Goal: Task Accomplishment & Management: Manage account settings

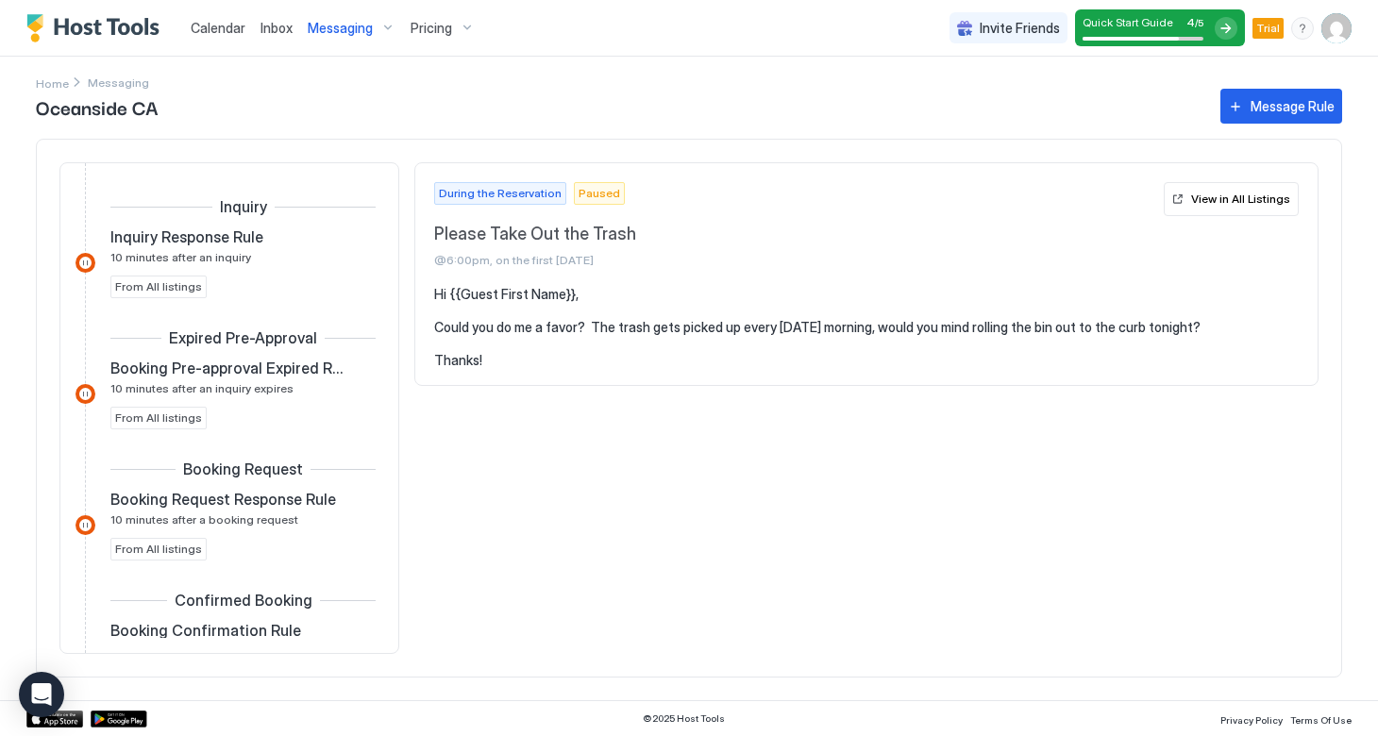
scroll to position [523, 0]
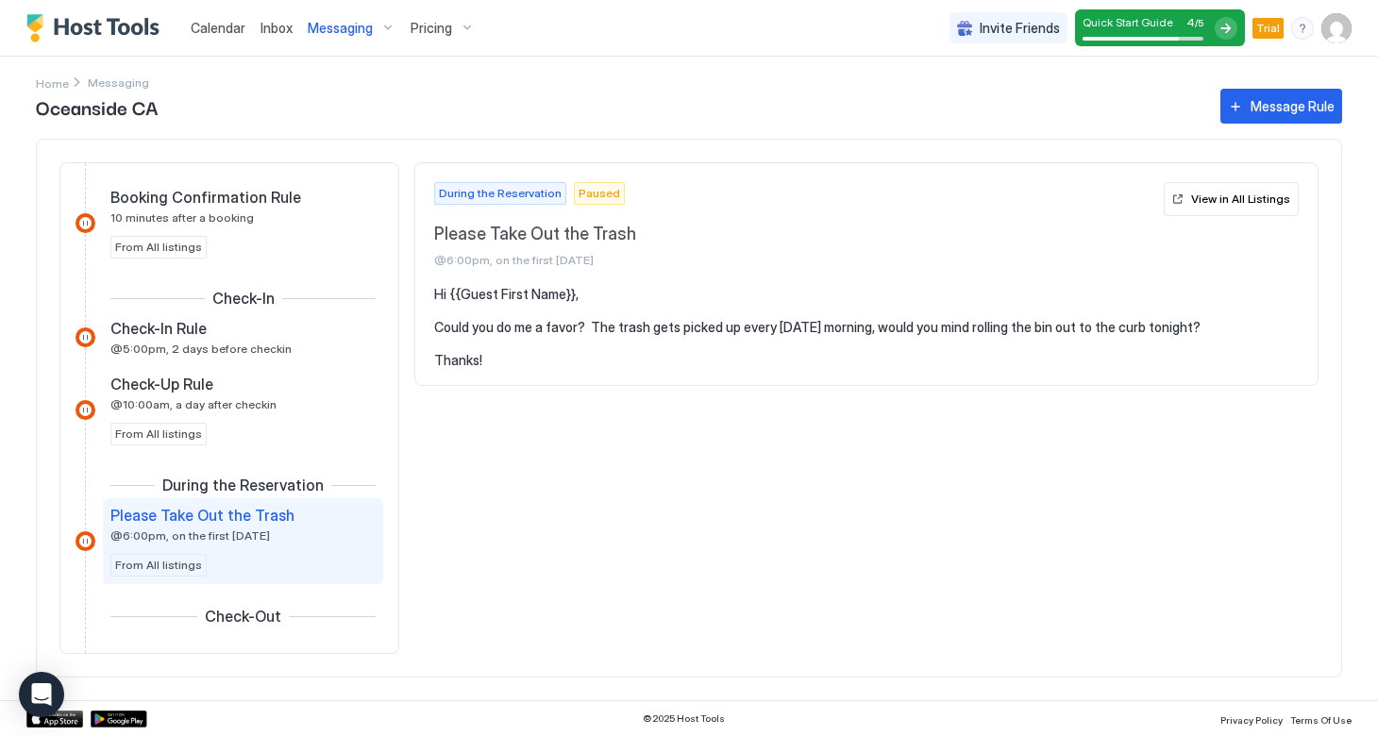
click at [267, 24] on span "Inbox" at bounding box center [276, 28] width 32 height 16
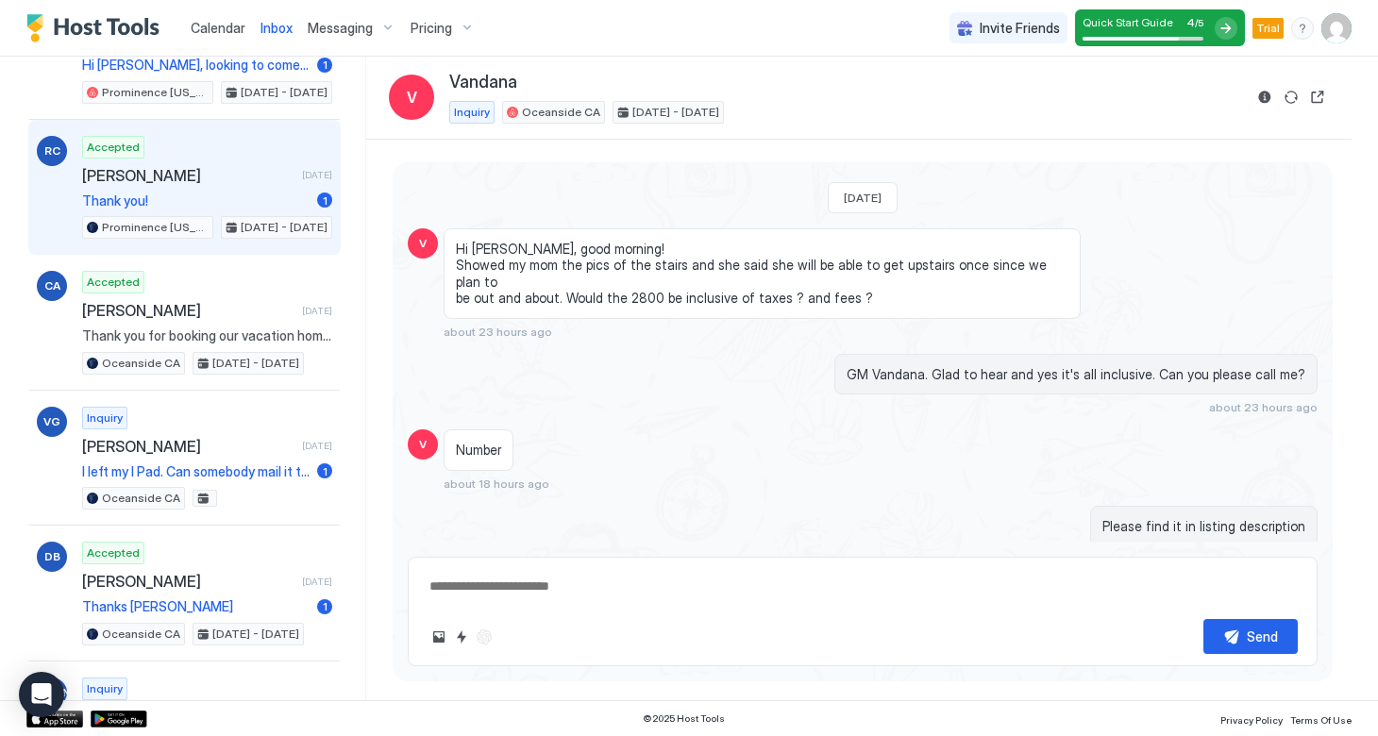
scroll to position [1228, 0]
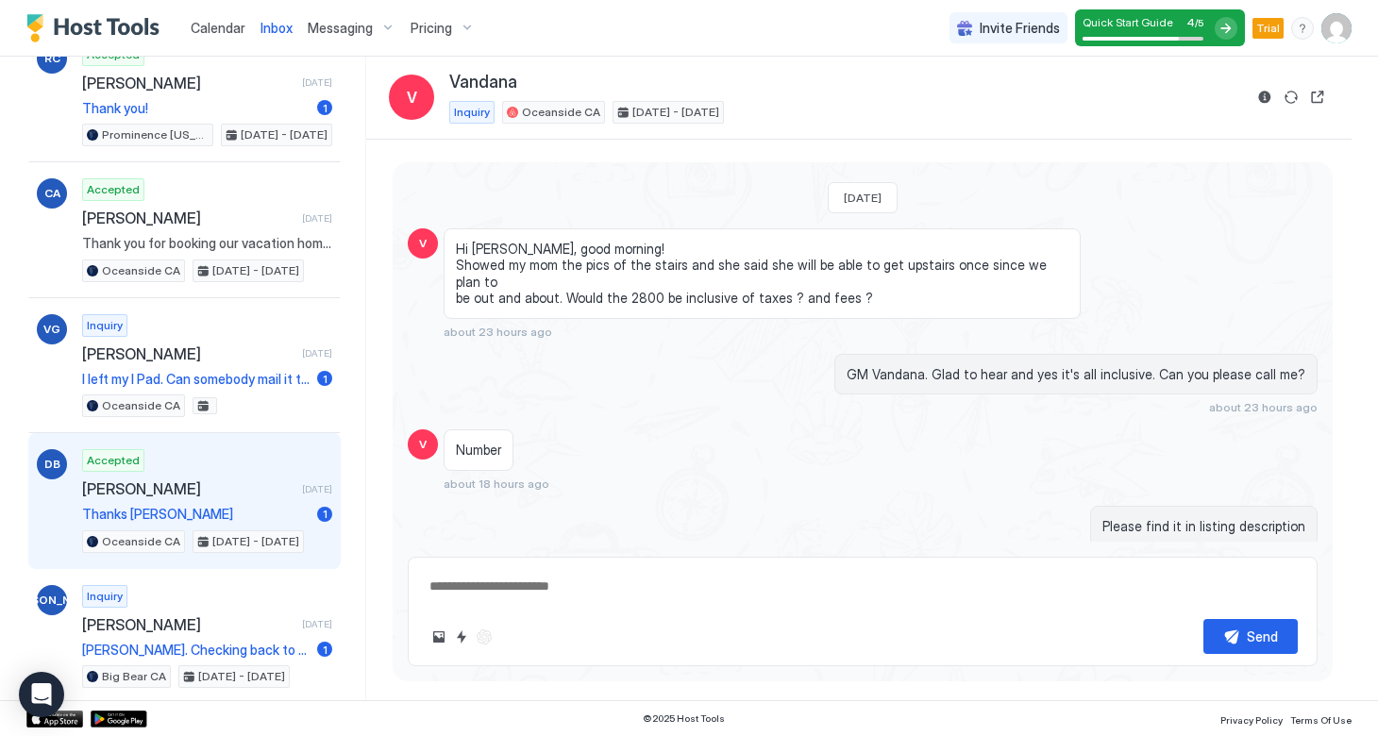
click at [114, 492] on span "[PERSON_NAME]" at bounding box center [188, 488] width 212 height 19
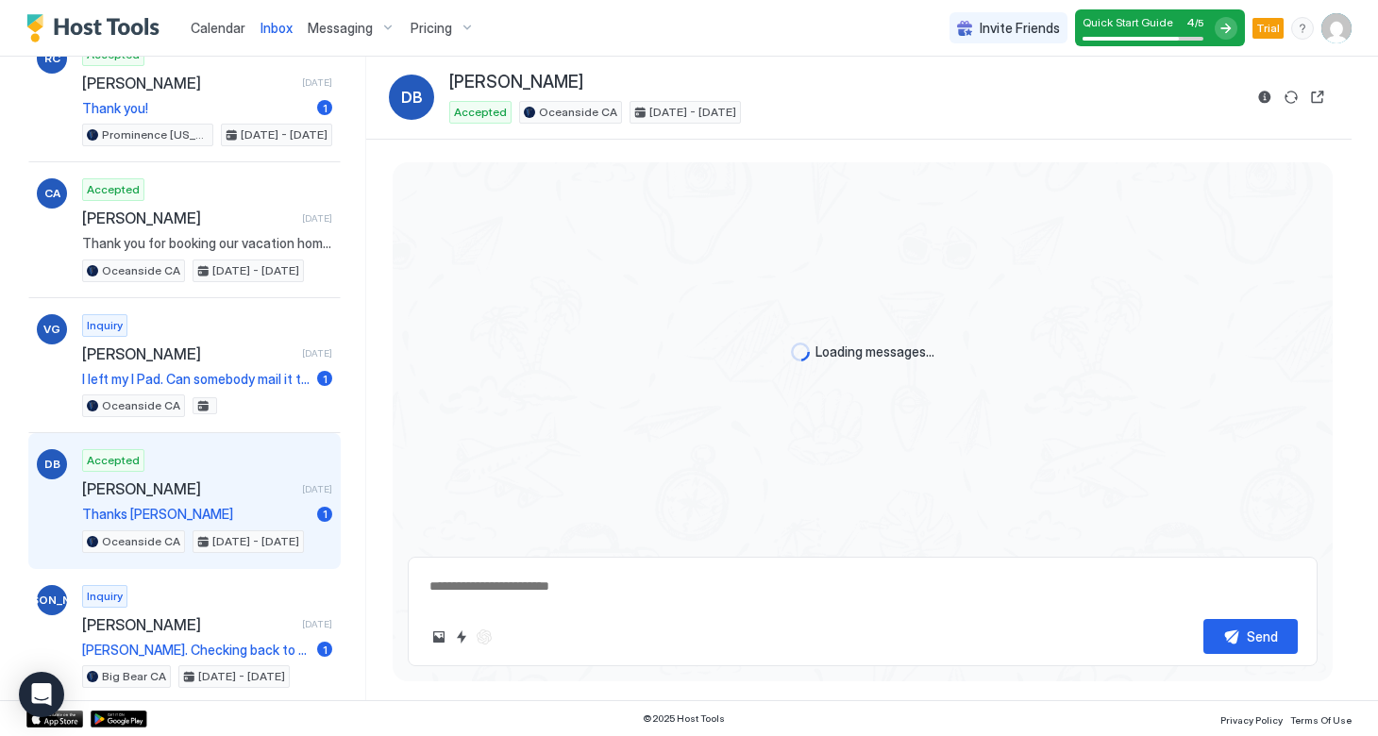
scroll to position [120, 0]
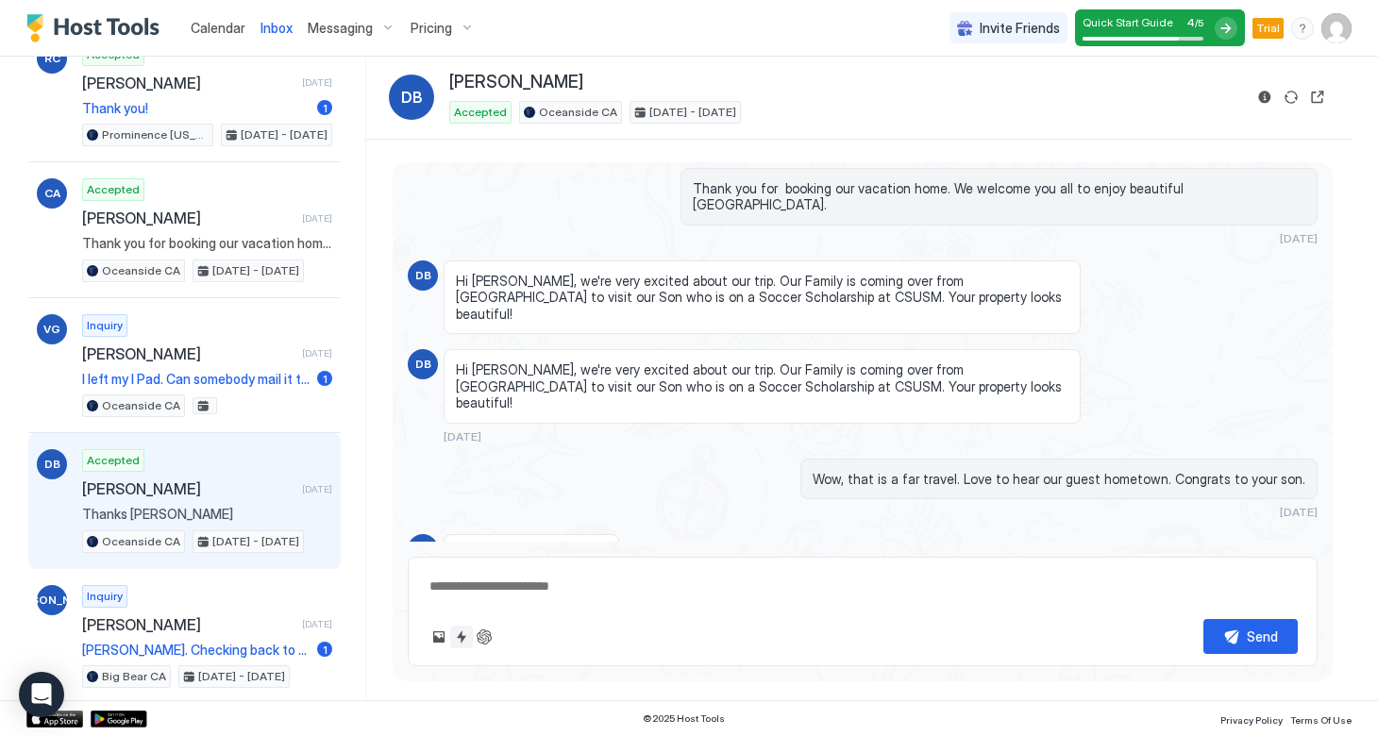
click at [461, 638] on button "Quick reply" at bounding box center [461, 637] width 23 height 23
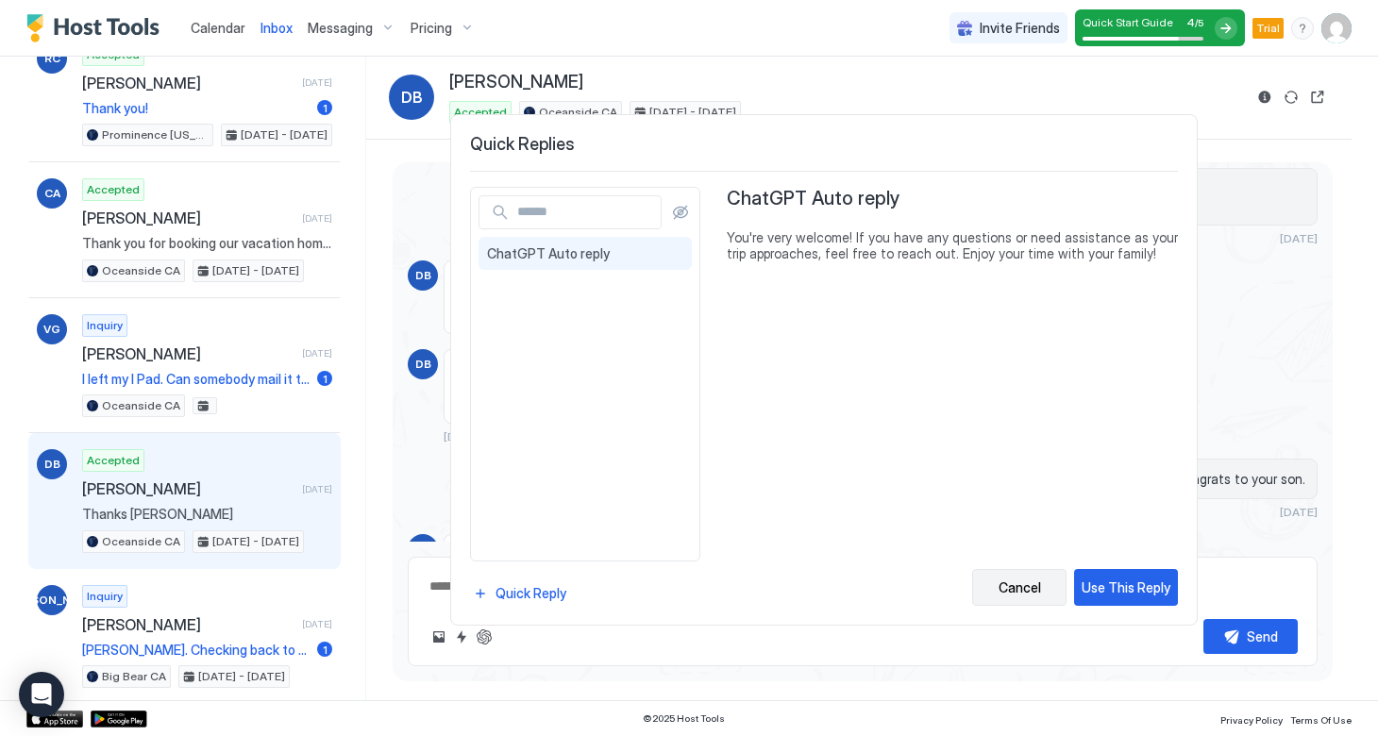
click at [1007, 592] on div "Cancel" at bounding box center [1019, 588] width 42 height 20
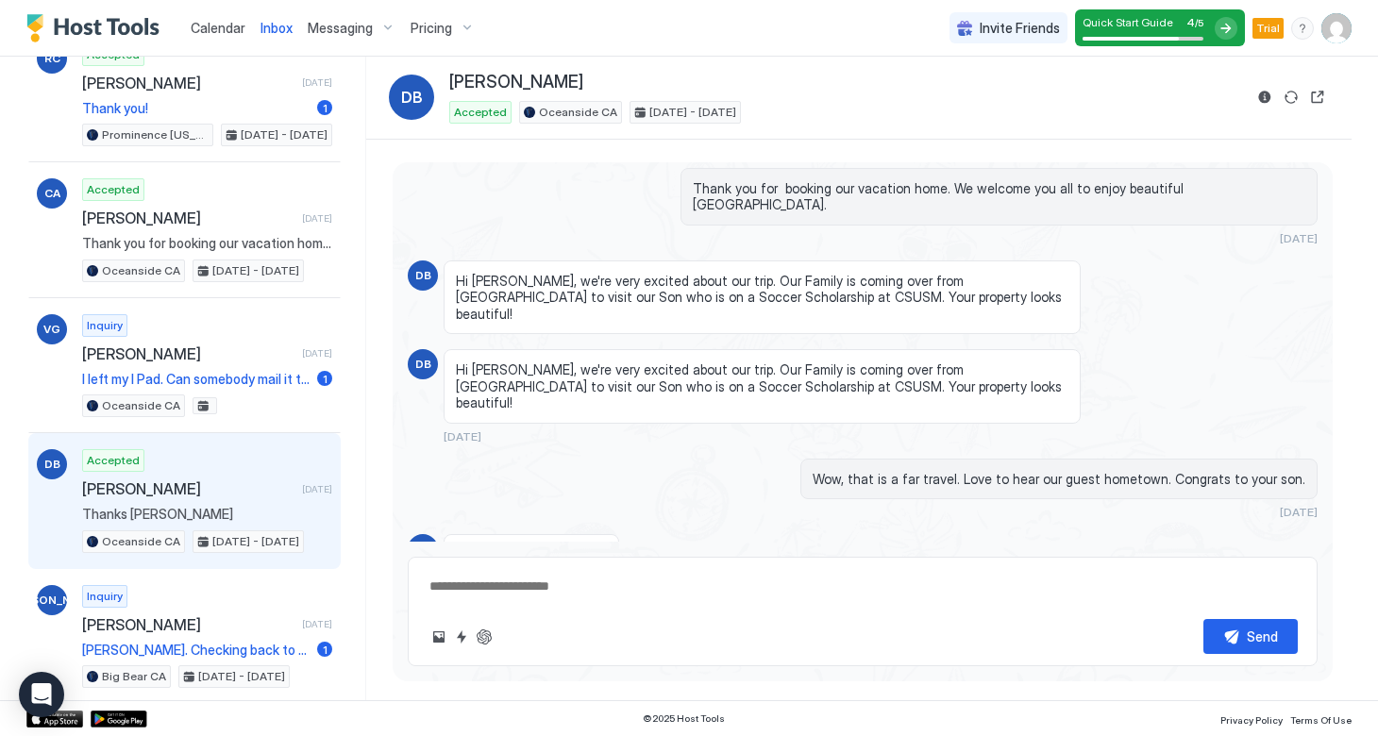
click at [429, 29] on span "Pricing" at bounding box center [431, 28] width 42 height 17
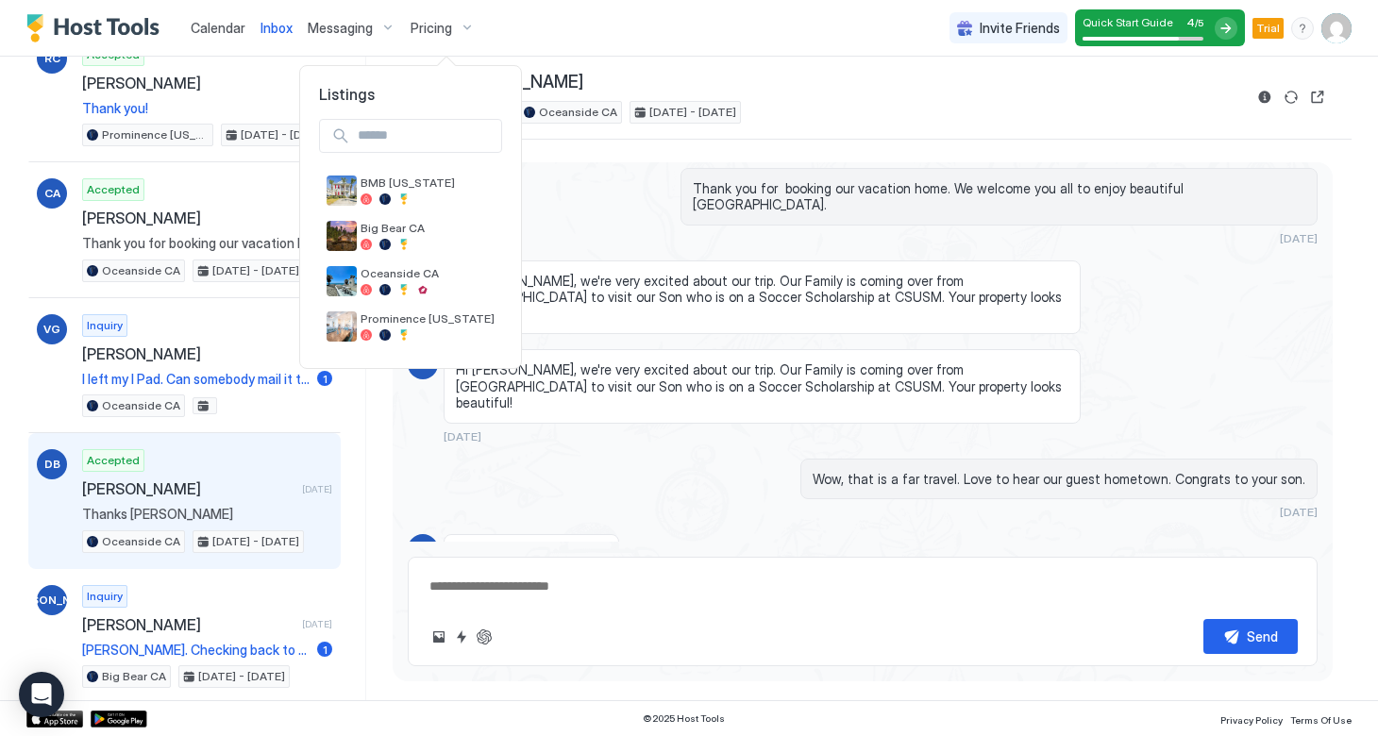
click at [327, 34] on div at bounding box center [689, 368] width 1378 height 736
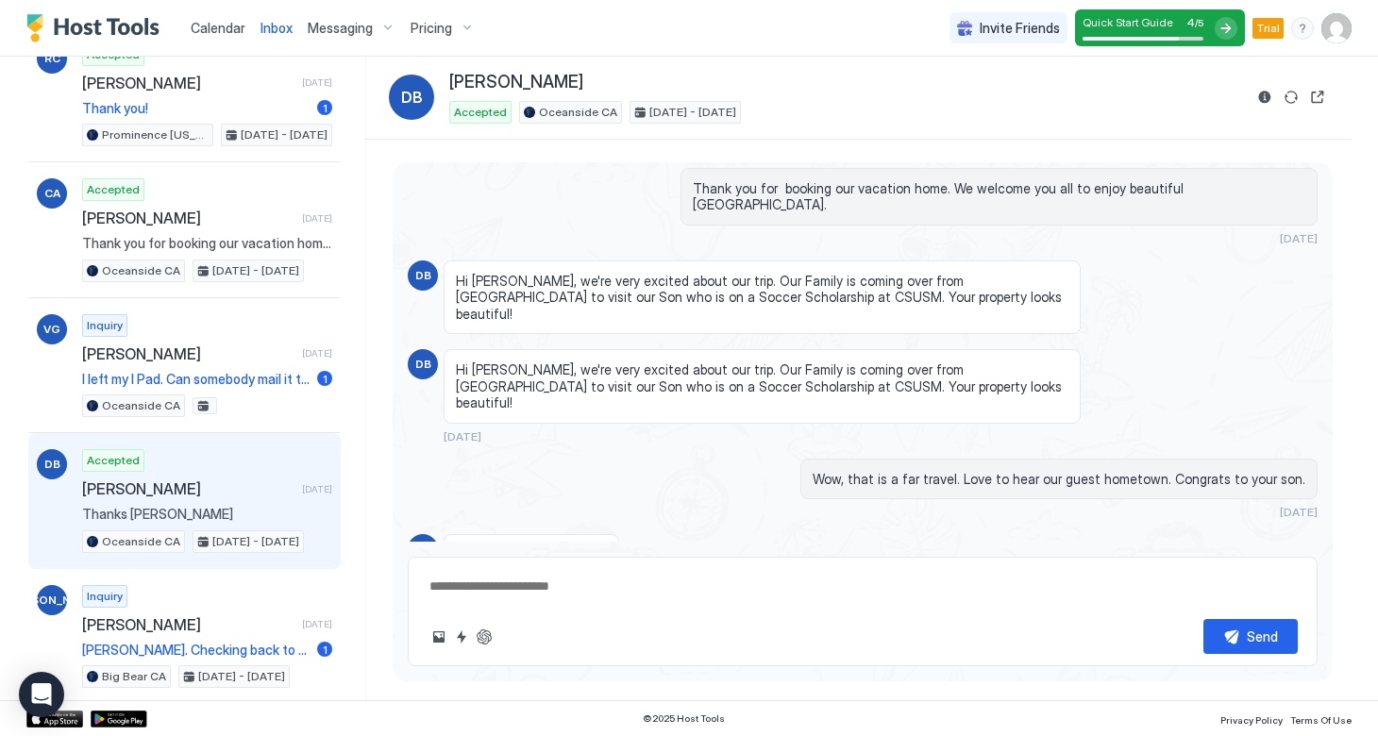
click at [334, 32] on span "Messaging" at bounding box center [340, 28] width 65 height 17
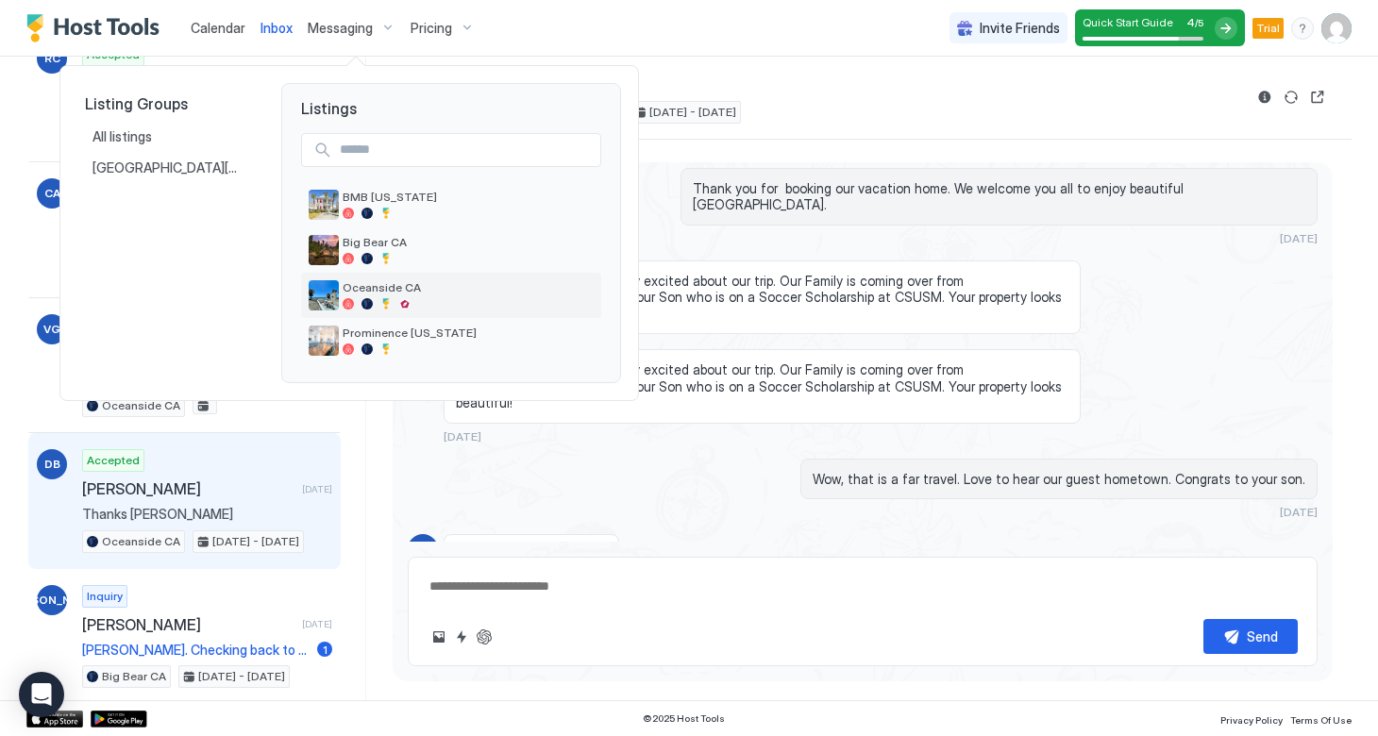
click at [353, 293] on span "Oceanside CA" at bounding box center [468, 287] width 251 height 14
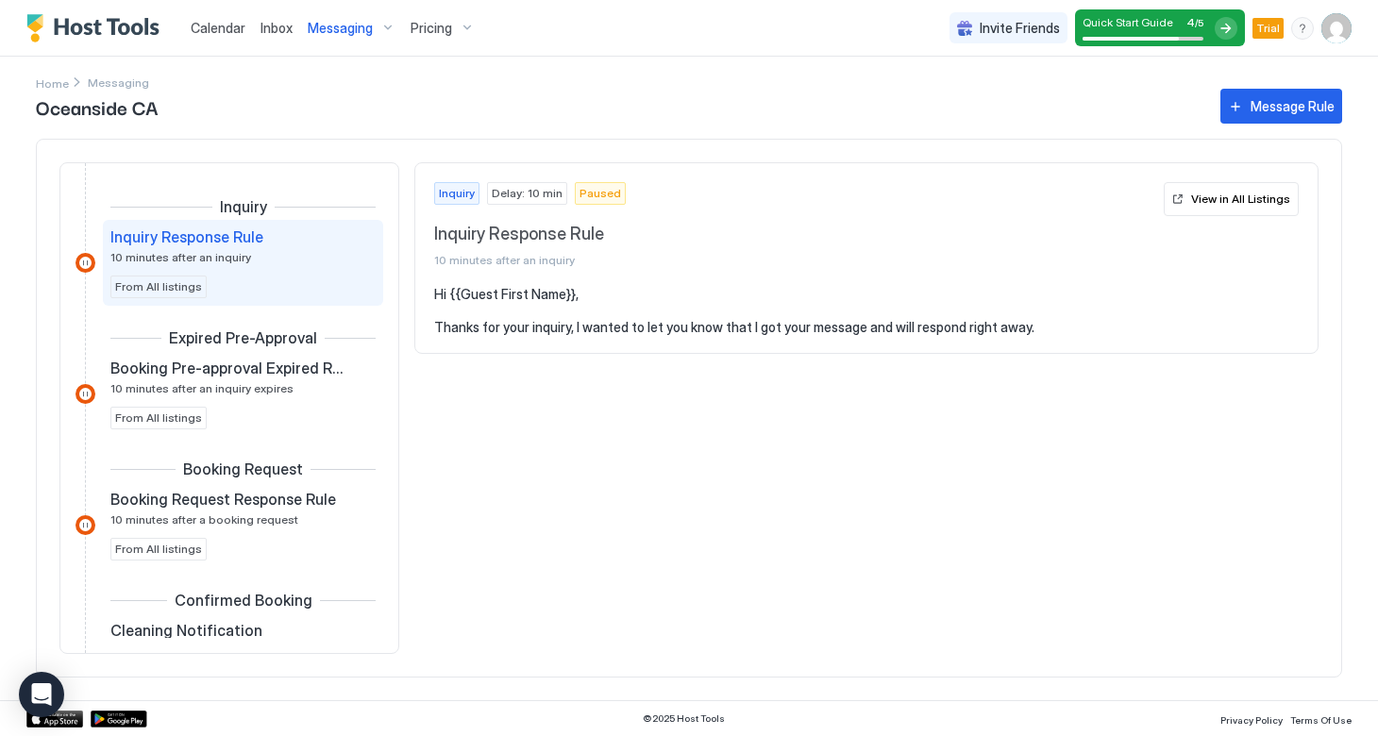
click at [516, 287] on pre "Hi {{Guest First Name}}, Thanks for your inquiry, I wanted to let you know that…" at bounding box center [866, 311] width 864 height 50
click at [82, 261] on div at bounding box center [85, 263] width 20 height 20
click at [82, 263] on div at bounding box center [85, 263] width 20 height 20
click at [1217, 209] on button "View in All Listings" at bounding box center [1230, 199] width 135 height 34
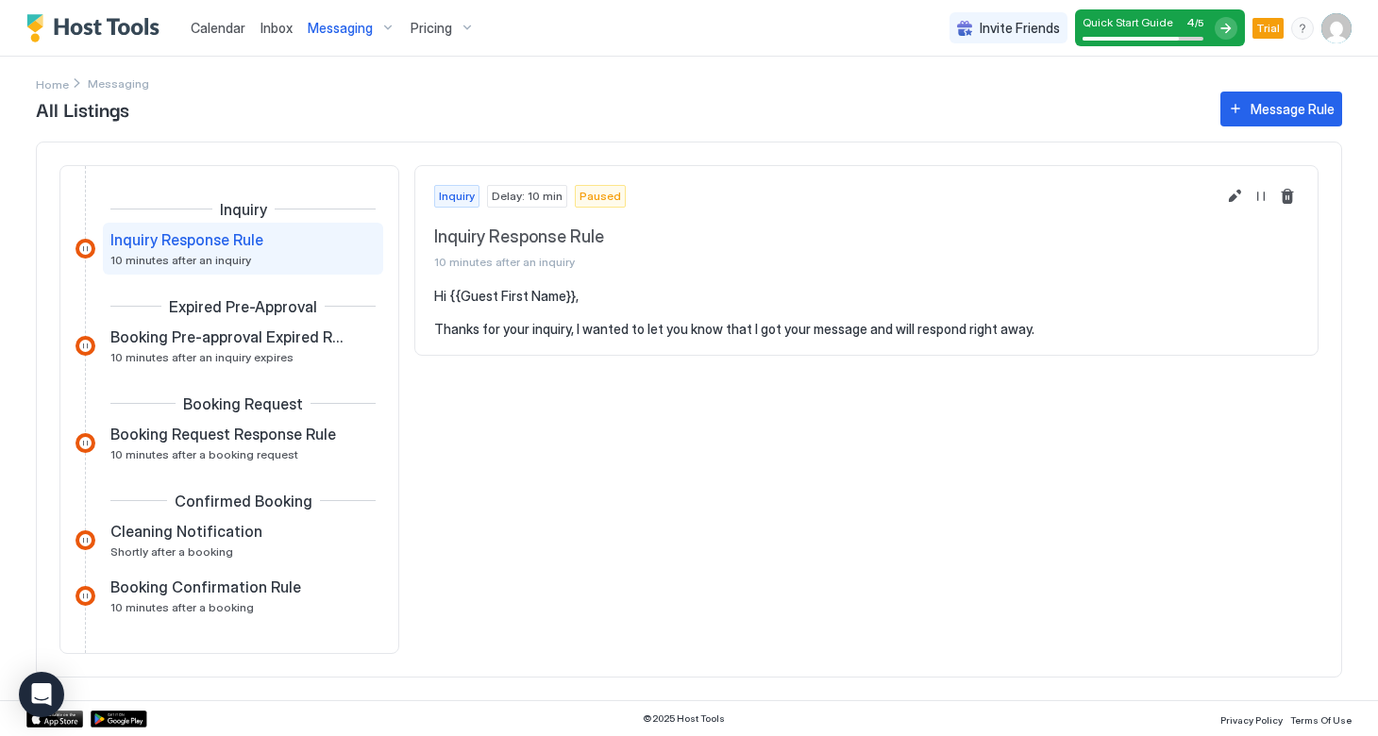
click at [1330, 29] on img "User profile" at bounding box center [1336, 28] width 30 height 30
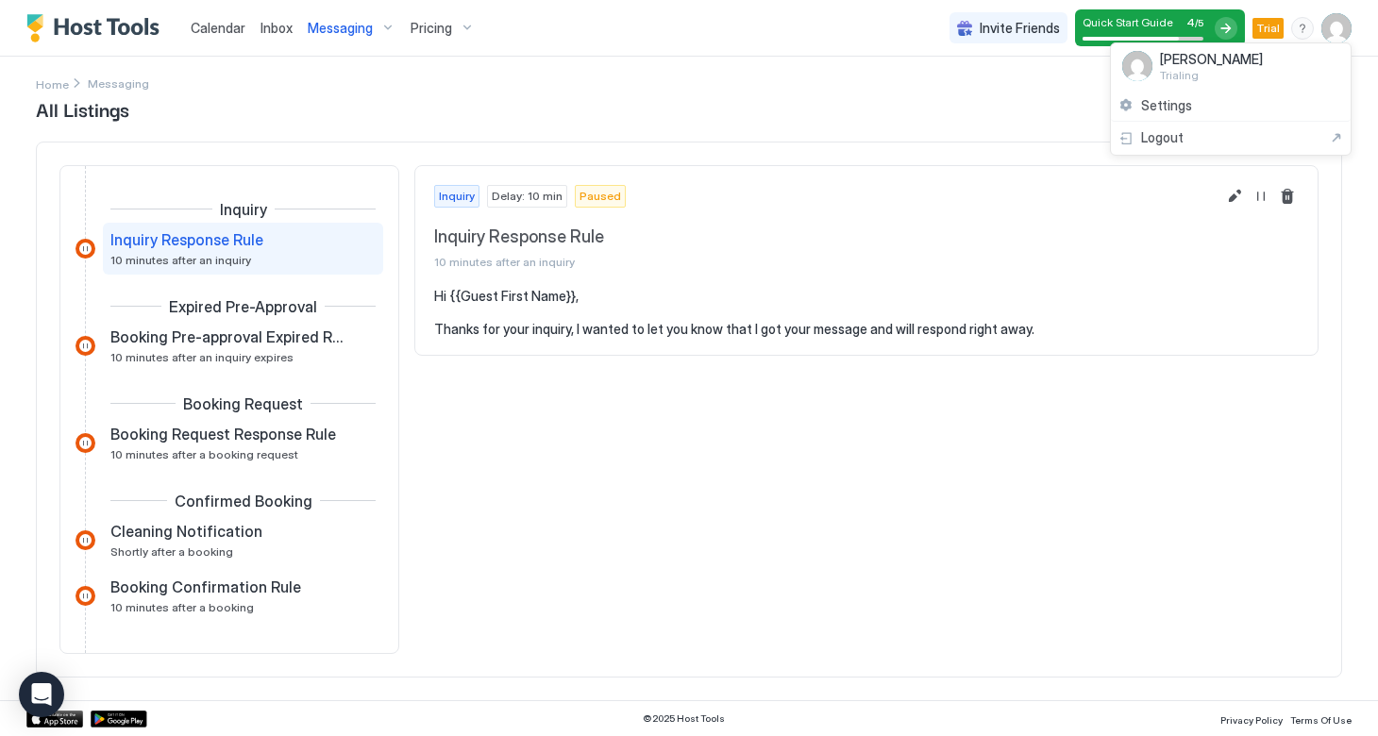
click at [107, 21] on div at bounding box center [689, 368] width 1378 height 736
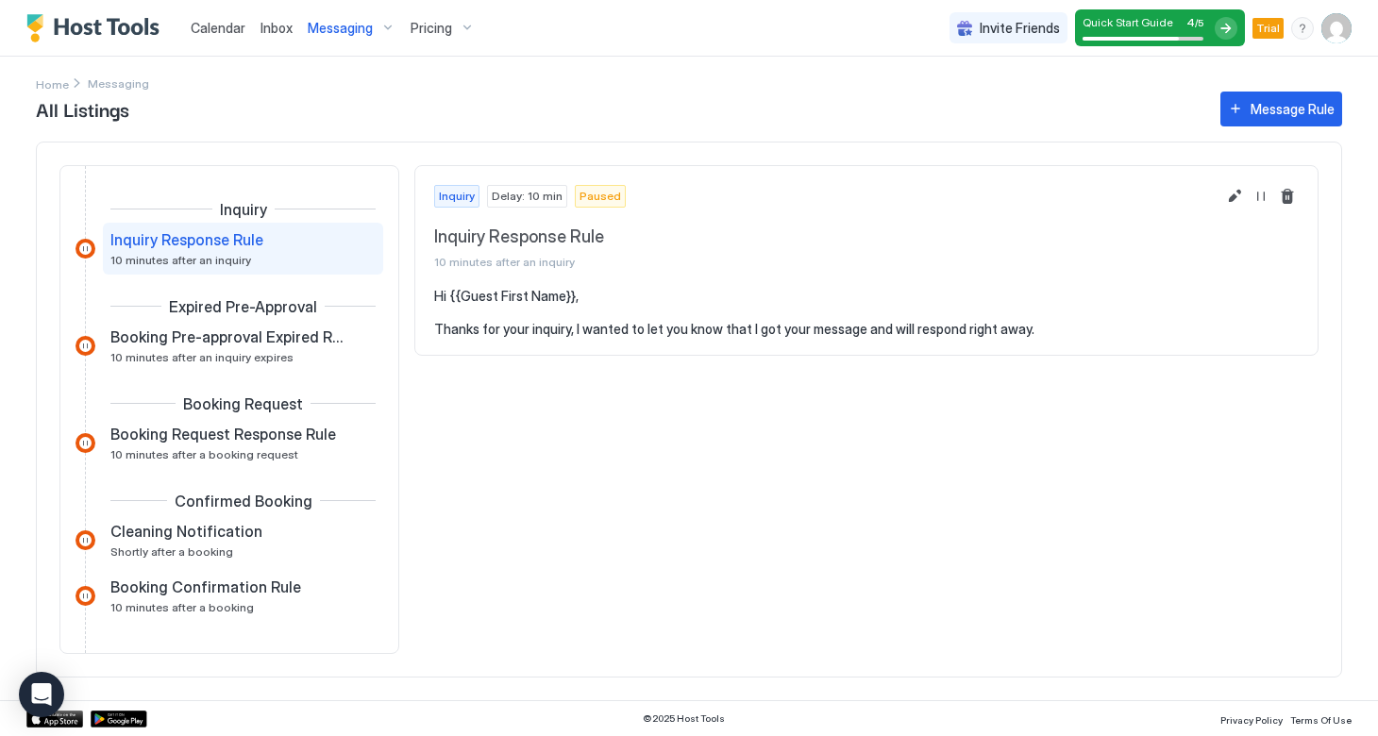
click at [41, 22] on img "Host Tools Logo" at bounding box center [97, 28] width 142 height 28
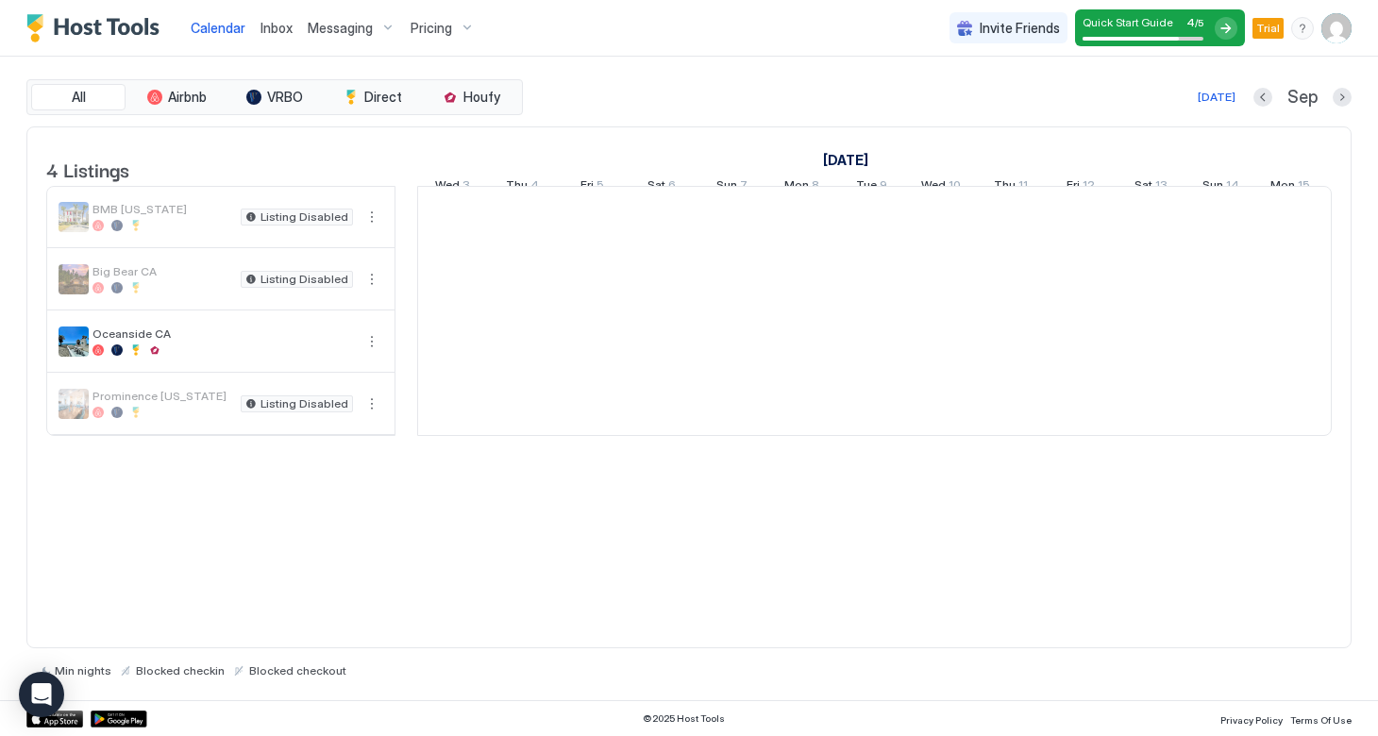
scroll to position [0, 1048]
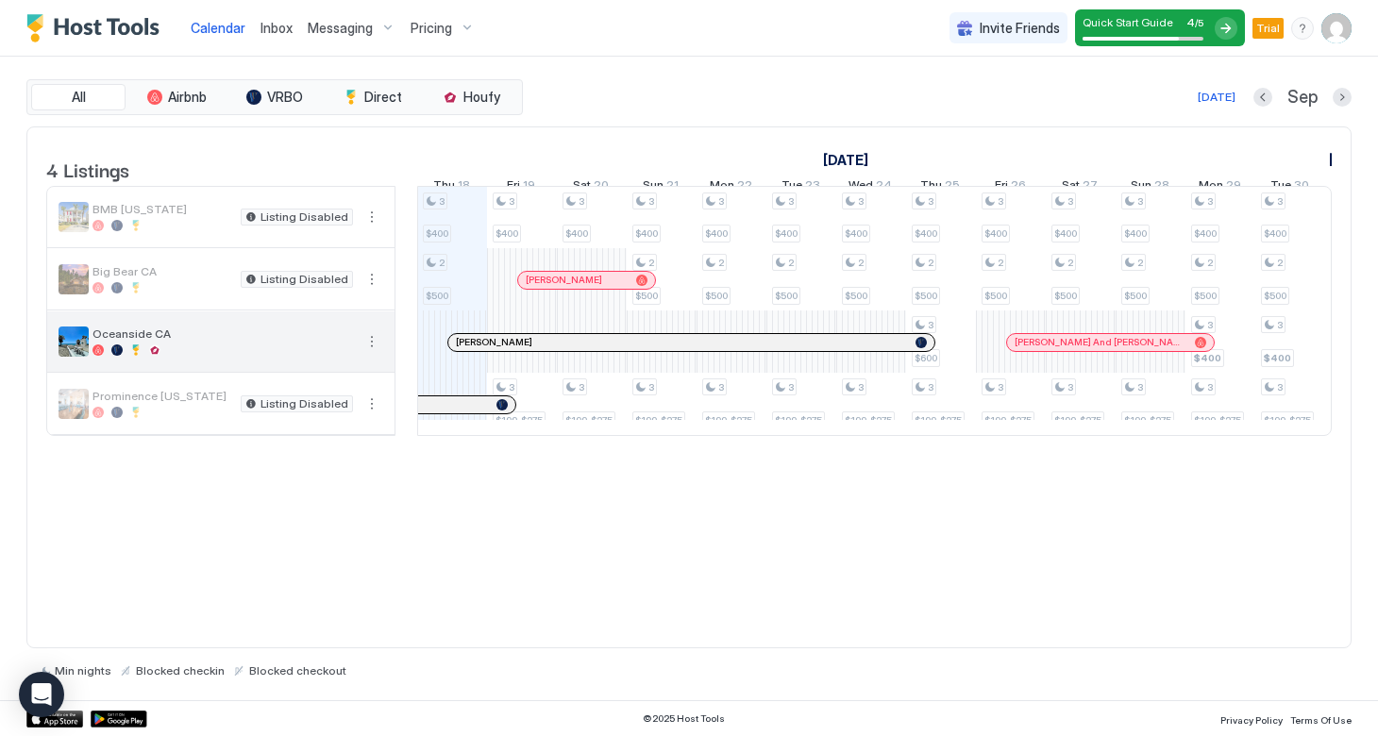
click at [375, 352] on button "More options" at bounding box center [371, 341] width 23 height 23
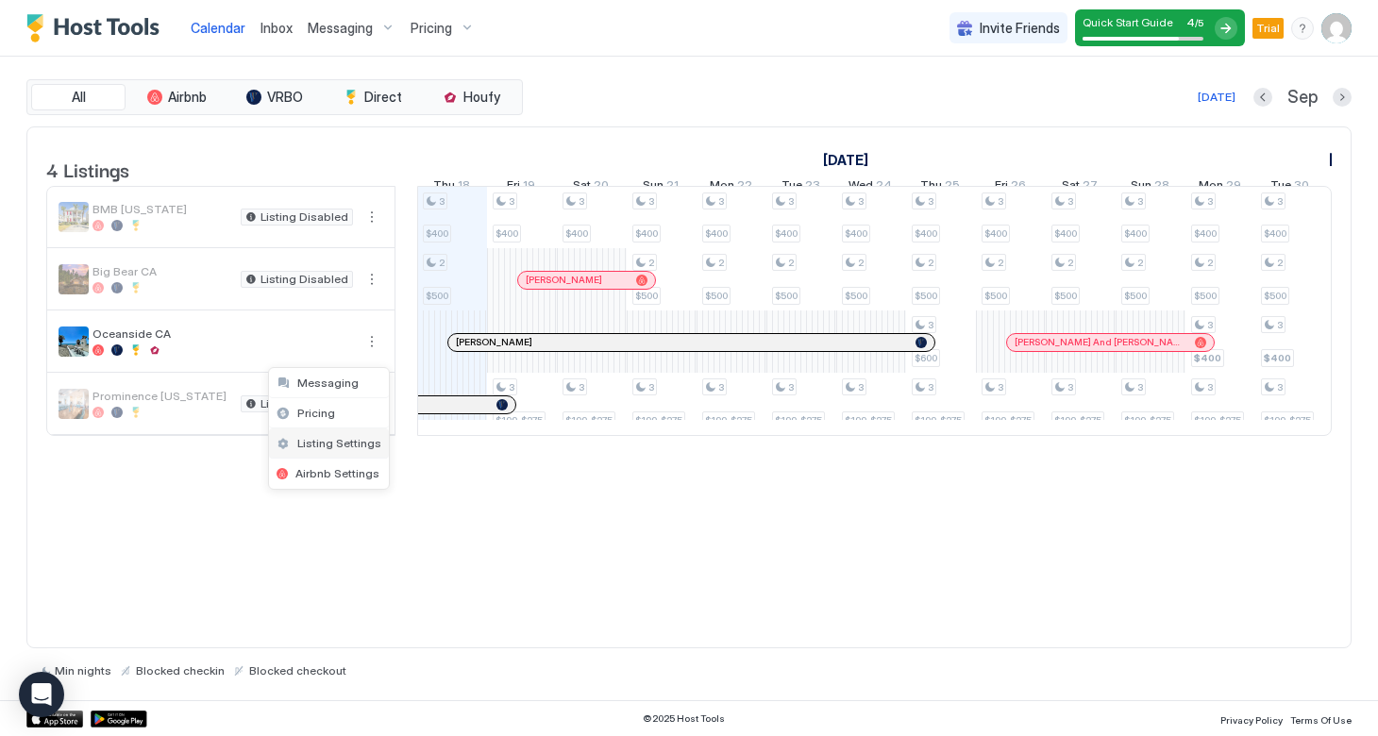
click at [337, 443] on span "Listing Settings" at bounding box center [339, 443] width 84 height 14
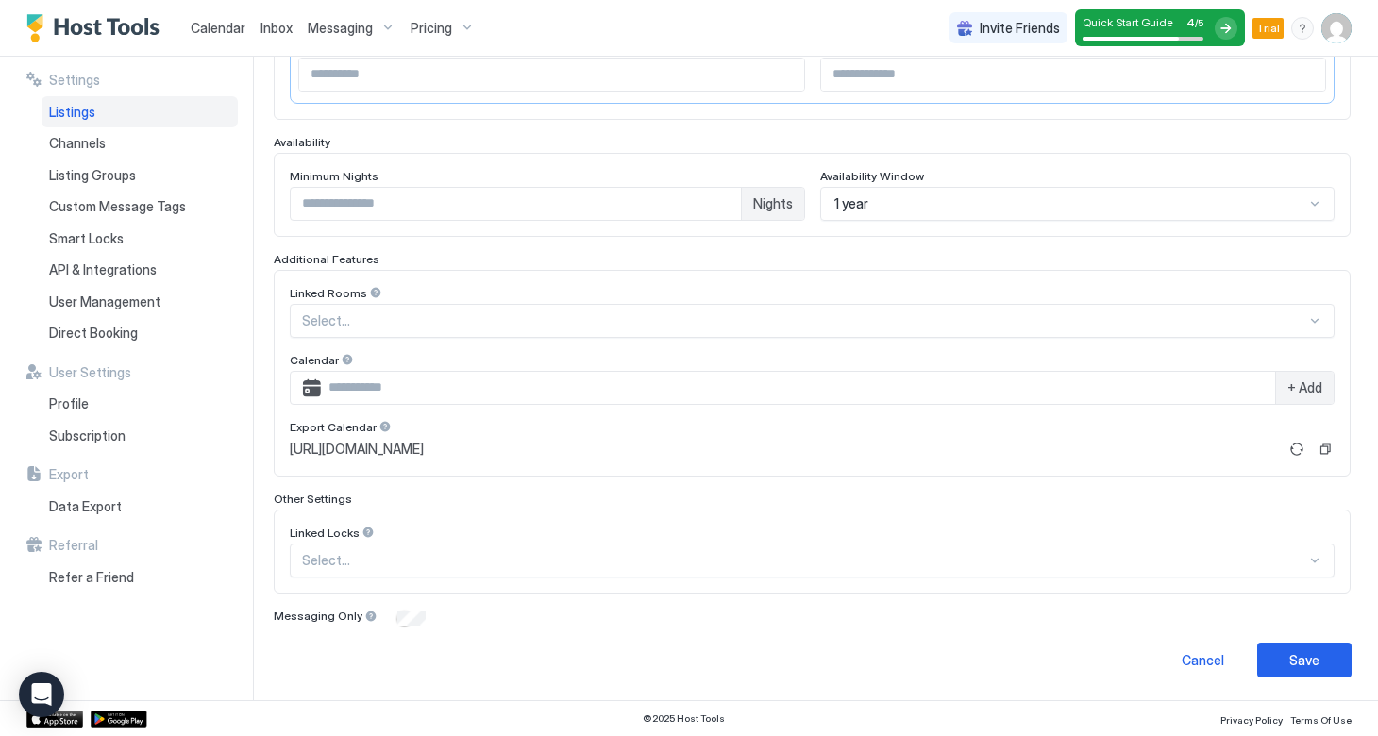
scroll to position [434, 0]
click at [1297, 662] on div "Save" at bounding box center [1304, 661] width 30 height 20
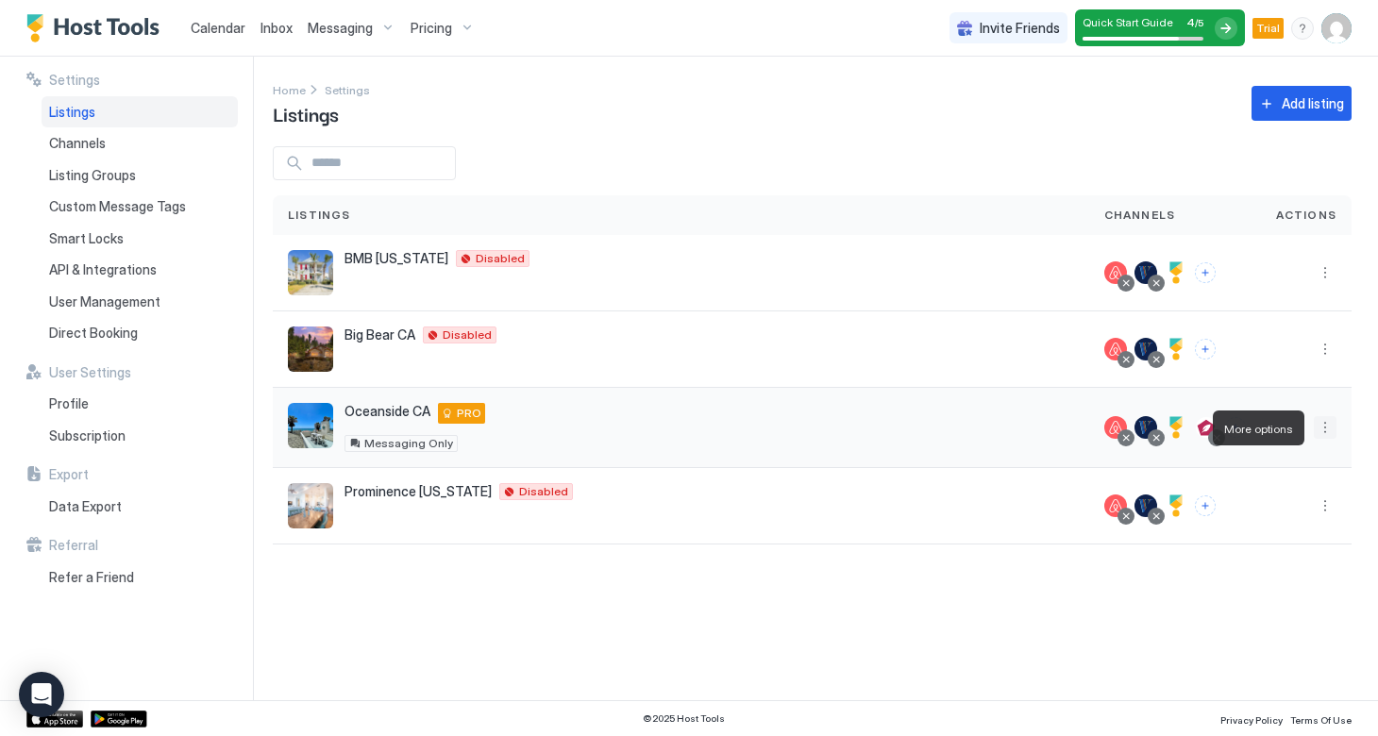
click at [1324, 435] on button "More options" at bounding box center [1325, 427] width 23 height 23
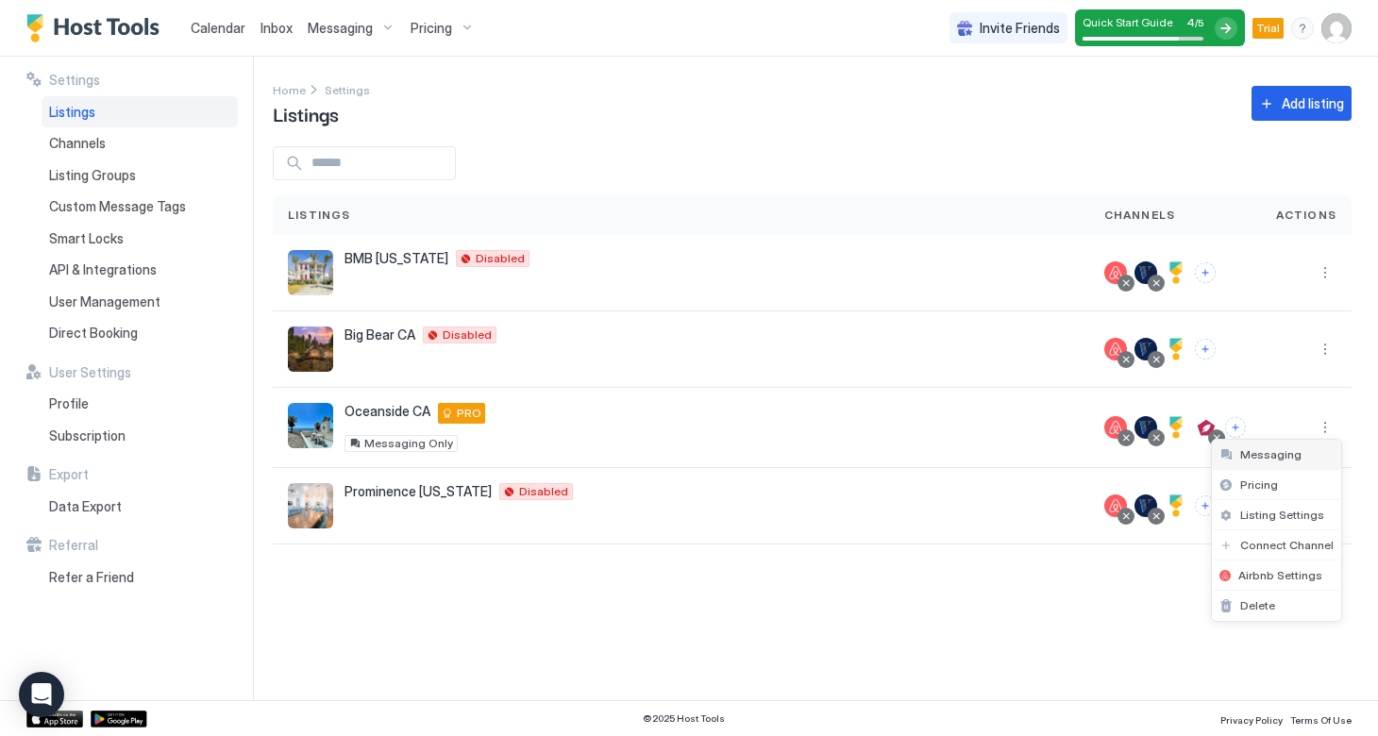
click at [1277, 453] on span "Messaging" at bounding box center [1270, 454] width 61 height 14
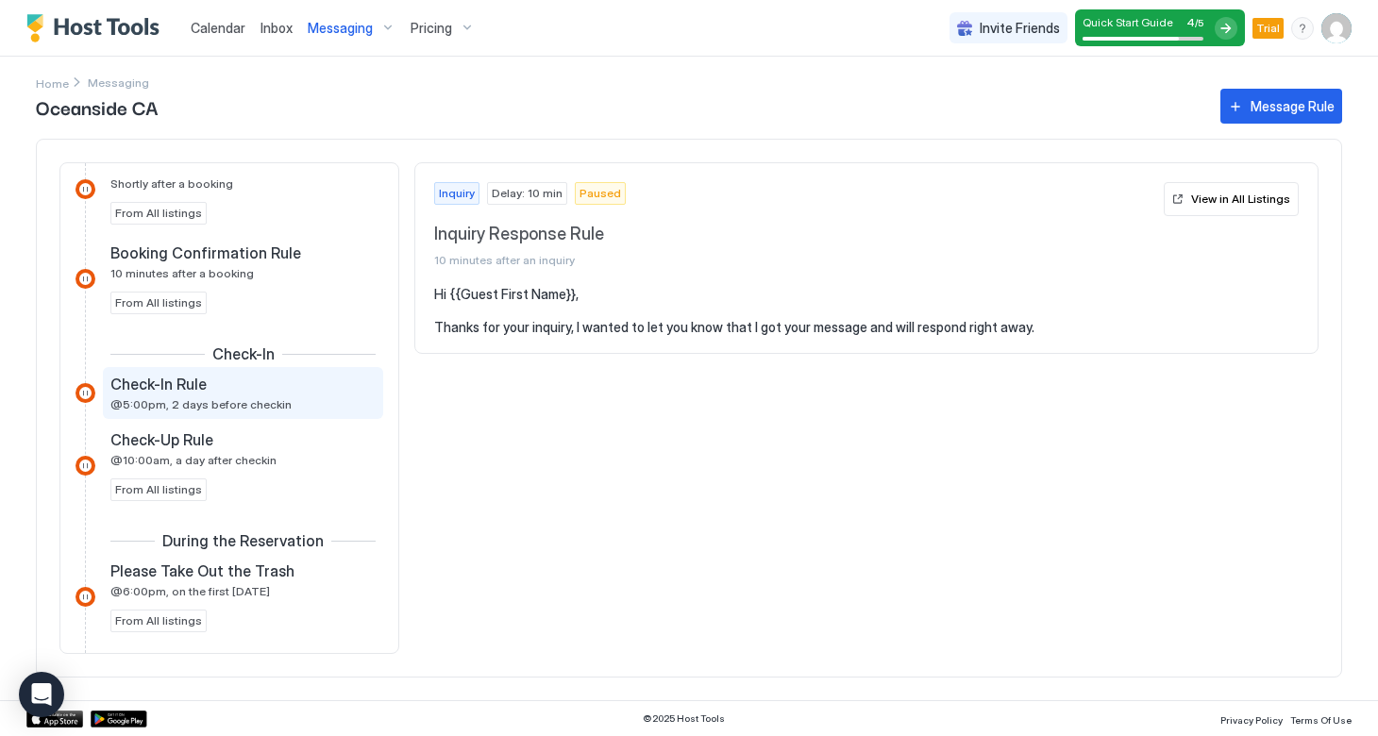
scroll to position [469, 0]
click at [180, 394] on div "Check-In Rule @5:00pm, 2 days before checkin" at bounding box center [229, 391] width 239 height 37
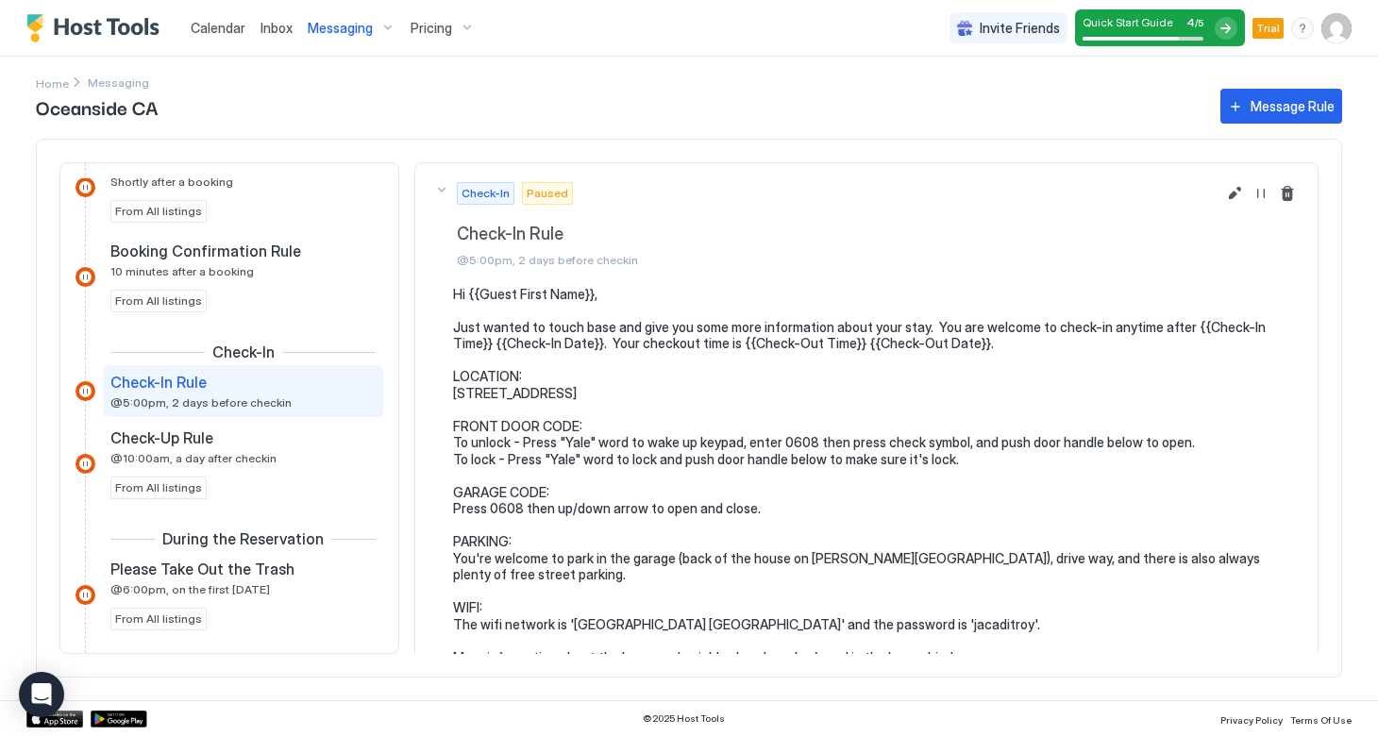
click at [545, 193] on span "Paused" at bounding box center [548, 193] width 42 height 17
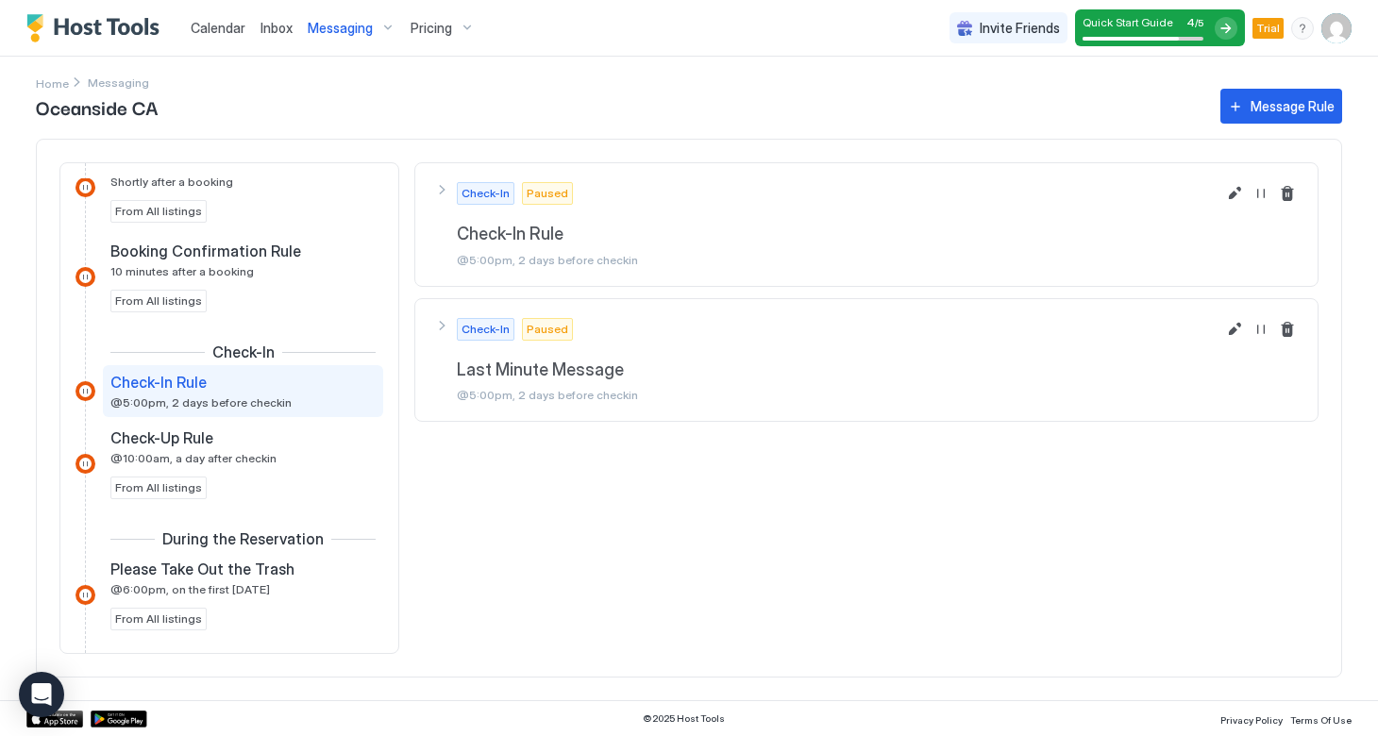
click at [545, 193] on span "Paused" at bounding box center [548, 193] width 42 height 17
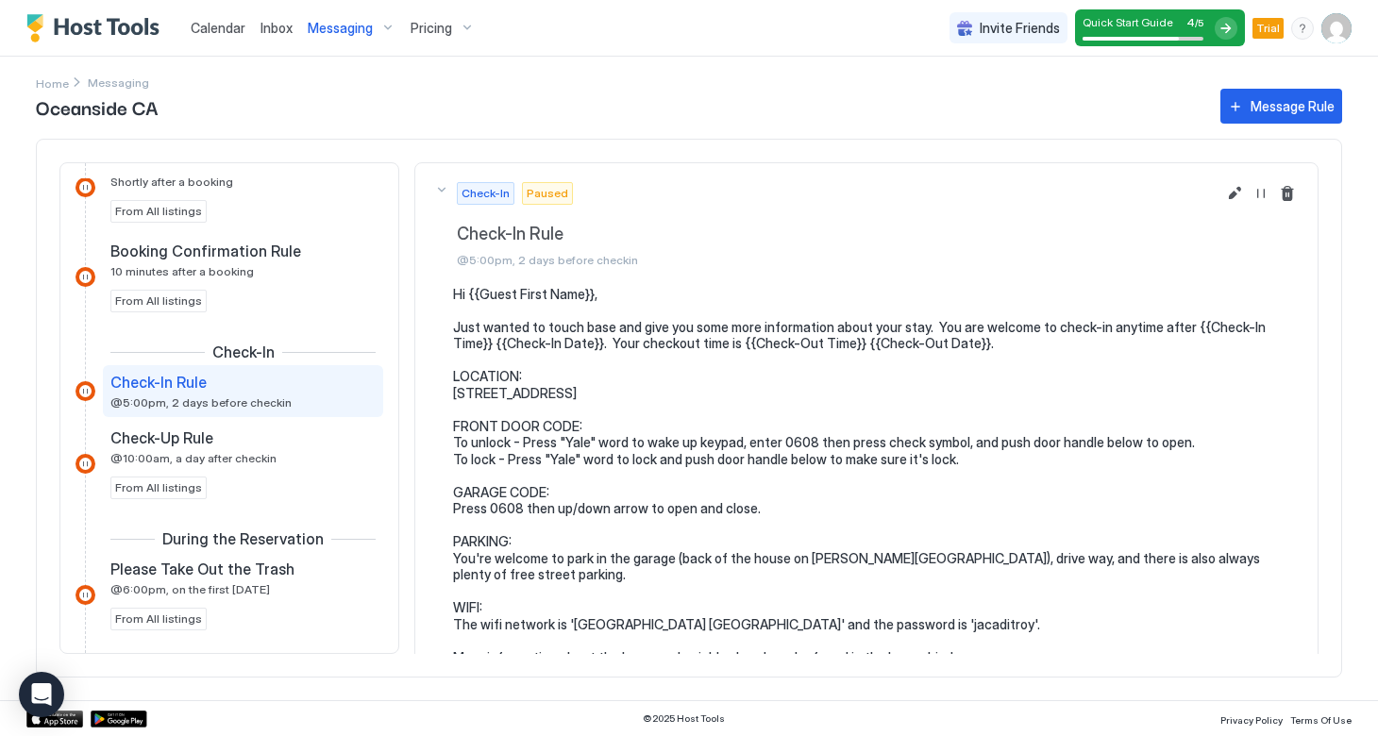
click at [84, 390] on div at bounding box center [85, 391] width 20 height 20
click at [1256, 192] on button "Resume Message Rule" at bounding box center [1260, 193] width 23 height 23
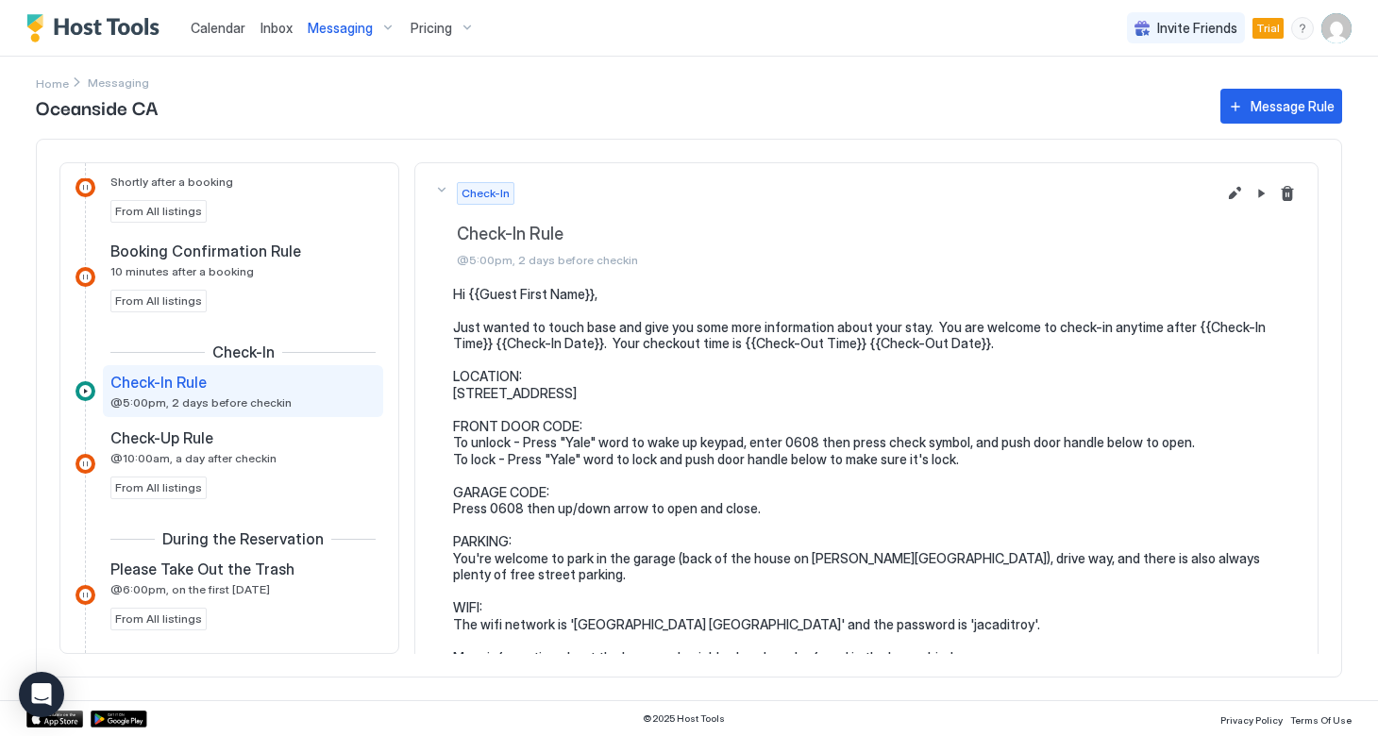
click at [267, 32] on span "Inbox" at bounding box center [276, 28] width 32 height 16
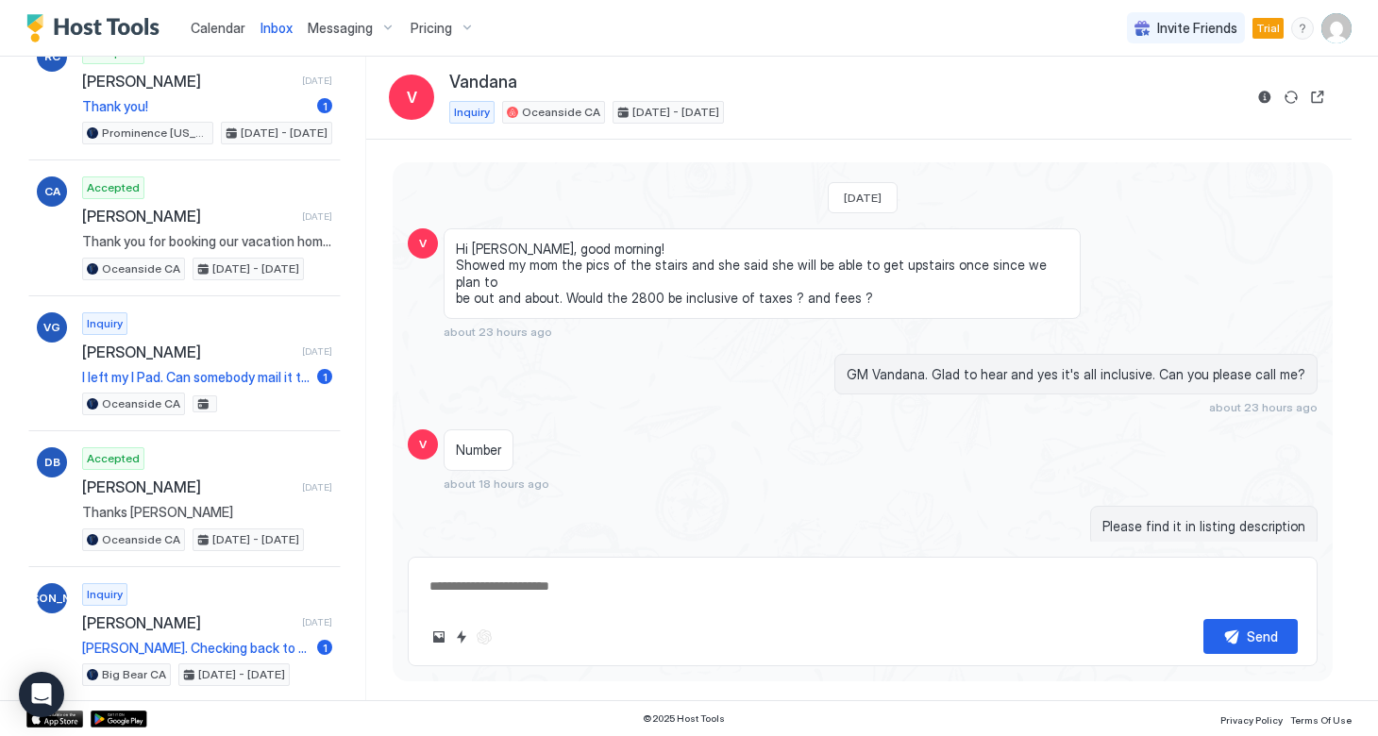
scroll to position [1246, 0]
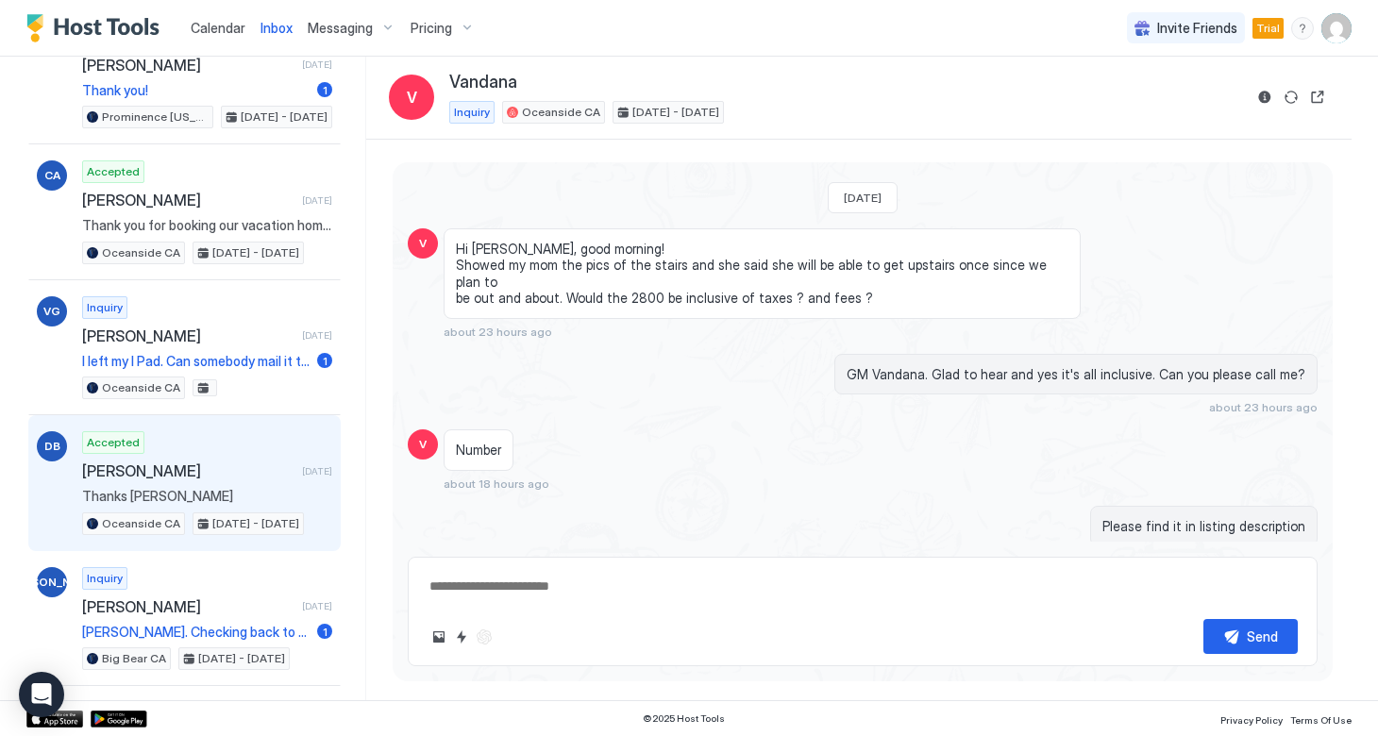
click at [142, 465] on span "[PERSON_NAME]" at bounding box center [188, 470] width 212 height 19
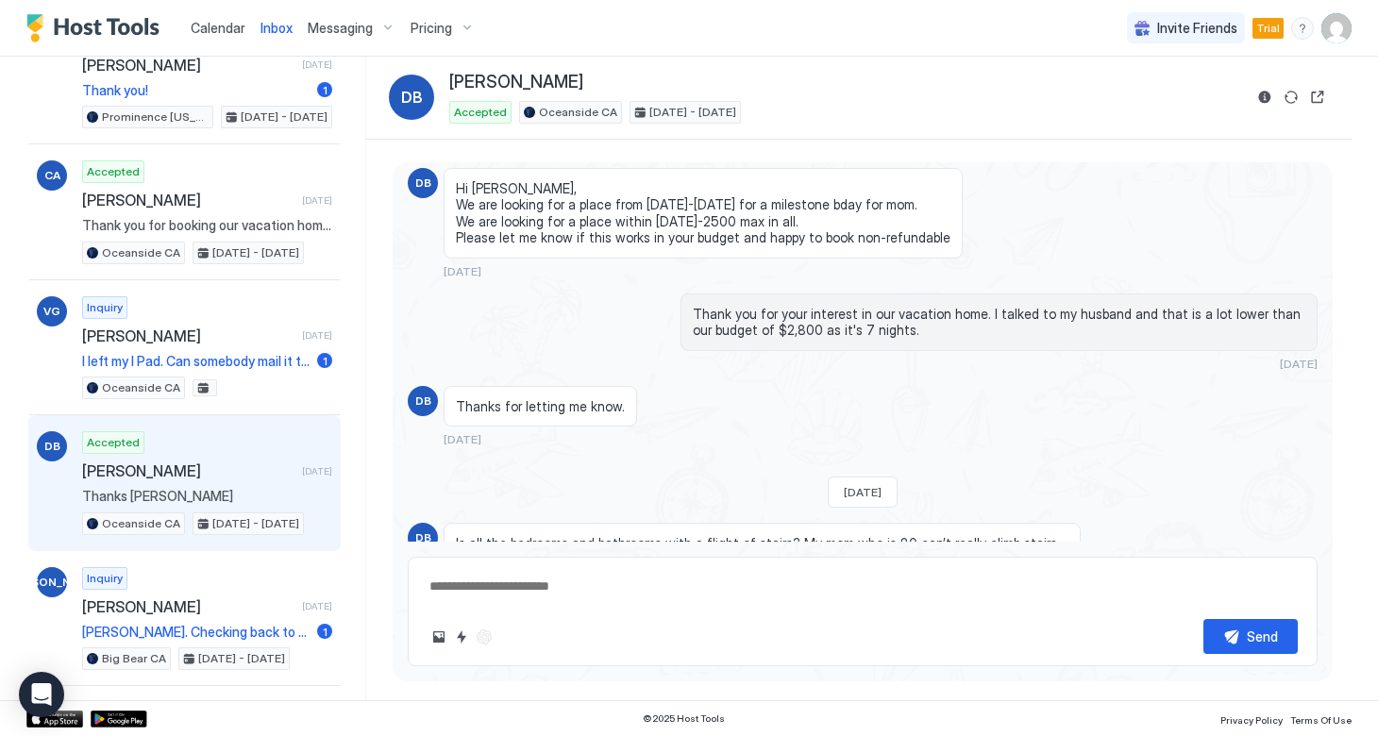
type textarea "*"
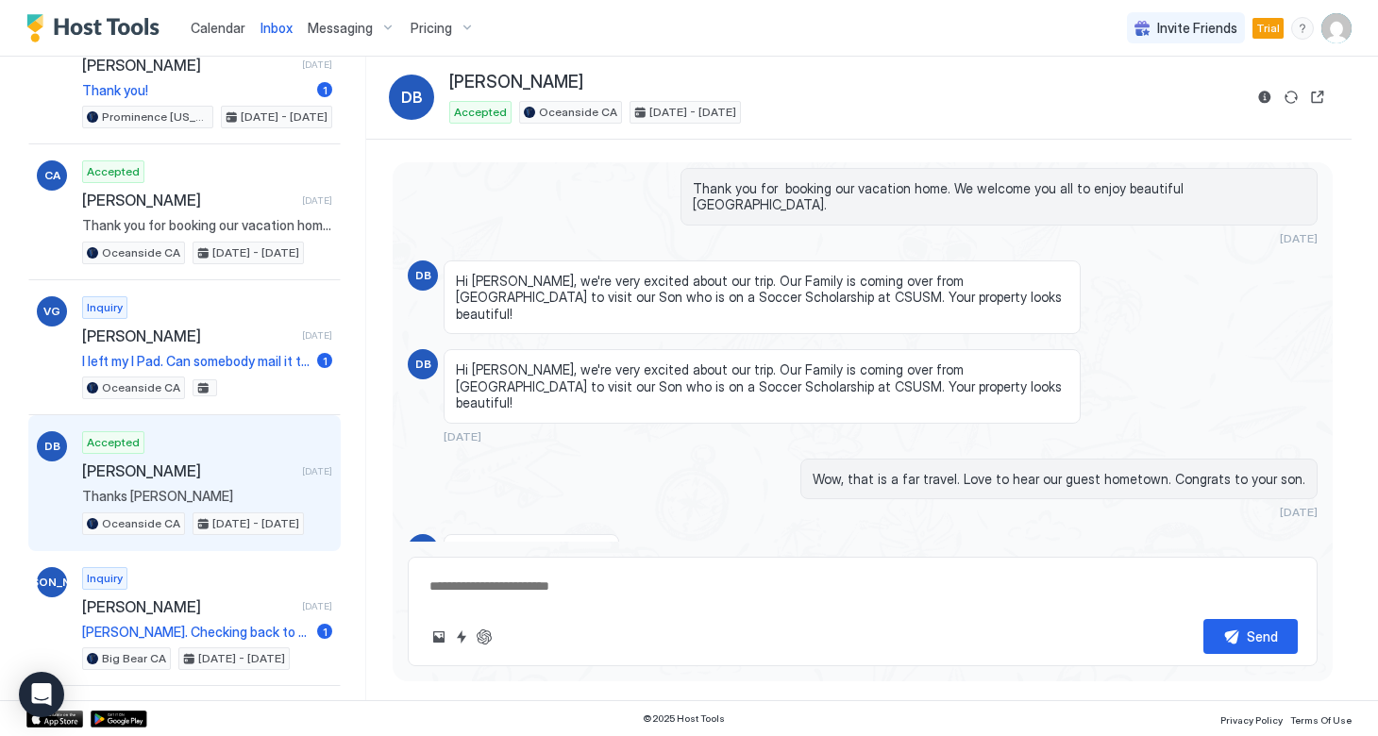
click at [523, 598] on textarea at bounding box center [862, 586] width 870 height 35
paste textarea "**********"
type textarea "**********"
type textarea "*"
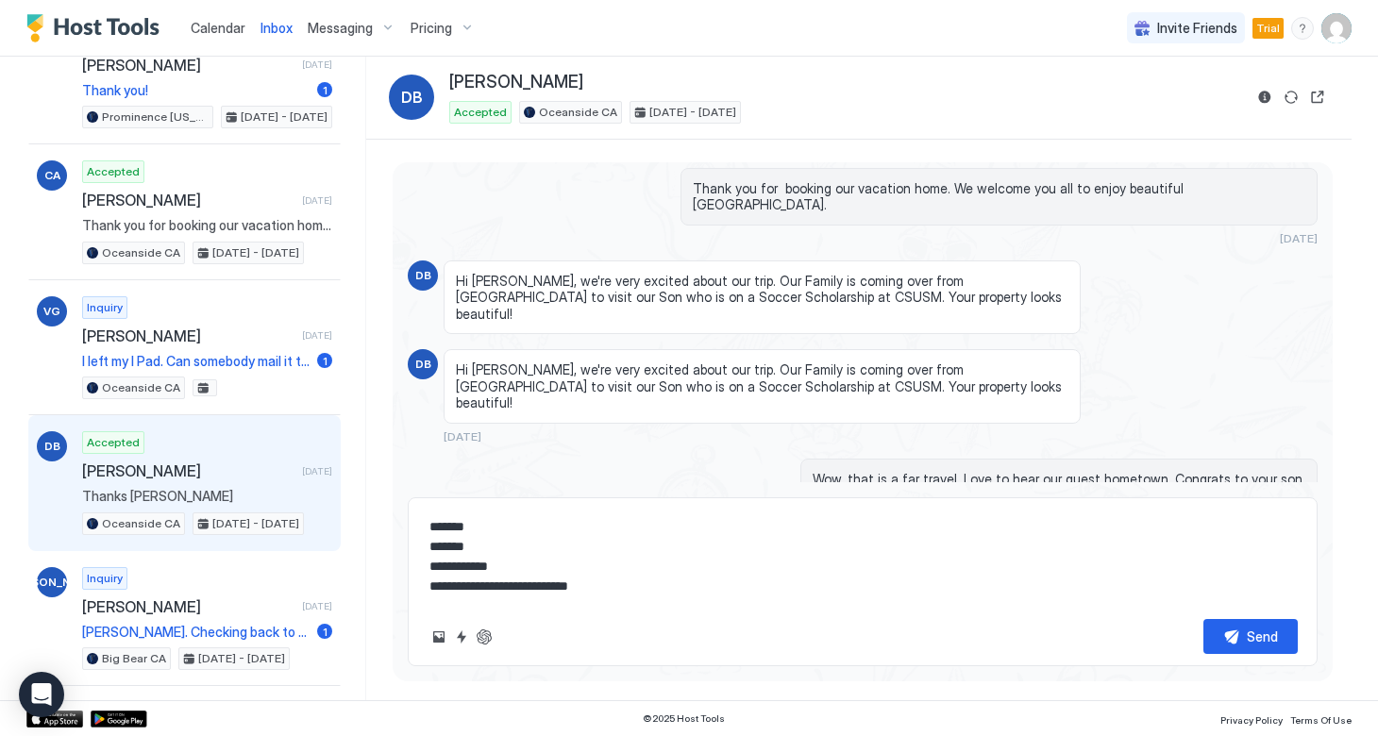
type textarea "**********"
type textarea "*"
type textarea "**********"
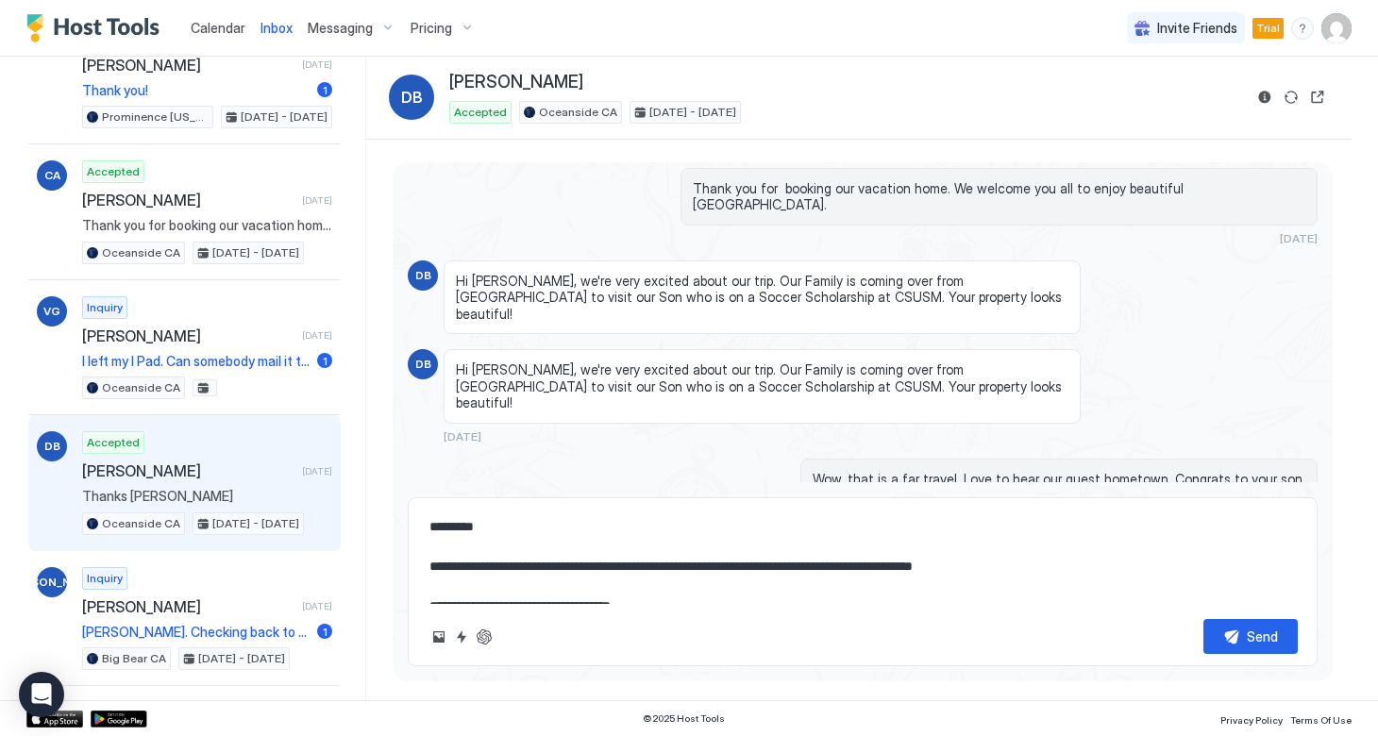
scroll to position [0, 0]
click at [464, 531] on textarea "**********" at bounding box center [862, 557] width 870 height 94
type textarea "*"
type textarea "**********"
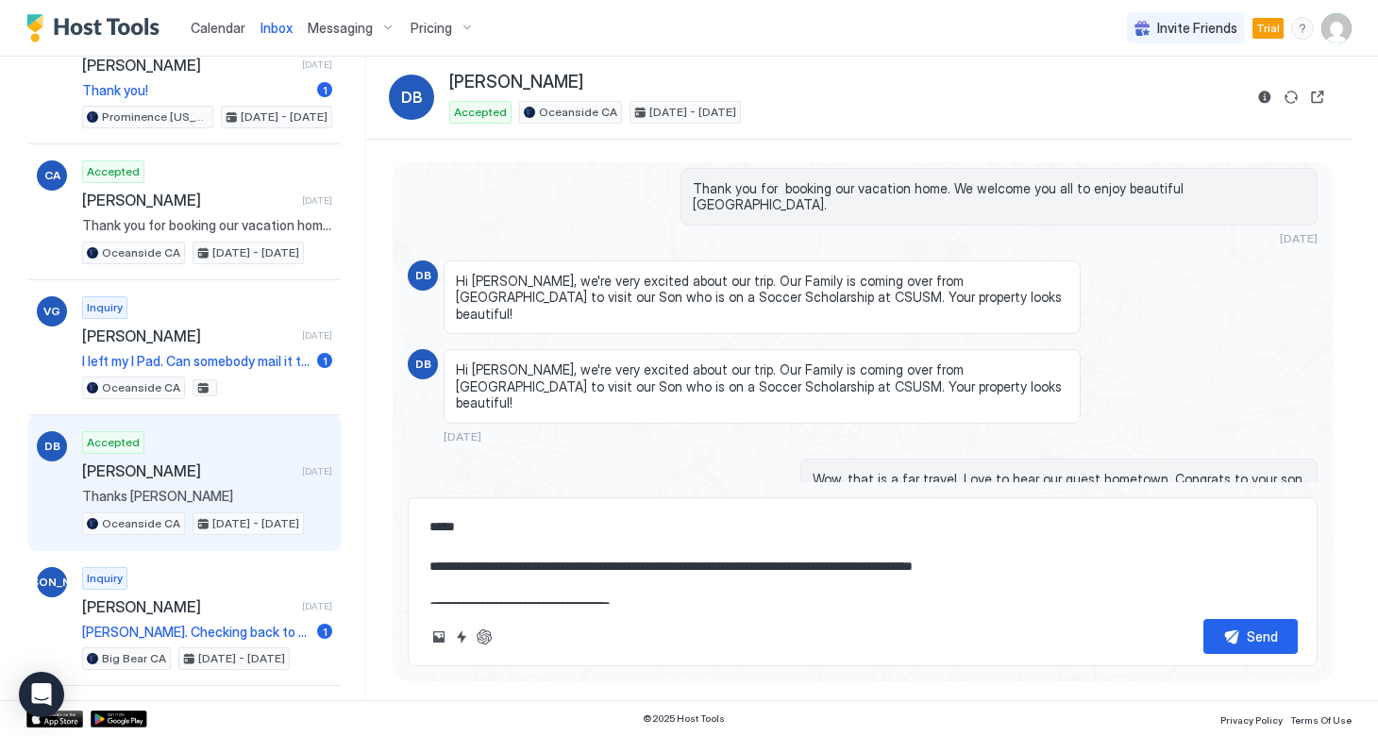
type textarea "*"
type textarea "**********"
type textarea "*"
type textarea "**********"
type textarea "*"
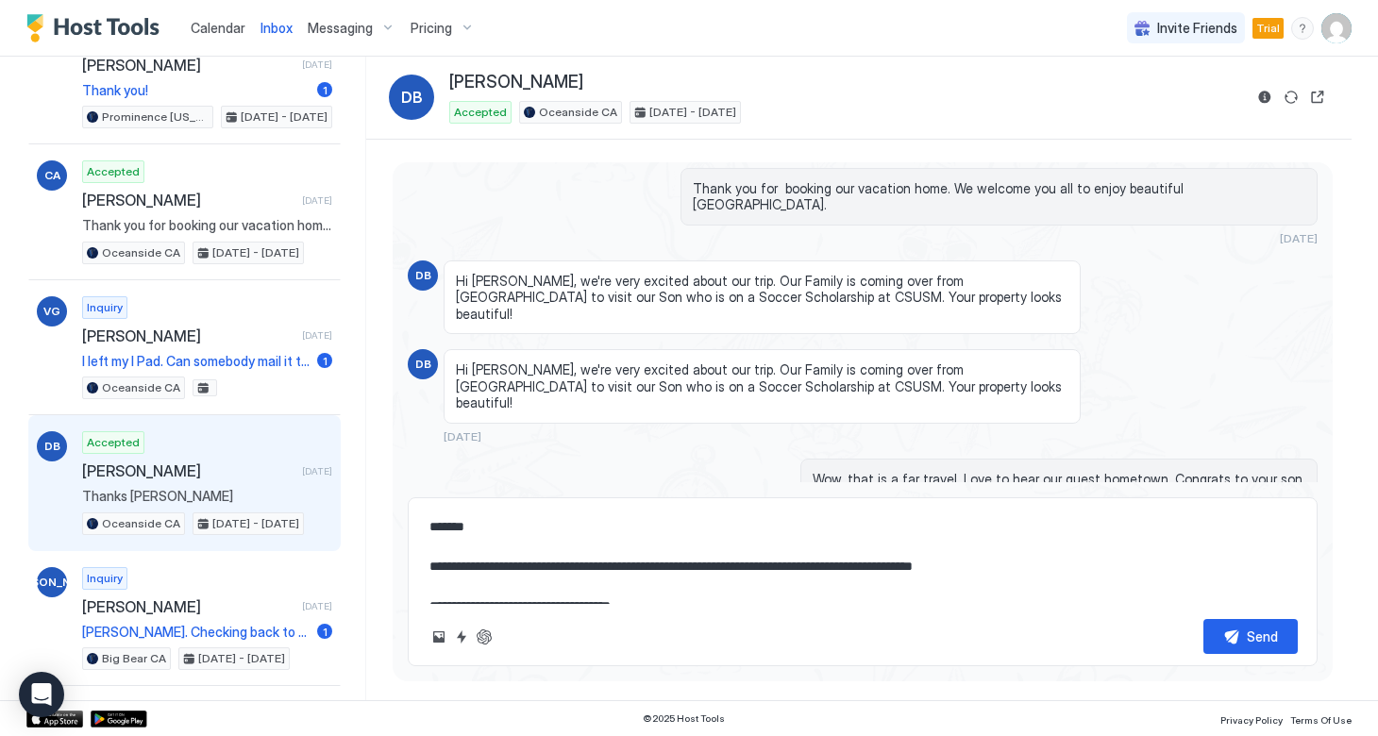
type textarea "**********"
type textarea "*"
type textarea "**********"
type textarea "*"
type textarea "**********"
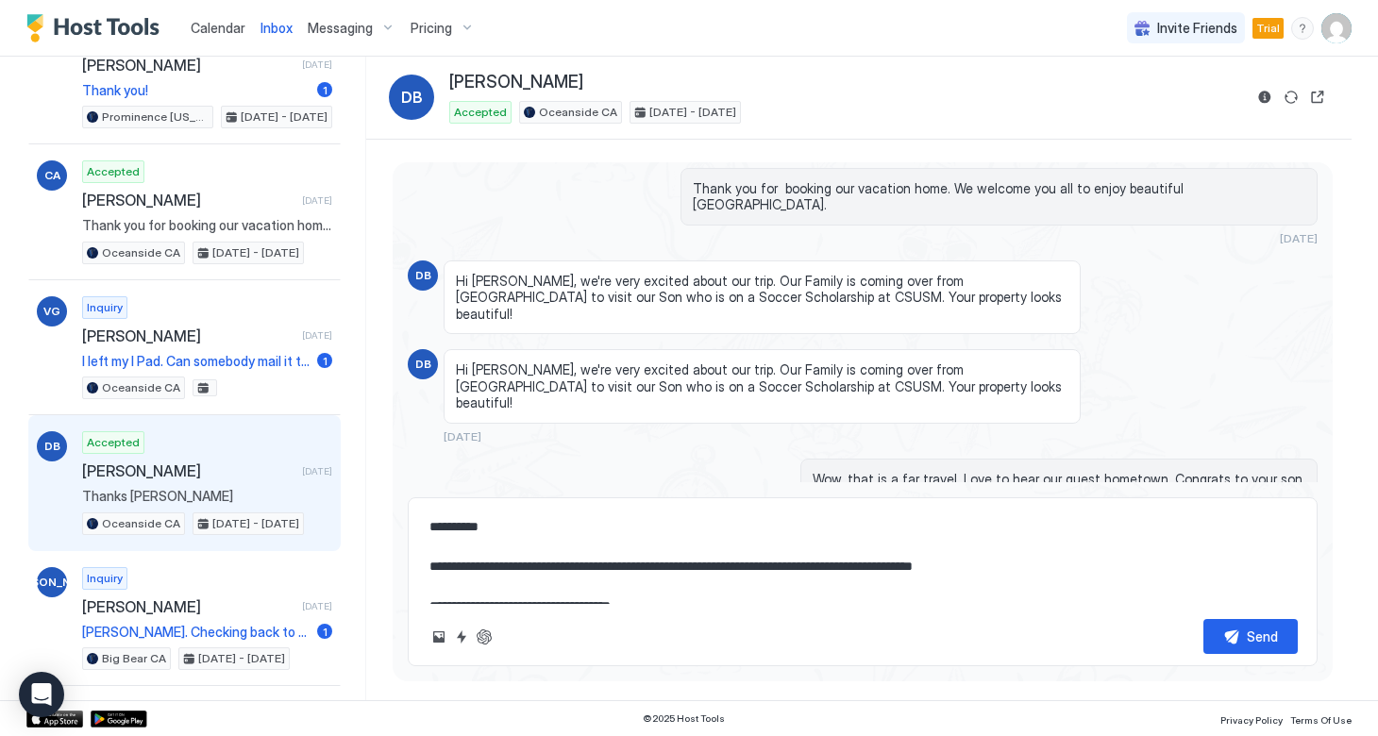
click at [586, 568] on textarea "**********" at bounding box center [862, 557] width 870 height 94
type textarea "*"
type textarea "**********"
type textarea "*"
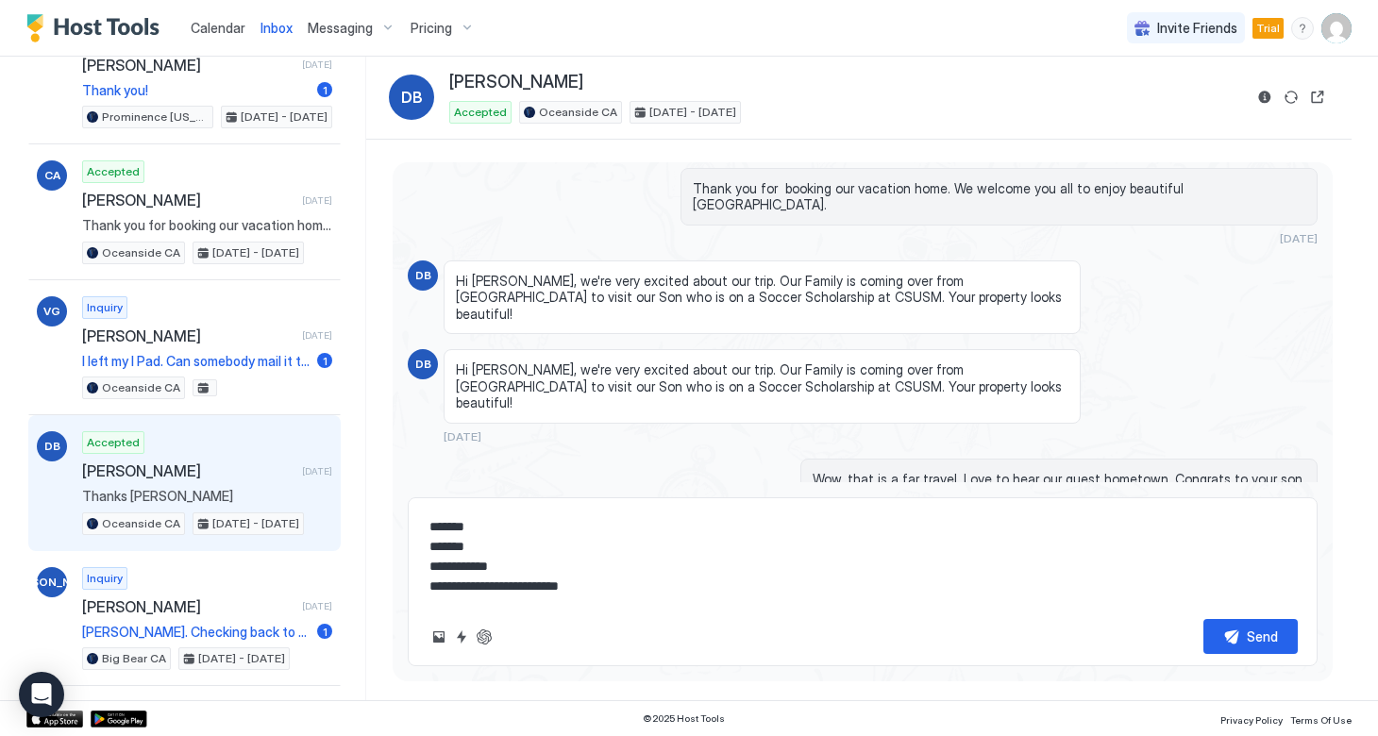
scroll to position [317, 0]
type textarea "**********"
click at [1234, 637] on button "Send" at bounding box center [1250, 636] width 94 height 35
type textarea "*"
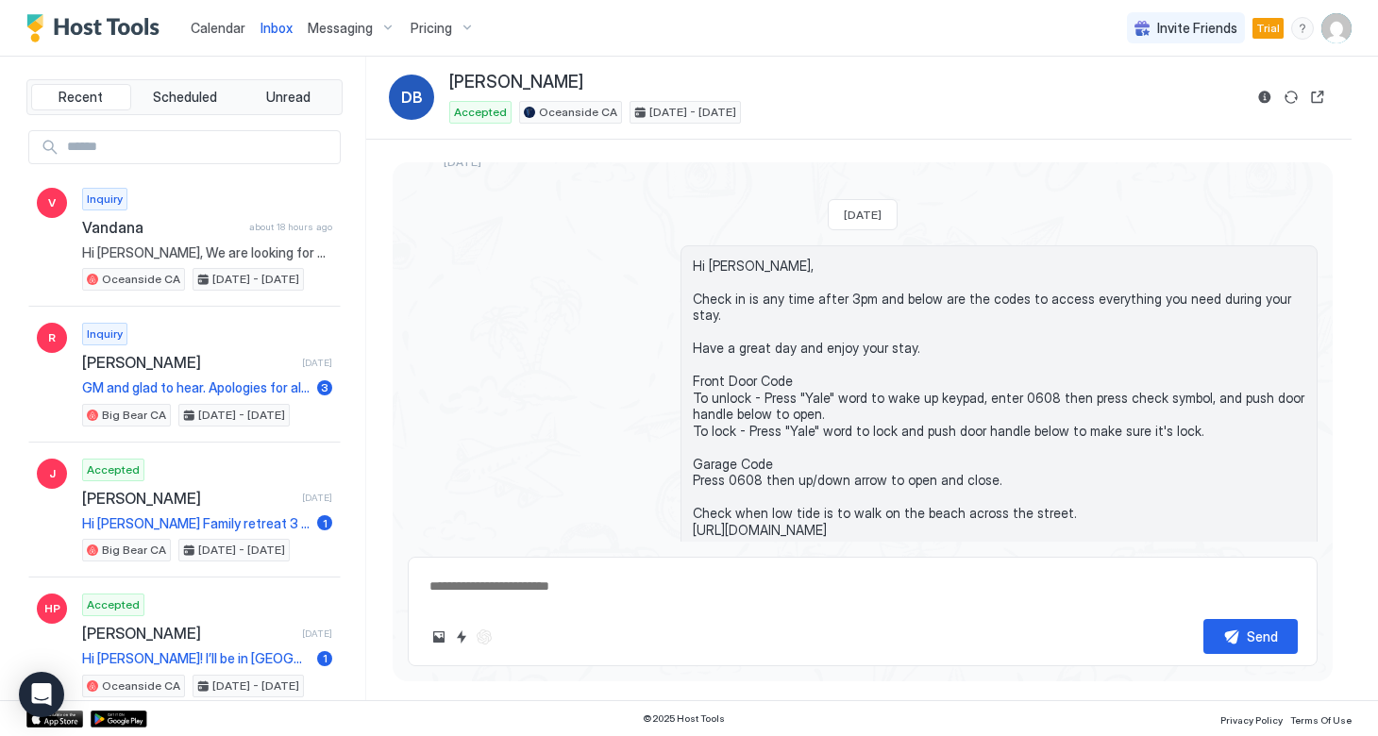
scroll to position [0, 0]
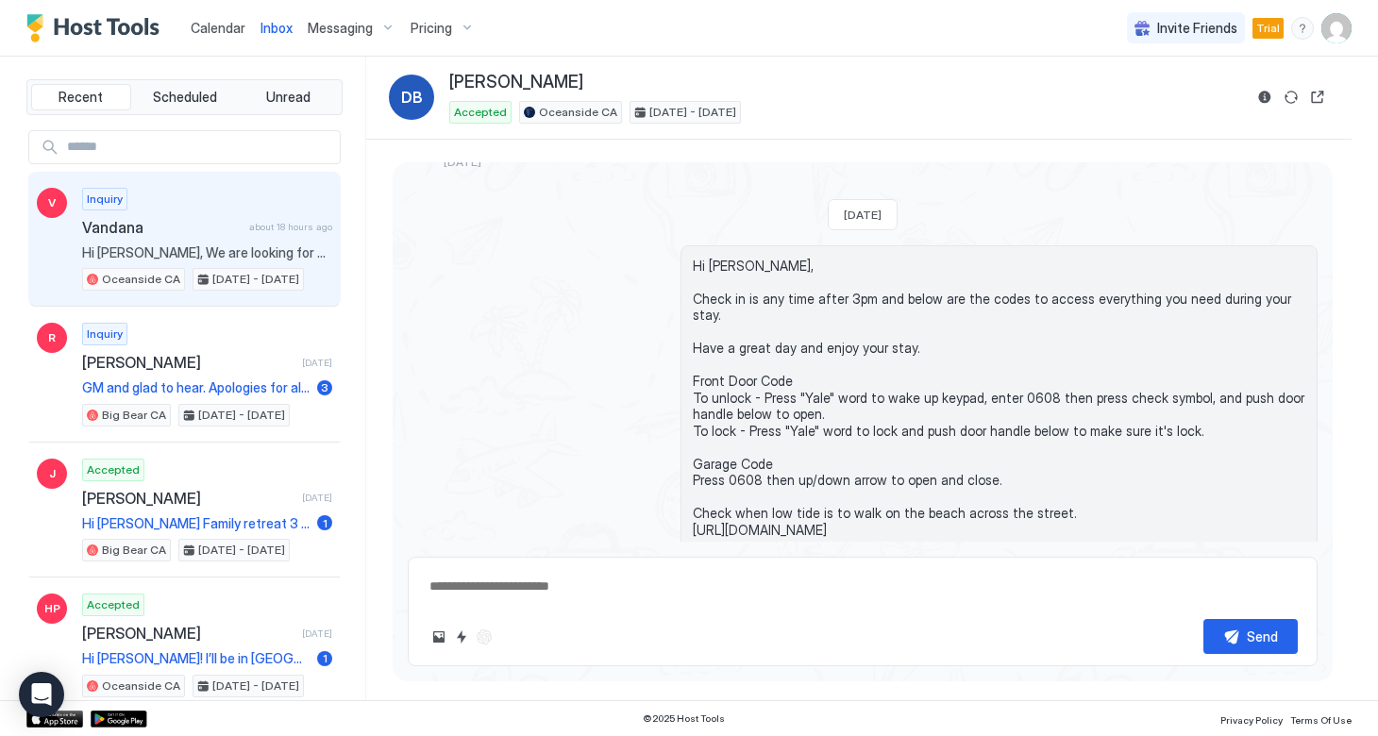
click at [170, 256] on span "Hi [PERSON_NAME], We are looking for a place from [DATE]-[DATE] for a milestone…" at bounding box center [207, 252] width 250 height 17
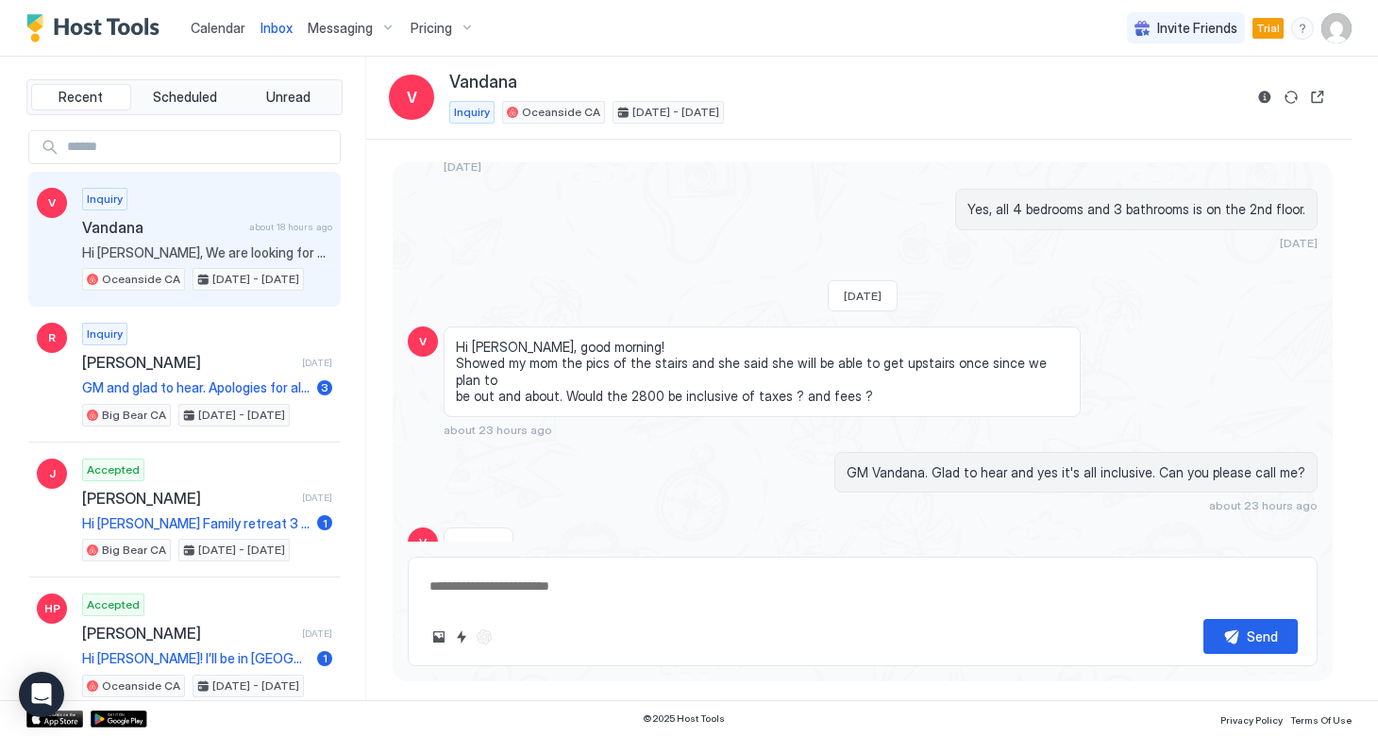
scroll to position [644, 0]
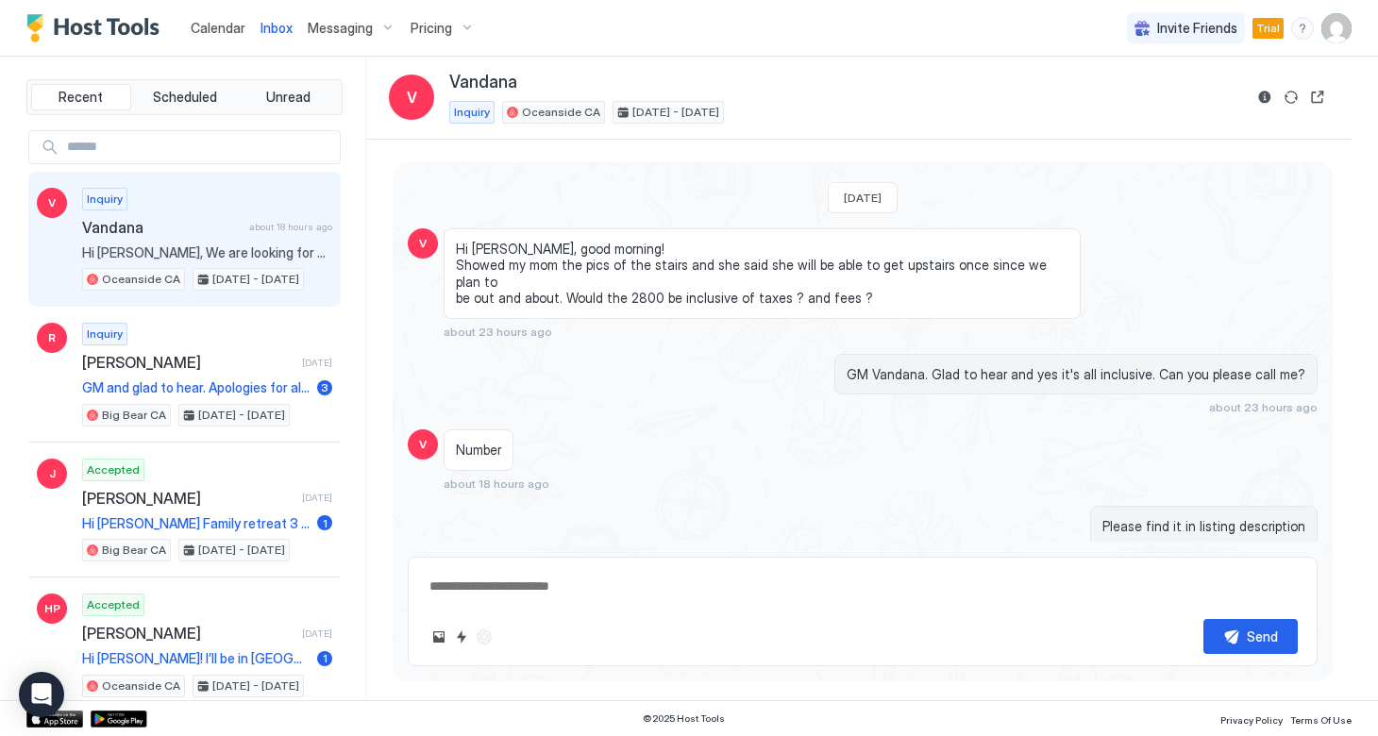
click at [464, 586] on textarea at bounding box center [862, 586] width 870 height 35
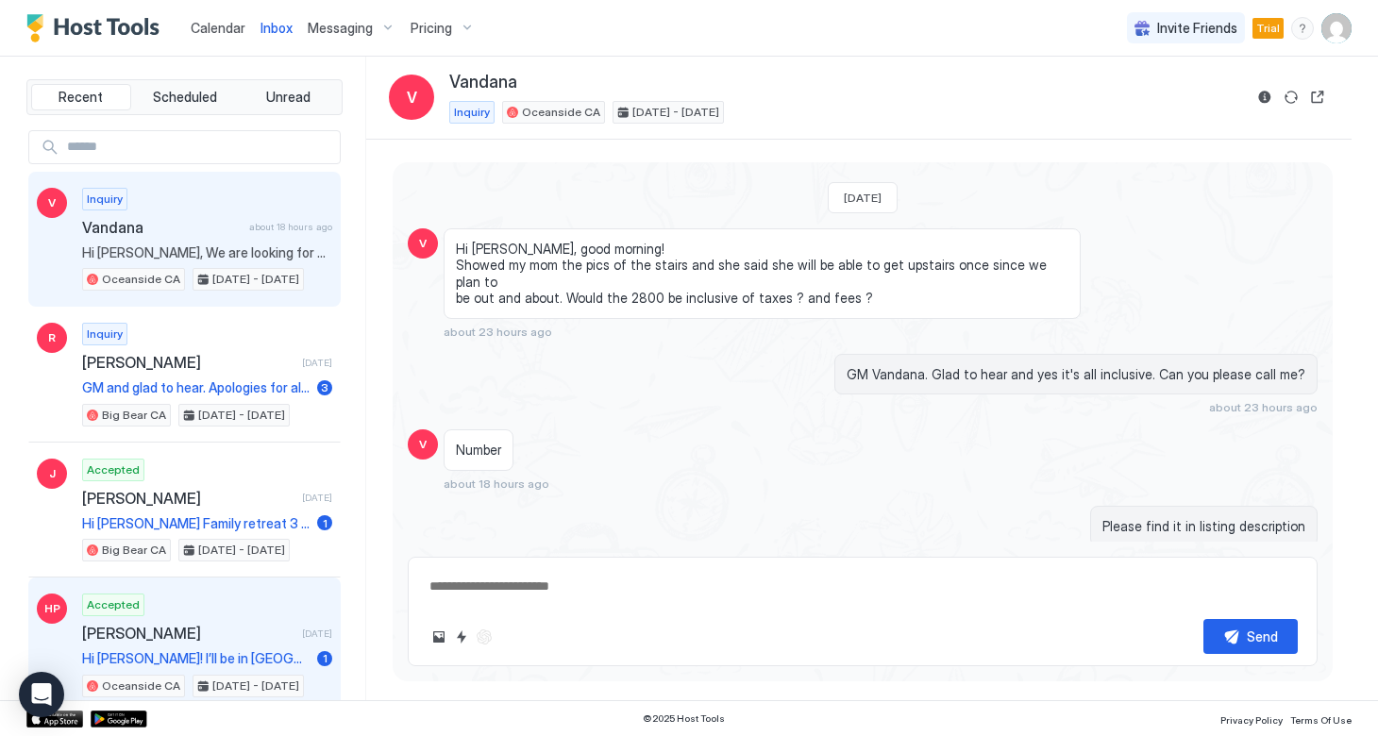
type textarea "*"
type textarea "**"
type textarea "*"
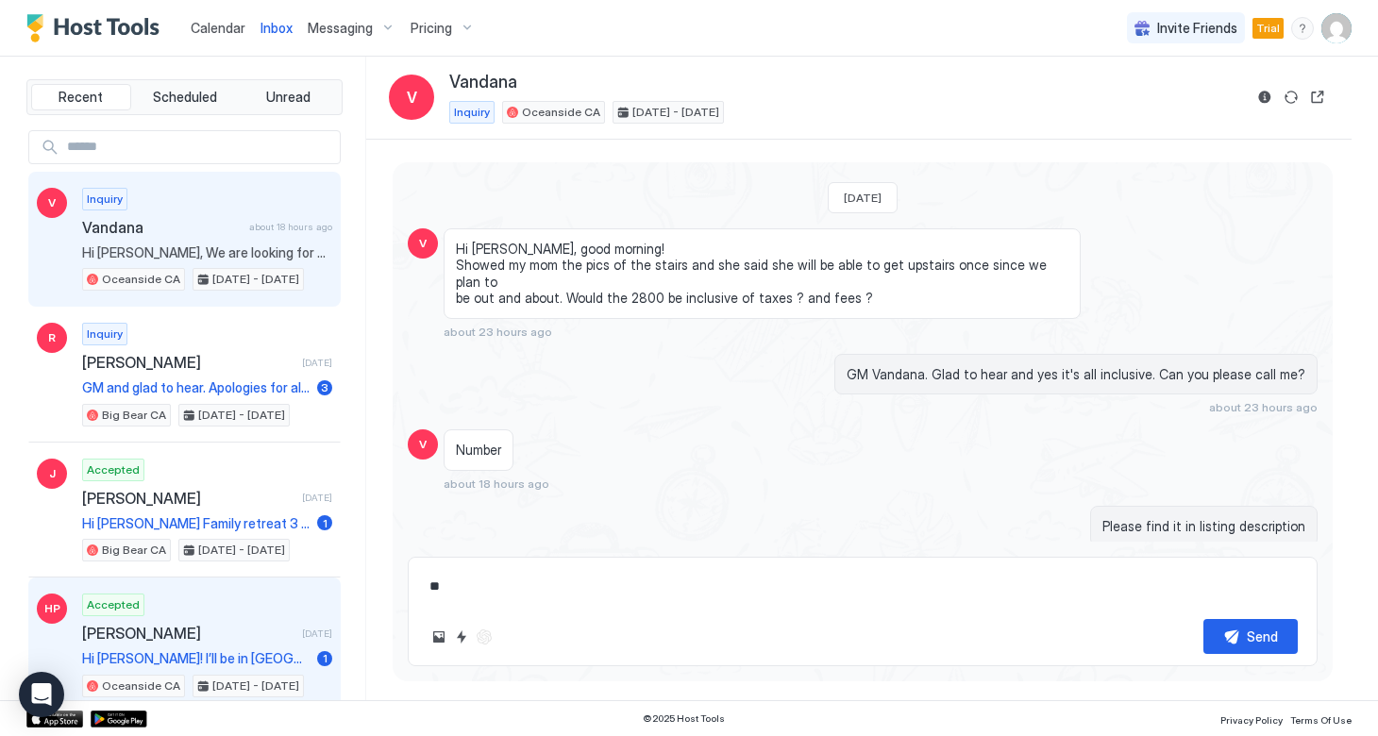
type textarea "***"
type textarea "*"
type textarea "****"
type textarea "*"
type textarea "*****"
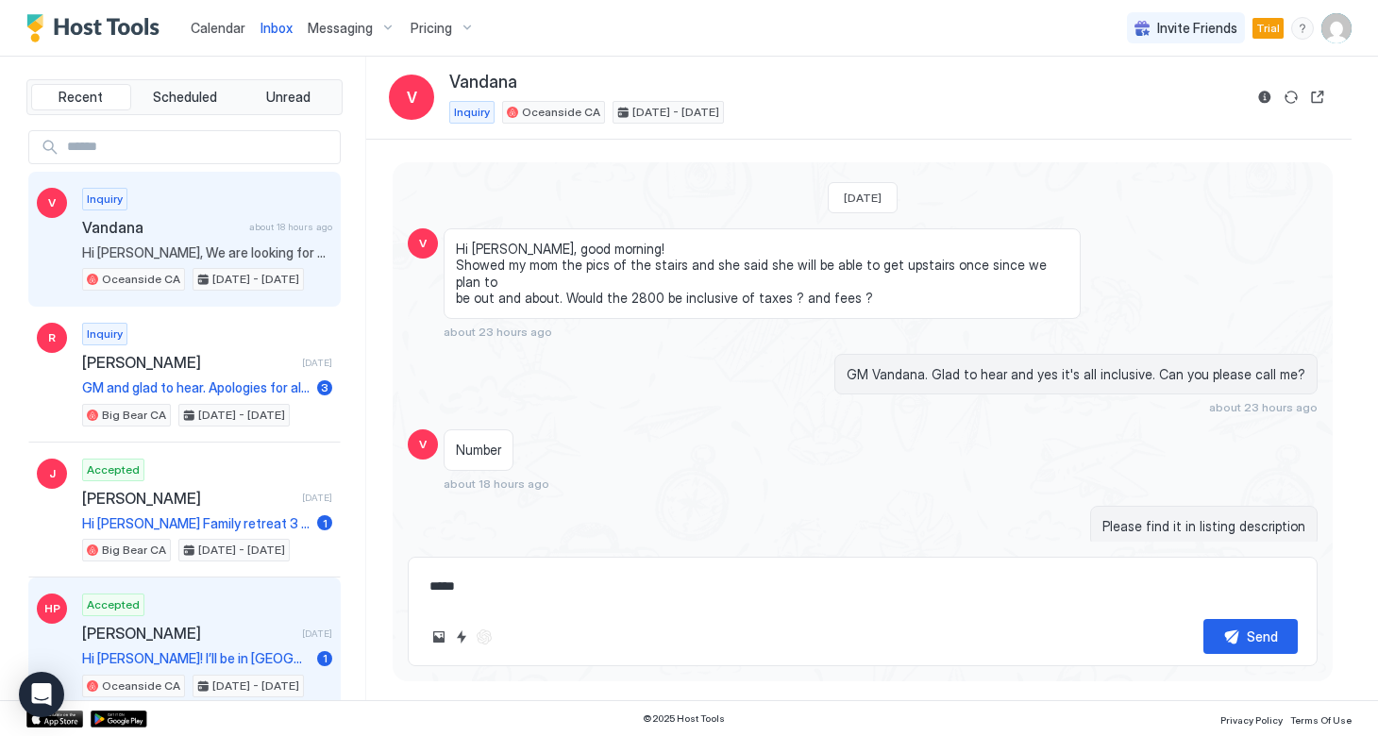
type textarea "*"
type textarea "******"
type textarea "*"
type textarea "******"
type textarea "*"
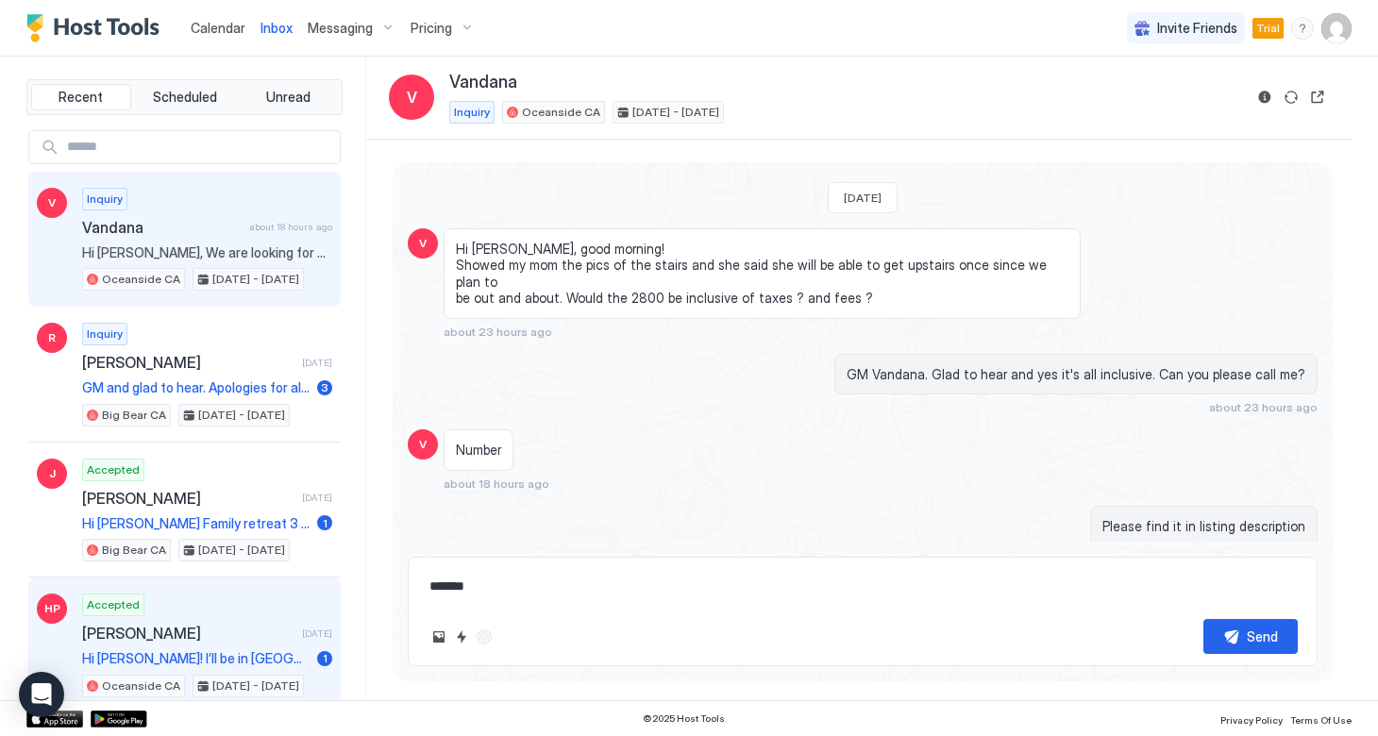
type textarea "********"
type textarea "*"
type textarea "*********"
type textarea "*"
type textarea "**********"
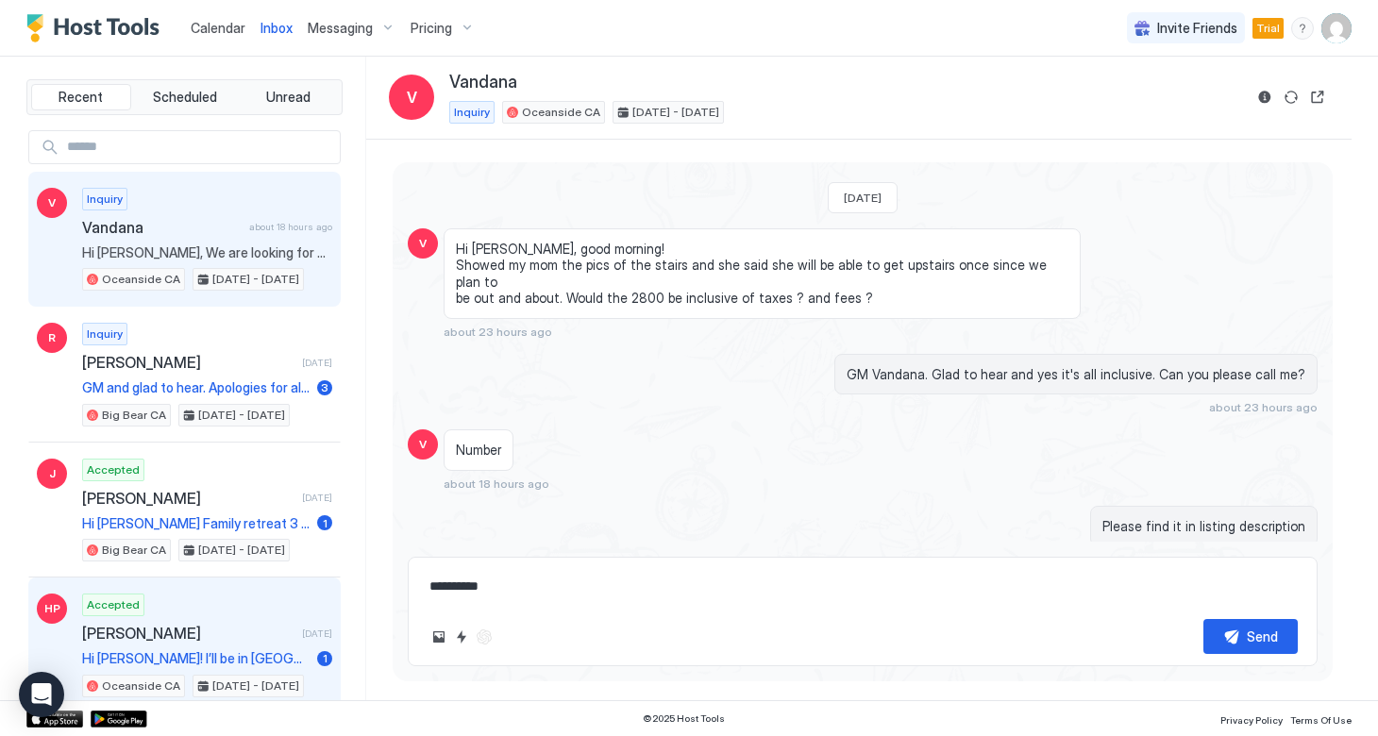
type textarea "*"
type textarea "**********"
type textarea "*"
type textarea "**********"
type textarea "*"
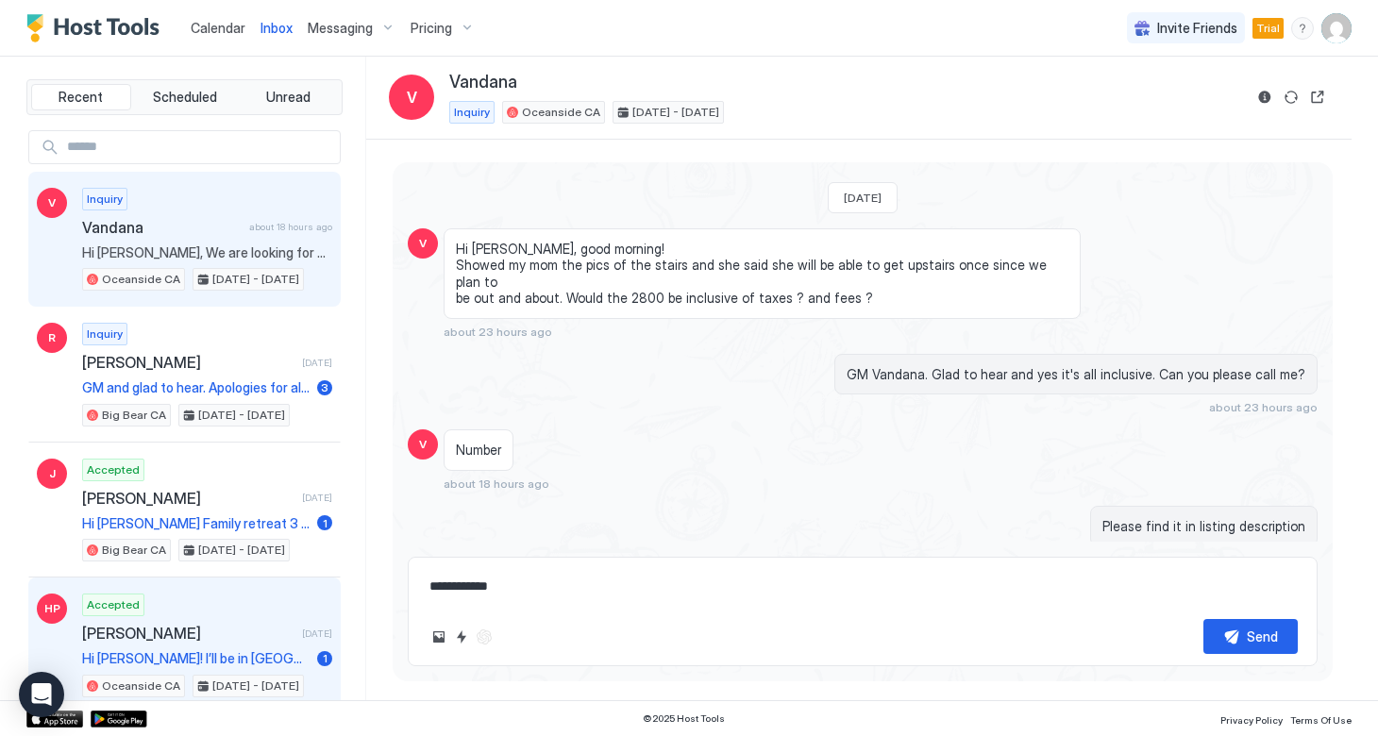
type textarea "**********"
type textarea "*"
type textarea "**********"
type textarea "*"
type textarea "**********"
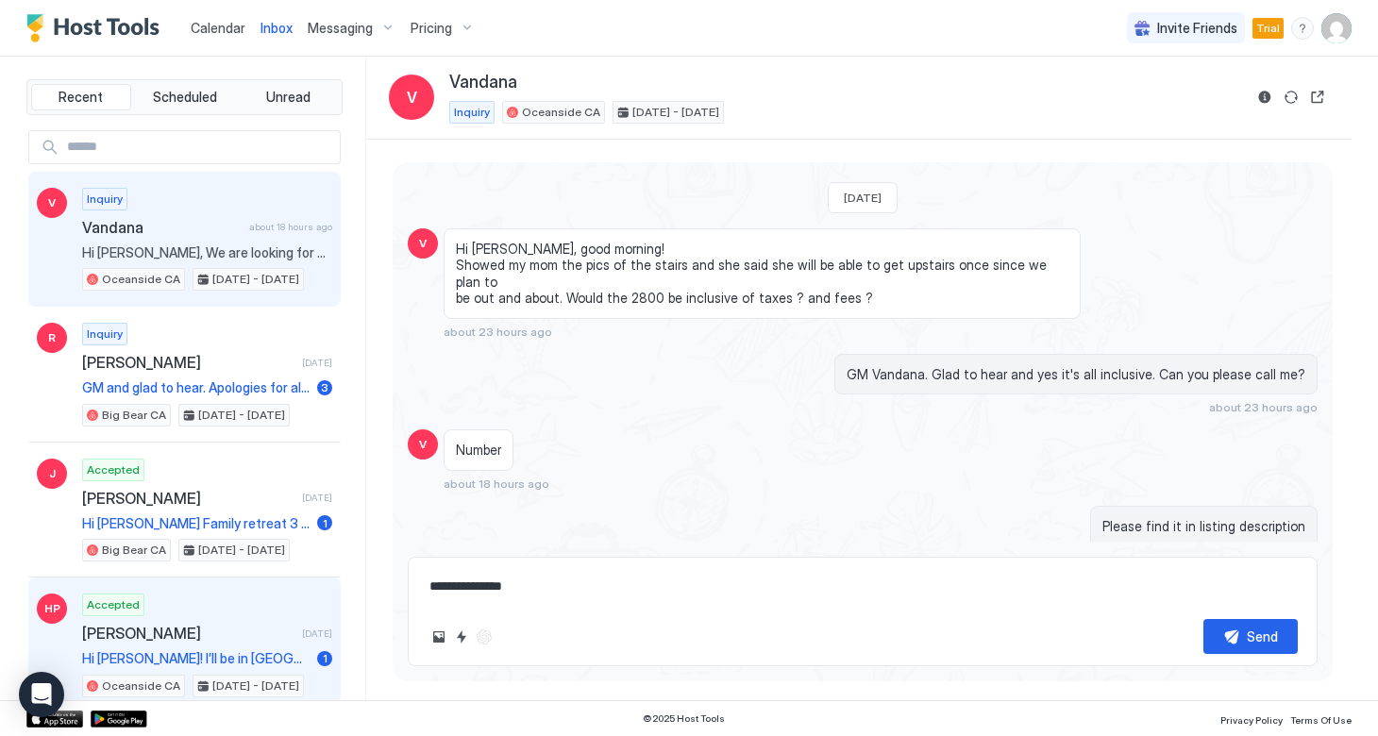
type textarea "*"
type textarea "**********"
type textarea "*"
type textarea "**********"
type textarea "*"
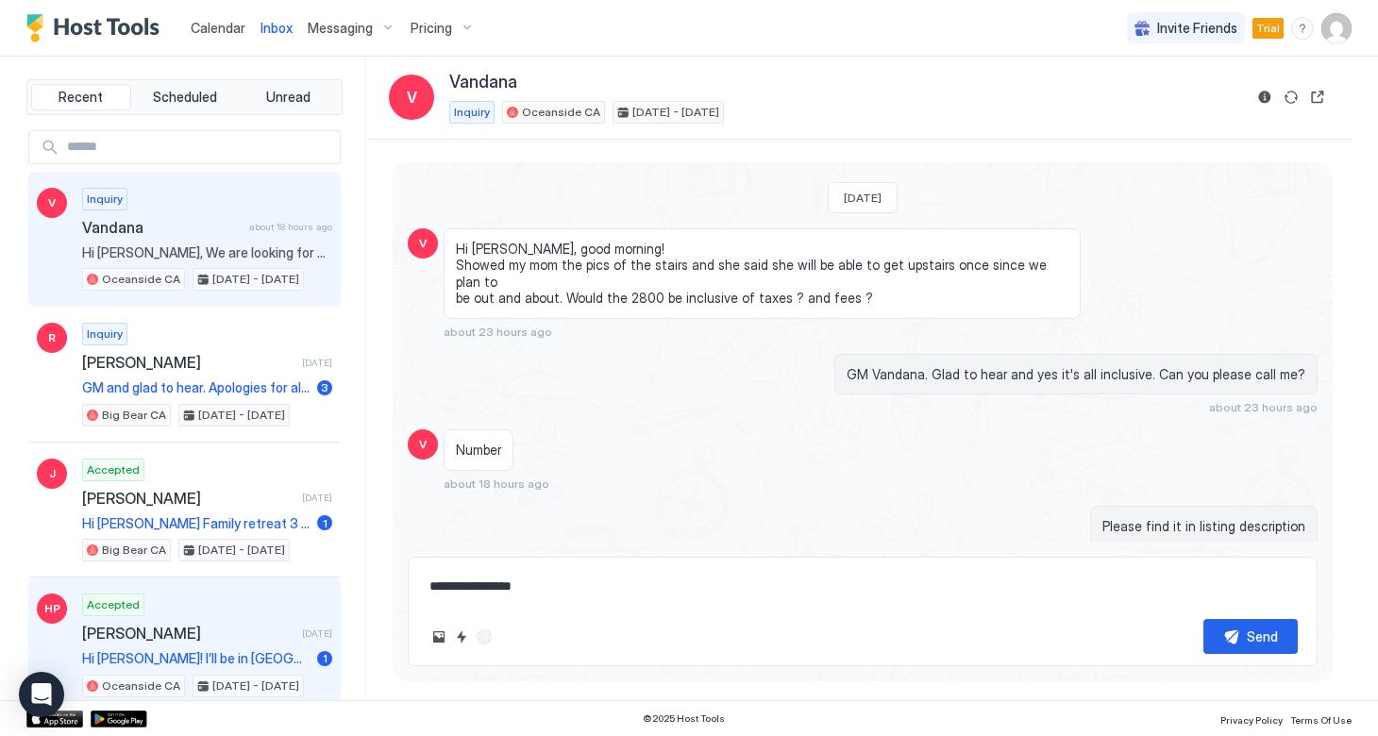
type textarea "**********"
type textarea "*"
type textarea "**********"
type textarea "*"
type textarea "**********"
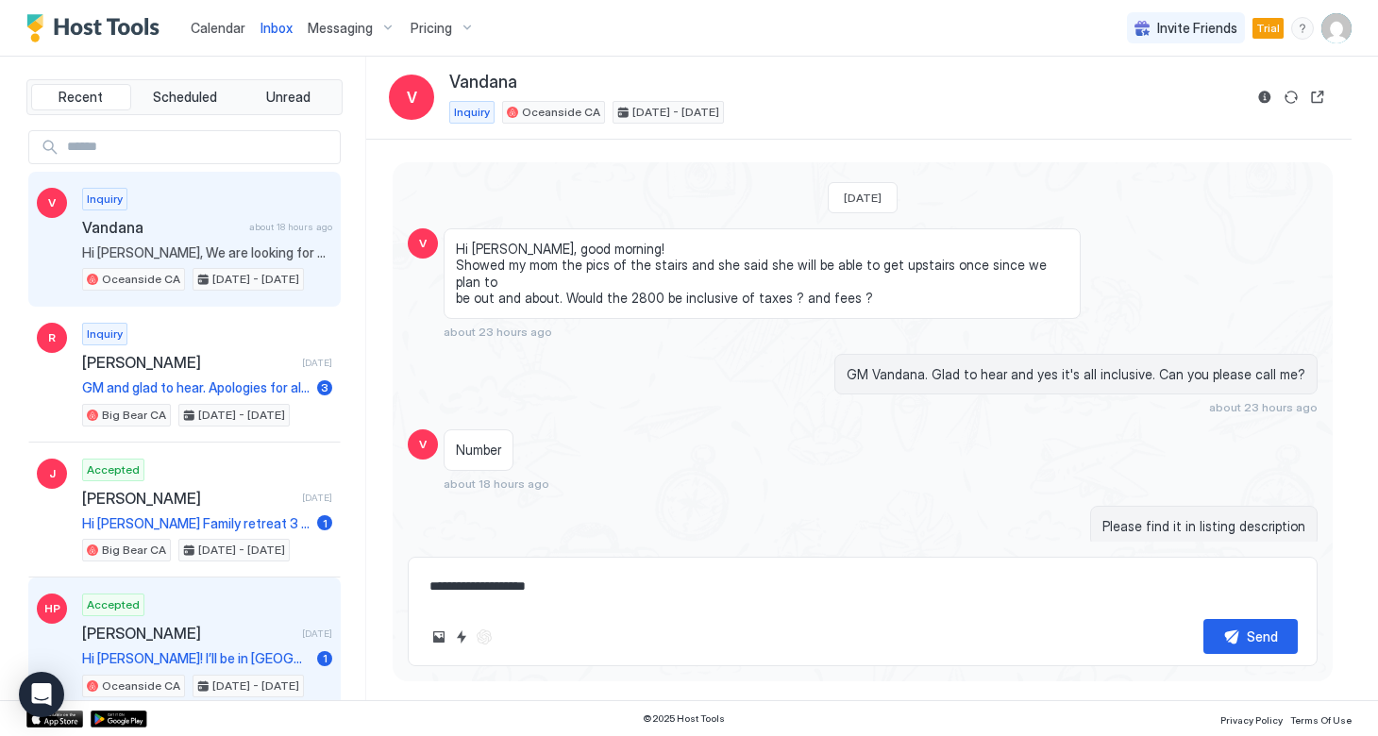
type textarea "*"
type textarea "**********"
type textarea "*"
type textarea "**********"
type textarea "*"
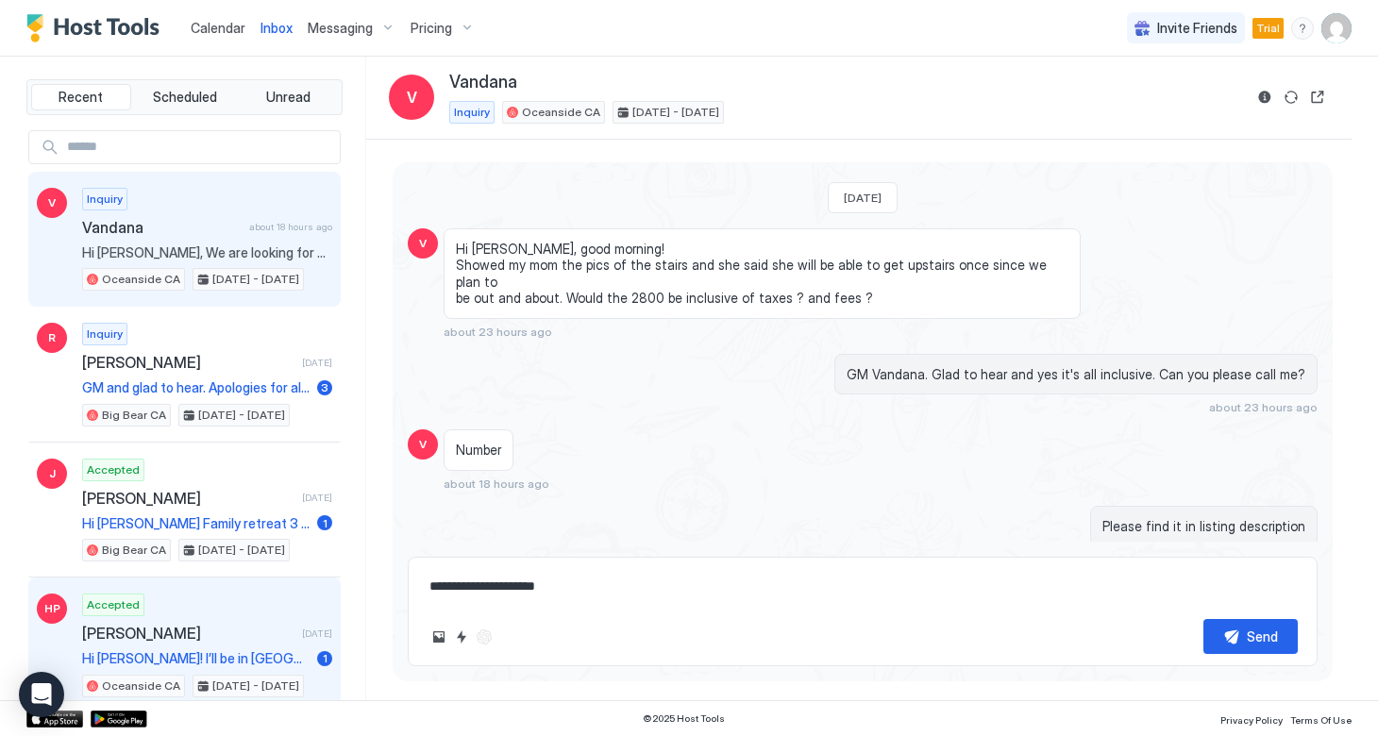
type textarea "**********"
type textarea "*"
type textarea "**********"
type textarea "*"
type textarea "**********"
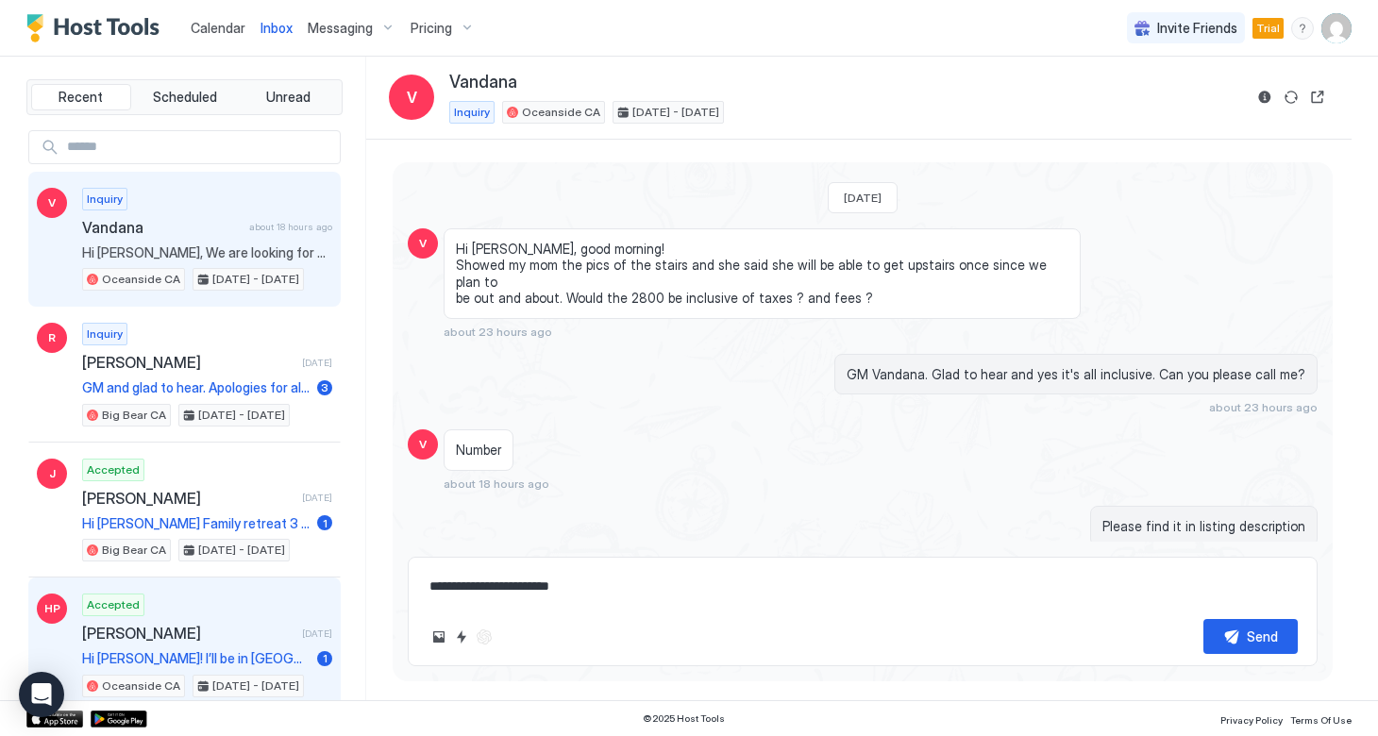
type textarea "*"
type textarea "**********"
type textarea "*"
type textarea "**********"
type textarea "*"
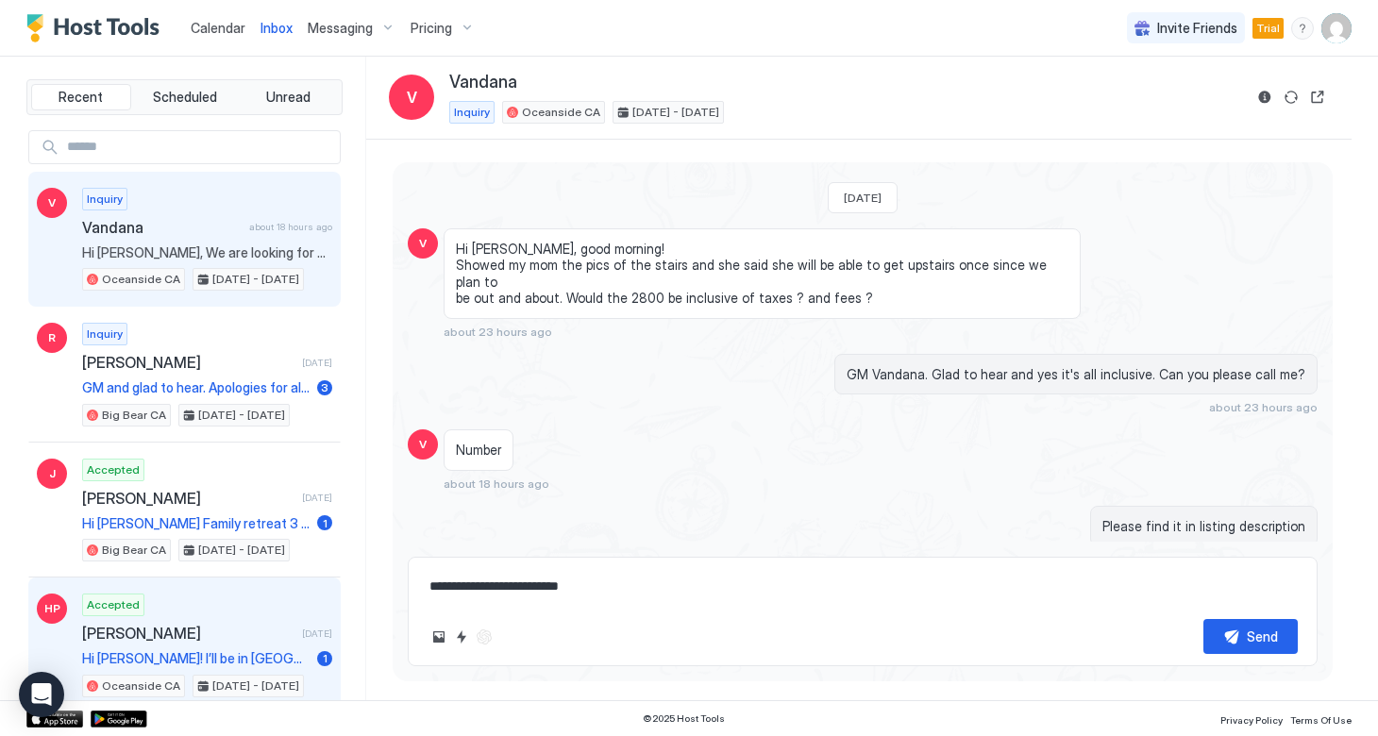
type textarea "**********"
type textarea "*"
type textarea "**********"
type textarea "*"
type textarea "**********"
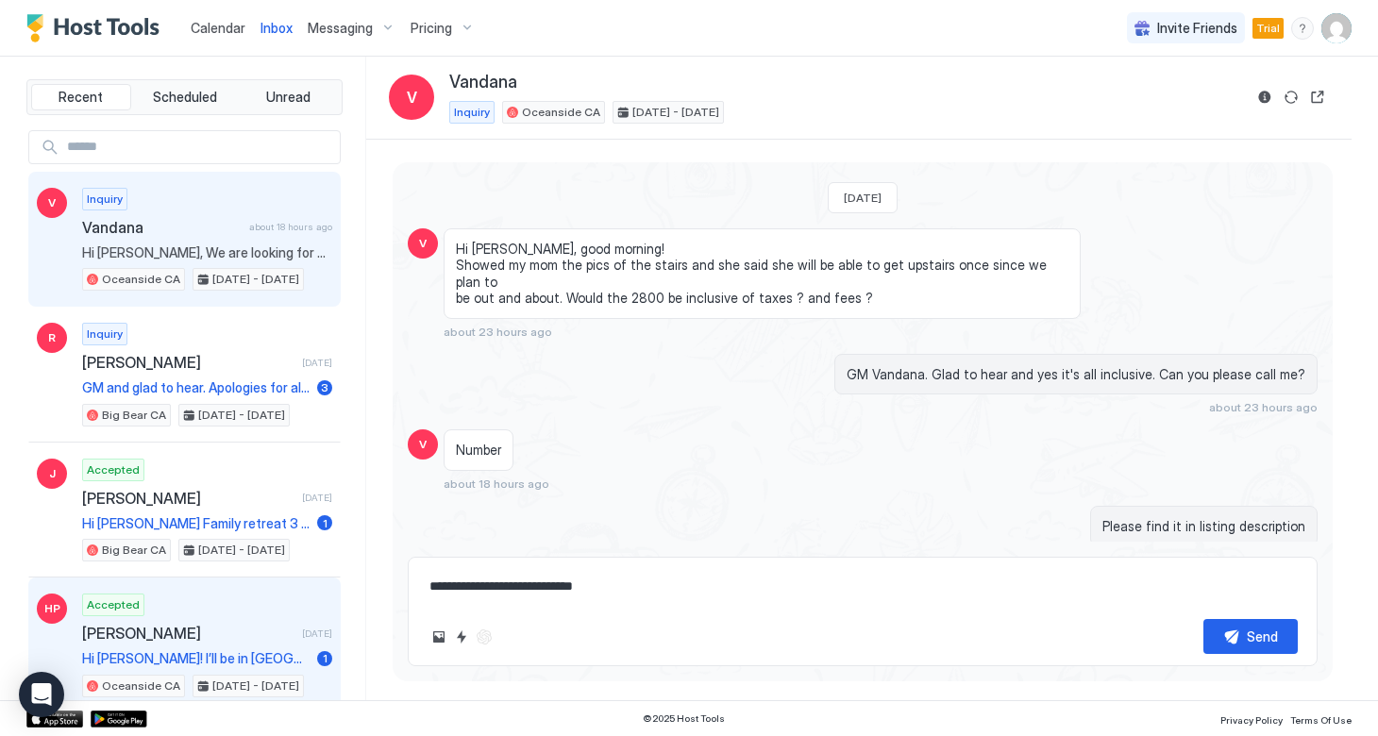
type textarea "*"
type textarea "**********"
type textarea "*"
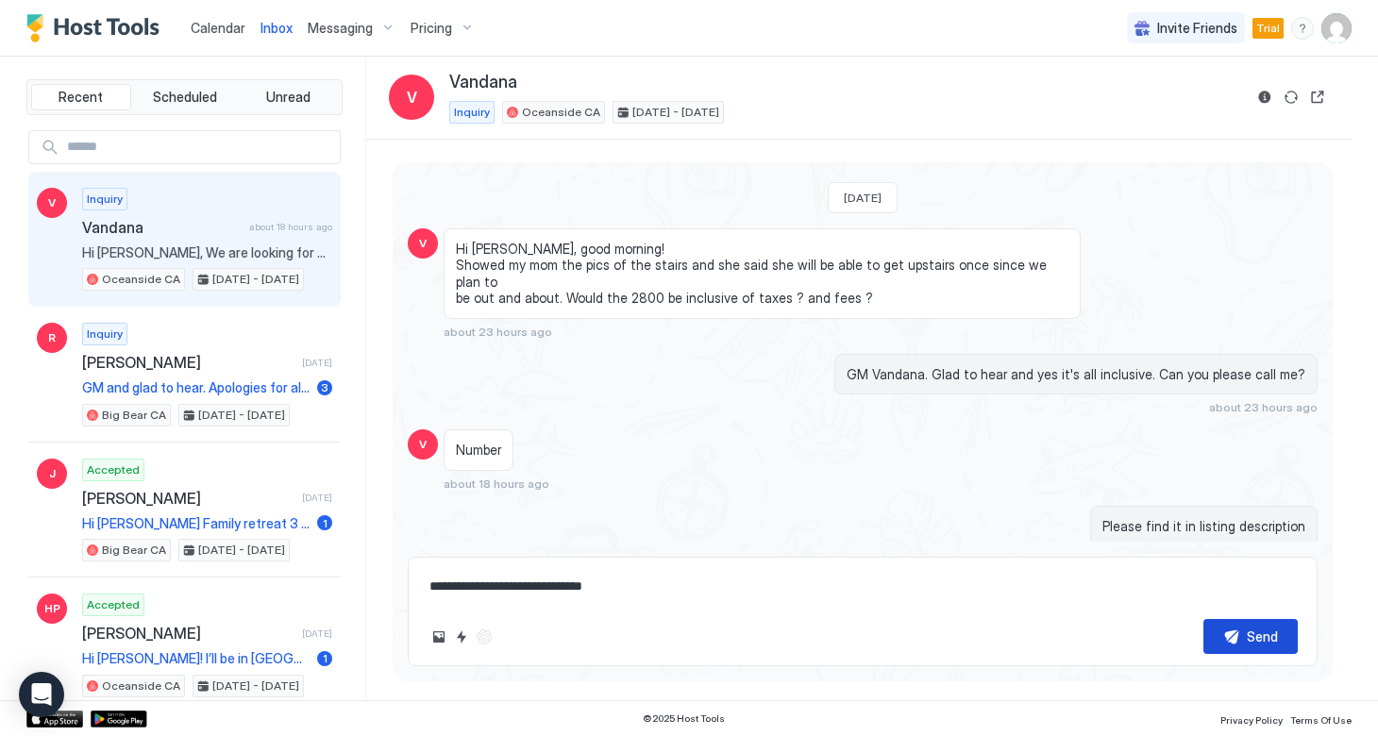
type textarea "**********"
click at [1254, 637] on div "Send" at bounding box center [1262, 637] width 31 height 20
click at [548, 605] on div "**********" at bounding box center [863, 611] width 910 height 109
drag, startPoint x: 655, startPoint y: 588, endPoint x: 415, endPoint y: 594, distance: 239.8
click at [415, 594] on div "**********" at bounding box center [863, 611] width 910 height 109
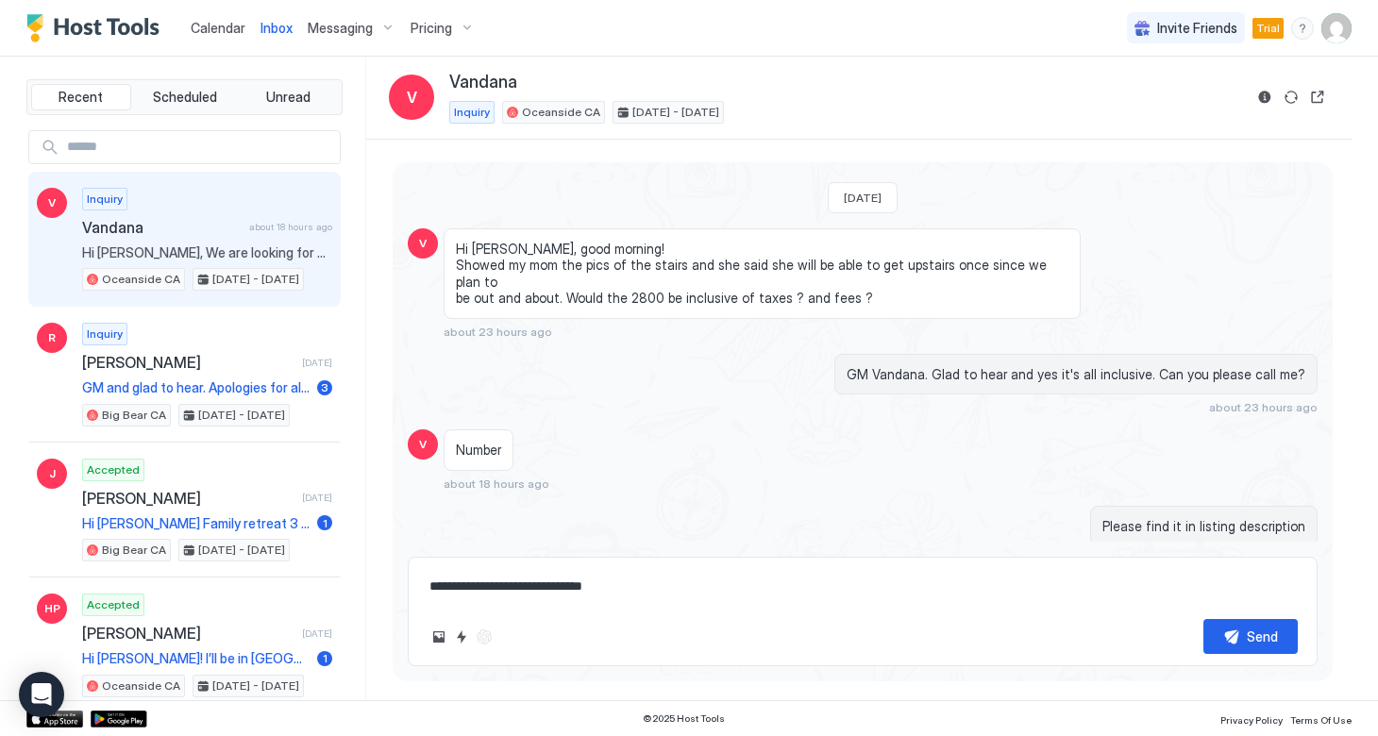
drag, startPoint x: 674, startPoint y: 586, endPoint x: 403, endPoint y: 582, distance: 270.8
click at [403, 582] on div "Loading messages... [DATE] V Hi [PERSON_NAME], We are looking for a place from …" at bounding box center [863, 414] width 940 height 505
type textarea "*"
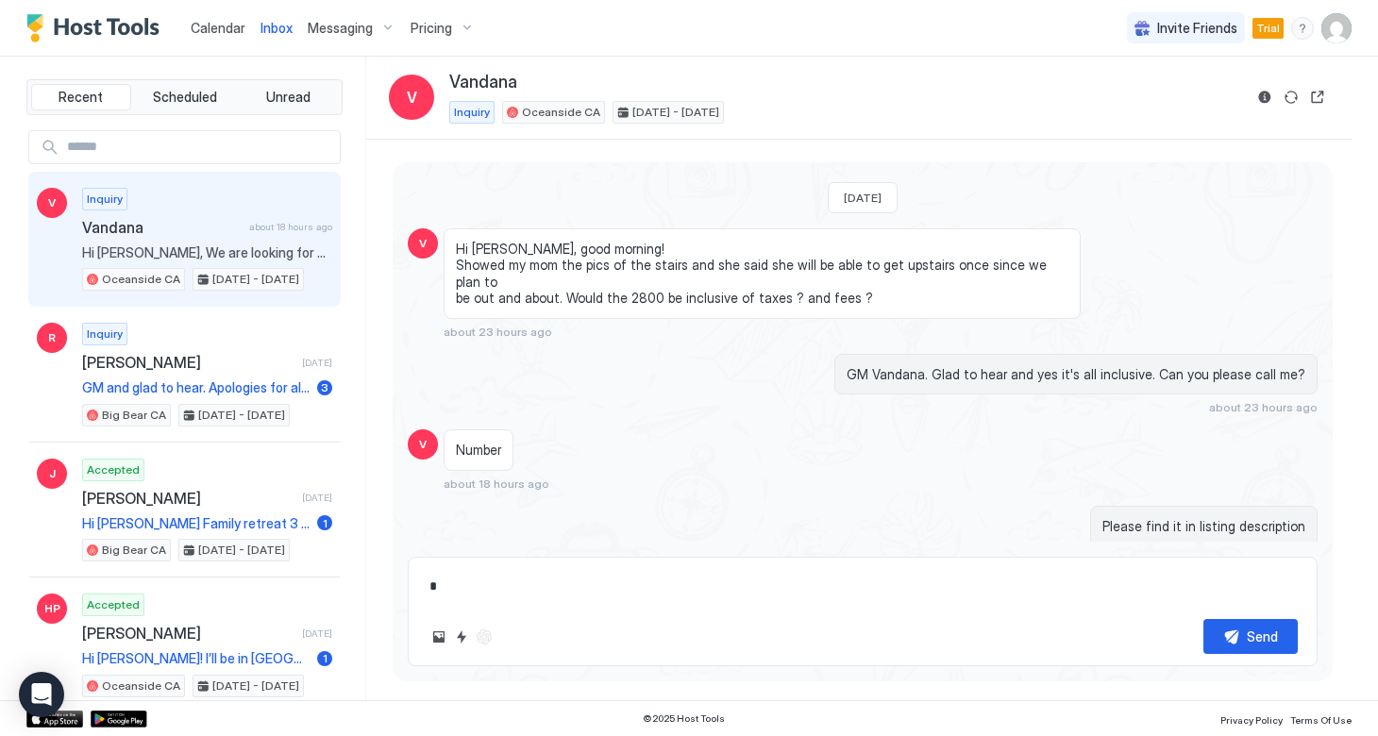
type textarea "*"
type textarea "**"
type textarea "*"
type textarea "***"
type textarea "*"
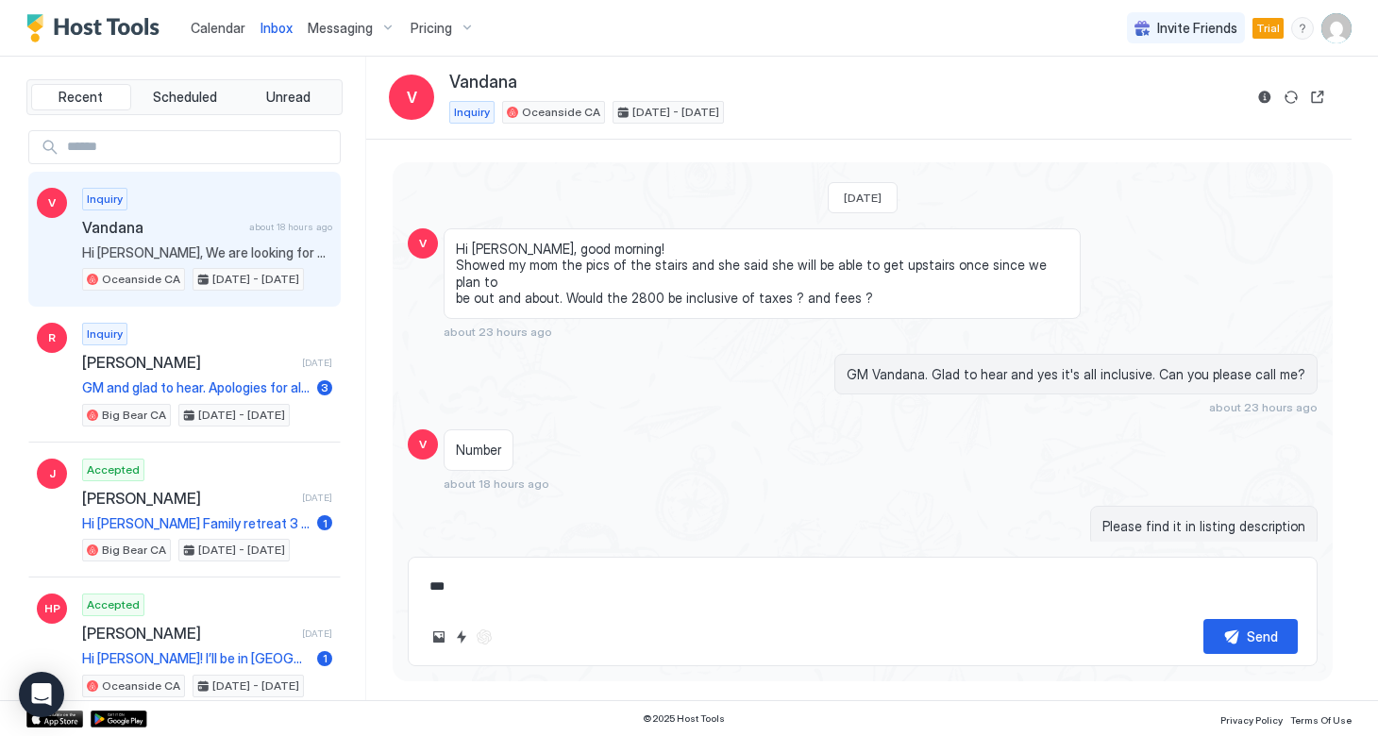
type textarea "****"
type textarea "*"
type textarea "*****"
type textarea "*"
type textarea "****"
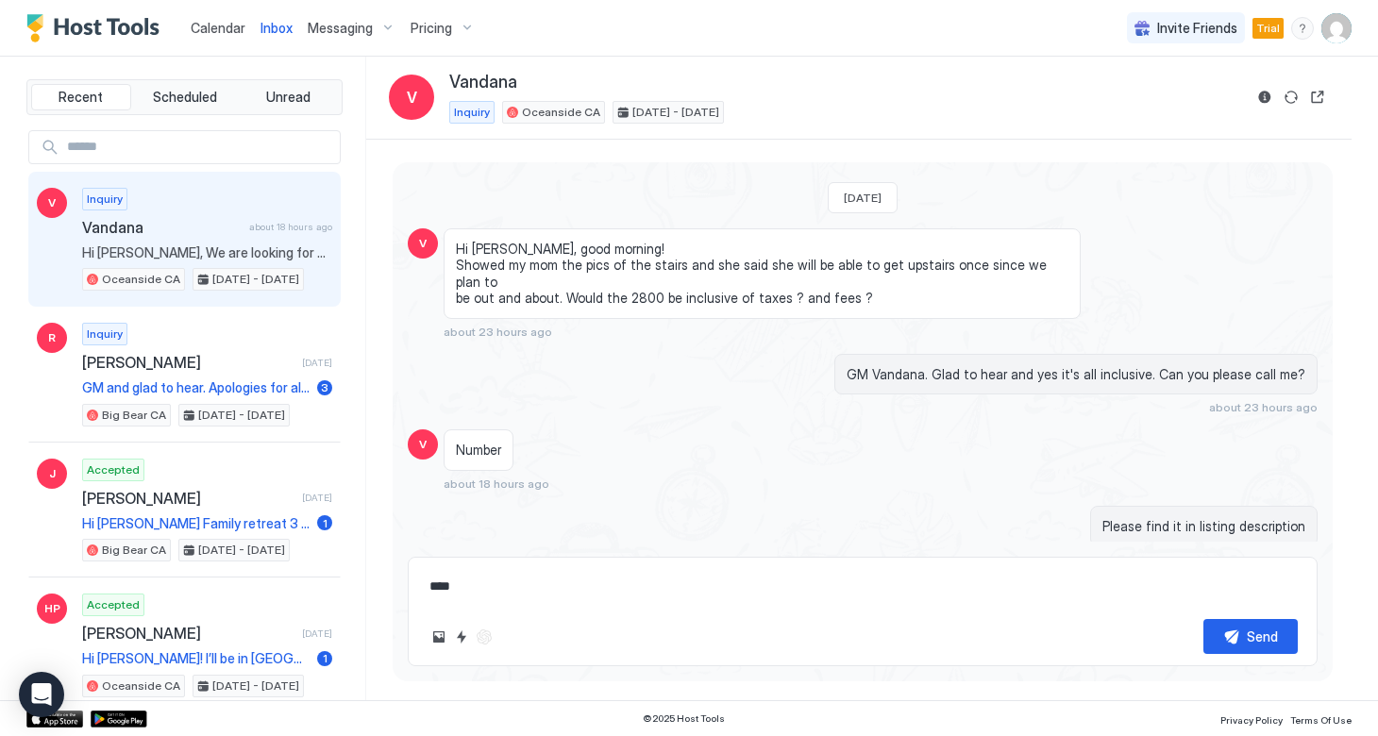
type textarea "*"
type textarea "***"
type textarea "*"
type textarea "**"
type textarea "*"
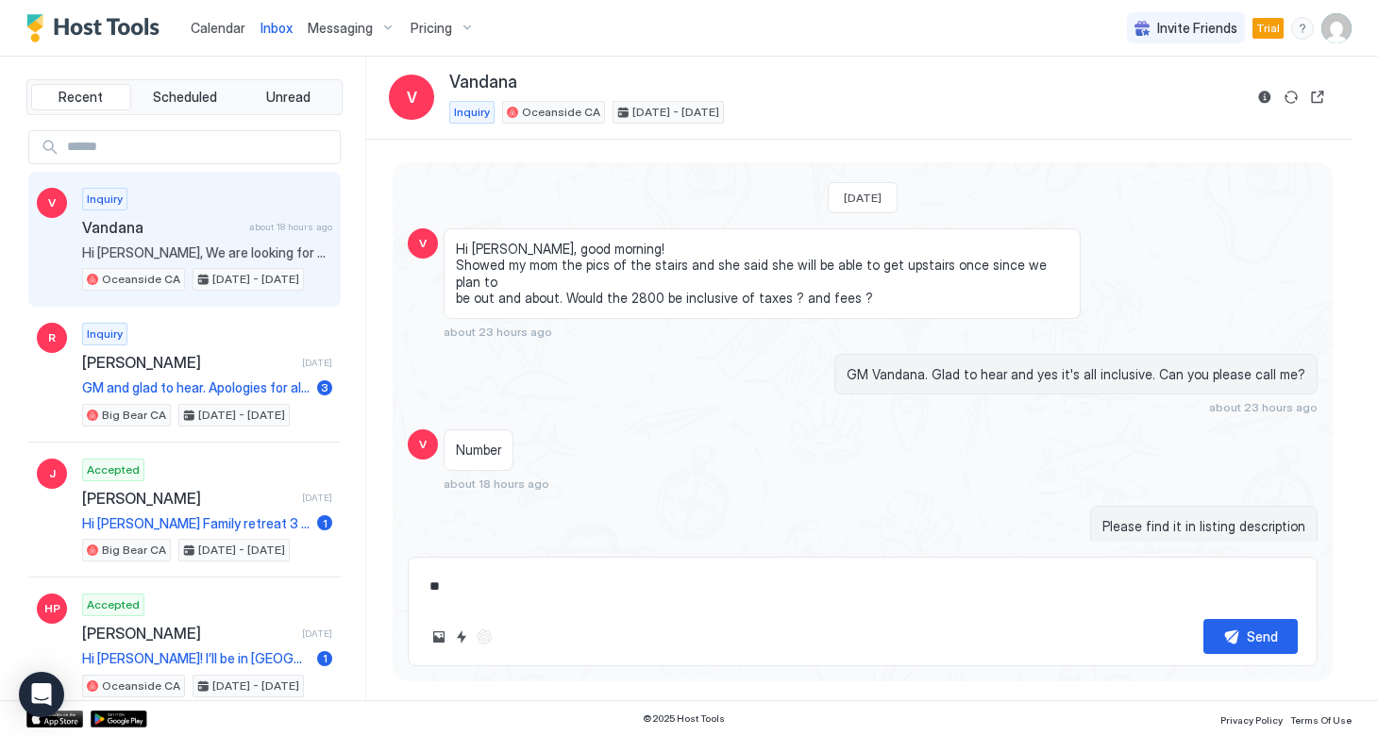
type textarea "*"
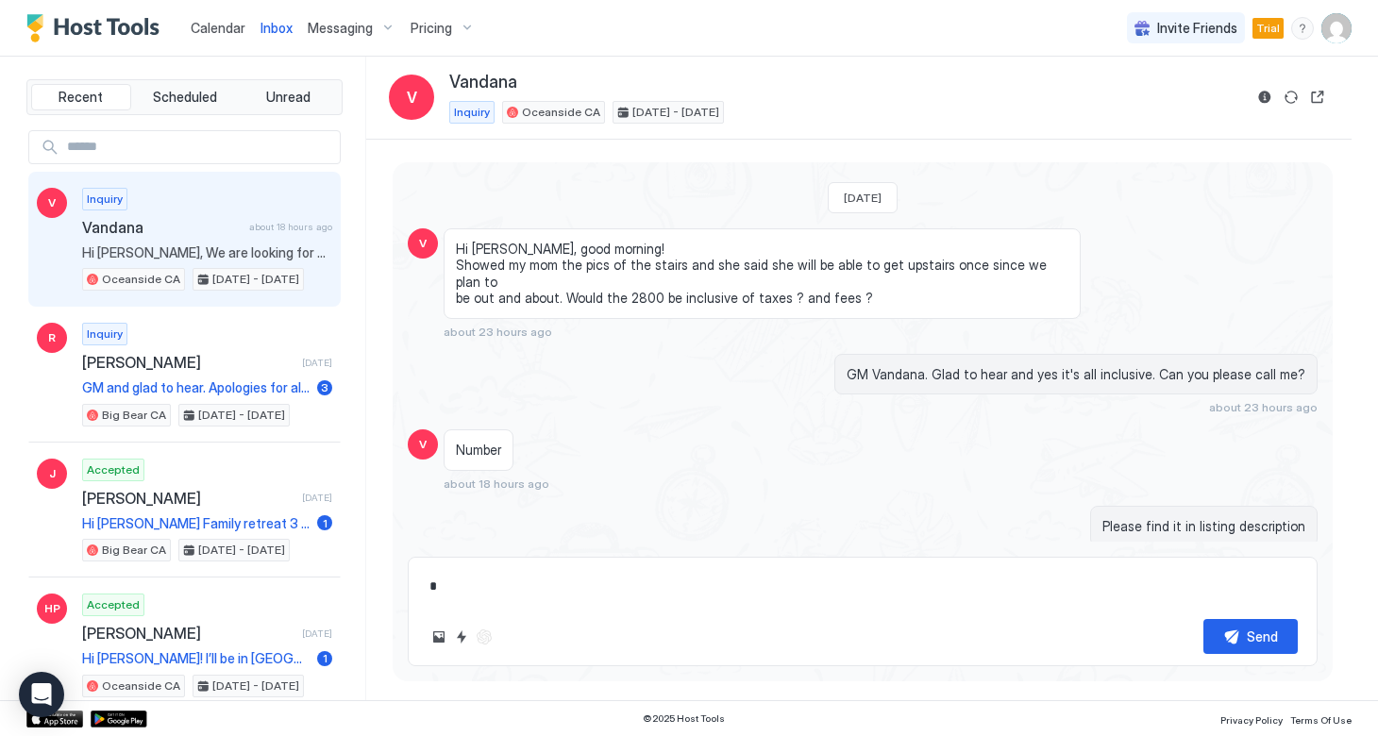
type textarea "**"
type textarea "*"
type textarea "***"
type textarea "*"
type textarea "**"
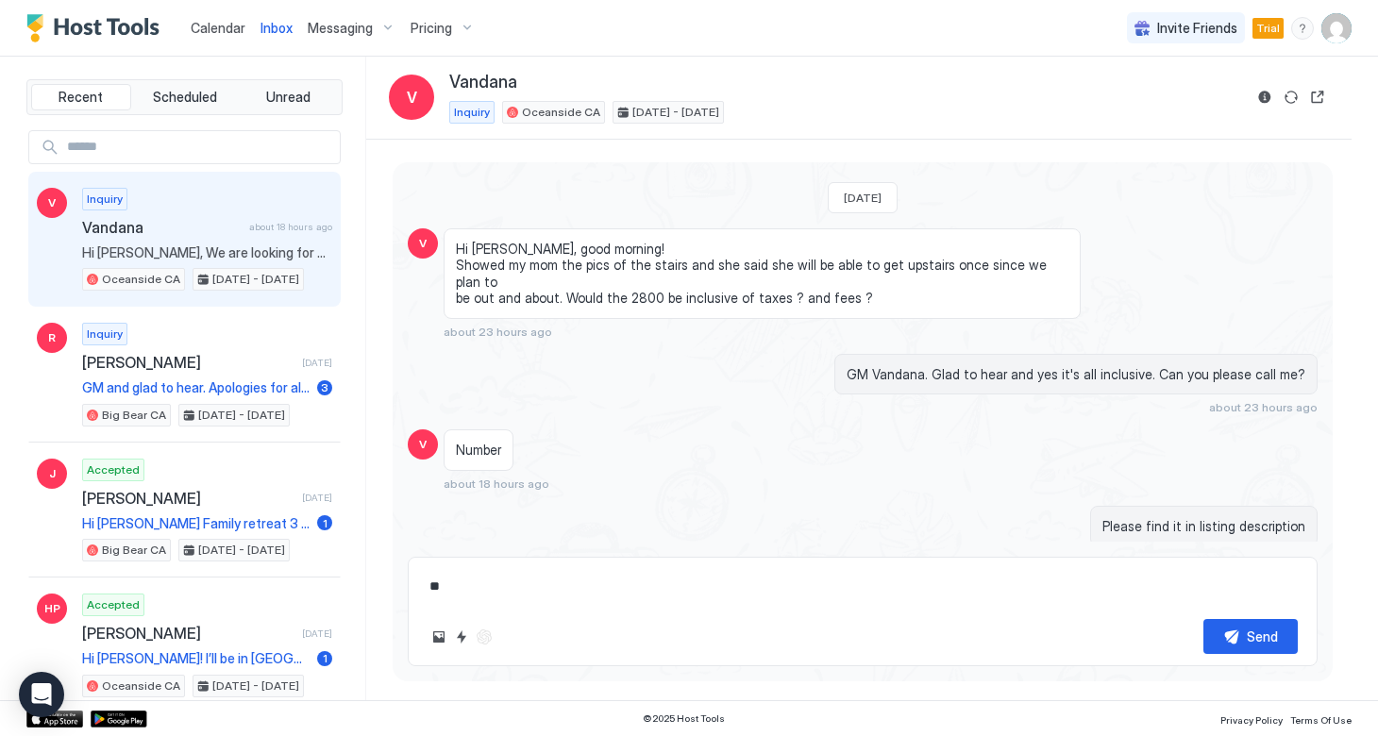
type textarea "*"
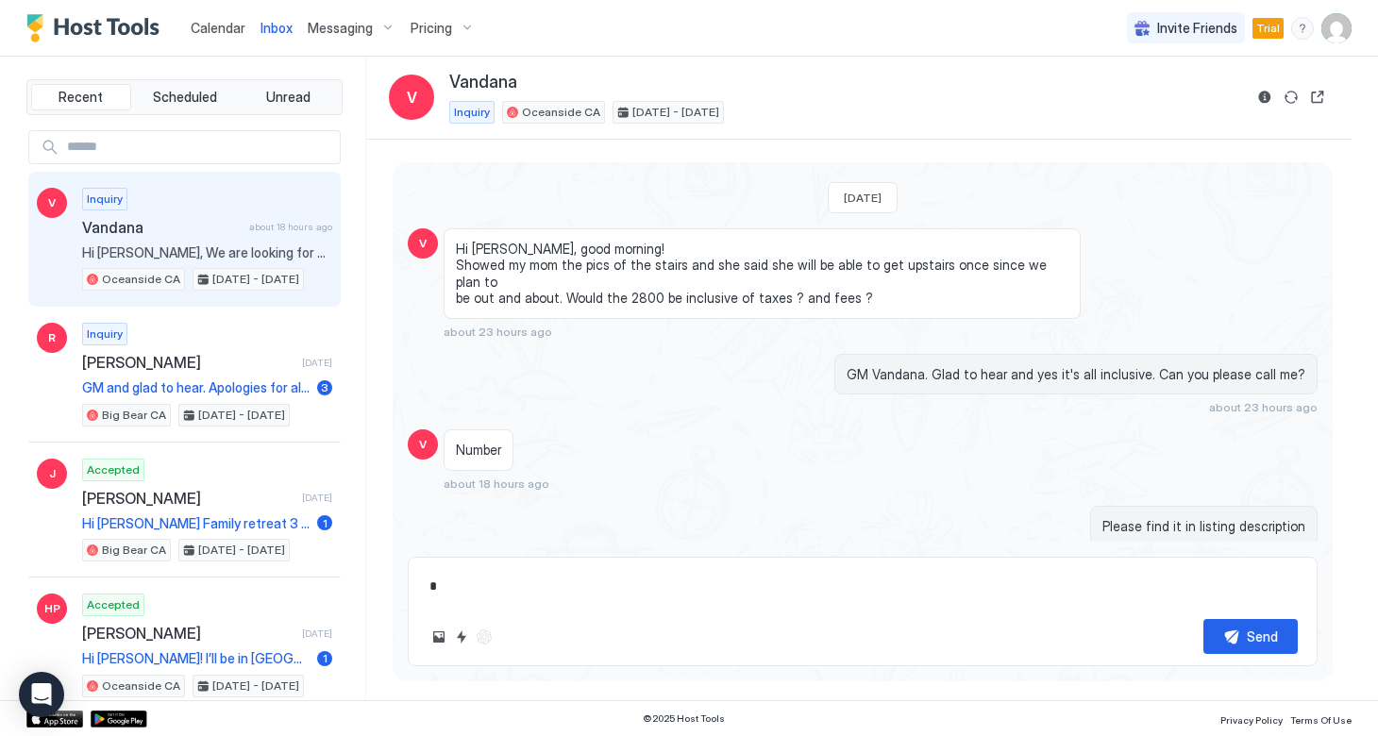
type textarea "*"
type textarea "**"
type textarea "*"
type textarea "***"
type textarea "*"
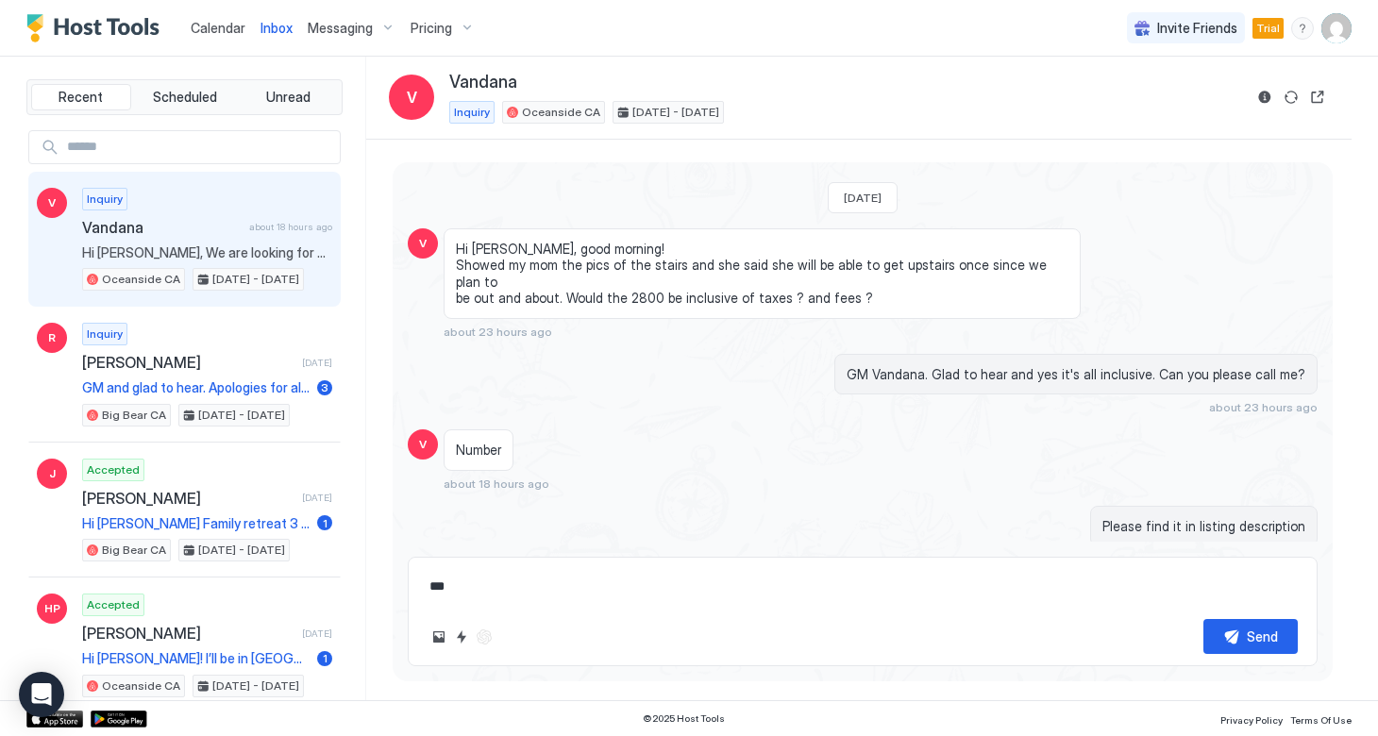
type textarea "****"
type textarea "*"
type textarea "*****"
type textarea "*"
type textarea "******"
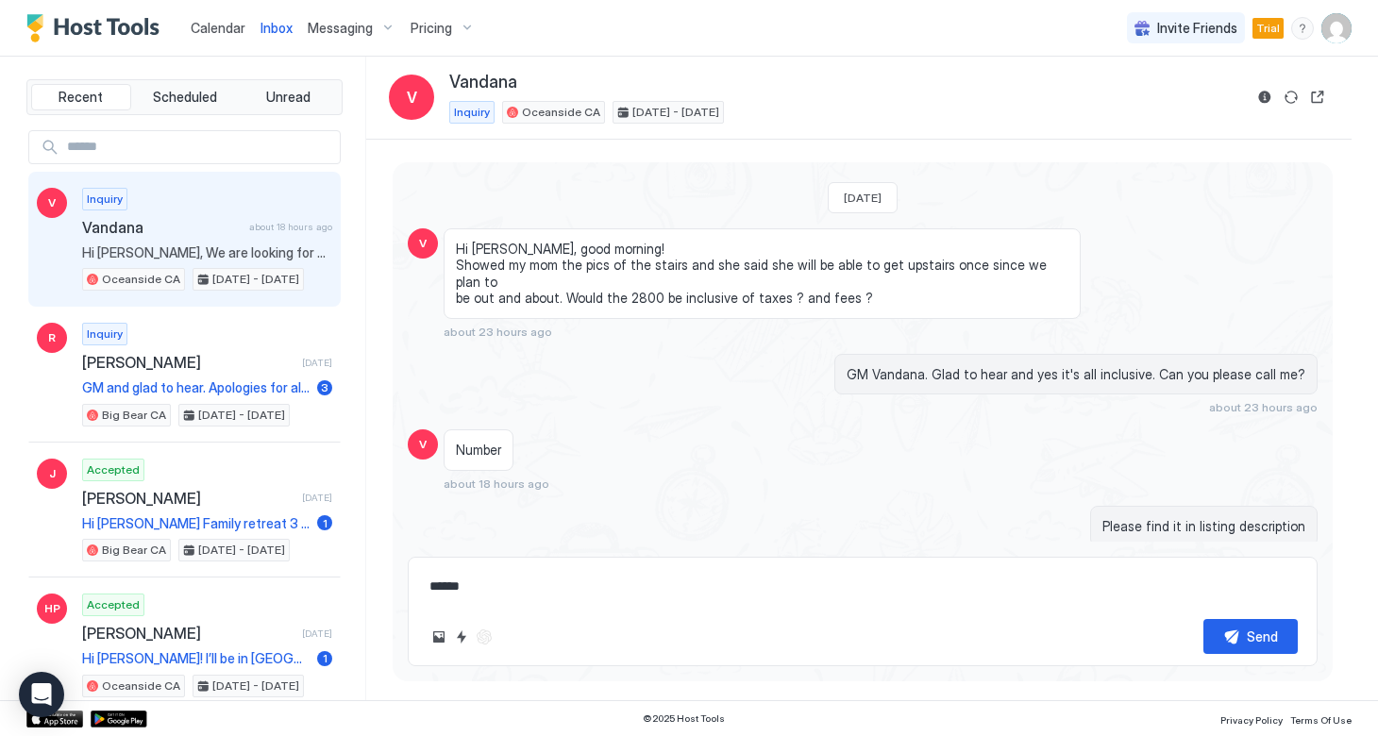
type textarea "*"
type textarea "*******"
type textarea "*"
type textarea "********"
type textarea "*"
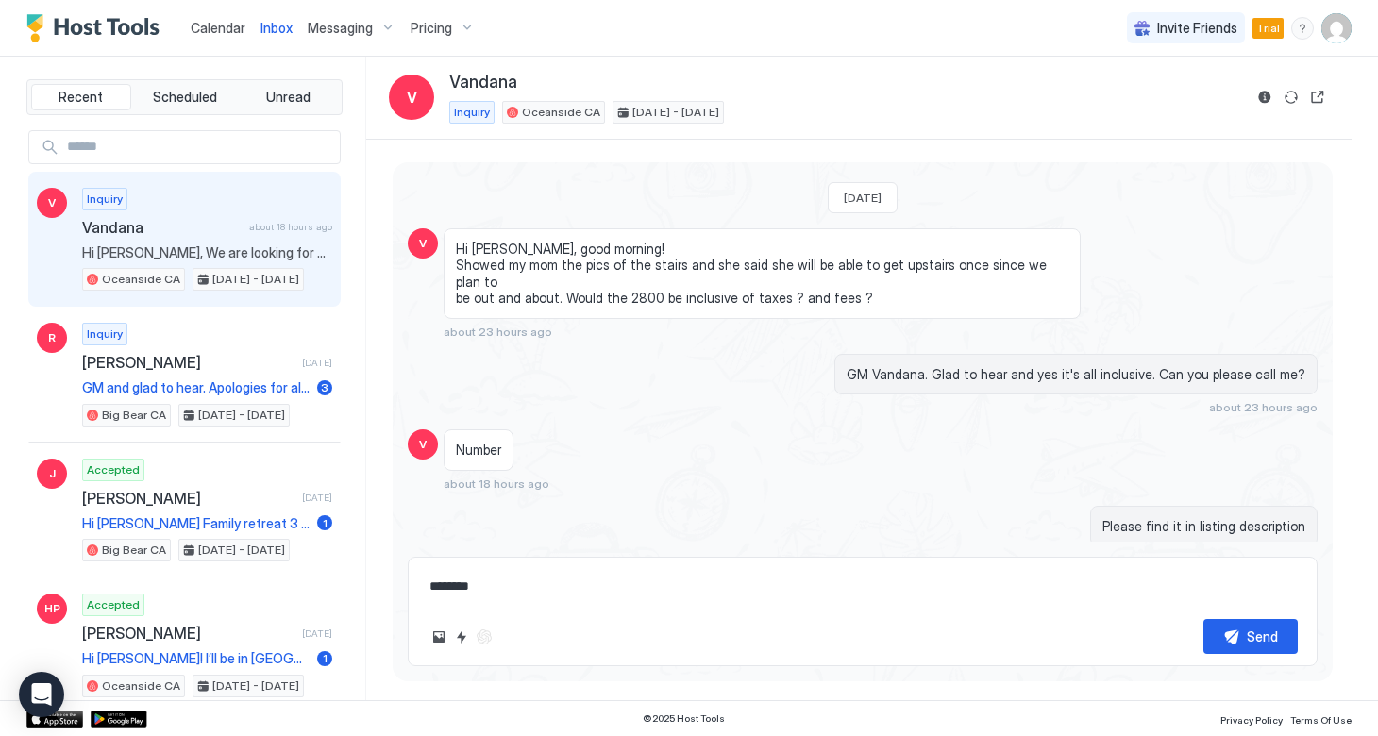
type textarea "*********"
type textarea "*"
type textarea "**********"
drag, startPoint x: 500, startPoint y: 585, endPoint x: 377, endPoint y: 584, distance: 123.6
click at [377, 584] on div "Loading messages... [DATE] V Hi [PERSON_NAME], We are looking for a place from …" at bounding box center [858, 420] width 985 height 561
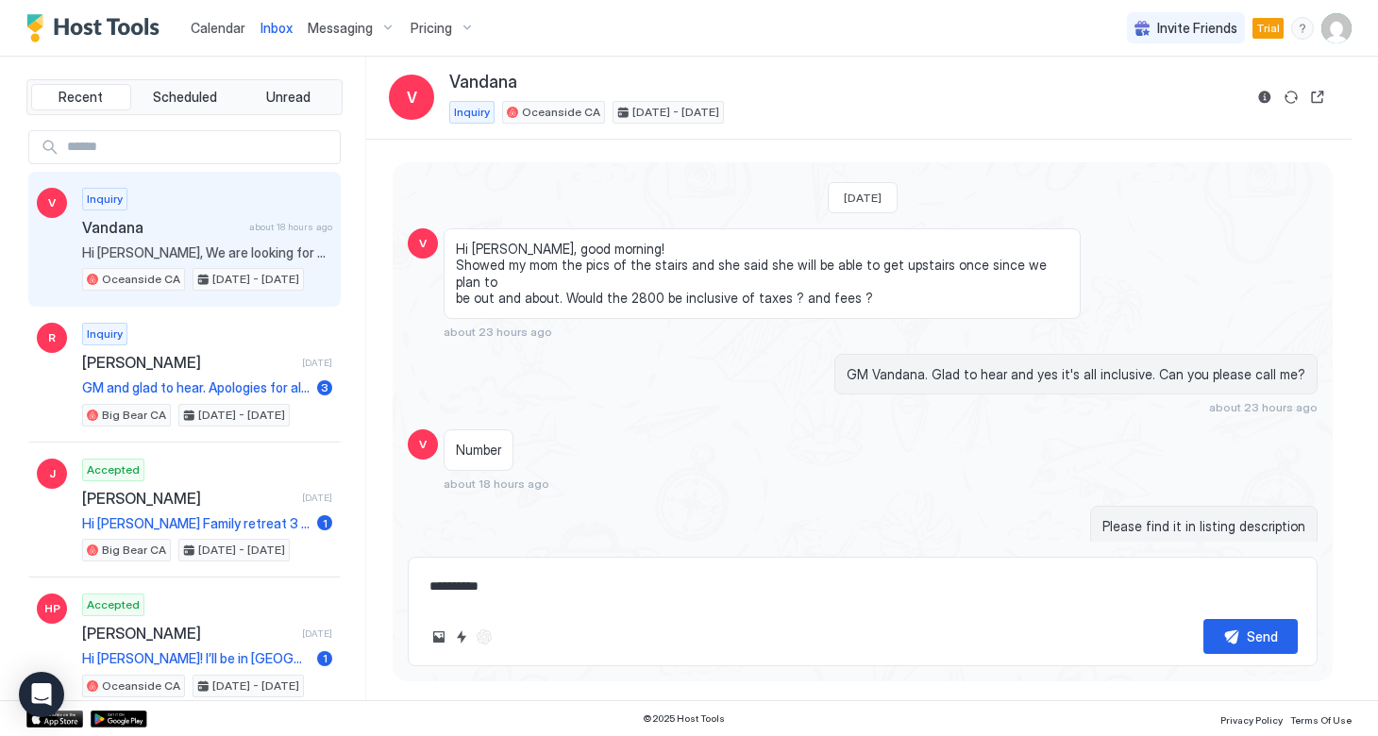
type textarea "*"
type textarea "**"
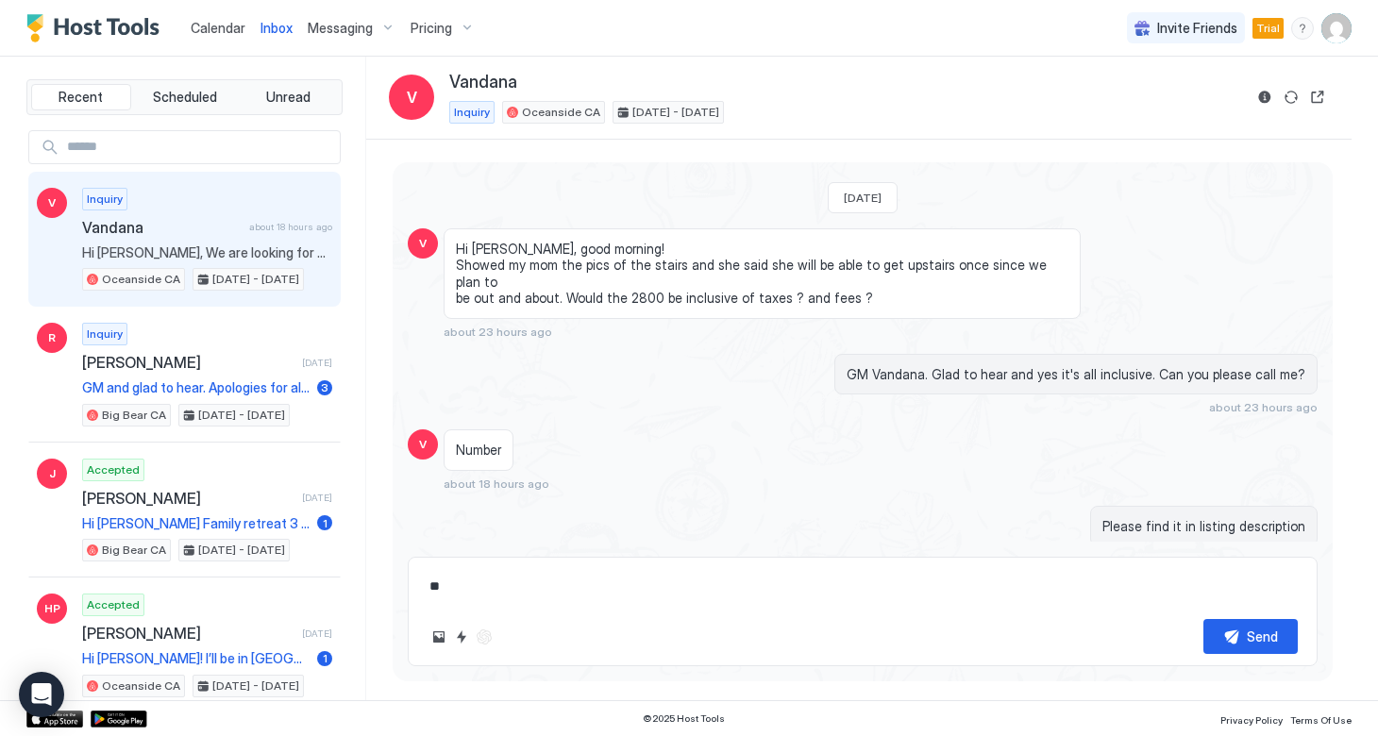
type textarea "*"
type textarea "***"
click at [1261, 637] on div "Send" at bounding box center [1262, 637] width 31 height 20
type textarea "*"
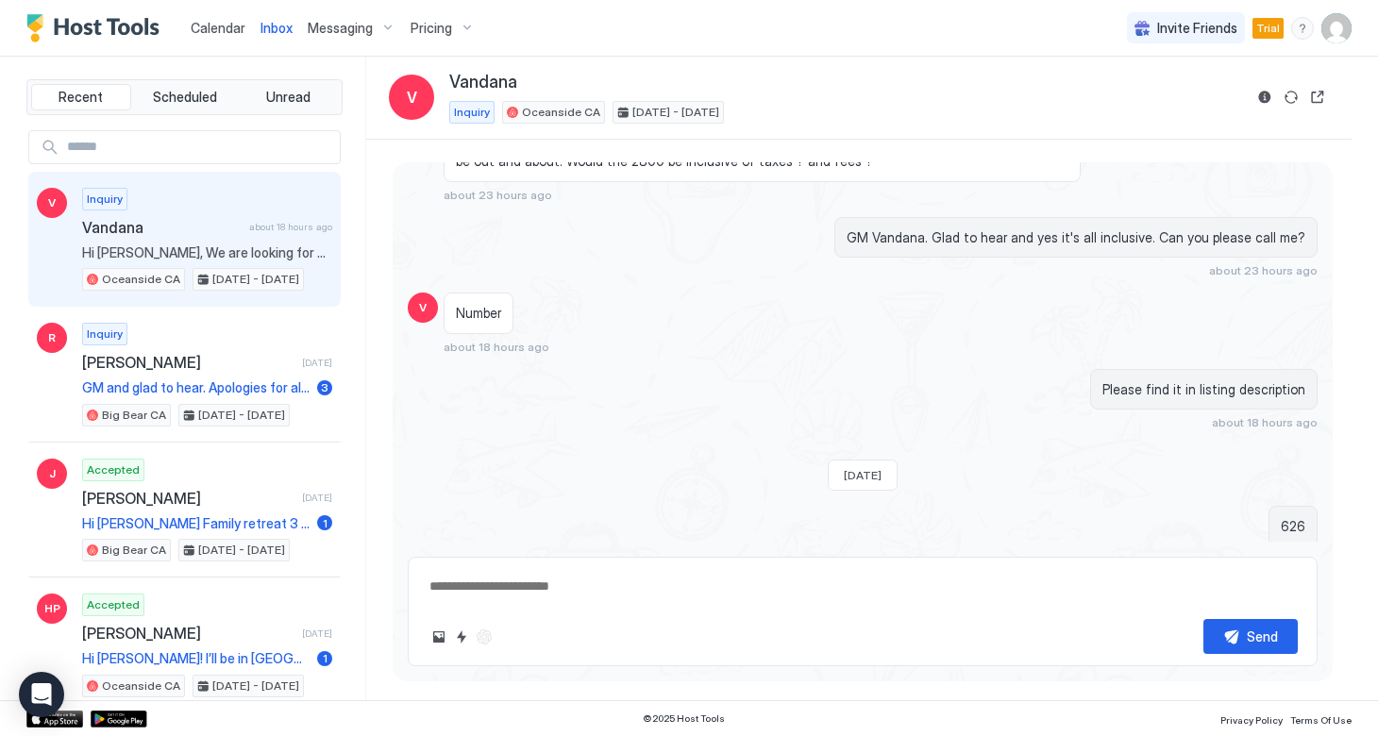
click at [620, 589] on textarea at bounding box center [862, 586] width 870 height 35
type textarea "*"
type textarea "**"
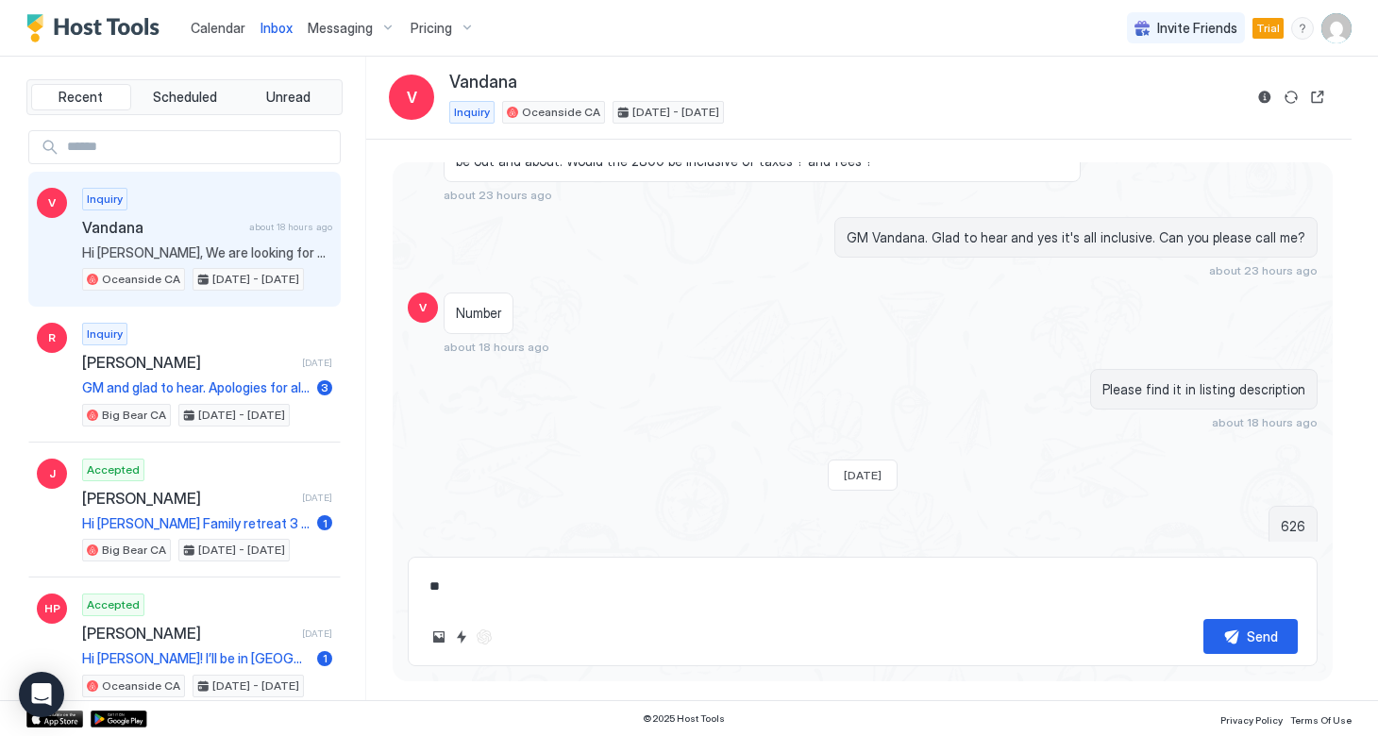
type textarea "*"
type textarea "***"
type textarea "*"
type textarea "***"
click at [1239, 644] on button "Send" at bounding box center [1250, 636] width 94 height 35
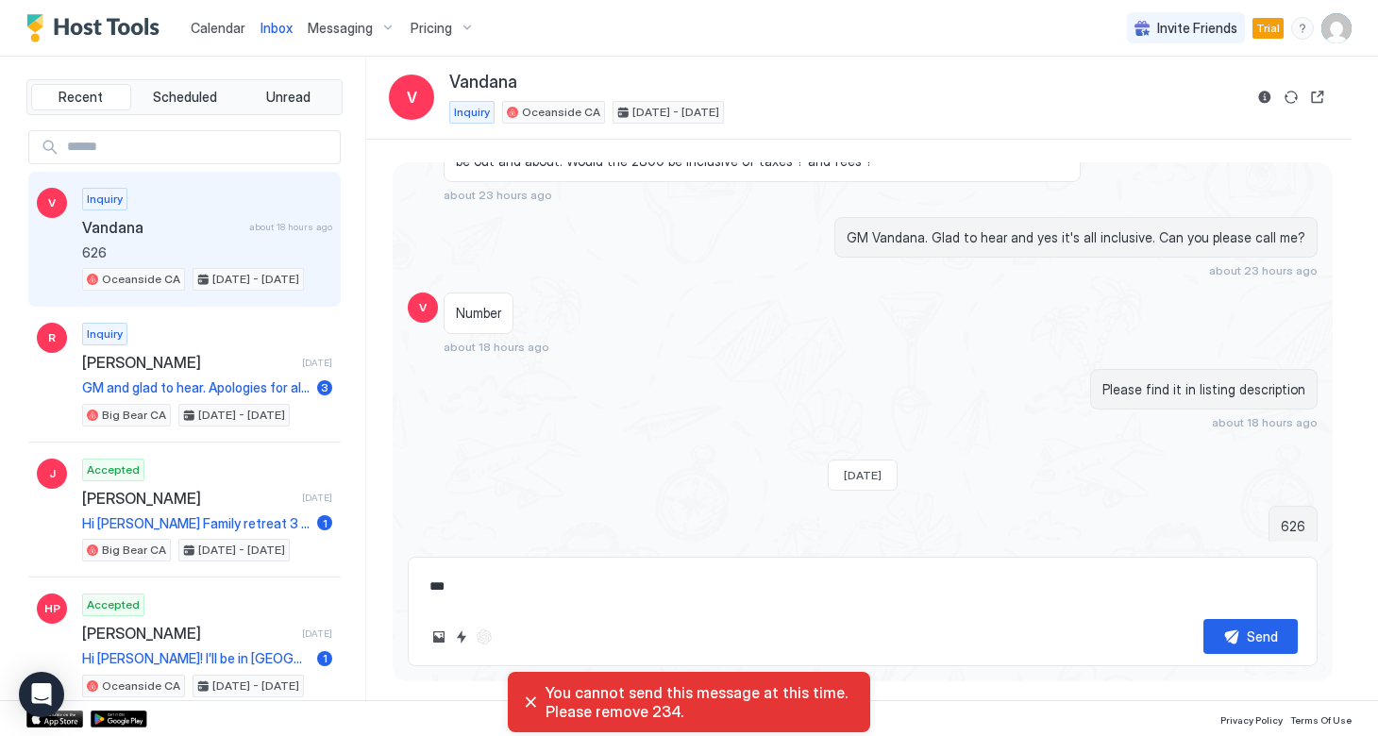
click at [532, 707] on div "You cannot send this message at this time. Please remove 234." at bounding box center [689, 702] width 332 height 38
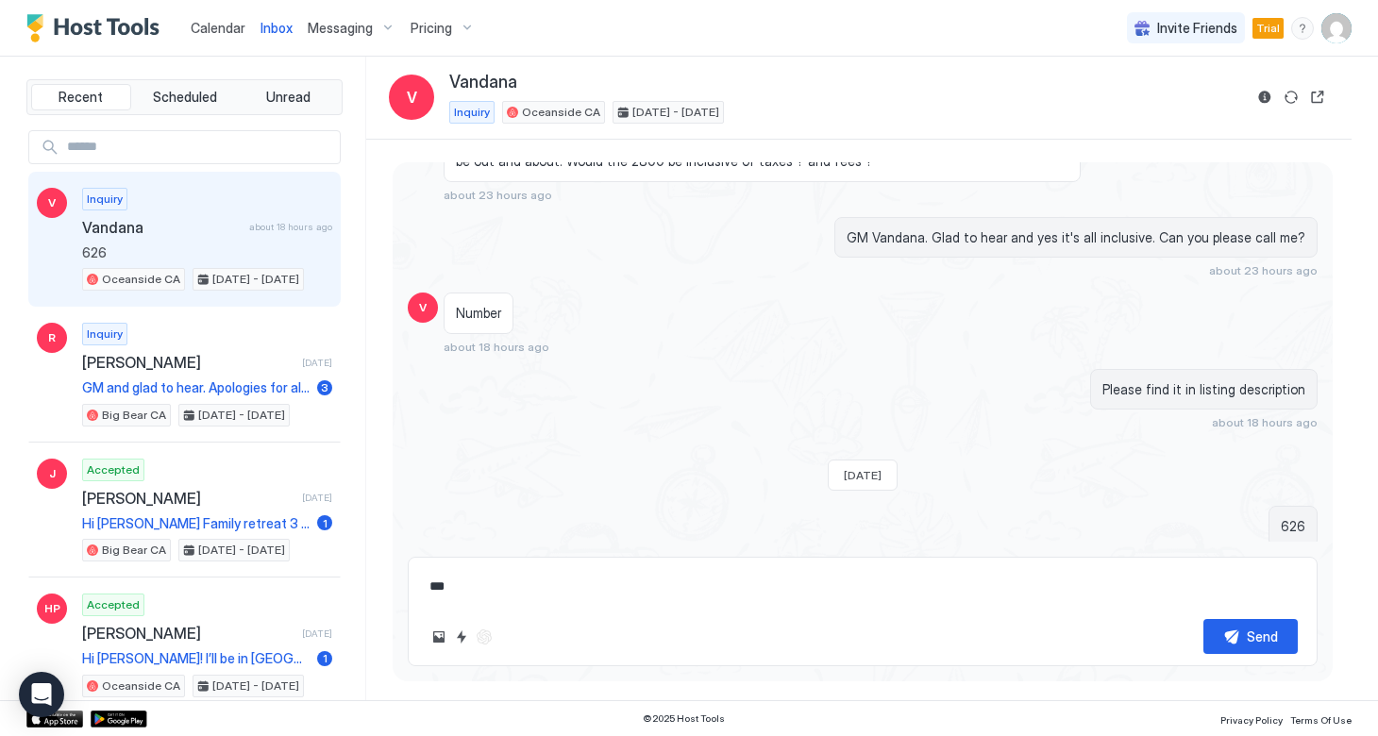
drag, startPoint x: 477, startPoint y: 584, endPoint x: 403, endPoint y: 579, distance: 74.7
click at [403, 579] on div "Loading messages... [DATE] V Hi [PERSON_NAME], We are looking for a place from …" at bounding box center [863, 414] width 940 height 505
type textarea "*"
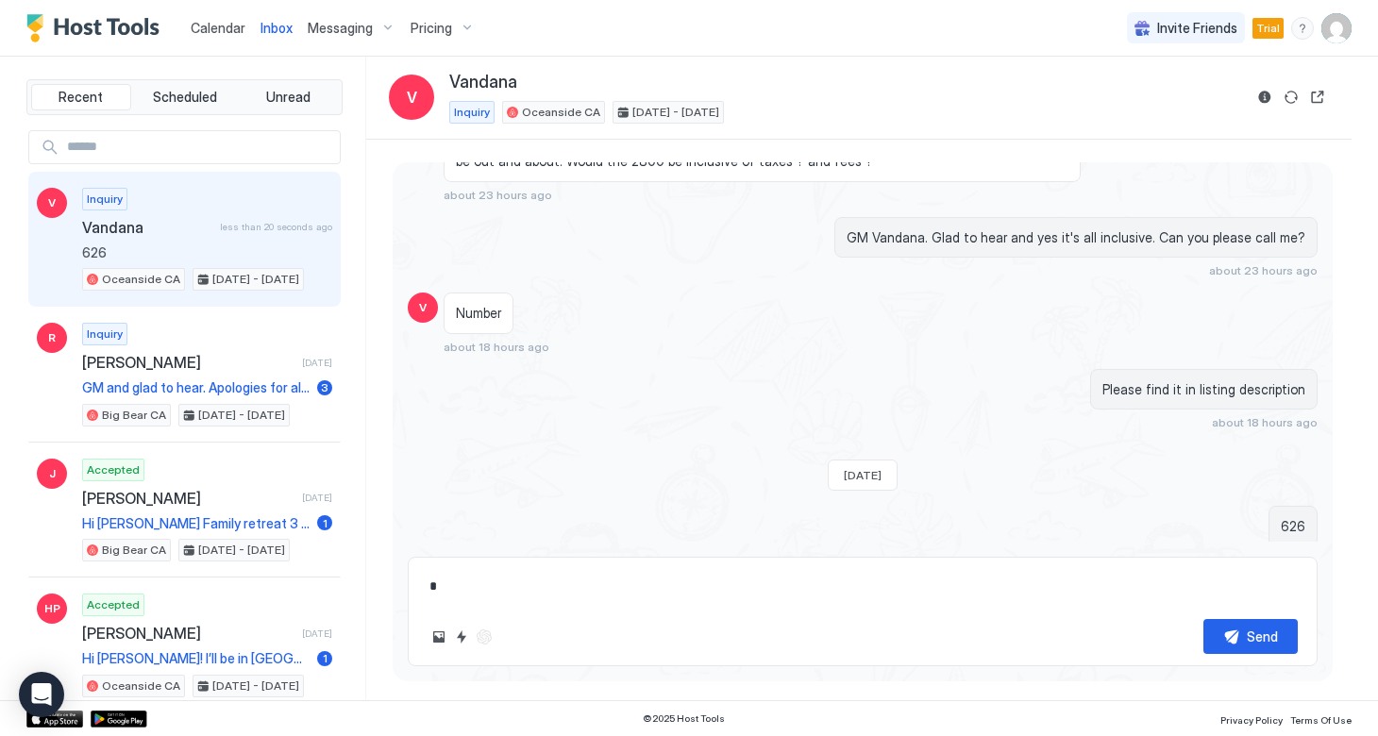
type textarea "**"
type textarea "*"
type textarea "***"
type textarea "*"
type textarea "***"
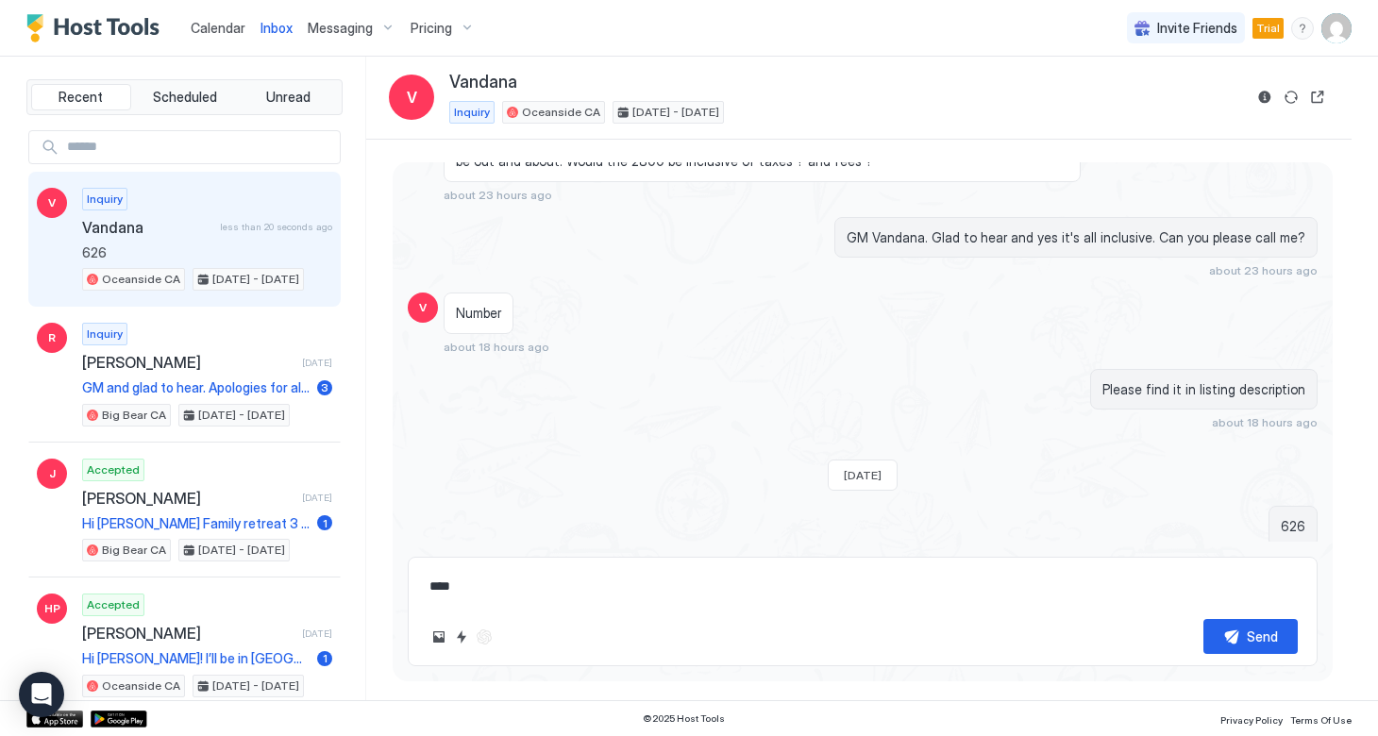
type textarea "*"
type textarea "*****"
type textarea "*"
type textarea "******"
type textarea "*"
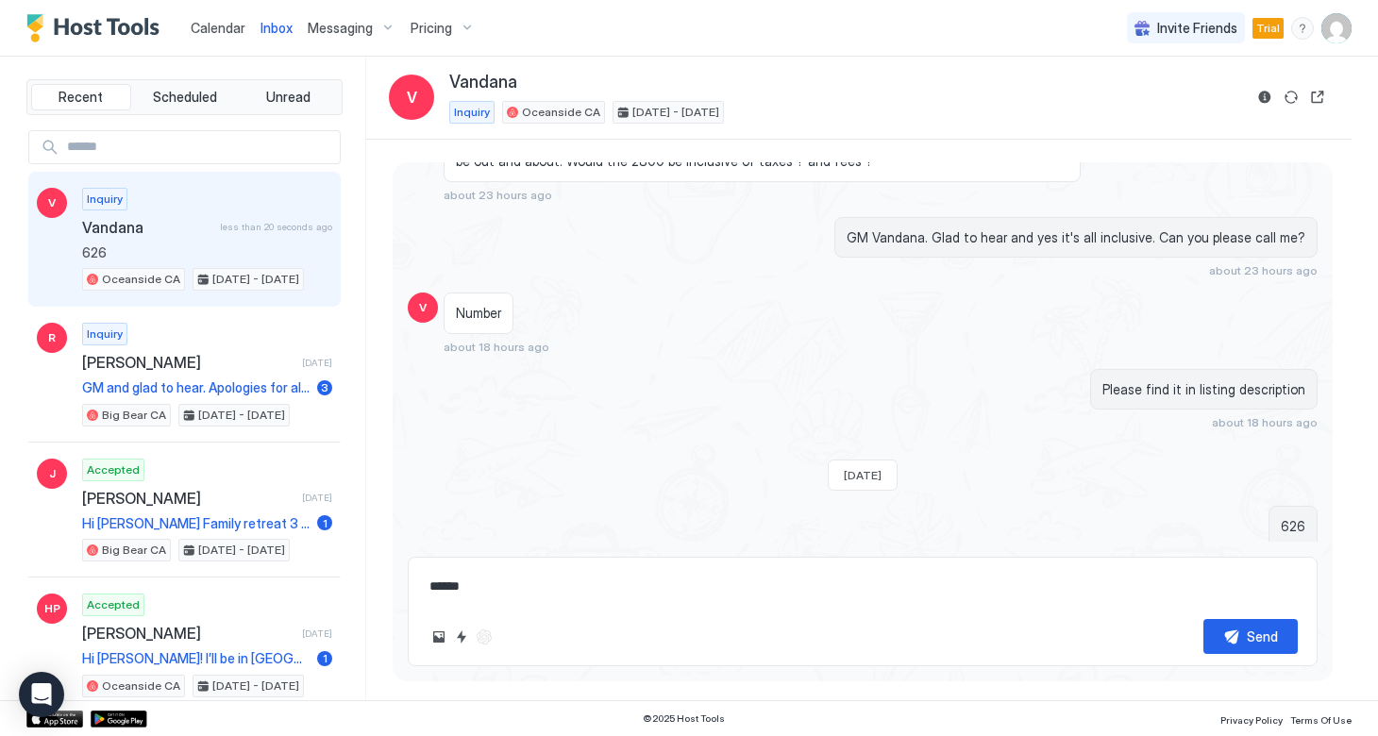
type textarea "*******"
type textarea "*"
type textarea "********"
type textarea "*"
type textarea "*********"
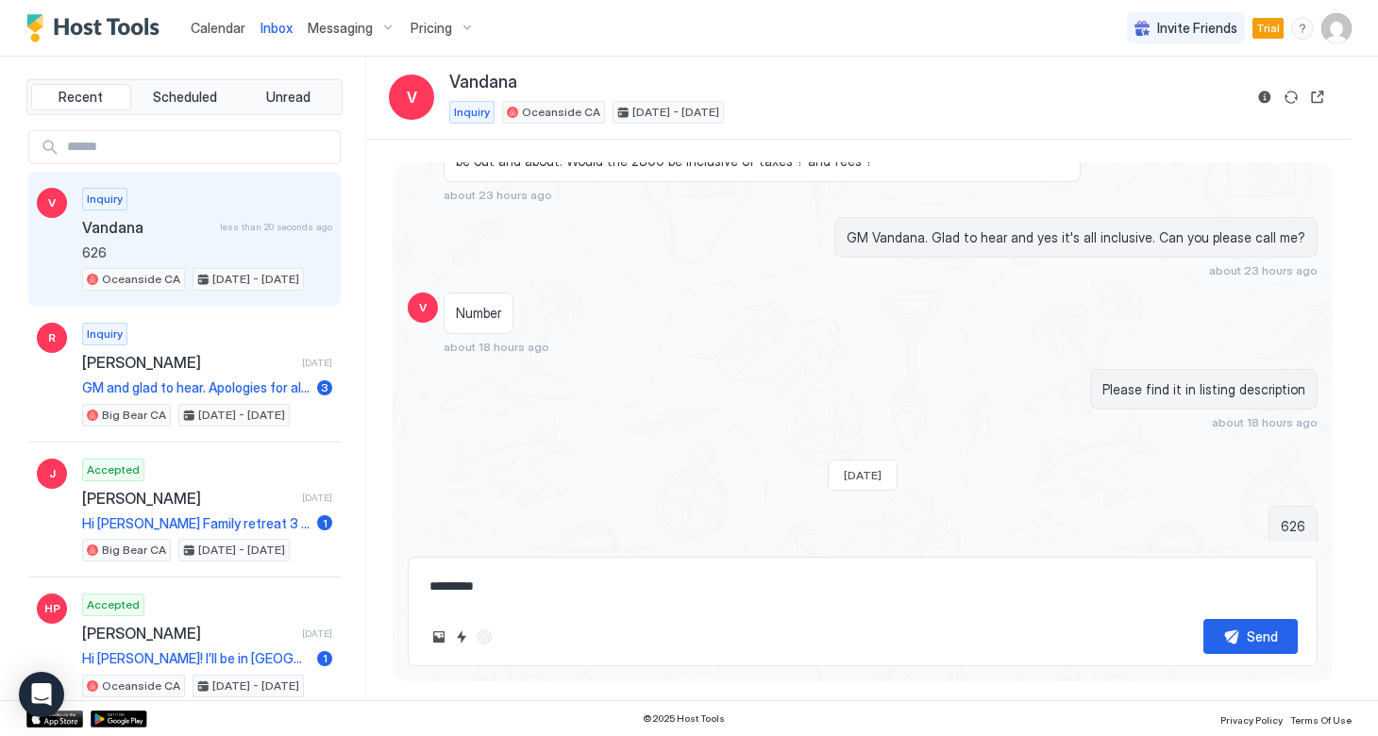
type textarea "*"
type textarea "*********"
type textarea "*"
type textarea "**********"
type textarea "*"
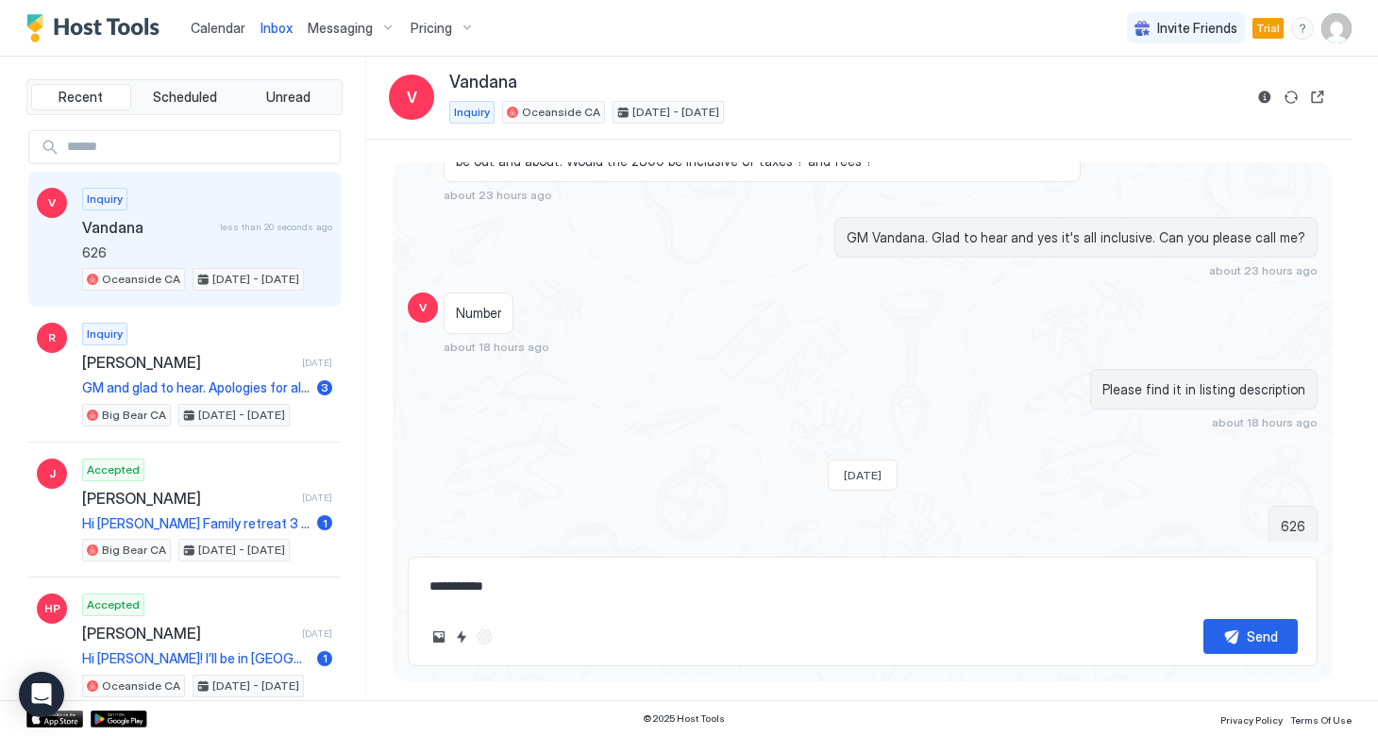
type textarea "**********"
type textarea "*"
type textarea "**********"
type textarea "*"
type textarea "**********"
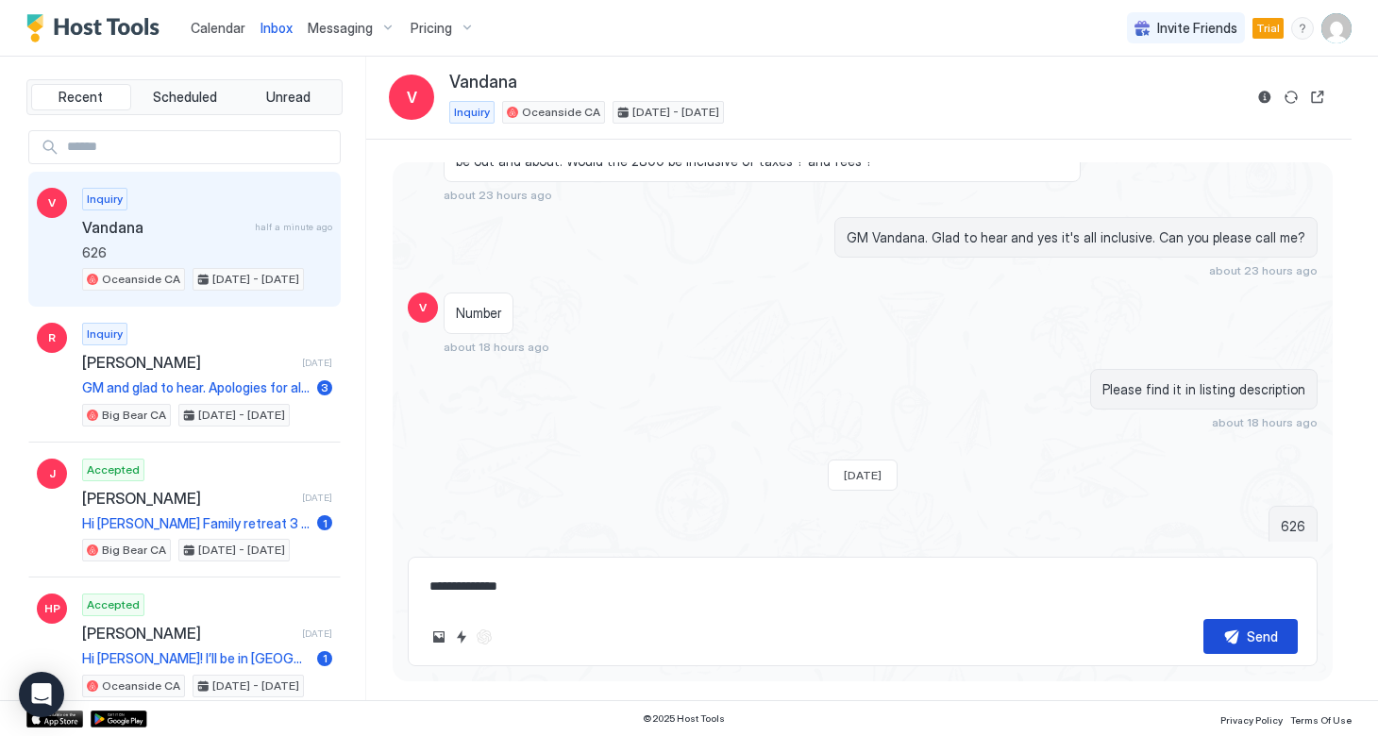
click at [1217, 628] on button "Send" at bounding box center [1250, 636] width 94 height 35
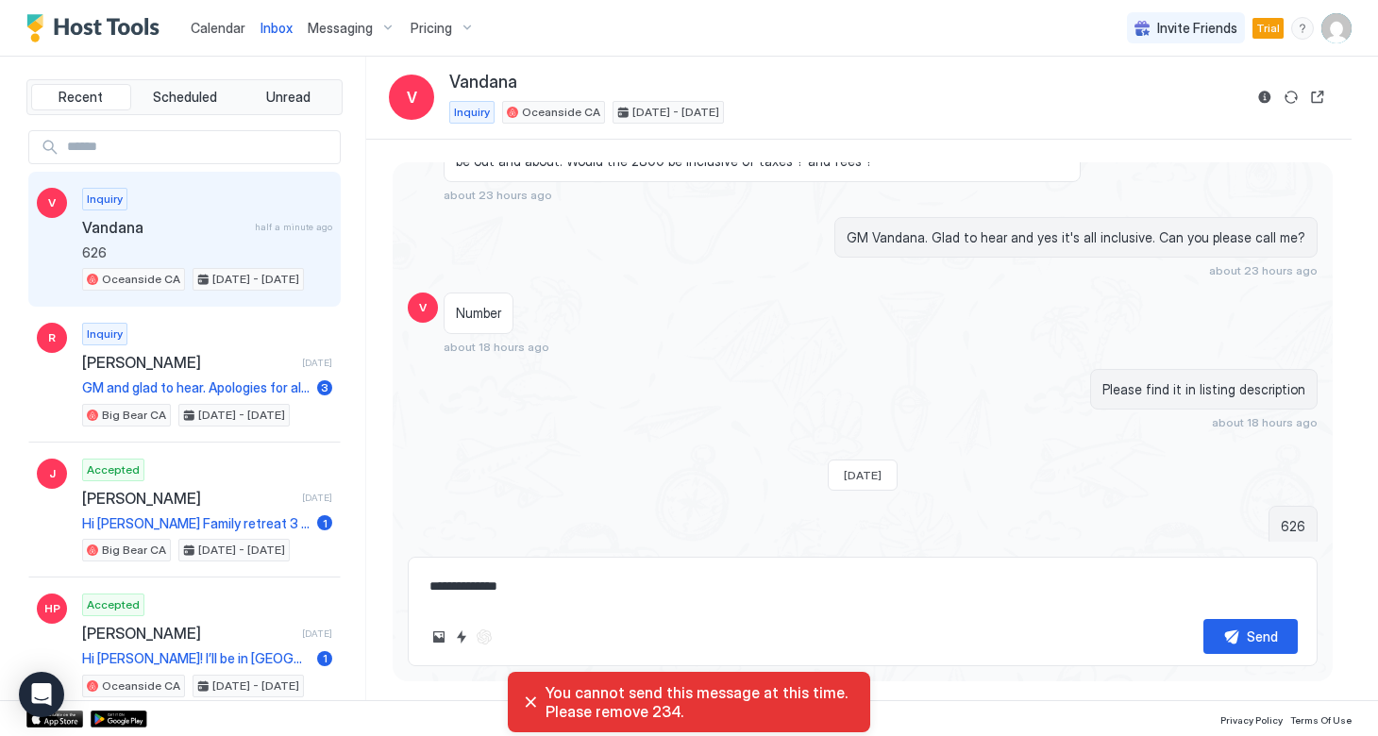
click at [529, 704] on div "You cannot send this message at this time. Please remove 234." at bounding box center [689, 702] width 332 height 38
click at [530, 700] on div "You cannot send this message at this time. Please remove 234." at bounding box center [689, 702] width 332 height 38
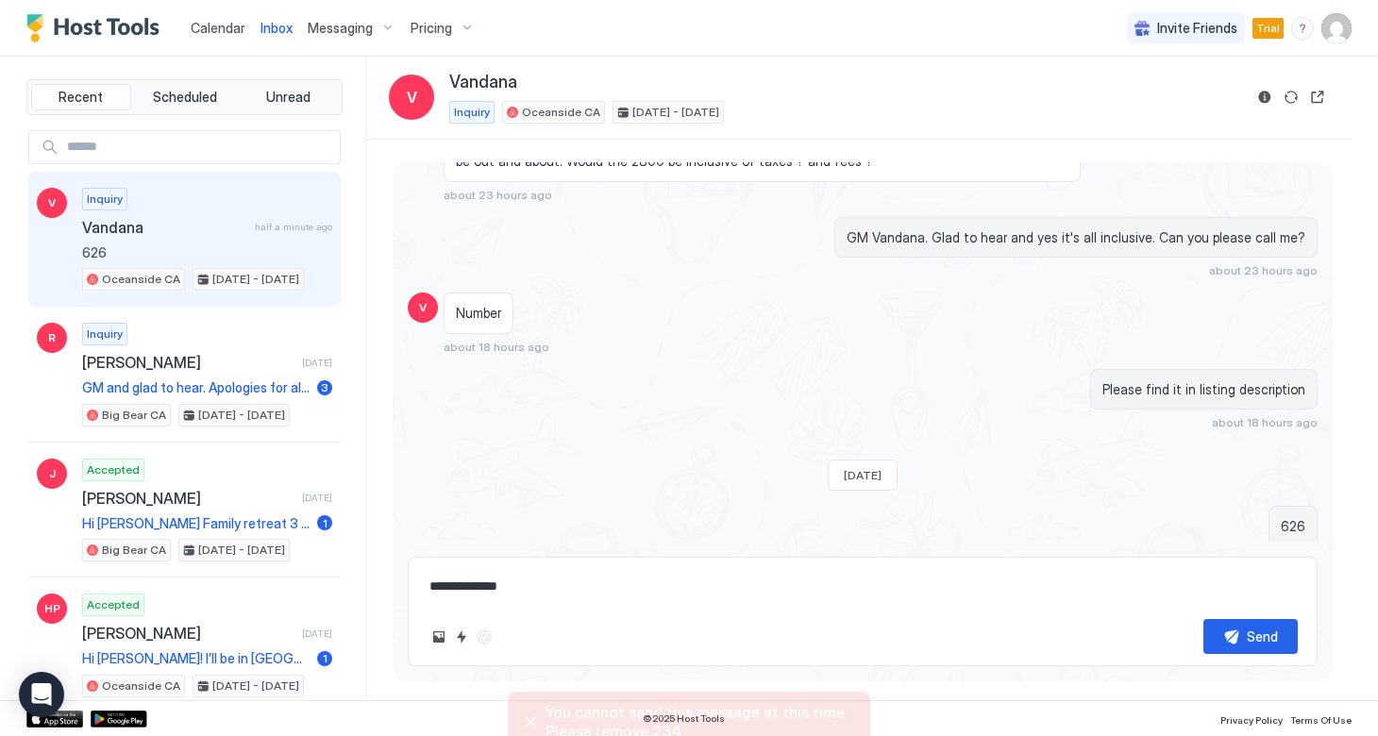
click at [530, 700] on div "© 2025 Host Tools Privacy Policy Terms Of Use" at bounding box center [689, 718] width 1378 height 36
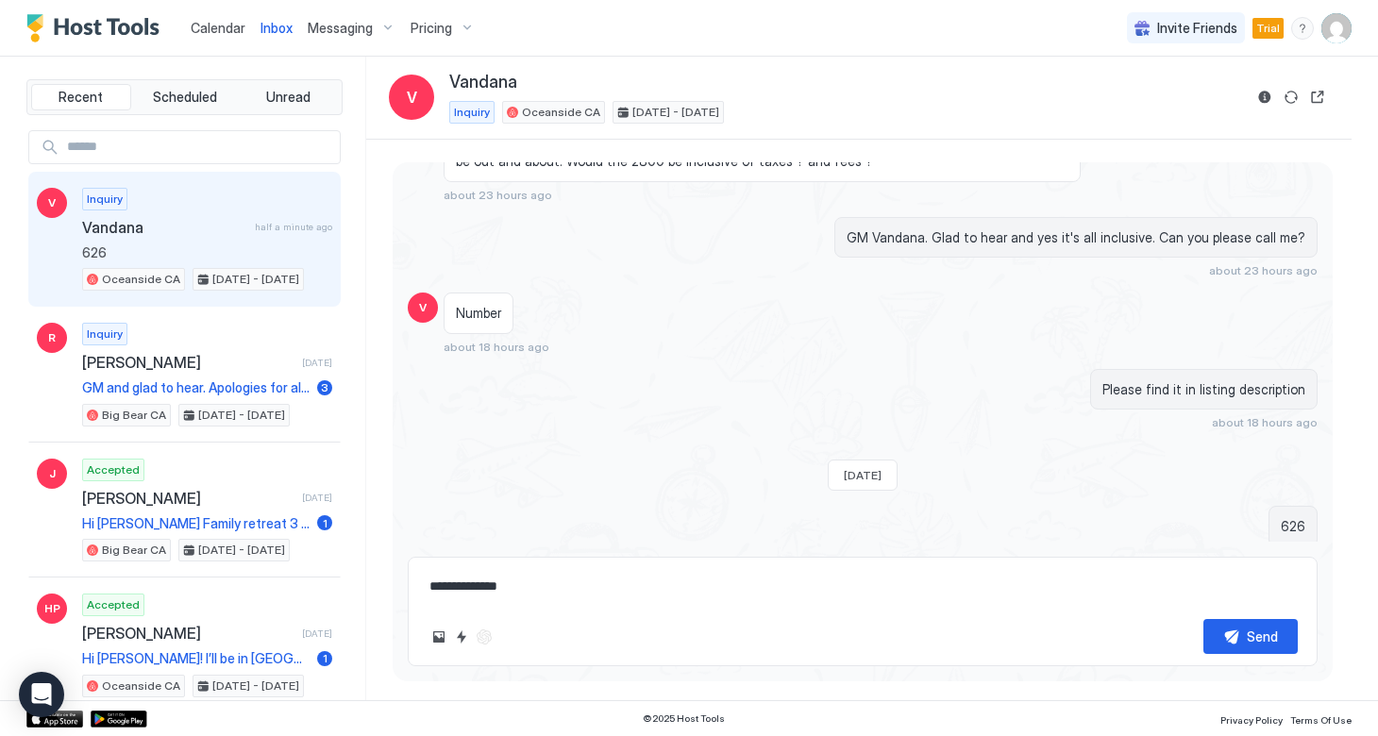
drag, startPoint x: 524, startPoint y: 583, endPoint x: 379, endPoint y: 580, distance: 144.4
click at [379, 580] on div "Loading messages... [DATE] V Hi [PERSON_NAME], We are looking for a place from …" at bounding box center [858, 420] width 985 height 561
click at [573, 598] on textarea "**********" at bounding box center [862, 586] width 870 height 35
drag, startPoint x: 558, startPoint y: 592, endPoint x: 392, endPoint y: 584, distance: 166.3
click at [392, 584] on div "Loading messages... [DATE] V Hi [PERSON_NAME], We are looking for a place from …" at bounding box center [858, 420] width 985 height 561
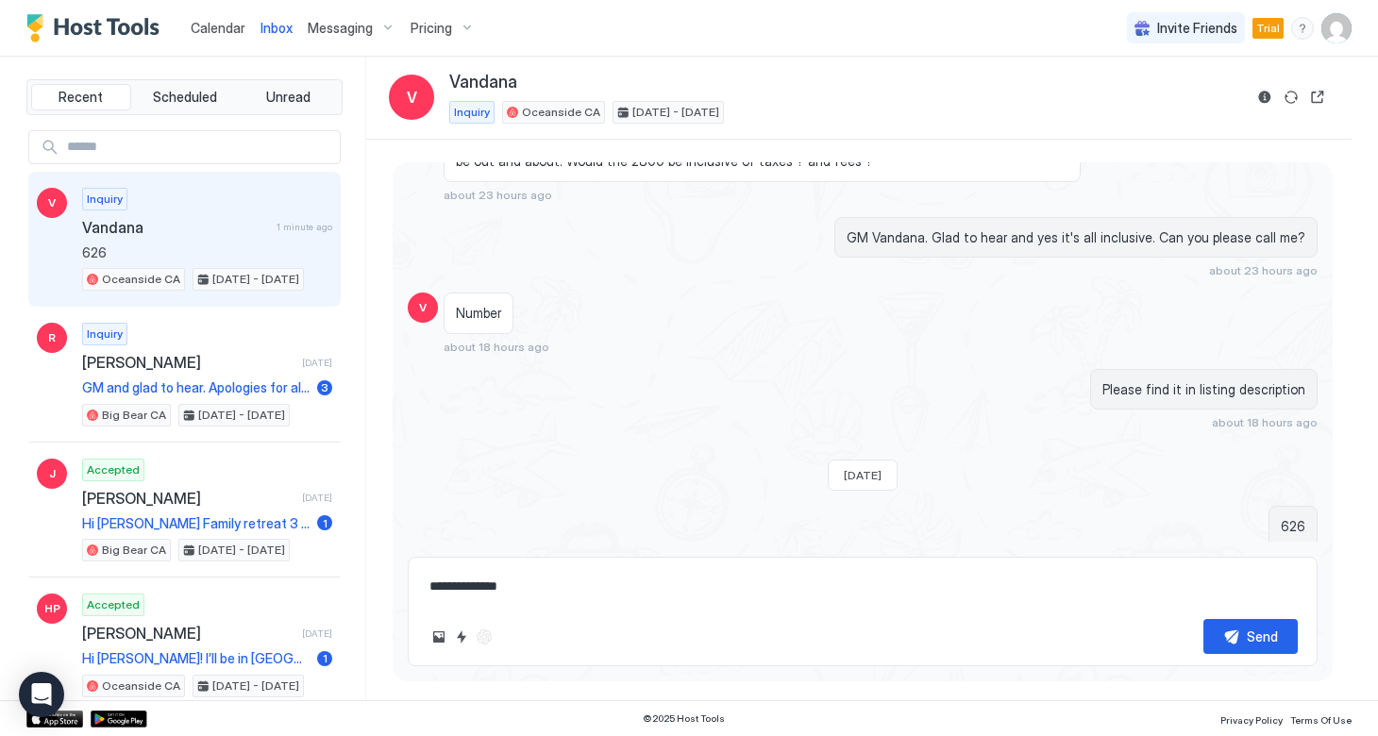
type textarea "*"
type textarea "**"
type textarea "*"
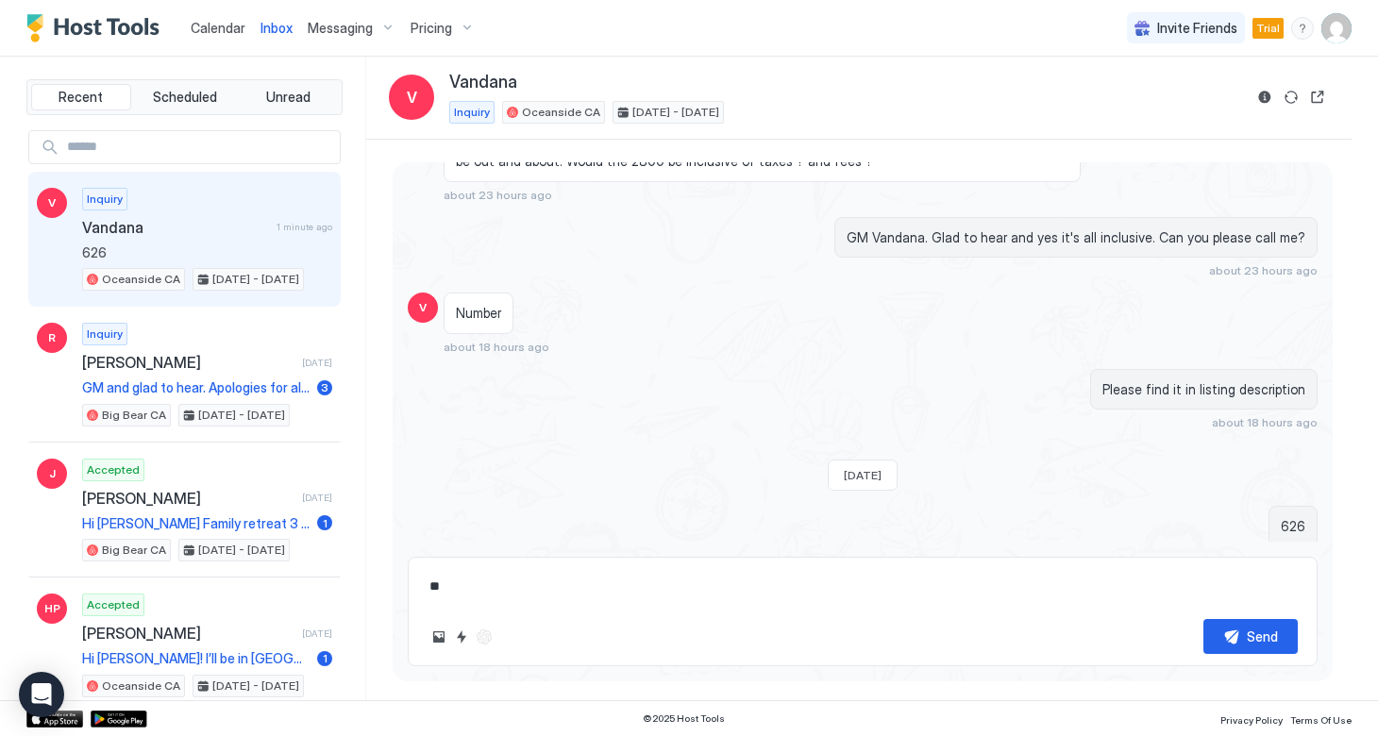
type textarea "***"
type textarea "*"
type textarea "****"
type textarea "*"
type textarea "*****"
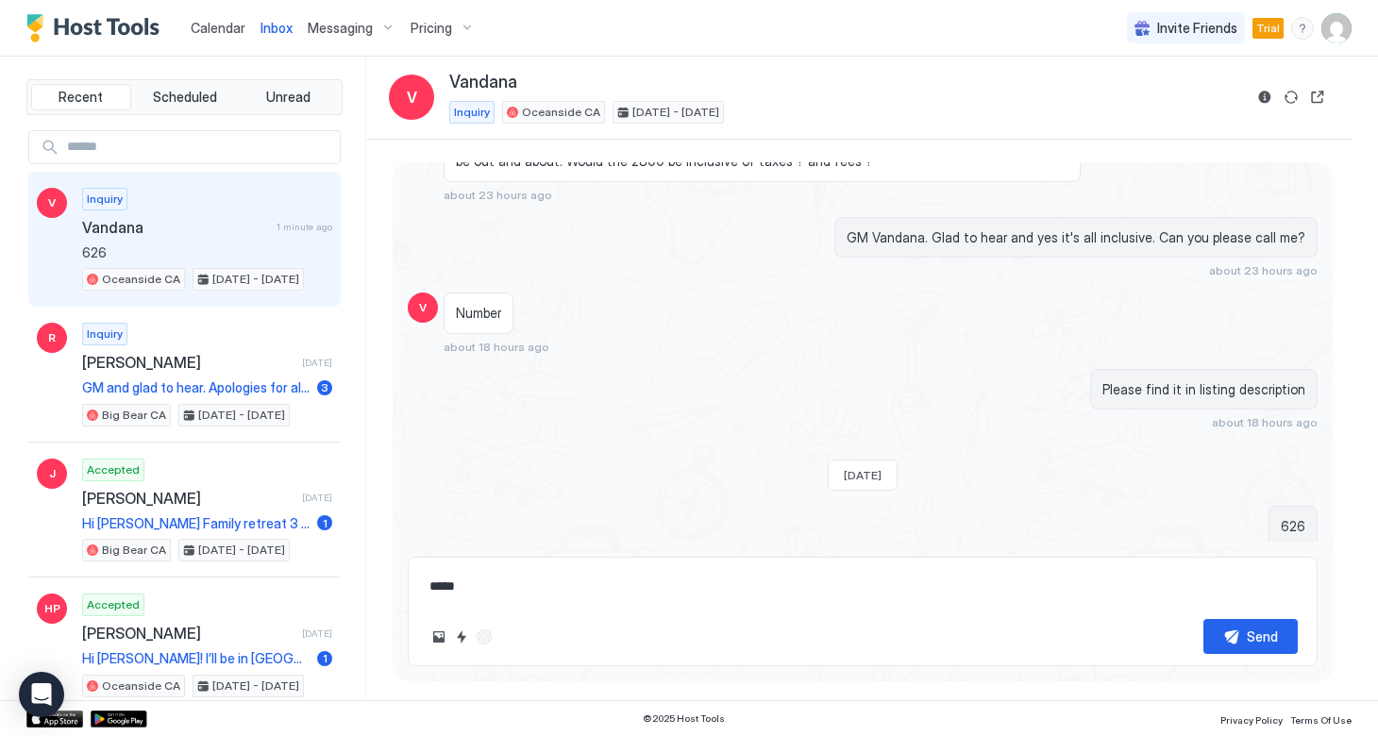
type textarea "*"
type textarea "******"
click at [1245, 632] on button "Send" at bounding box center [1250, 636] width 94 height 35
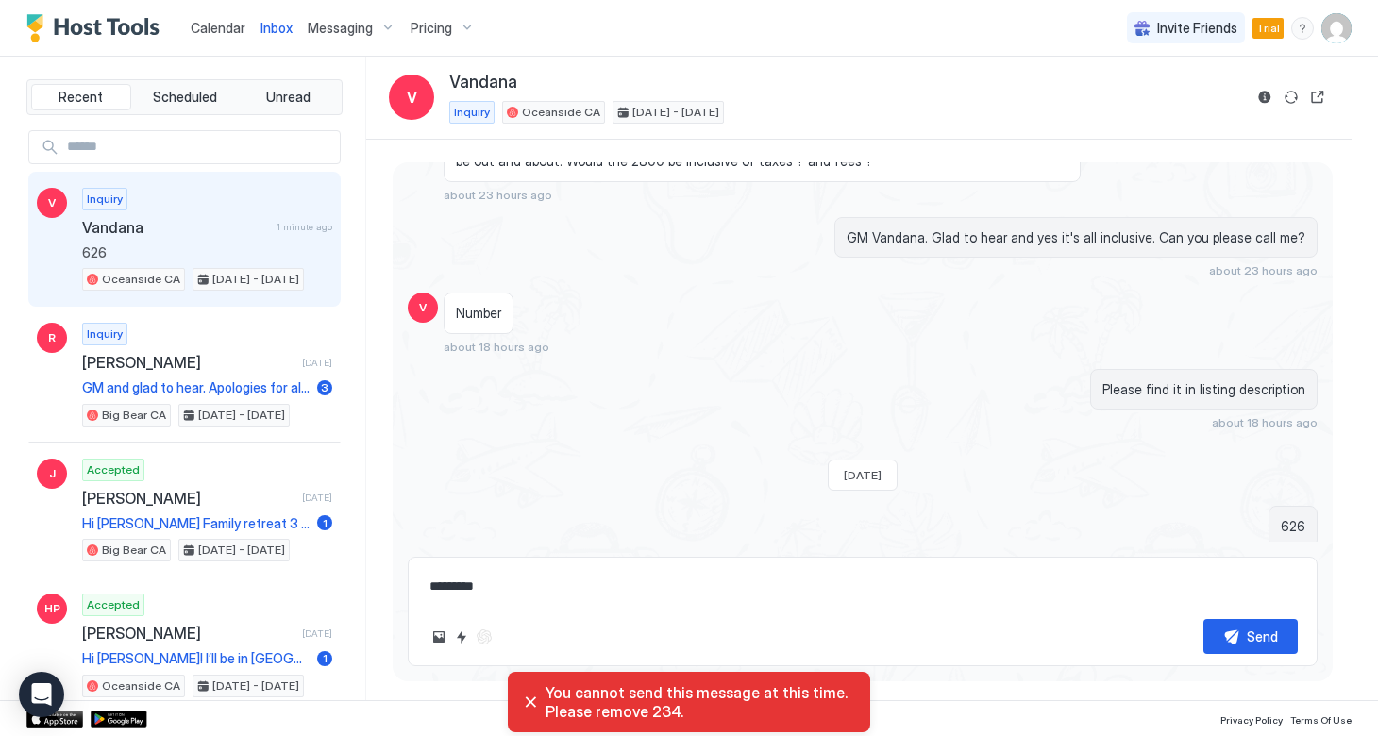
click at [529, 698] on div "You cannot send this message at this time. Please remove 234." at bounding box center [689, 702] width 332 height 38
click at [528, 702] on div "You cannot send this message at this time. Please remove 234." at bounding box center [689, 702] width 332 height 38
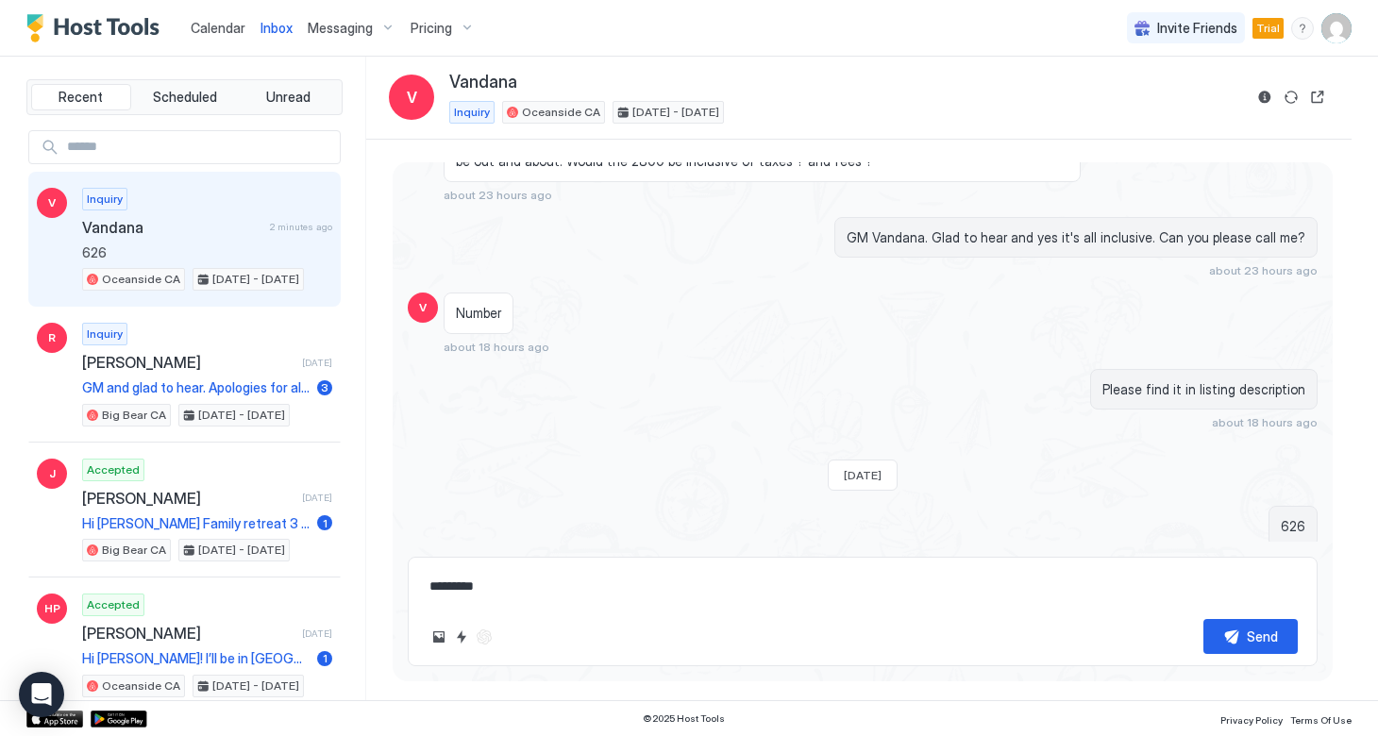
drag, startPoint x: 511, startPoint y: 589, endPoint x: 405, endPoint y: 580, distance: 106.0
click at [403, 580] on div "Loading messages... [DATE] V Hi [PERSON_NAME], We are looking for a place from …" at bounding box center [863, 414] width 940 height 505
click at [1270, 634] on div "Send" at bounding box center [1262, 637] width 31 height 20
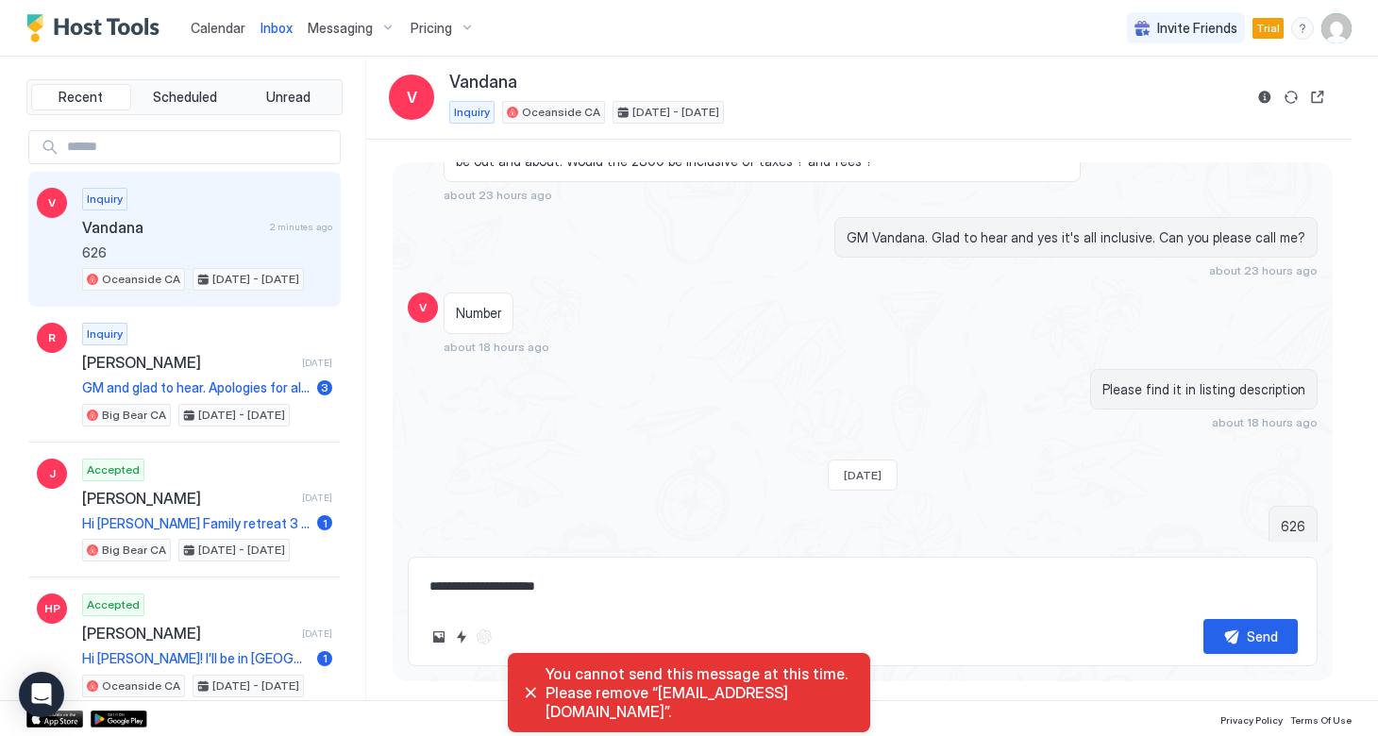
click at [530, 700] on div "You cannot send this message at this time. Please remove “[EMAIL_ADDRESS][DOMAI…" at bounding box center [689, 692] width 332 height 57
click at [532, 697] on div "You cannot send this message at this time. Please remove “[EMAIL_ADDRESS][DOMAI…" at bounding box center [689, 692] width 332 height 57
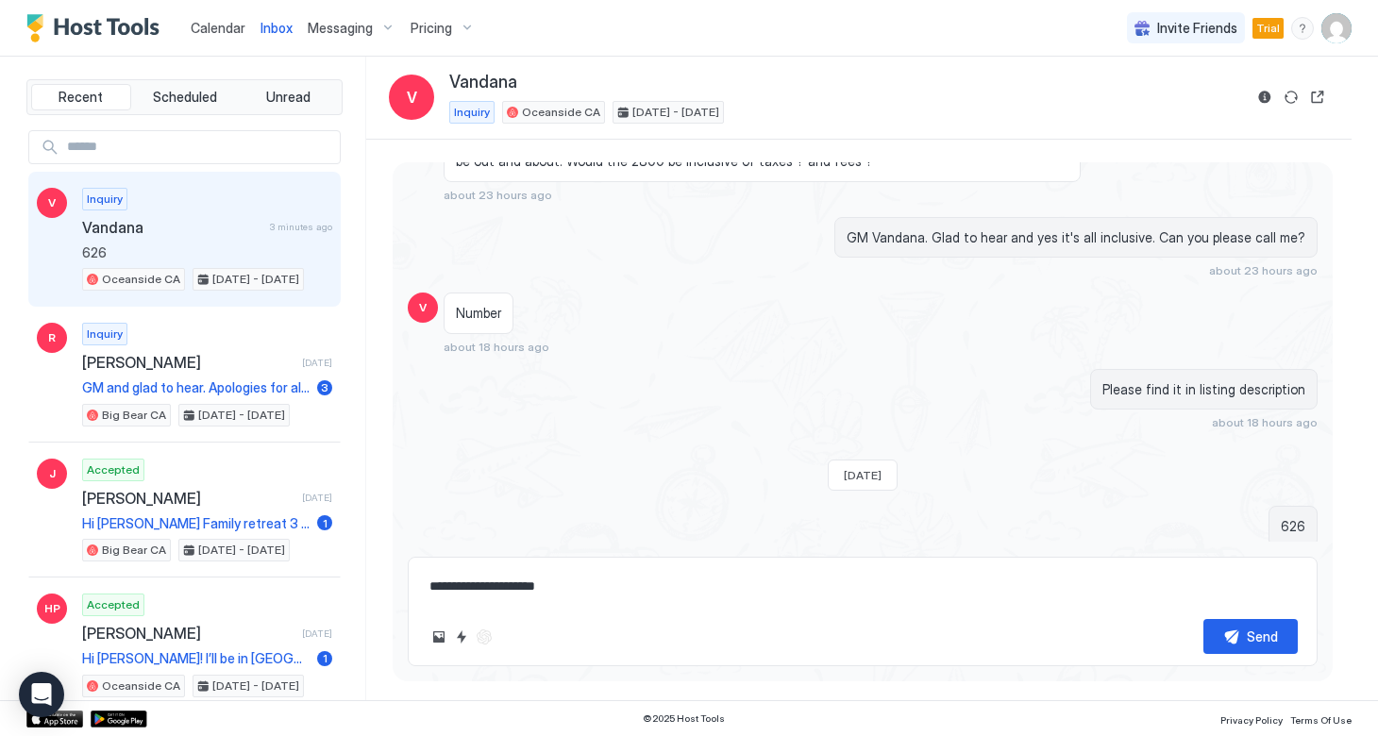
drag, startPoint x: 578, startPoint y: 583, endPoint x: 403, endPoint y: 582, distance: 175.5
click at [403, 582] on div "Loading messages... [DATE] V Hi [PERSON_NAME], We are looking for a place from …" at bounding box center [863, 414] width 940 height 505
click at [439, 636] on button "Upload image" at bounding box center [438, 637] width 23 height 23
click at [432, 640] on button "Upload image" at bounding box center [438, 637] width 23 height 23
click at [1220, 642] on button "Send" at bounding box center [1250, 636] width 94 height 35
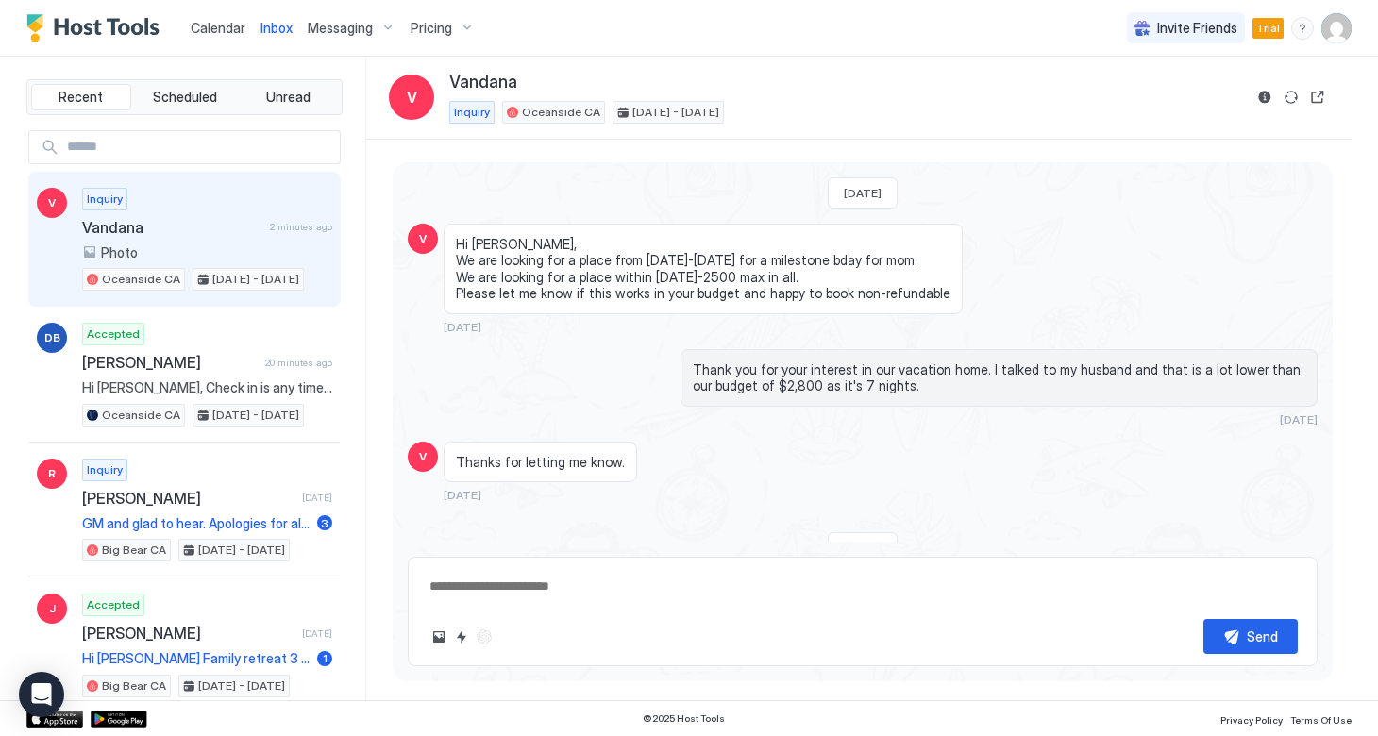
scroll to position [0, 0]
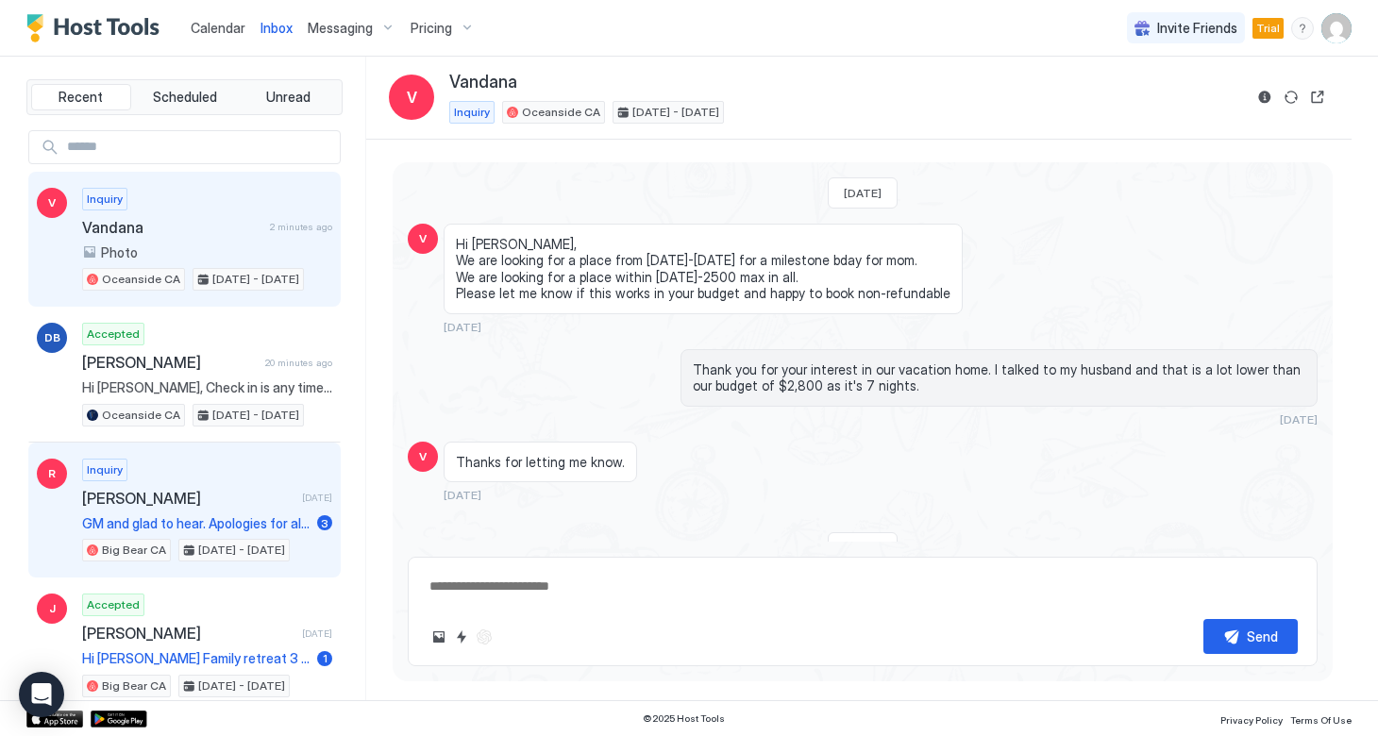
click at [188, 480] on div "Inquiry [PERSON_NAME] [DATE] GM and glad to hear. Apologies for all the questio…" at bounding box center [207, 511] width 250 height 104
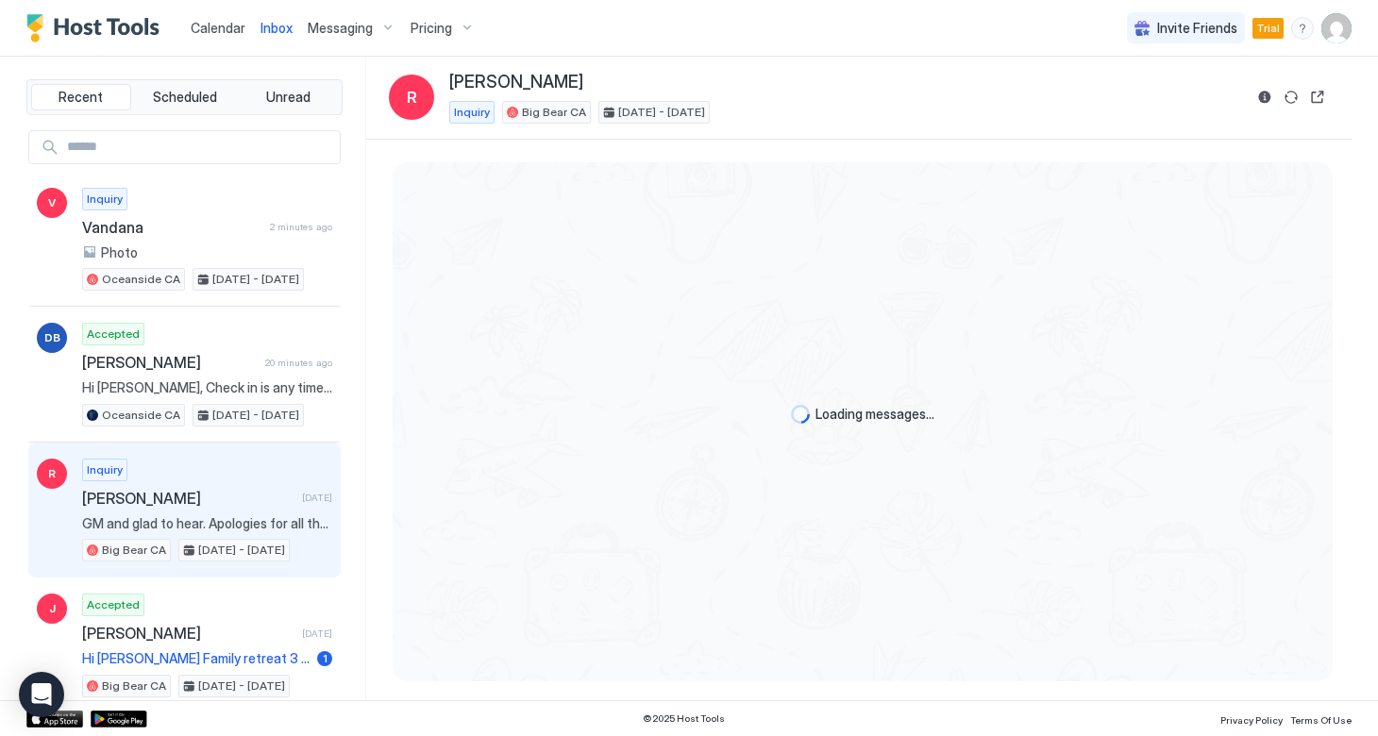
scroll to position [217, 0]
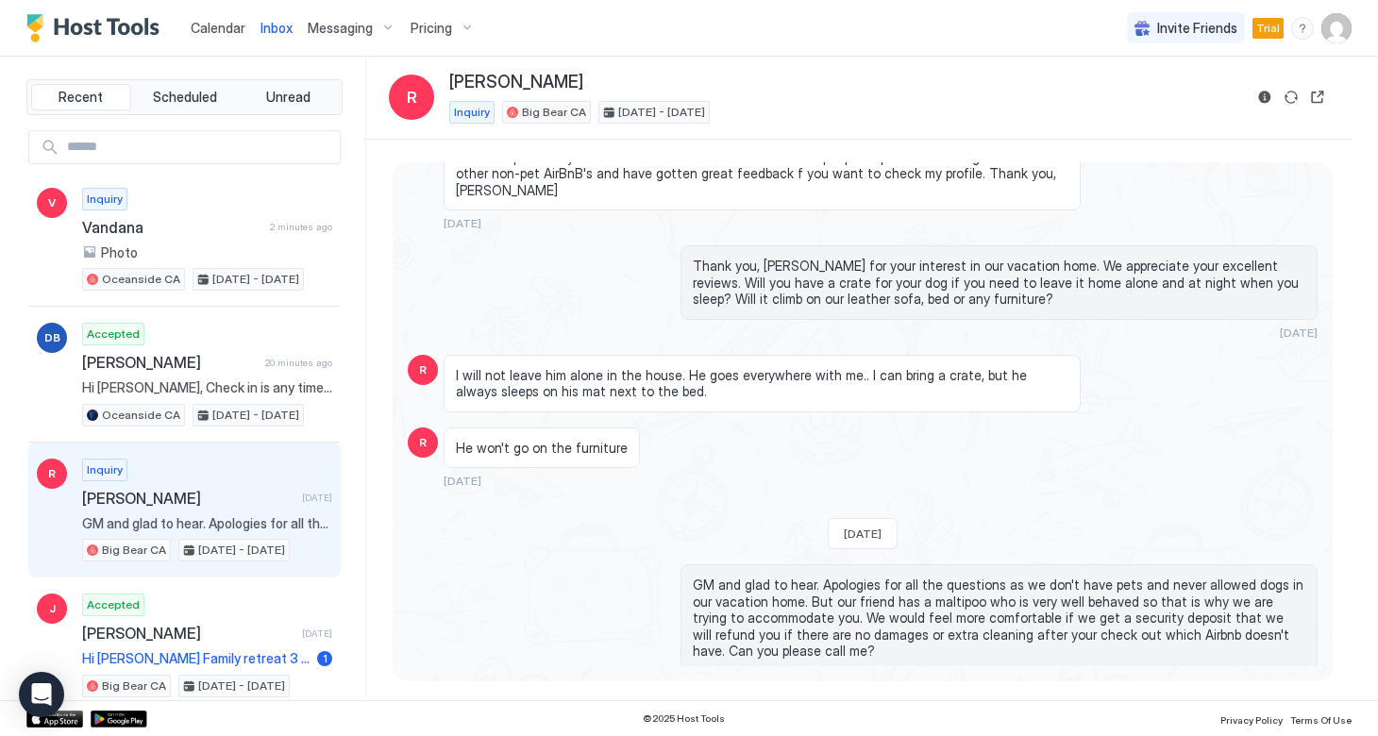
click at [777, 647] on div "GM and glad to hear. Apologies for all the questions as we don't have pets and …" at bounding box center [998, 627] width 637 height 127
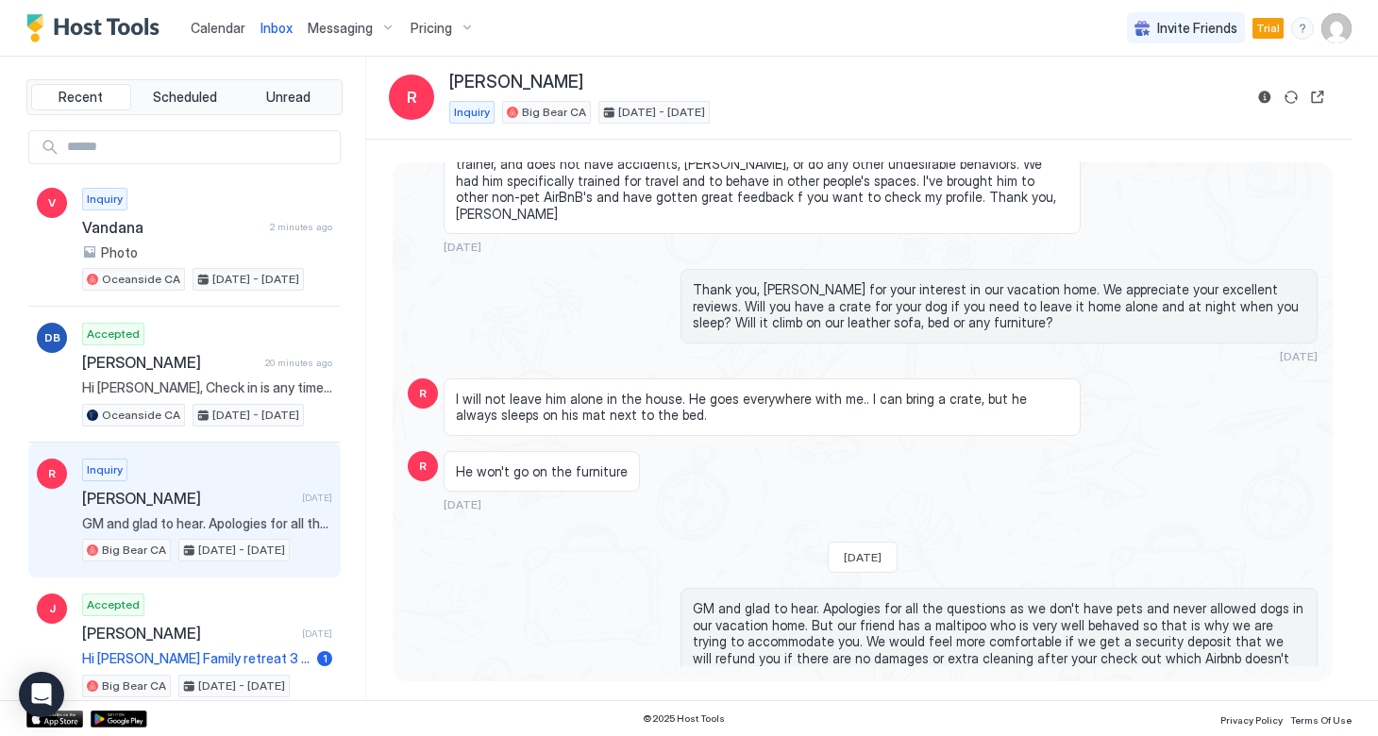
scroll to position [189, 0]
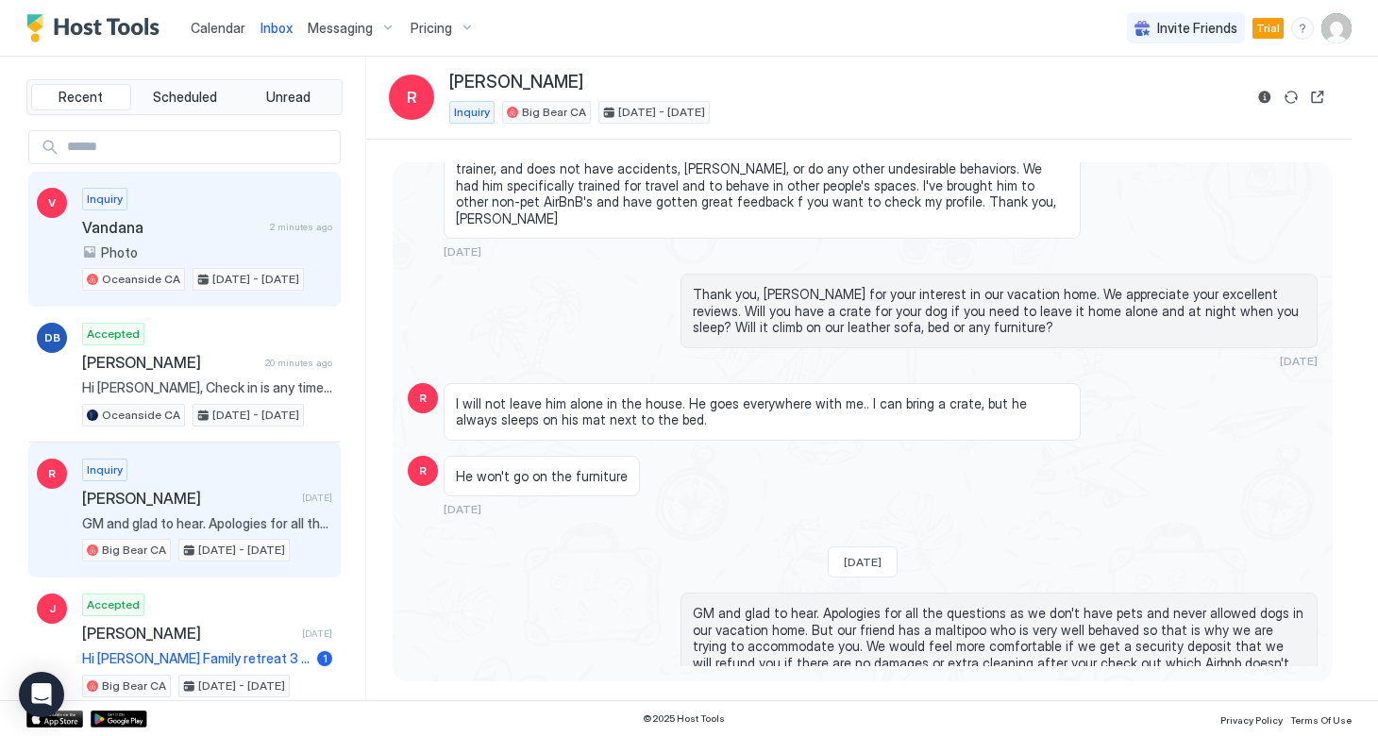
click at [190, 234] on span "Vandana" at bounding box center [172, 227] width 180 height 19
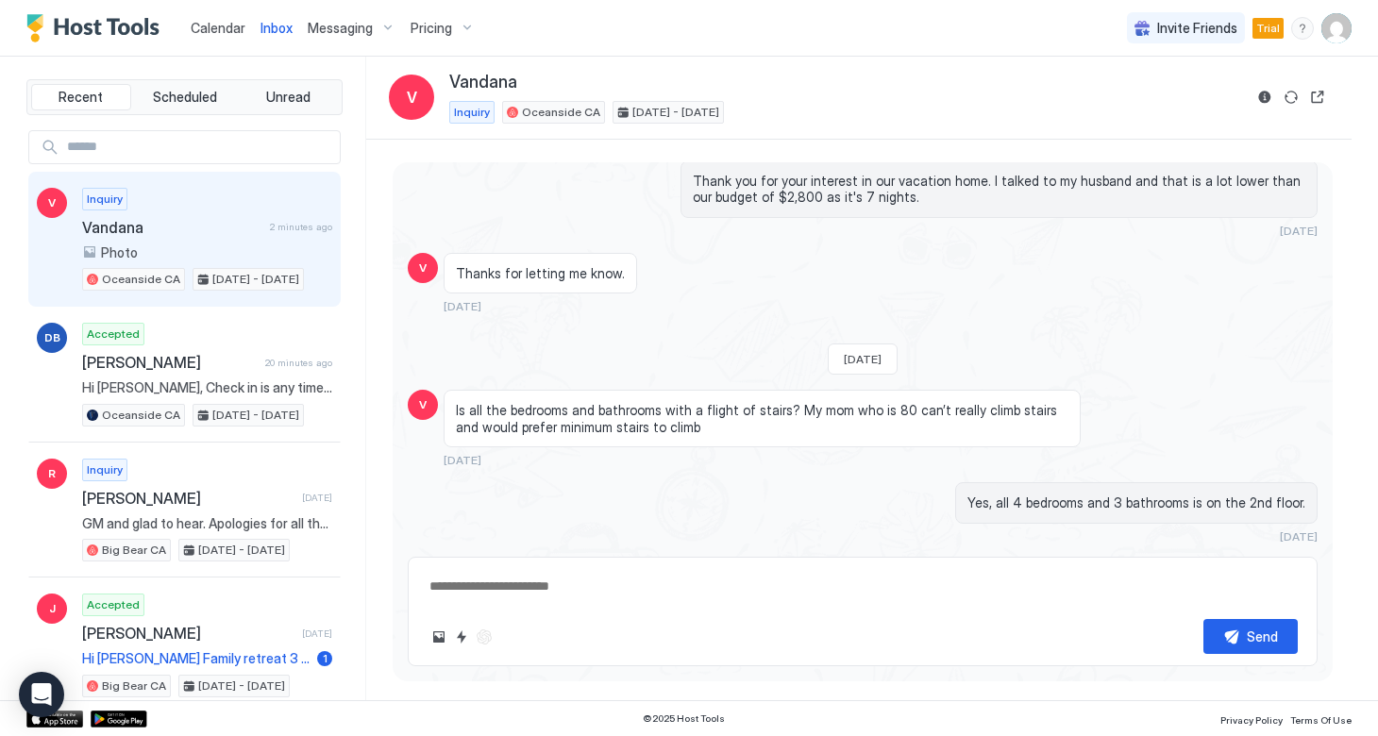
scroll to position [594, 0]
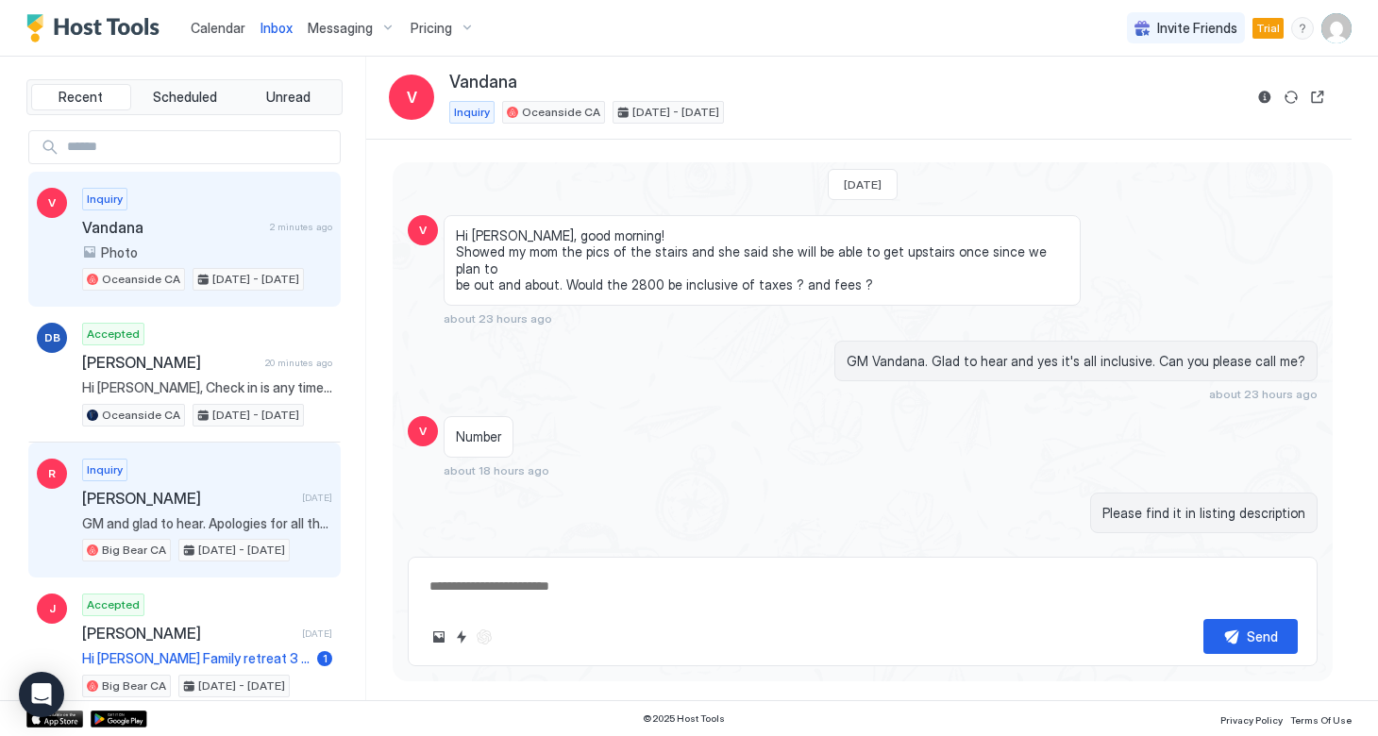
click at [164, 482] on div "Inquiry [PERSON_NAME] [DATE] GM and glad to hear. Apologies for all the questio…" at bounding box center [207, 511] width 250 height 104
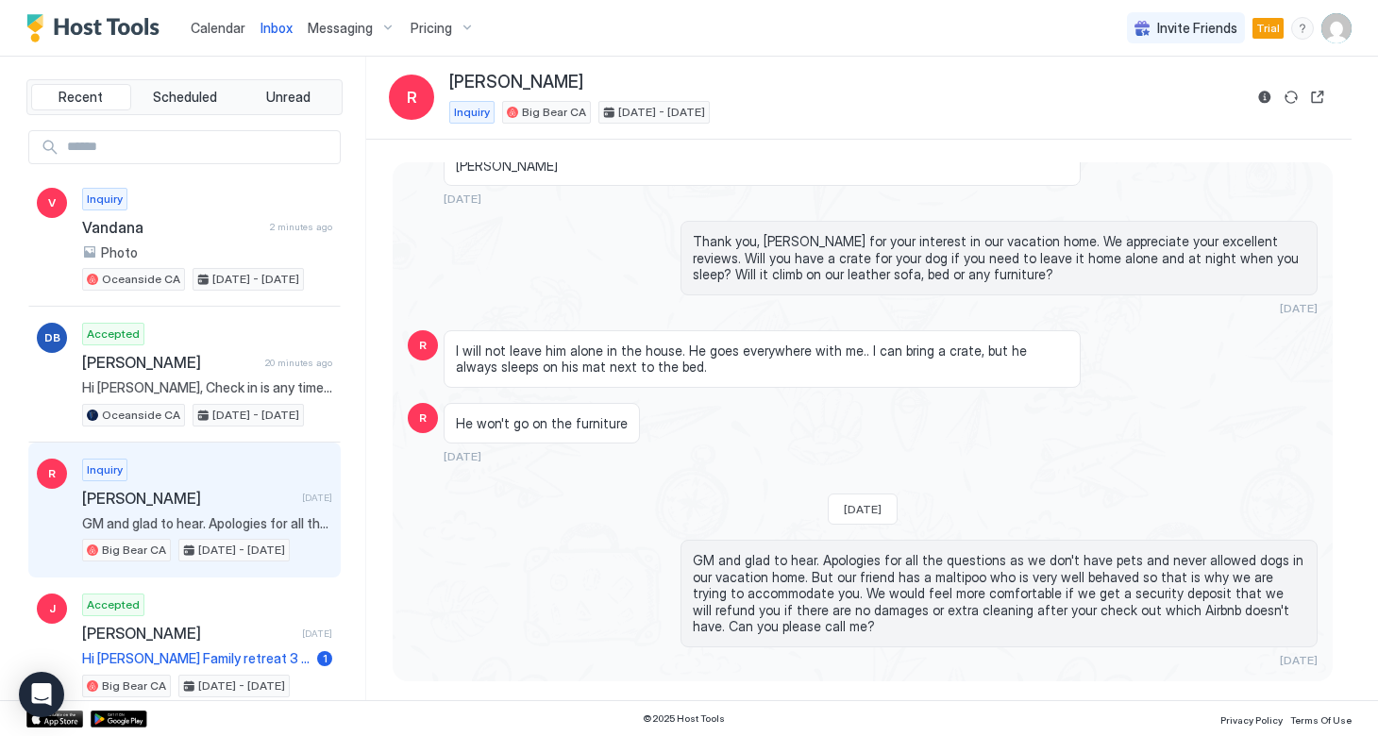
scroll to position [189, 0]
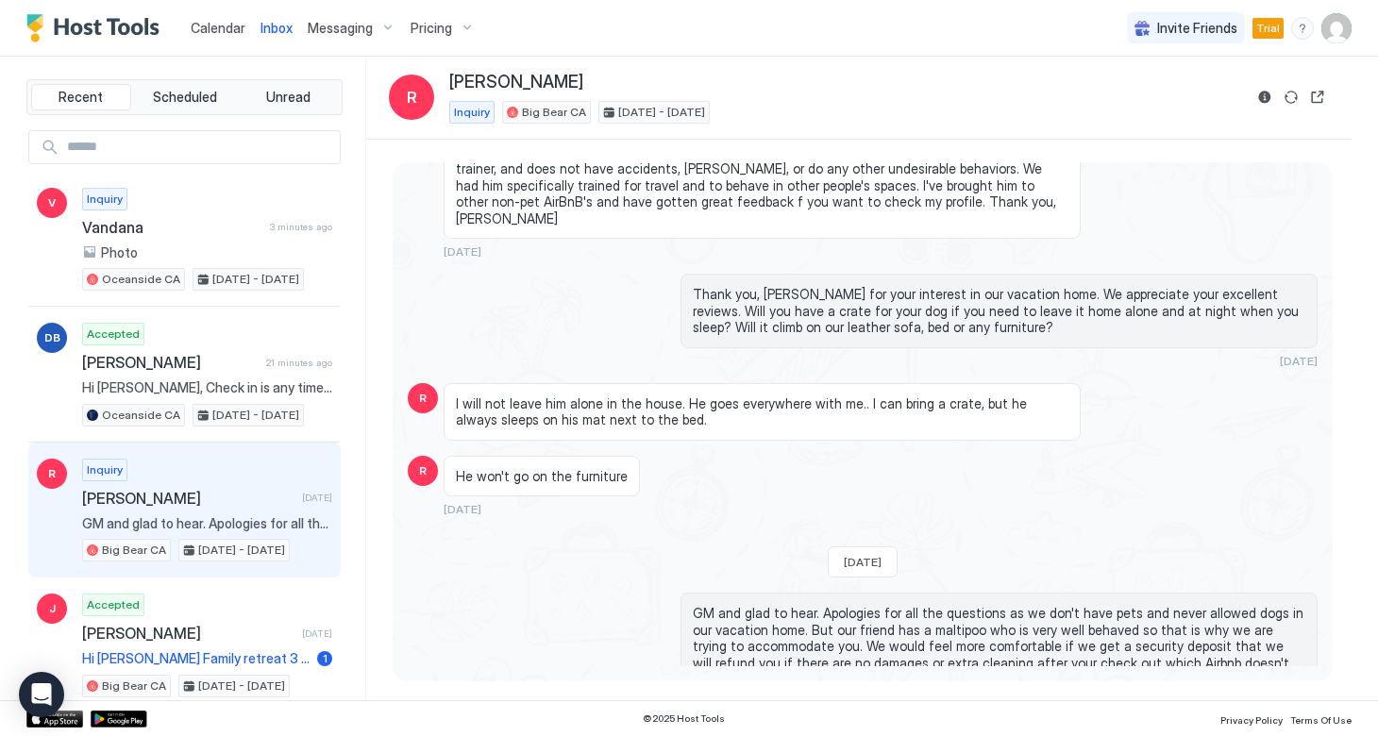
click at [749, 639] on span "GM and glad to hear. Apologies for all the questions as we don't have pets and …" at bounding box center [999, 646] width 612 height 83
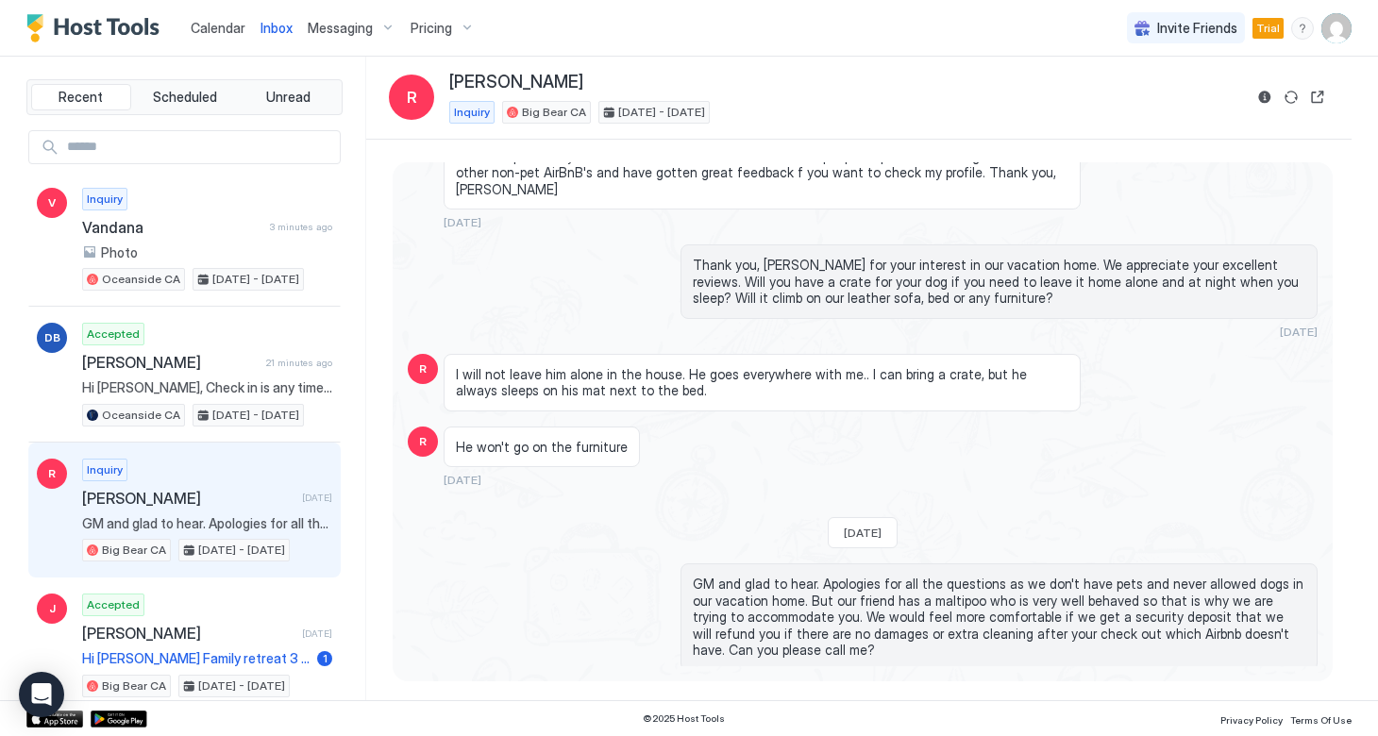
scroll to position [217, 0]
click at [749, 639] on div "GM and glad to hear. Apologies for all the questions as we don't have pets and …" at bounding box center [998, 618] width 637 height 108
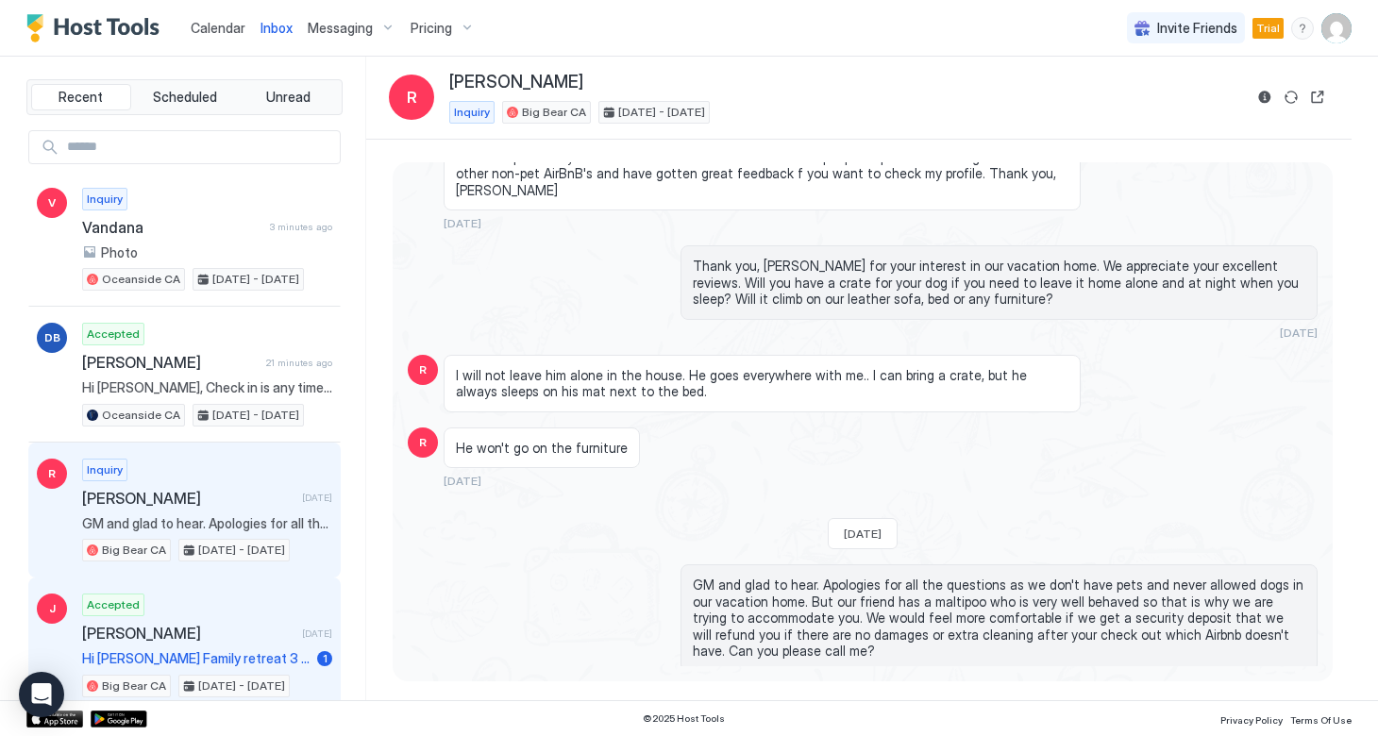
click at [157, 618] on div "Accepted [PERSON_NAME] [DATE] Hi [PERSON_NAME] Family retreat 3 generations Loo…" at bounding box center [207, 646] width 250 height 104
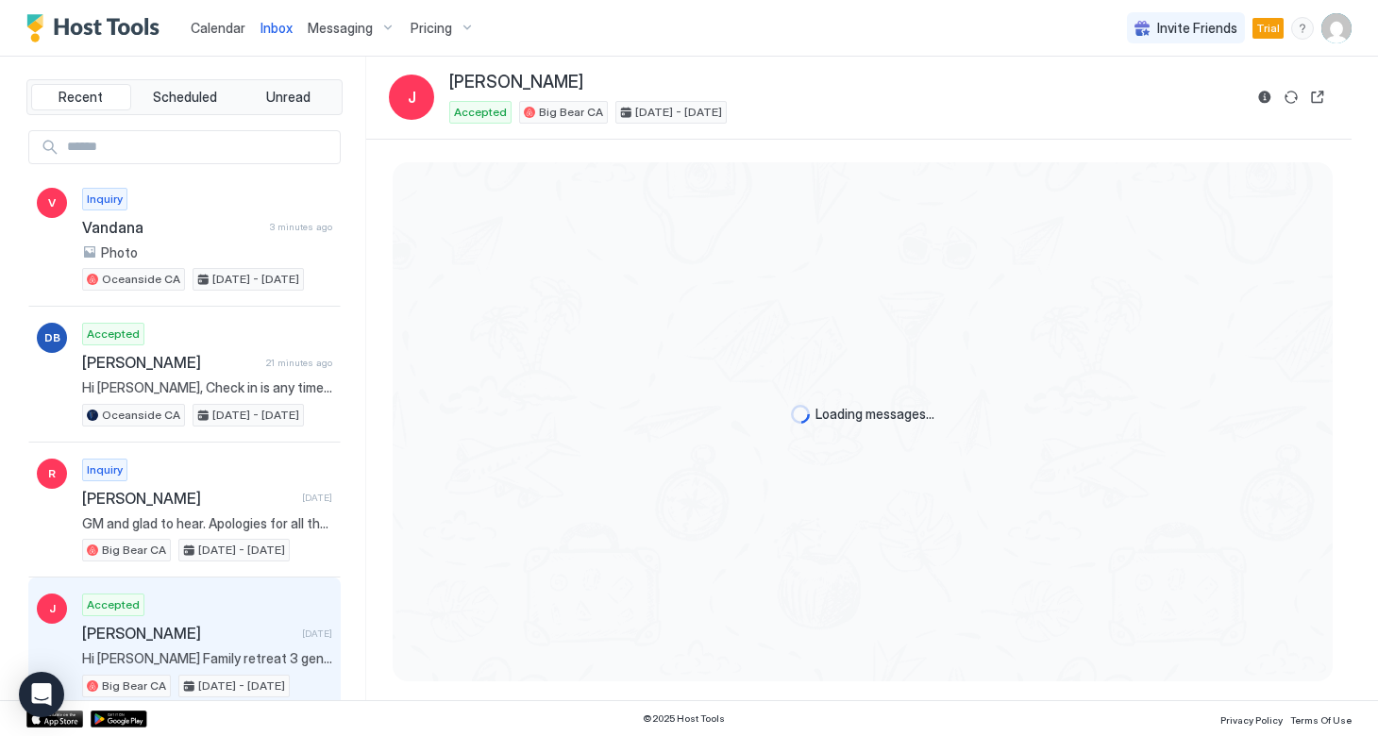
scroll to position [1070, 0]
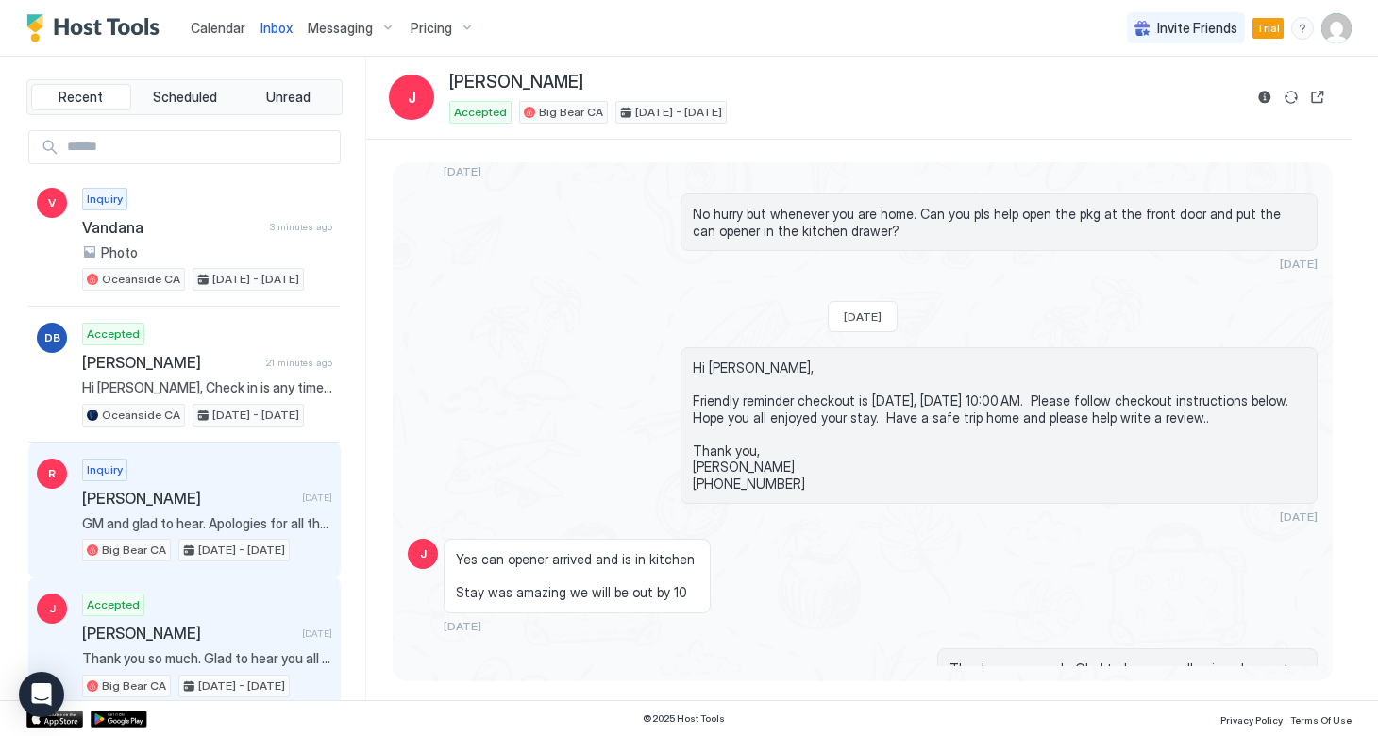
click at [175, 498] on span "[PERSON_NAME]" at bounding box center [188, 498] width 212 height 19
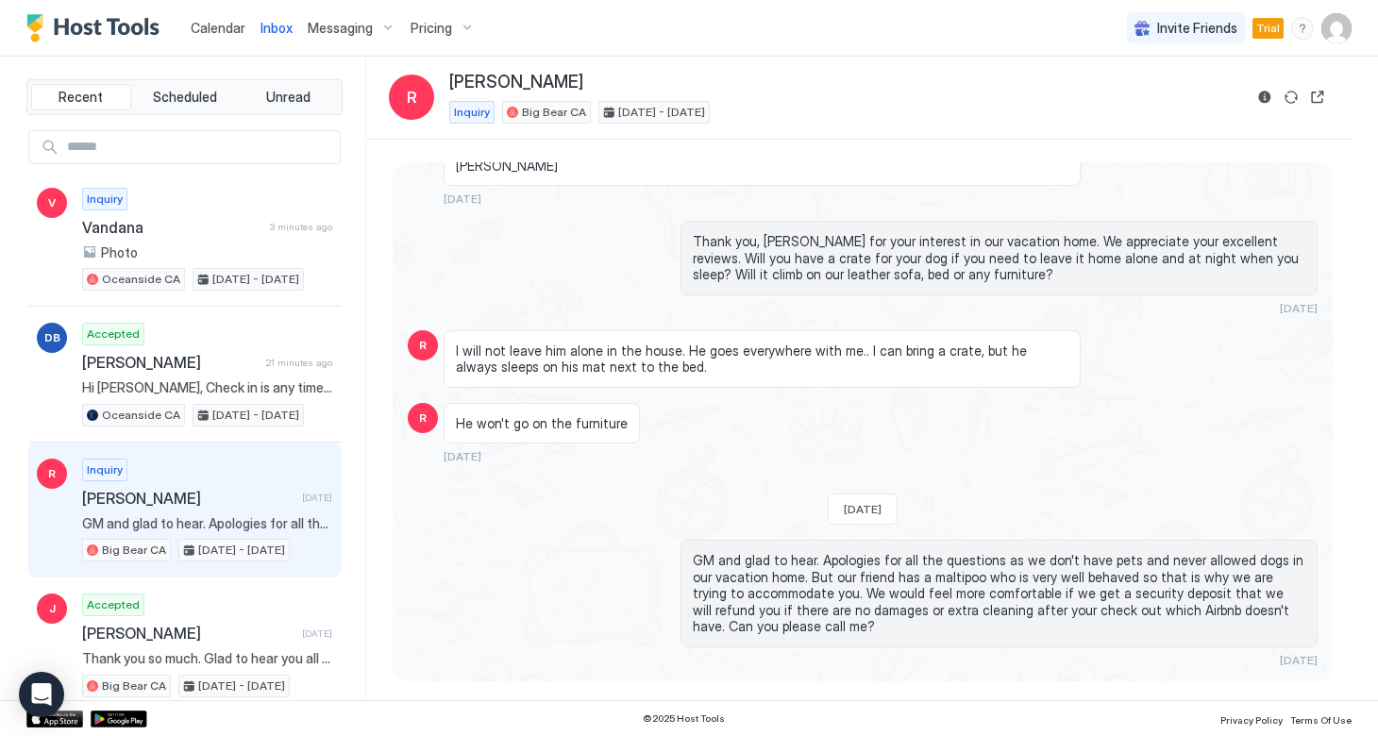
scroll to position [217, 0]
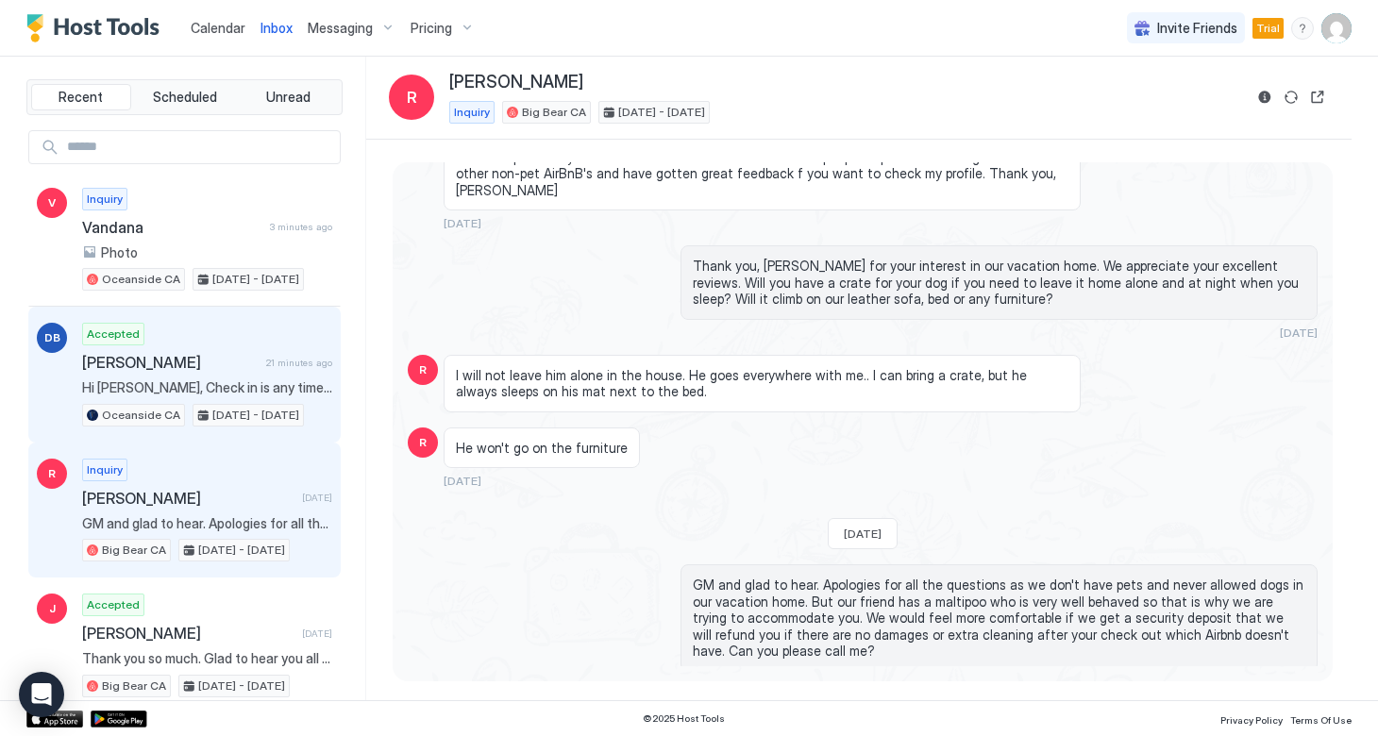
click at [191, 380] on span "Hi [PERSON_NAME], Check in is any time after 3pm and below are the codes to acc…" at bounding box center [207, 387] width 250 height 17
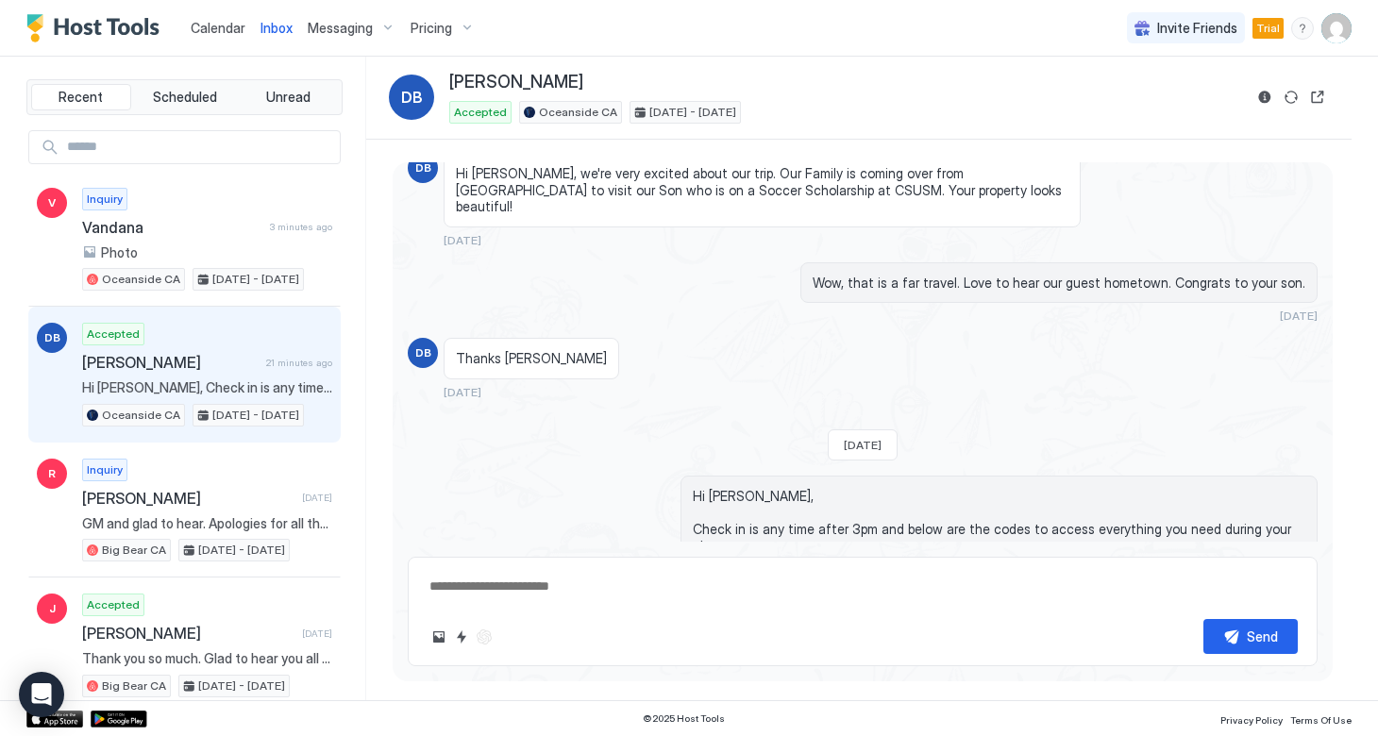
scroll to position [315, 0]
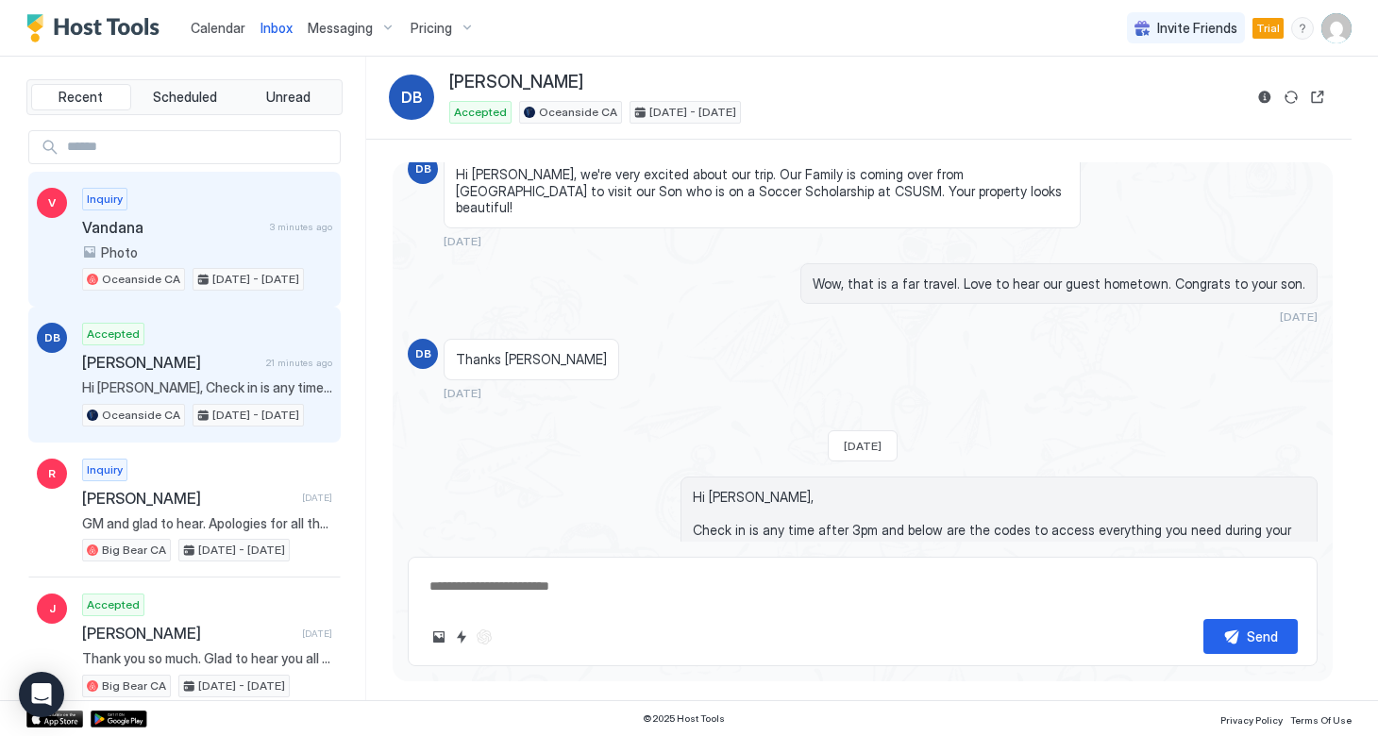
click at [161, 252] on div "Photo" at bounding box center [207, 252] width 250 height 17
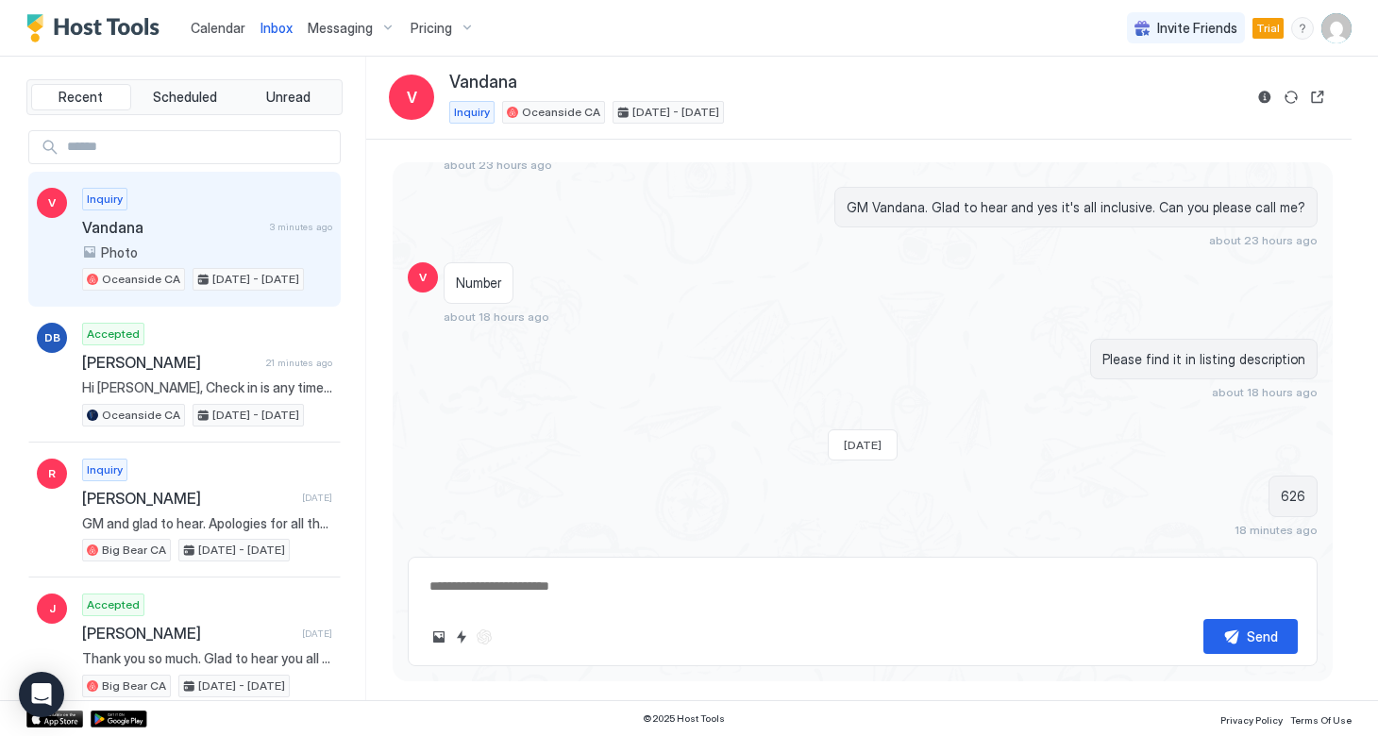
scroll to position [746, 0]
click at [211, 27] on span "Calendar" at bounding box center [218, 28] width 55 height 16
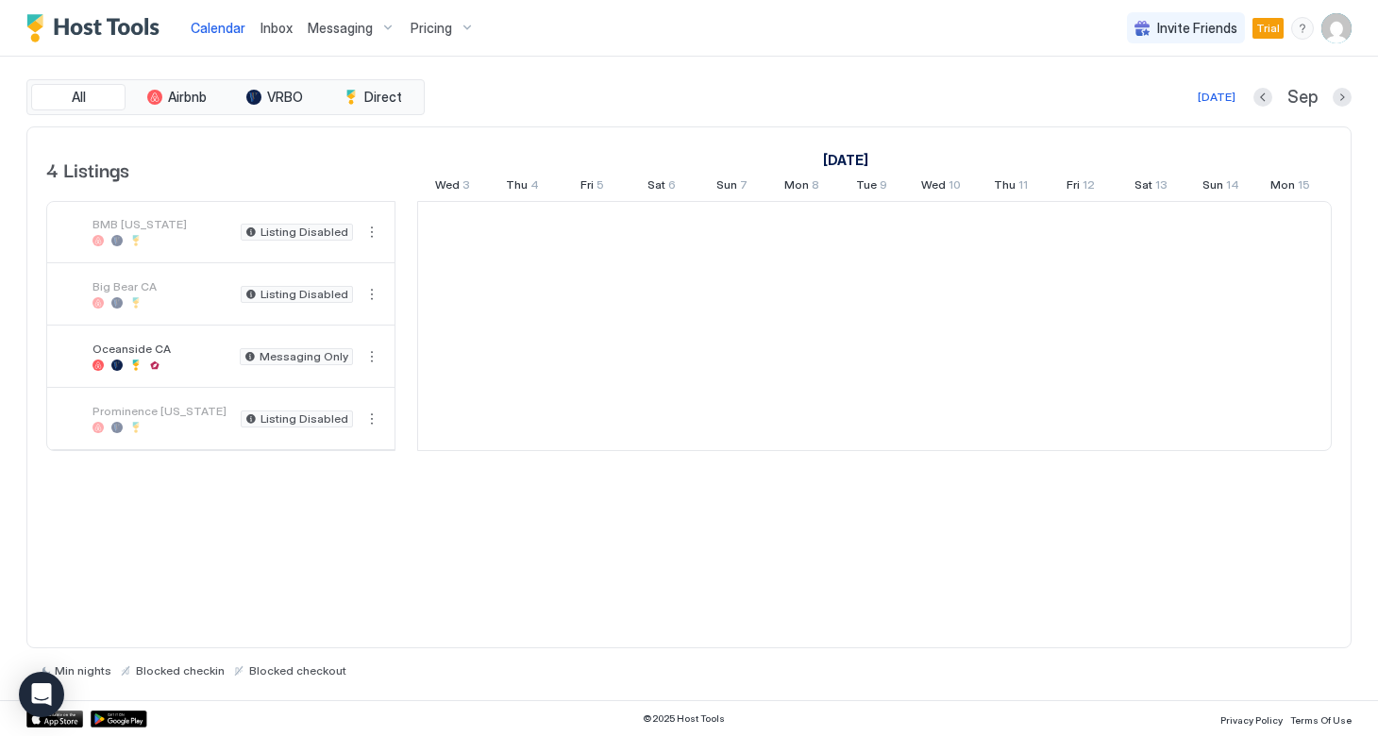
scroll to position [0, 1048]
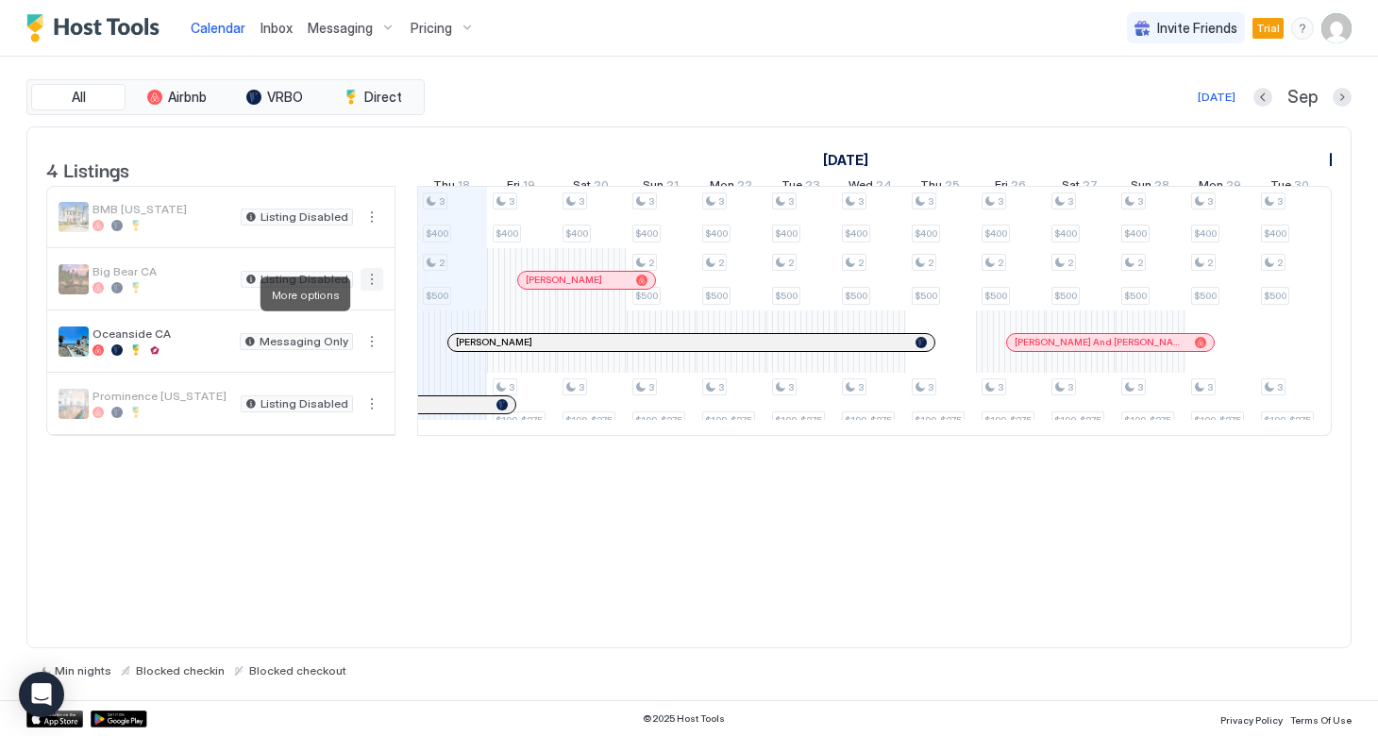
click at [368, 291] on button "More options" at bounding box center [371, 279] width 23 height 23
click at [339, 384] on span "Listing Settings" at bounding box center [339, 381] width 84 height 14
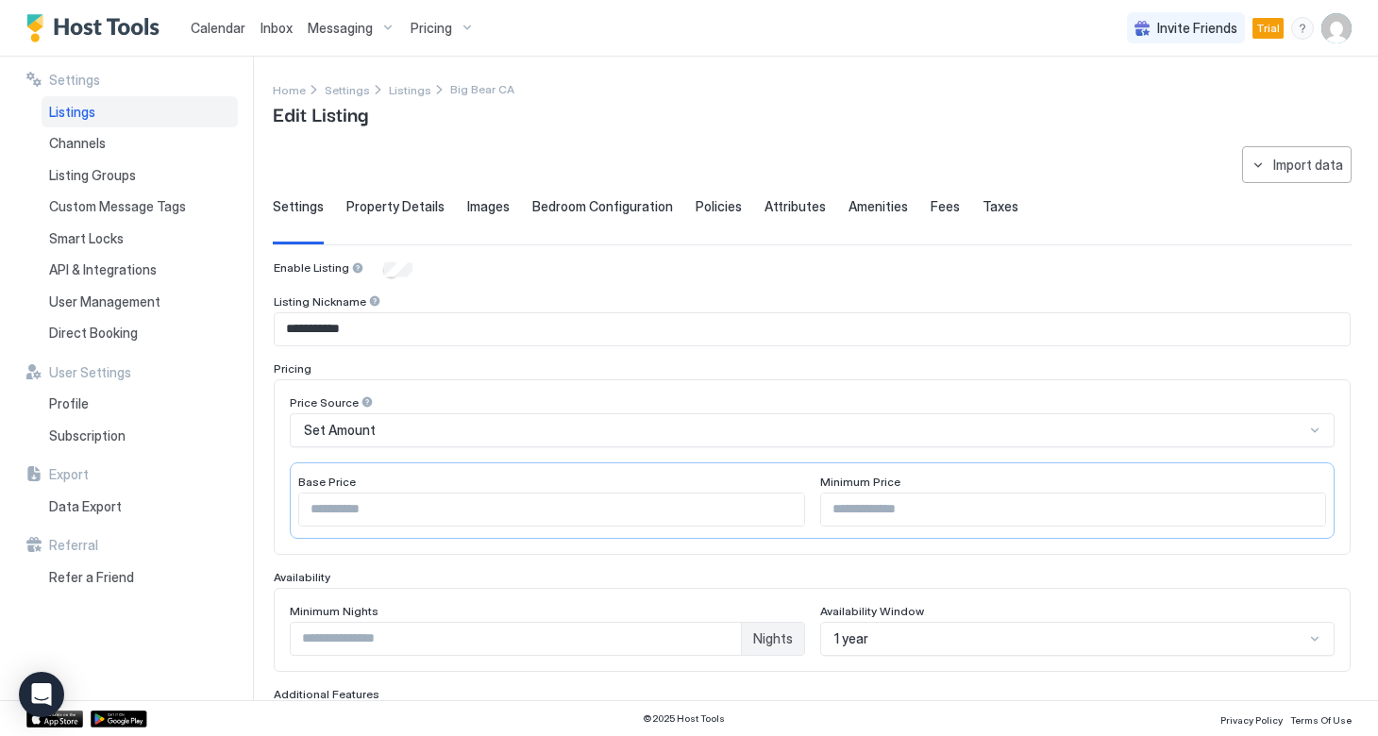
click at [996, 200] on span "Taxes" at bounding box center [1000, 206] width 36 height 17
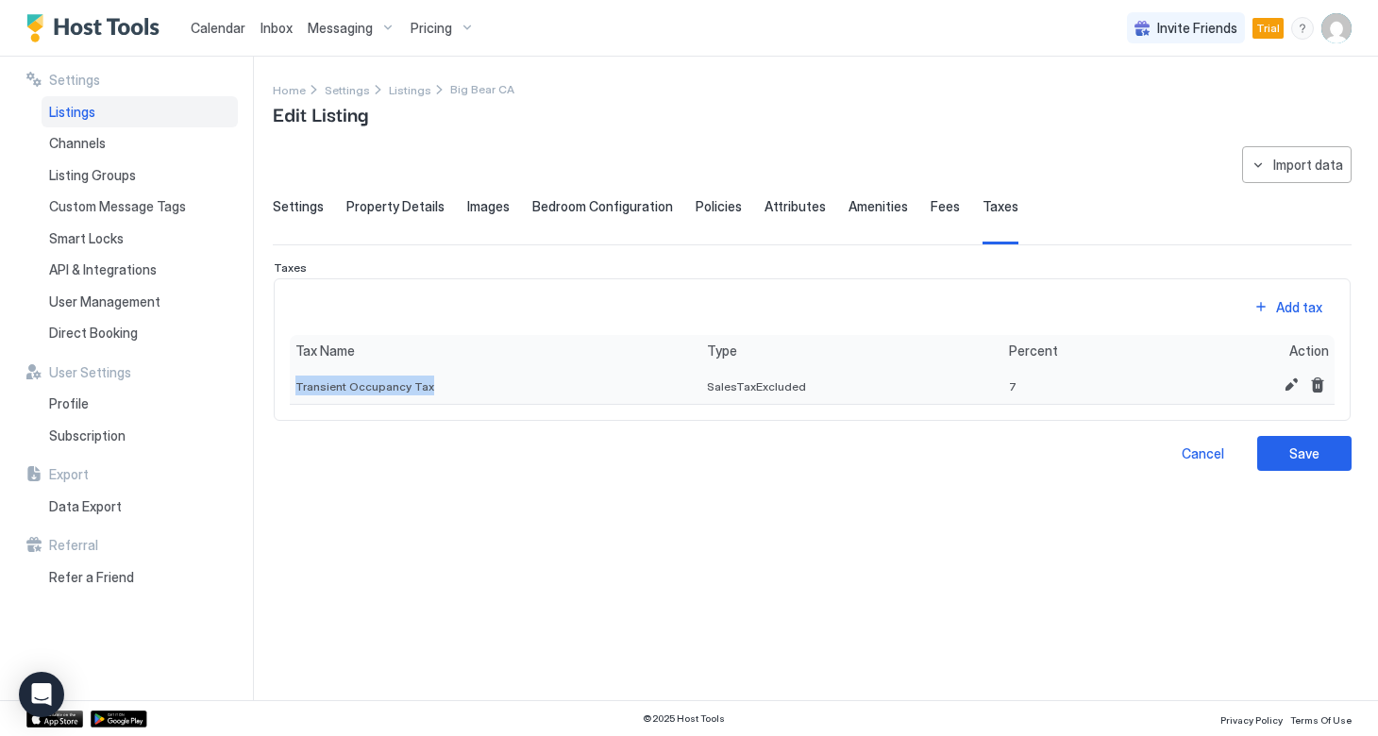
drag, startPoint x: 442, startPoint y: 379, endPoint x: 294, endPoint y: 382, distance: 147.2
click at [294, 382] on div "Transient Occupancy Tax" at bounding box center [495, 385] width 411 height 39
copy span "Transient Occupancy Tax"
click at [746, 382] on span "SalesTaxExcluded" at bounding box center [756, 386] width 99 height 14
click at [1297, 382] on button "Edit" at bounding box center [1291, 385] width 23 height 23
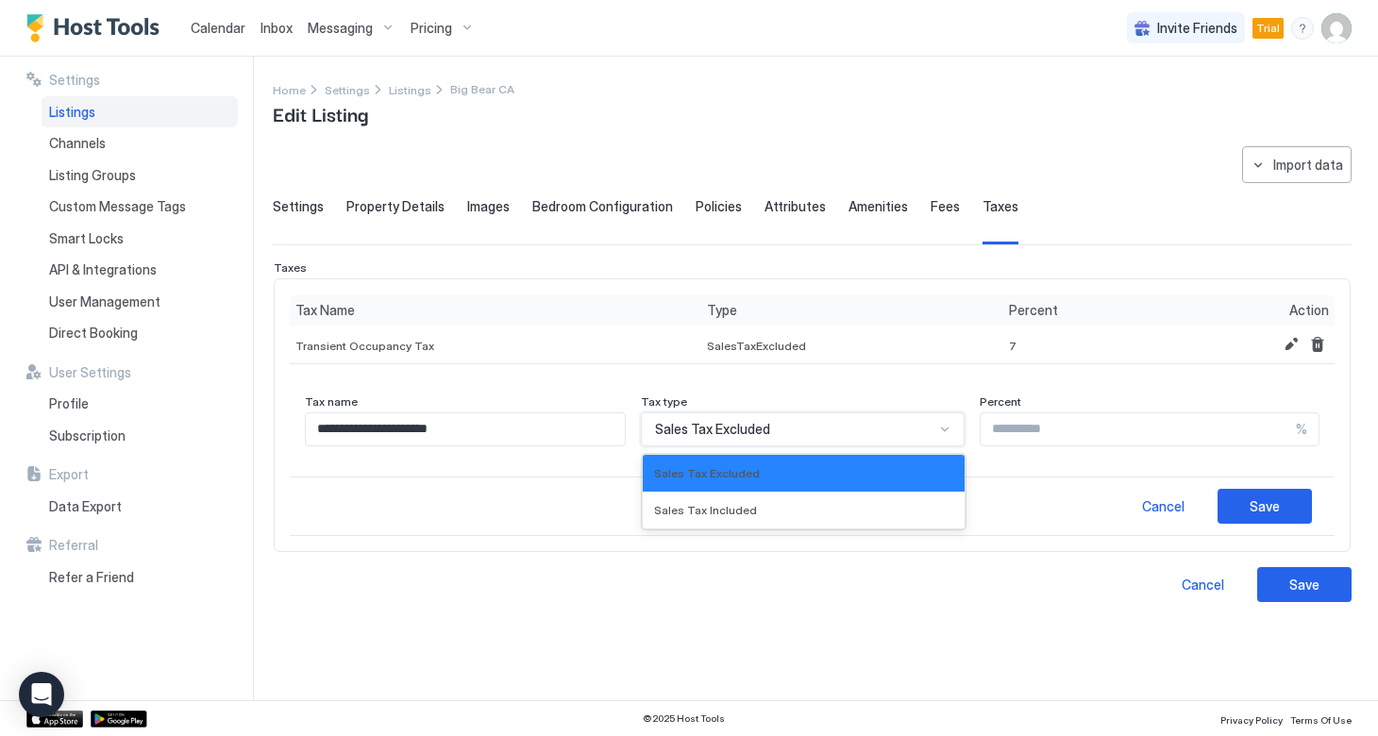
click at [893, 437] on div "Sales Tax Excluded" at bounding box center [803, 429] width 324 height 34
click at [803, 501] on div "Sales Tax Included" at bounding box center [804, 510] width 322 height 37
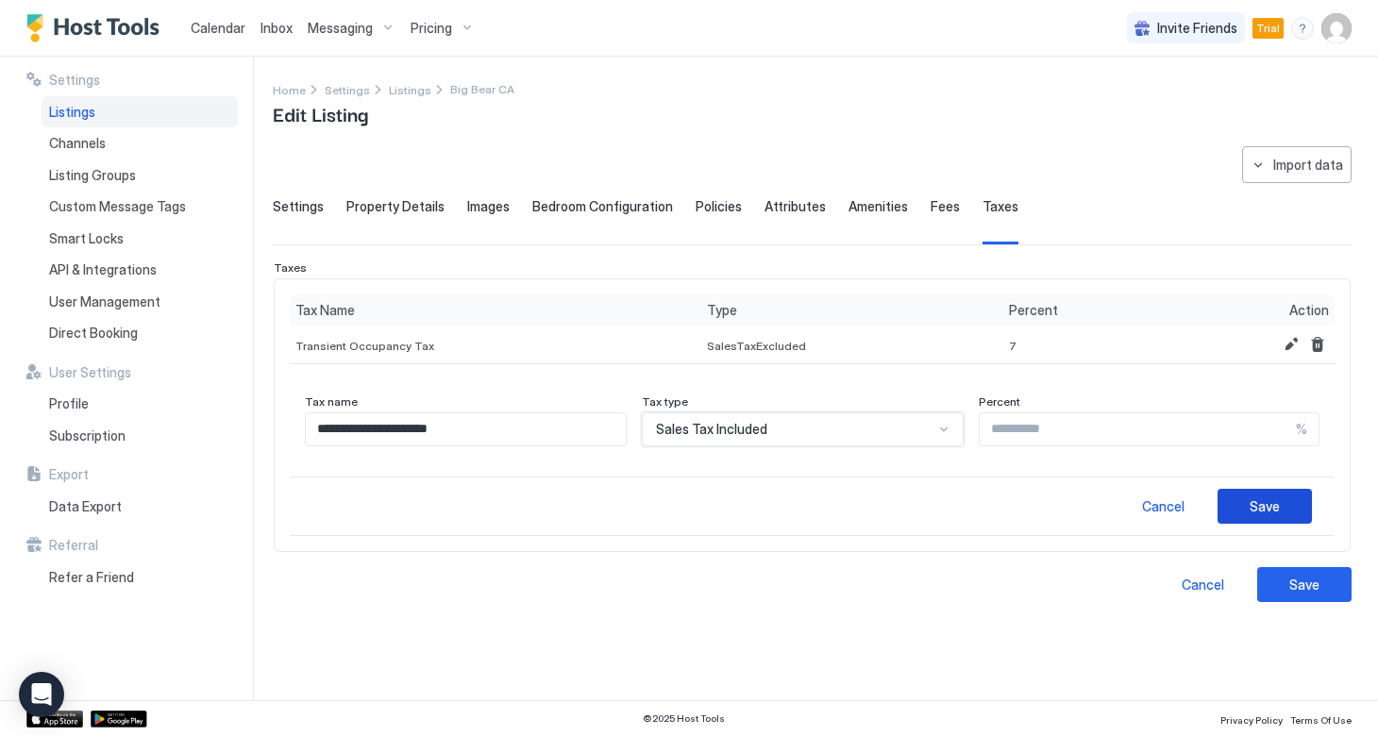
click at [1277, 506] on div "Save" at bounding box center [1264, 506] width 30 height 20
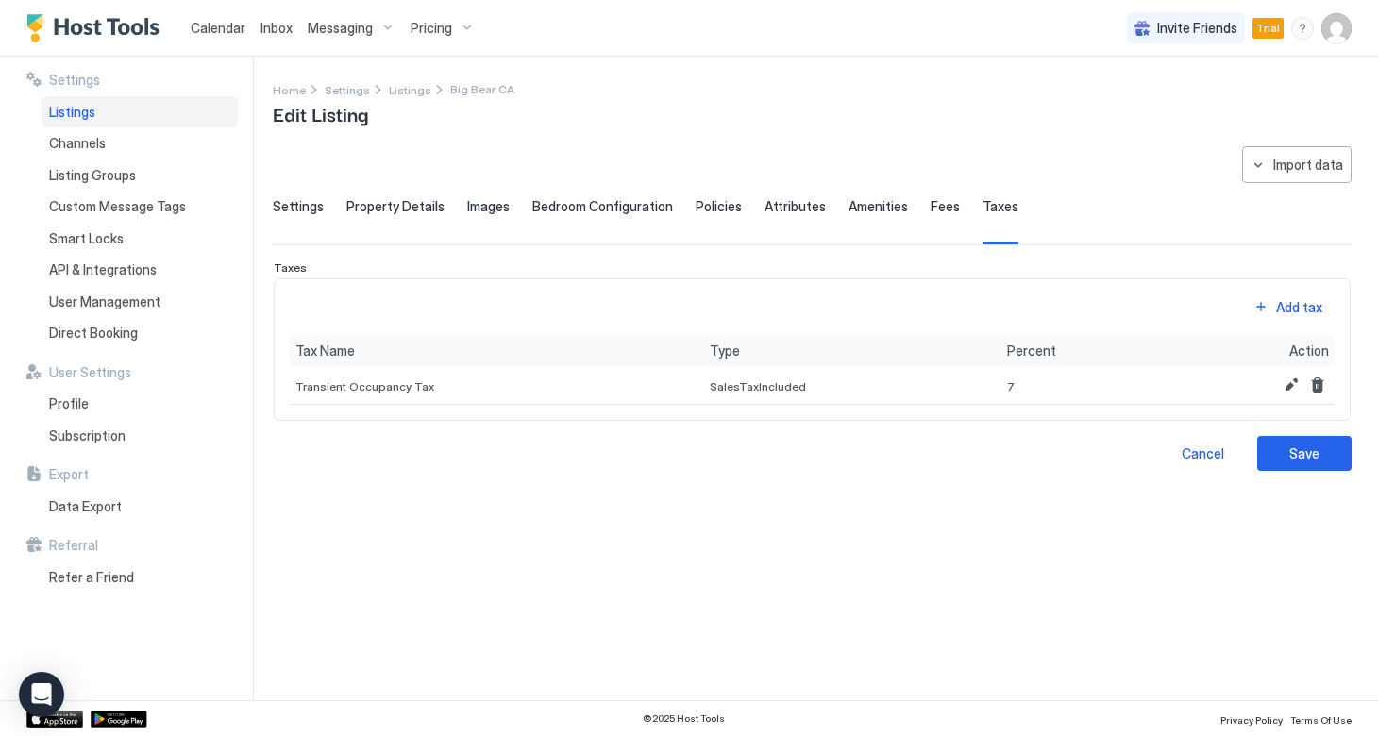
click at [300, 208] on span "Settings" at bounding box center [298, 206] width 51 height 17
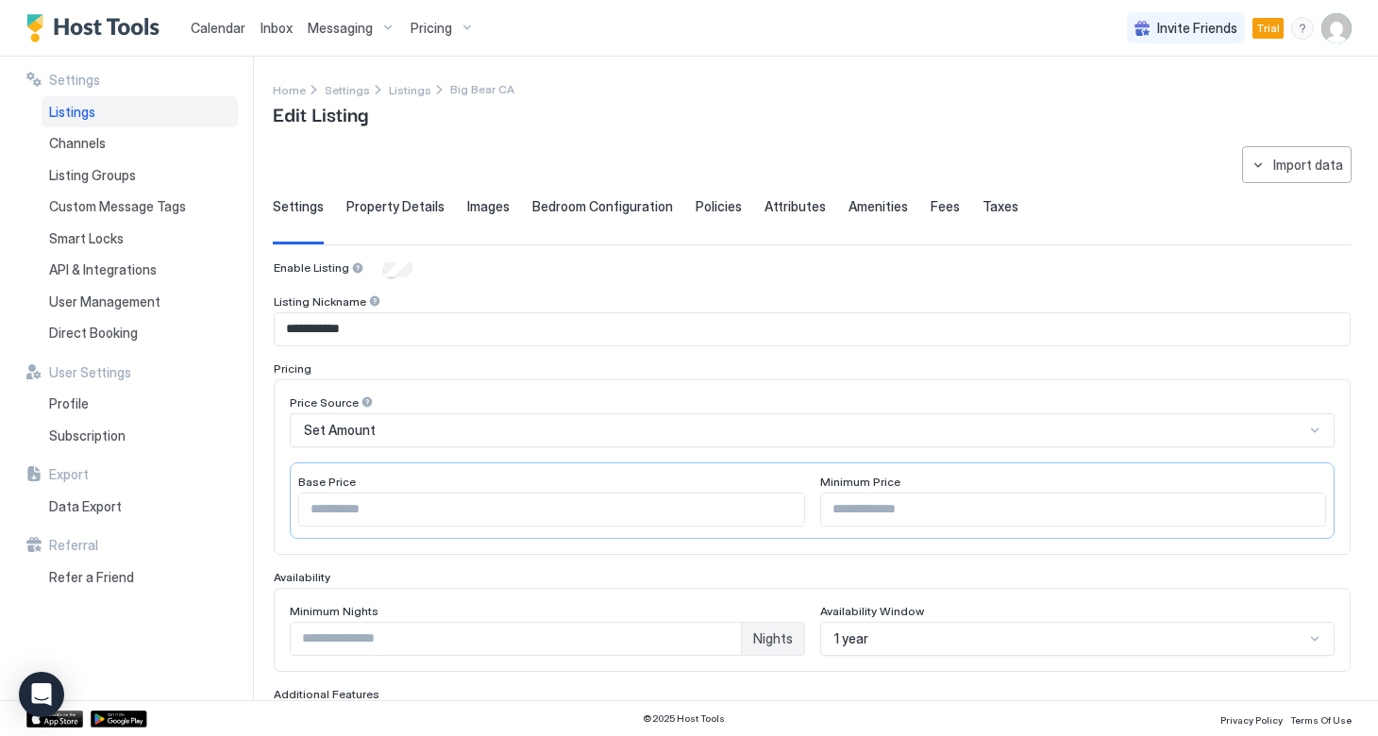
click at [982, 209] on span "Taxes" at bounding box center [1000, 206] width 36 height 17
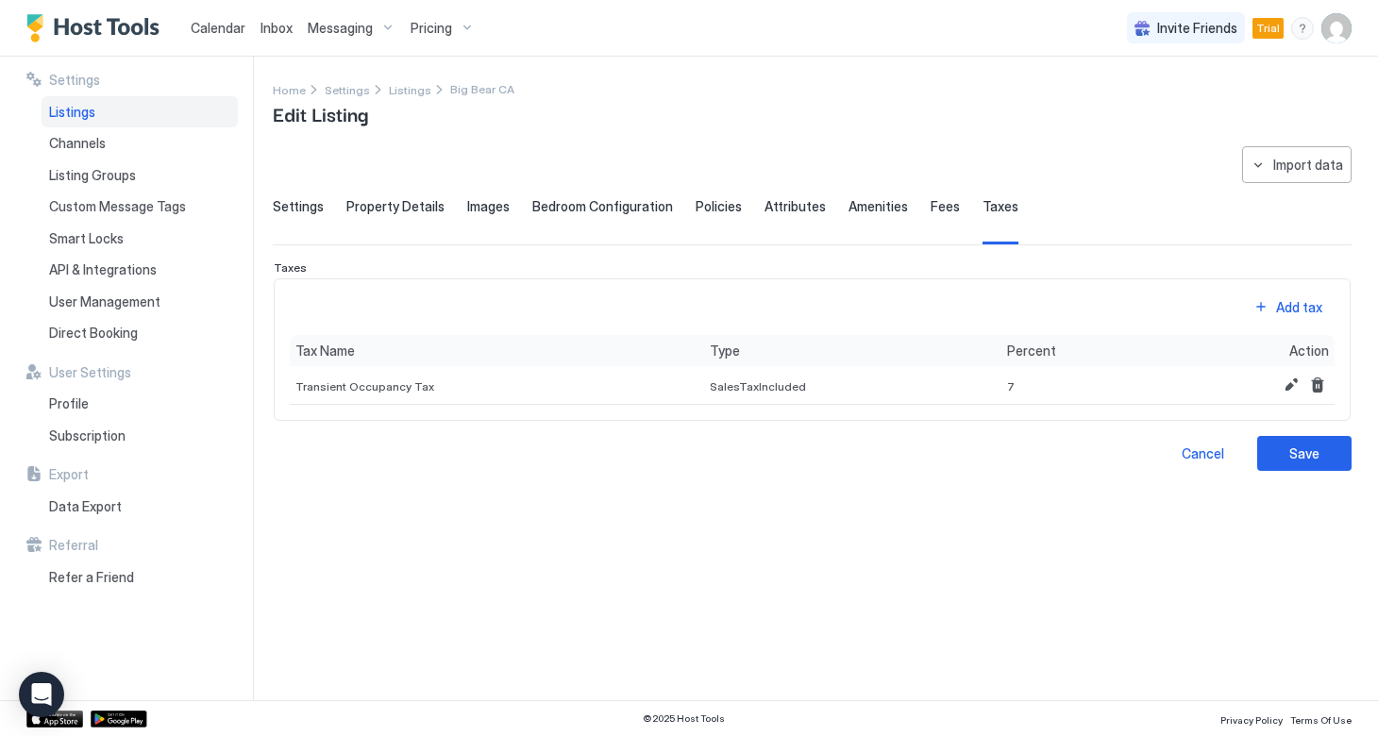
click at [930, 204] on span "Fees" at bounding box center [944, 206] width 29 height 17
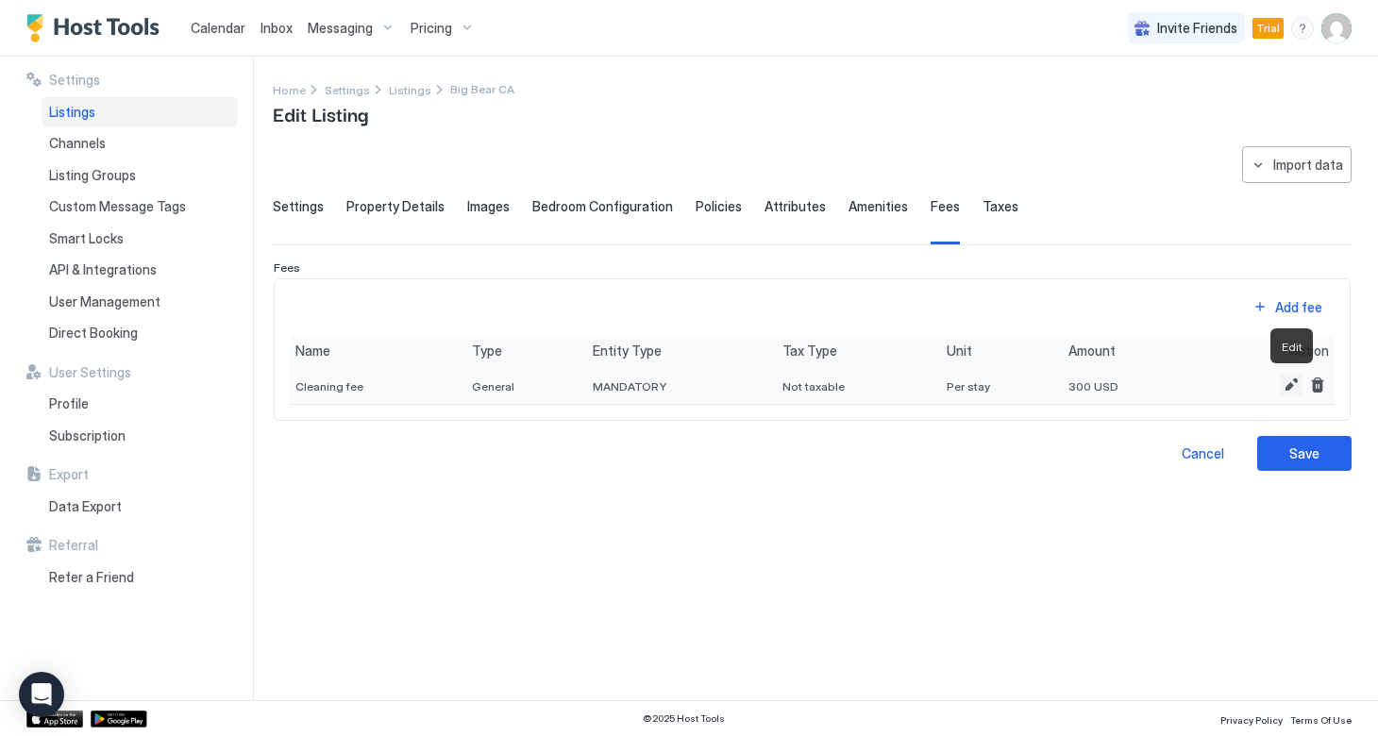
click at [1291, 380] on button "Edit" at bounding box center [1291, 385] width 23 height 23
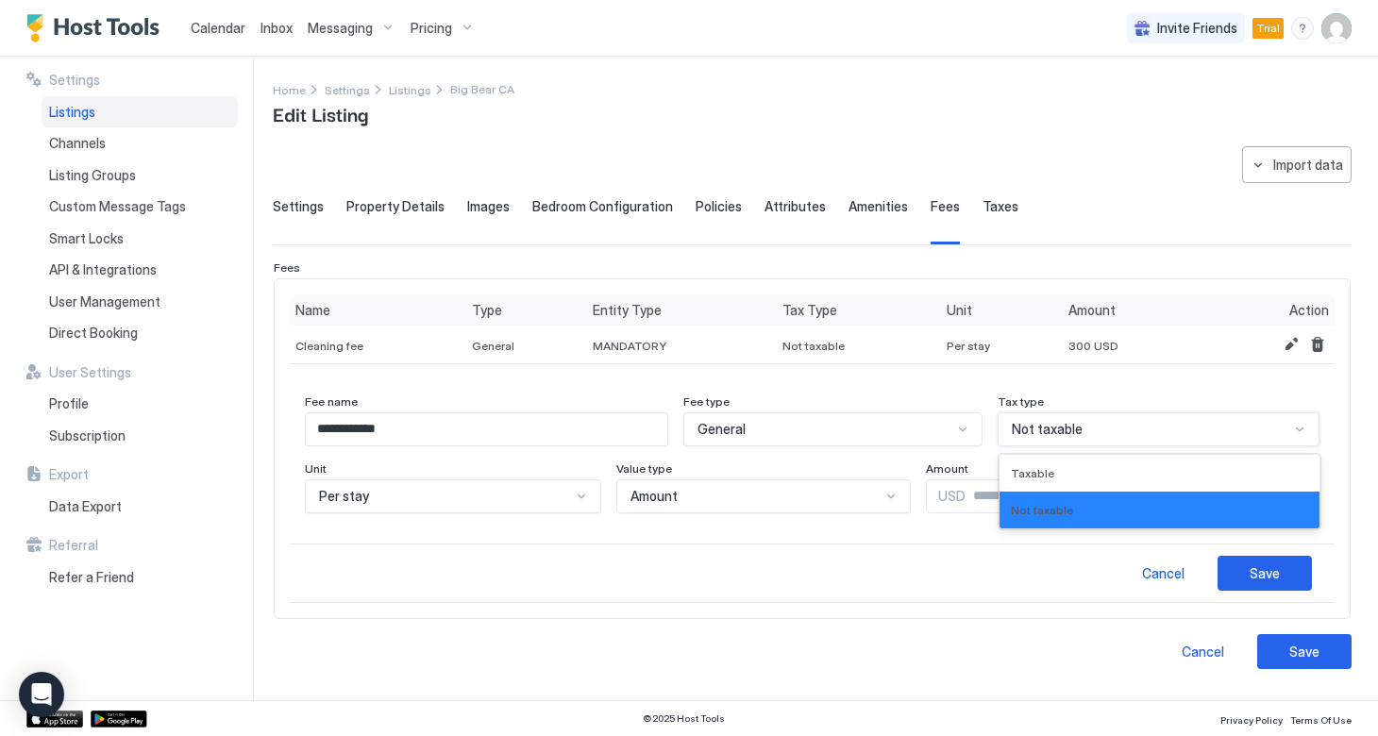
click at [1073, 429] on span "Not taxable" at bounding box center [1047, 429] width 71 height 17
click at [1044, 474] on span "Taxable" at bounding box center [1032, 473] width 43 height 14
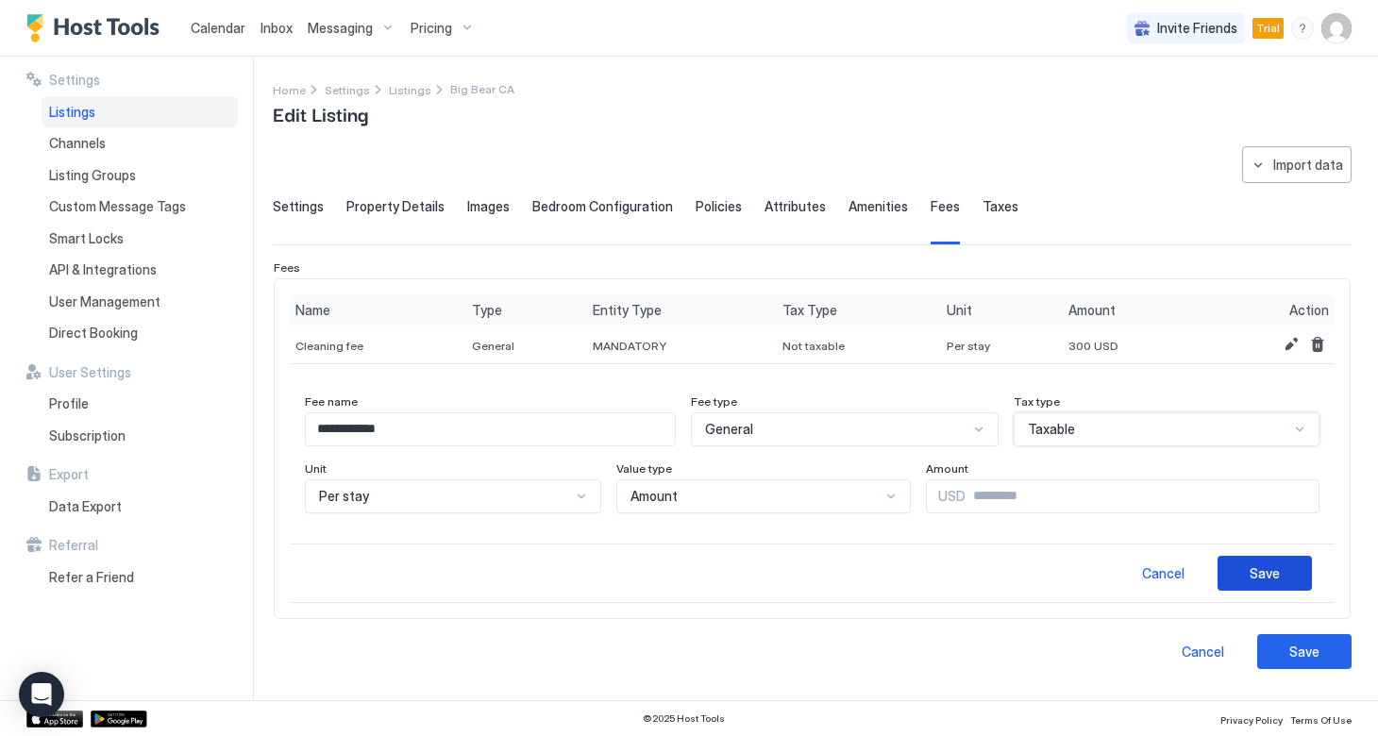
click at [1263, 572] on div "Save" at bounding box center [1264, 573] width 30 height 20
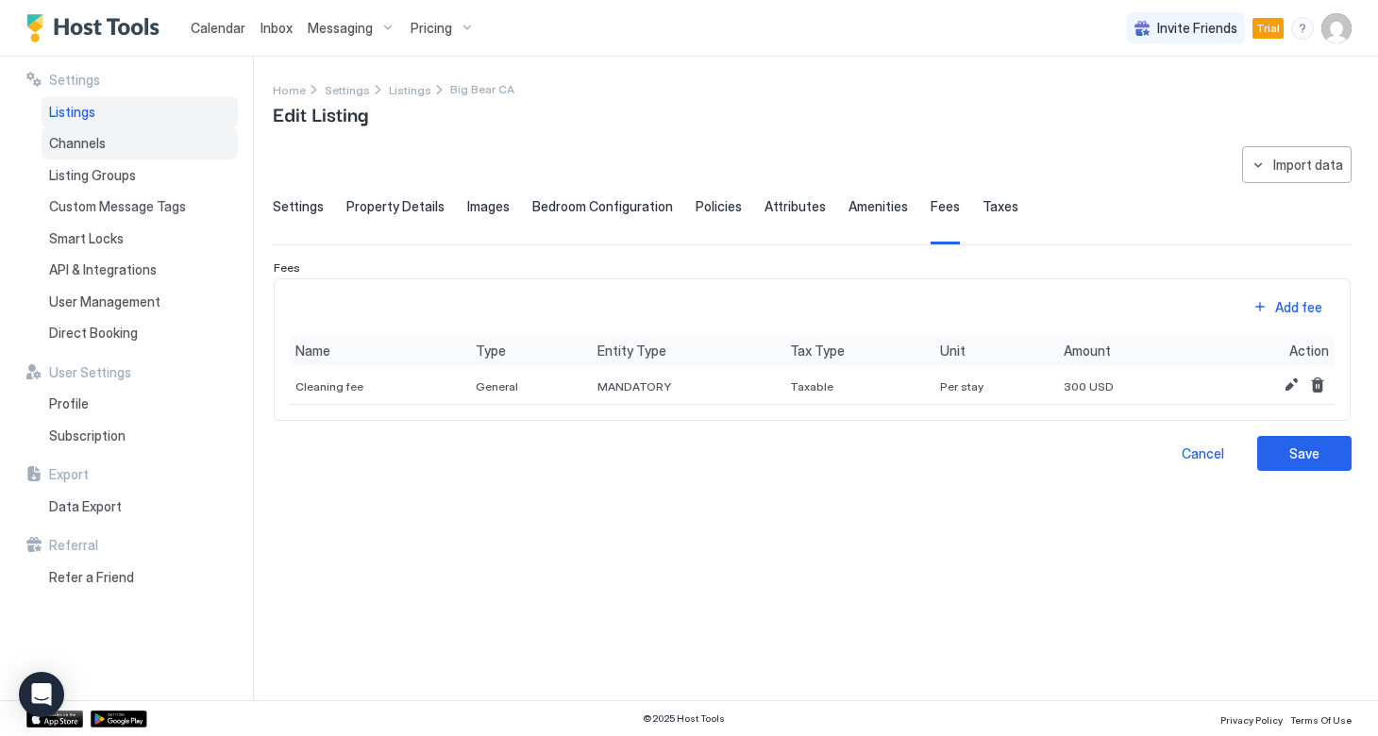
click at [100, 144] on span "Channels" at bounding box center [77, 143] width 57 height 17
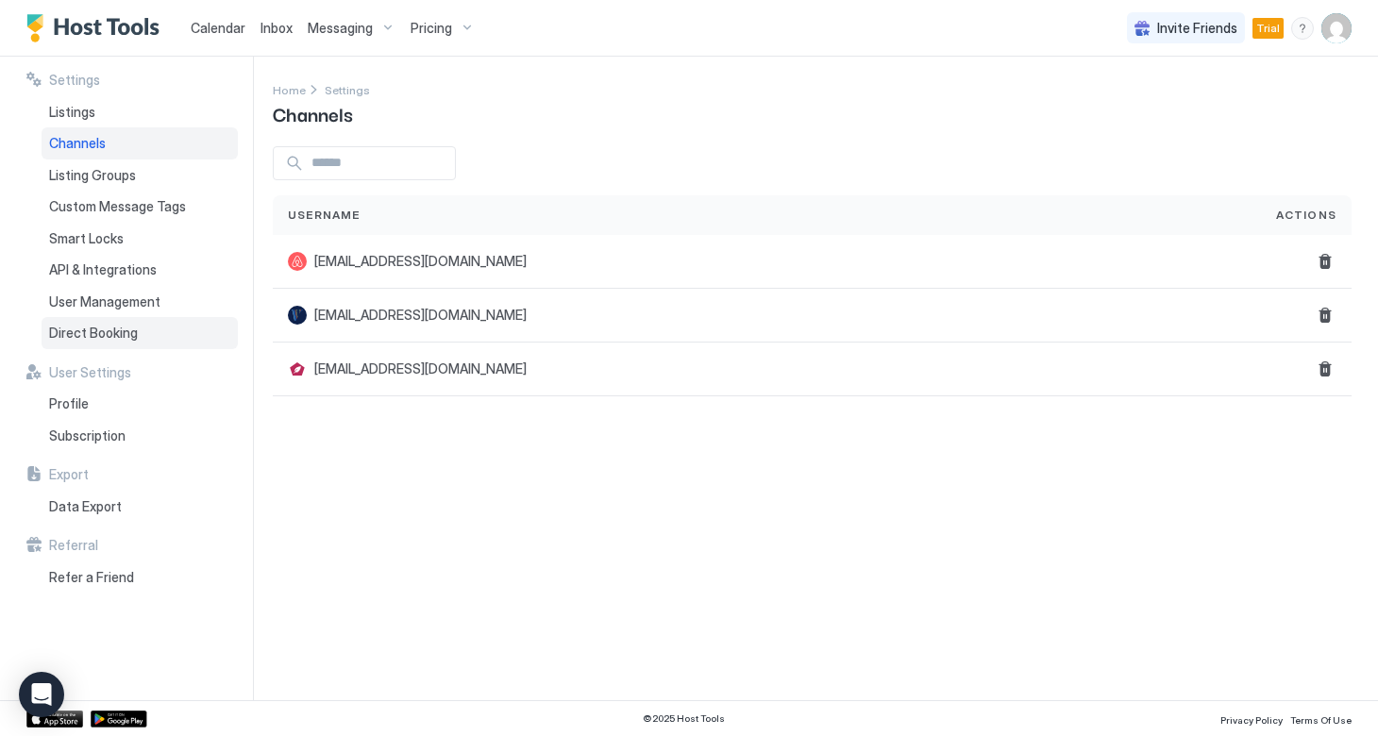
click at [106, 320] on div "Direct Booking" at bounding box center [140, 333] width 196 height 32
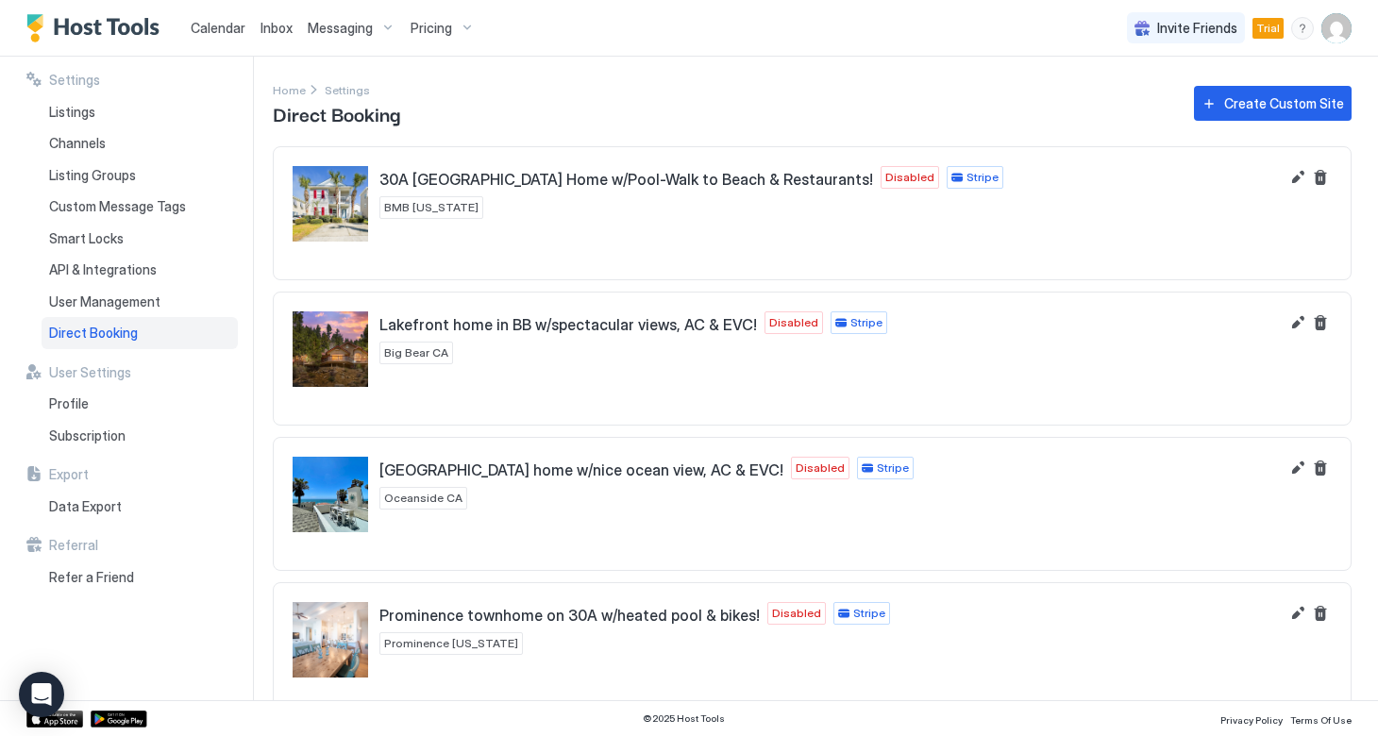
click at [449, 25] on div "Pricing" at bounding box center [442, 28] width 79 height 32
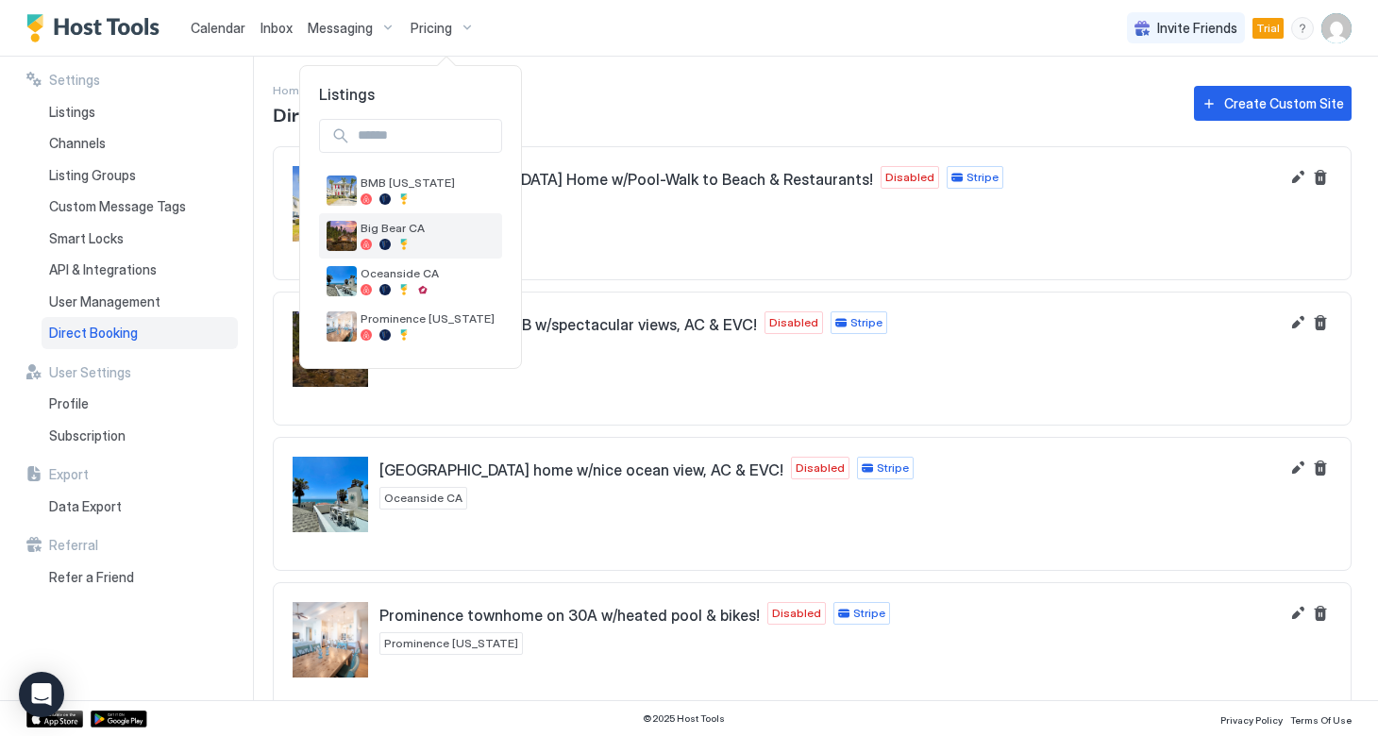
click at [382, 230] on span "Big Bear CA" at bounding box center [427, 228] width 134 height 14
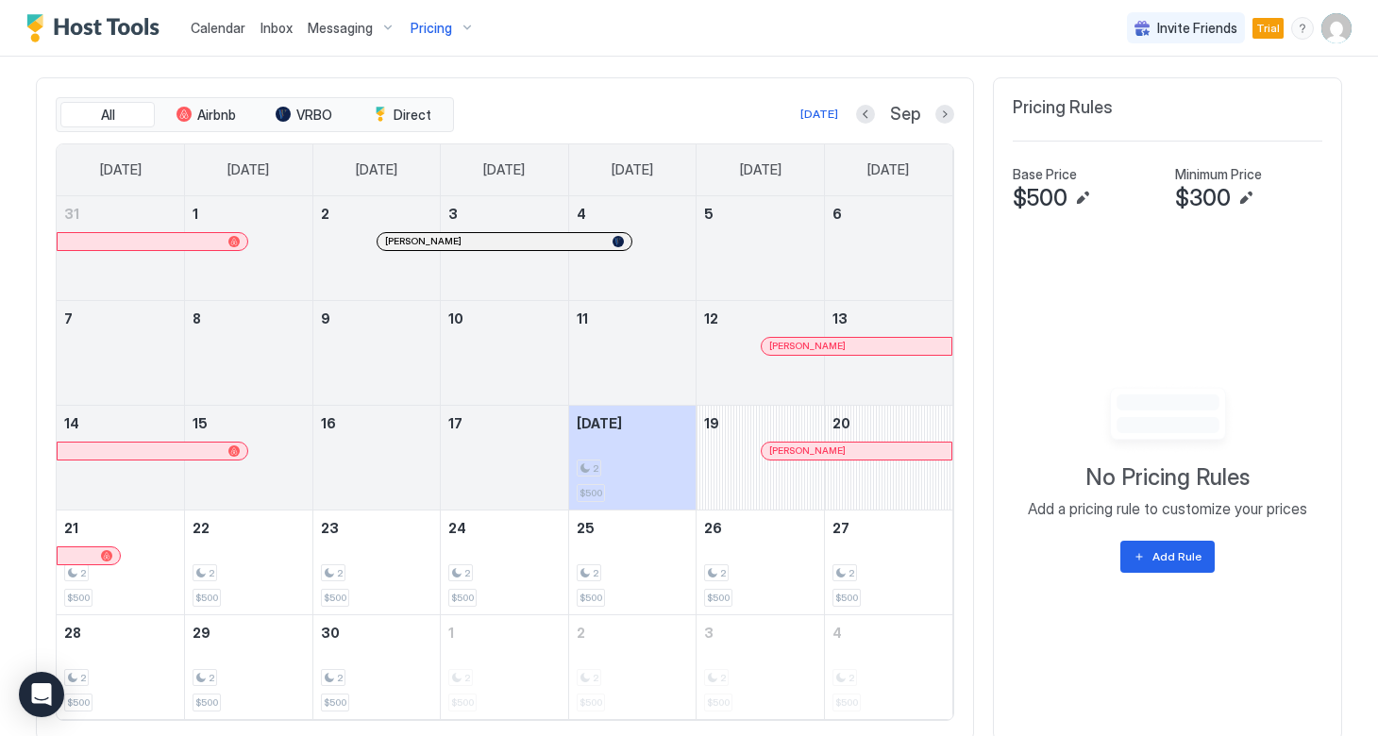
scroll to position [618, 0]
click at [1083, 196] on button "Edit" at bounding box center [1082, 197] width 23 height 23
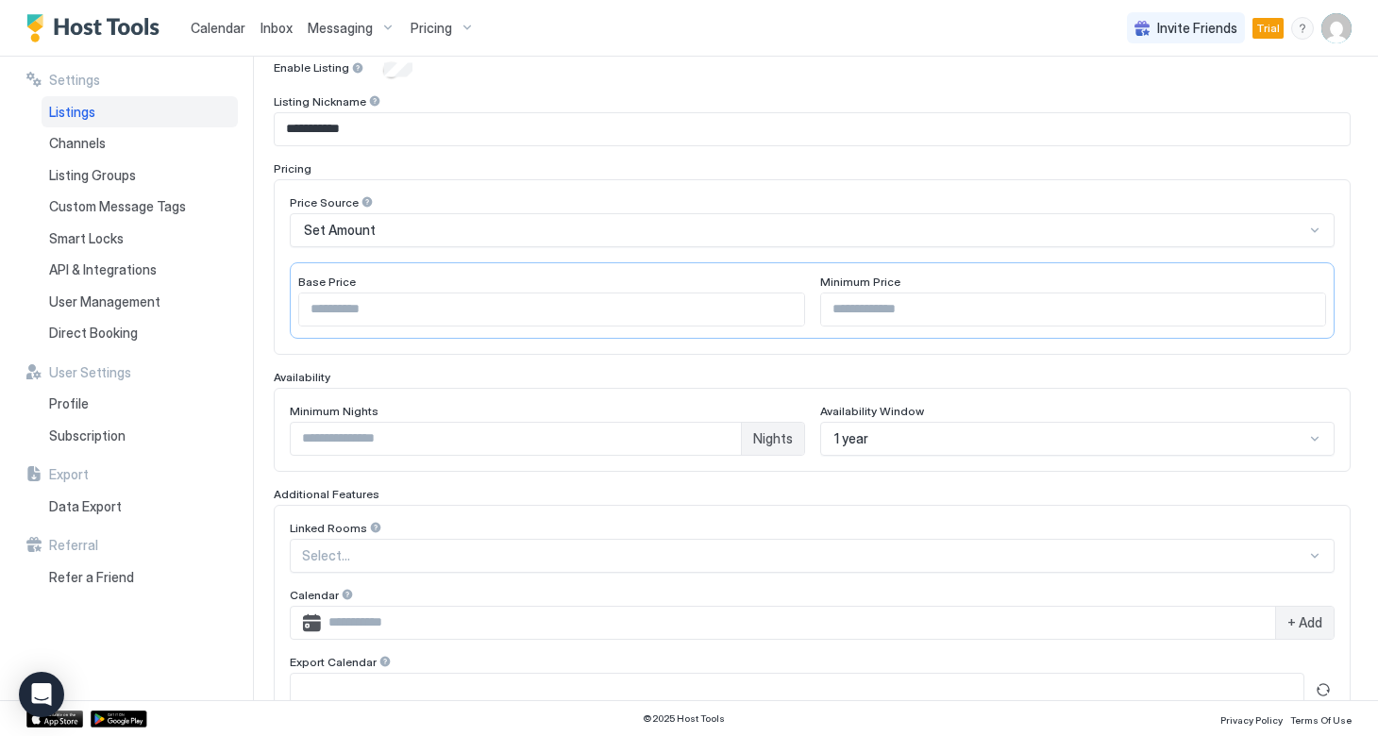
scroll to position [208, 0]
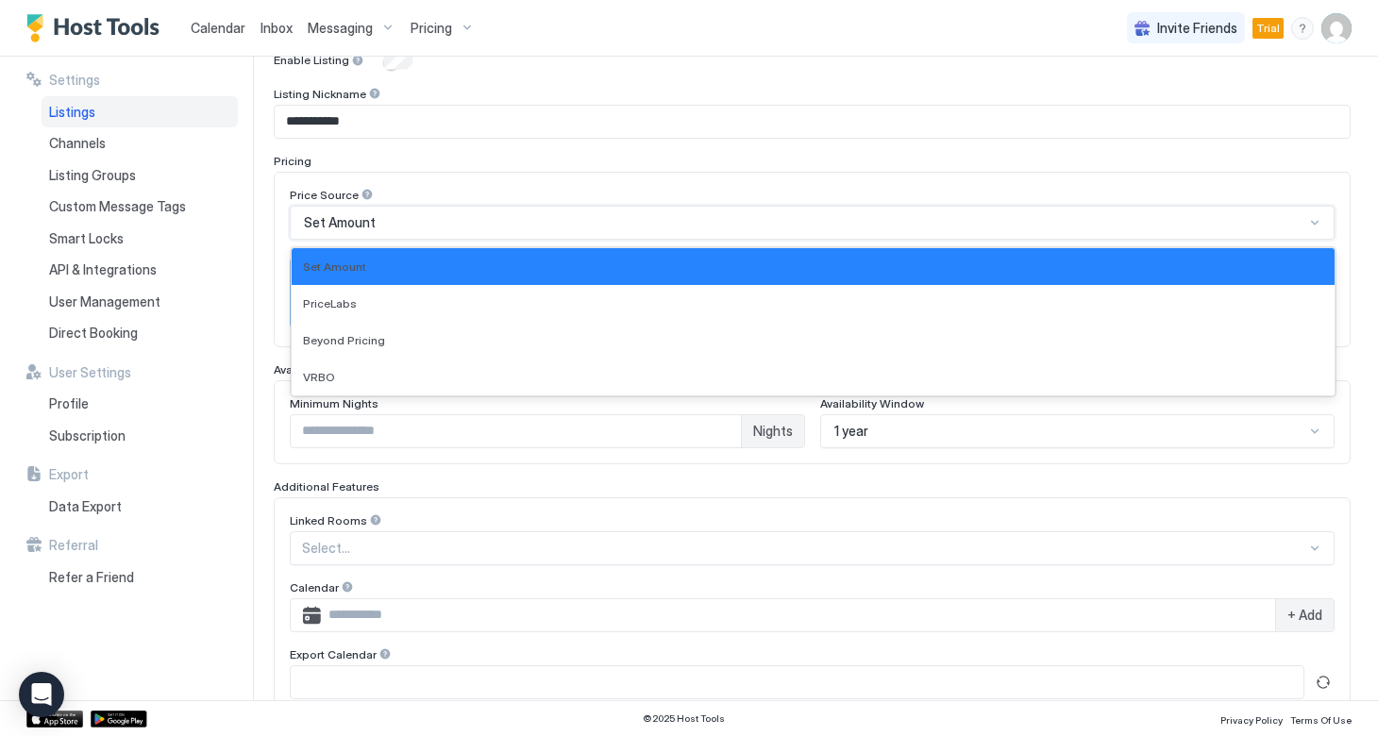
click at [1048, 212] on div "Set Amount" at bounding box center [812, 223] width 1045 height 34
click at [1364, 157] on div "**********" at bounding box center [825, 379] width 1105 height 644
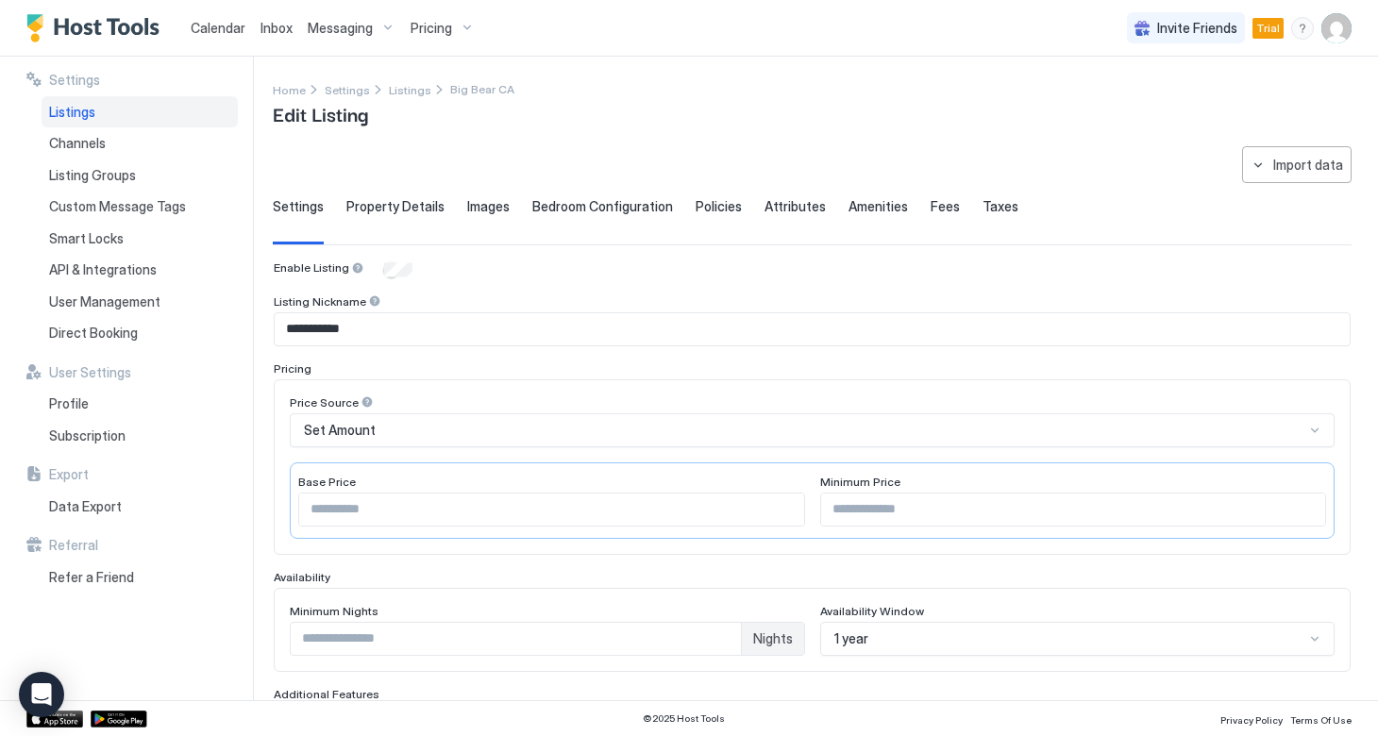
scroll to position [0, 0]
click at [460, 23] on div "Pricing" at bounding box center [442, 28] width 79 height 32
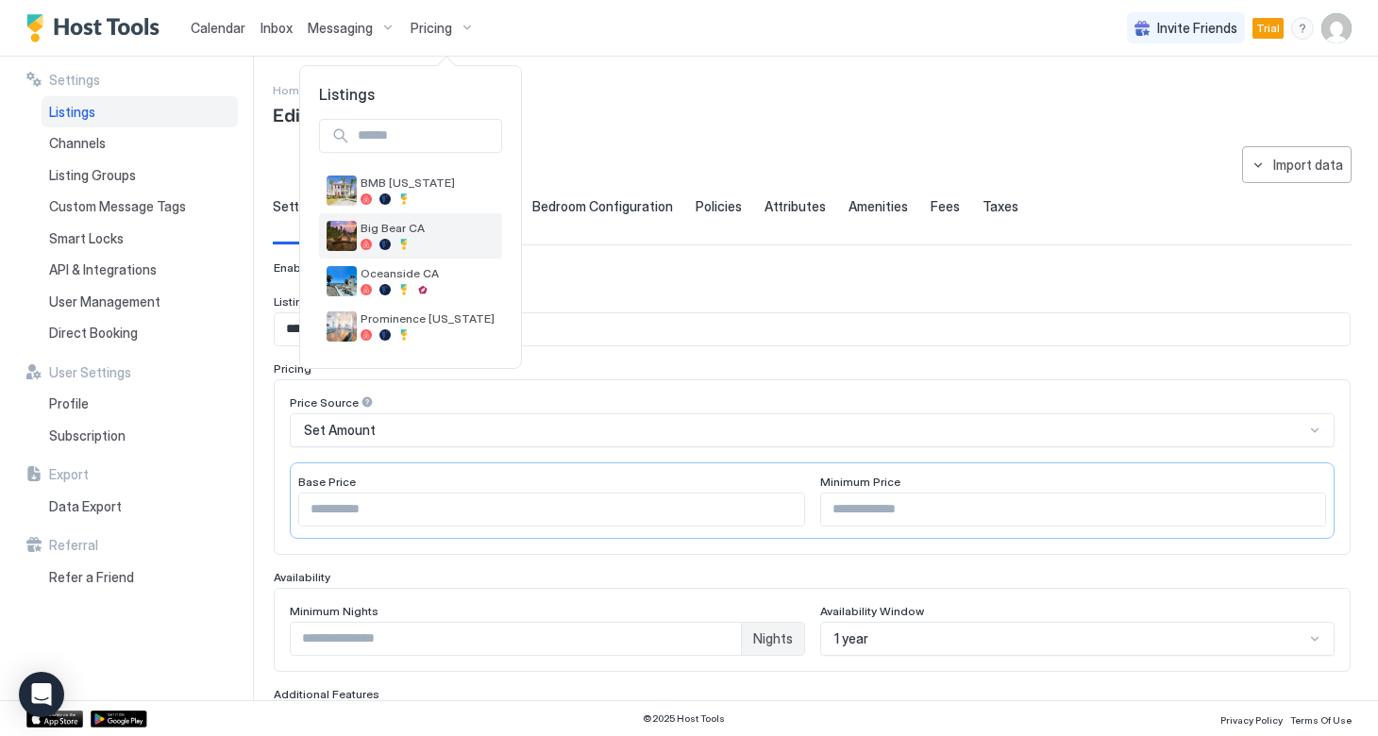
click at [377, 234] on span "Big Bear CA" at bounding box center [427, 228] width 134 height 14
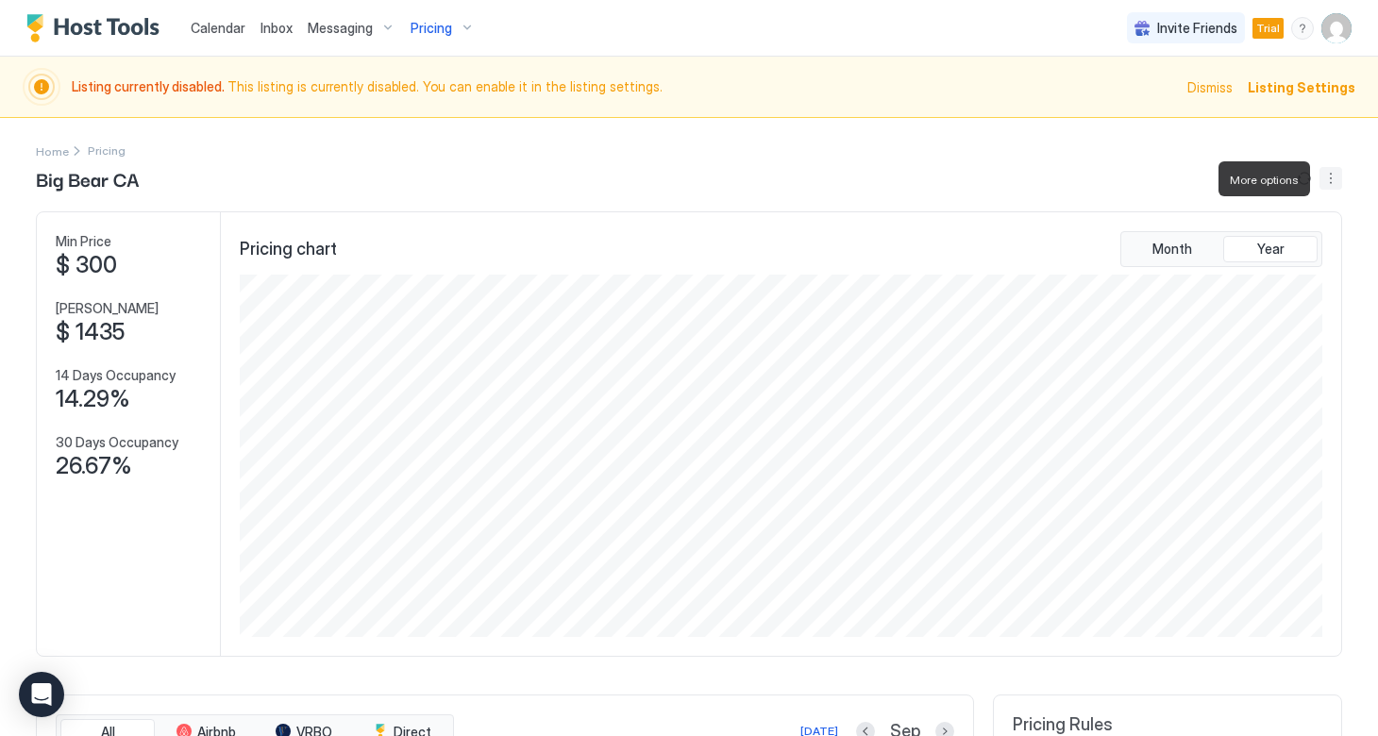
click at [1329, 181] on button "More options" at bounding box center [1330, 178] width 23 height 23
click at [1266, 137] on div at bounding box center [689, 368] width 1378 height 736
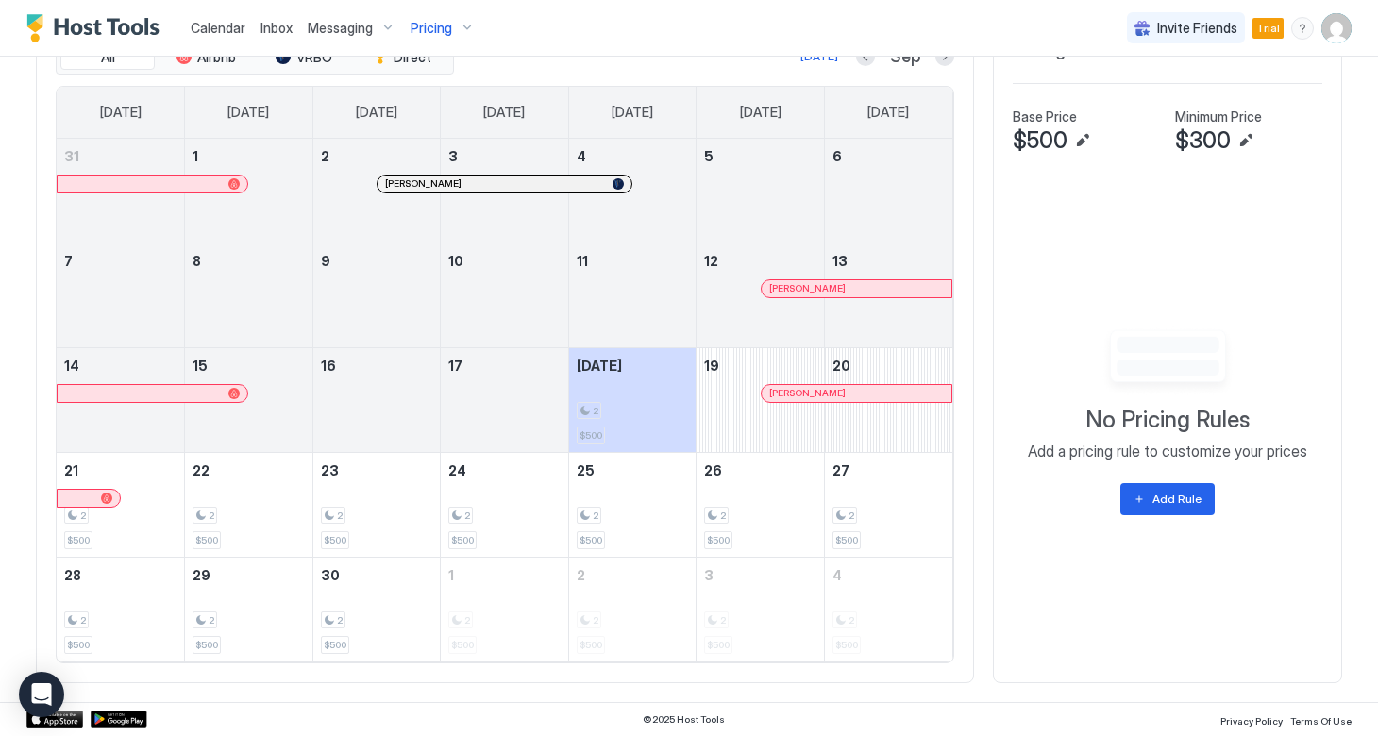
scroll to position [673, 0]
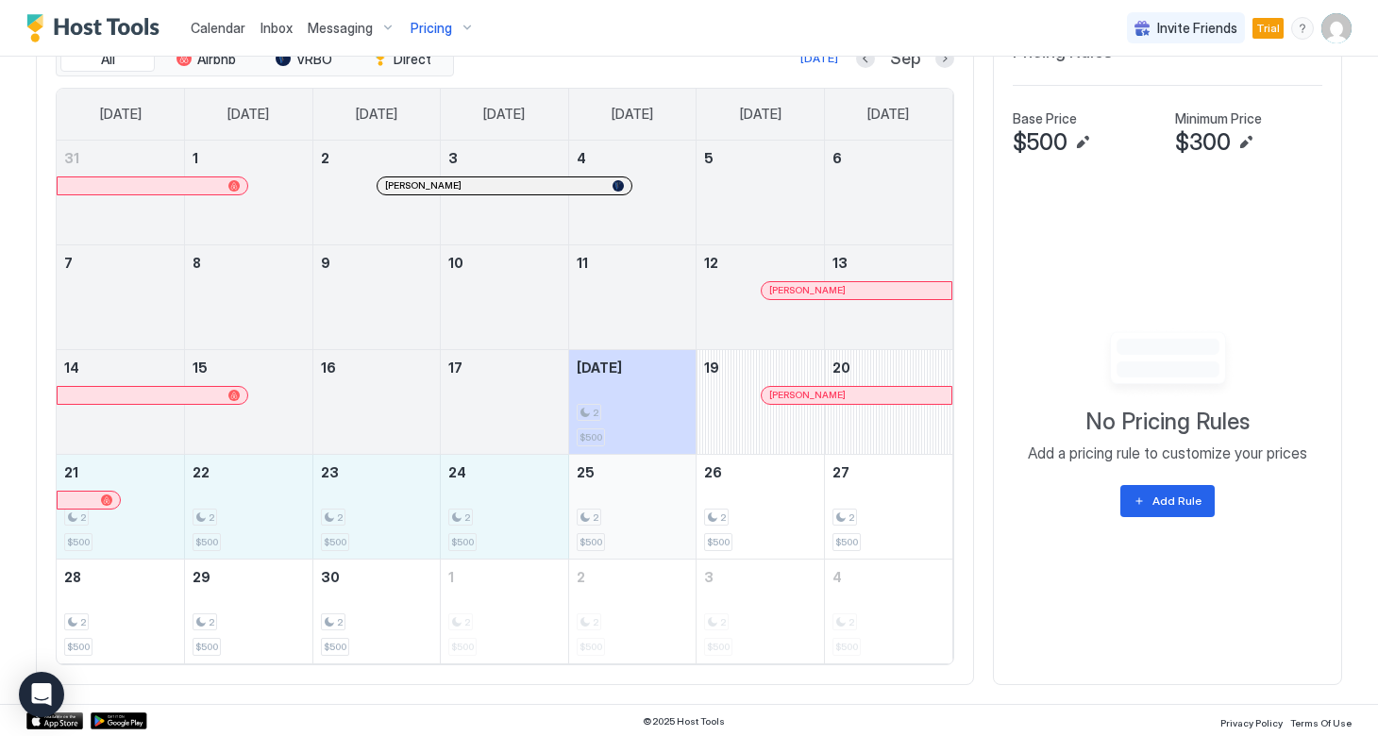
drag, startPoint x: 158, startPoint y: 517, endPoint x: 601, endPoint y: 520, distance: 443.5
click at [601, 520] on tr "21 2 $500 22 2 $500 23 2 $500 24 2 $500 25 2 $500 26 2 $500 27 2 $500" at bounding box center [505, 506] width 896 height 105
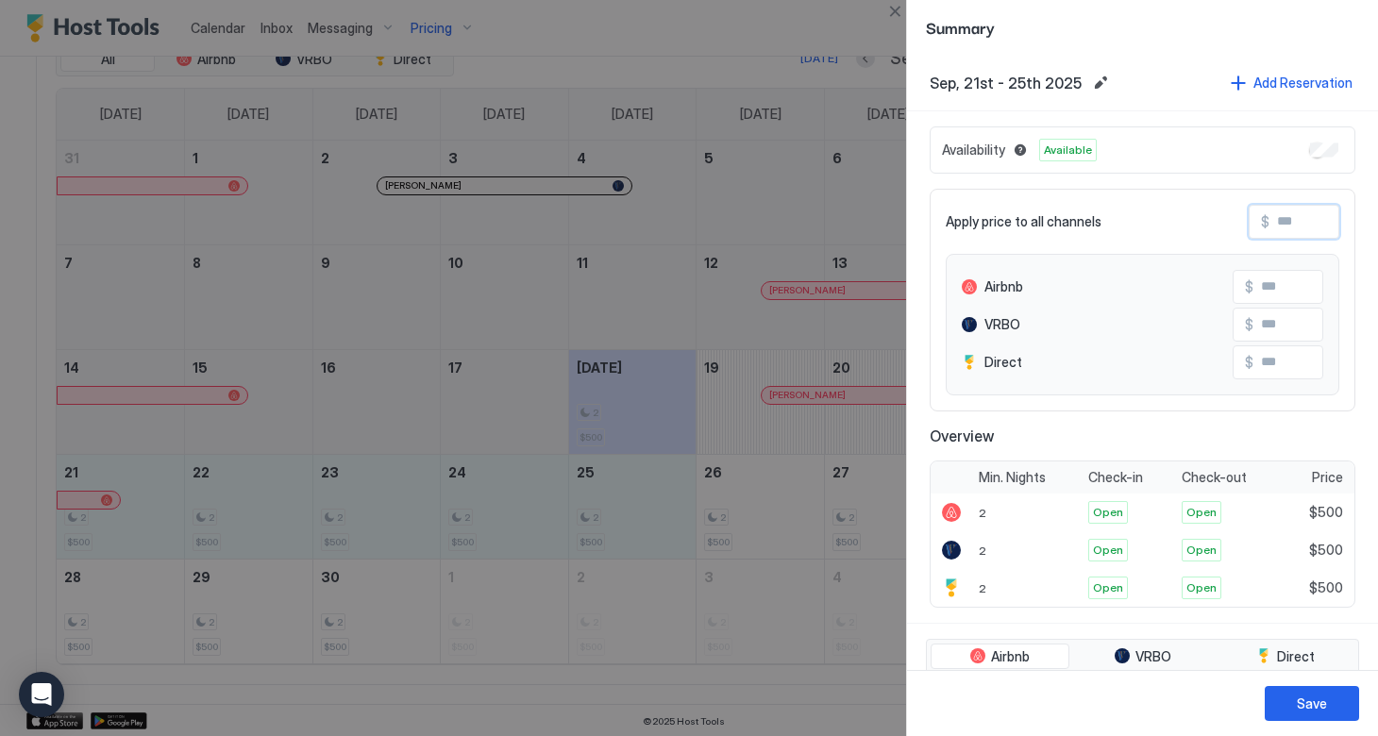
click at [1273, 227] on input "Input Field" at bounding box center [1344, 222] width 151 height 32
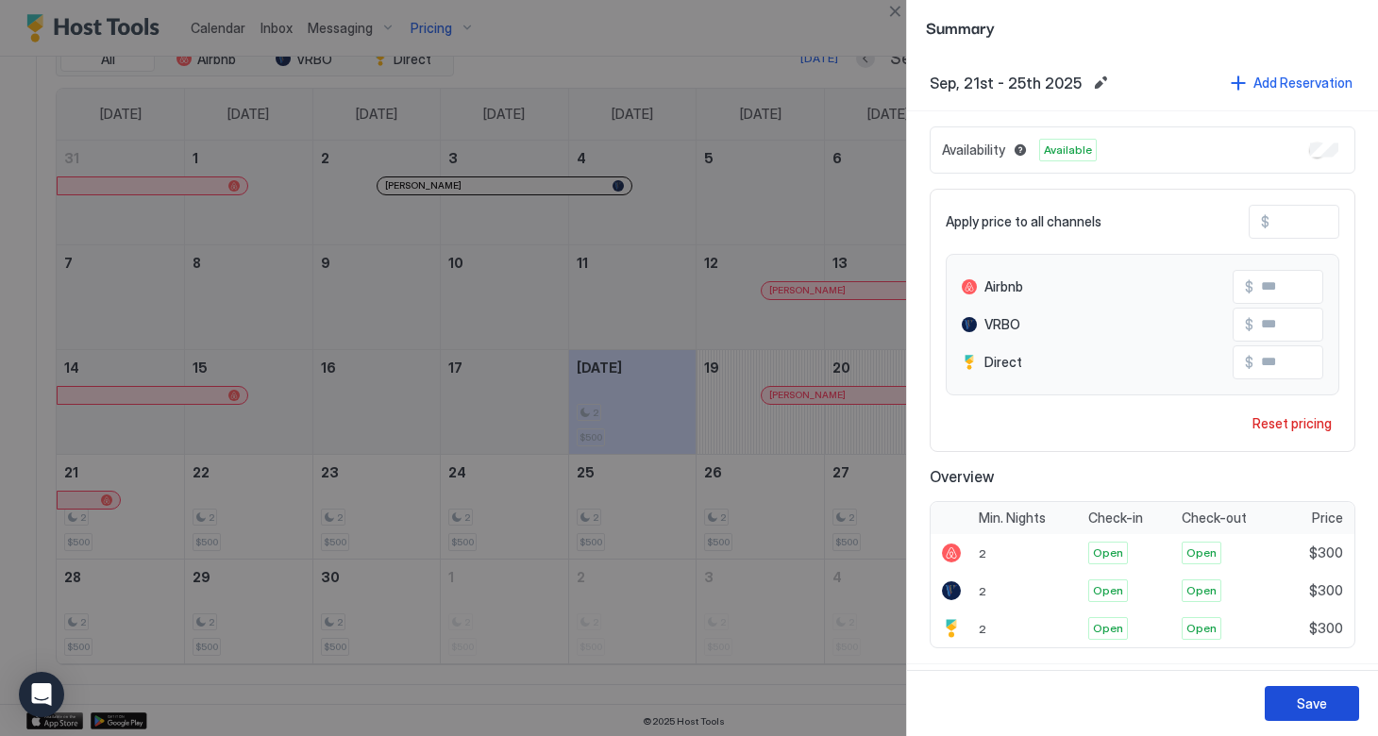
click at [1287, 700] on button "Save" at bounding box center [1311, 703] width 94 height 35
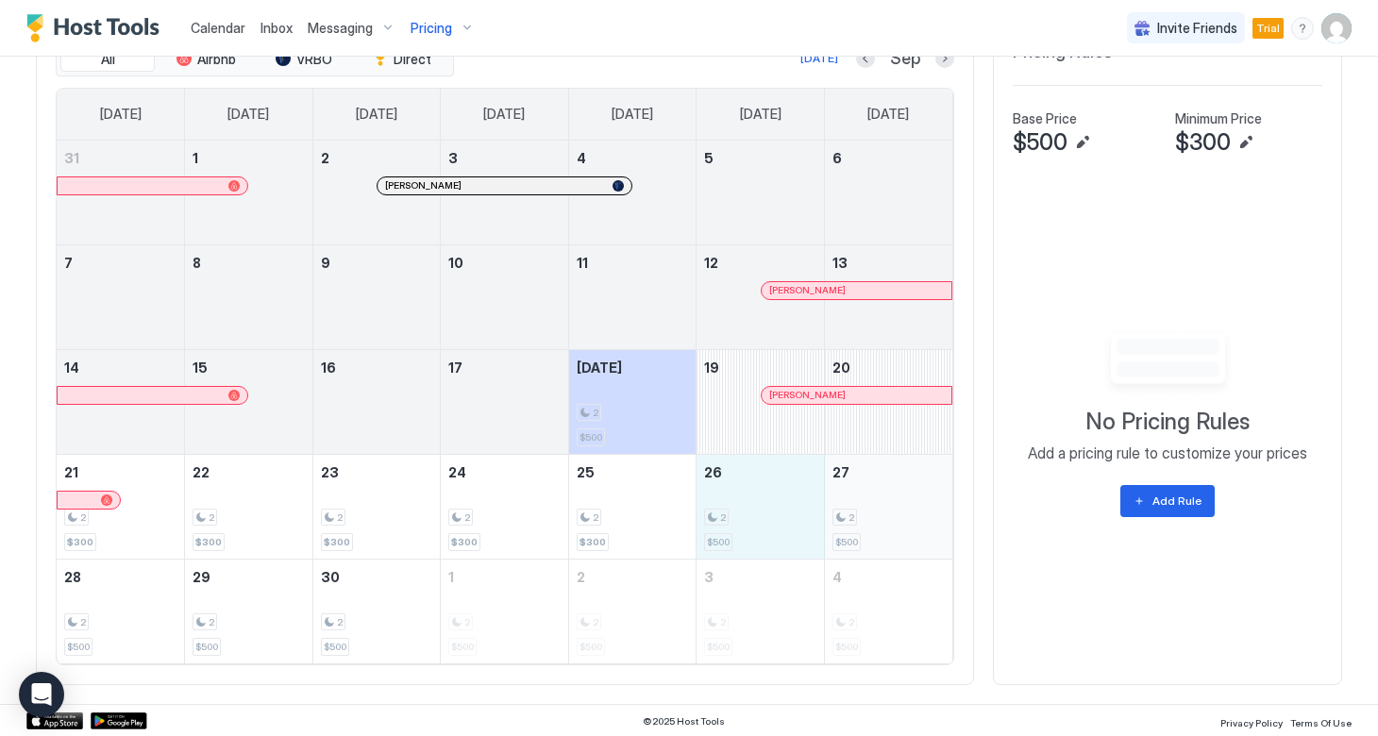
drag, startPoint x: 736, startPoint y: 528, endPoint x: 906, endPoint y: 527, distance: 169.9
click at [906, 527] on tr "21 2 $300 22 2 $300 23 2 $300 24 2 $300 25 2 $300 26 2 $500 27 2 $500" at bounding box center [505, 506] width 896 height 105
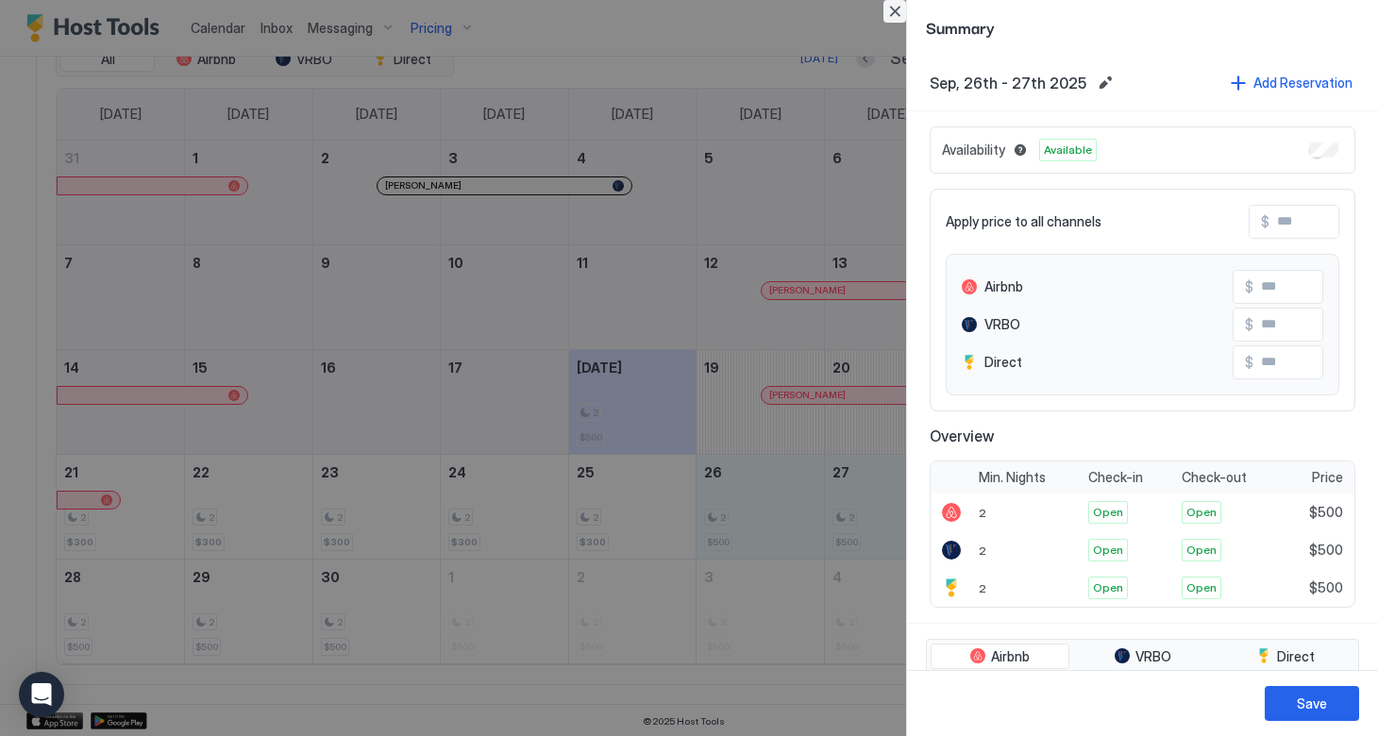
click at [897, 15] on button "Close" at bounding box center [894, 11] width 23 height 23
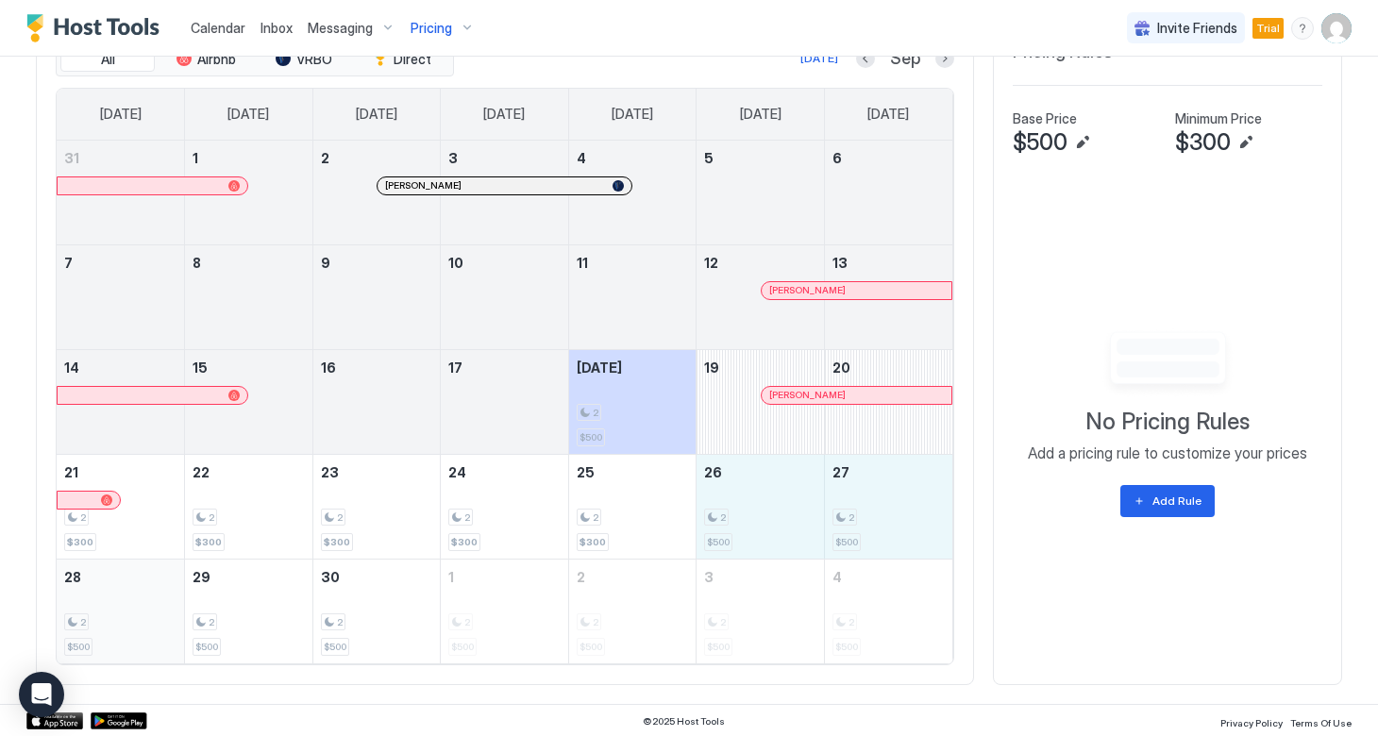
drag, startPoint x: 741, startPoint y: 514, endPoint x: 105, endPoint y: 615, distance: 644.0
click at [105, 615] on tbody "31 1 2 [PERSON_NAME] 3 4 5 6 7 8 9 10 11 12 [PERSON_NAME] 13 14 15 16 17 [DATE]…" at bounding box center [505, 402] width 896 height 523
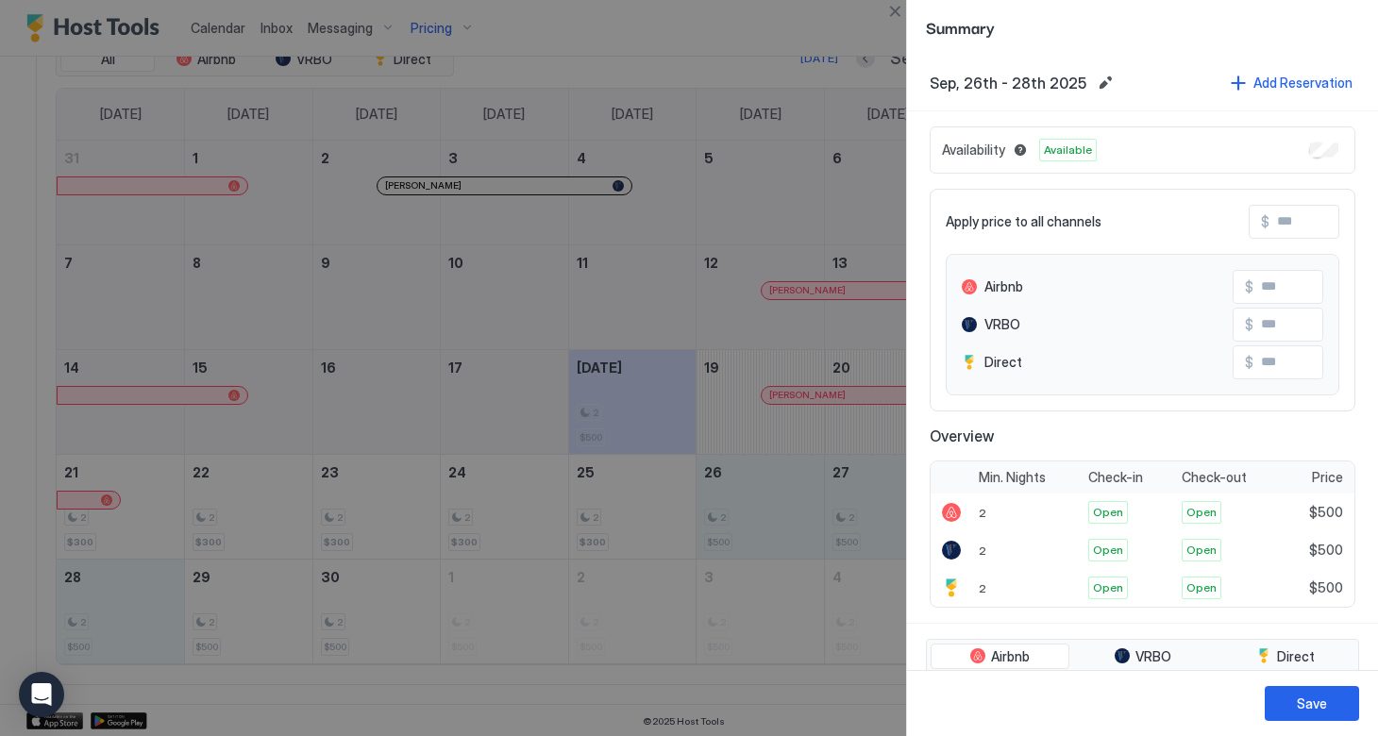
click at [1292, 229] on input "Input Field" at bounding box center [1344, 222] width 151 height 32
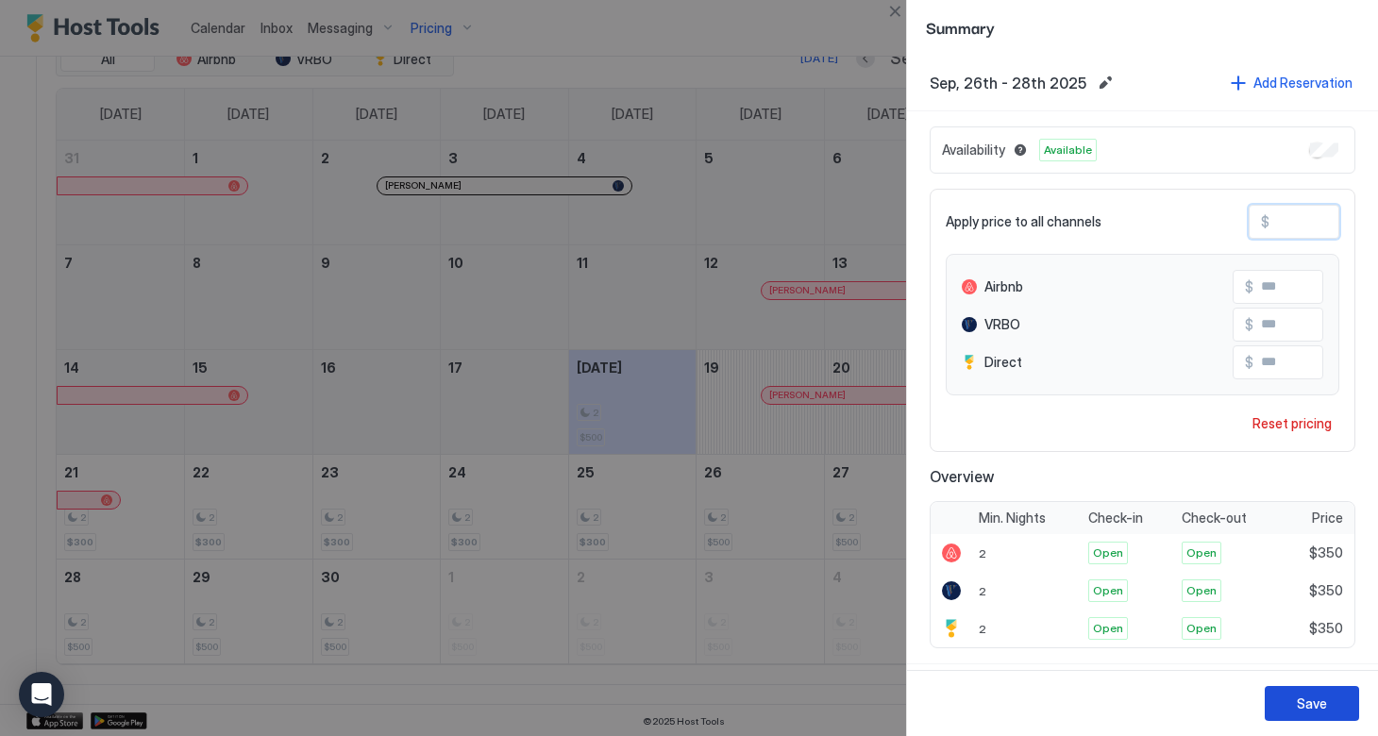
click at [1306, 709] on div "Save" at bounding box center [1312, 704] width 30 height 20
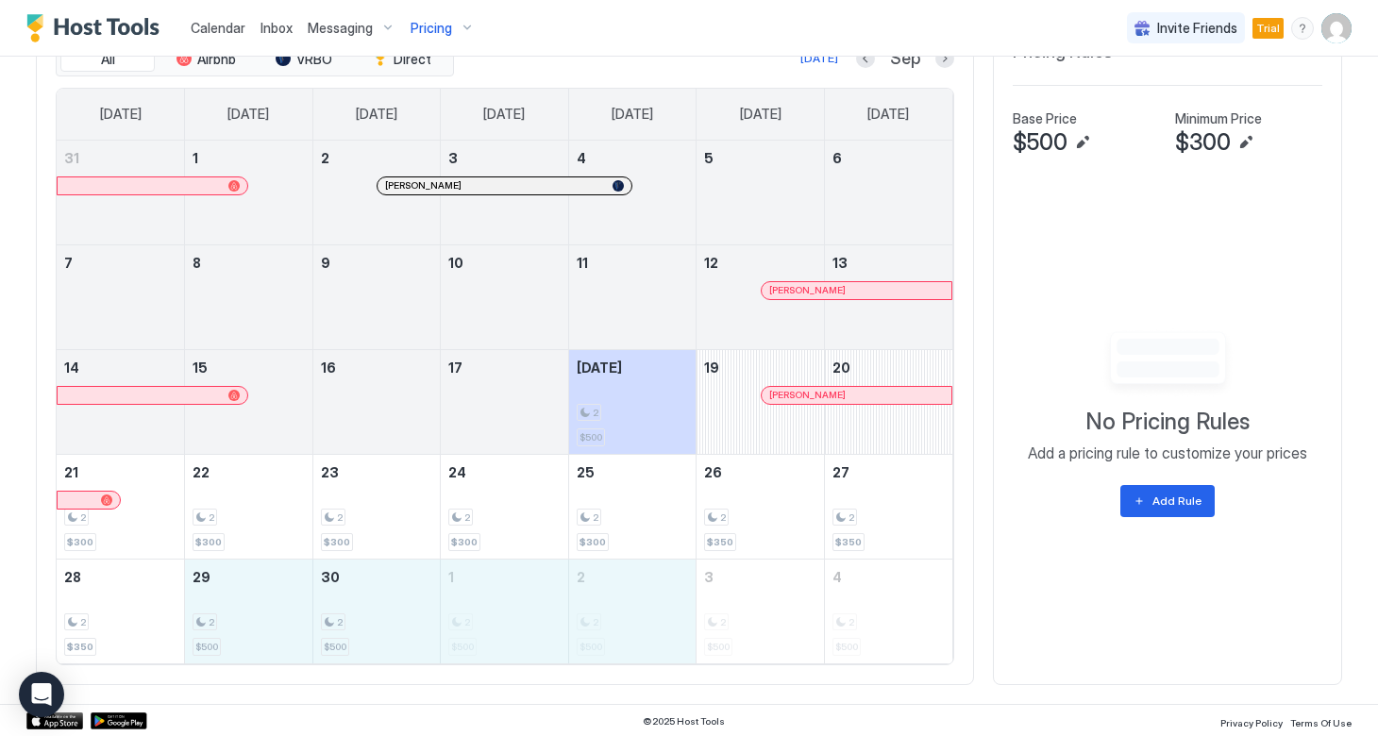
drag, startPoint x: 270, startPoint y: 605, endPoint x: 674, endPoint y: 598, distance: 403.9
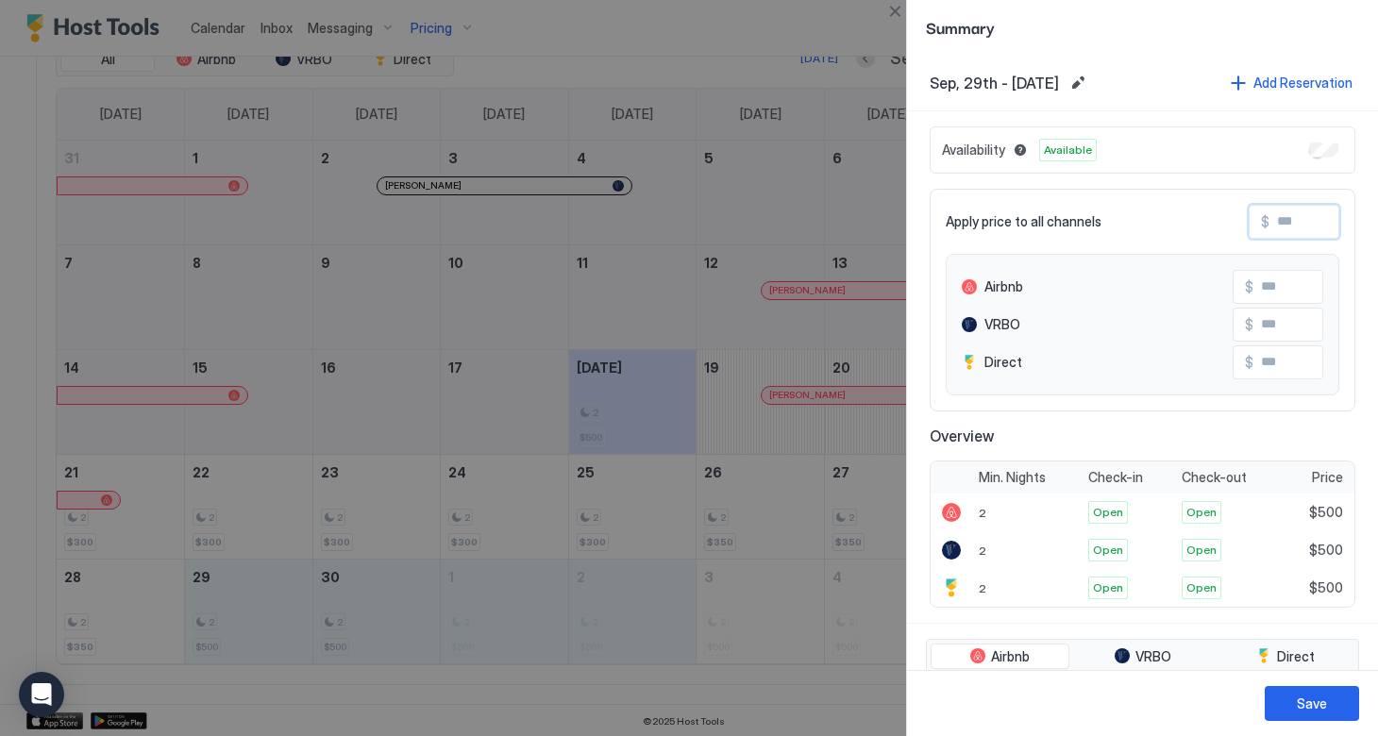
click at [1274, 228] on input "Input Field" at bounding box center [1344, 222] width 151 height 32
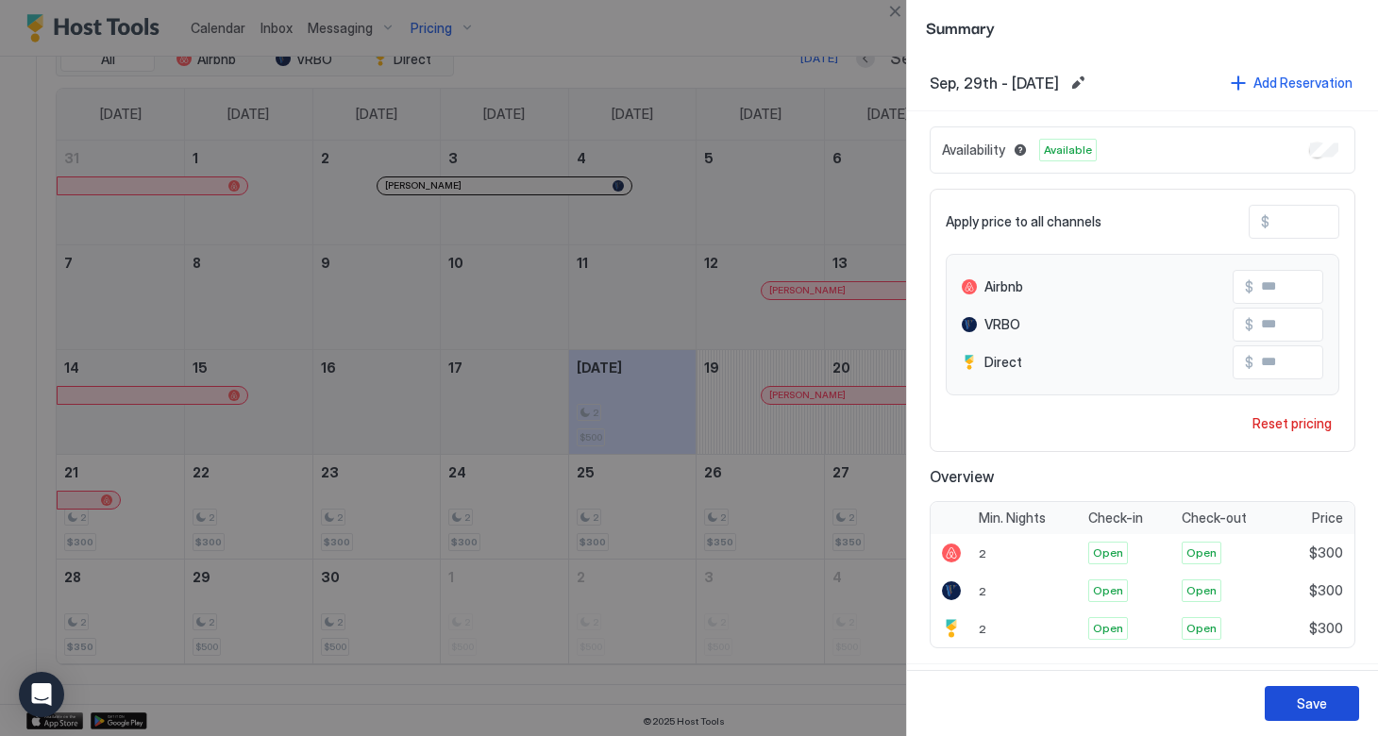
click at [1298, 712] on div "Save" at bounding box center [1312, 704] width 30 height 20
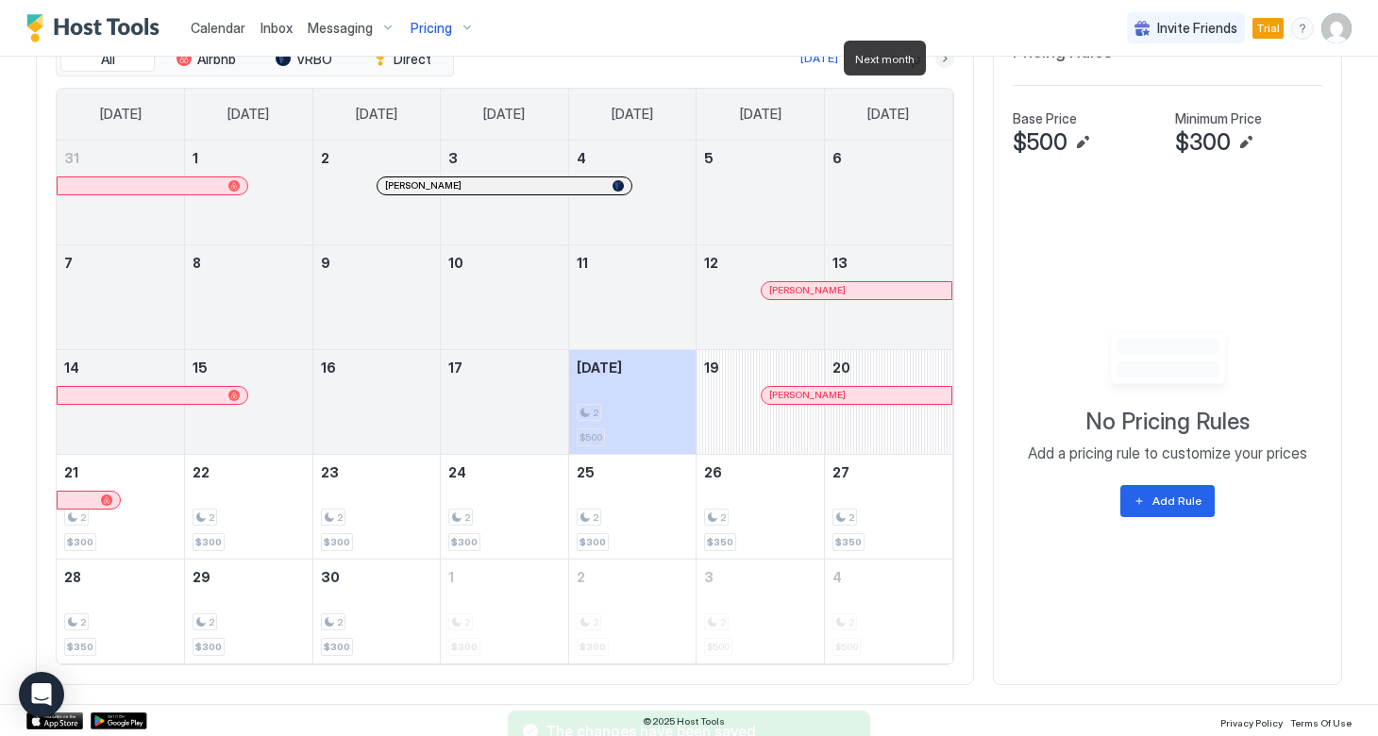
click at [940, 63] on button "Next month" at bounding box center [944, 58] width 19 height 19
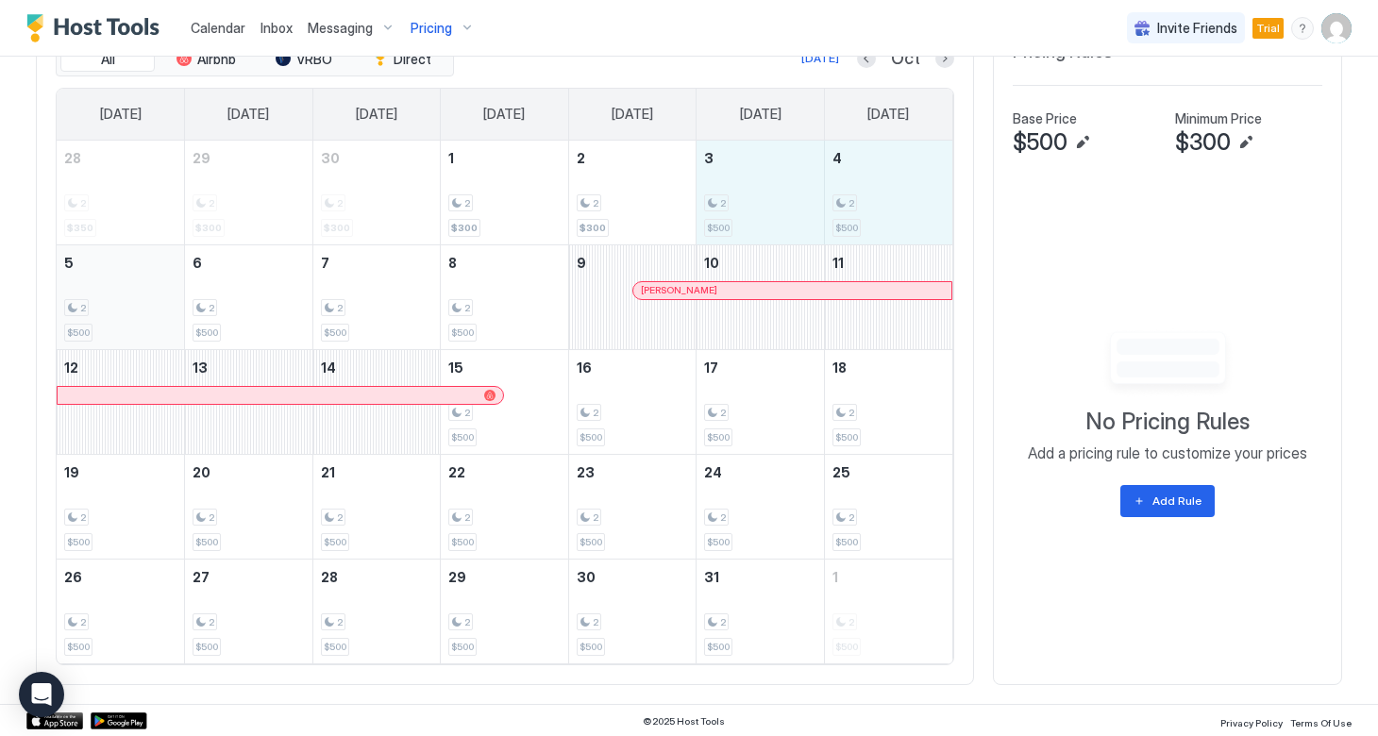
drag, startPoint x: 744, startPoint y: 200, endPoint x: 183, endPoint y: 317, distance: 572.6
click at [183, 317] on tbody "28 2 $350 29 2 $300 30 2 $300 1 2 $300 2 2 $300 3 2 $500 4 2 $500 5 2 $500 6 2 …" at bounding box center [505, 402] width 896 height 523
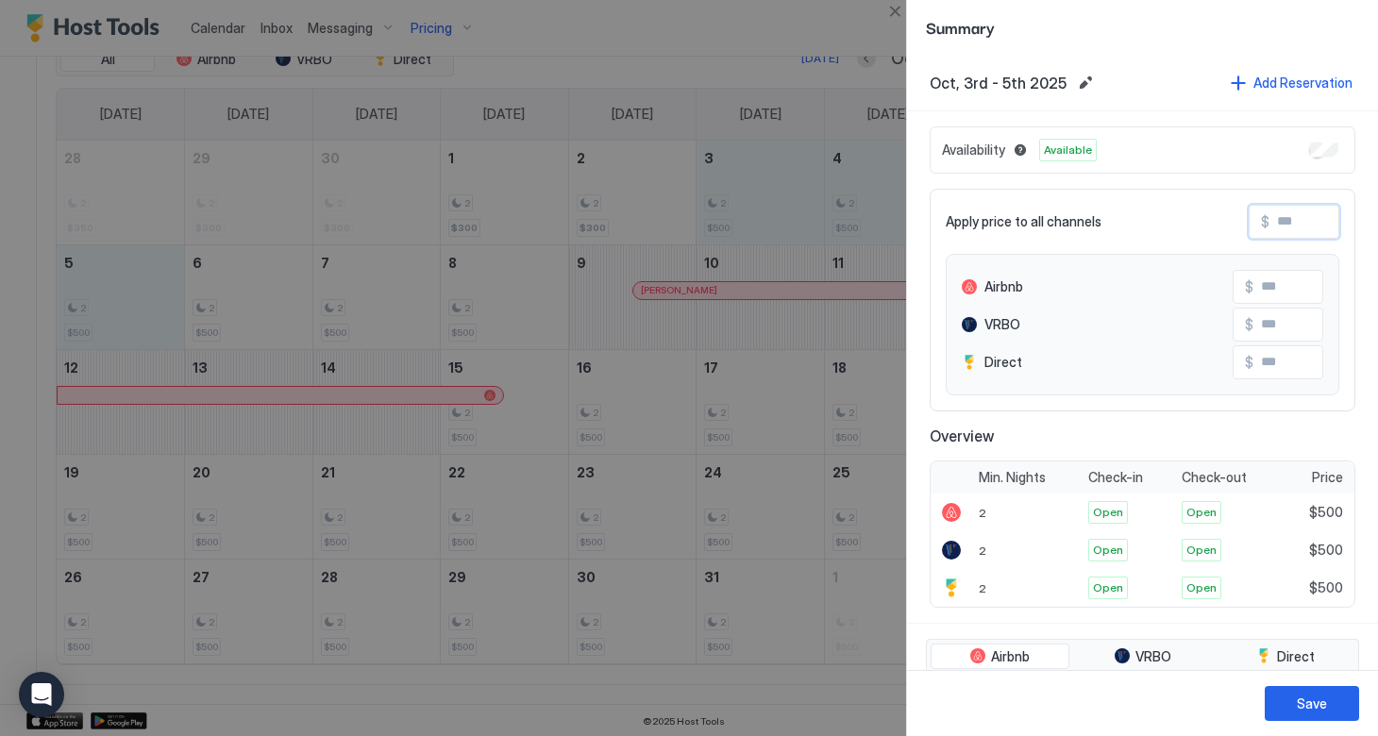
click at [1286, 230] on input "Input Field" at bounding box center [1344, 222] width 151 height 32
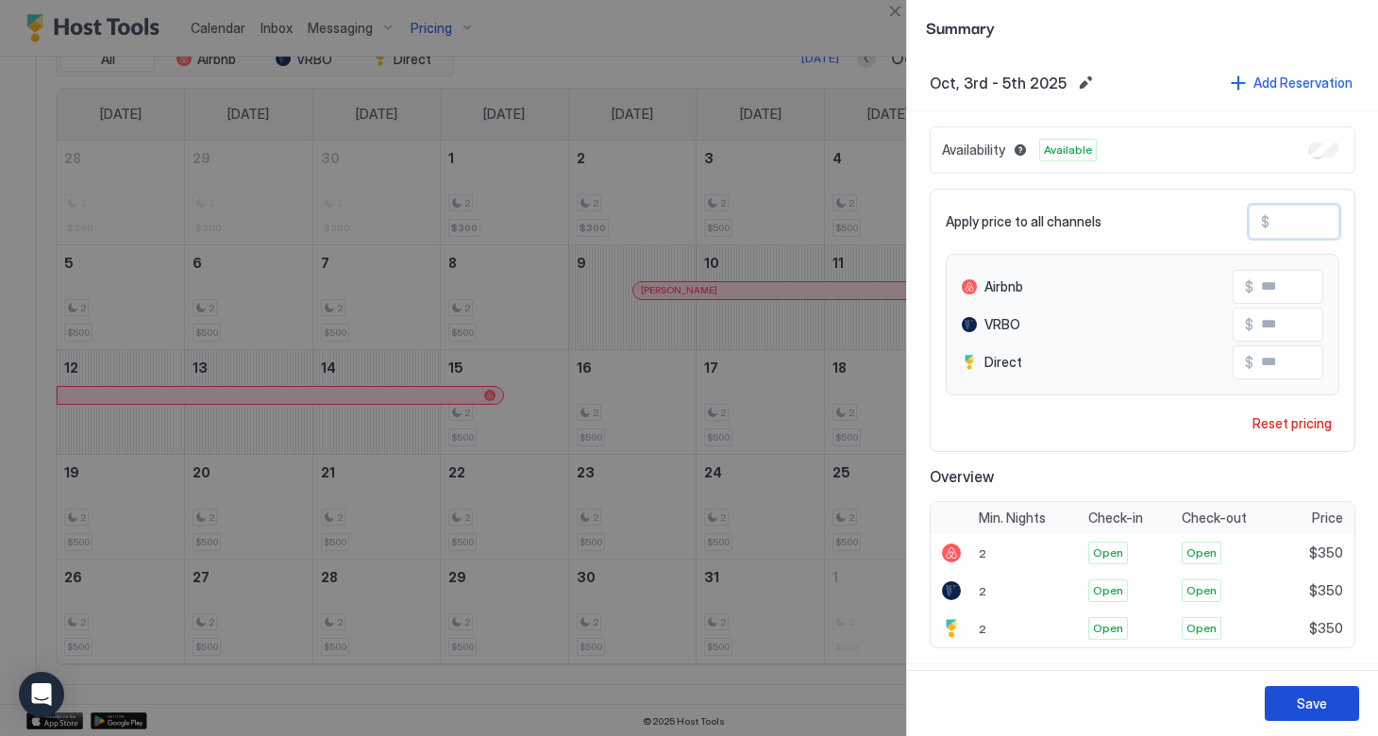
click at [1312, 697] on div "Save" at bounding box center [1312, 704] width 30 height 20
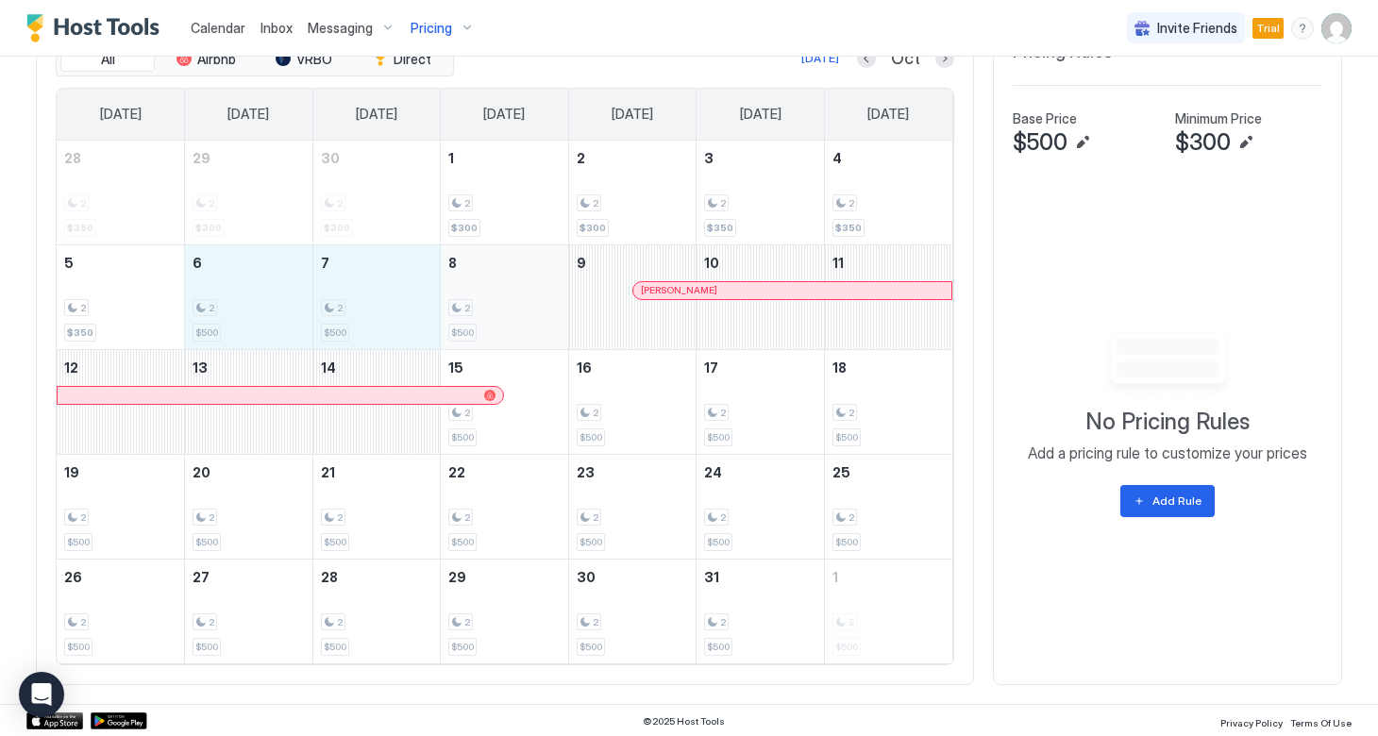
drag, startPoint x: 240, startPoint y: 301, endPoint x: 460, endPoint y: 302, distance: 219.9
click at [460, 302] on tr "5 2 $350 6 2 $500 7 2 $500 8 2 $500 9 [PERSON_NAME] 10 11" at bounding box center [505, 296] width 896 height 105
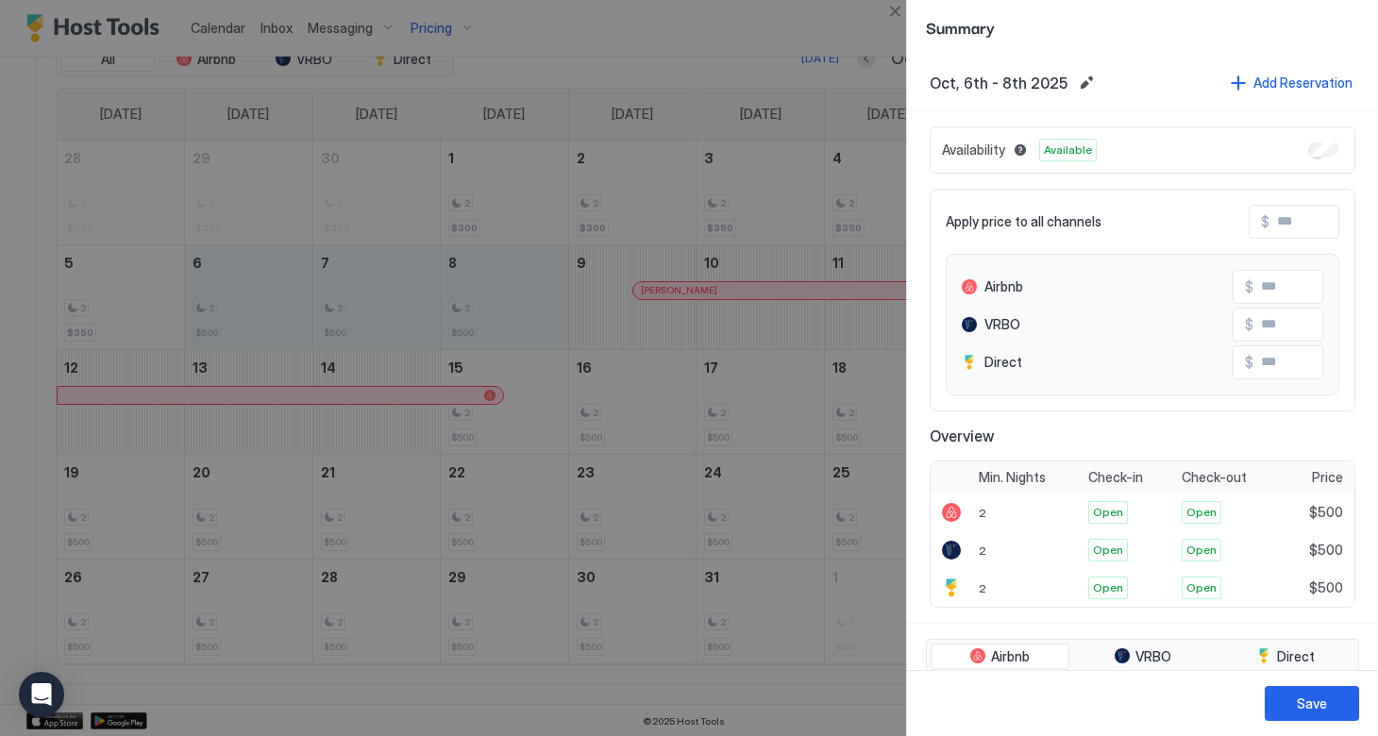
click at [1278, 225] on input "Input Field" at bounding box center [1344, 222] width 151 height 32
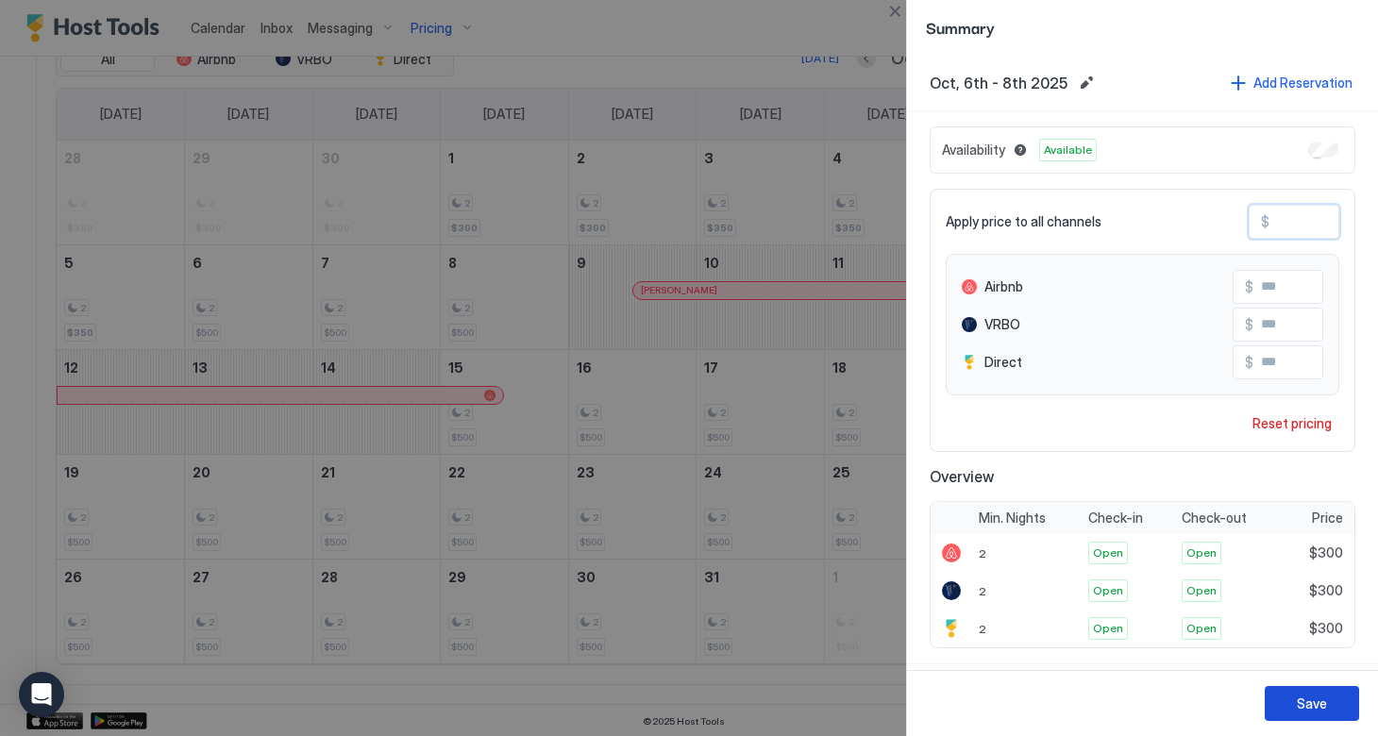
click at [1321, 701] on div "Save" at bounding box center [1312, 704] width 30 height 20
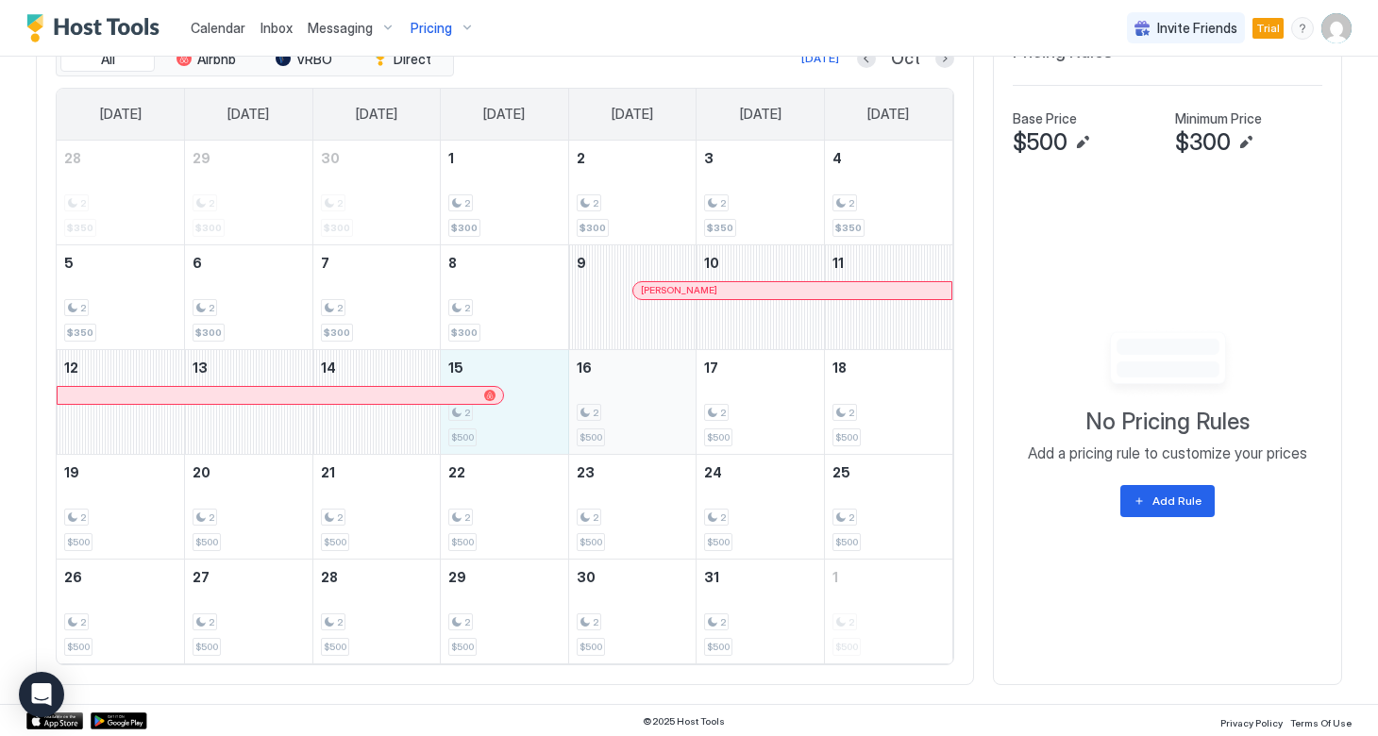
drag, startPoint x: 532, startPoint y: 427, endPoint x: 661, endPoint y: 404, distance: 130.5
click at [661, 404] on tr "12 13 14 15 2 $500 16 2 $500 17 2 $500 18 2 $500" at bounding box center [505, 401] width 896 height 105
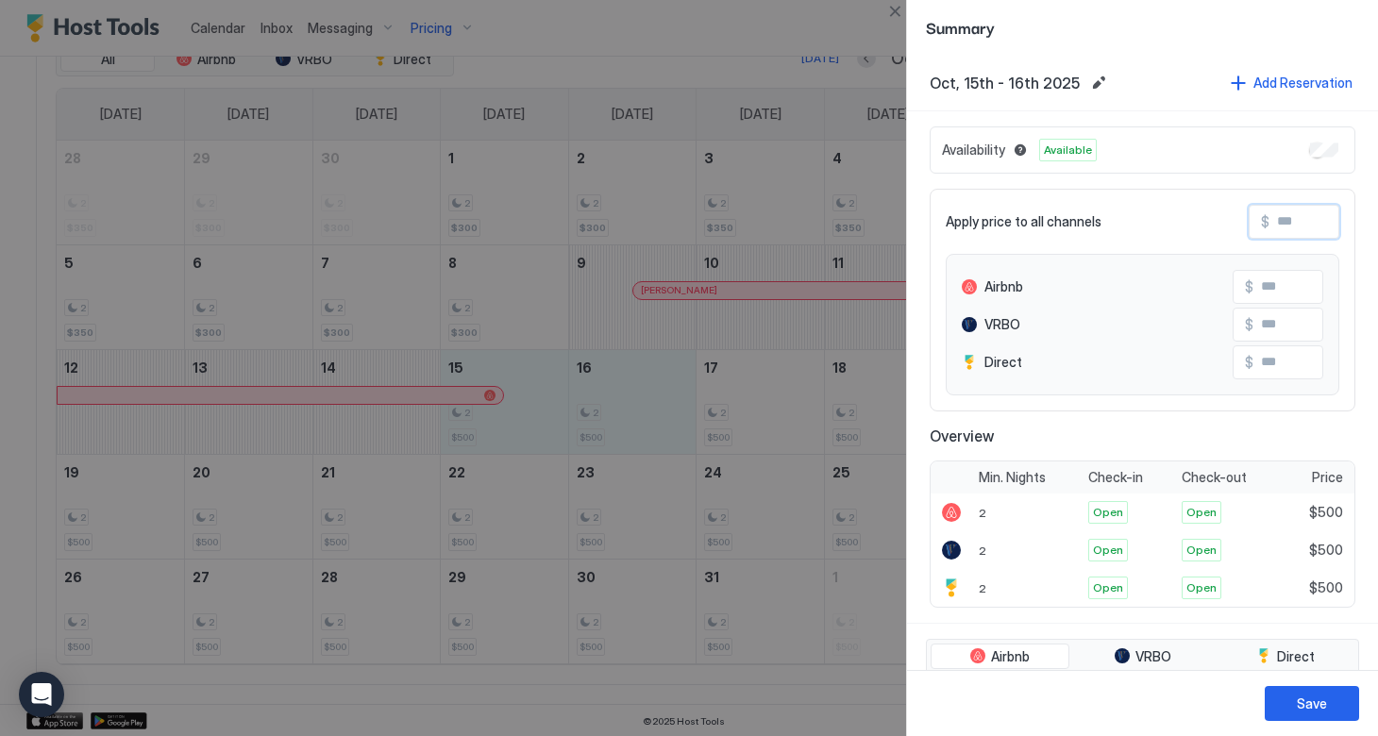
click at [1271, 228] on input "Input Field" at bounding box center [1344, 222] width 151 height 32
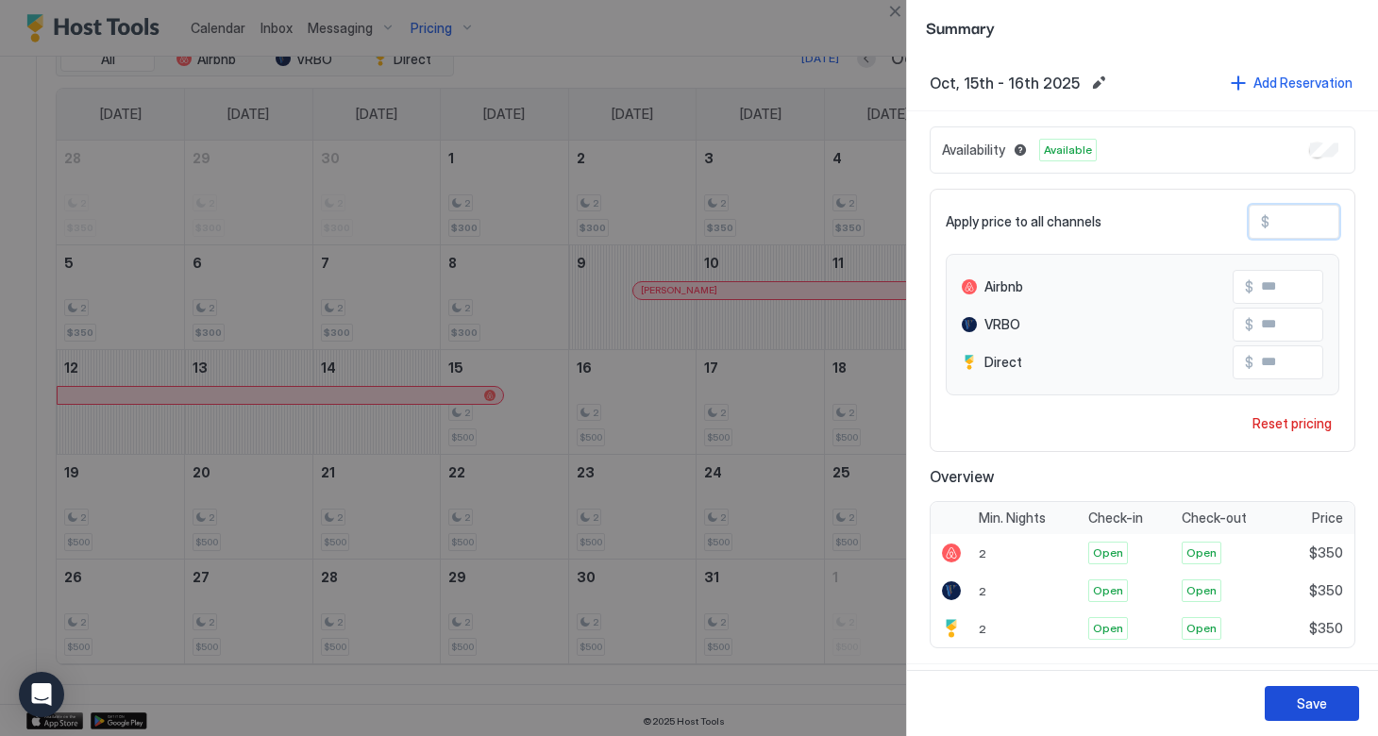
click at [1292, 707] on button "Save" at bounding box center [1311, 703] width 94 height 35
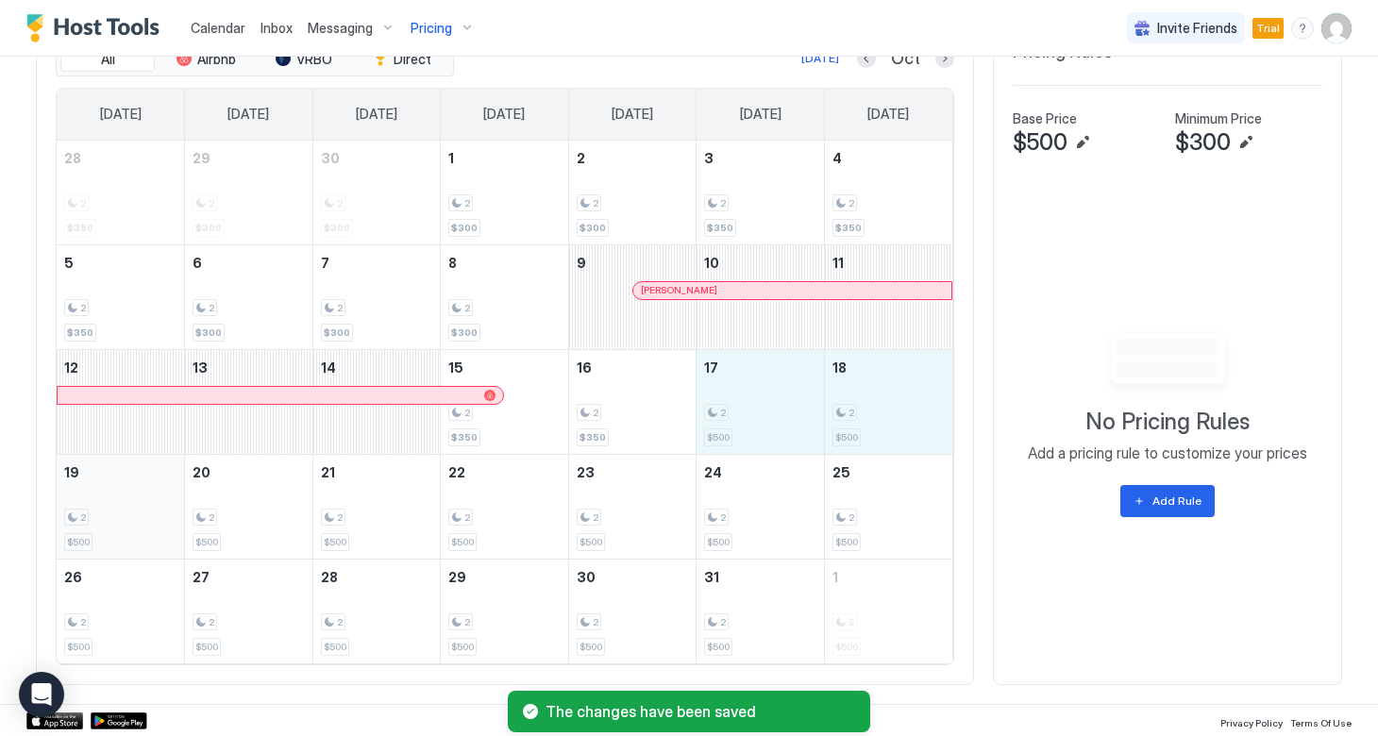
drag, startPoint x: 733, startPoint y: 407, endPoint x: 145, endPoint y: 519, distance: 598.5
click at [145, 519] on tbody "28 2 $350 29 2 $300 30 2 $300 1 2 $300 2 2 $300 3 2 $350 4 2 $350 5 2 $350 6 2 …" at bounding box center [505, 402] width 896 height 523
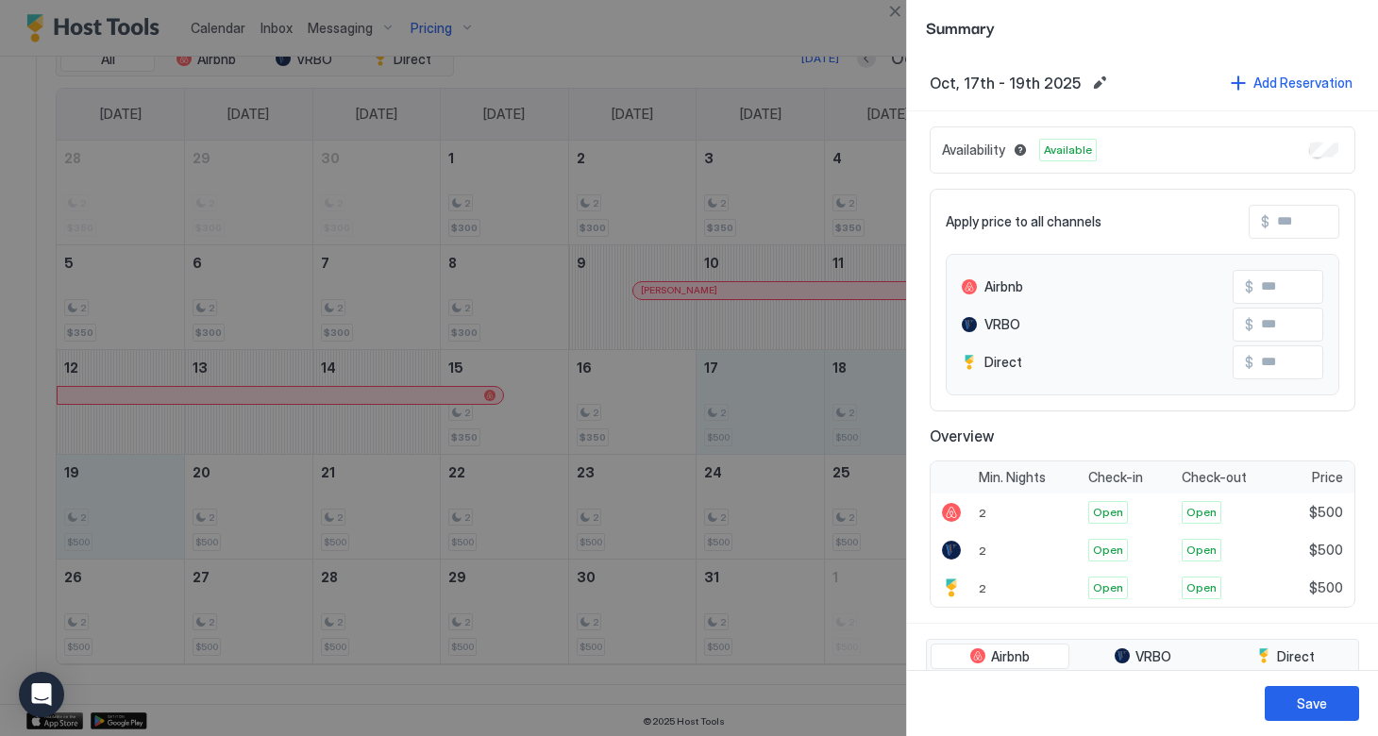
click at [1278, 224] on input "Input Field" at bounding box center [1344, 222] width 151 height 32
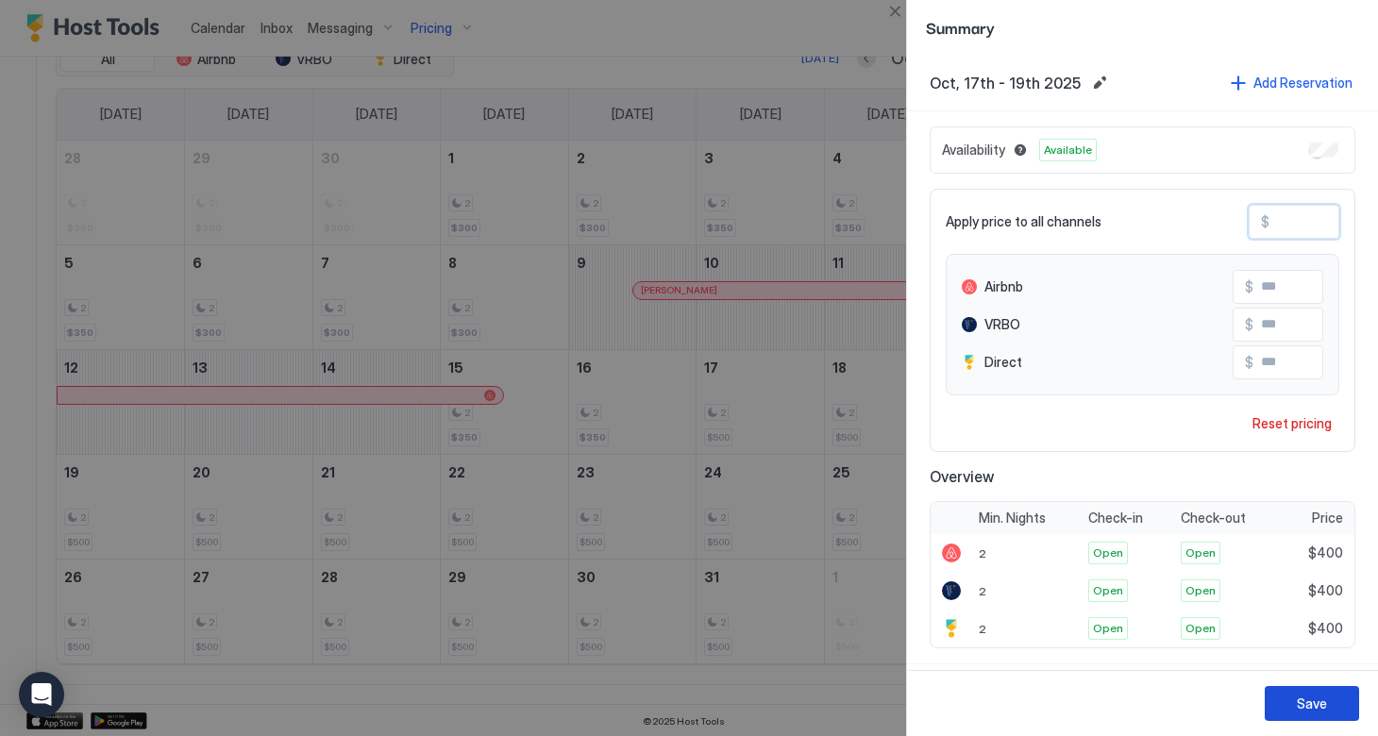
click at [1291, 702] on button "Save" at bounding box center [1311, 703] width 94 height 35
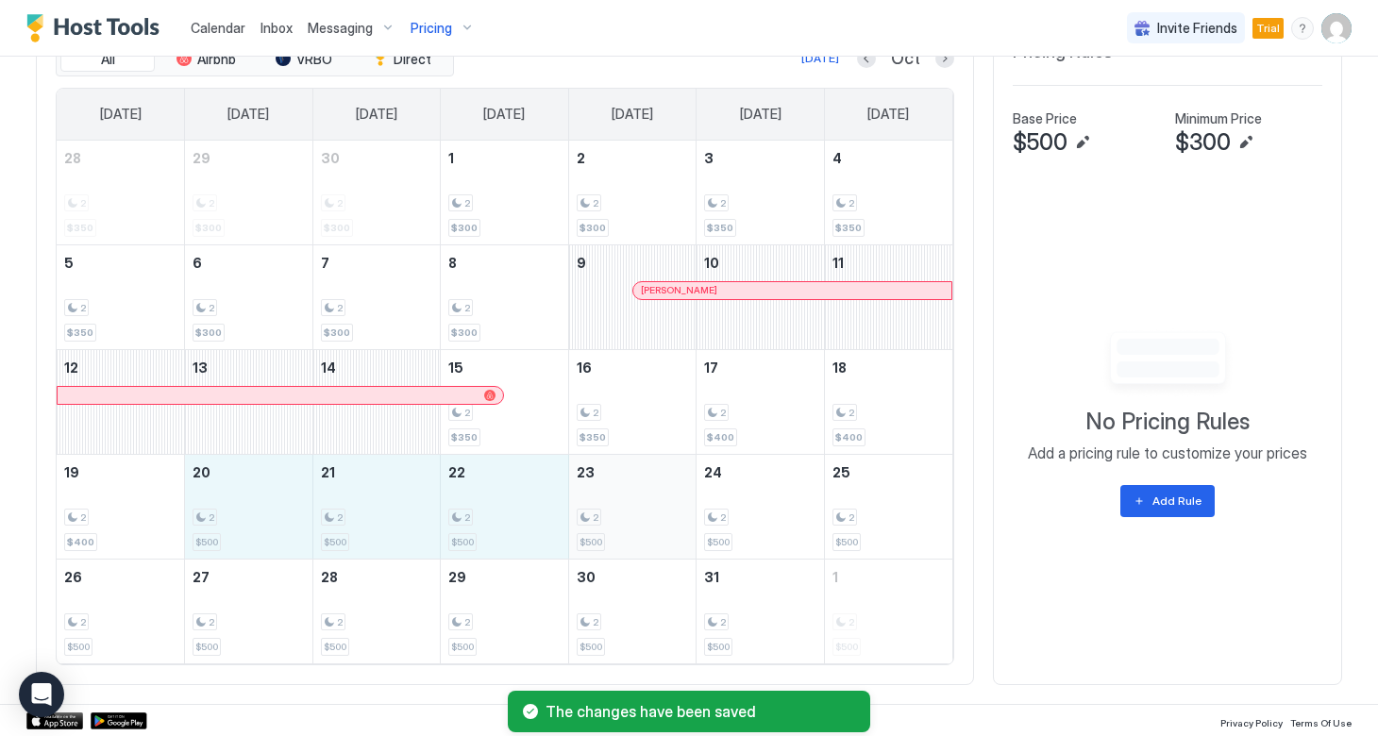
drag, startPoint x: 258, startPoint y: 519, endPoint x: 624, endPoint y: 523, distance: 366.1
click at [624, 523] on tr "19 2 $400 20 2 $500 21 2 $500 22 2 $500 23 2 $500 24 2 $500 25 2 $500" at bounding box center [505, 506] width 896 height 105
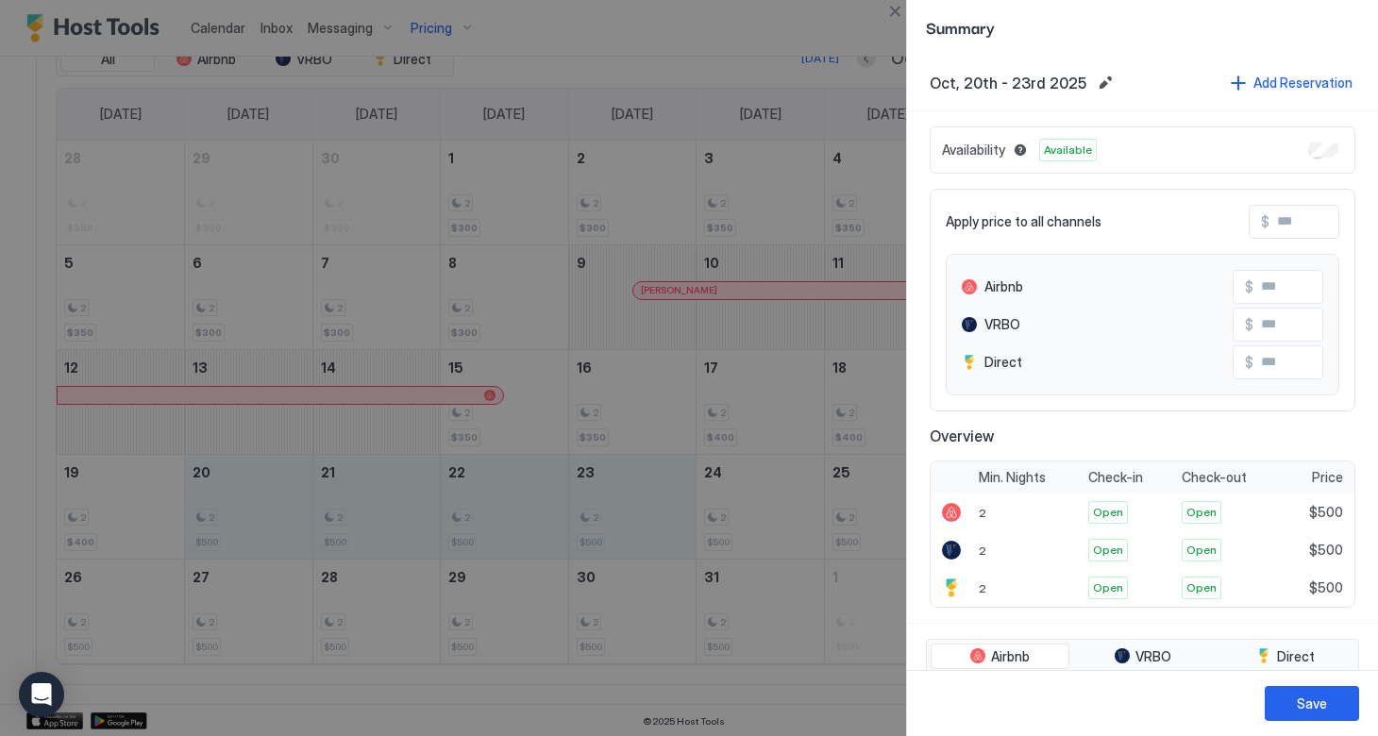
click at [1276, 223] on input "Input Field" at bounding box center [1344, 222] width 151 height 32
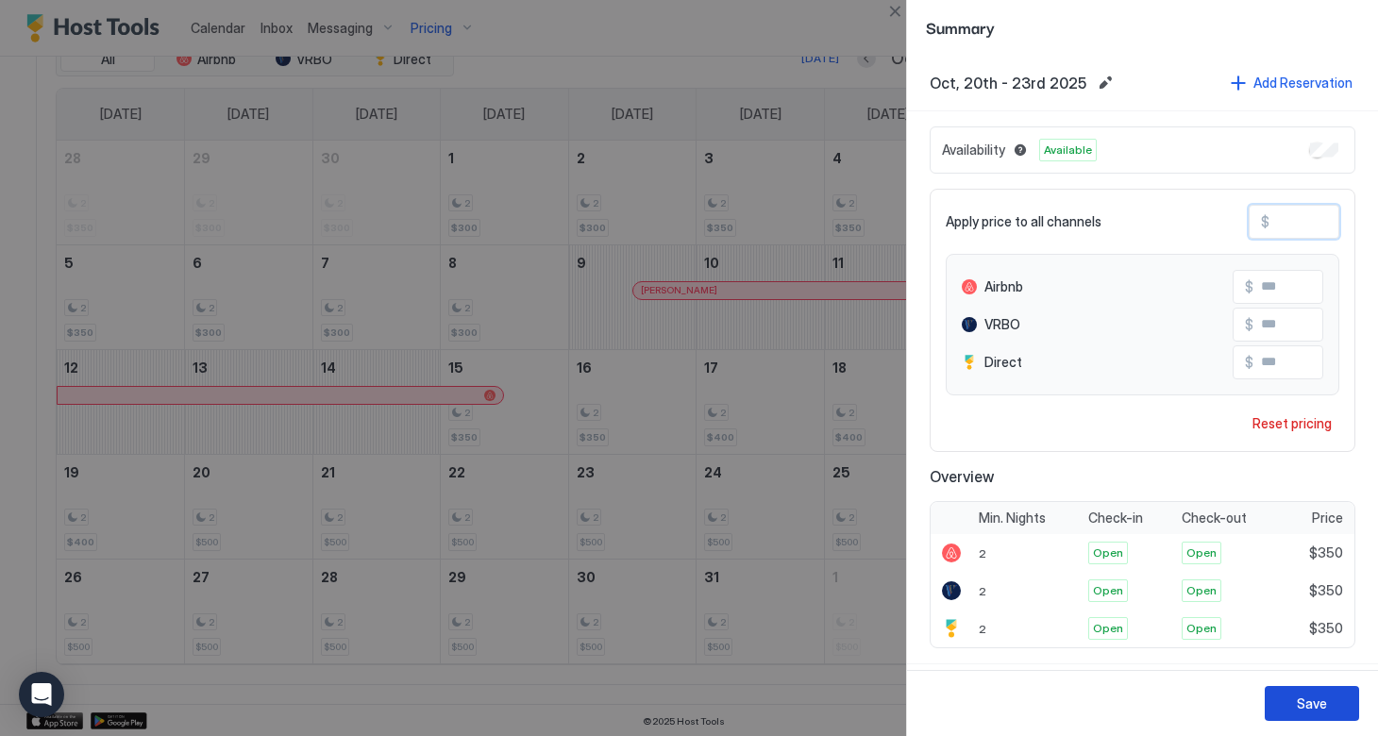
click at [1288, 702] on button "Save" at bounding box center [1311, 703] width 94 height 35
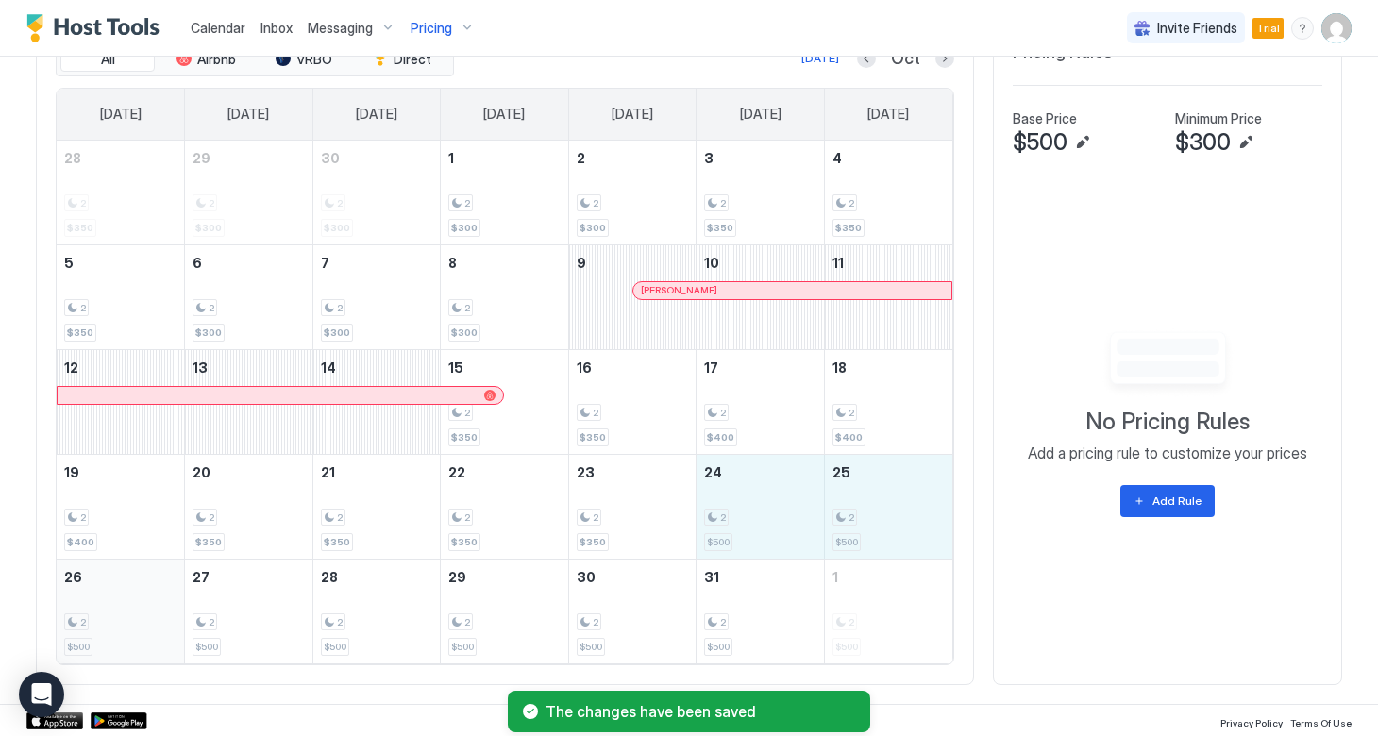
drag, startPoint x: 738, startPoint y: 533, endPoint x: 161, endPoint y: 604, distance: 580.9
click at [161, 604] on tbody "28 2 $350 29 2 $300 30 2 $300 1 2 $300 2 2 $300 3 2 $350 4 2 $350 5 2 $350 6 2 …" at bounding box center [505, 402] width 896 height 523
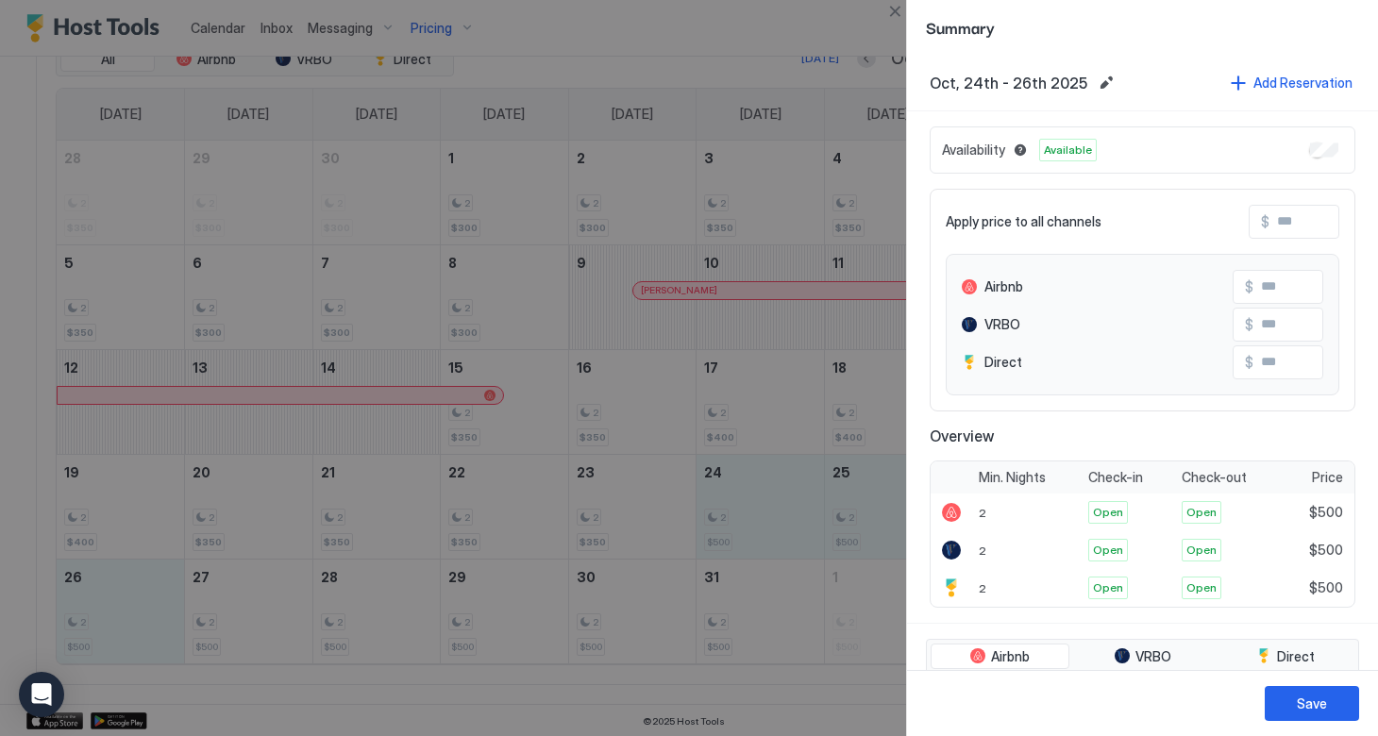
click at [1265, 221] on span "$" at bounding box center [1265, 221] width 8 height 17
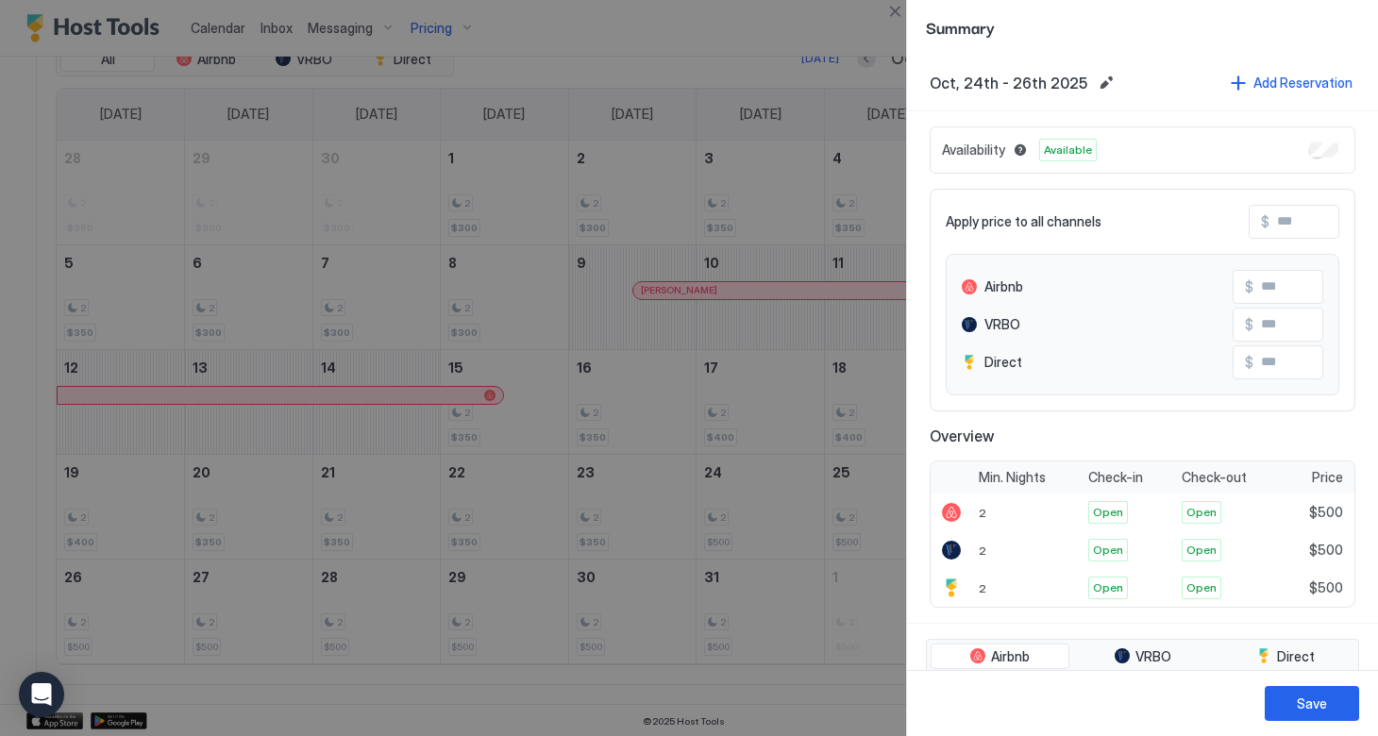
click at [1282, 226] on input "Input Field" at bounding box center [1344, 222] width 151 height 32
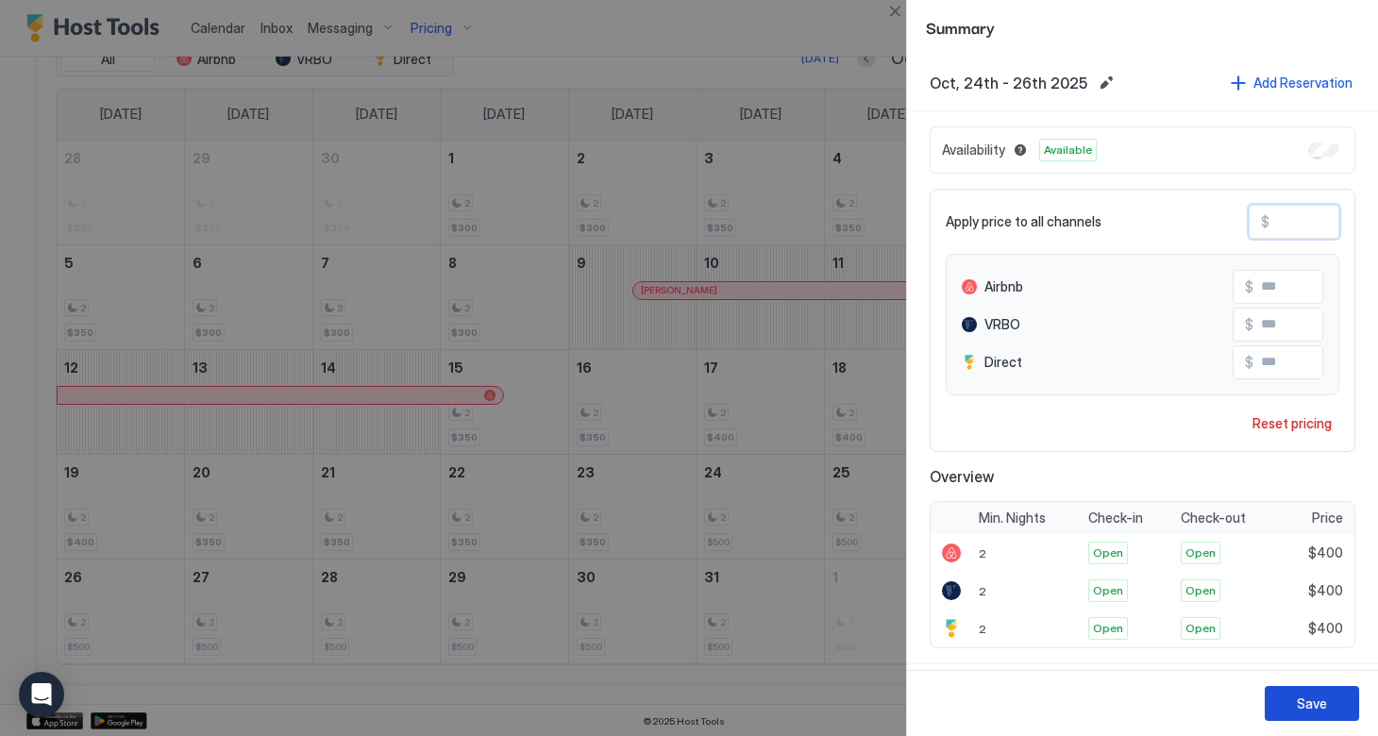
click at [1291, 708] on button "Save" at bounding box center [1311, 703] width 94 height 35
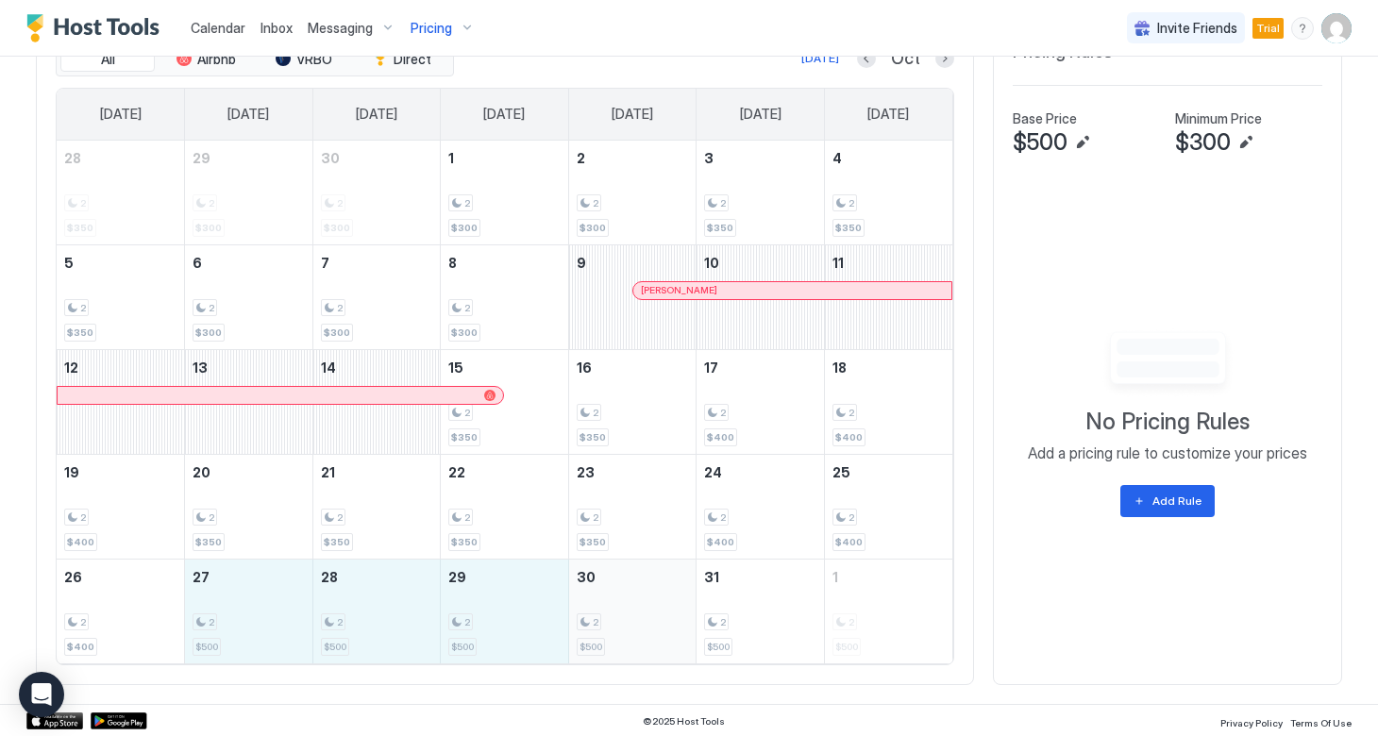
drag, startPoint x: 248, startPoint y: 625, endPoint x: 660, endPoint y: 614, distance: 411.6
click at [660, 614] on tr "26 2 $400 27 2 $500 28 2 $500 29 2 $500 30 2 $500 31 2 $500 1 2 $500" at bounding box center [505, 611] width 896 height 105
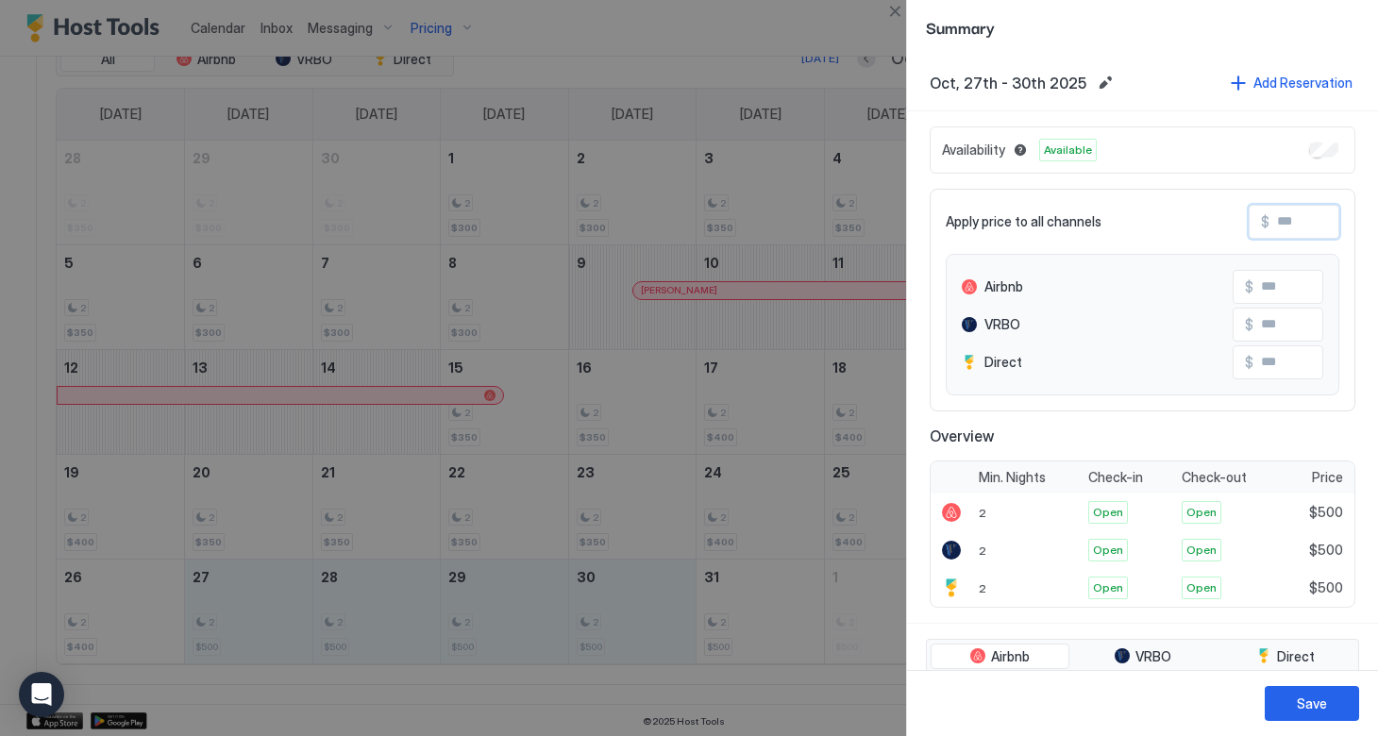
click at [1275, 223] on input "Input Field" at bounding box center [1344, 222] width 151 height 32
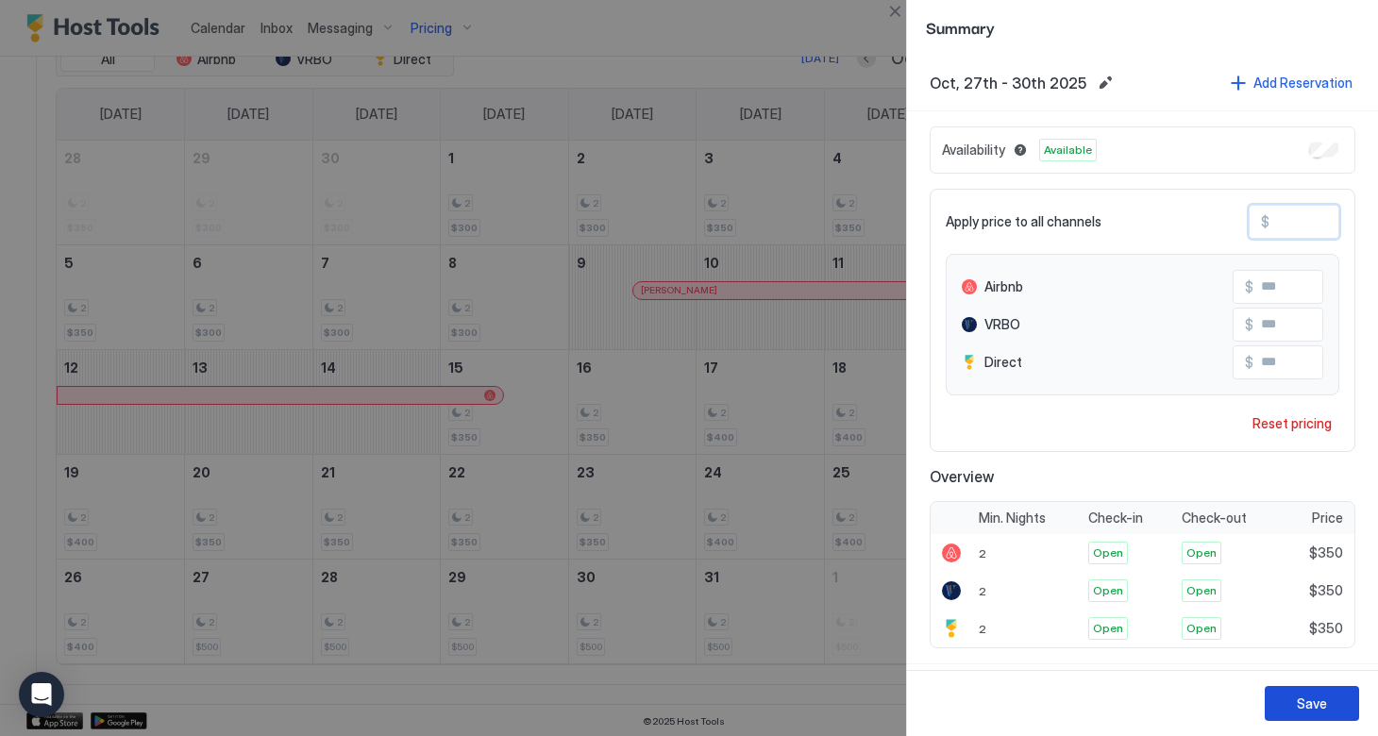
click at [1302, 704] on div "Save" at bounding box center [1312, 704] width 30 height 20
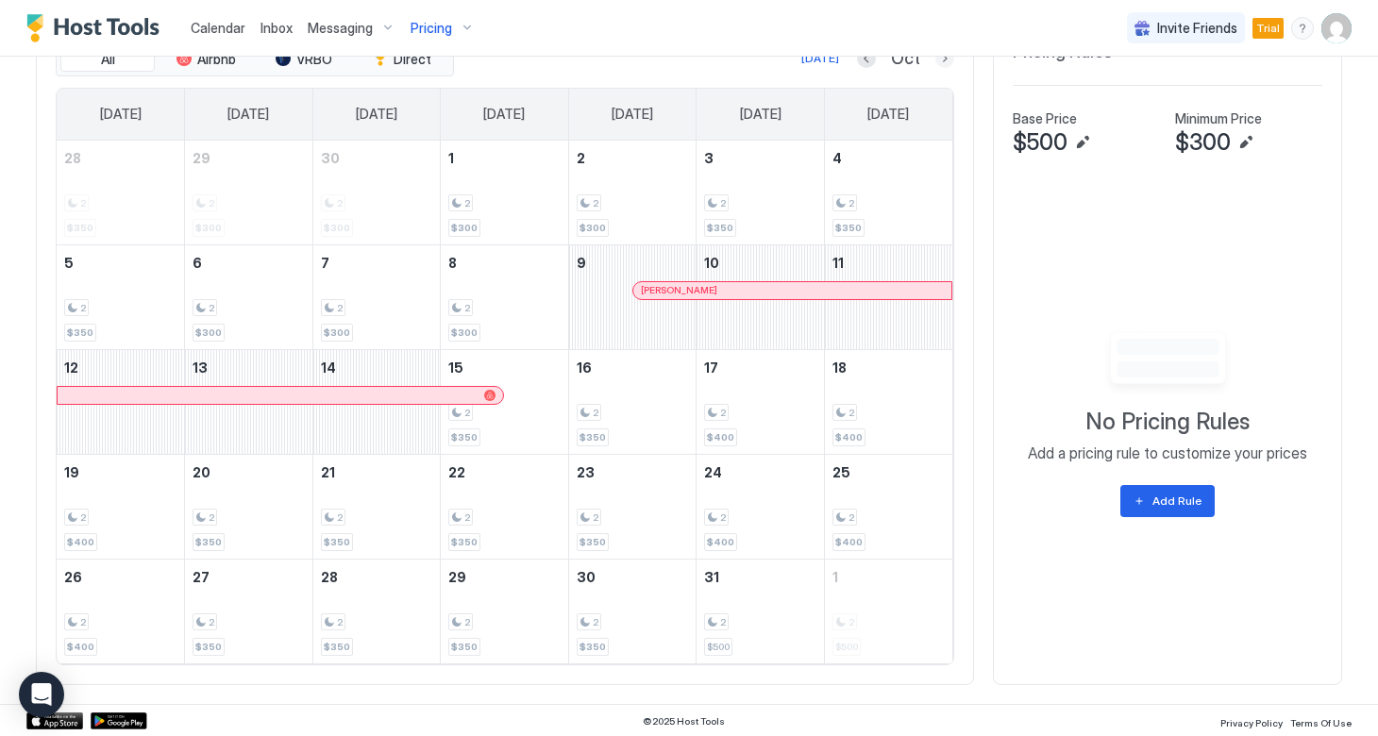
click at [940, 62] on button "Next month" at bounding box center [944, 58] width 19 height 19
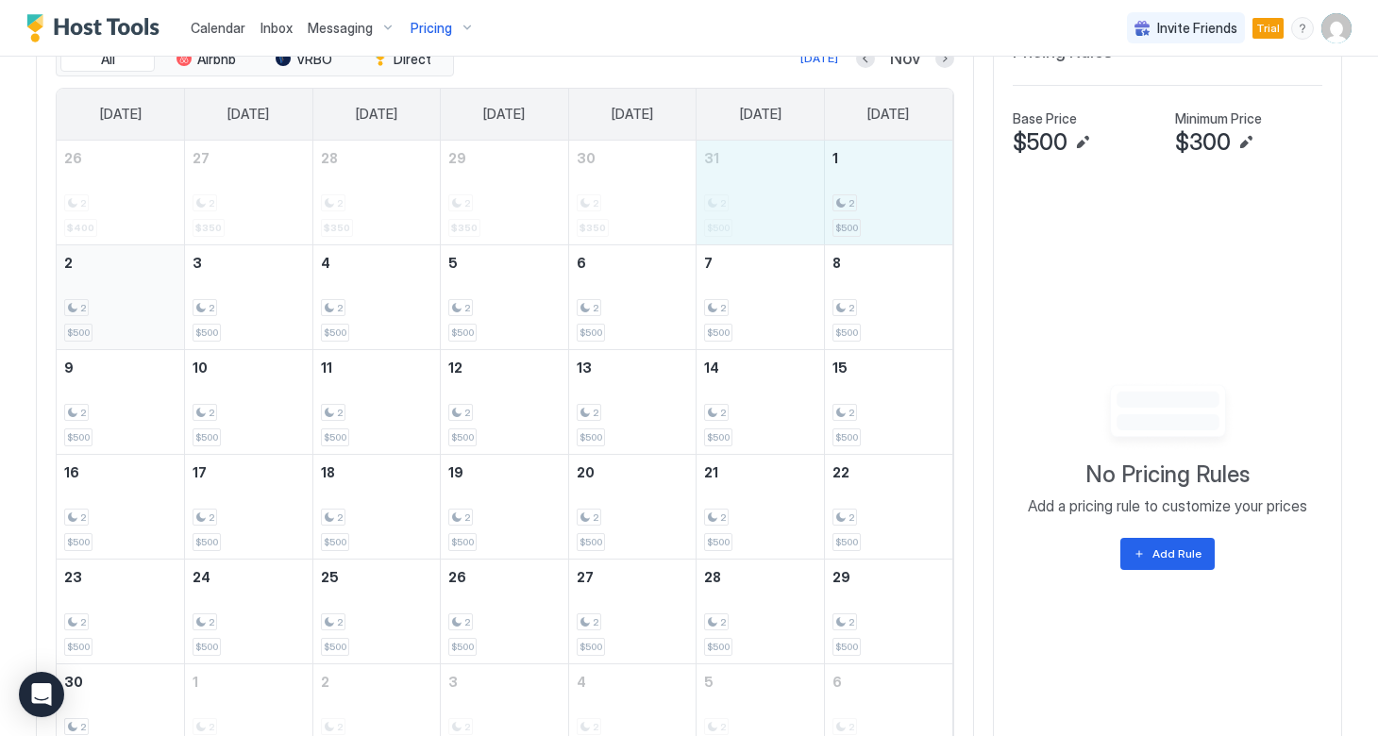
drag, startPoint x: 713, startPoint y: 200, endPoint x: 147, endPoint y: 319, distance: 578.5
click at [147, 319] on tbody "26 2 $400 27 2 $350 28 2 $350 29 2 $350 30 2 $350 31 2 $500 1 2 $500 2 2 $500 3…" at bounding box center [505, 455] width 896 height 628
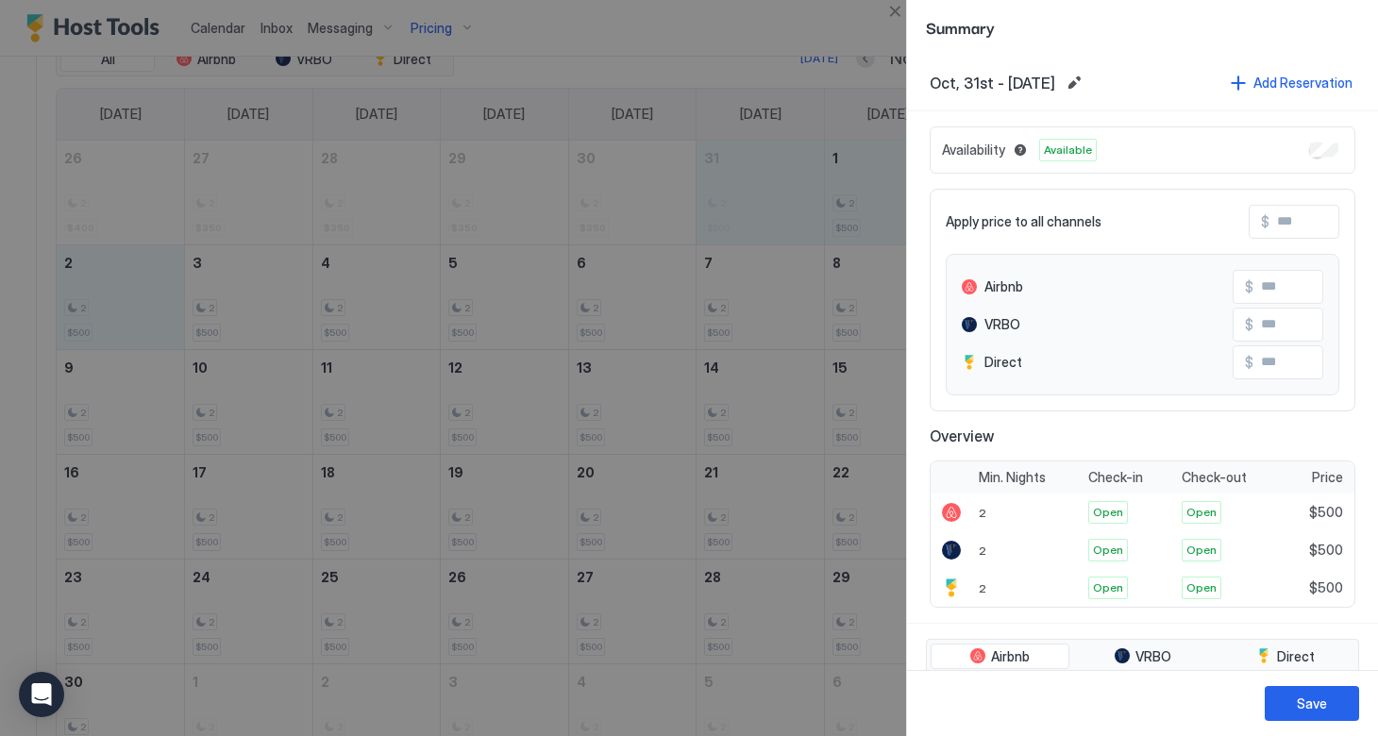
click at [1274, 226] on input "Input Field" at bounding box center [1344, 222] width 151 height 32
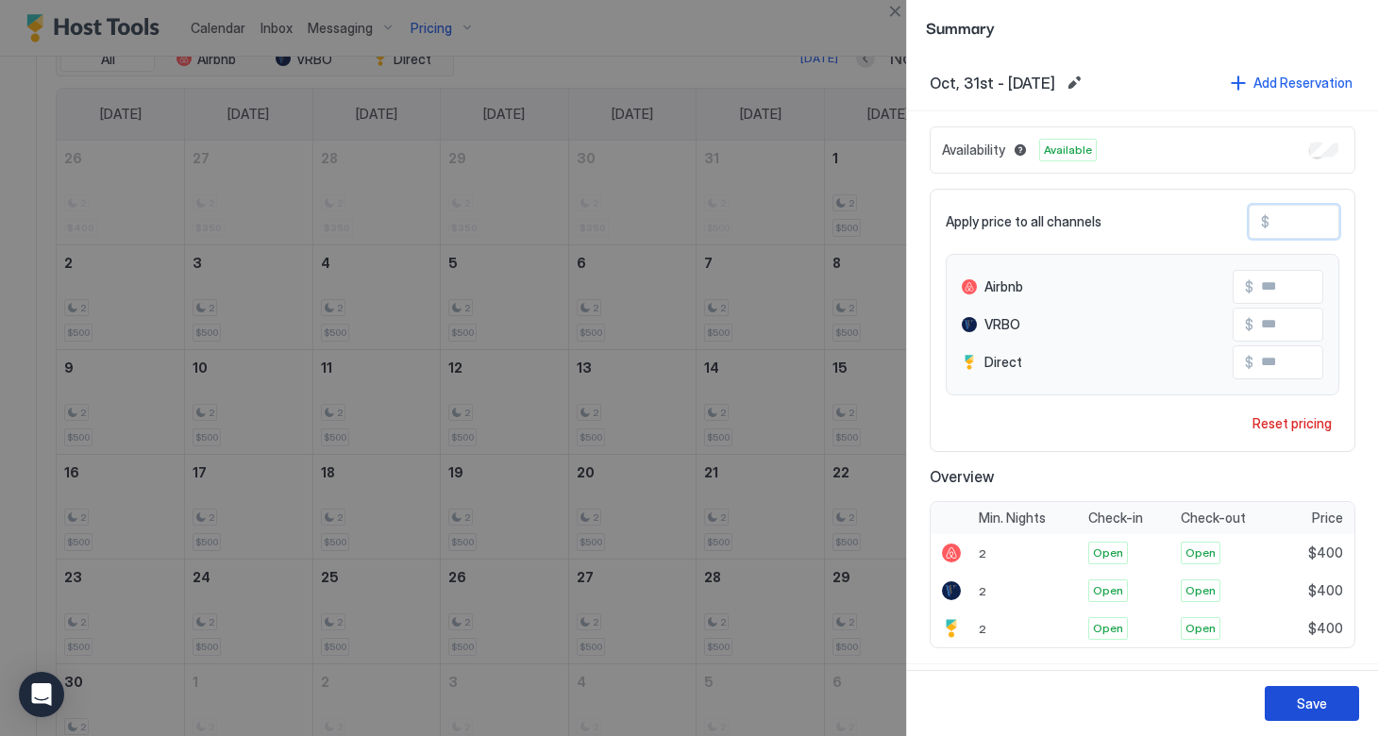
click at [1286, 702] on button "Save" at bounding box center [1311, 703] width 94 height 35
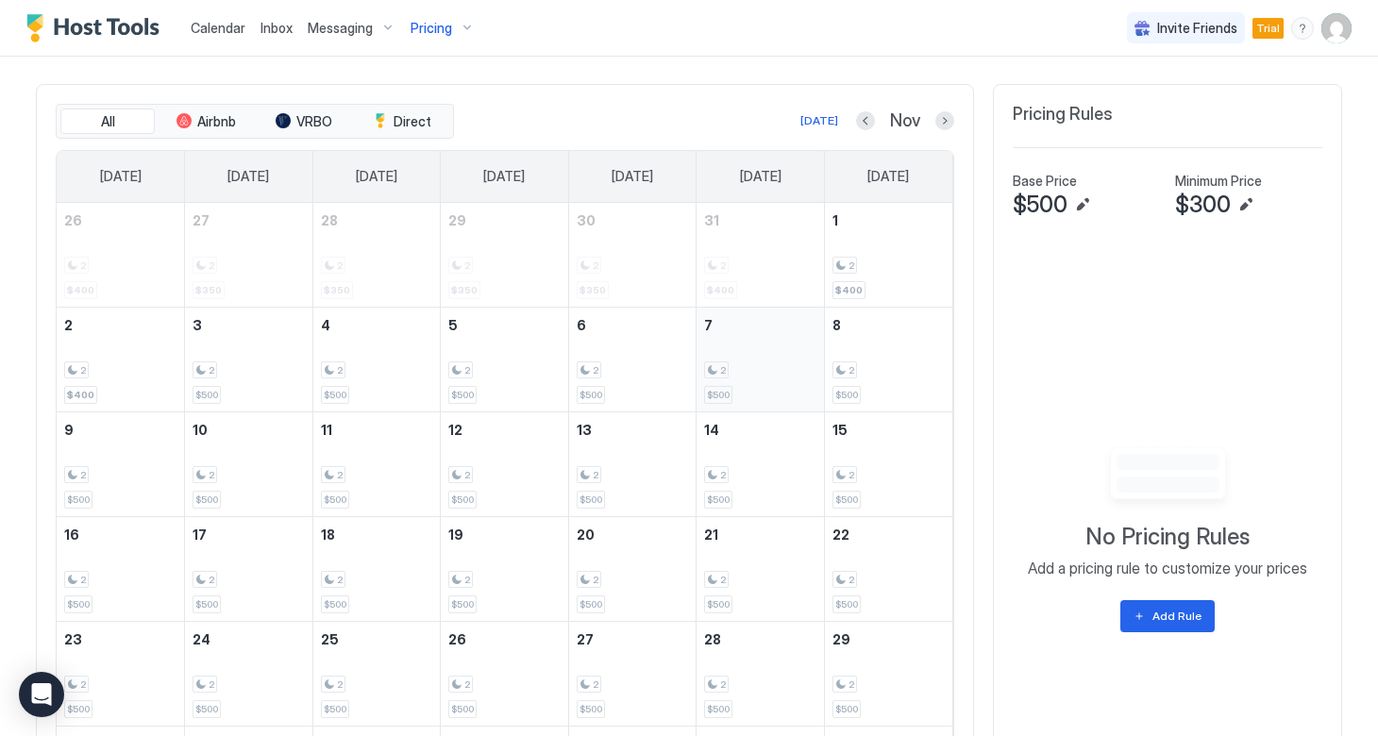
scroll to position [621, 0]
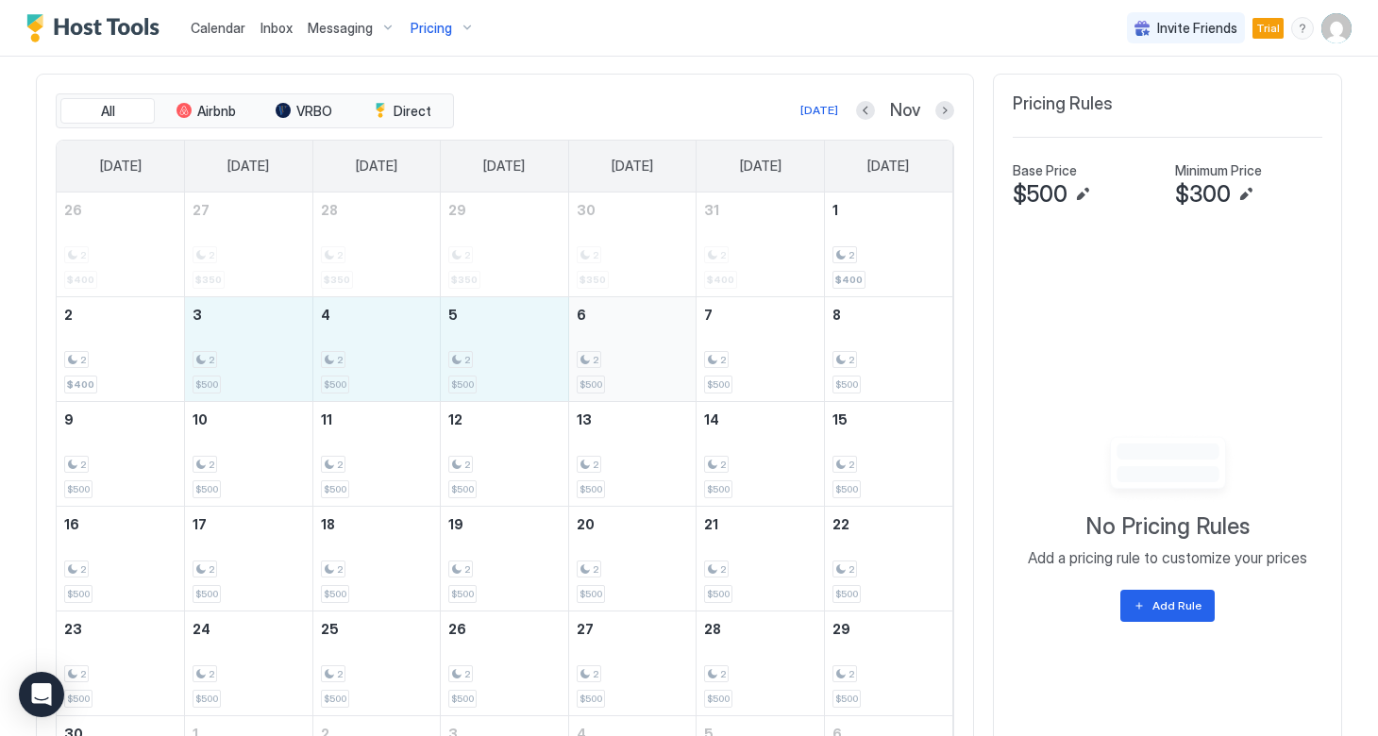
drag, startPoint x: 257, startPoint y: 362, endPoint x: 628, endPoint y: 351, distance: 371.0
click at [628, 351] on tr "2 2 $400 3 2 $500 4 2 $500 5 2 $500 6 2 $500 7 2 $500 8 2 $500" at bounding box center [505, 348] width 896 height 105
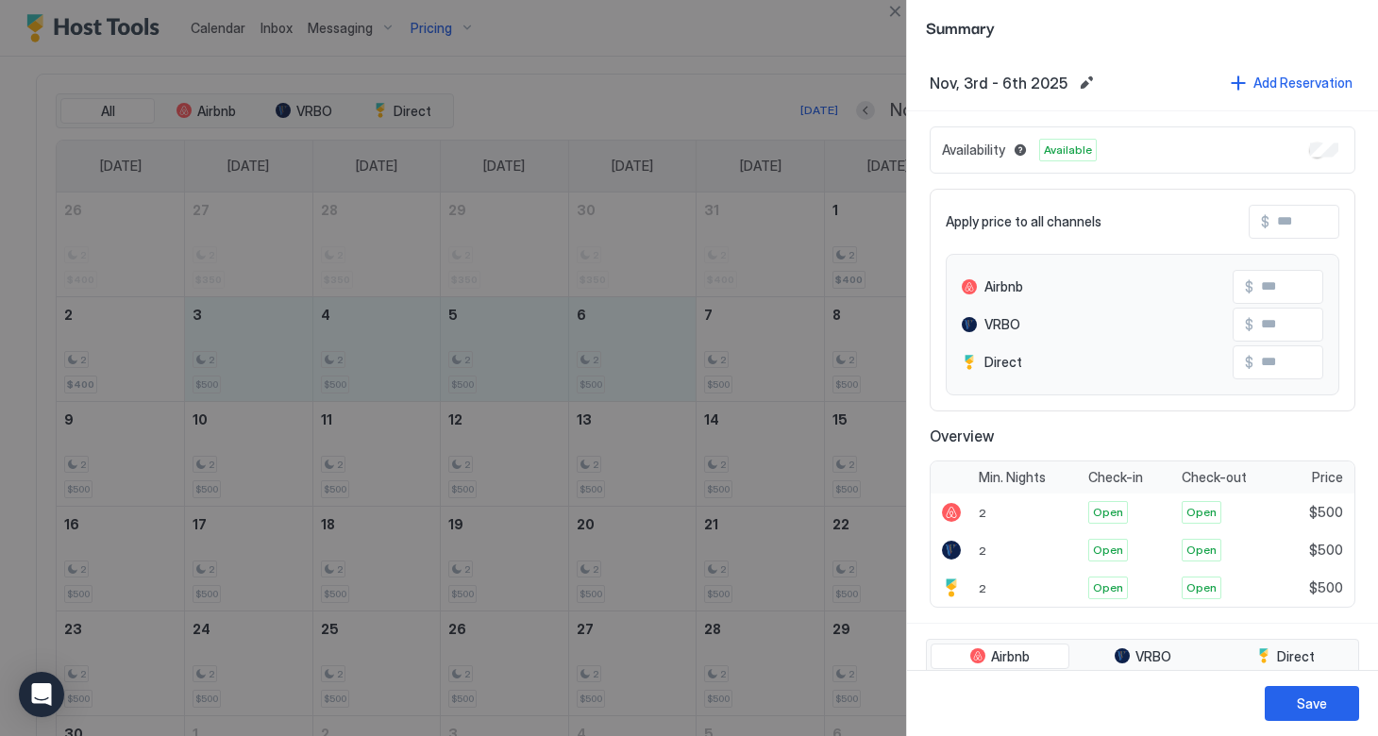
click at [1273, 225] on input "Input Field" at bounding box center [1344, 222] width 151 height 32
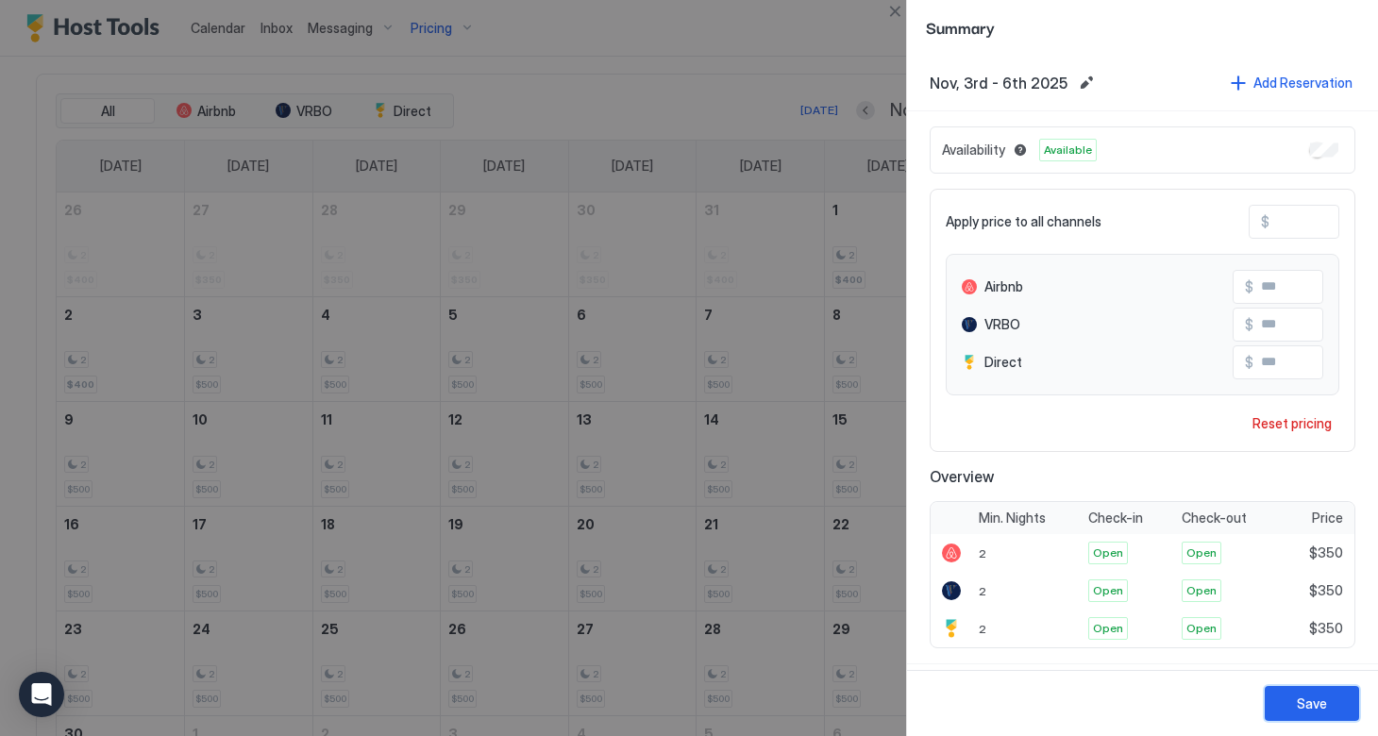
click at [1298, 703] on div "Save" at bounding box center [1312, 704] width 30 height 20
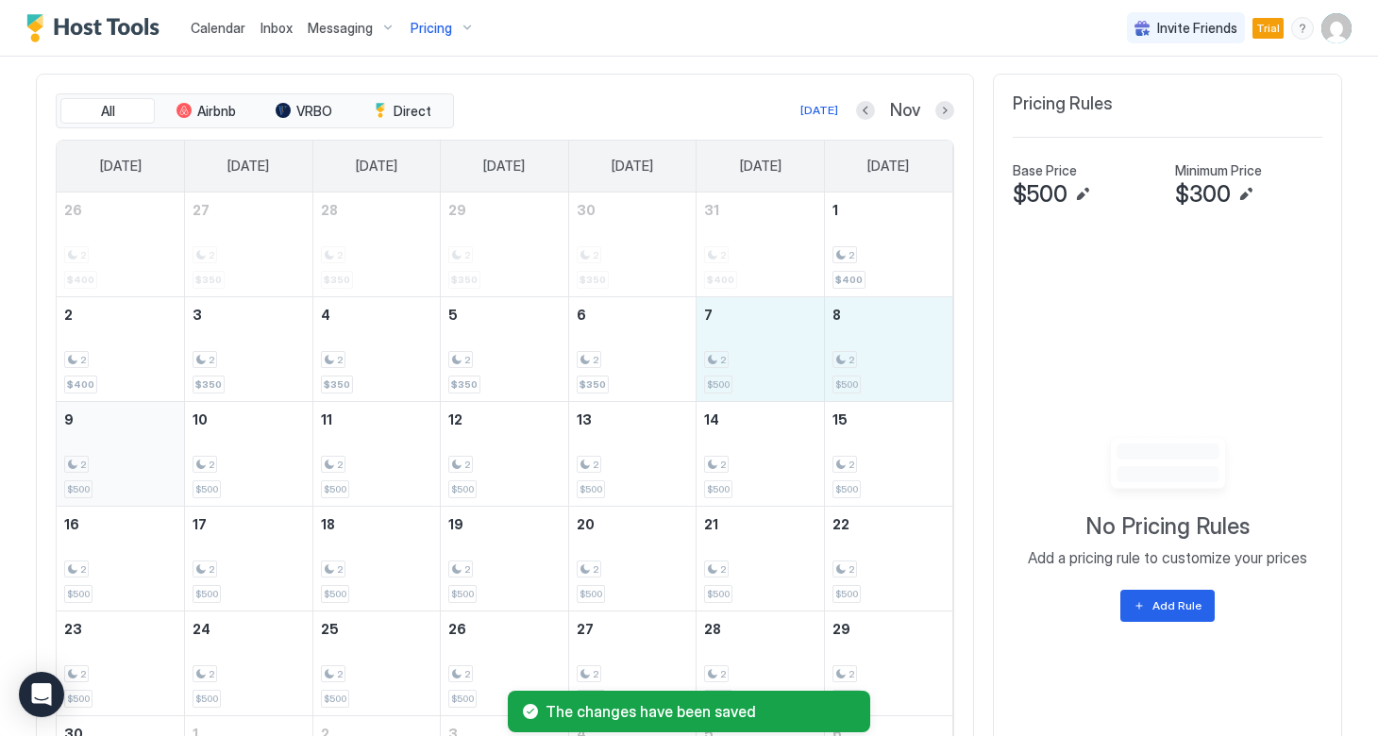
drag, startPoint x: 726, startPoint y: 356, endPoint x: 118, endPoint y: 451, distance: 615.1
click at [118, 451] on tbody "26 2 $400 27 2 $350 28 2 $350 29 2 $350 30 2 $350 31 2 $400 1 2 $400 2 2 $400 3…" at bounding box center [505, 507] width 896 height 628
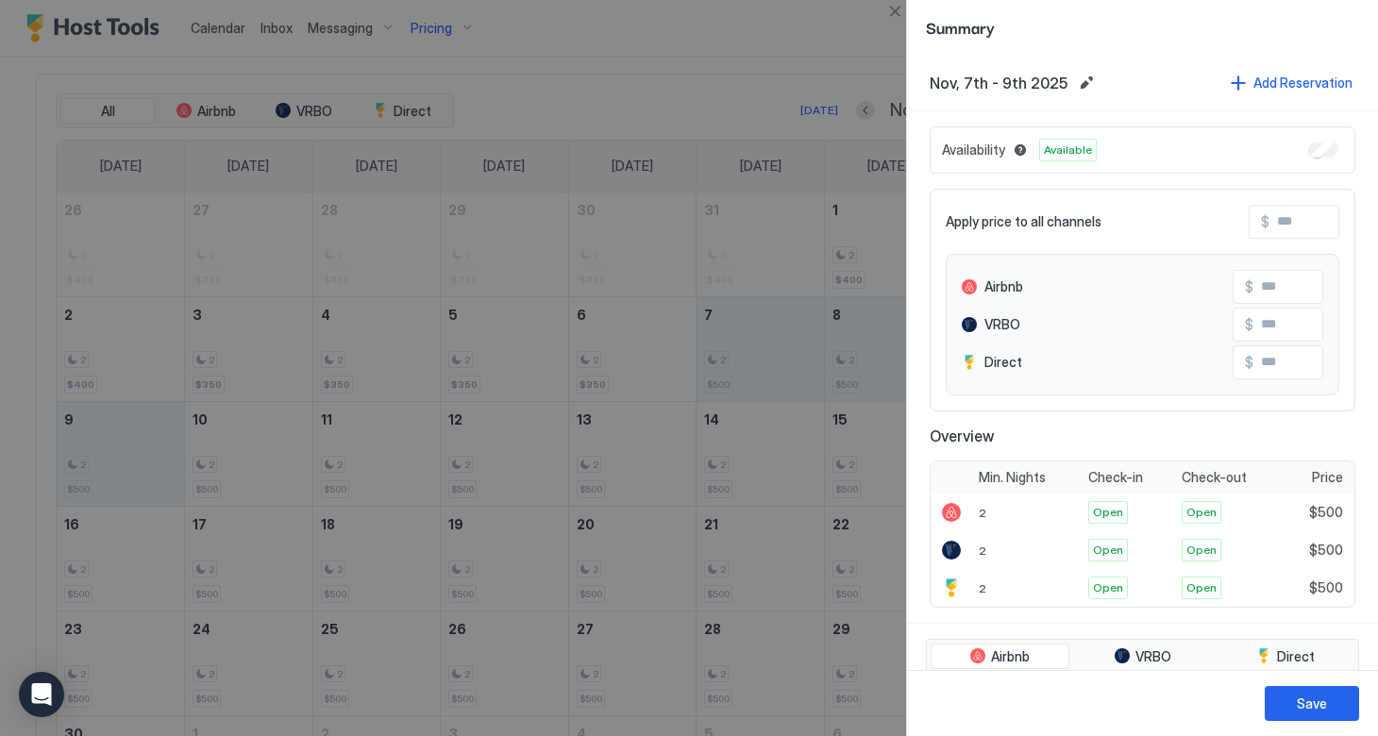
click at [1279, 226] on input "Input Field" at bounding box center [1344, 222] width 151 height 32
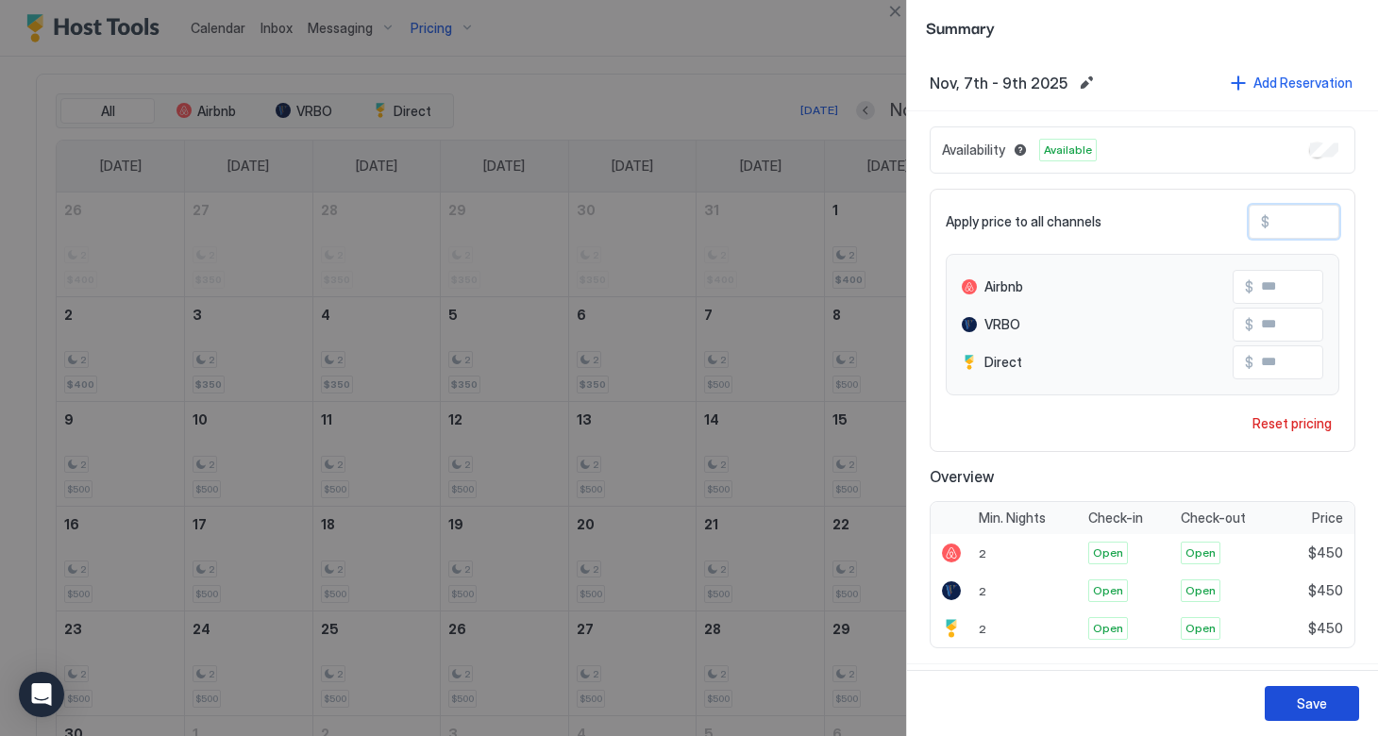
click at [1288, 708] on button "Save" at bounding box center [1311, 703] width 94 height 35
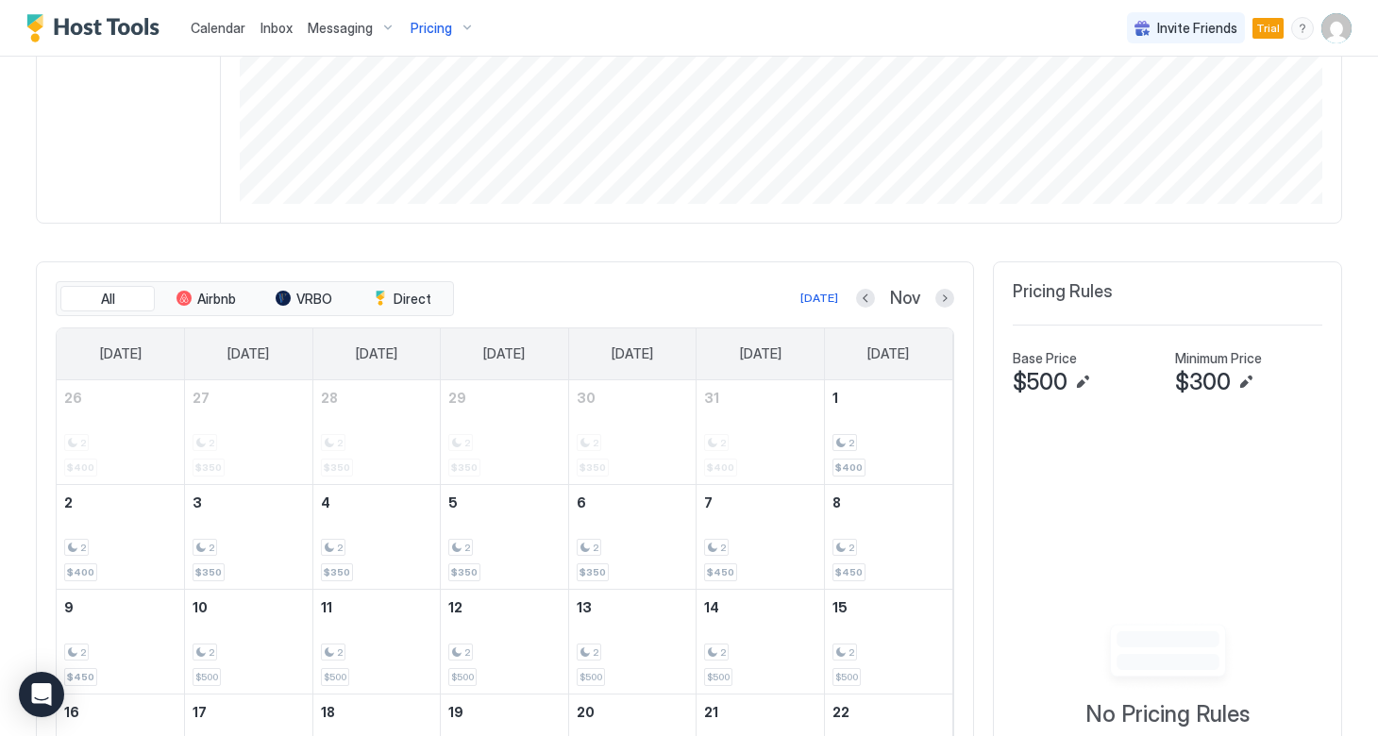
scroll to position [437, 0]
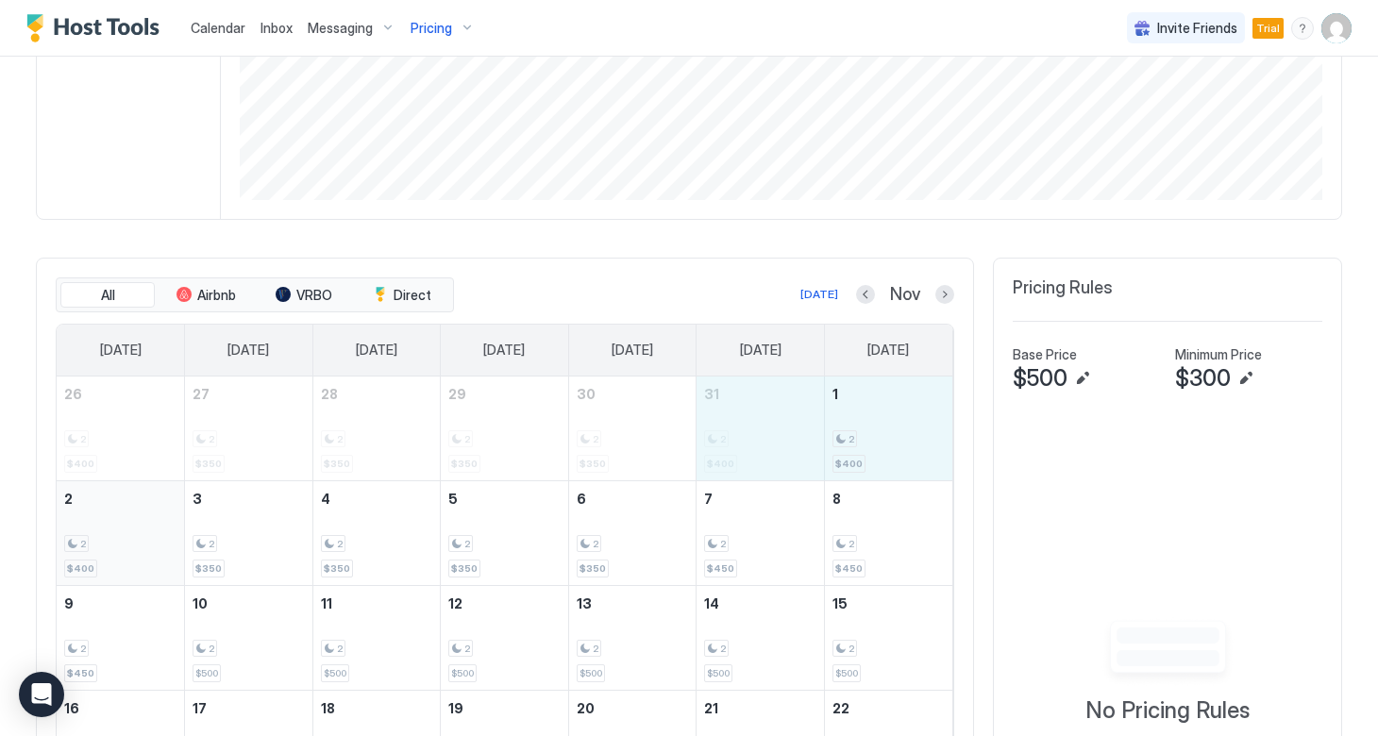
drag, startPoint x: 757, startPoint y: 420, endPoint x: 100, endPoint y: 530, distance: 666.0
click at [100, 530] on tbody "26 2 $400 27 2 $350 28 2 $350 29 2 $350 30 2 $350 31 2 $400 1 2 $400 2 2 $400 3…" at bounding box center [505, 691] width 896 height 628
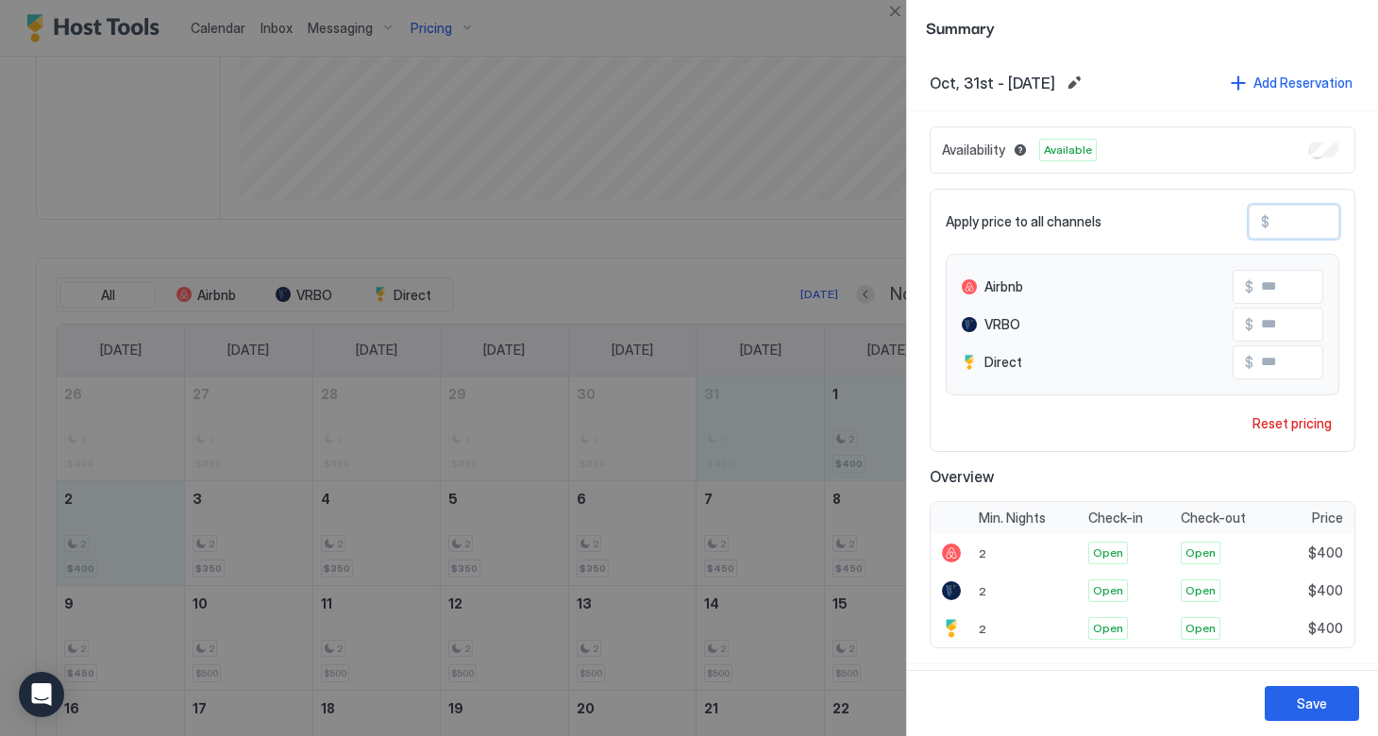
click at [1271, 220] on input "***" at bounding box center [1344, 222] width 151 height 32
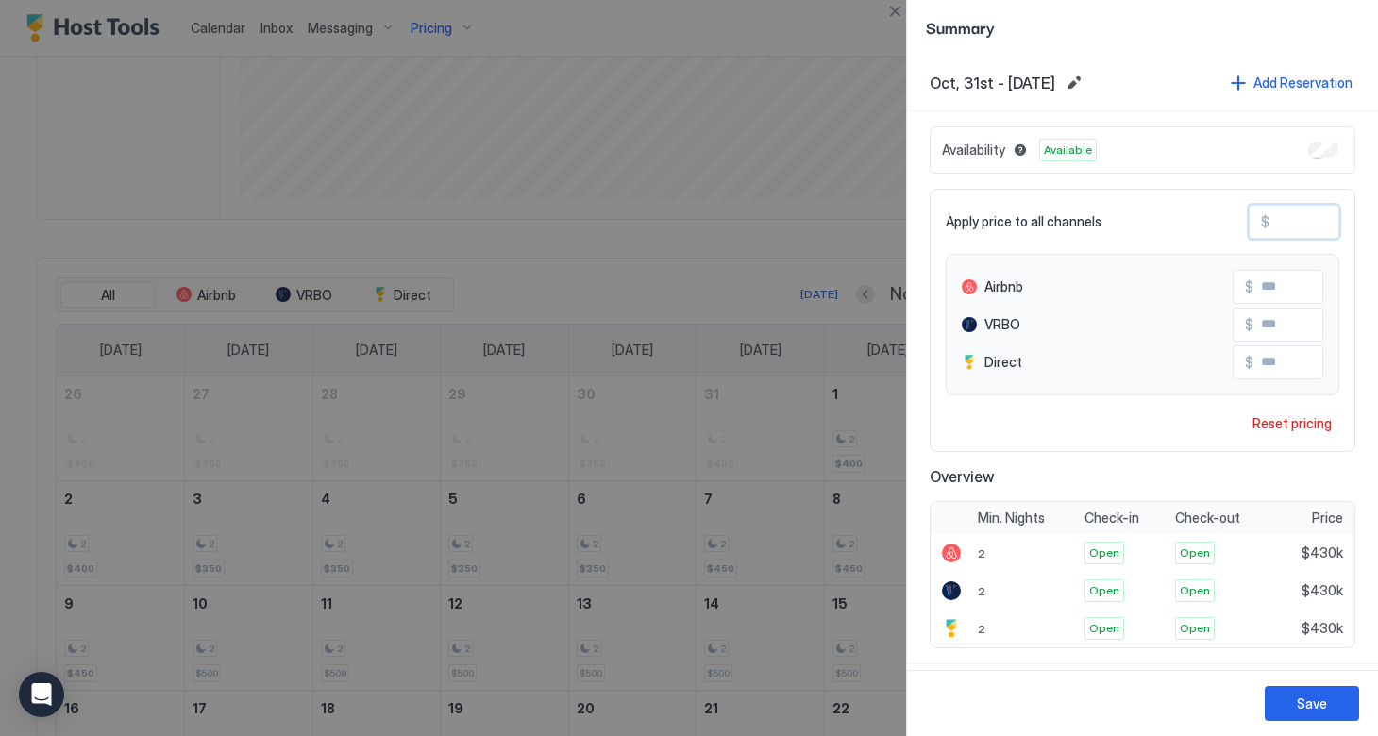
click at [1327, 226] on input "******" at bounding box center [1344, 222] width 151 height 32
click at [1297, 710] on div "Save" at bounding box center [1312, 704] width 30 height 20
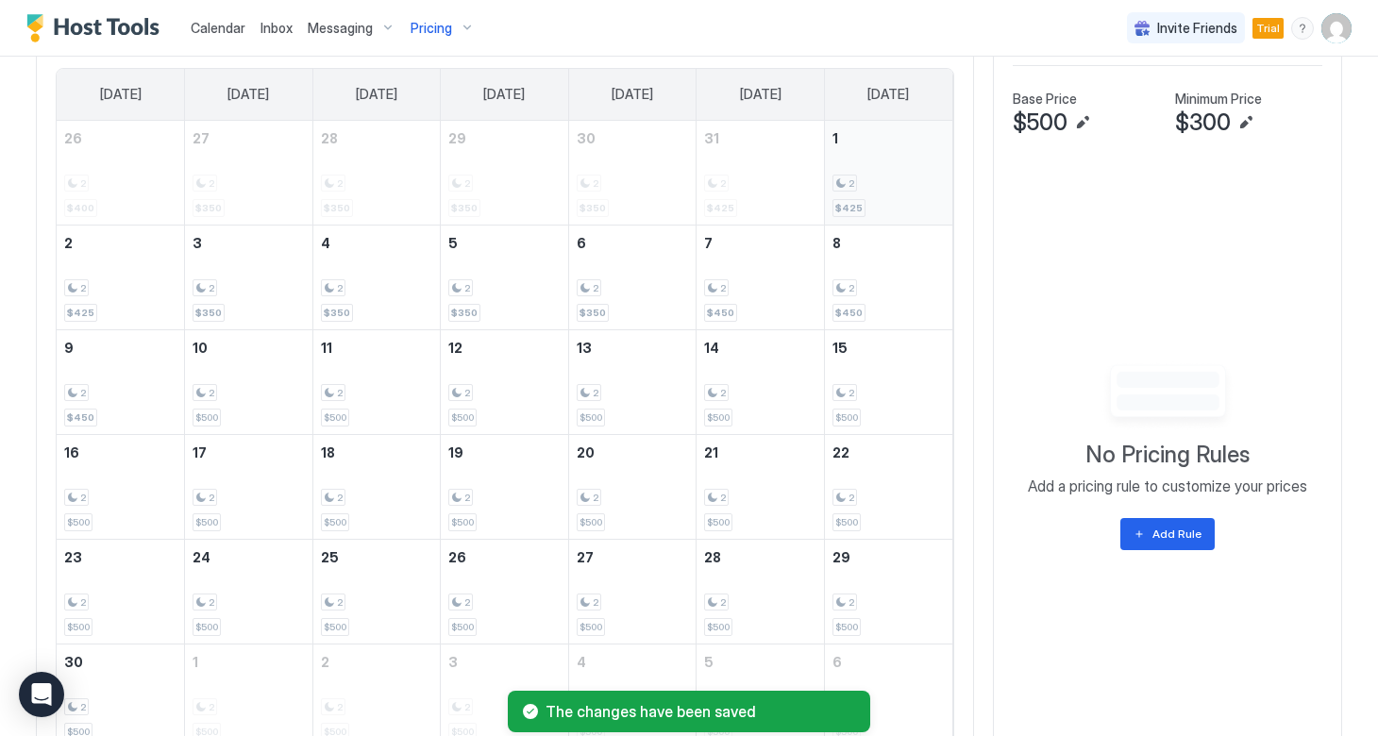
scroll to position [695, 0]
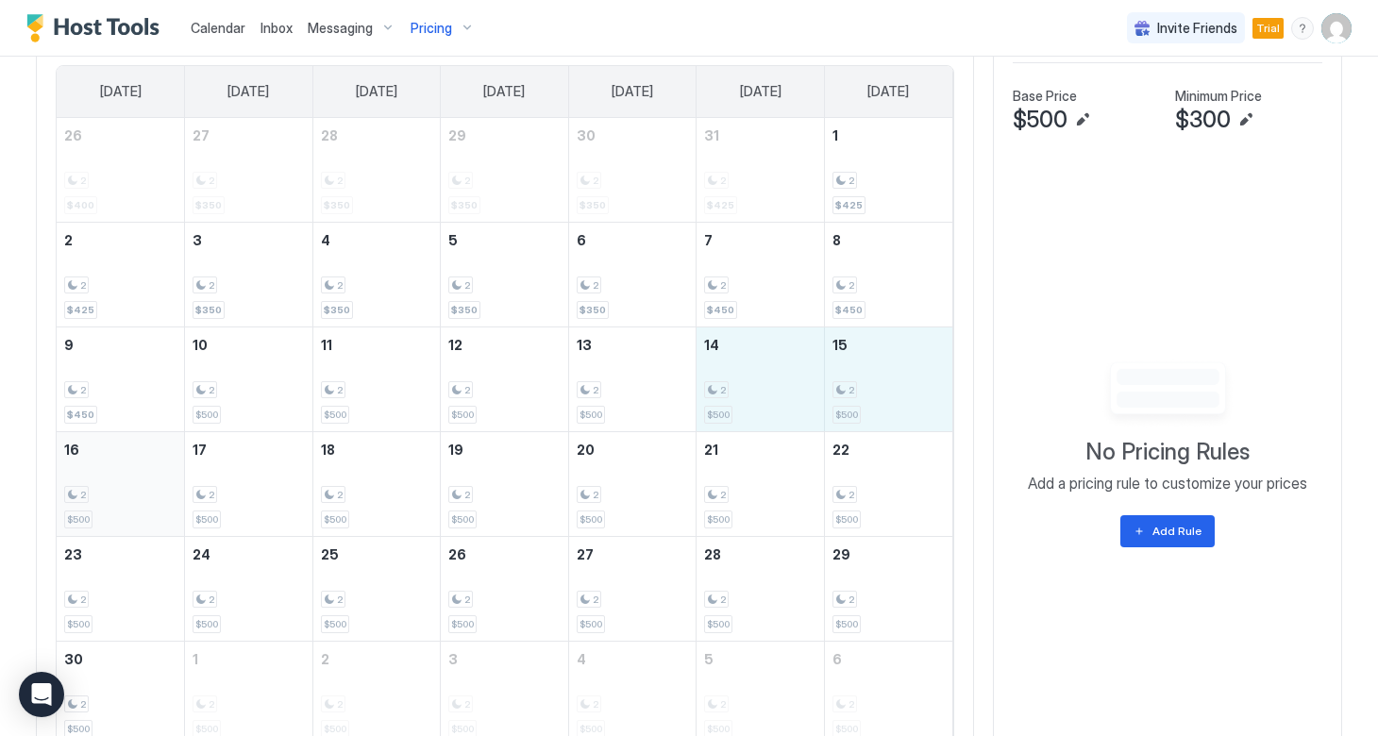
drag, startPoint x: 711, startPoint y: 395, endPoint x: 131, endPoint y: 483, distance: 586.9
click at [131, 483] on tbody "26 2 $400 27 2 $350 28 2 $350 29 2 $350 30 2 $350 31 2 $425 1 2 $425 2 2 $425 3…" at bounding box center [505, 432] width 896 height 628
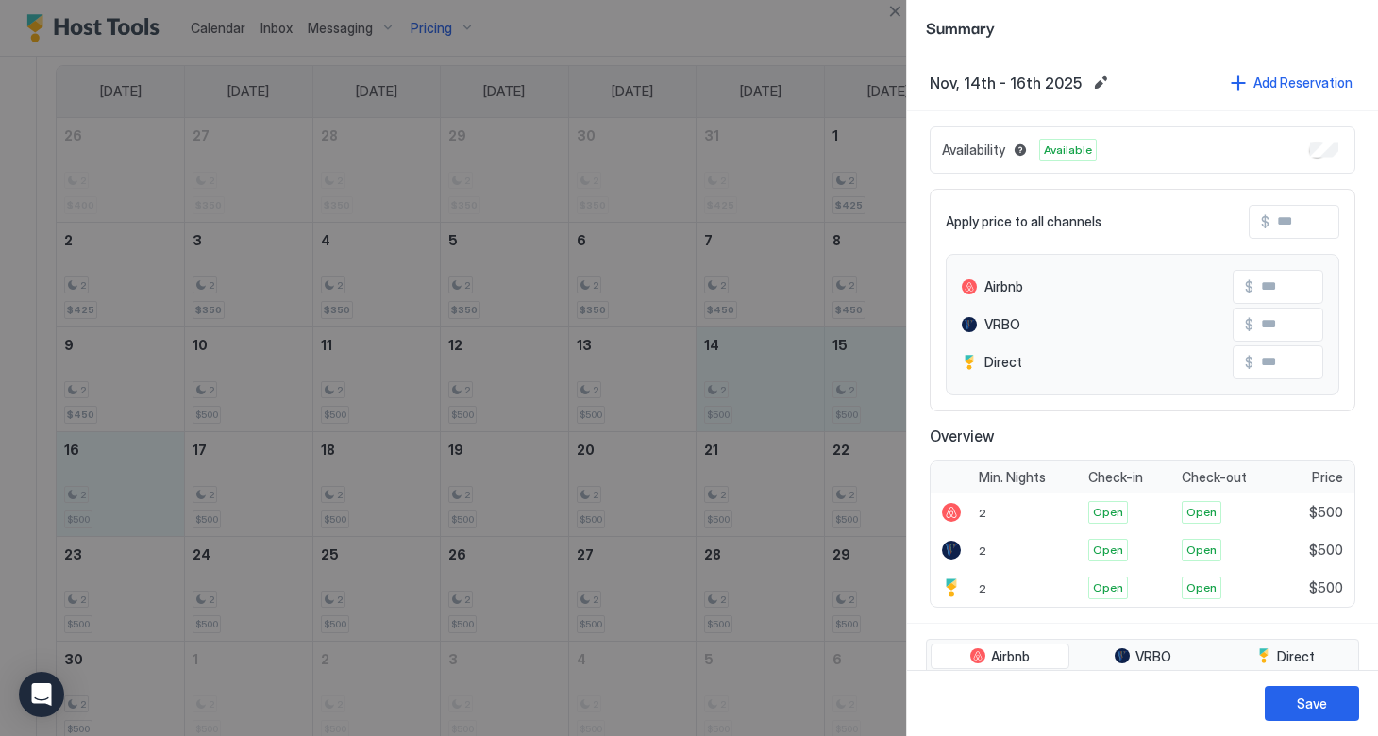
click at [1280, 227] on input "Input Field" at bounding box center [1344, 222] width 151 height 32
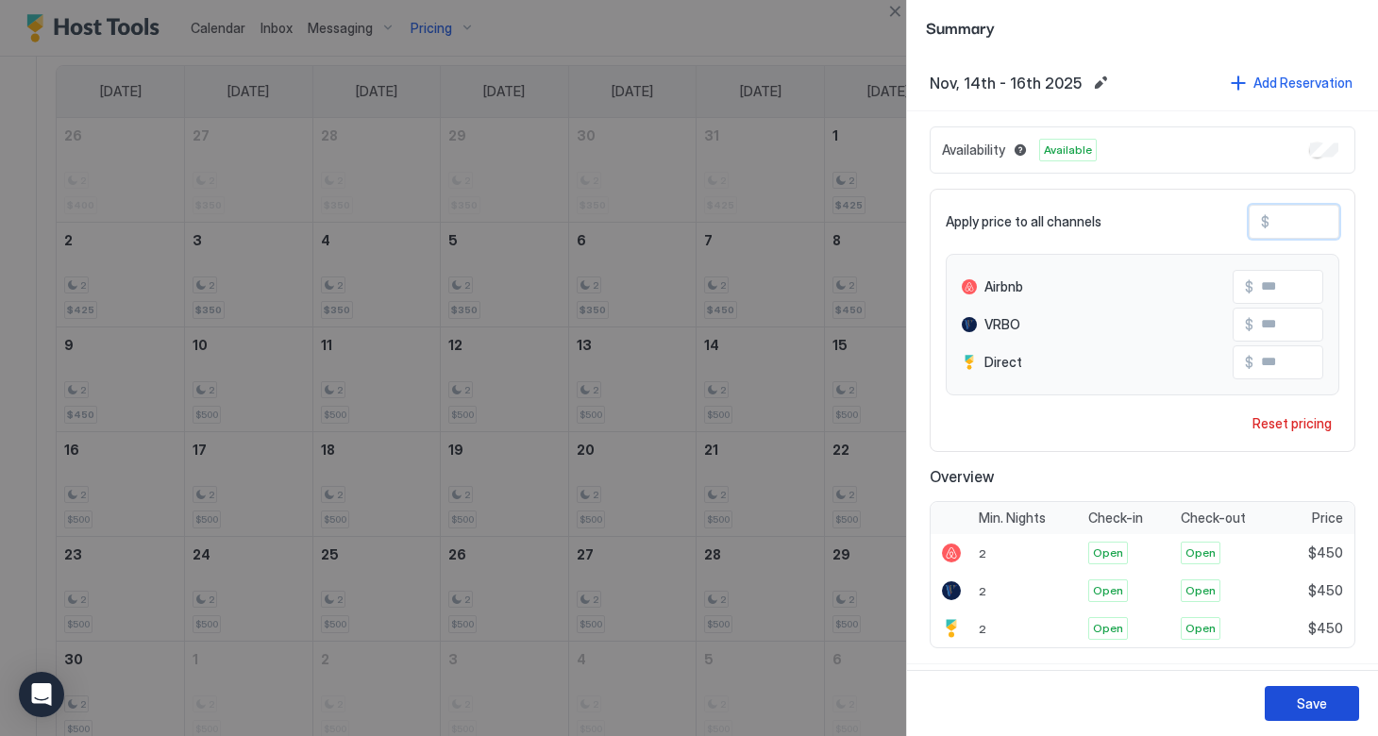
click at [1311, 709] on div "Save" at bounding box center [1312, 704] width 30 height 20
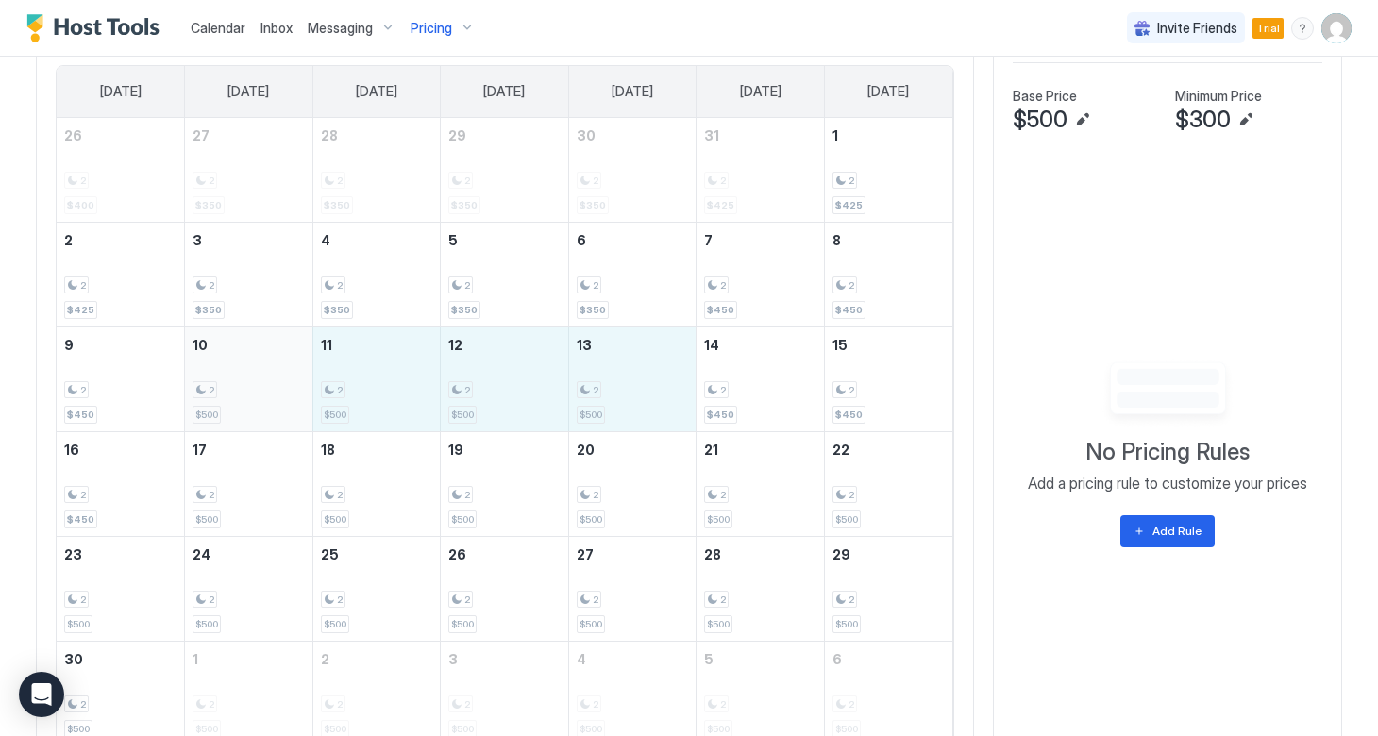
drag, startPoint x: 622, startPoint y: 405, endPoint x: 259, endPoint y: 394, distance: 362.5
click at [259, 394] on tr "9 2 $450 10 2 $500 11 2 $500 12 2 $500 13 2 $500 14 2 $450 15 2 $450" at bounding box center [505, 378] width 896 height 105
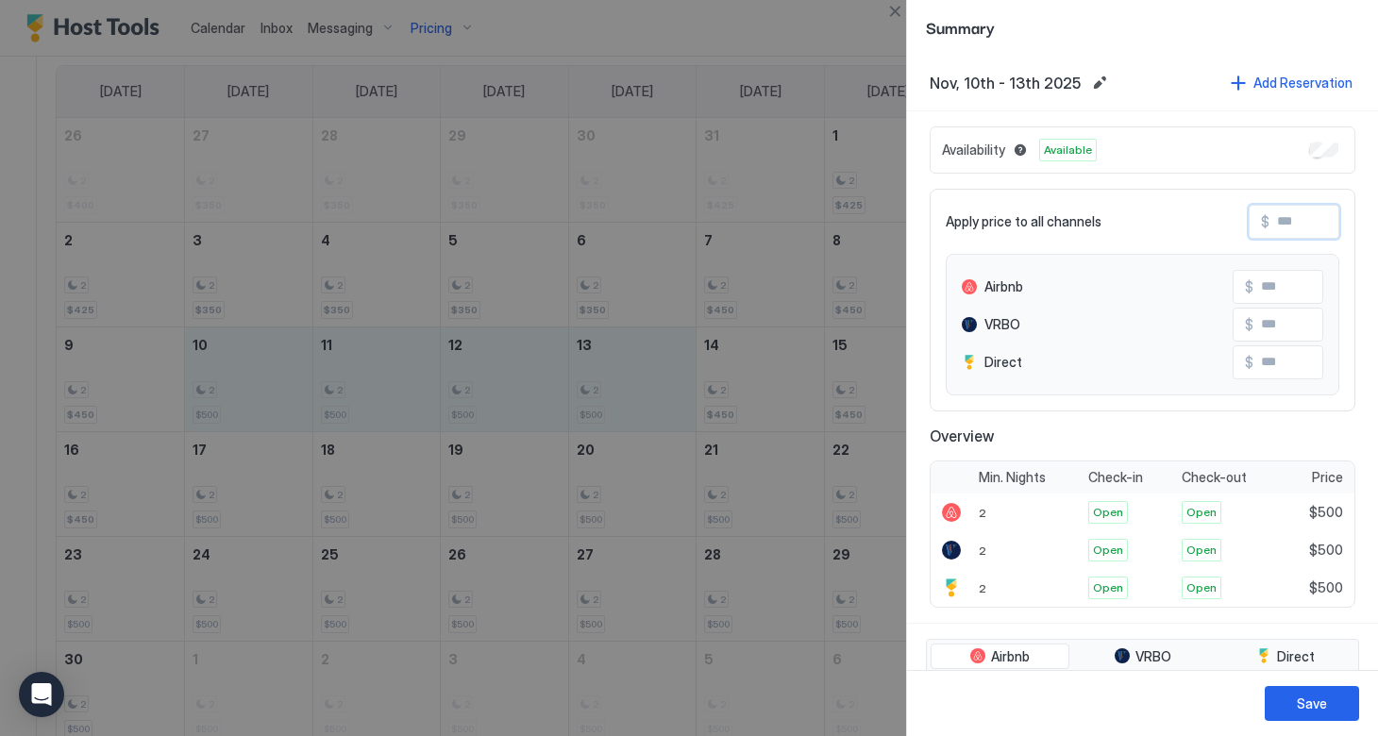
click at [1274, 233] on input "Input Field" at bounding box center [1344, 222] width 151 height 32
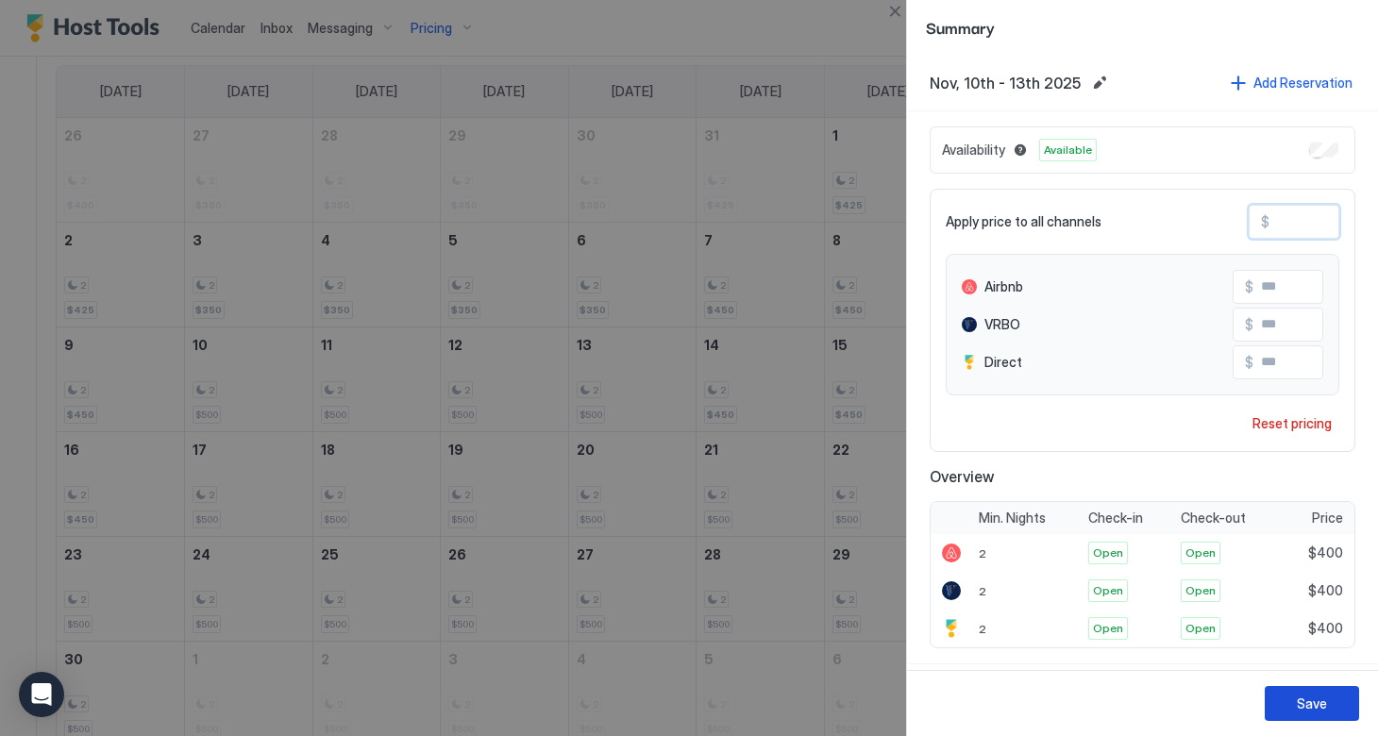
click at [1296, 700] on button "Save" at bounding box center [1311, 703] width 94 height 35
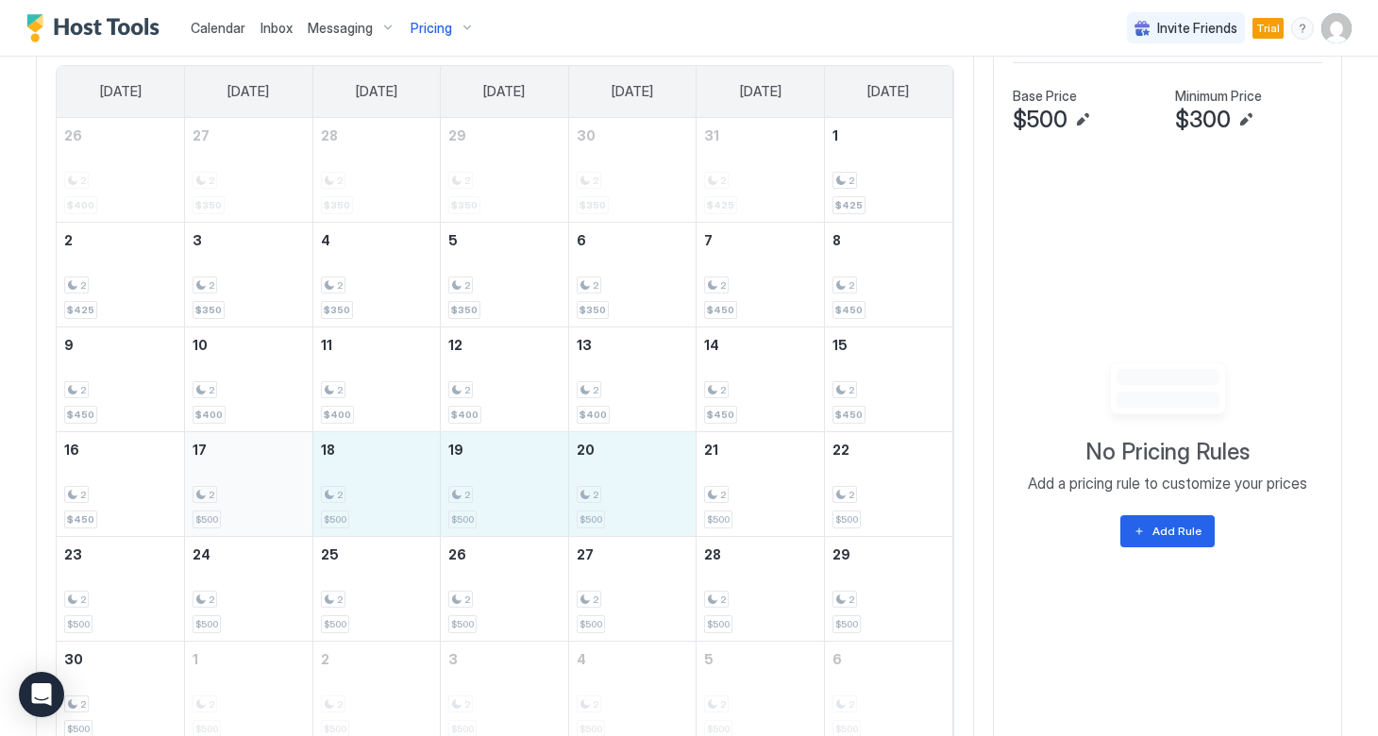
drag, startPoint x: 621, startPoint y: 511, endPoint x: 248, endPoint y: 500, distance: 372.9
click at [248, 500] on tr "16 2 $450 17 2 $500 18 2 $500 19 2 $500 20 2 $500 21 2 $500 22 2 $500" at bounding box center [505, 483] width 896 height 105
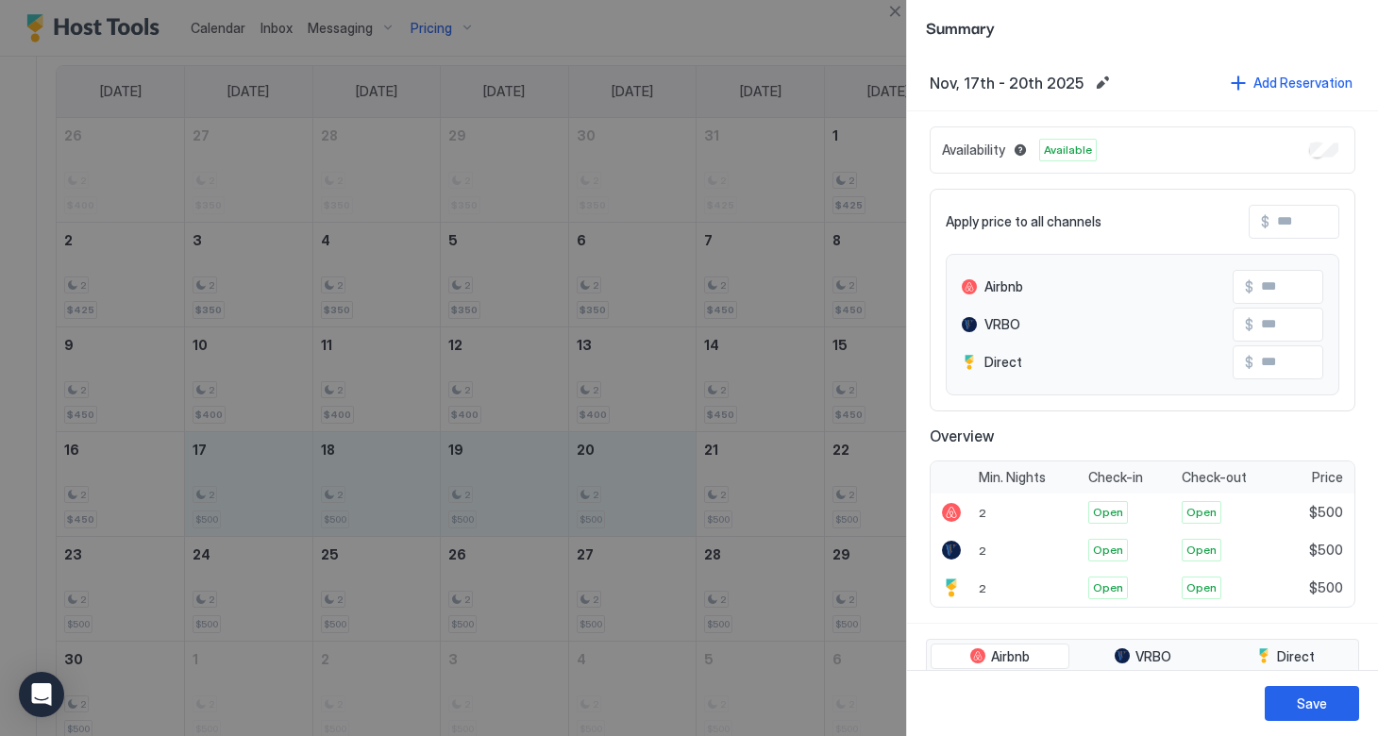
click at [1271, 224] on input "Input Field" at bounding box center [1344, 222] width 151 height 32
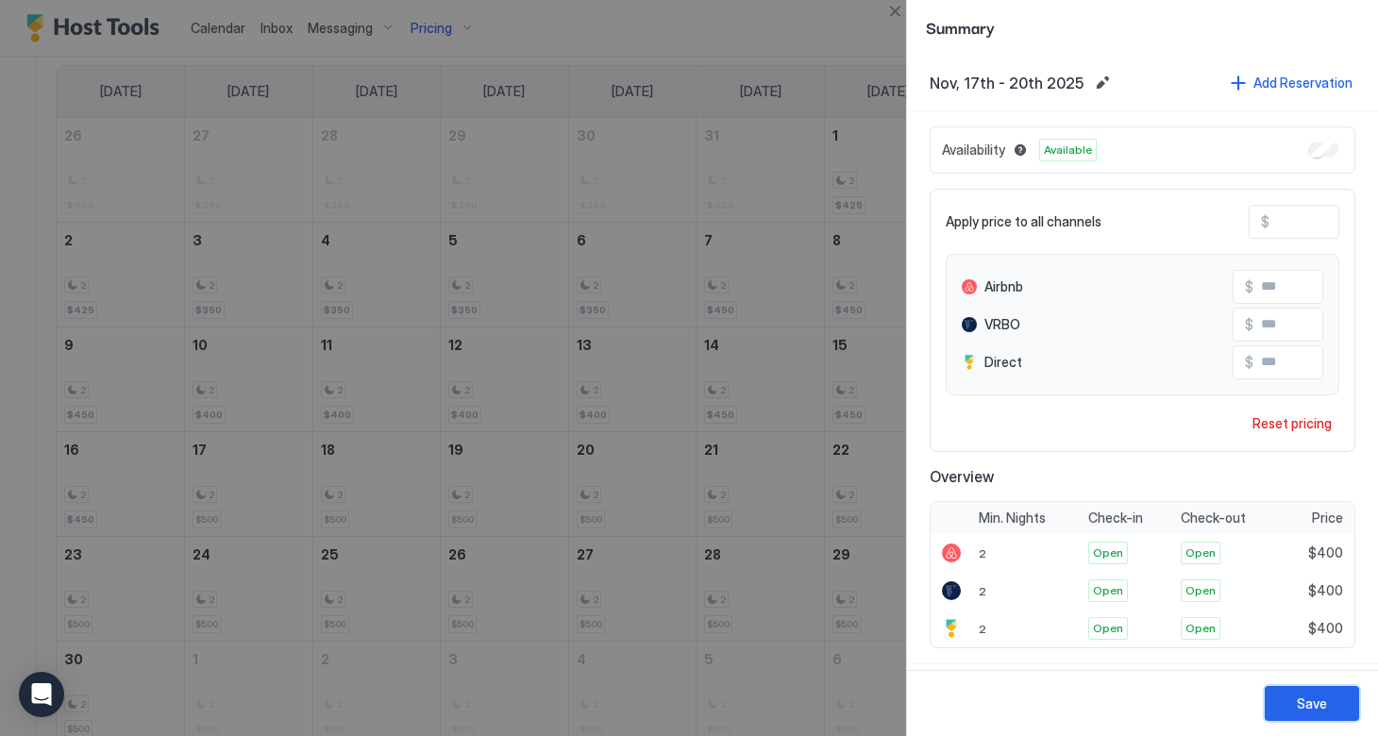
click at [1281, 706] on button "Save" at bounding box center [1311, 703] width 94 height 35
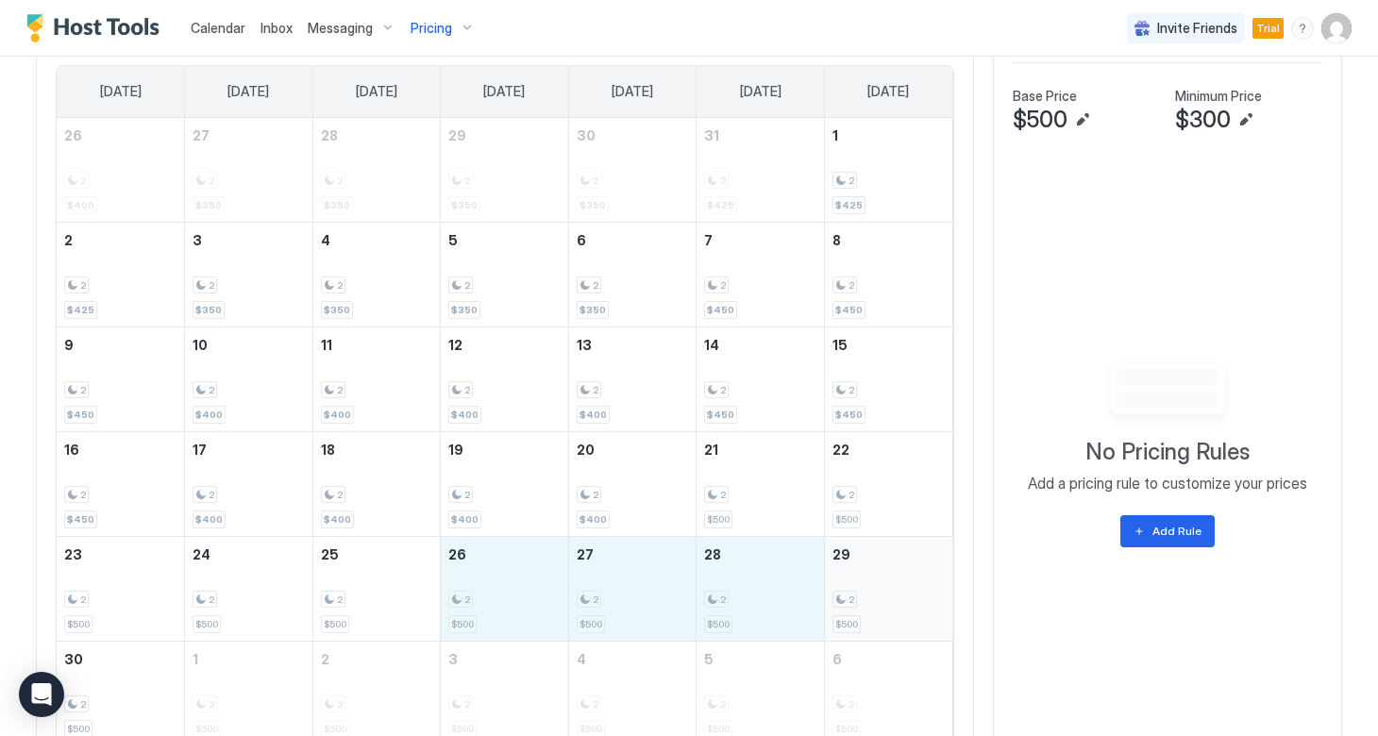
drag, startPoint x: 484, startPoint y: 587, endPoint x: 844, endPoint y: 588, distance: 359.5
click at [844, 588] on tr "23 2 $500 24 2 $500 25 2 $500 26 2 $500 27 2 $500 28 2 $500 29 2 $500" at bounding box center [505, 588] width 896 height 105
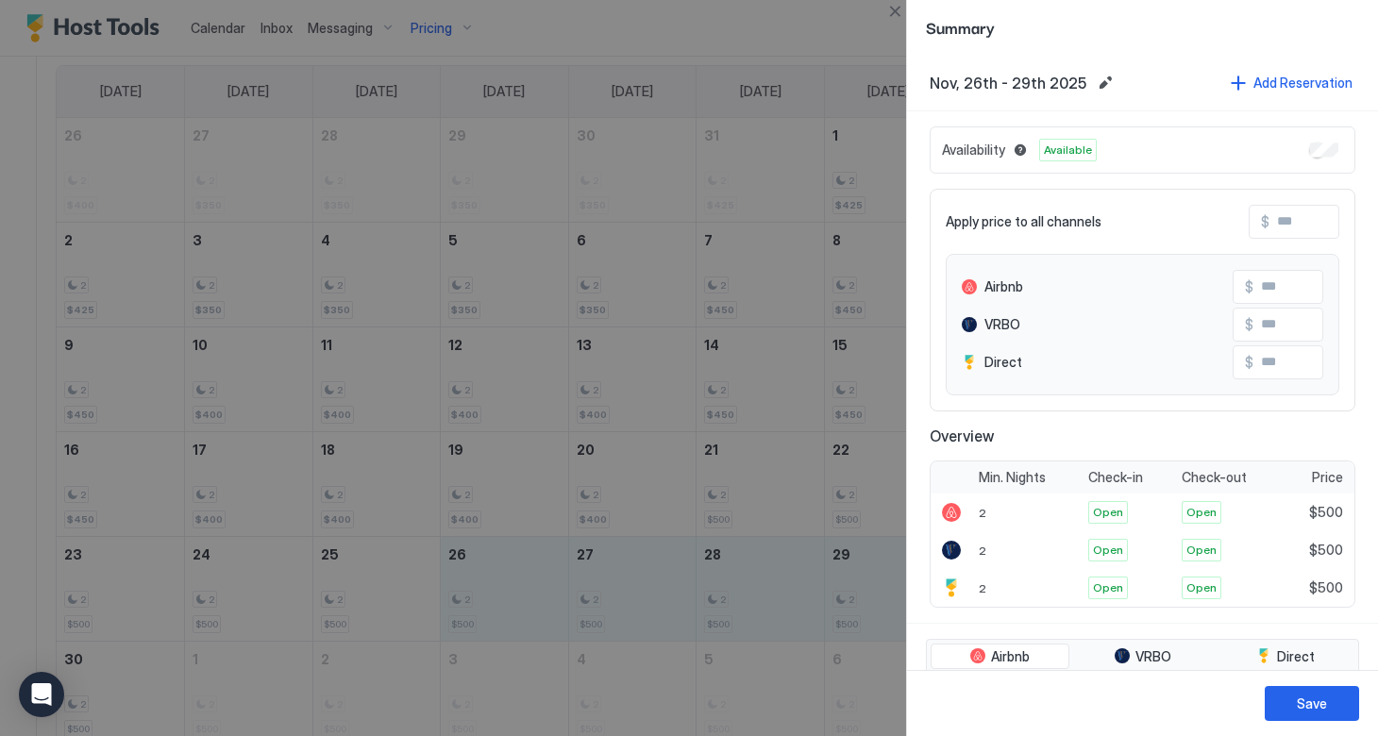
click at [1266, 215] on span "$" at bounding box center [1265, 221] width 8 height 17
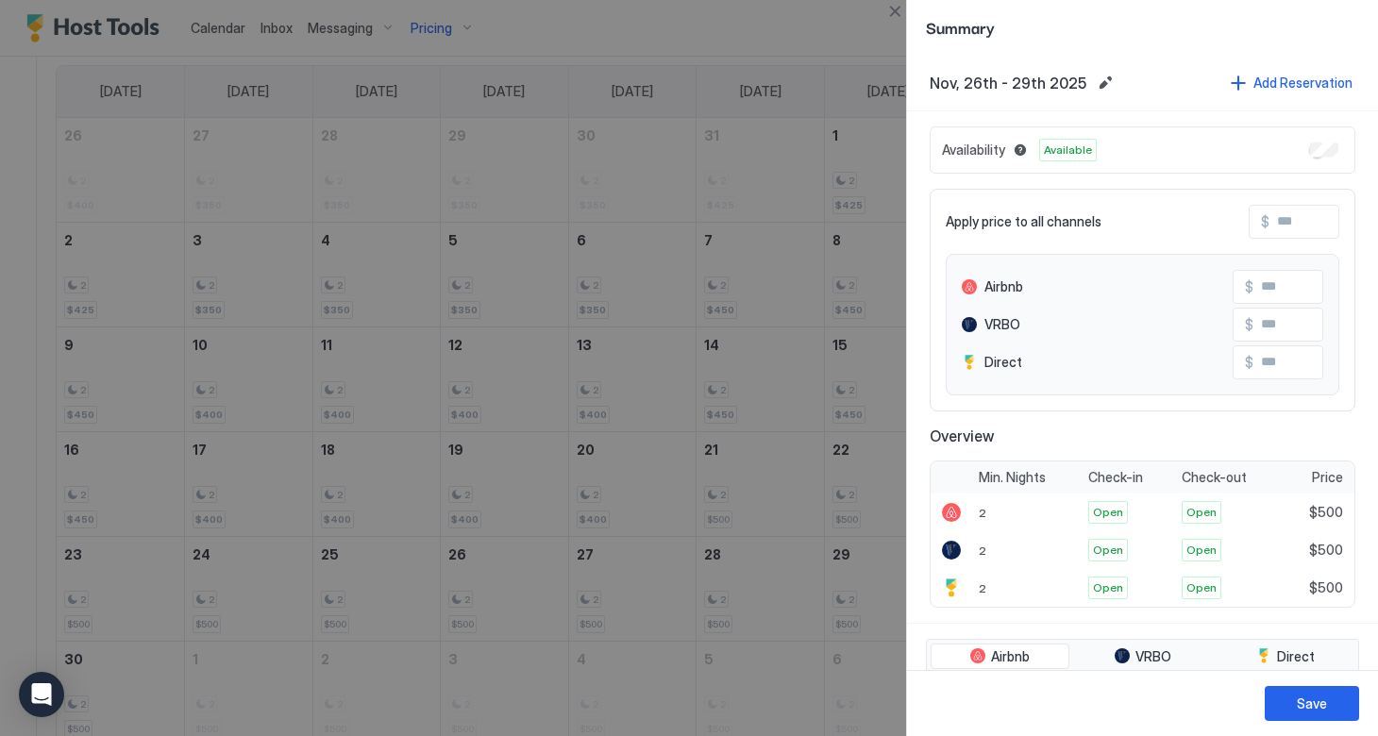
click at [1274, 226] on input "Input Field" at bounding box center [1344, 222] width 151 height 32
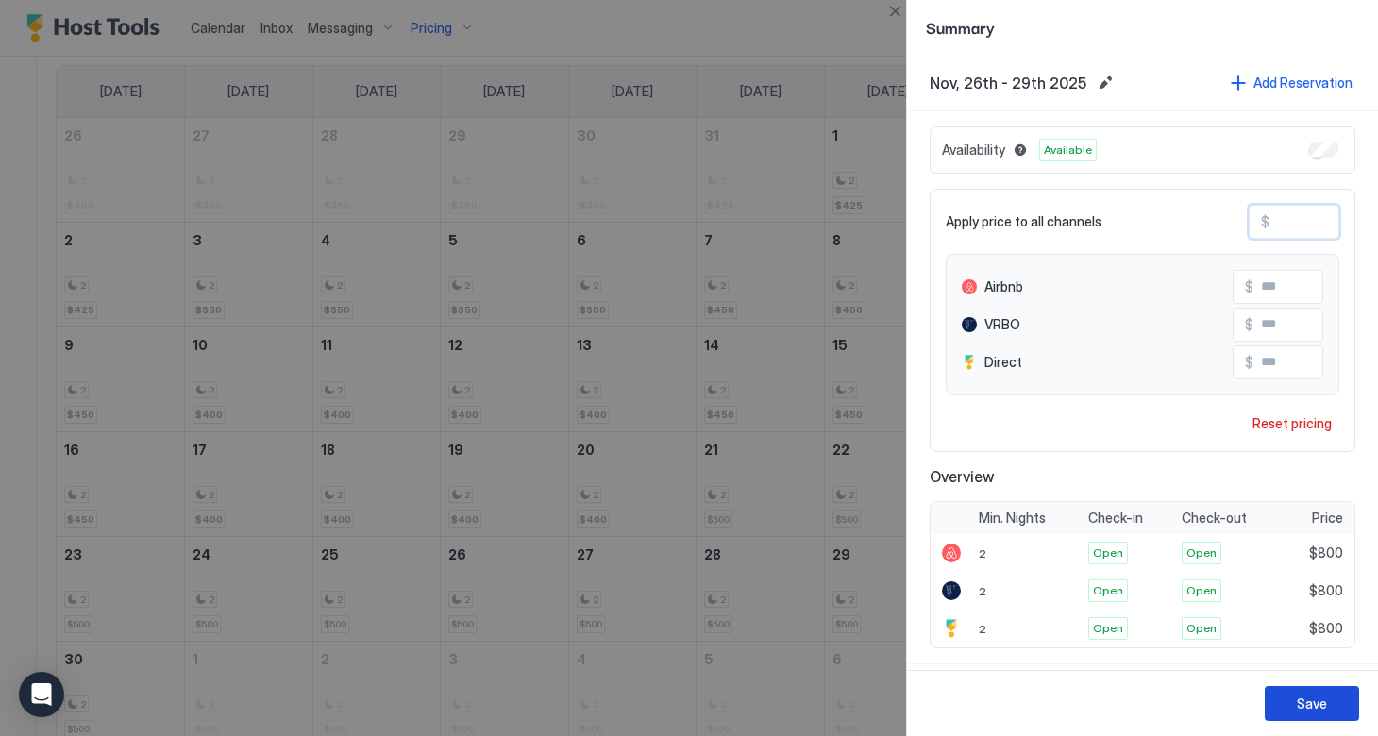
click at [1301, 704] on div "Save" at bounding box center [1312, 704] width 30 height 20
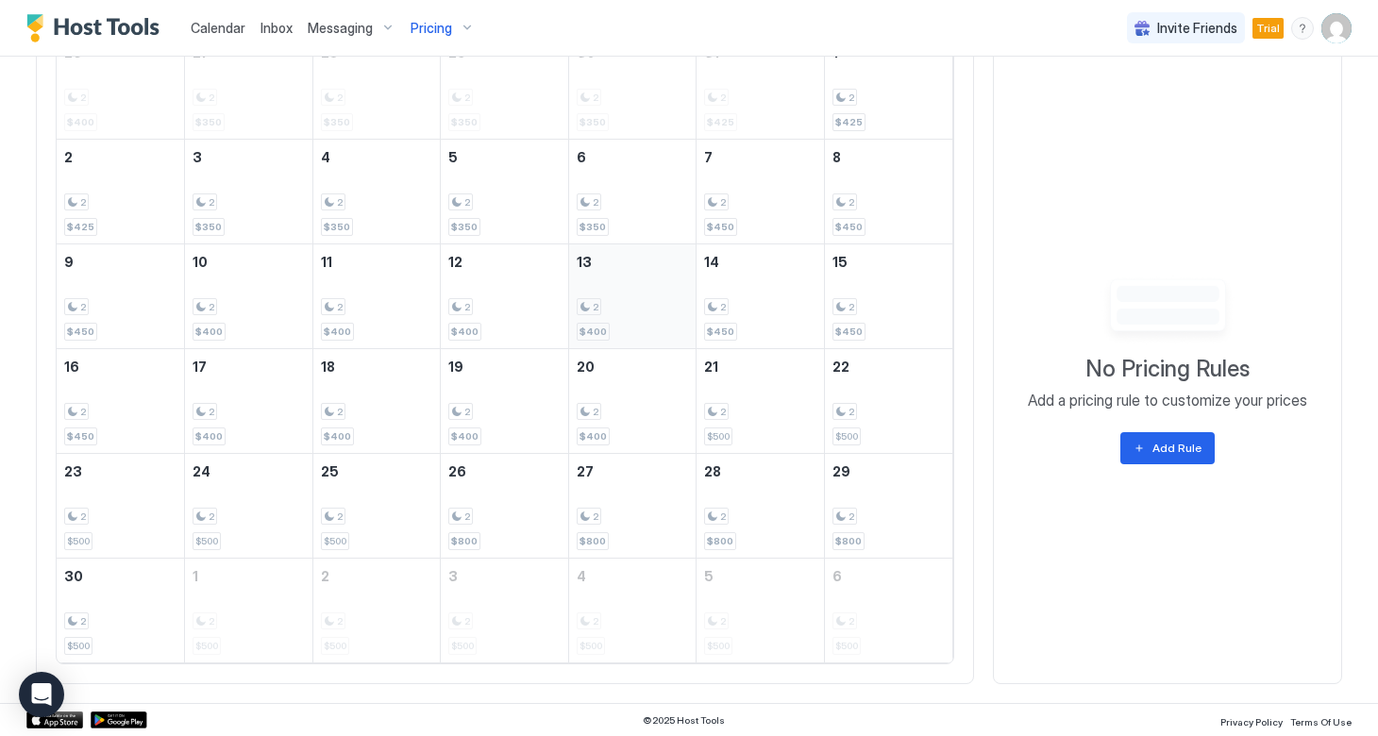
scroll to position [778, 0]
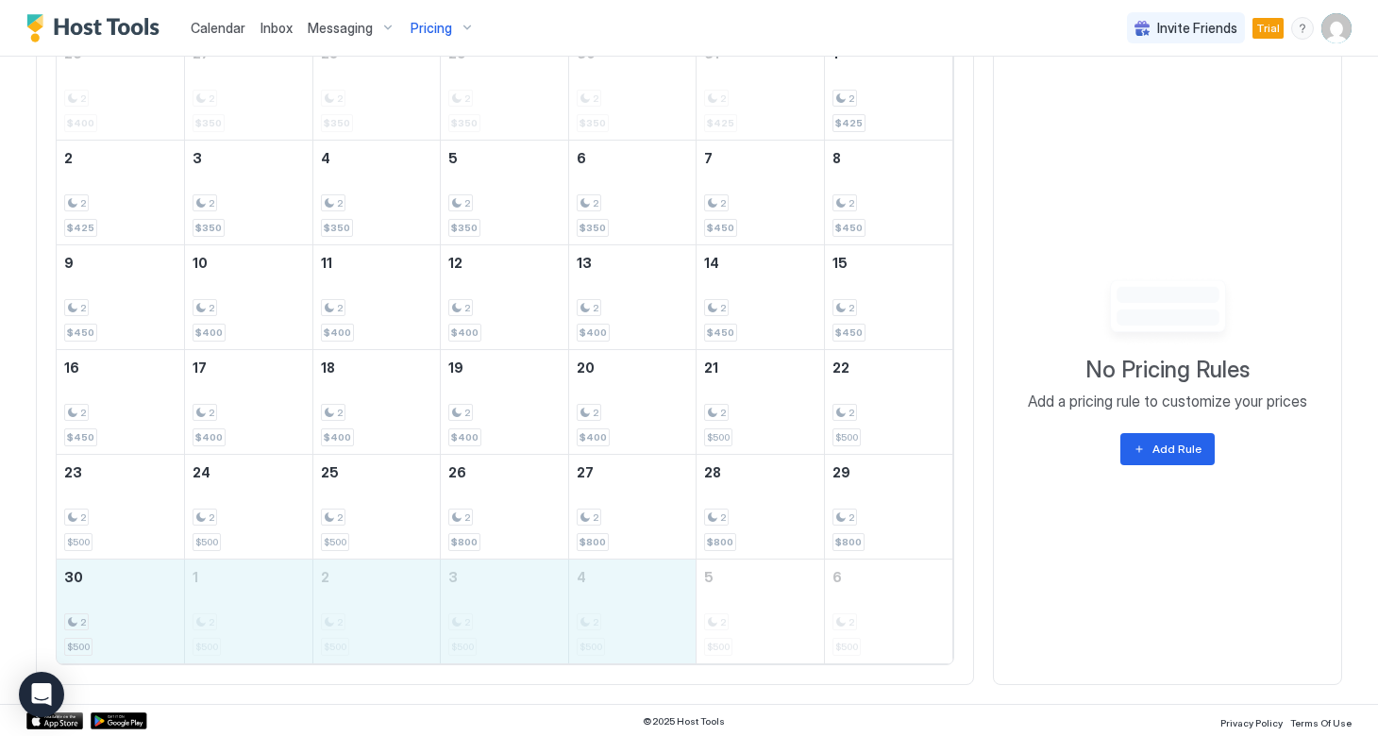
drag, startPoint x: 140, startPoint y: 599, endPoint x: 608, endPoint y: 594, distance: 468.1
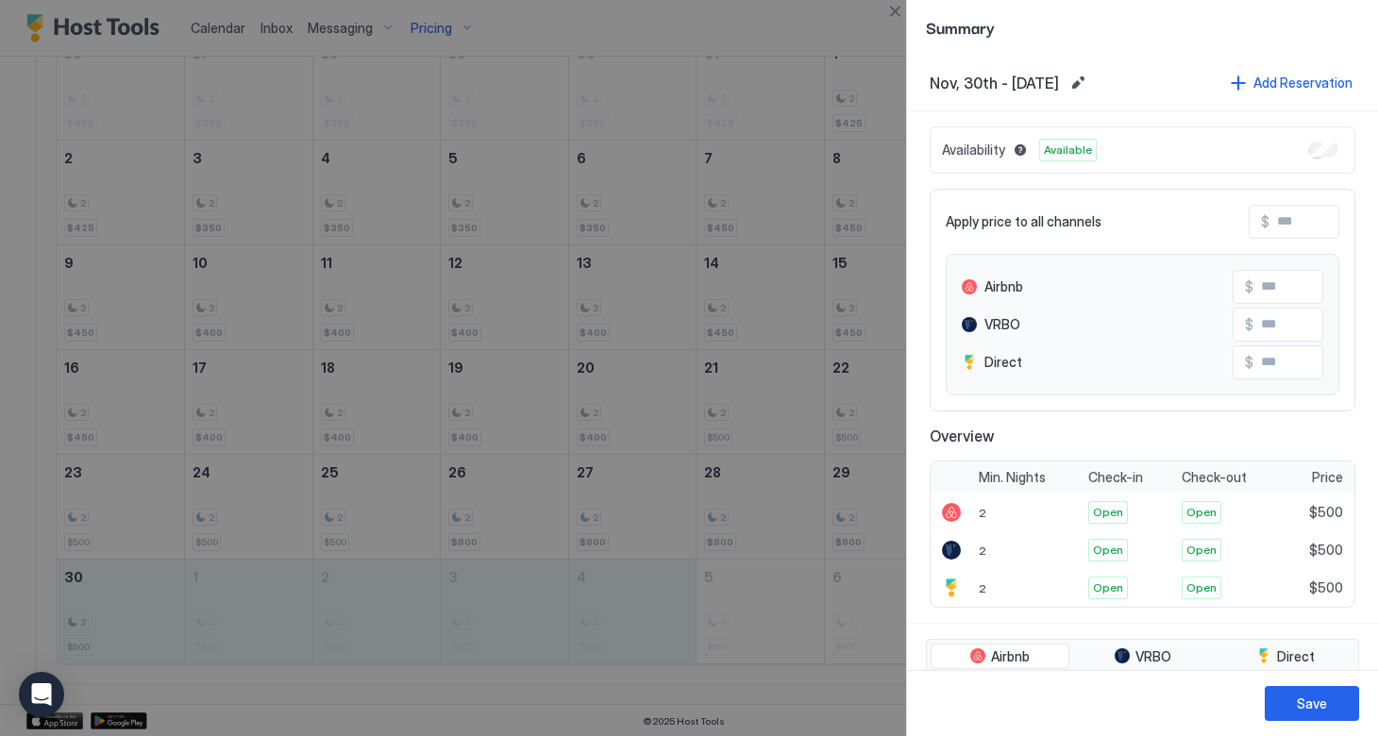
click at [1276, 226] on input "Input Field" at bounding box center [1344, 222] width 151 height 32
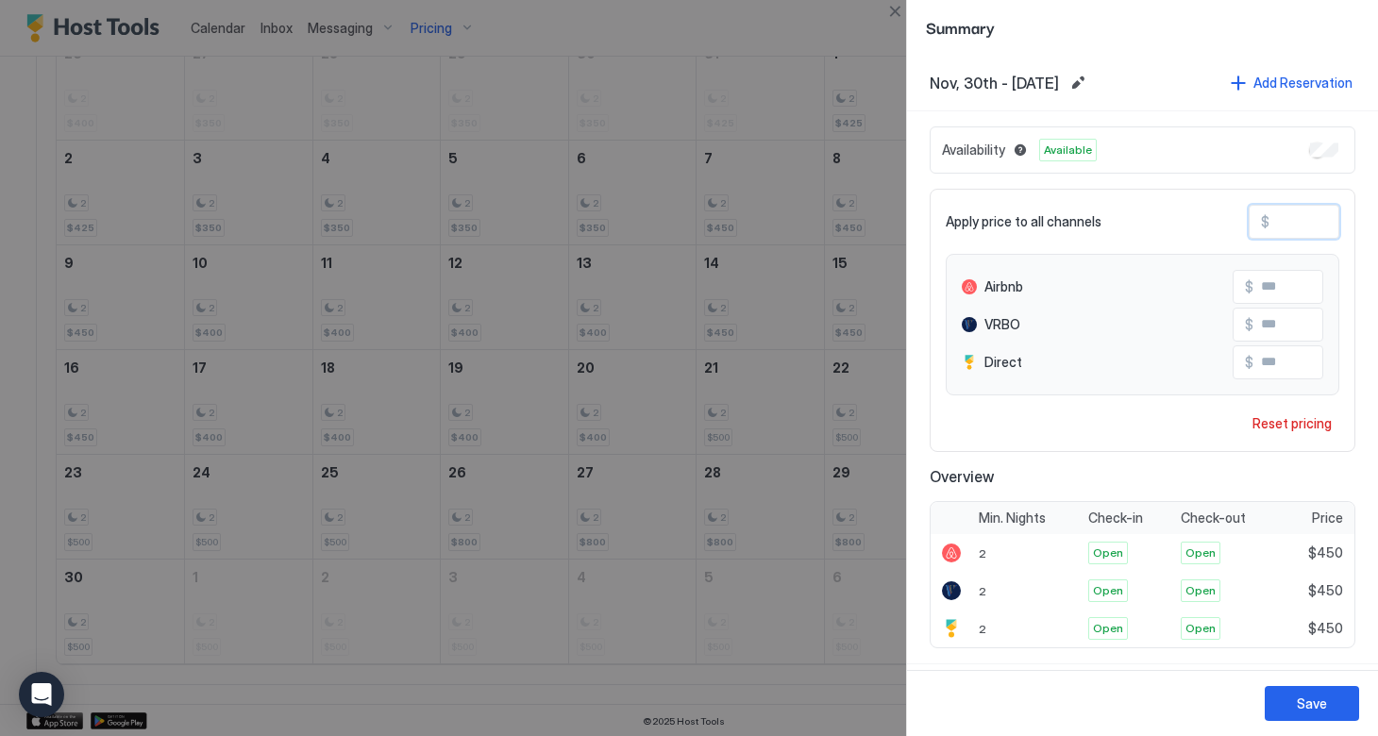
click at [1292, 701] on button "Save" at bounding box center [1311, 703] width 94 height 35
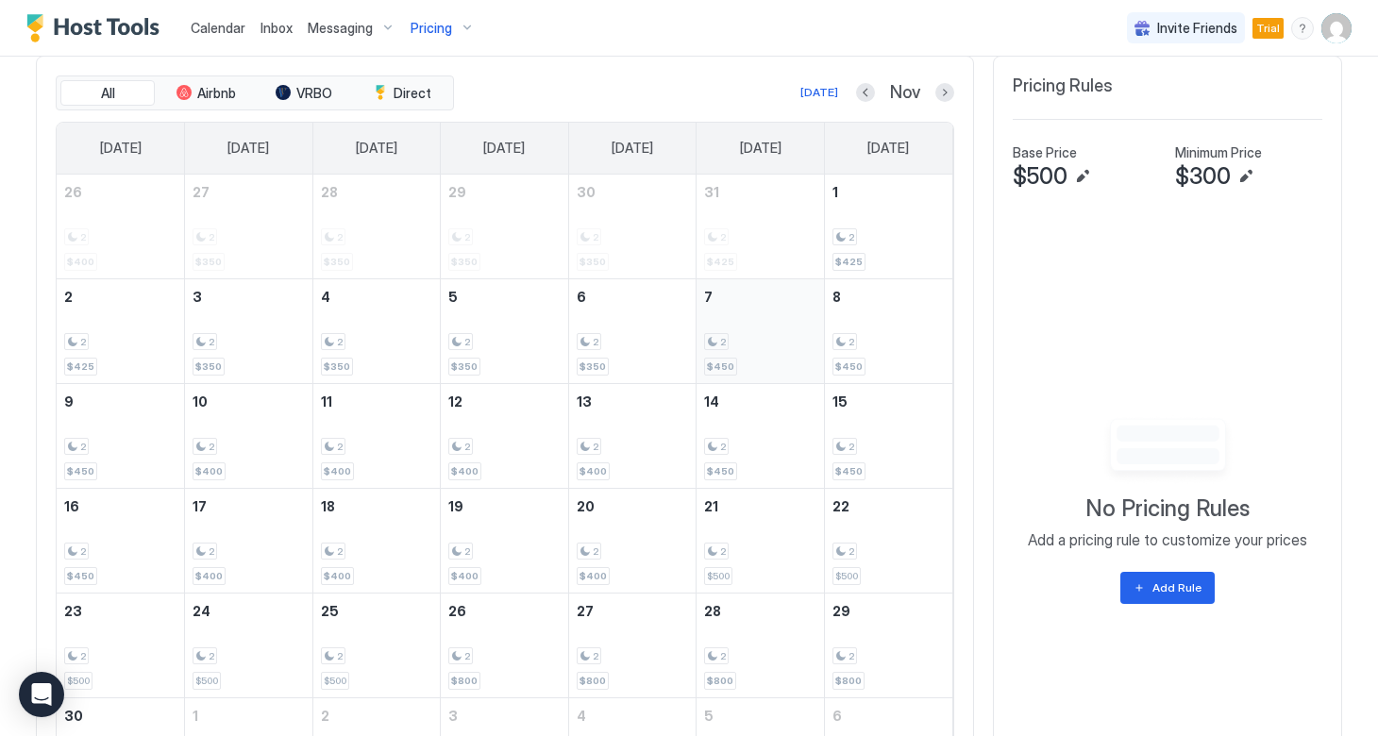
scroll to position [521, 0]
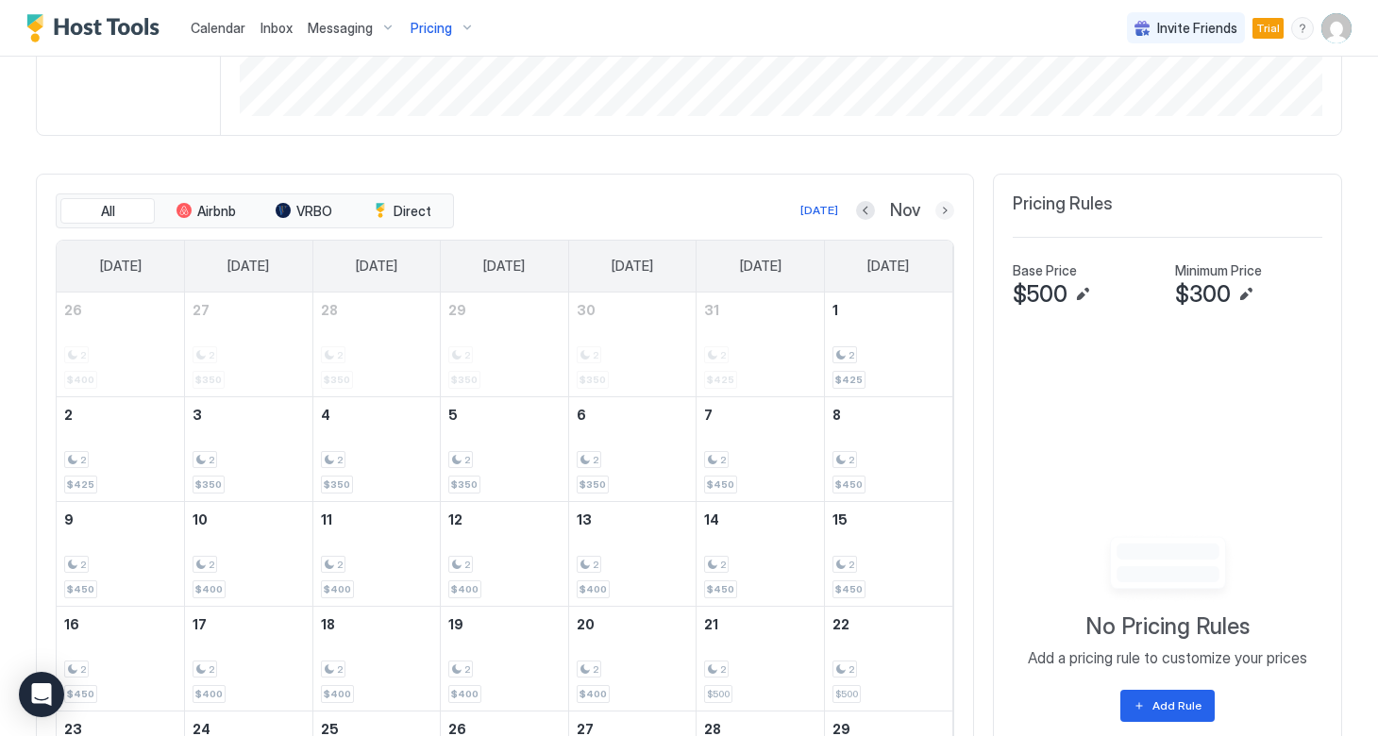
click at [941, 206] on button "Next month" at bounding box center [944, 210] width 19 height 19
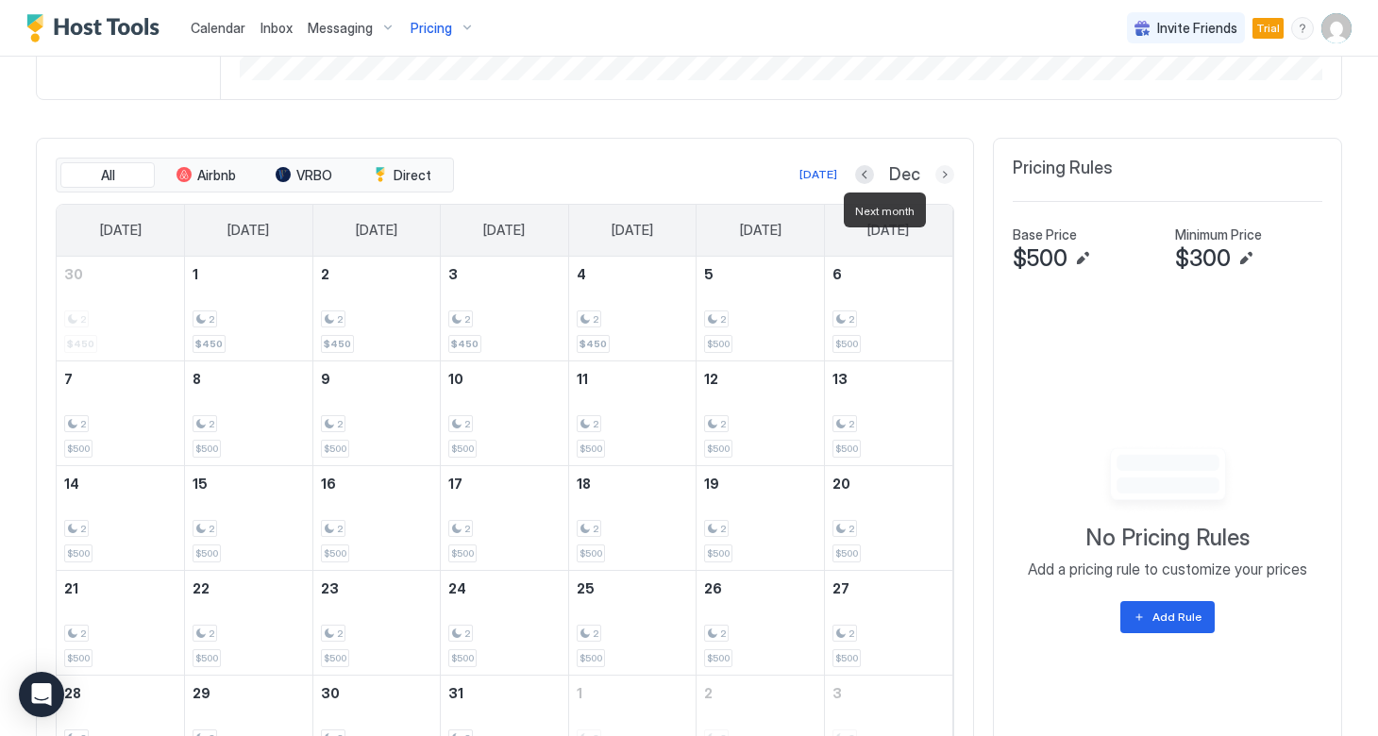
scroll to position [569, 0]
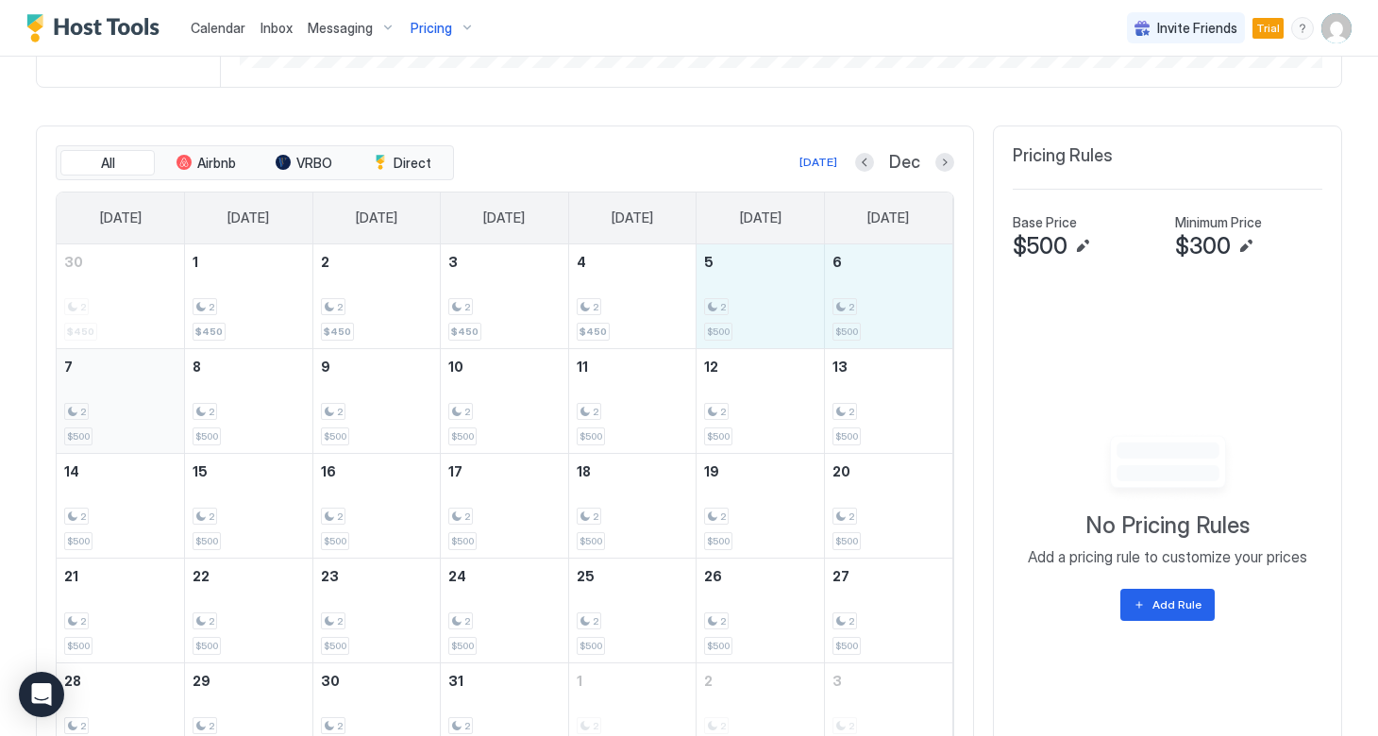
drag, startPoint x: 750, startPoint y: 309, endPoint x: 139, endPoint y: 415, distance: 620.7
click at [139, 415] on tbody "30 2 $450 1 2 $450 2 2 $450 3 2 $450 4 2 $450 5 2 $500 6 2 $500 7 2 $500 8 2 $5…" at bounding box center [505, 505] width 896 height 523
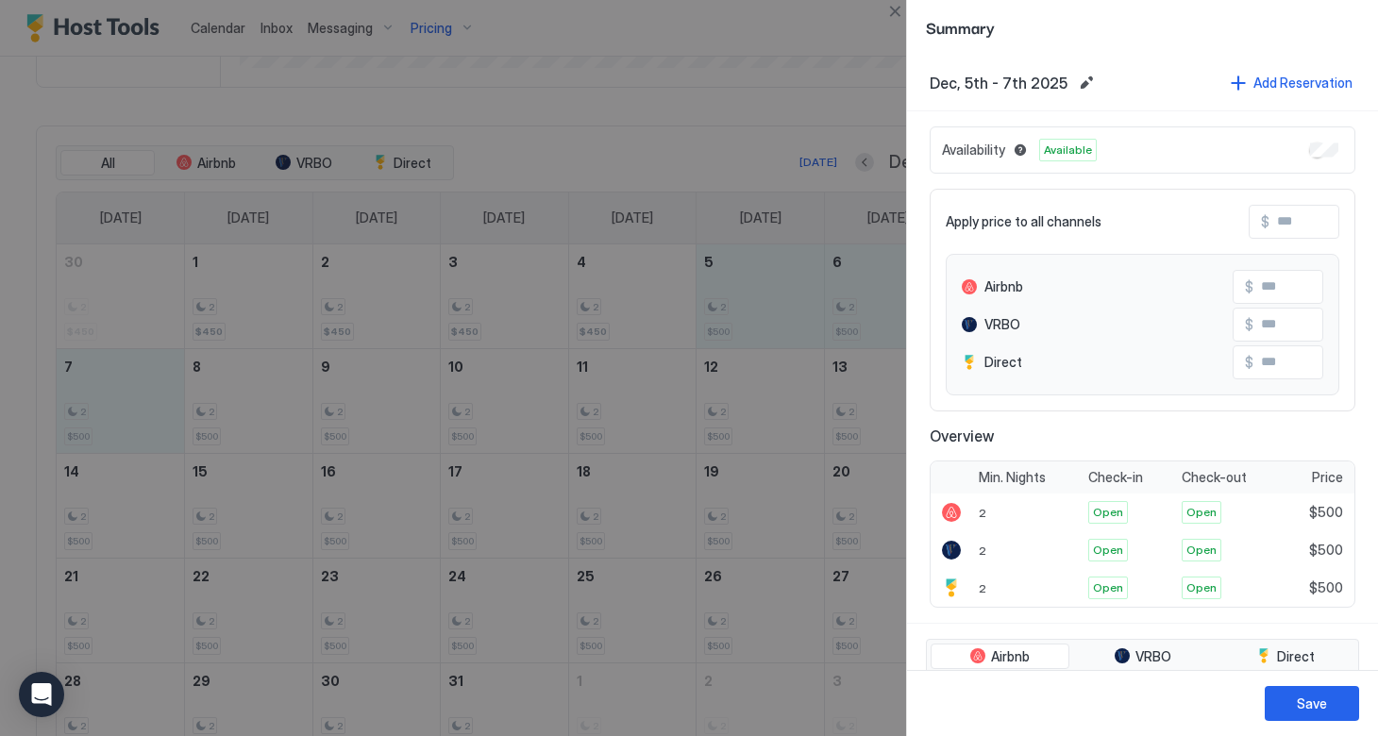
click at [1282, 220] on input "Input Field" at bounding box center [1344, 222] width 151 height 32
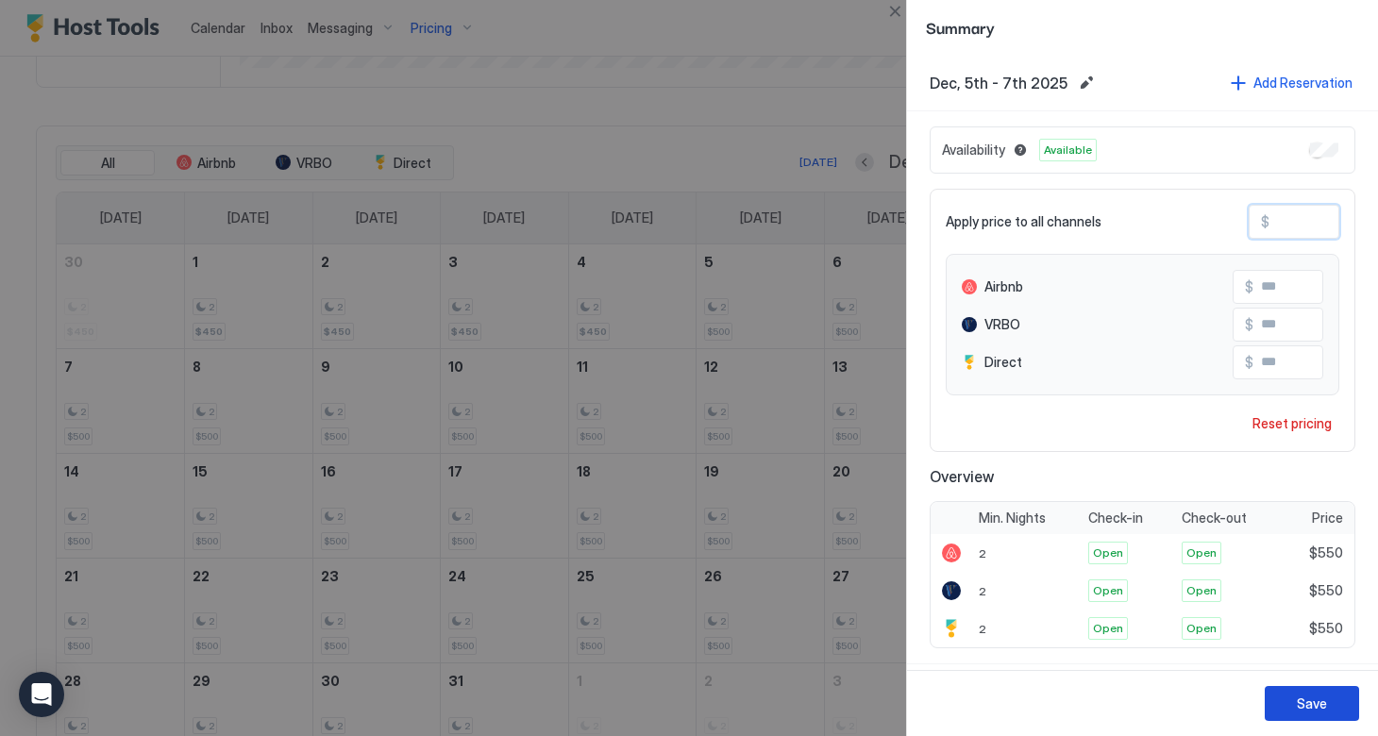
click at [1297, 697] on div "Save" at bounding box center [1312, 704] width 30 height 20
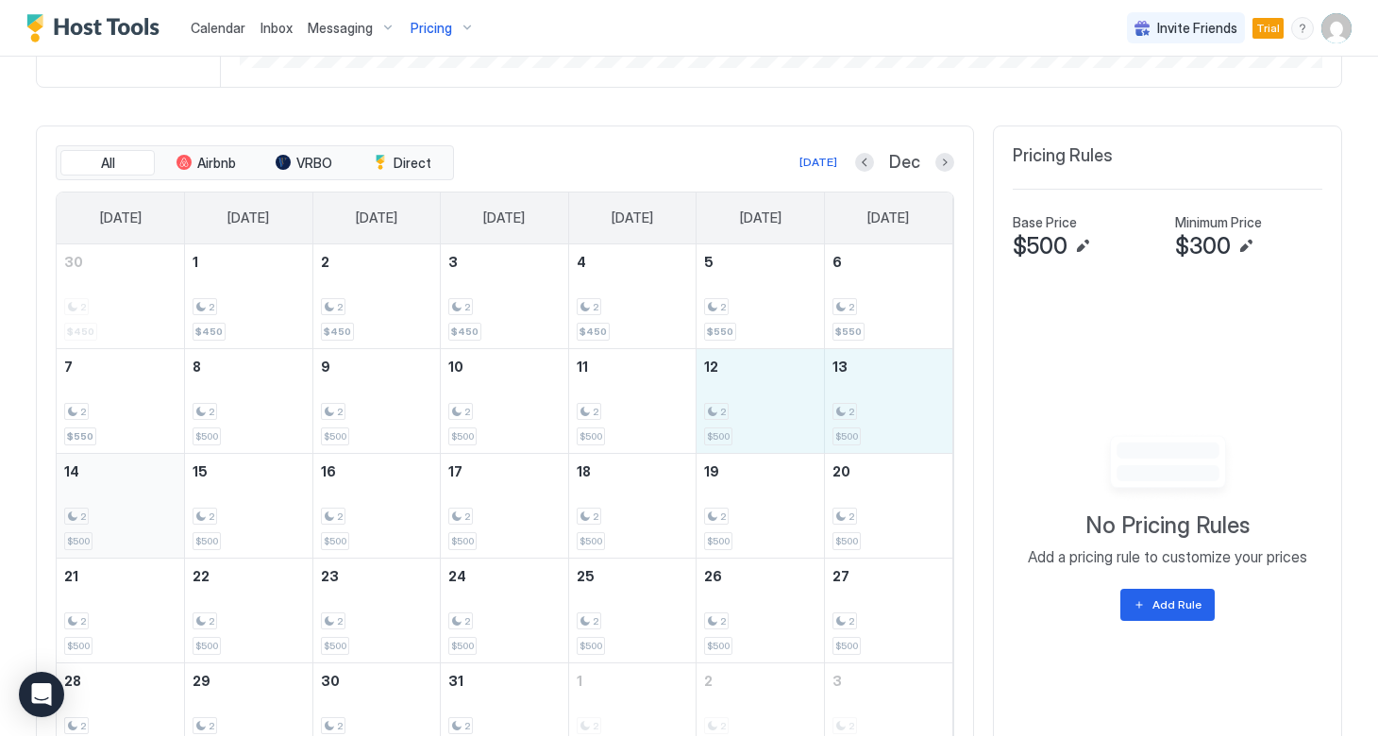
drag, startPoint x: 745, startPoint y: 419, endPoint x: 138, endPoint y: 527, distance: 616.4
click at [138, 527] on tbody "30 2 $450 1 2 $450 2 2 $450 3 2 $450 4 2 $450 5 2 $550 6 2 $550 7 2 $550 8 2 $5…" at bounding box center [505, 505] width 896 height 523
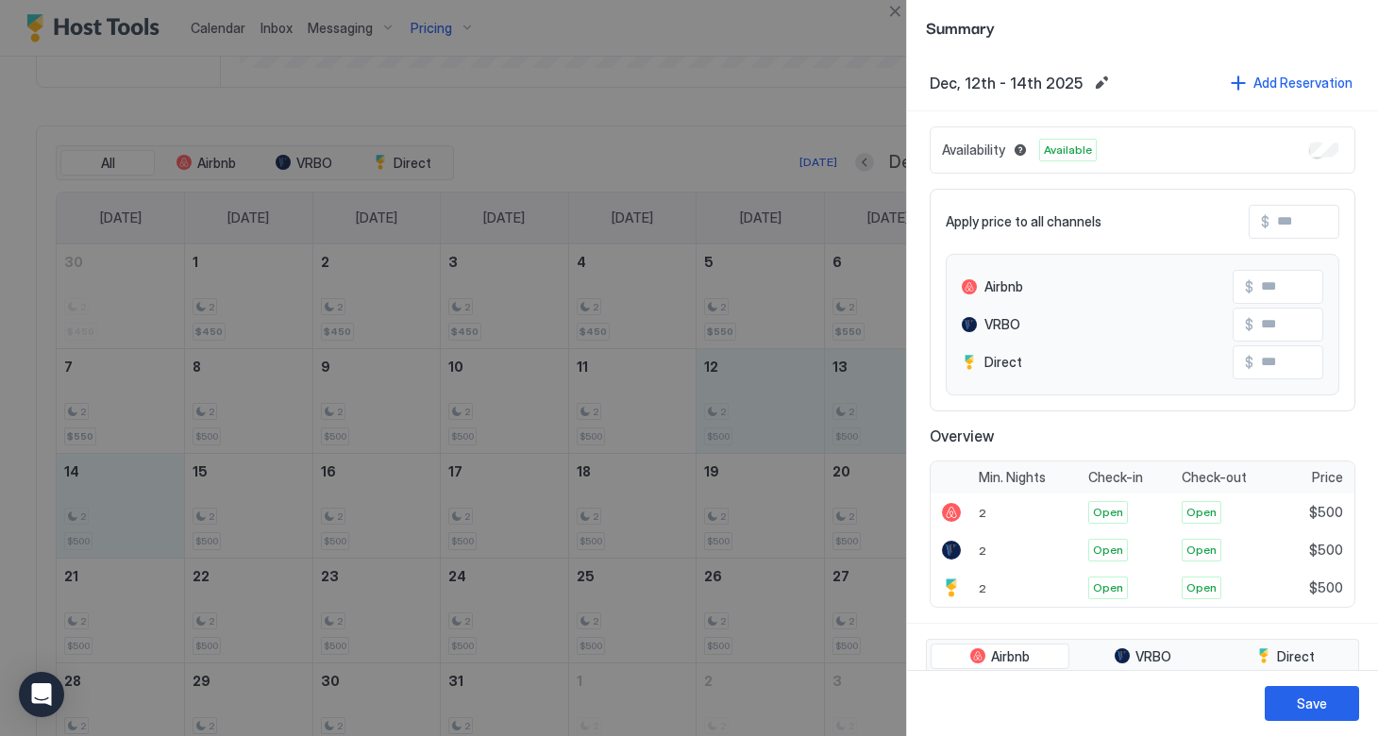
click at [1275, 229] on input "Input Field" at bounding box center [1344, 222] width 151 height 32
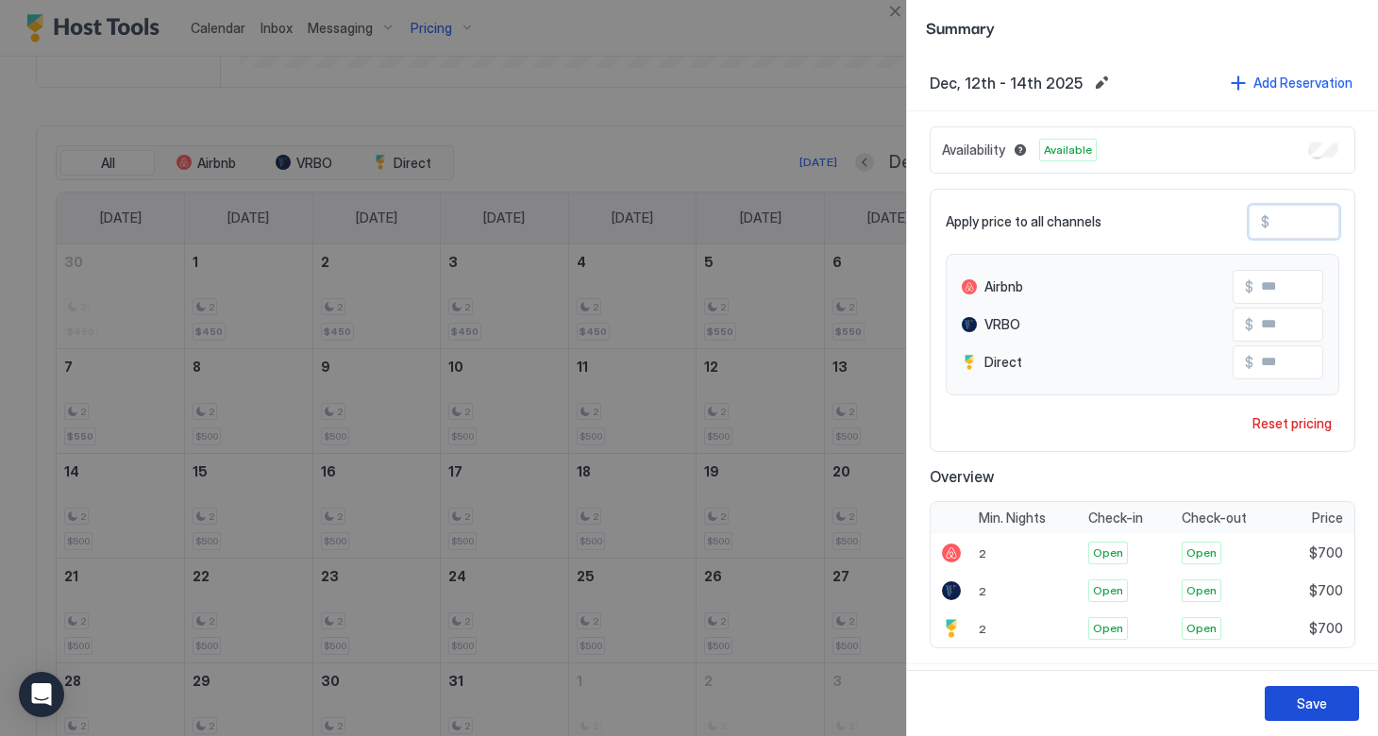
click at [1307, 700] on div "Save" at bounding box center [1312, 704] width 30 height 20
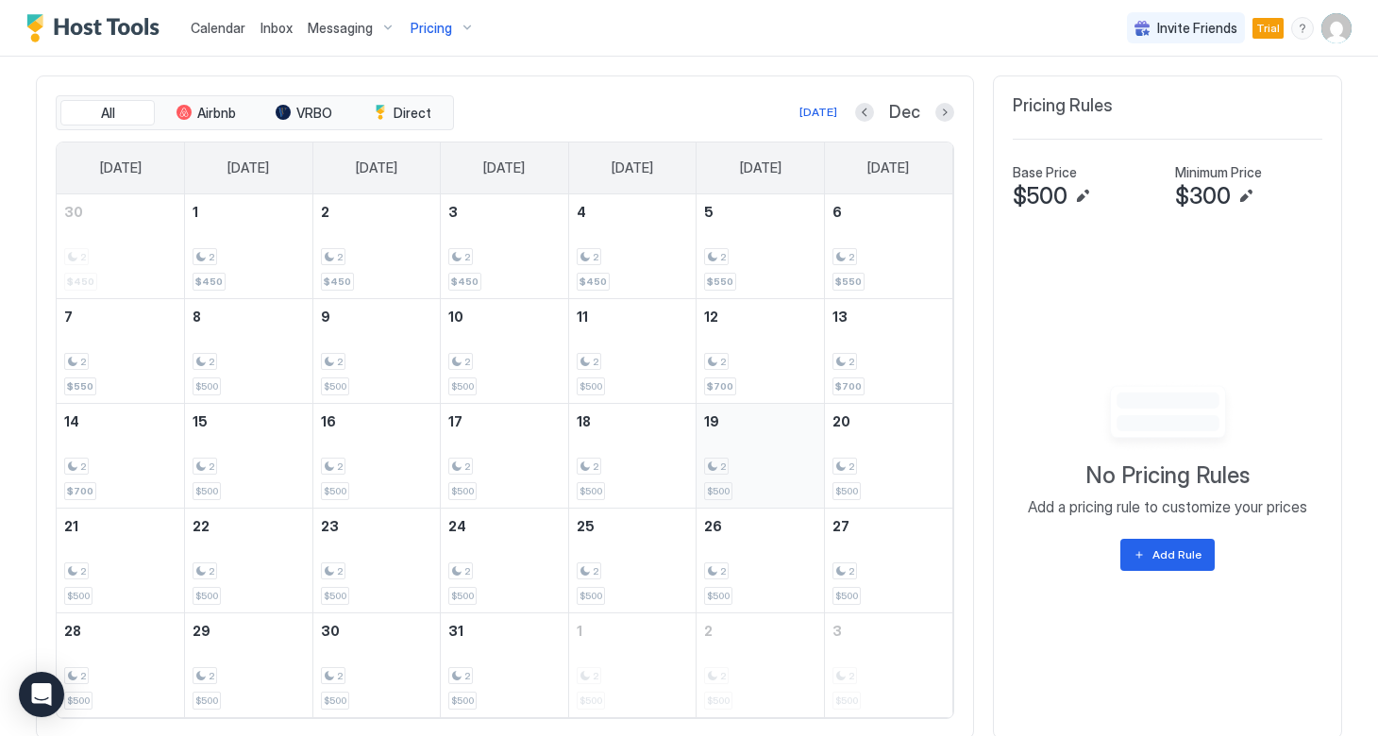
scroll to position [626, 0]
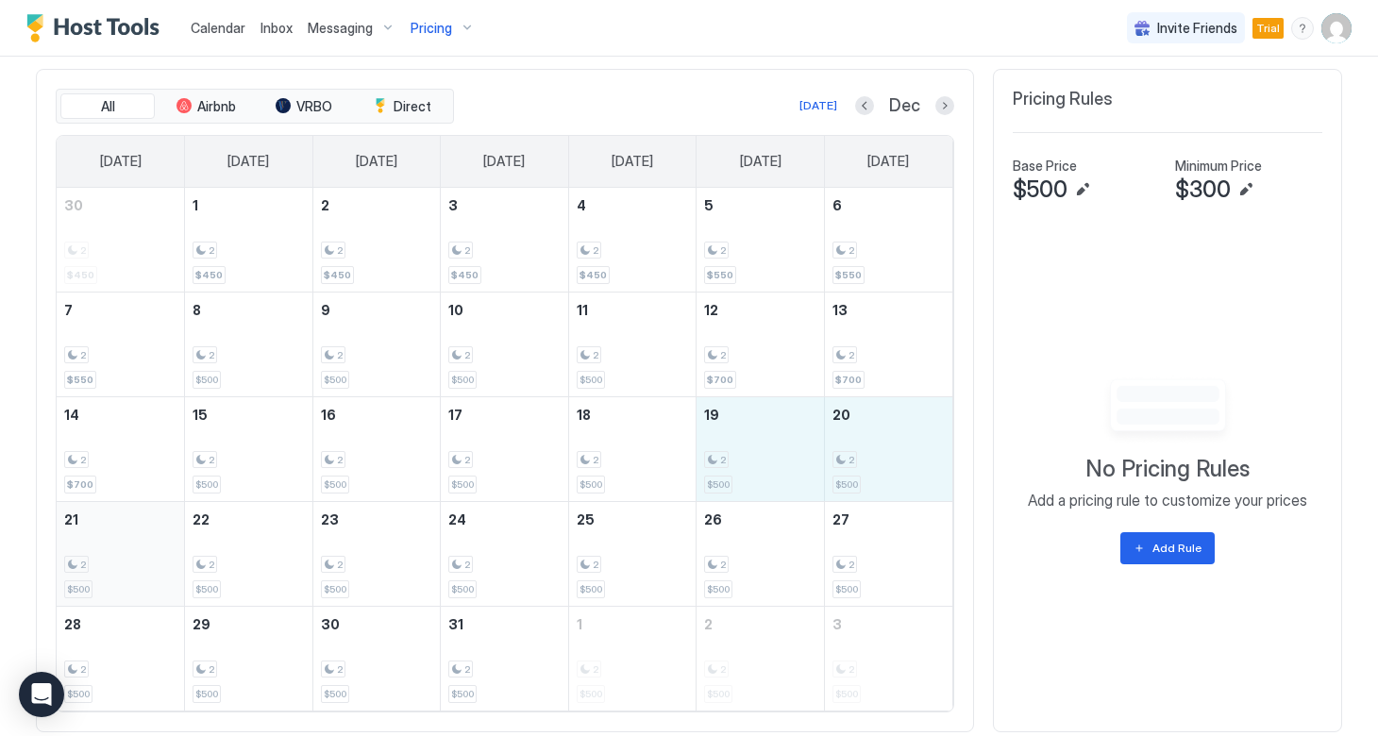
drag, startPoint x: 758, startPoint y: 463, endPoint x: 126, endPoint y: 579, distance: 641.9
click at [126, 579] on tbody "30 2 $450 1 2 $450 2 2 $450 3 2 $450 4 2 $450 5 2 $550 6 2 $550 7 2 $550 8 2 $5…" at bounding box center [505, 449] width 896 height 523
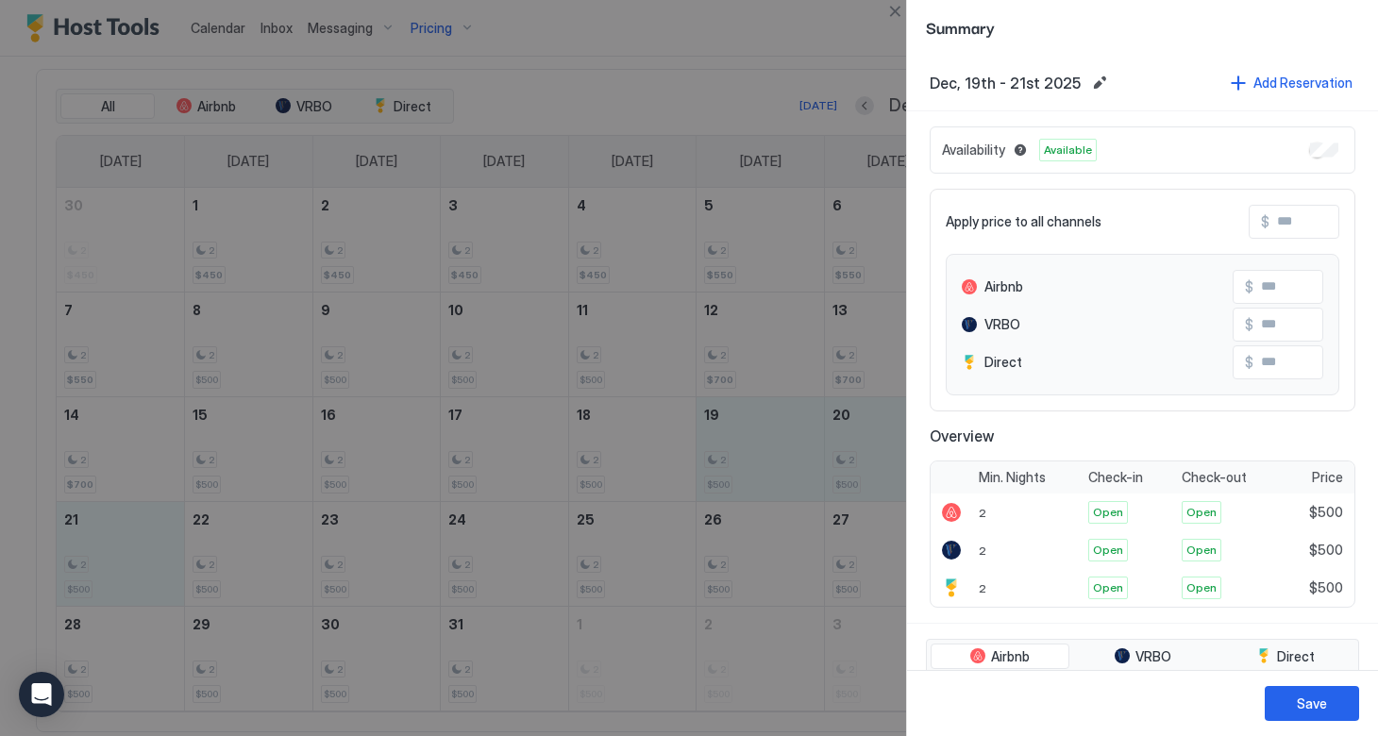
click at [1275, 226] on input "Input Field" at bounding box center [1344, 222] width 151 height 32
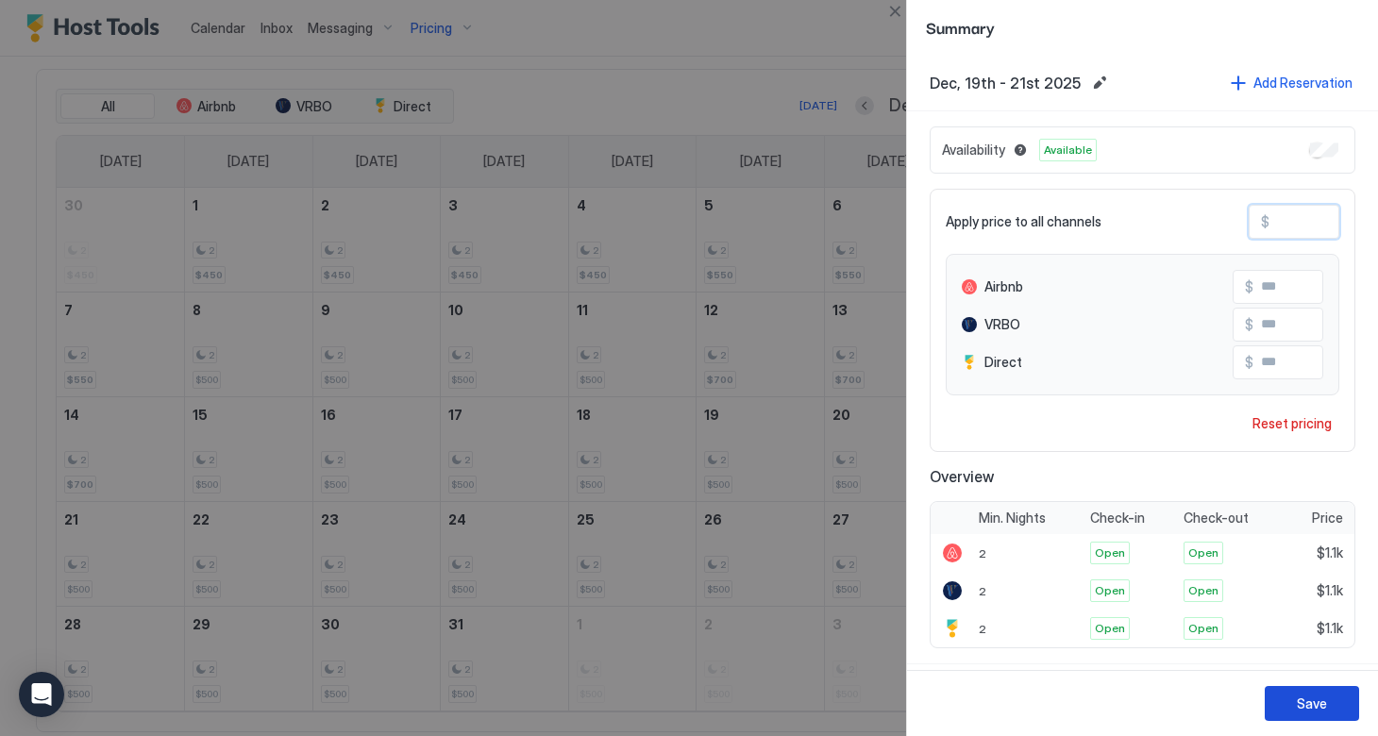
click at [1314, 711] on div "Save" at bounding box center [1312, 704] width 30 height 20
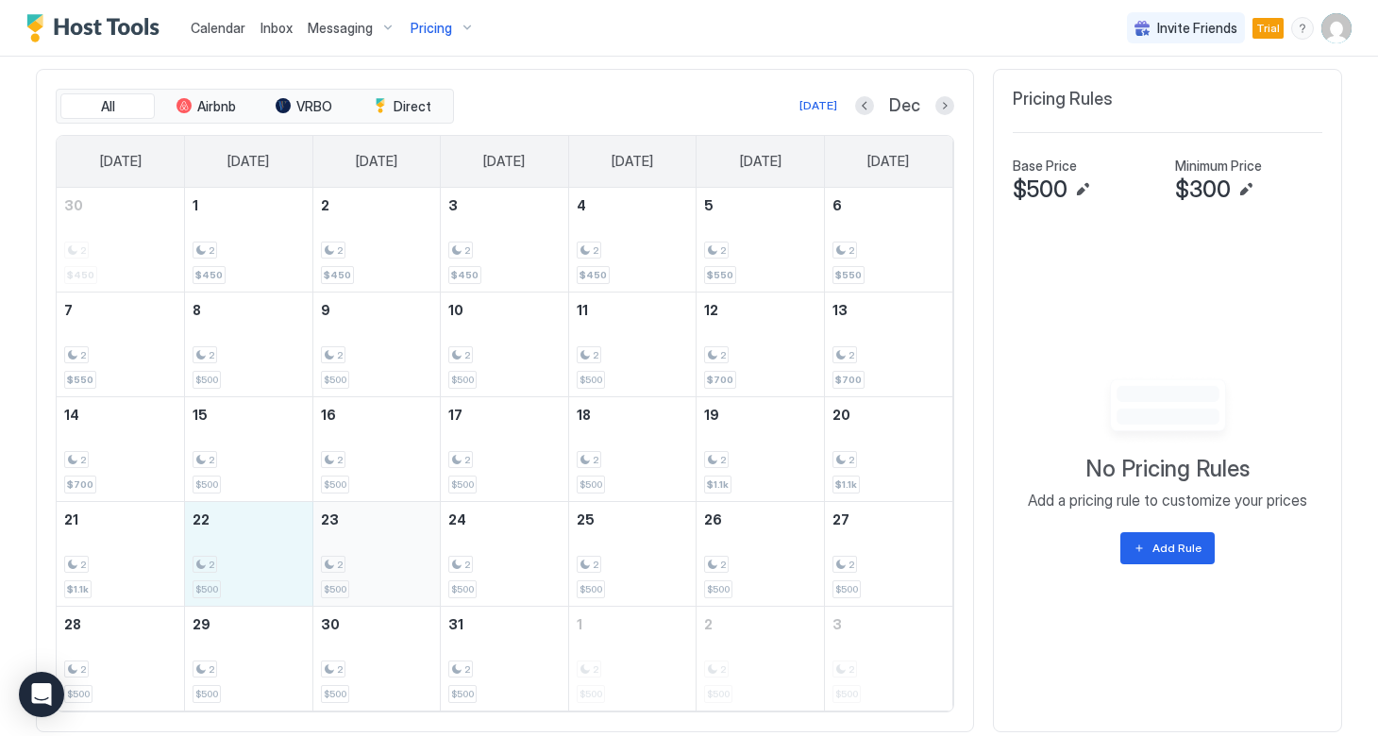
drag, startPoint x: 223, startPoint y: 554, endPoint x: 369, endPoint y: 549, distance: 146.3
click at [369, 549] on tr "21 2 $1.1k 22 2 $500 23 2 $500 24 2 $500 25 2 $500 26 2 $500 27 2 $500" at bounding box center [505, 553] width 896 height 105
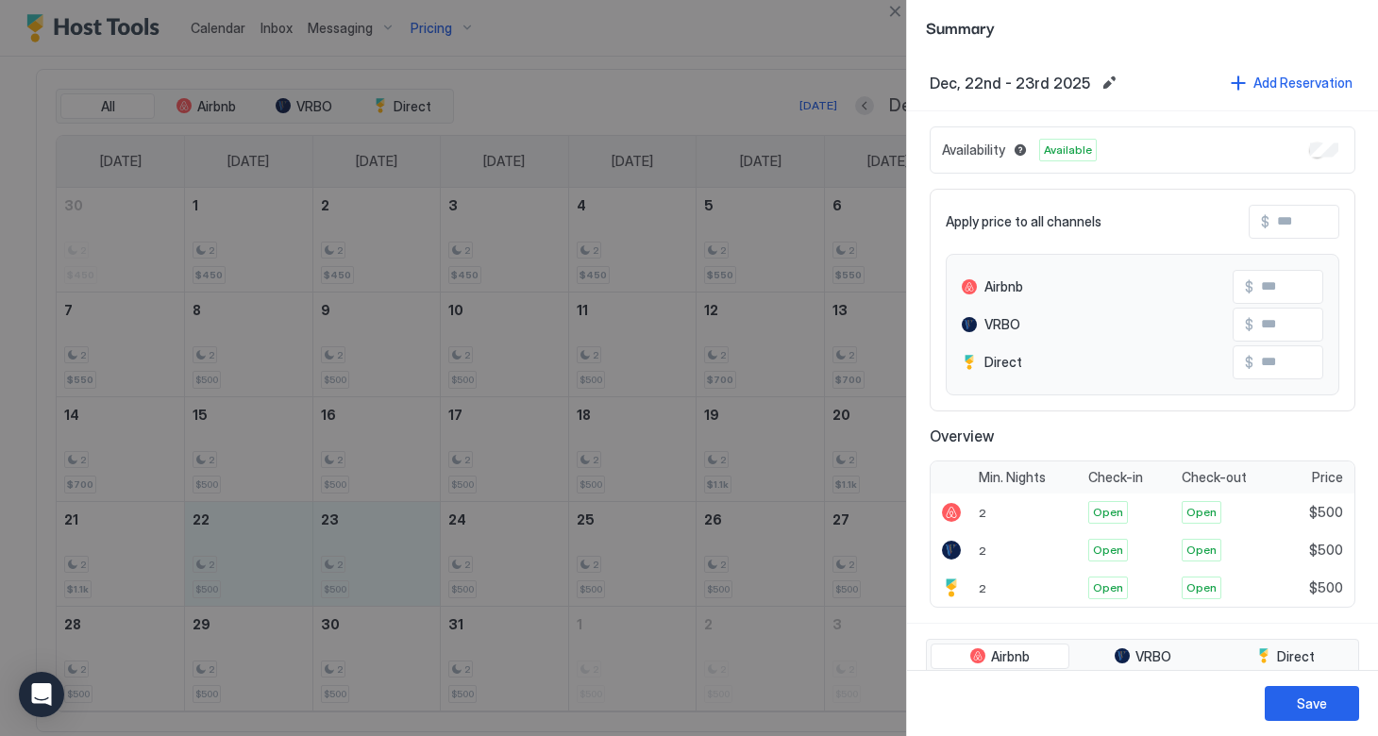
click at [1270, 218] on input "Input Field" at bounding box center [1344, 222] width 151 height 32
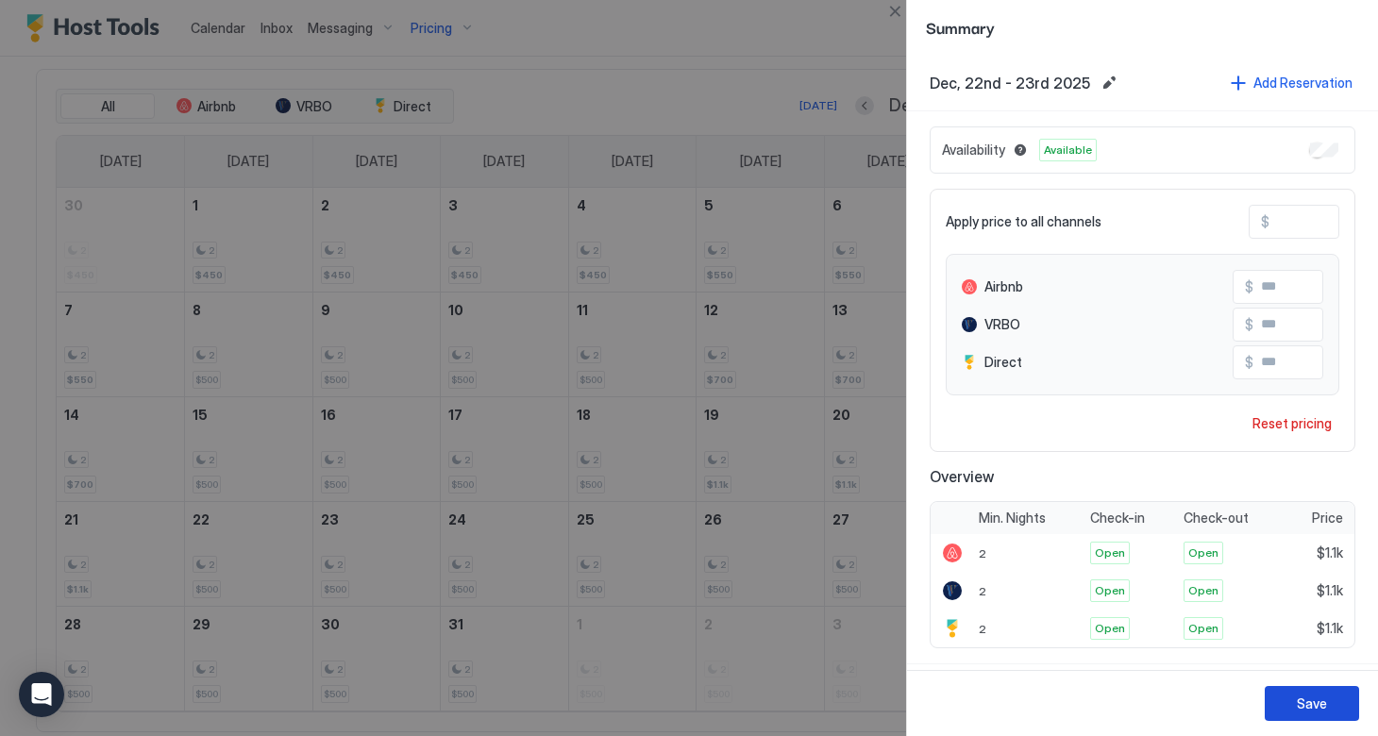
click at [1302, 701] on div "Save" at bounding box center [1312, 704] width 30 height 20
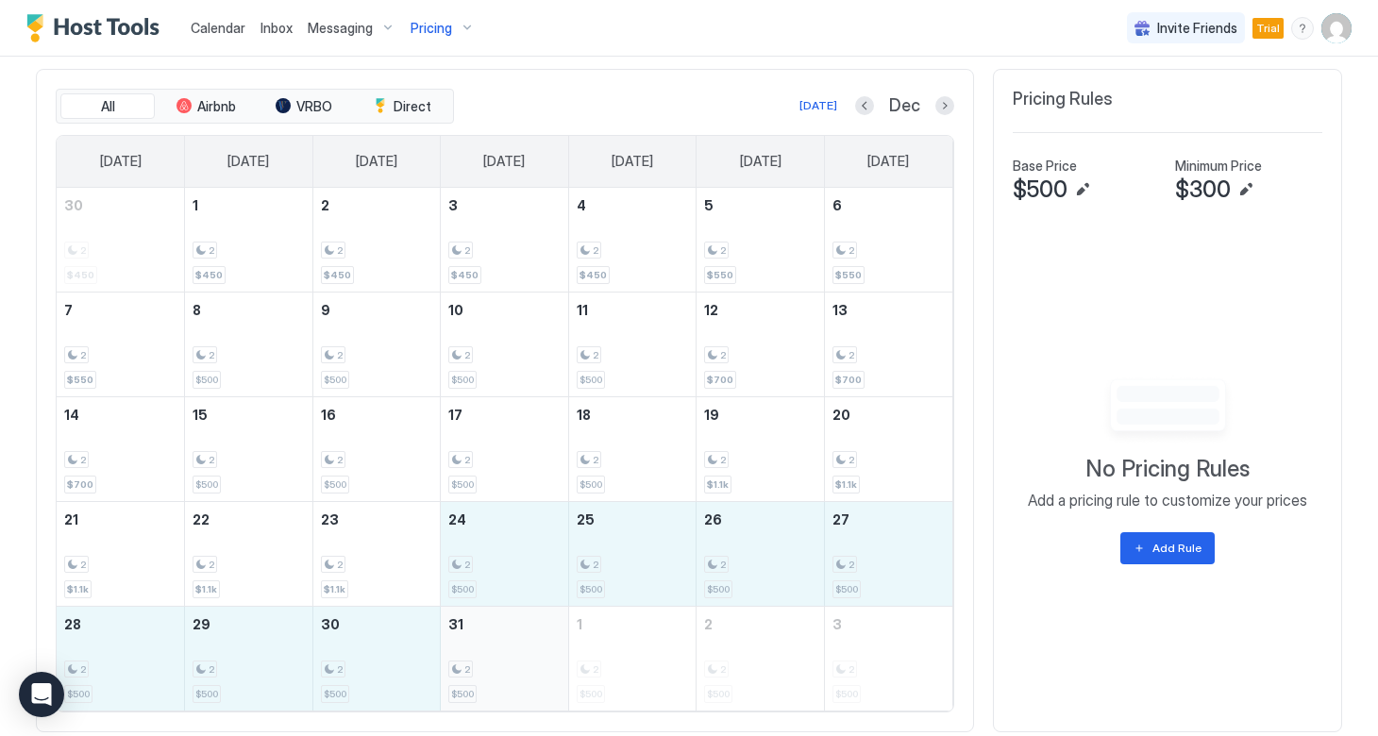
drag, startPoint x: 471, startPoint y: 549, endPoint x: 544, endPoint y: 649, distance: 123.6
click at [544, 649] on tbody "30 2 $450 1 2 $450 2 2 $450 3 2 $450 4 2 $450 5 2 $550 6 2 $550 7 2 $550 8 2 $5…" at bounding box center [505, 449] width 896 height 523
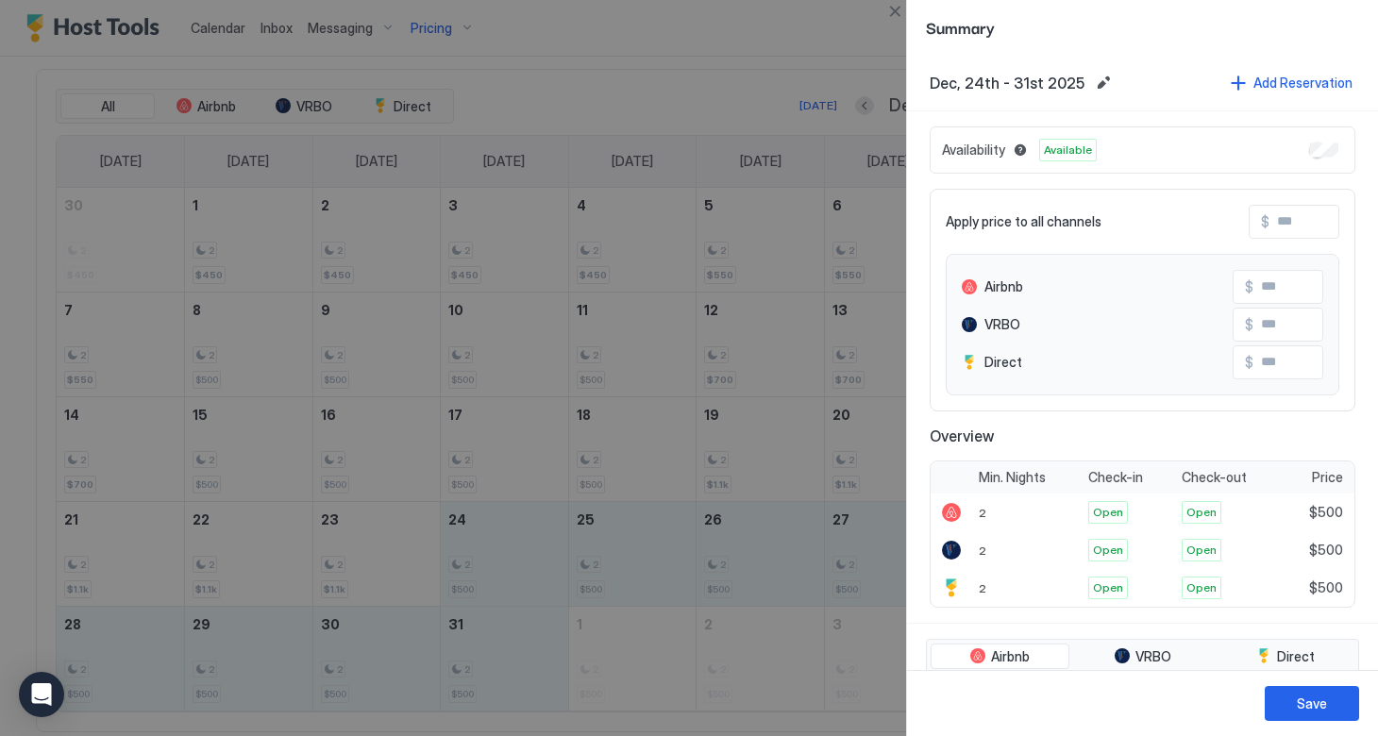
click at [1276, 225] on input "Input Field" at bounding box center [1344, 222] width 151 height 32
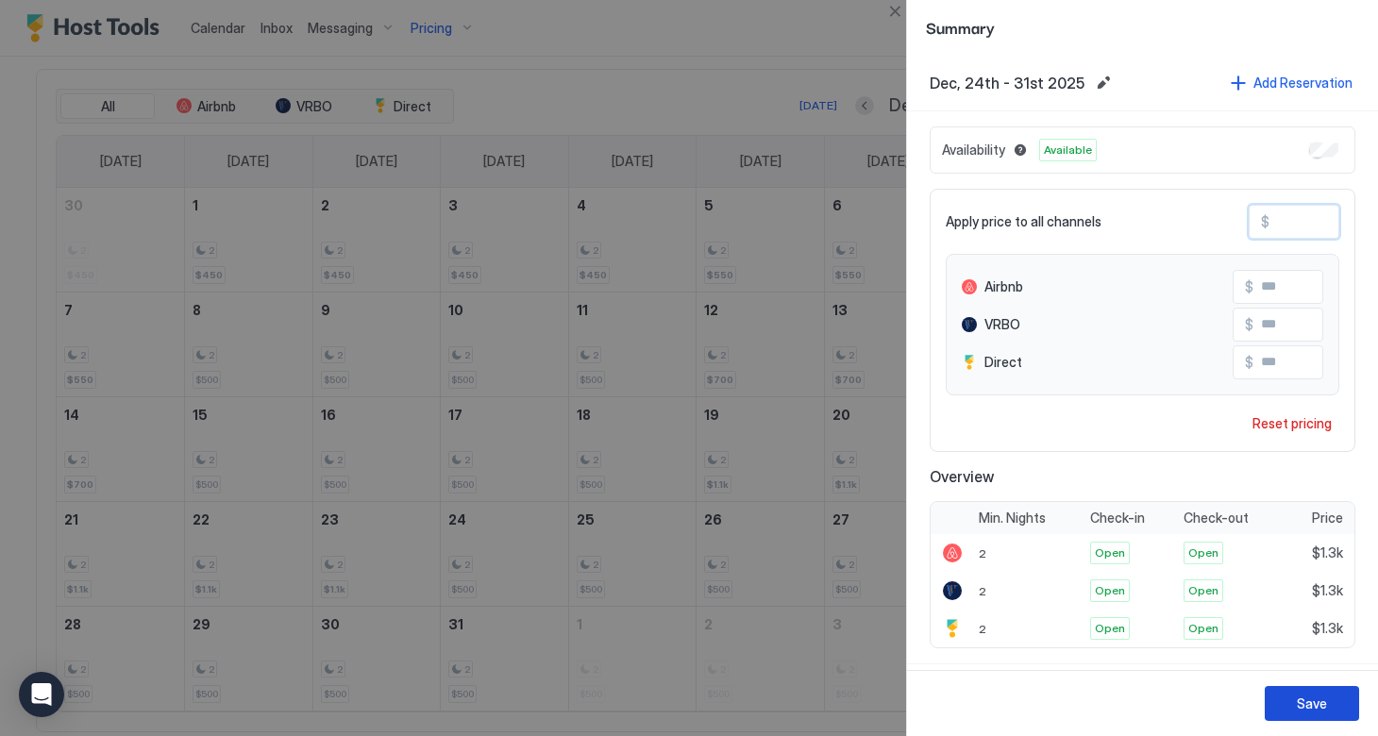
click at [1300, 706] on div "Save" at bounding box center [1312, 704] width 30 height 20
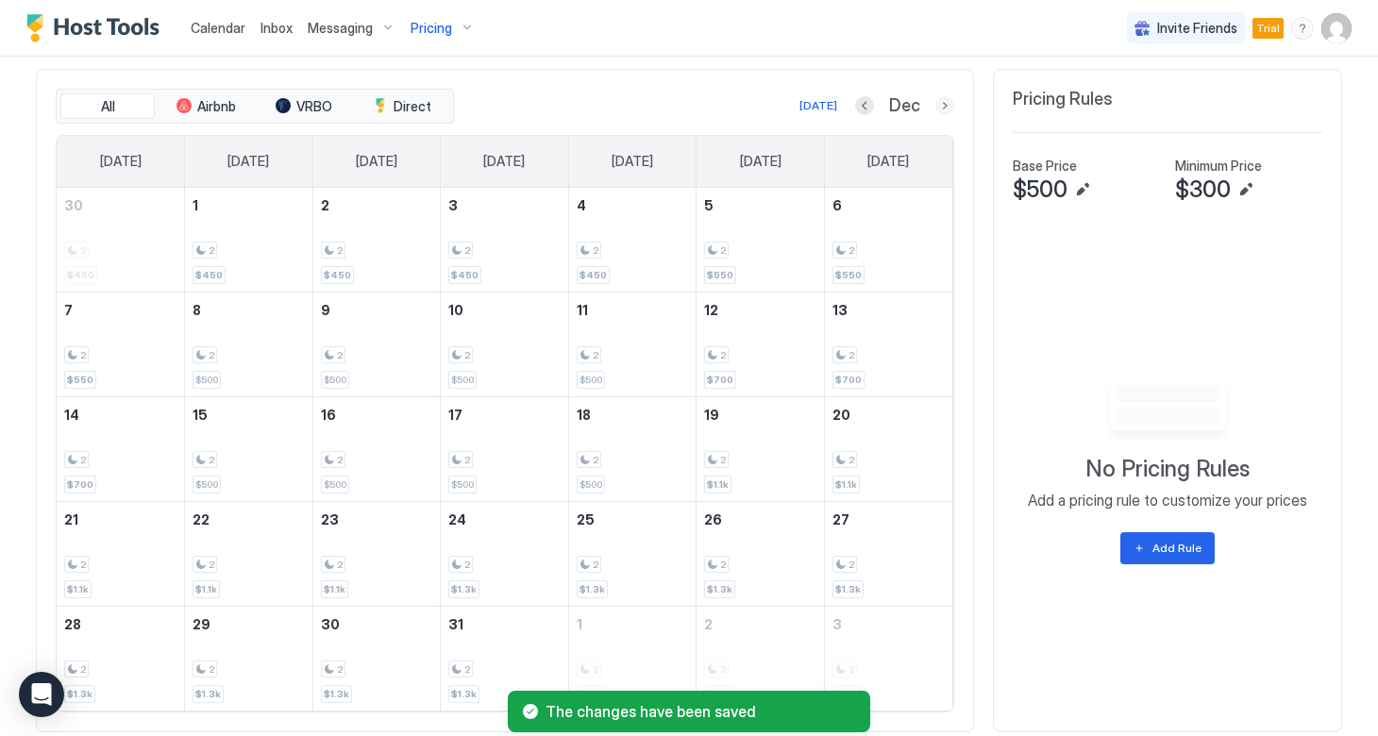
click at [947, 108] on button "Next month" at bounding box center [944, 105] width 19 height 19
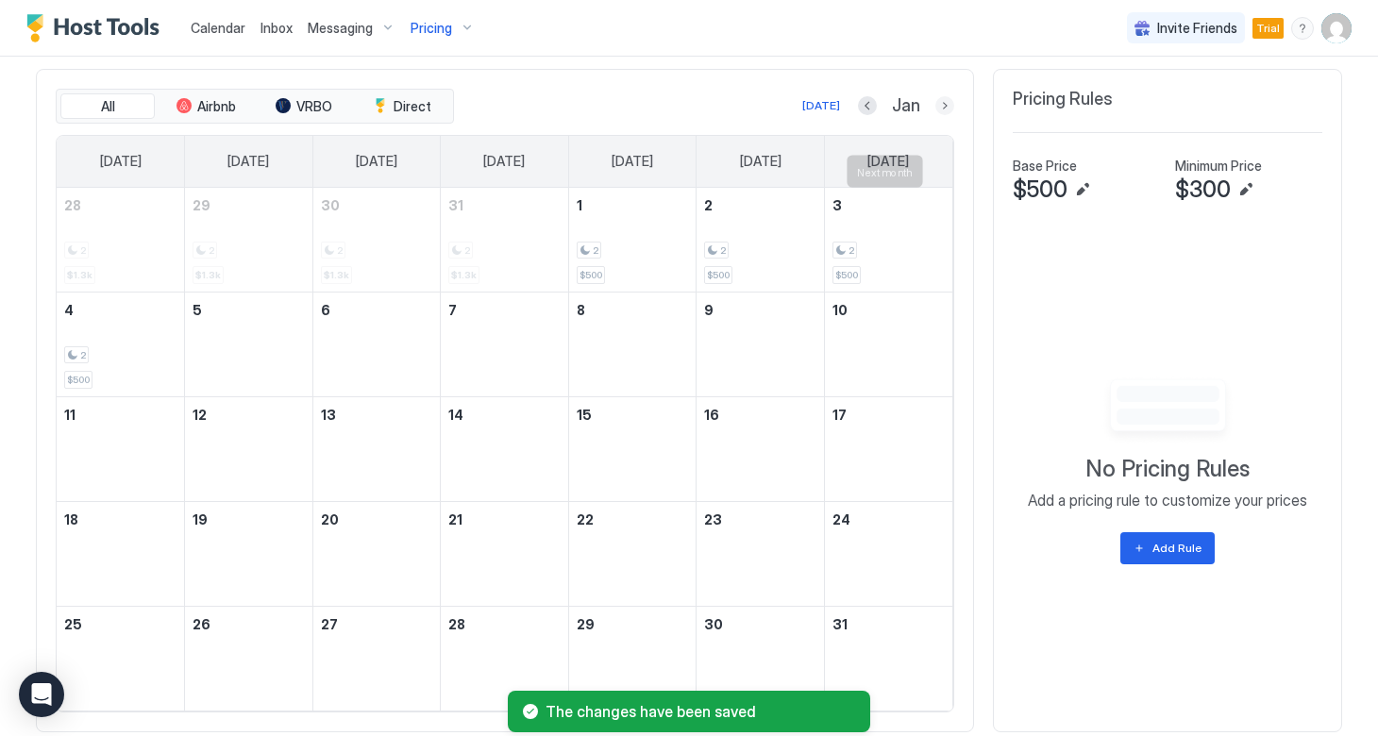
scroll to position [560, 0]
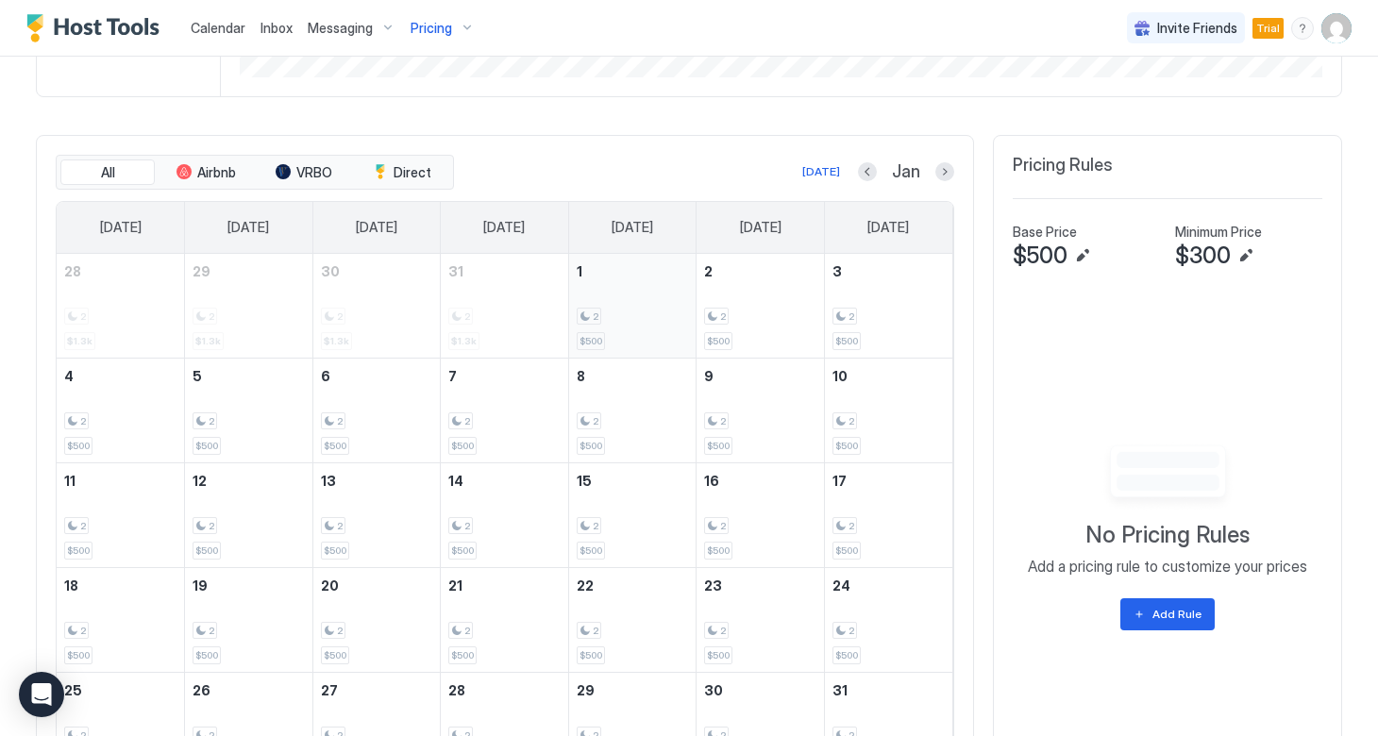
click at [640, 301] on div "2 $500" at bounding box center [633, 305] width 112 height 89
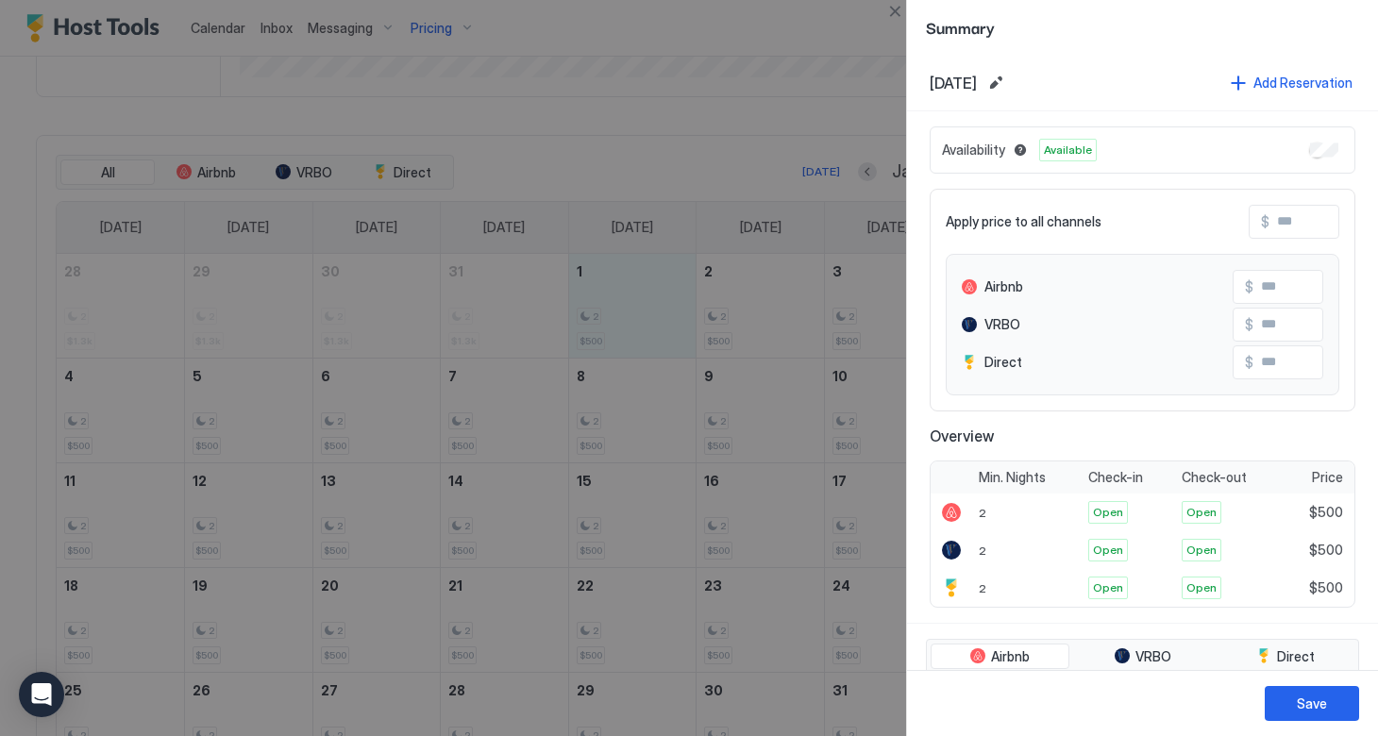
click at [1275, 222] on input "Input Field" at bounding box center [1344, 222] width 151 height 32
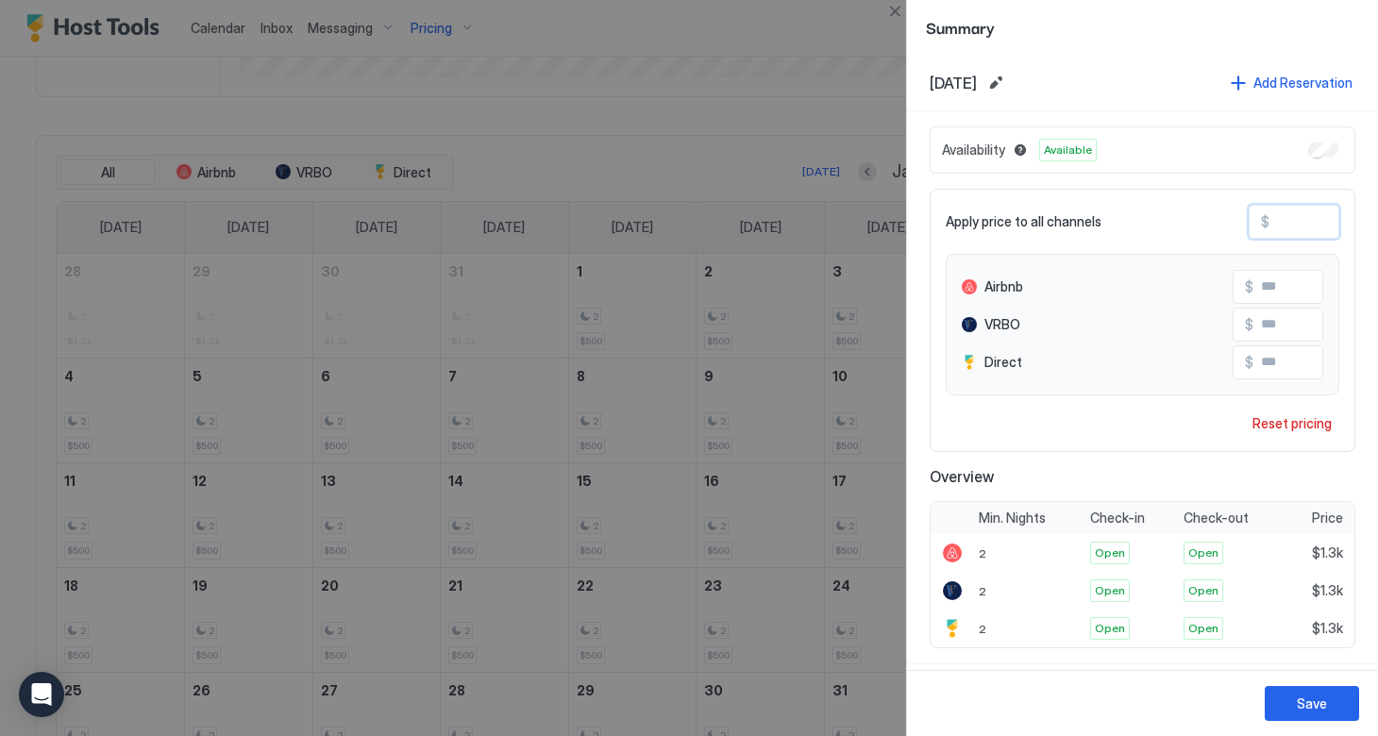
click at [1292, 700] on button "Save" at bounding box center [1311, 703] width 94 height 35
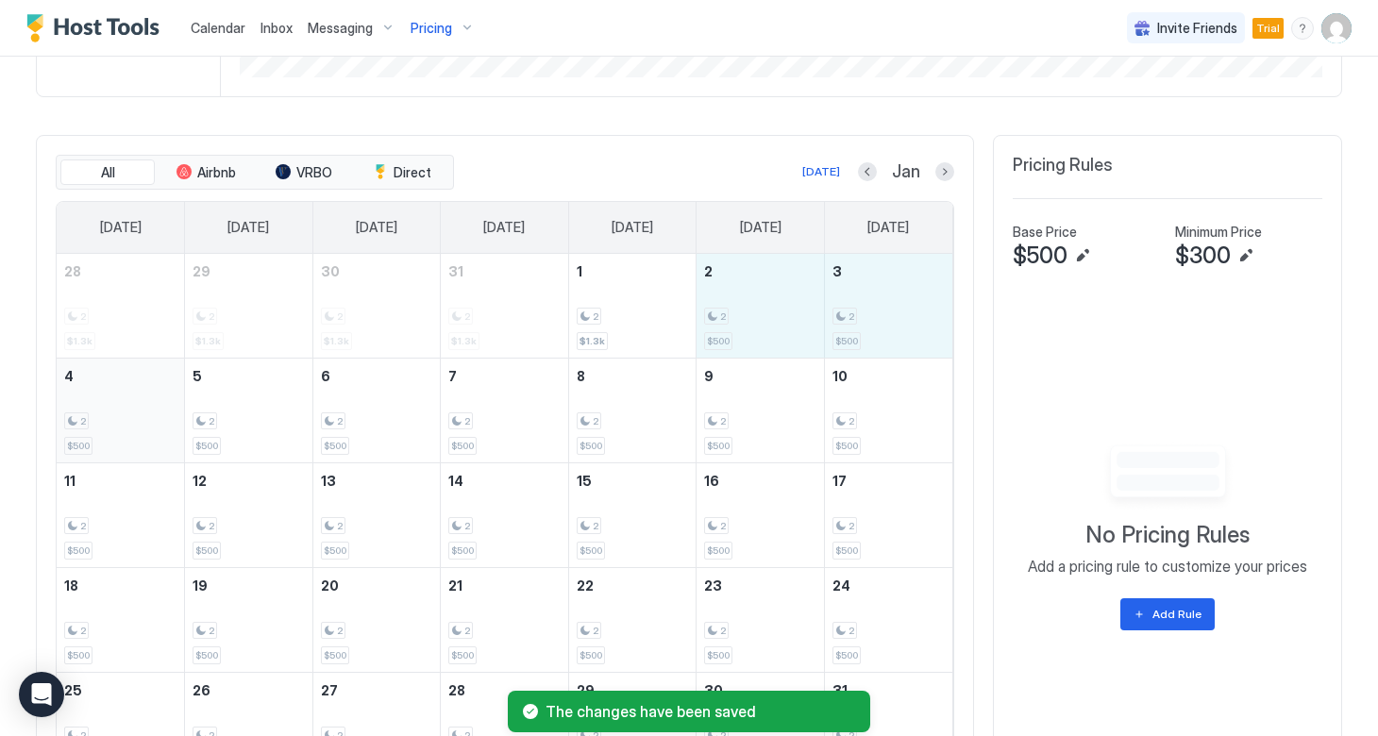
drag, startPoint x: 747, startPoint y: 328, endPoint x: 163, endPoint y: 426, distance: 592.1
click at [163, 426] on tbody "28 2 $1.3k 29 2 $1.3k 30 2 $1.3k 31 2 $1.3k 1 2 $1.3k 2 2 $500 3 2 $500 4 2 $50…" at bounding box center [505, 515] width 896 height 523
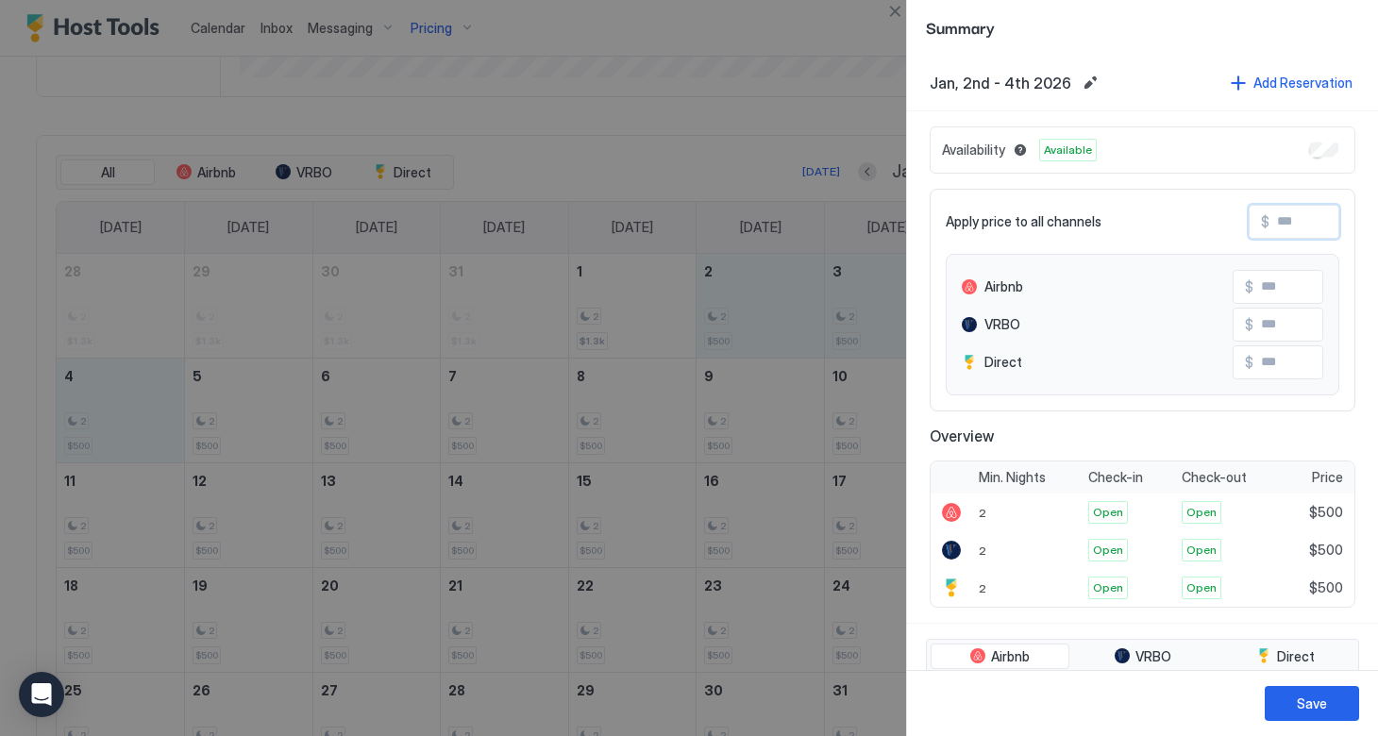
click at [1273, 218] on input "Input Field" at bounding box center [1344, 222] width 151 height 32
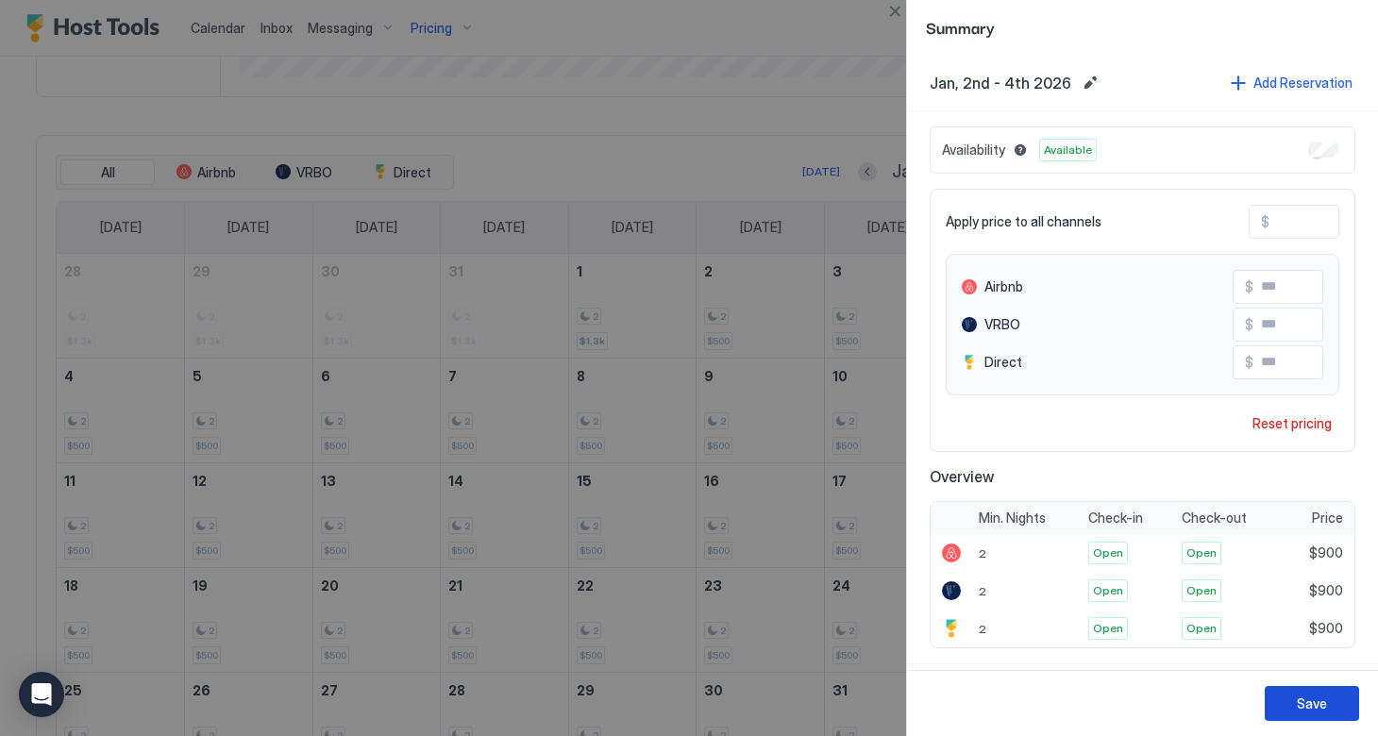
click at [1297, 711] on div "Save" at bounding box center [1312, 704] width 30 height 20
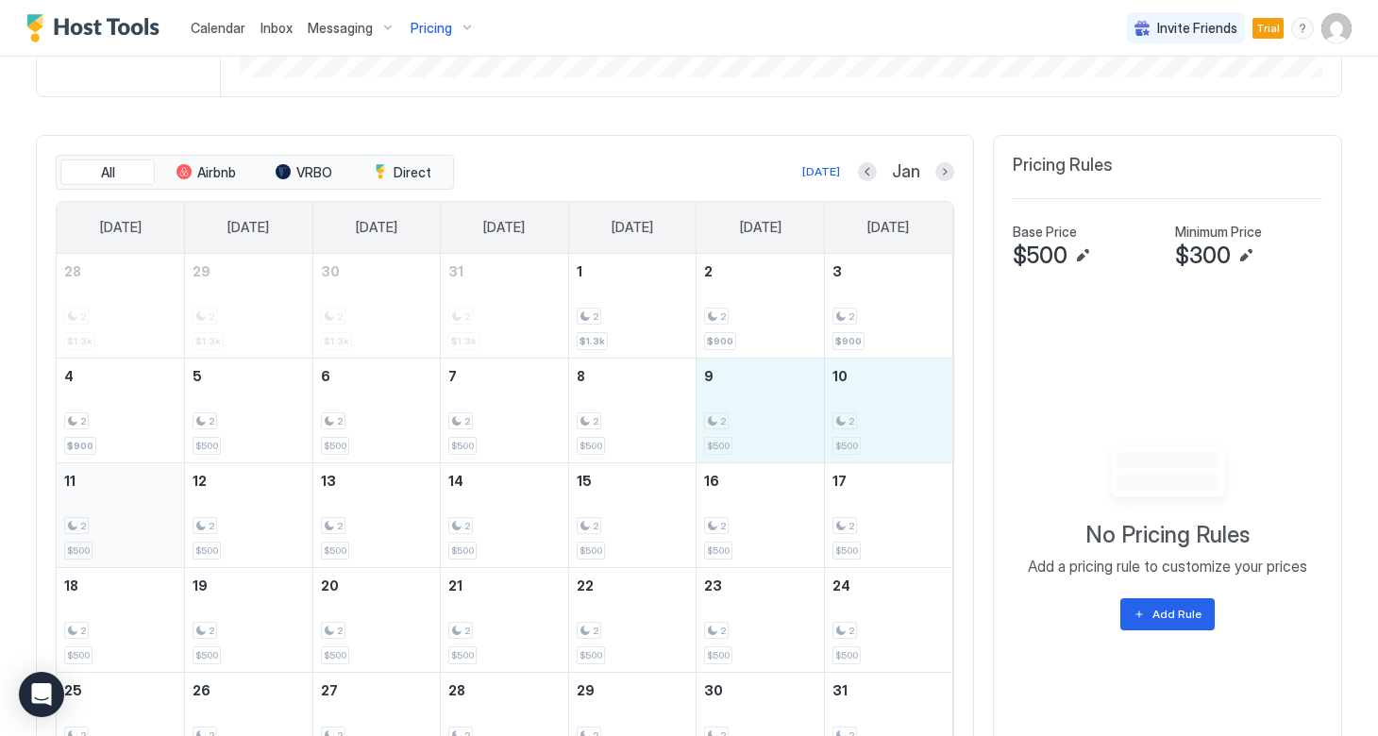
drag, startPoint x: 718, startPoint y: 433, endPoint x: 94, endPoint y: 530, distance: 631.3
click at [94, 530] on tbody "28 2 $1.3k 29 2 $1.3k 30 2 $1.3k 31 2 $1.3k 1 2 $1.3k 2 2 $900 3 2 $900 4 2 $90…" at bounding box center [505, 515] width 896 height 523
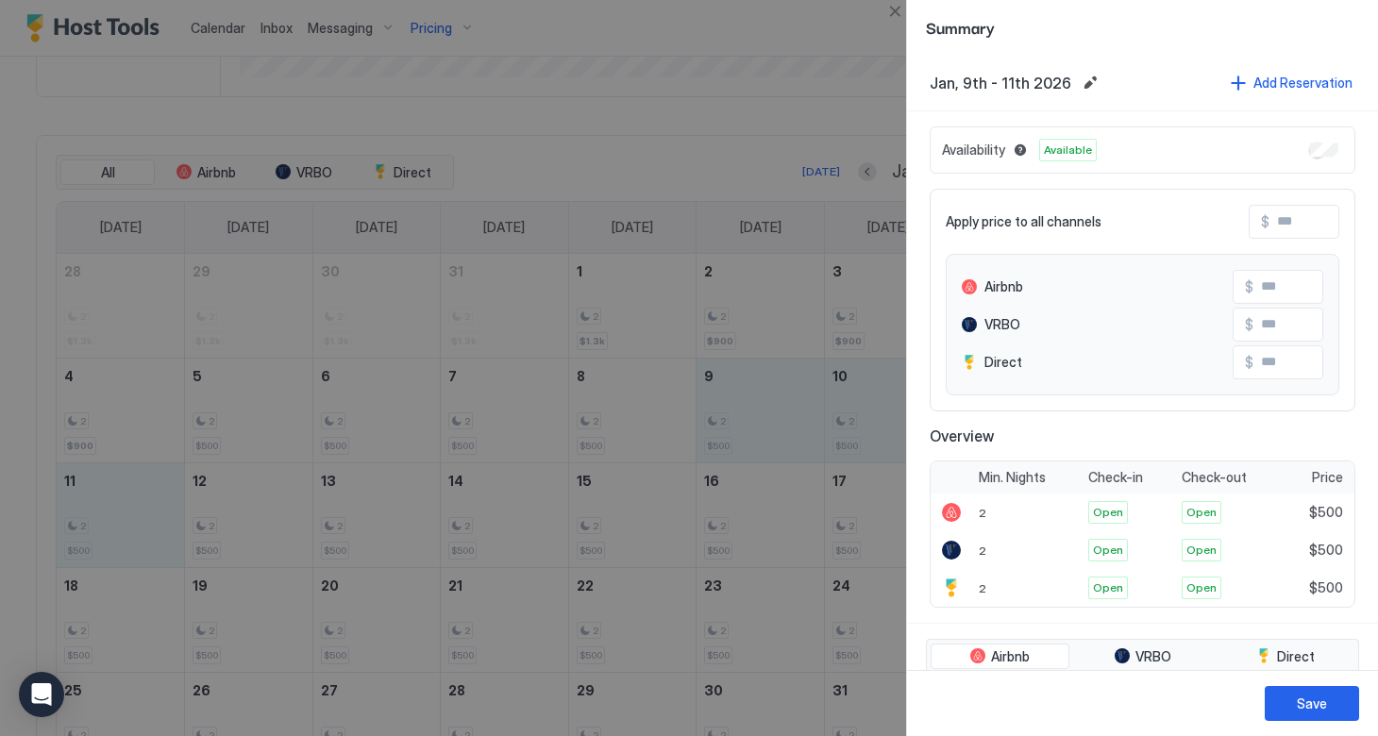
click at [1264, 226] on span "$" at bounding box center [1265, 221] width 8 height 17
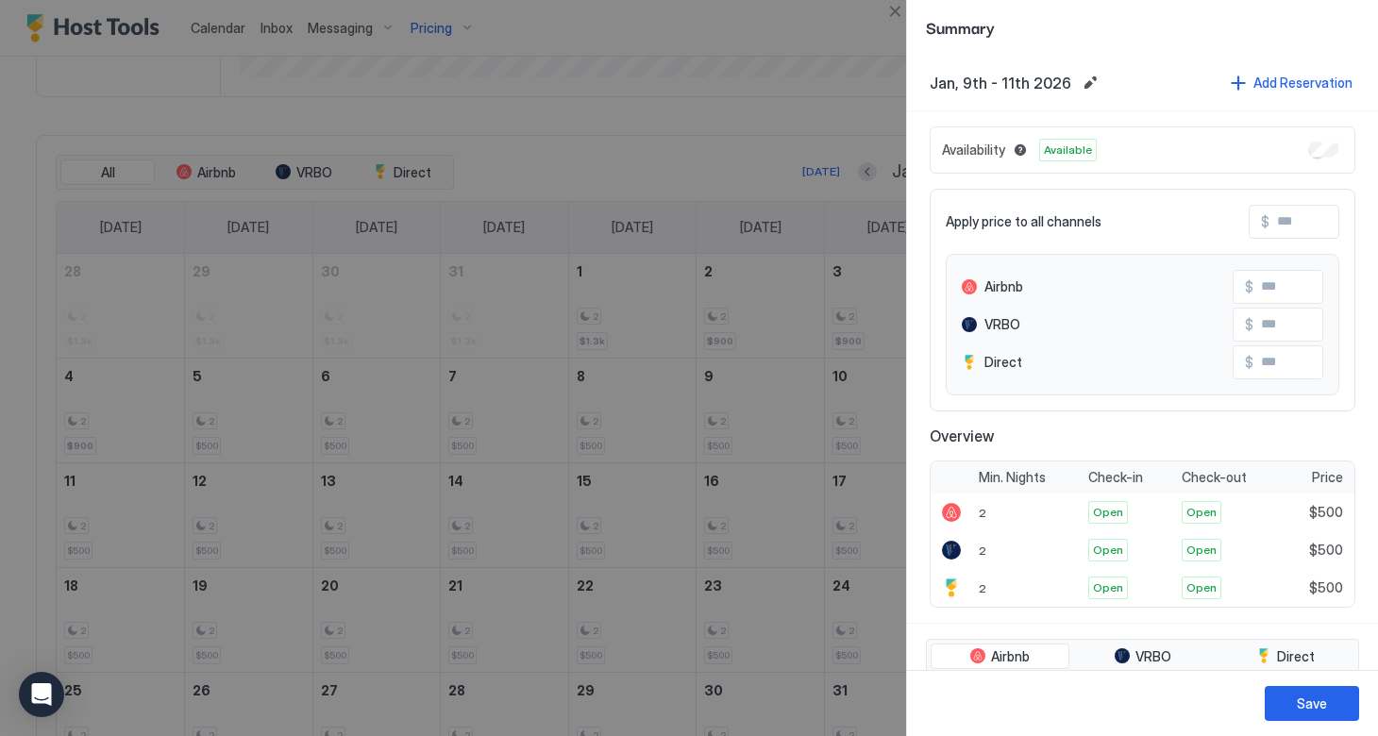
click at [1277, 219] on input "Input Field" at bounding box center [1344, 222] width 151 height 32
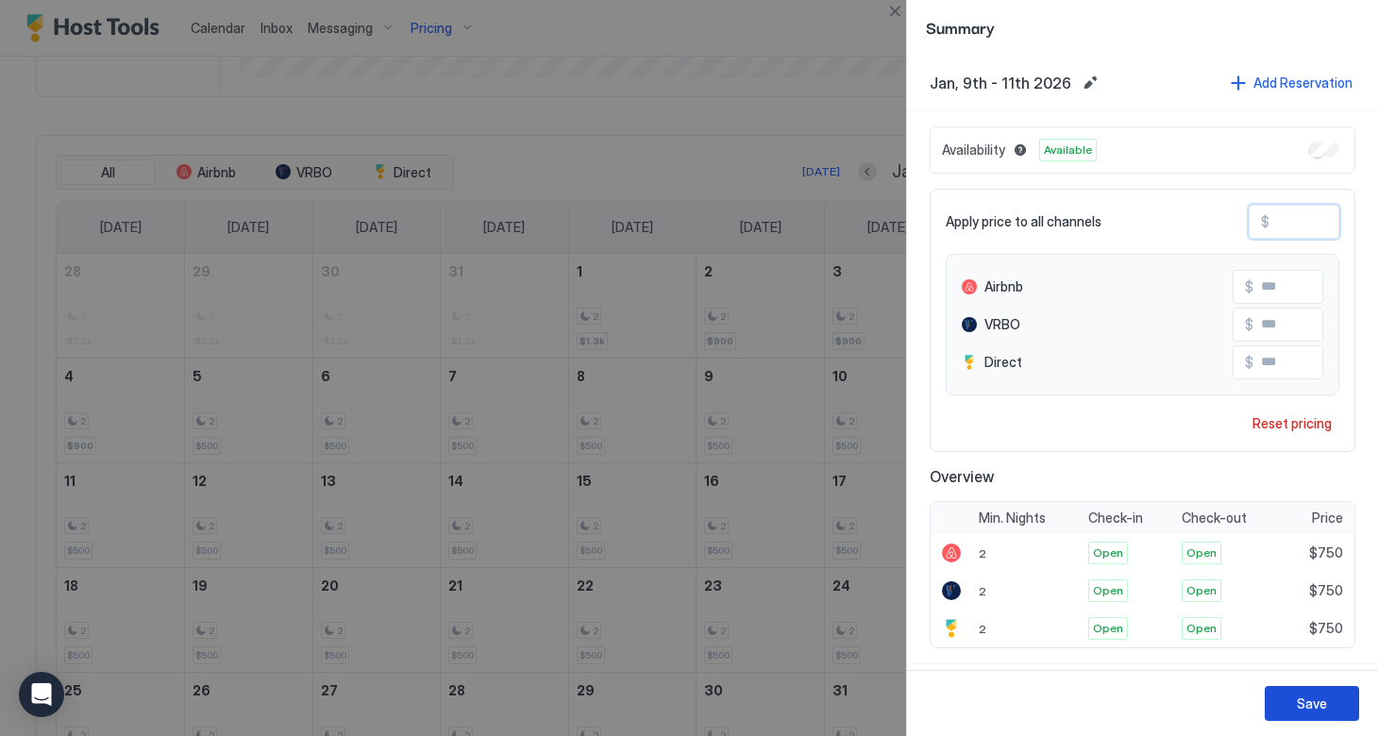
click at [1284, 700] on button "Save" at bounding box center [1311, 703] width 94 height 35
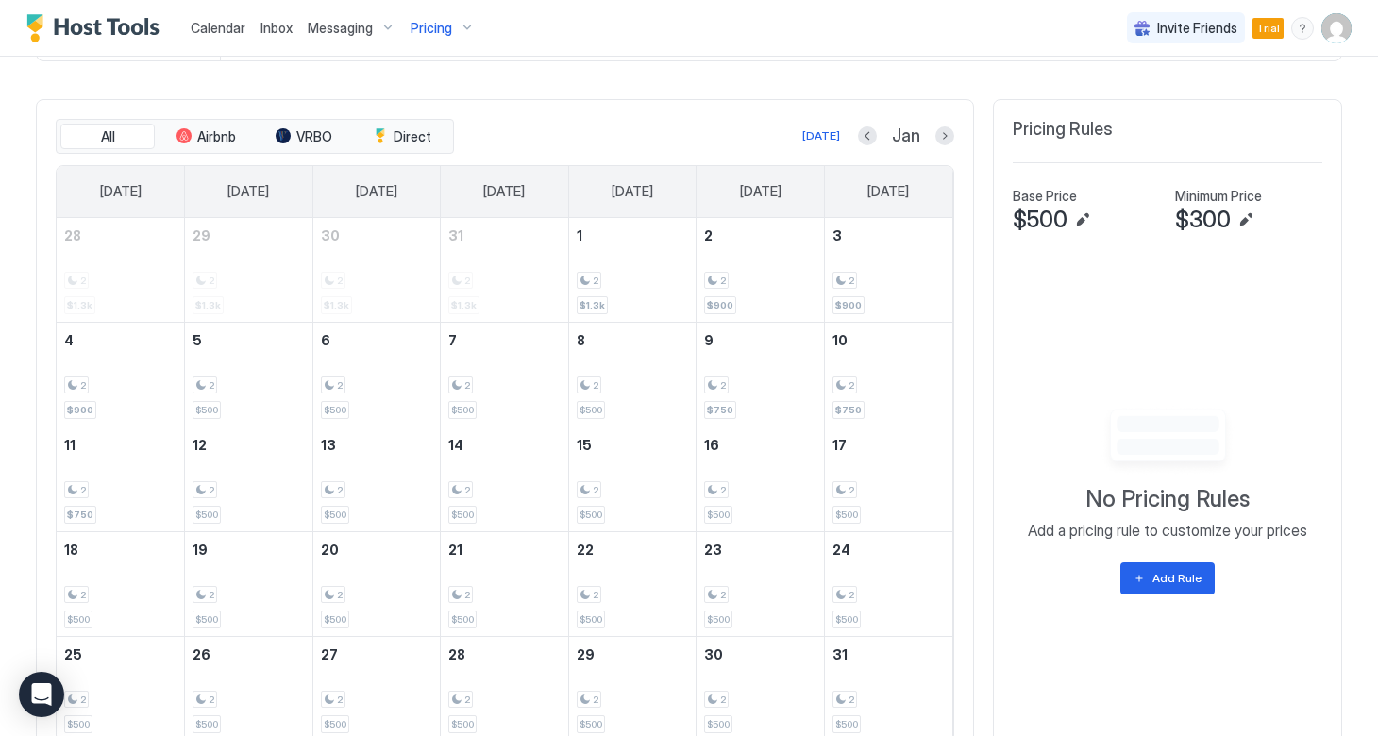
scroll to position [601, 0]
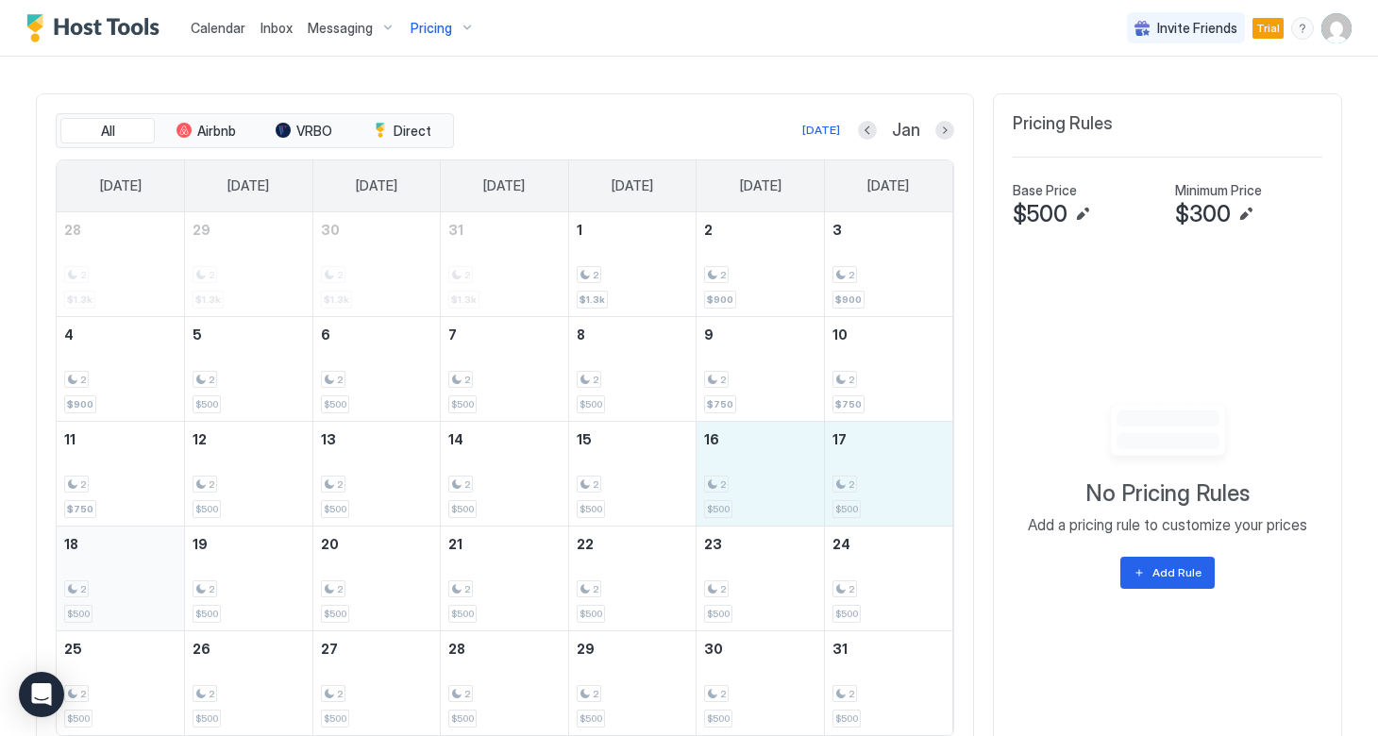
drag, startPoint x: 730, startPoint y: 484, endPoint x: 121, endPoint y: 604, distance: 621.3
click at [121, 604] on tbody "28 2 $1.3k 29 2 $1.3k 30 2 $1.3k 31 2 $1.3k 1 2 $1.3k 2 2 $900 3 2 $900 4 2 $90…" at bounding box center [505, 473] width 896 height 523
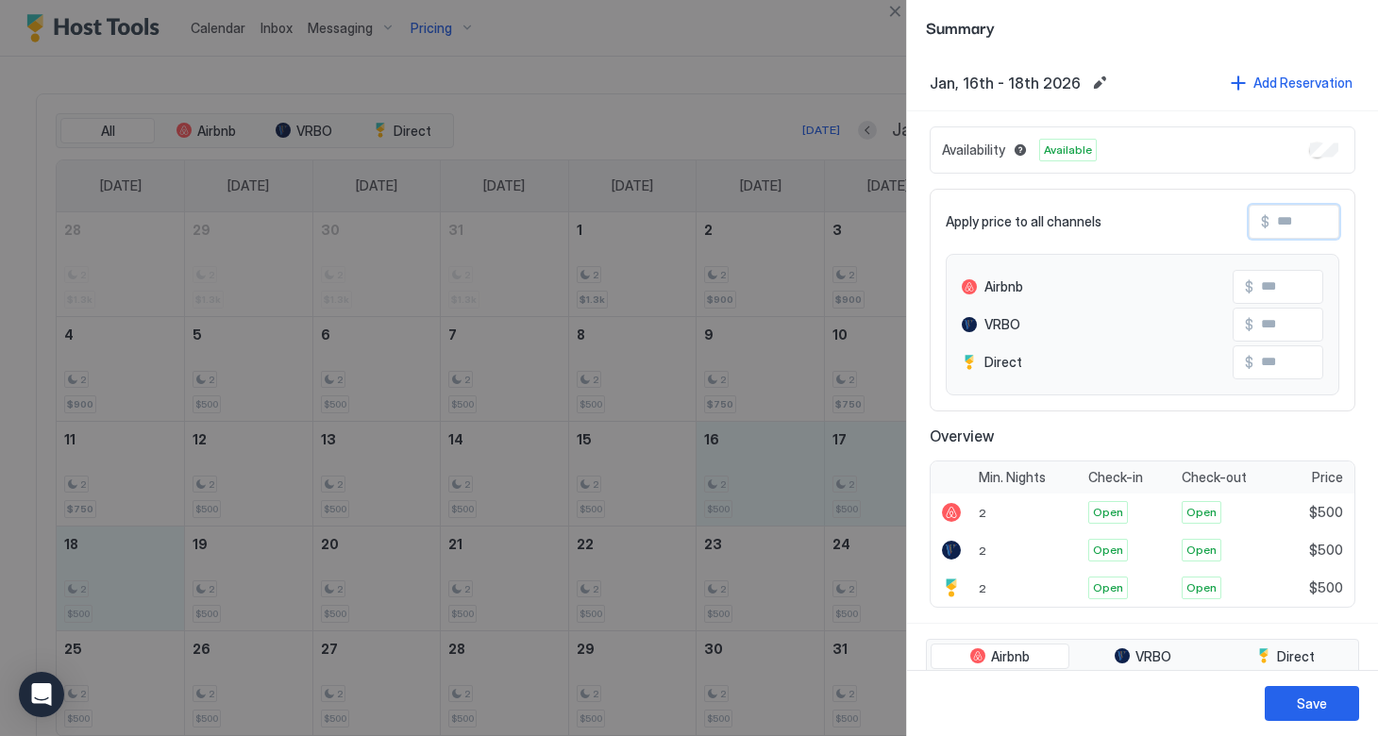
click at [1274, 224] on input "Input Field" at bounding box center [1344, 222] width 151 height 32
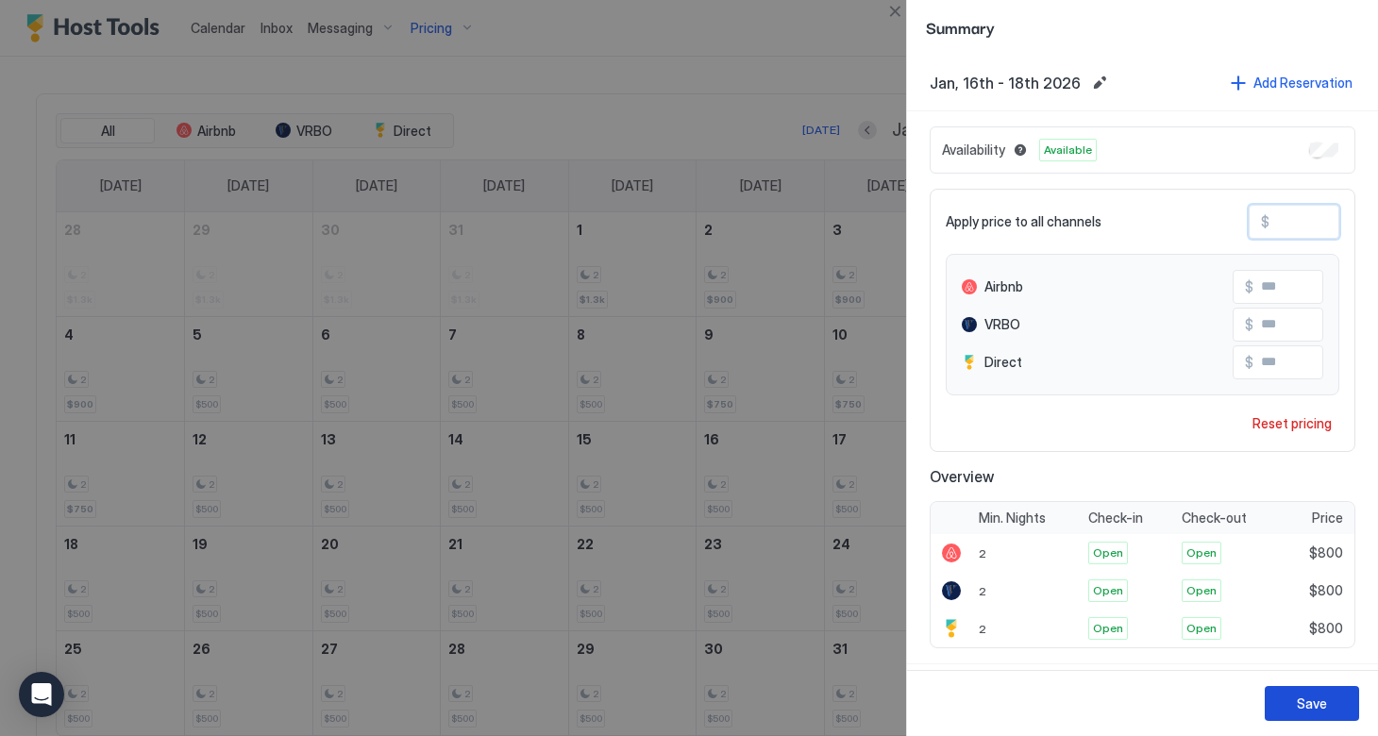
click at [1291, 698] on button "Save" at bounding box center [1311, 703] width 94 height 35
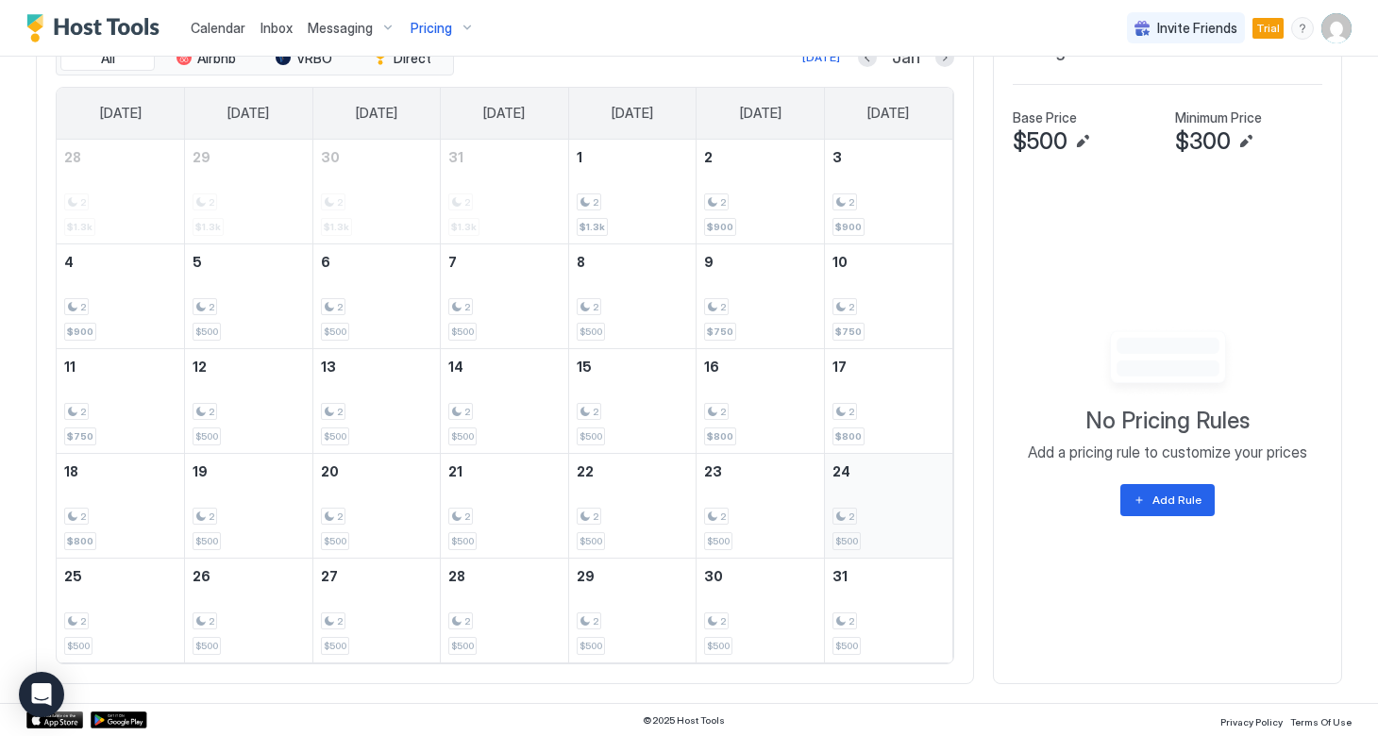
scroll to position [673, 0]
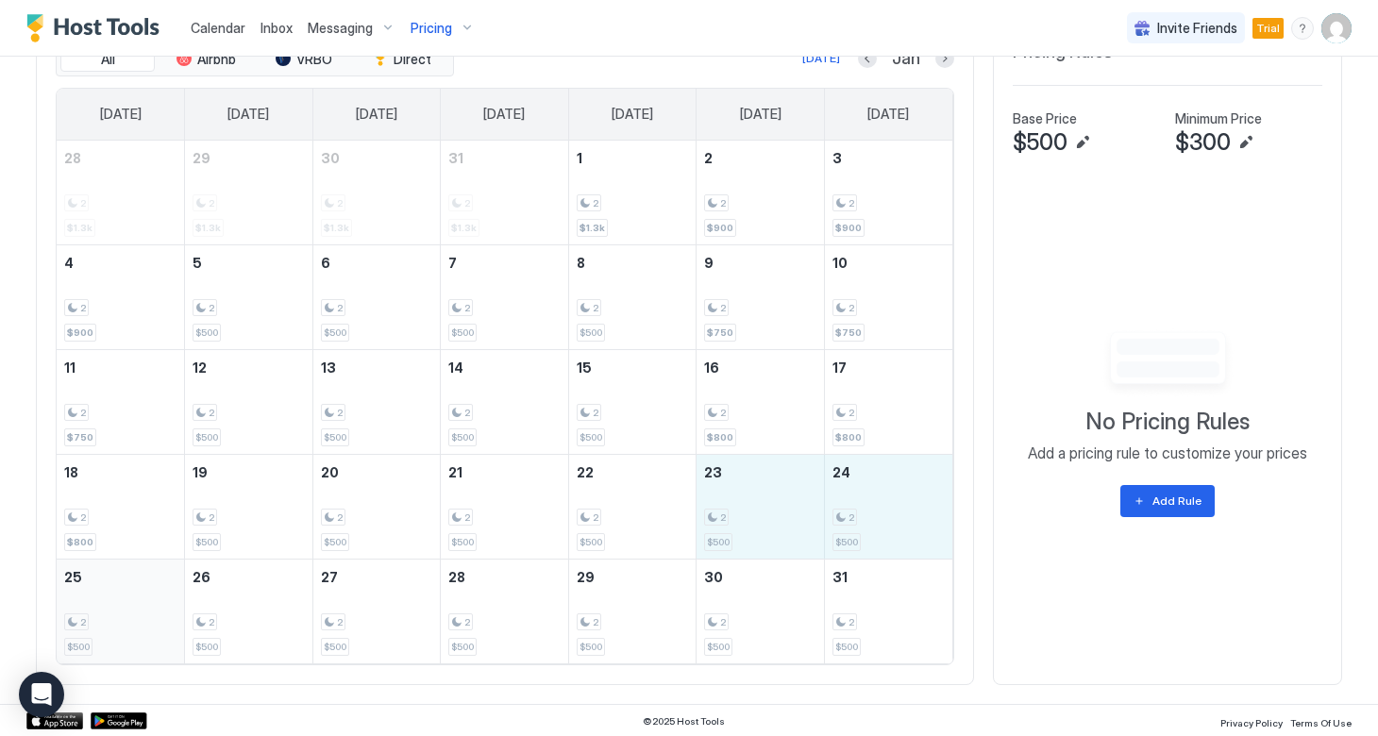
drag, startPoint x: 742, startPoint y: 517, endPoint x: 119, endPoint y: 615, distance: 630.5
click at [119, 615] on tbody "28 2 $1.3k 29 2 $1.3k 30 2 $1.3k 31 2 $1.3k 1 2 $1.3k 2 2 $900 3 2 $900 4 2 $90…" at bounding box center [505, 402] width 896 height 523
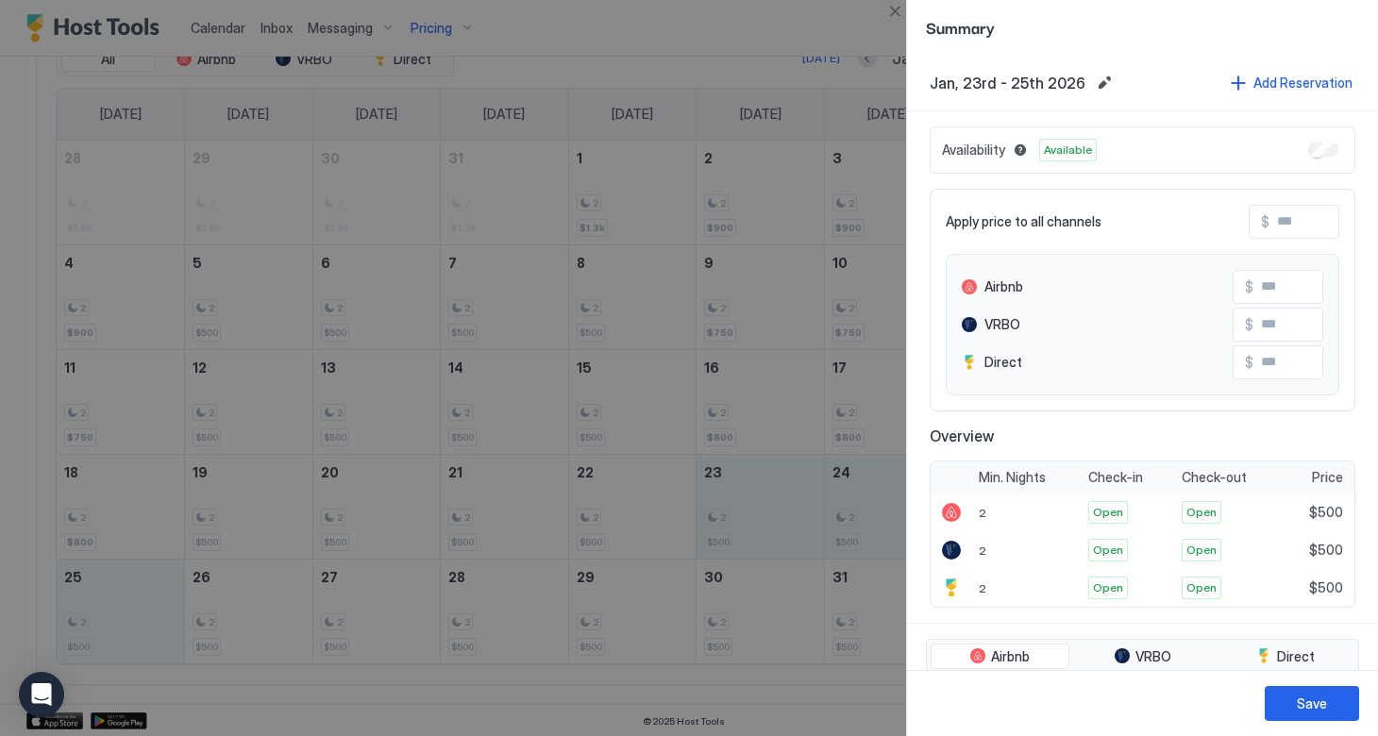
click at [1276, 217] on input "Input Field" at bounding box center [1344, 222] width 151 height 32
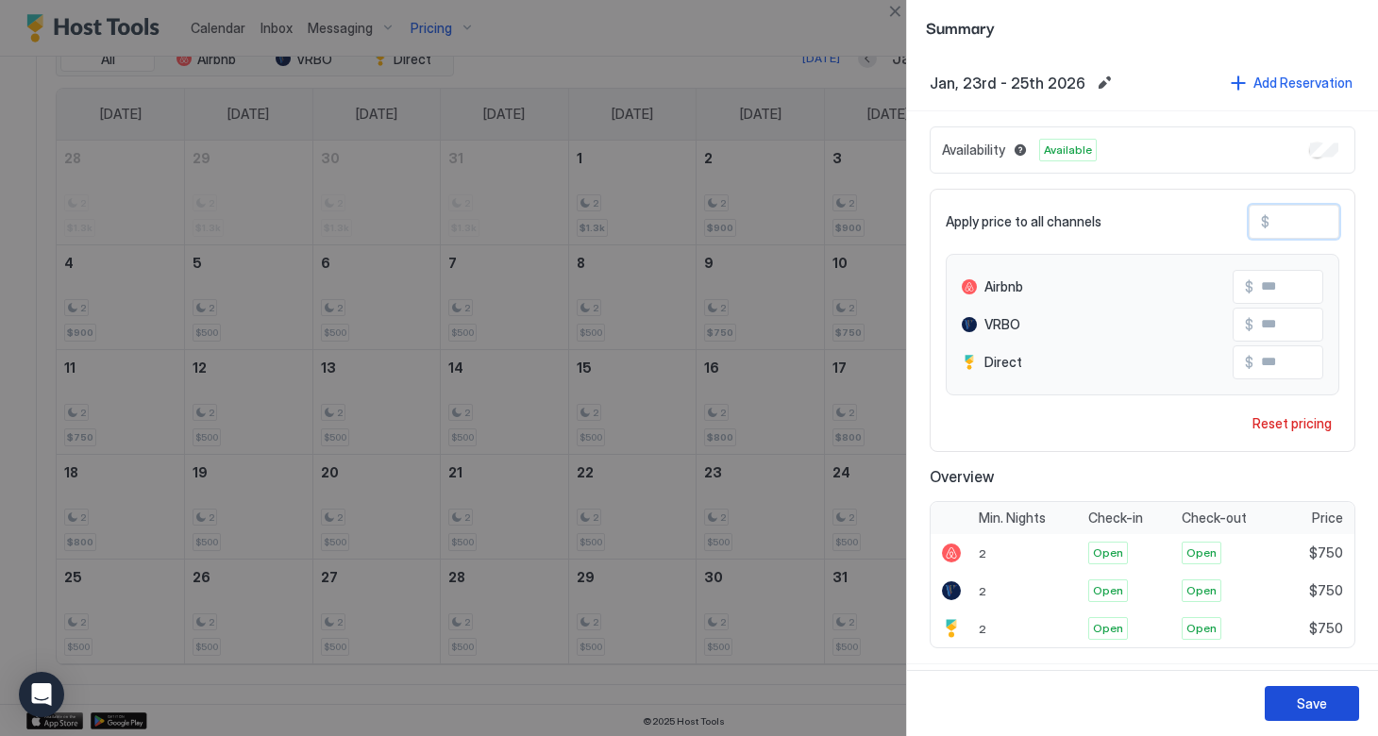
click at [1313, 711] on div "Save" at bounding box center [1312, 704] width 30 height 20
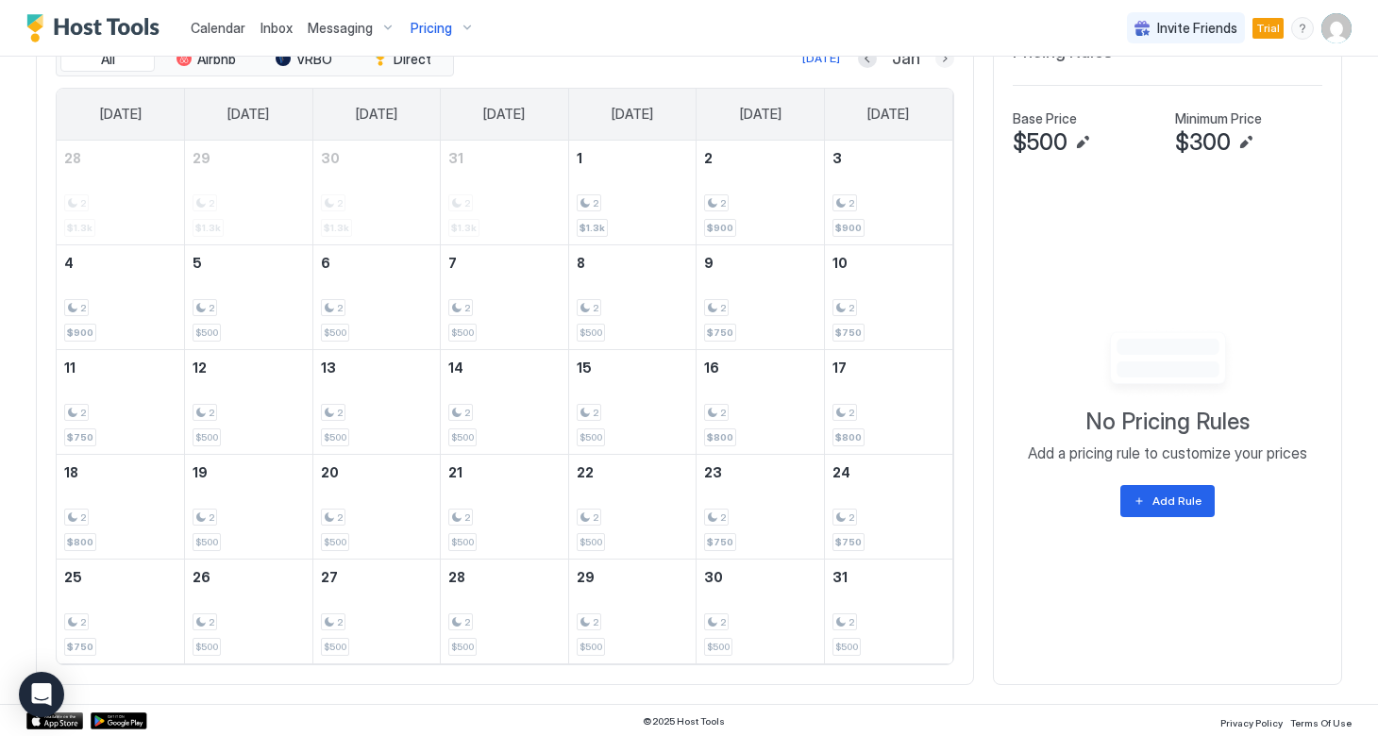
click at [936, 61] on button "Next month" at bounding box center [944, 58] width 19 height 19
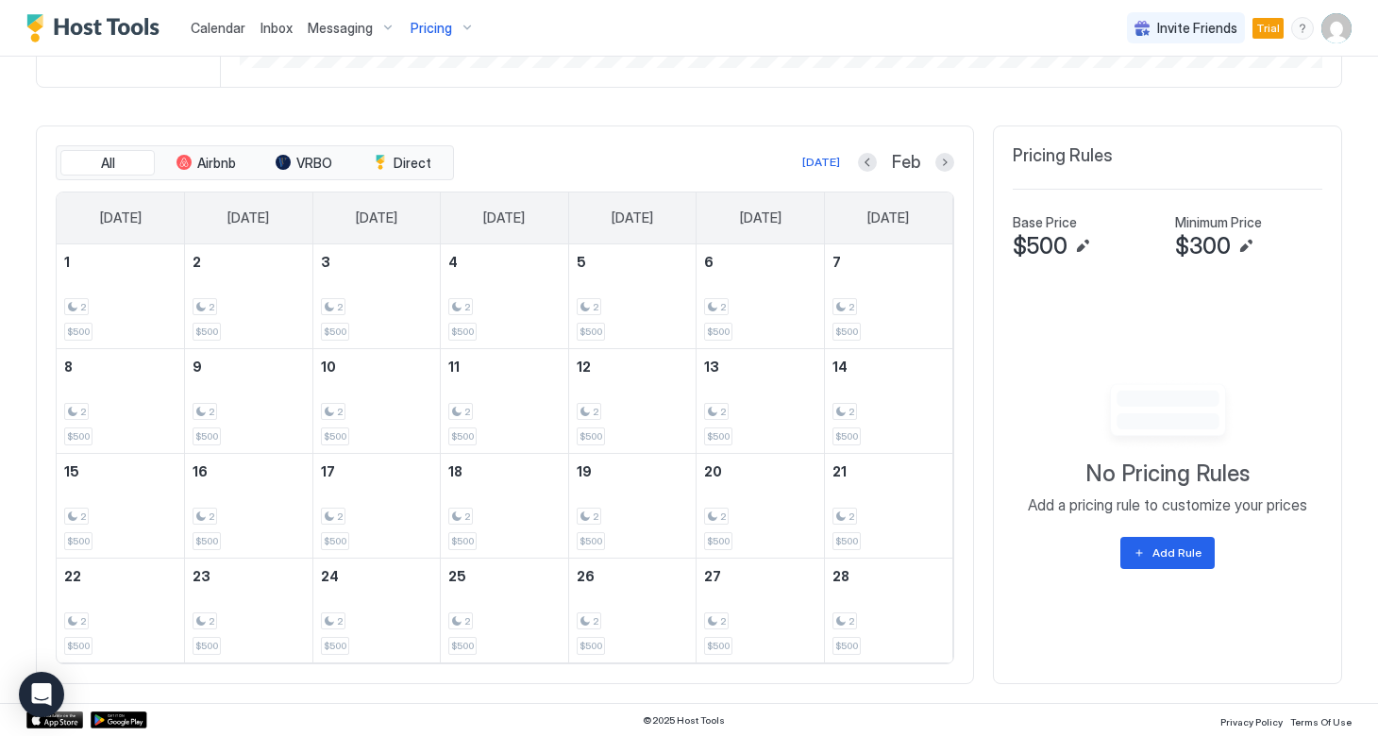
scroll to position [568, 0]
click at [872, 161] on button "Previous month" at bounding box center [867, 163] width 19 height 19
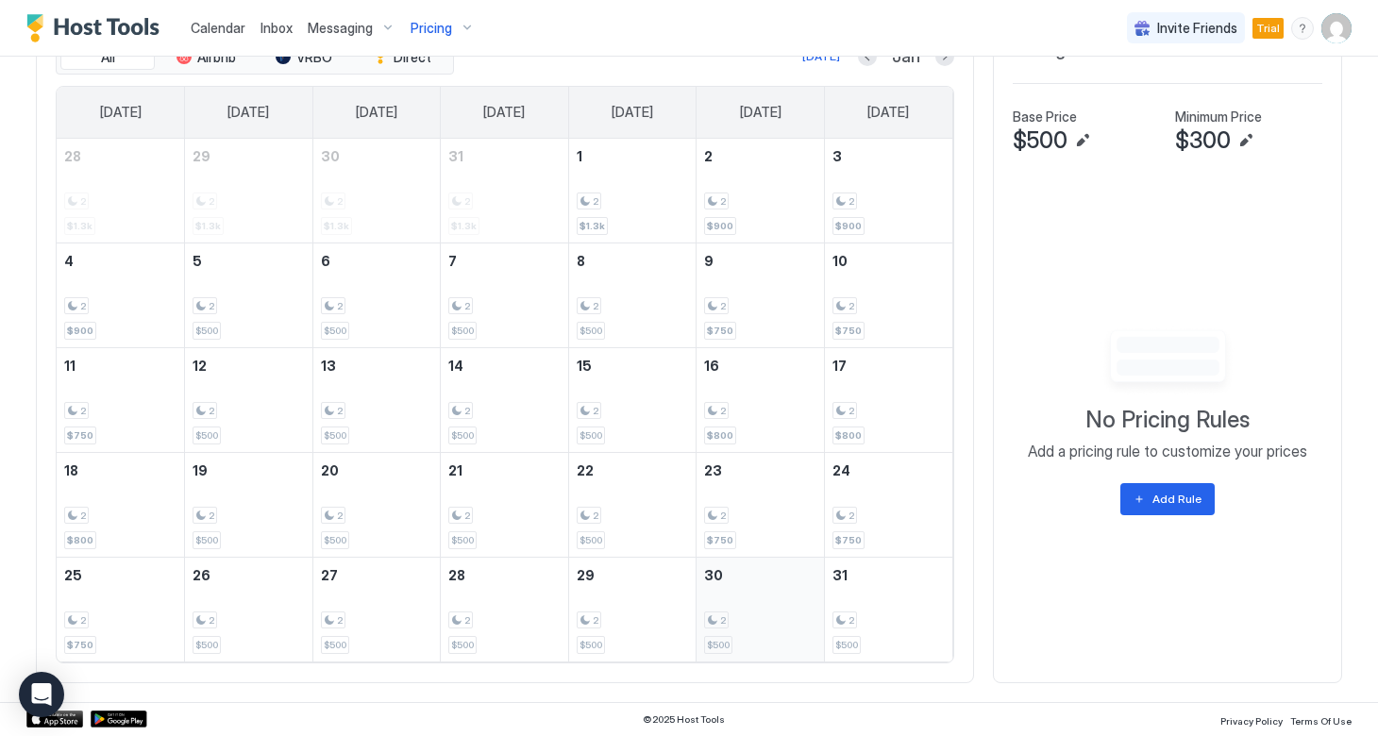
scroll to position [673, 0]
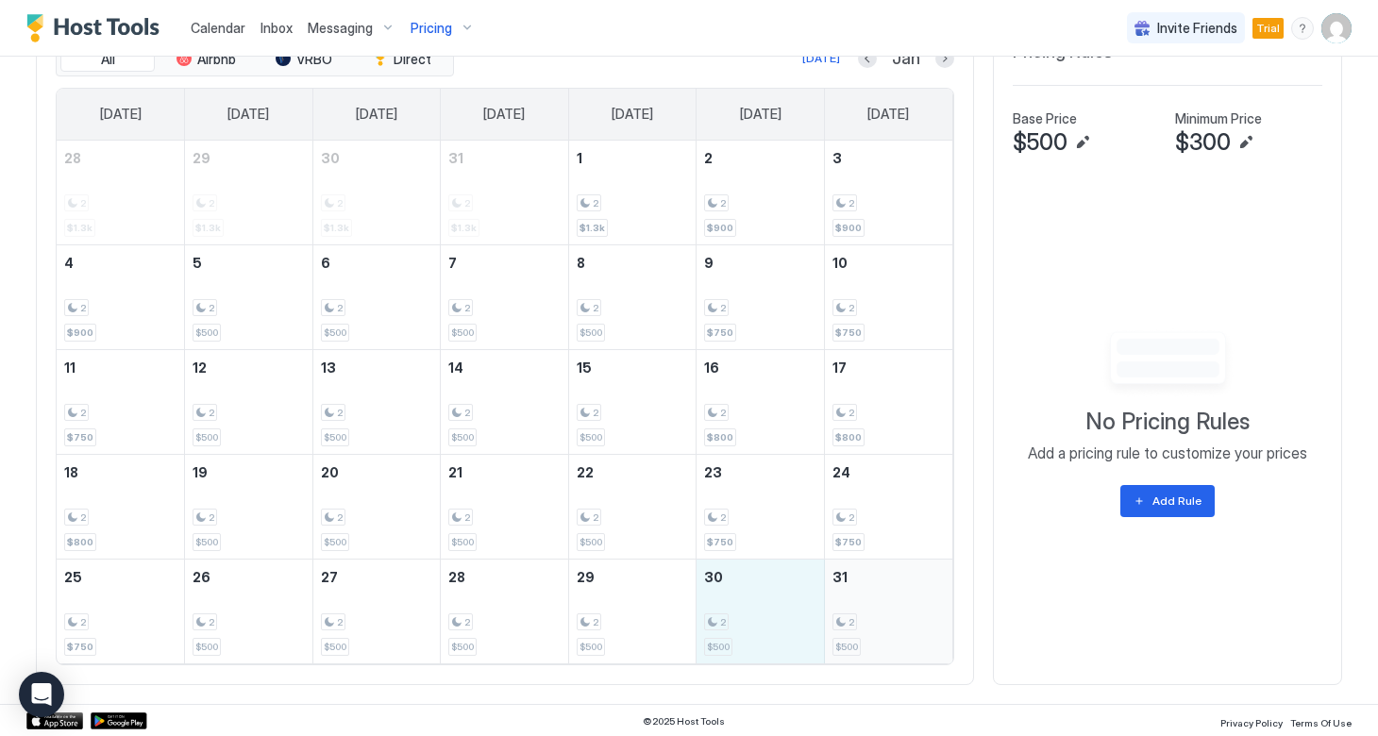
drag, startPoint x: 754, startPoint y: 617, endPoint x: 891, endPoint y: 616, distance: 136.8
click at [891, 616] on tr "25 2 $750 26 2 $500 27 2 $500 28 2 $500 29 2 $500 30 2 $500 31 2 $500" at bounding box center [505, 611] width 896 height 105
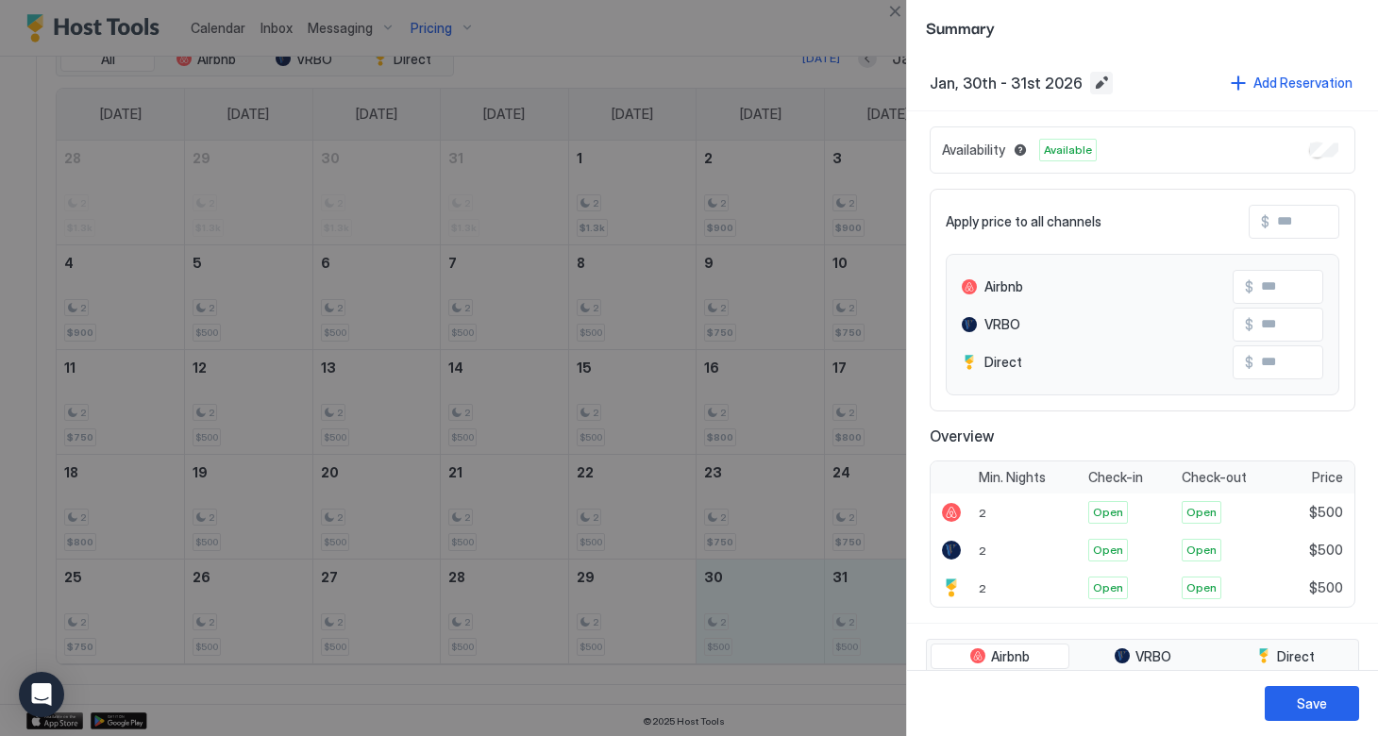
click at [1093, 84] on button "Edit date range" at bounding box center [1101, 83] width 23 height 23
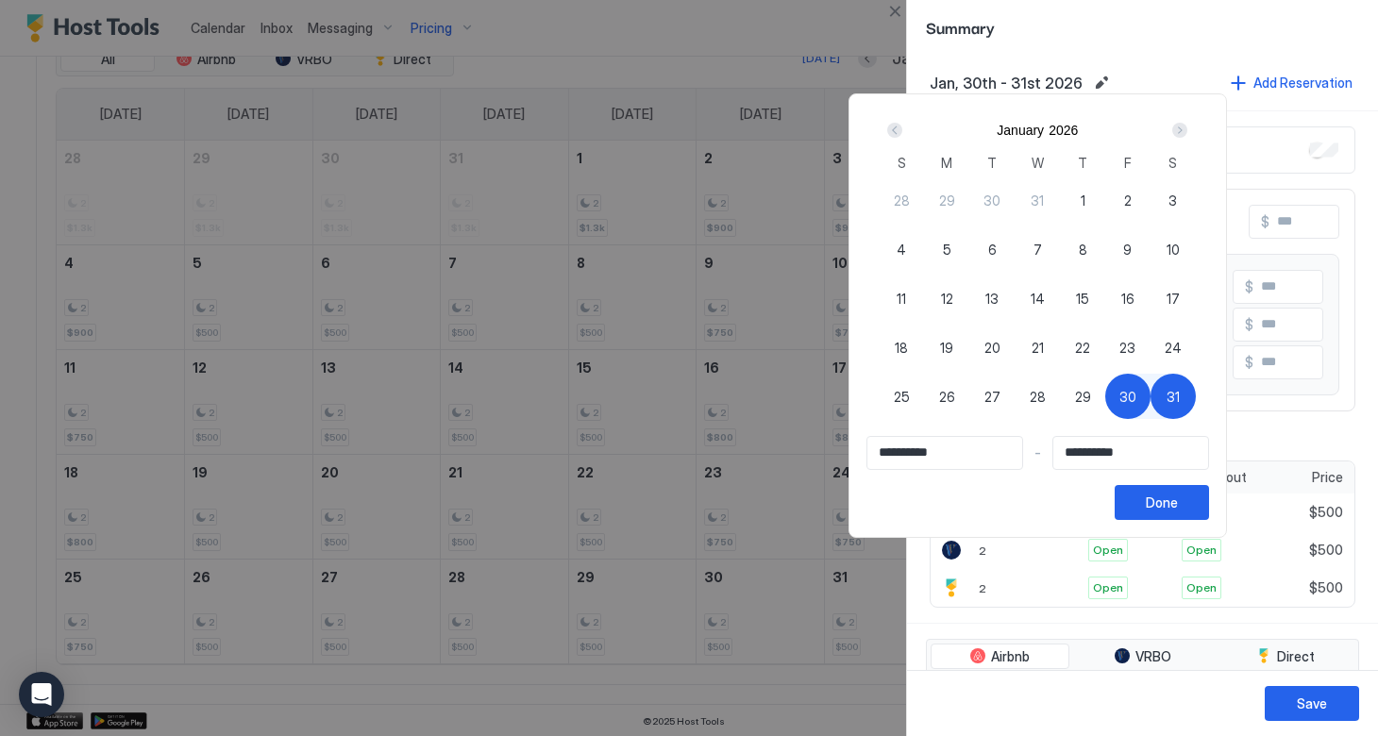
click at [1136, 398] on span "30" at bounding box center [1127, 397] width 17 height 20
click at [1187, 132] on div "Next" at bounding box center [1179, 130] width 15 height 15
click at [924, 204] on div "1" at bounding box center [901, 199] width 45 height 45
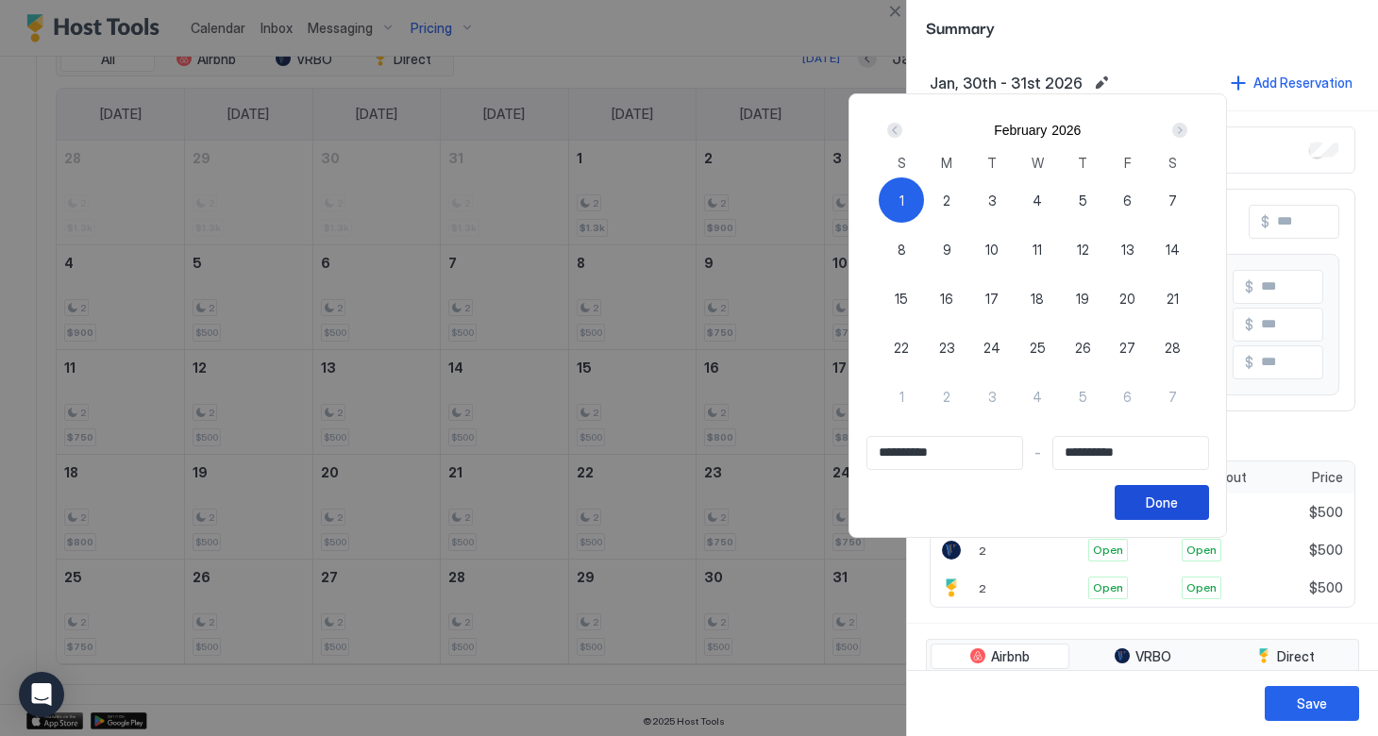
click at [1178, 508] on div "Done" at bounding box center [1162, 503] width 32 height 20
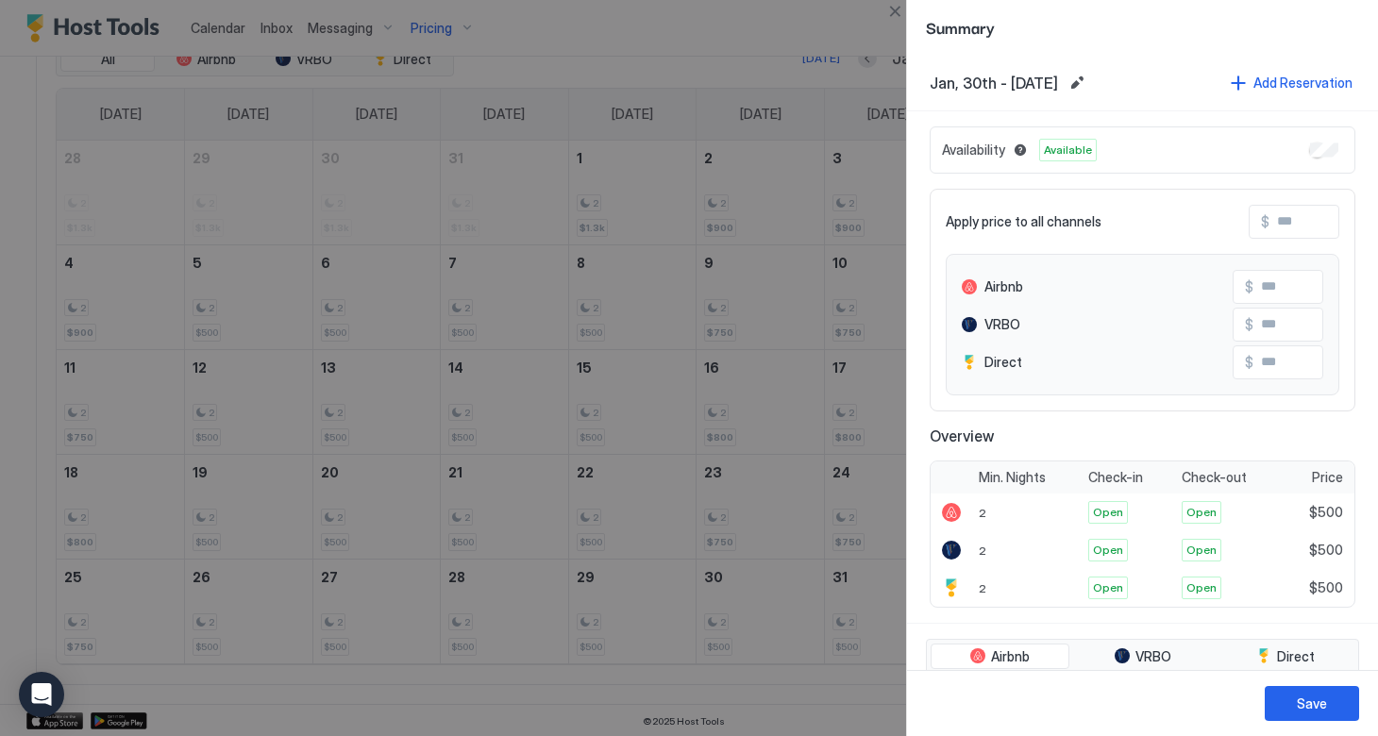
click at [1270, 226] on input "Input Field" at bounding box center [1344, 222] width 151 height 32
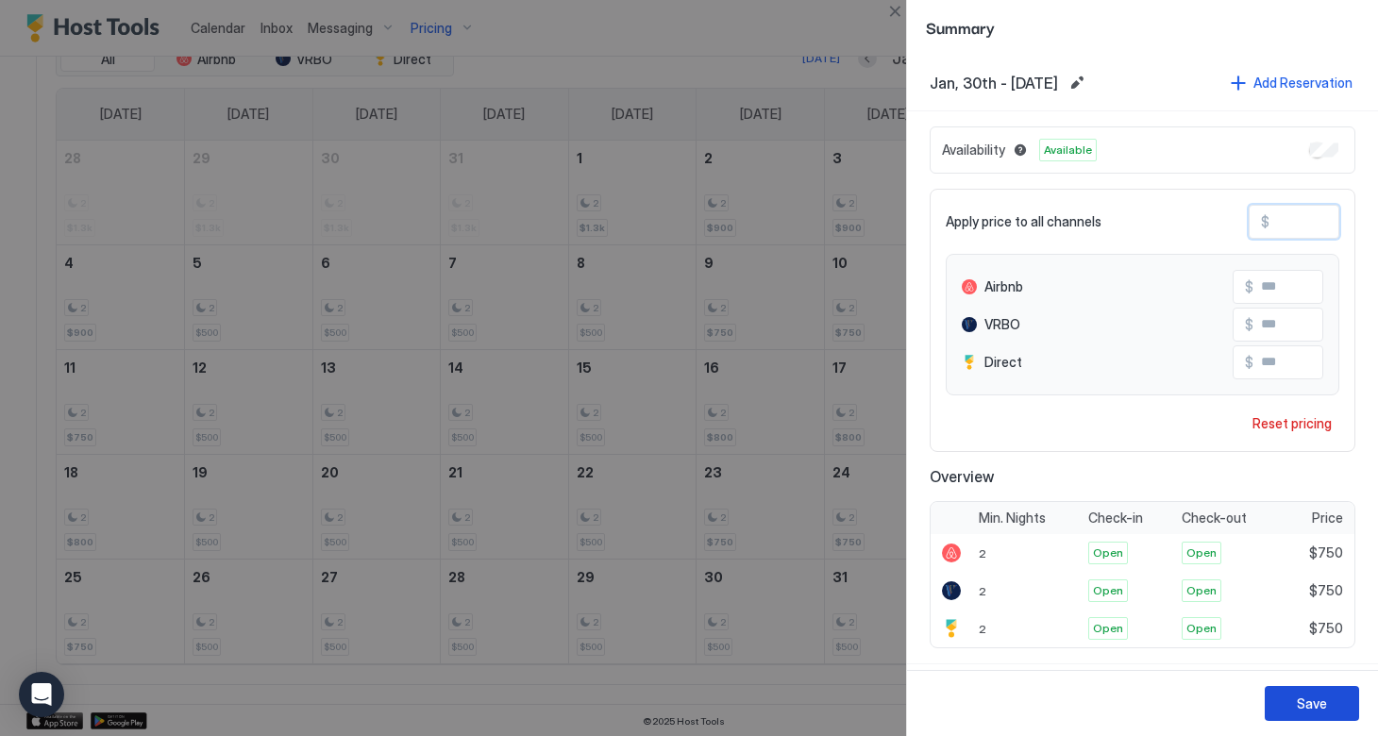
click at [1312, 695] on div "Save" at bounding box center [1312, 704] width 30 height 20
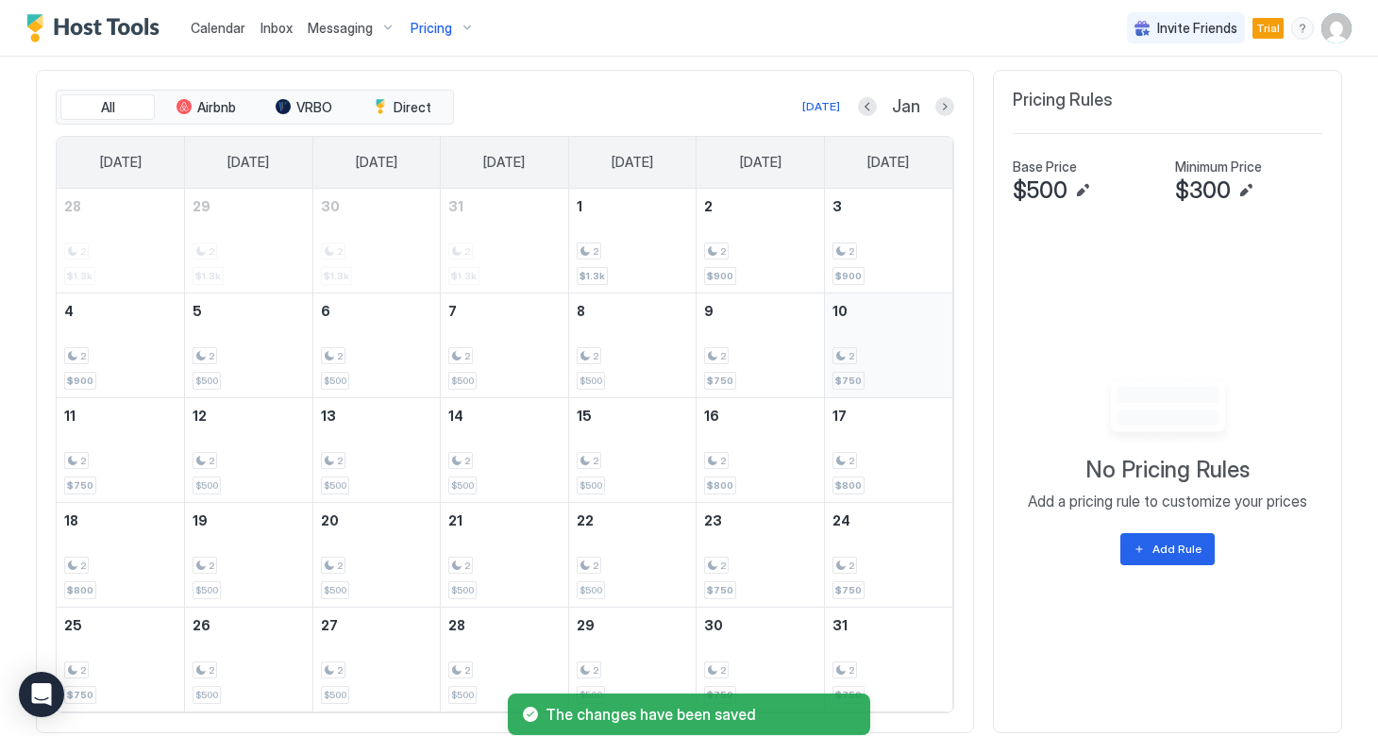
scroll to position [544, 0]
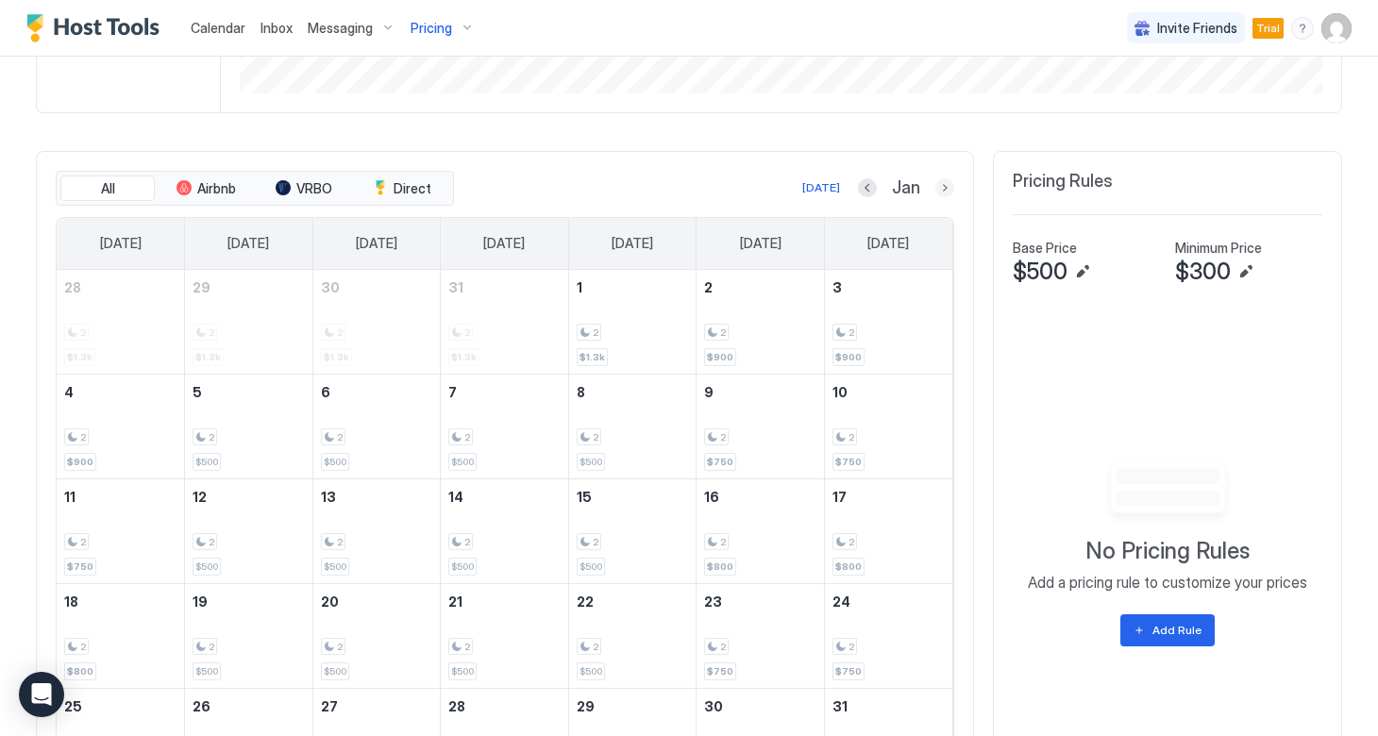
click at [942, 190] on button "Next month" at bounding box center [944, 187] width 19 height 19
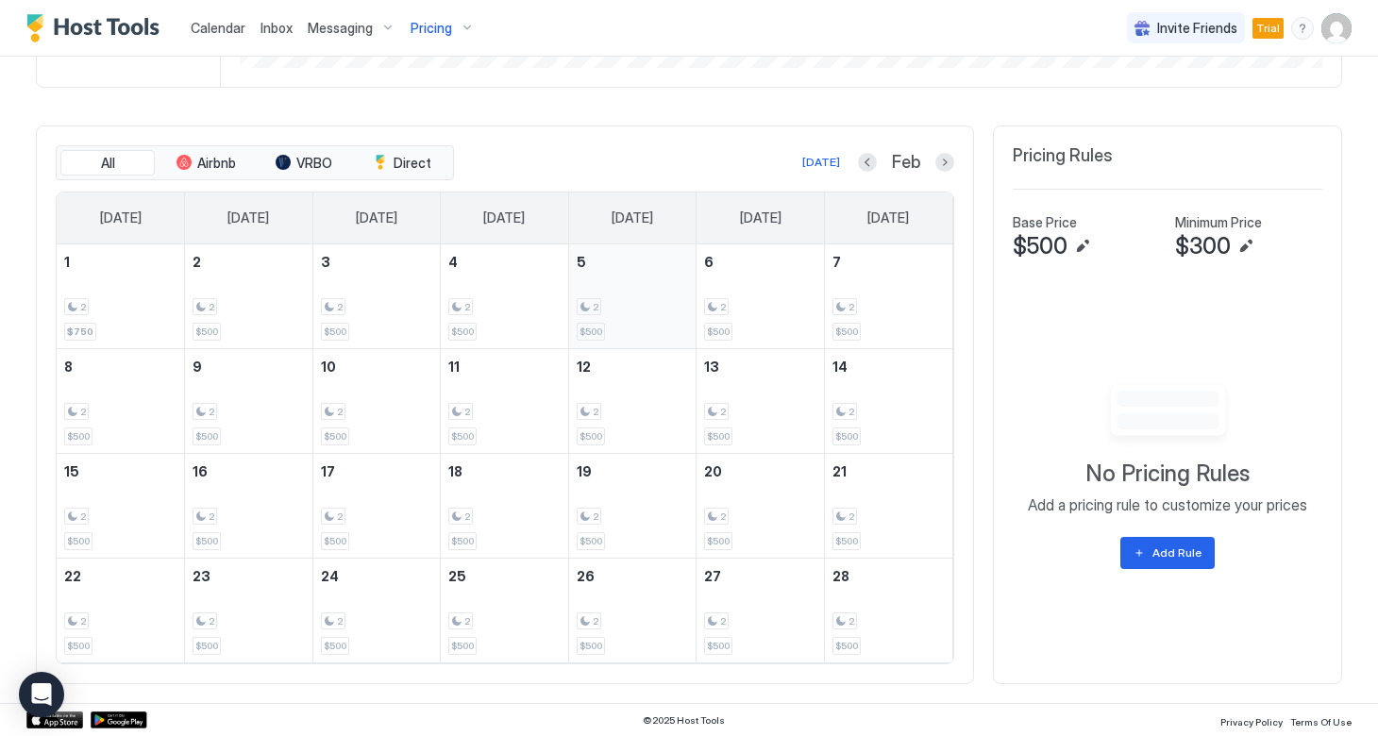
scroll to position [568, 0]
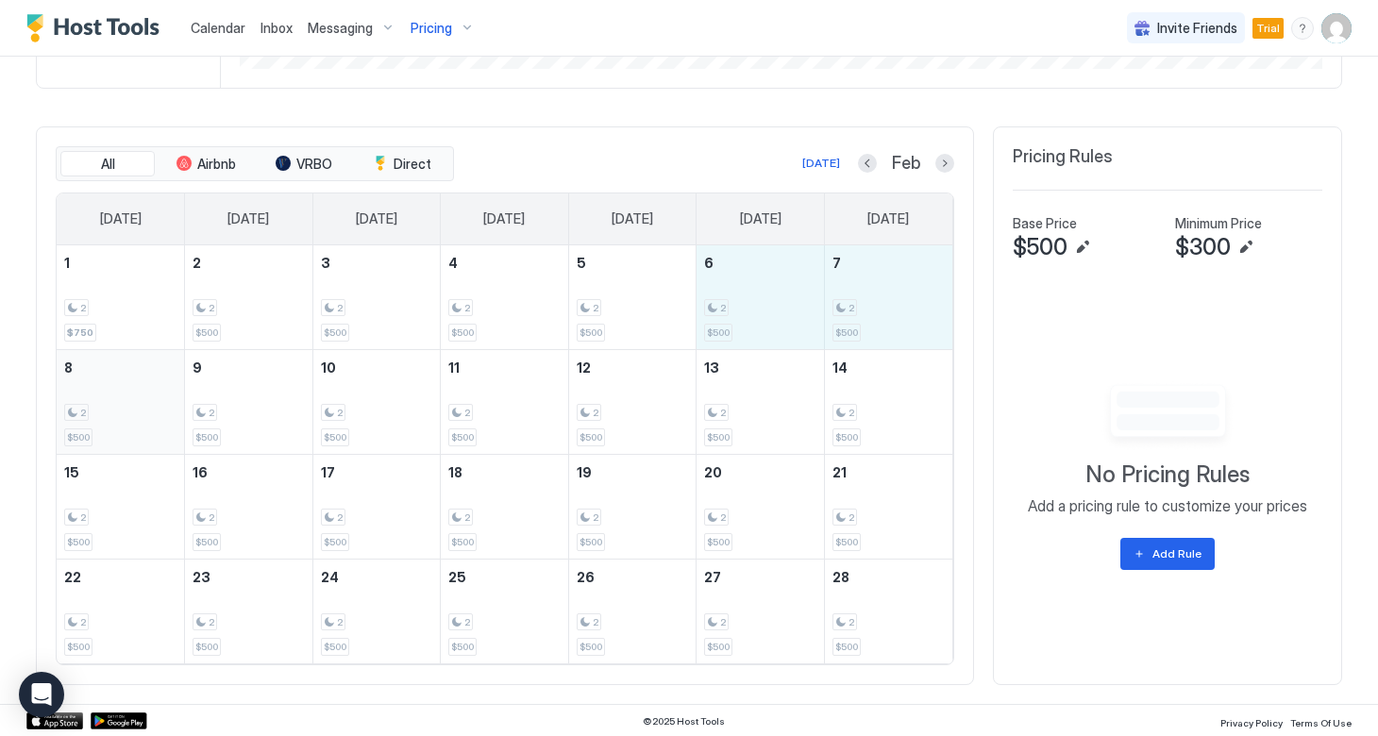
drag, startPoint x: 735, startPoint y: 299, endPoint x: 125, endPoint y: 402, distance: 619.1
click at [125, 402] on tbody "1 2 $750 2 2 $500 3 2 $500 4 2 $500 5 2 $500 6 2 $500 7 2 $500 8 2 $500 9 2 $50…" at bounding box center [505, 454] width 896 height 418
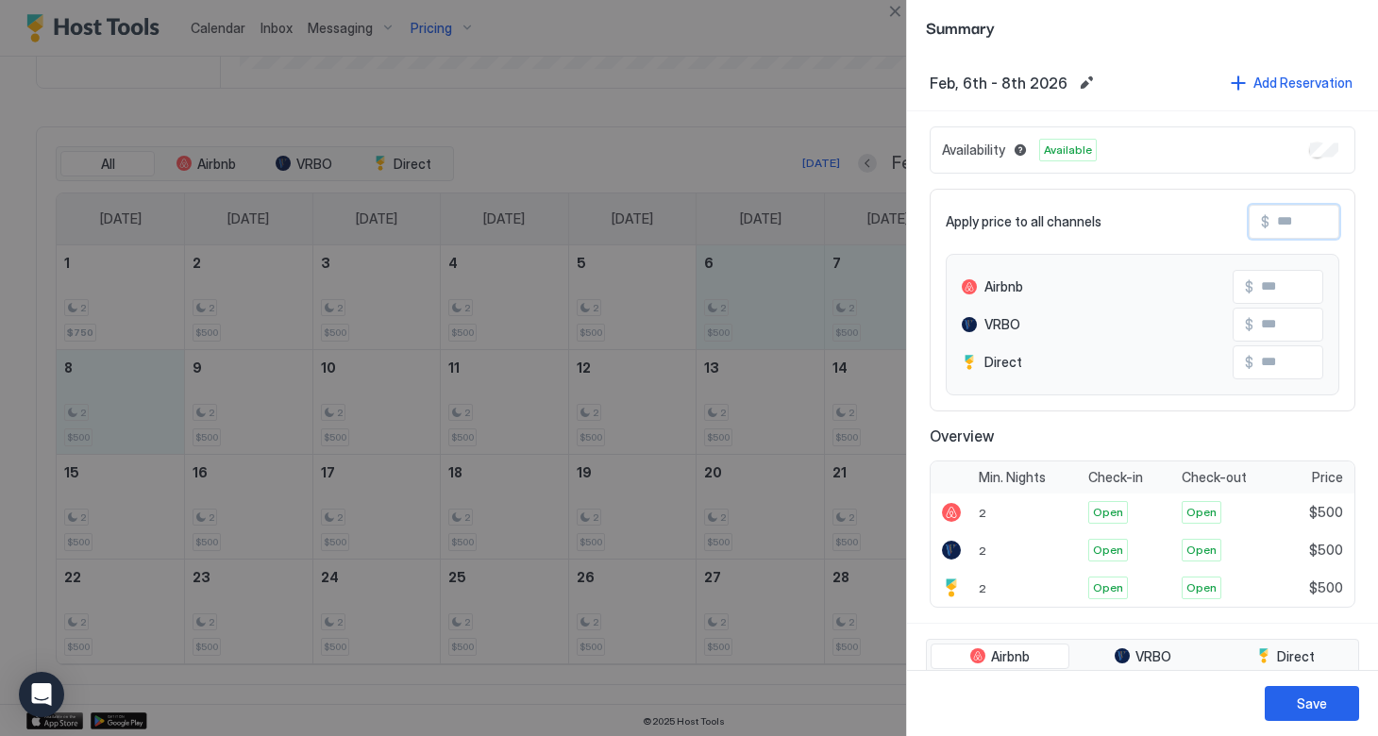
click at [1274, 219] on input "Input Field" at bounding box center [1344, 222] width 151 height 32
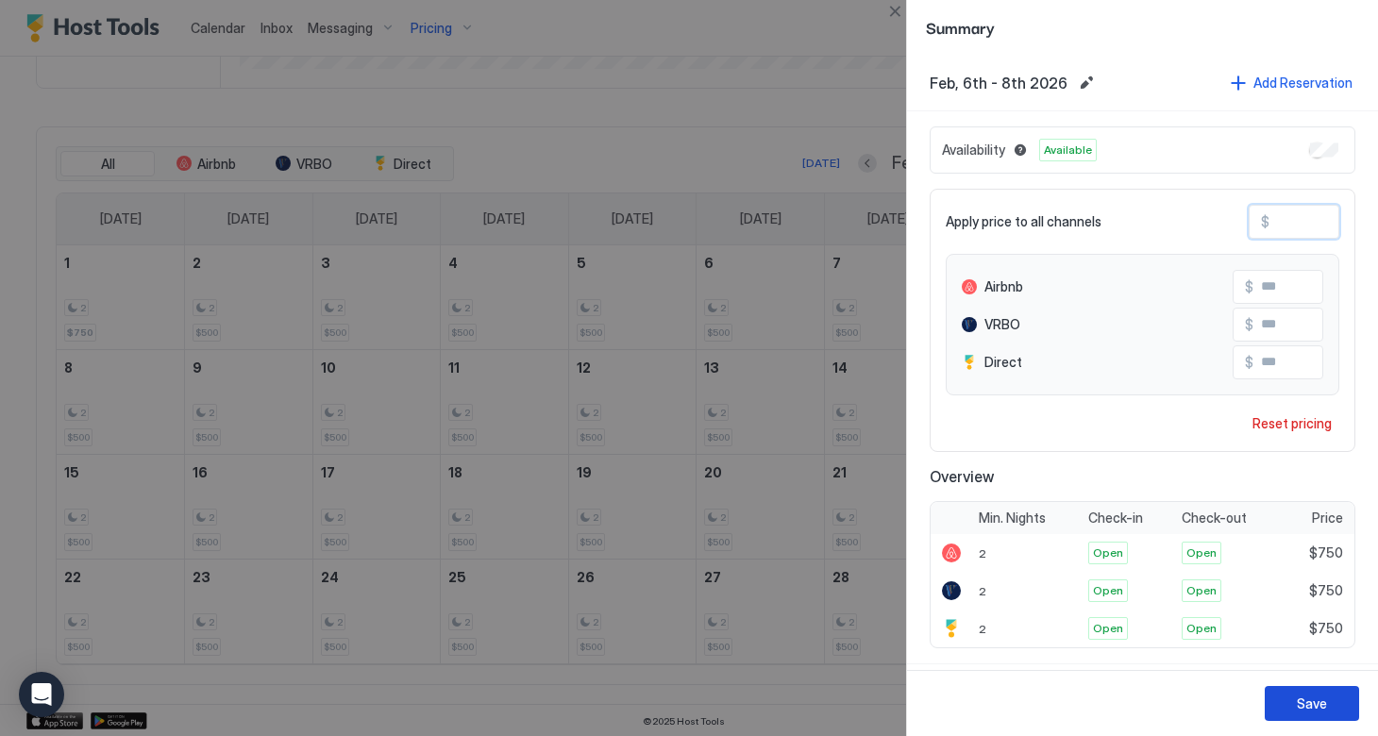
click at [1296, 694] on button "Save" at bounding box center [1311, 703] width 94 height 35
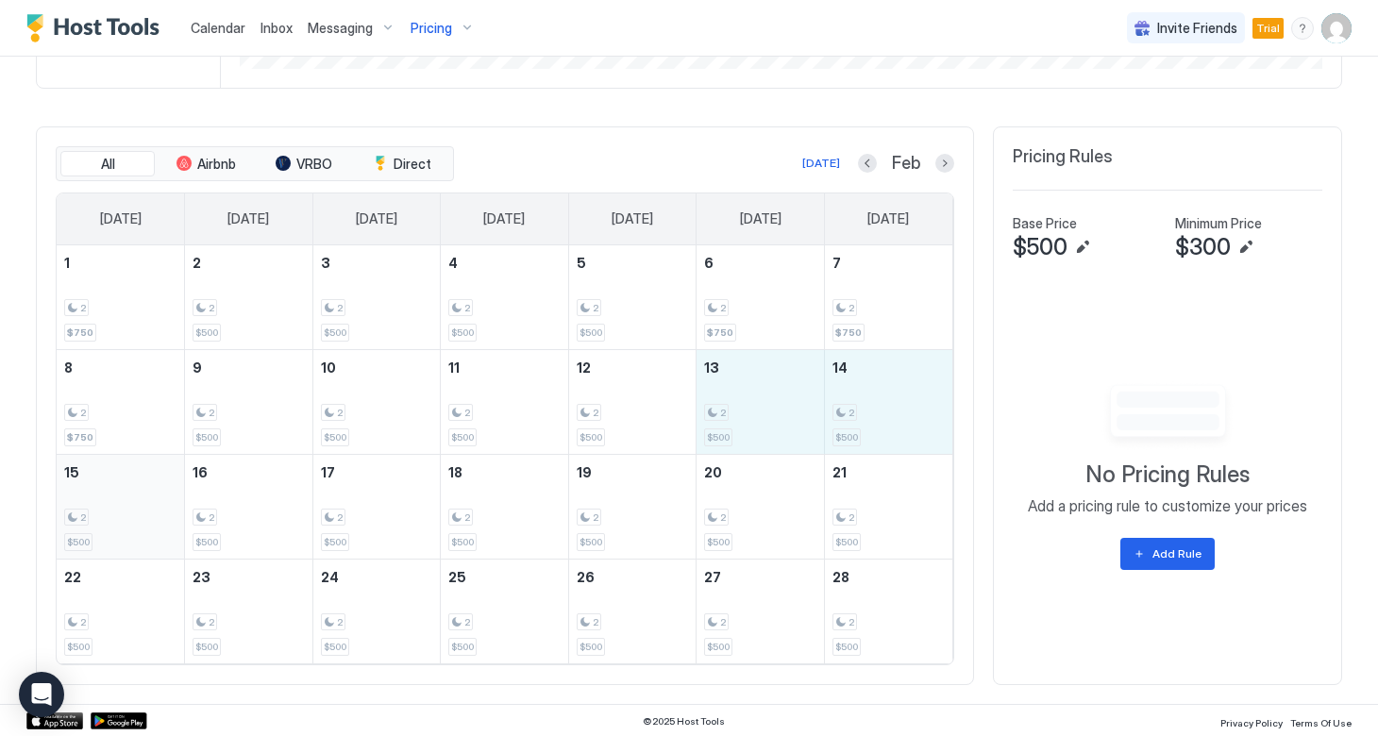
drag, startPoint x: 761, startPoint y: 415, endPoint x: 167, endPoint y: 523, distance: 603.2
click at [167, 523] on tbody "1 2 $750 2 2 $500 3 2 $500 4 2 $500 5 2 $500 6 2 $750 7 2 $750 8 2 $750 9 2 $50…" at bounding box center [505, 454] width 896 height 418
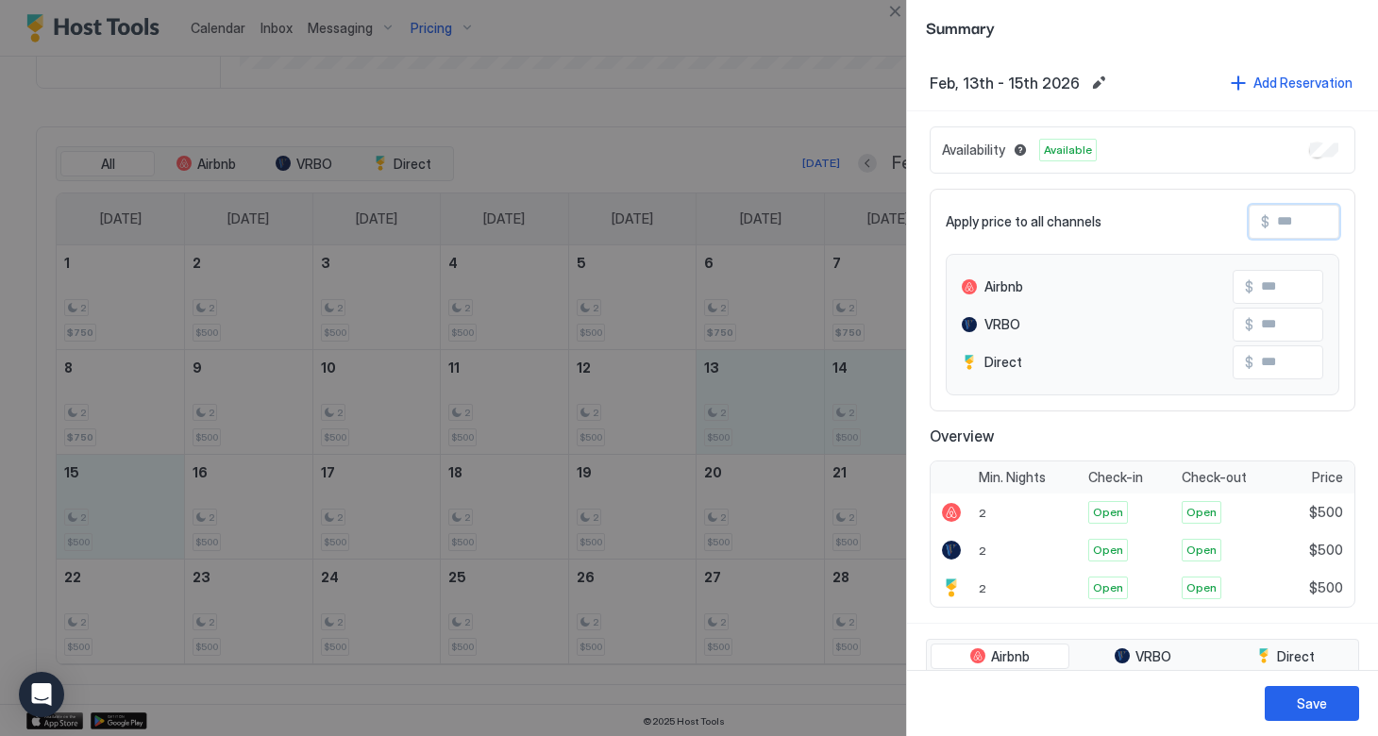
click at [1274, 224] on input "Input Field" at bounding box center [1344, 222] width 151 height 32
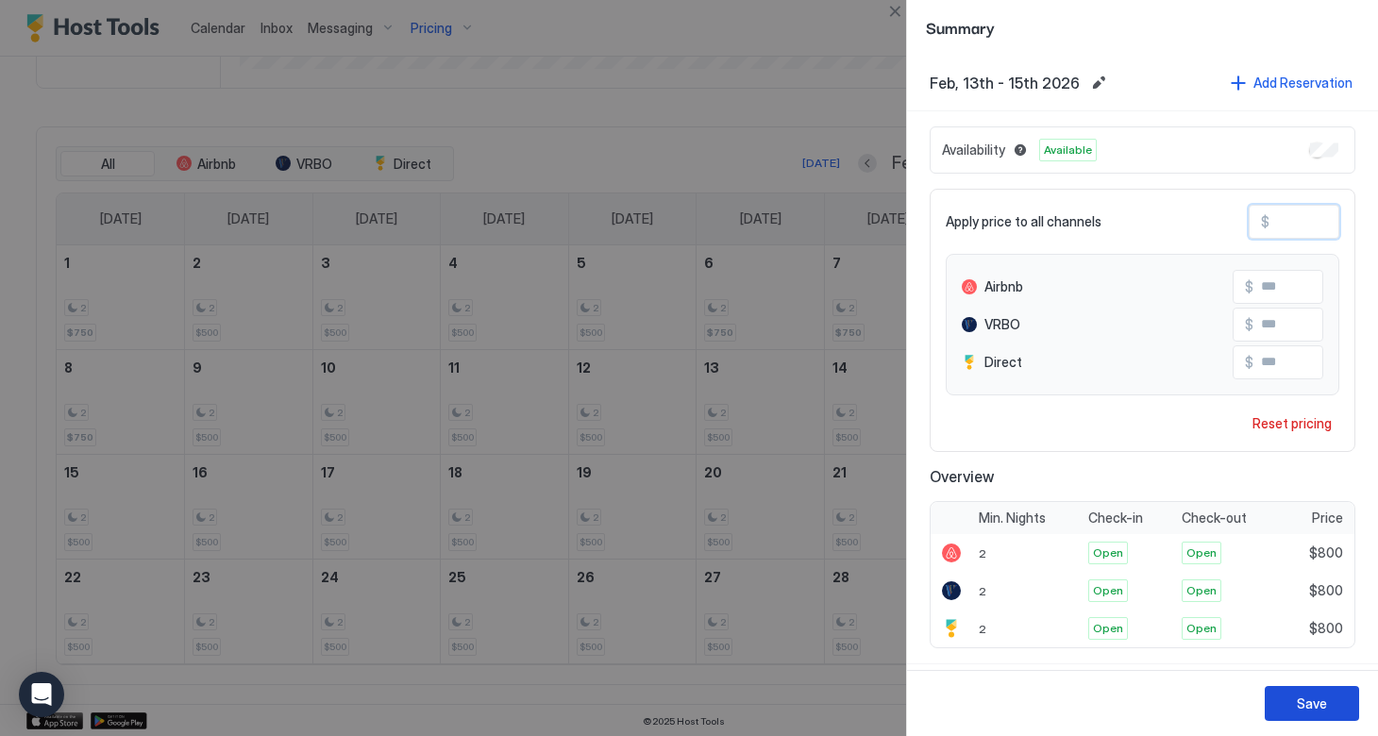
click at [1305, 707] on div "Save" at bounding box center [1312, 704] width 30 height 20
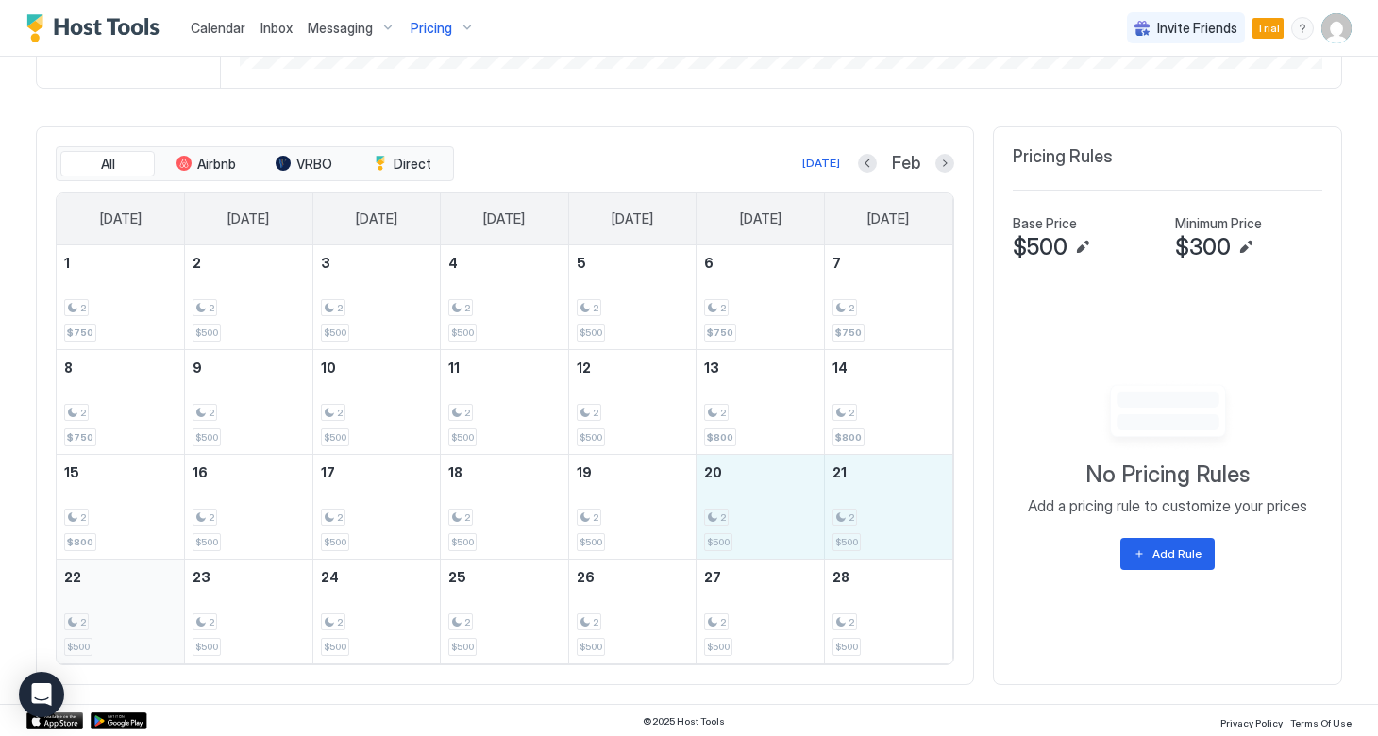
drag, startPoint x: 734, startPoint y: 494, endPoint x: 124, endPoint y: 621, distance: 623.7
click at [124, 621] on tbody "1 2 $750 2 2 $500 3 2 $500 4 2 $500 5 2 $500 6 2 $750 7 2 $750 8 2 $750 9 2 $50…" at bounding box center [505, 454] width 896 height 418
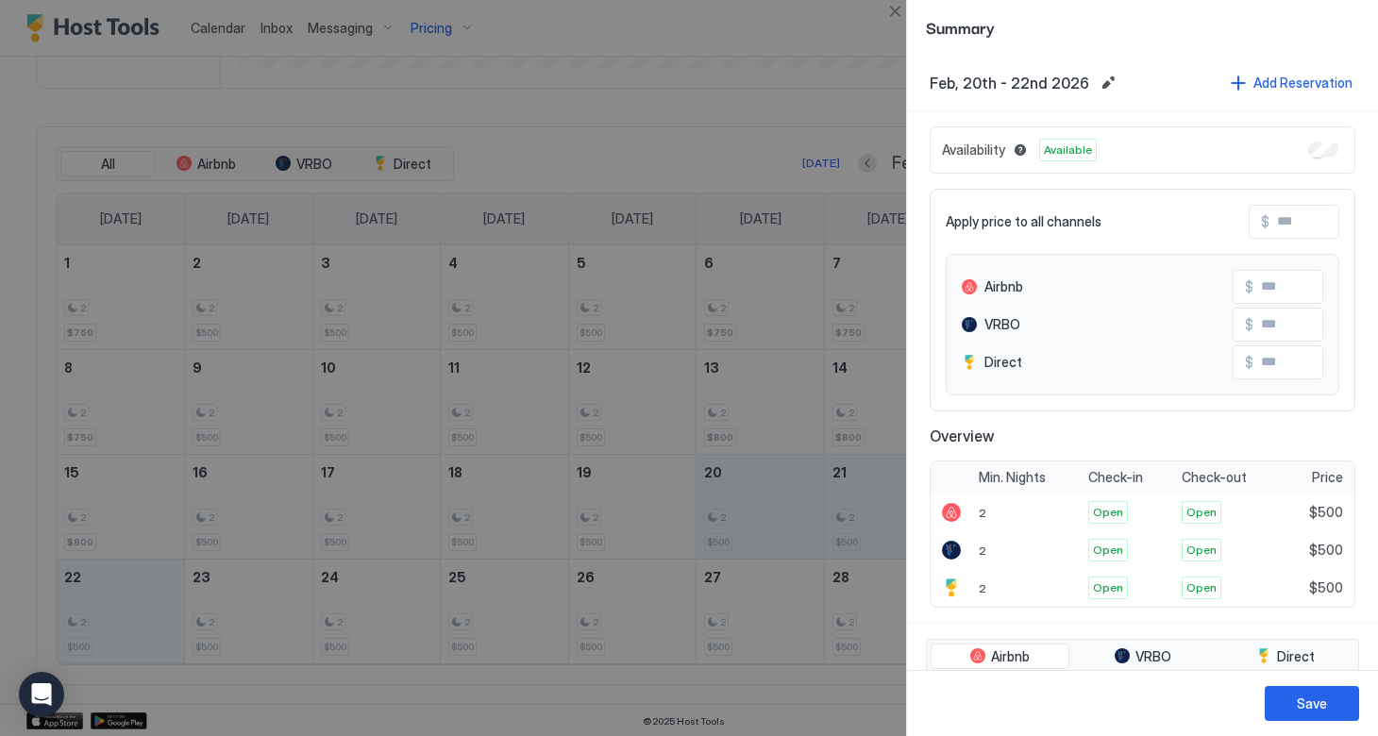
click at [1272, 233] on input "Input Field" at bounding box center [1344, 222] width 151 height 32
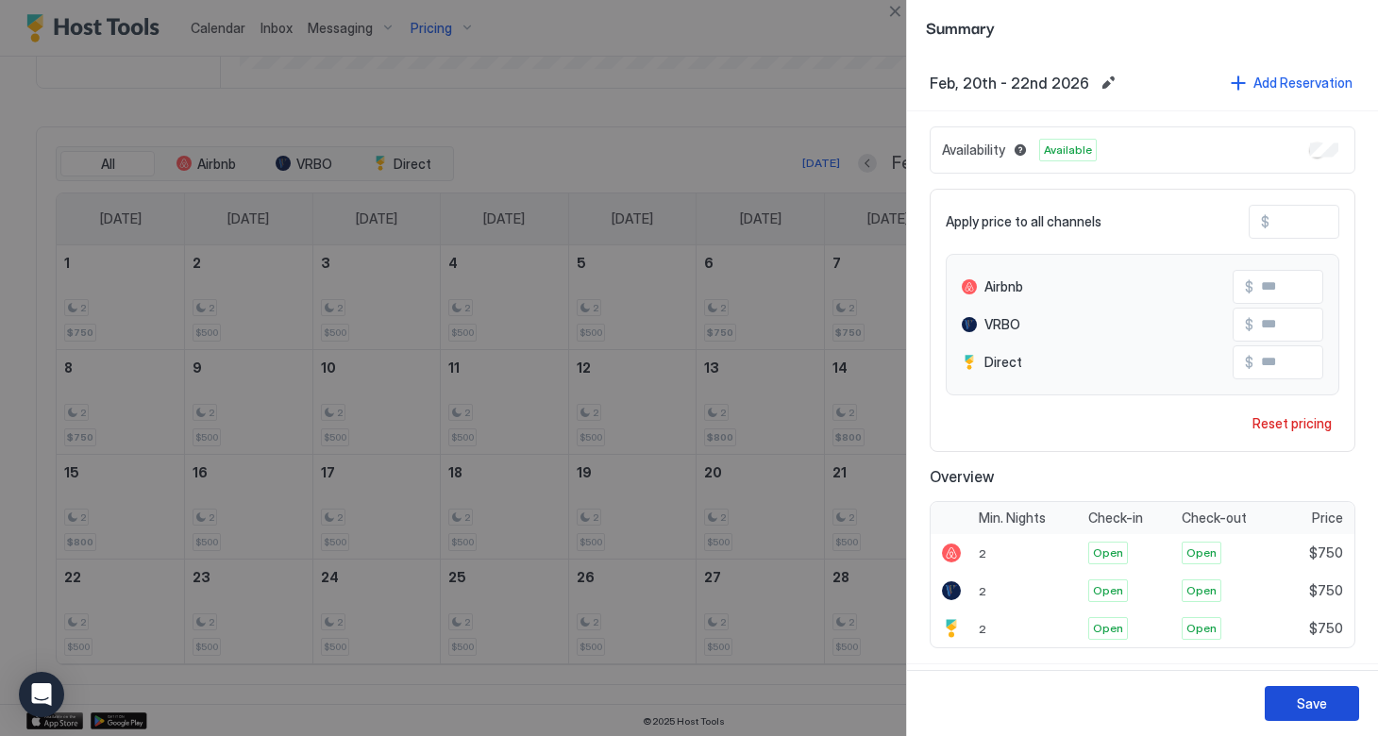
click at [1286, 703] on button "Save" at bounding box center [1311, 703] width 94 height 35
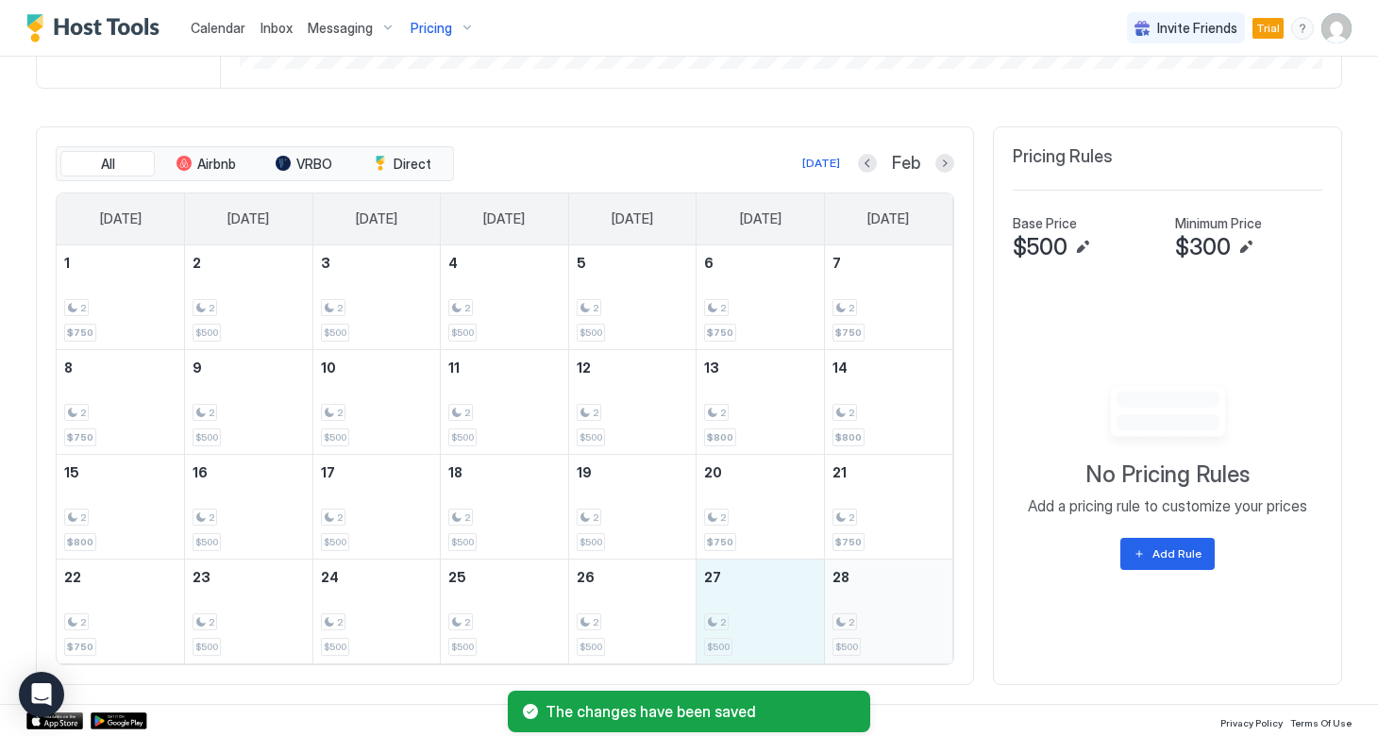
drag, startPoint x: 723, startPoint y: 629, endPoint x: 879, endPoint y: 623, distance: 155.8
click at [879, 623] on tr "22 2 $750 23 2 $500 24 2 $500 25 2 $500 26 2 $500 27 2 $500 28 2 $500" at bounding box center [505, 611] width 896 height 105
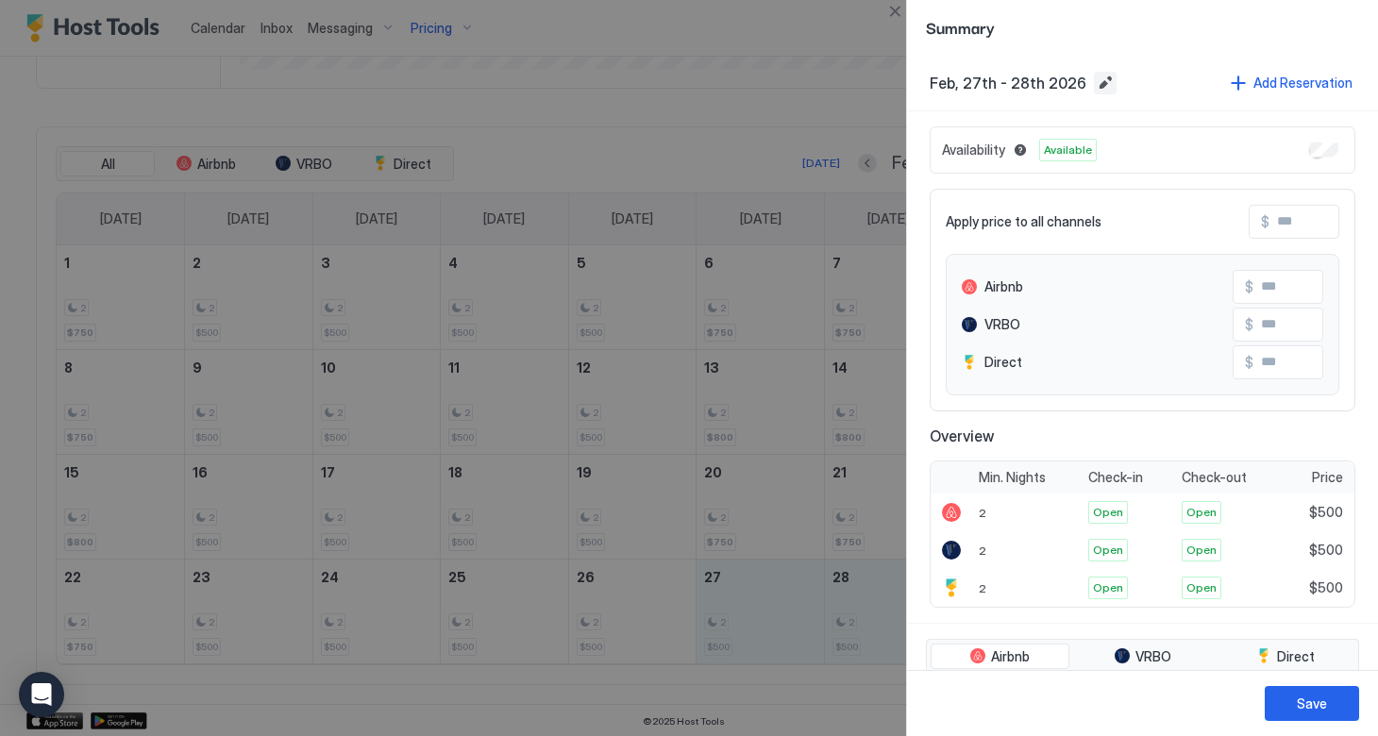
click at [1097, 80] on button "Edit date range" at bounding box center [1105, 83] width 23 height 23
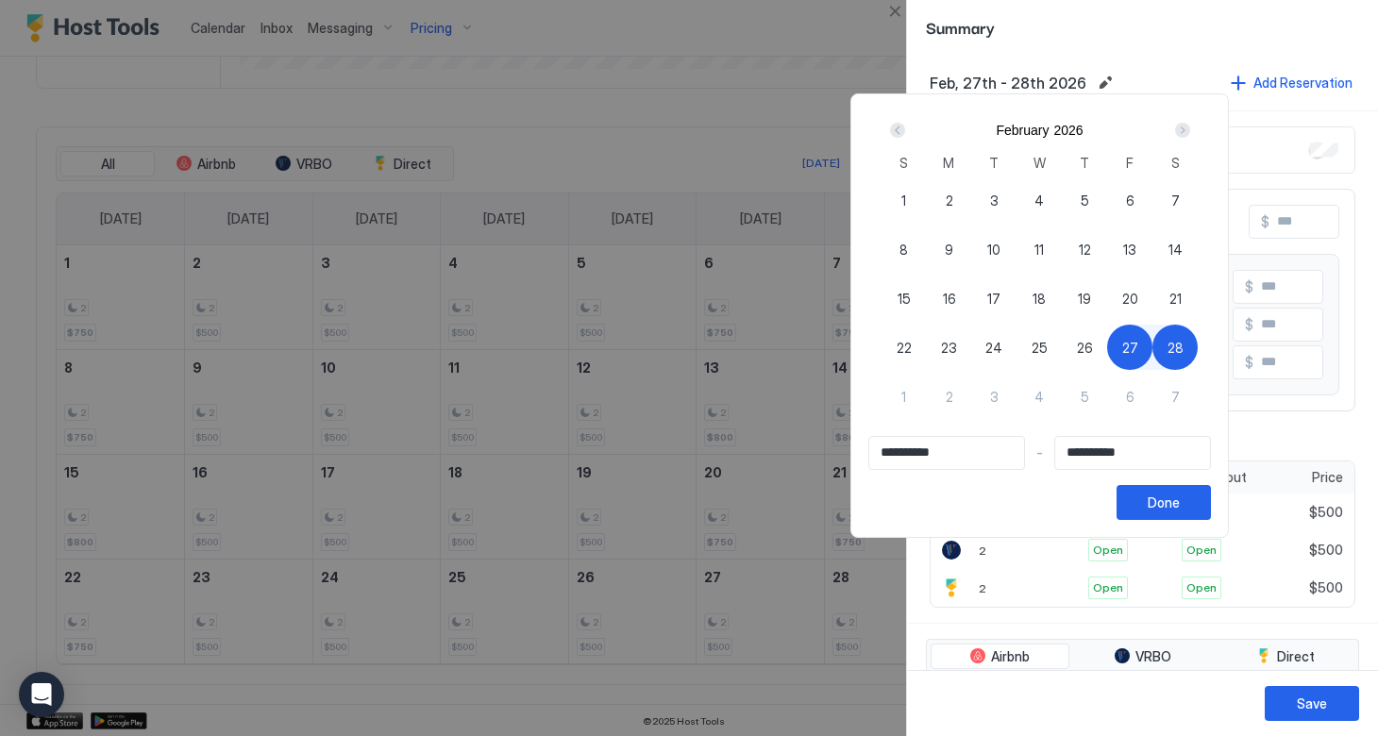
click at [1138, 340] on span "27" at bounding box center [1130, 348] width 16 height 20
click at [927, 398] on div "1" at bounding box center [903, 396] width 45 height 45
click at [1211, 514] on button "Done" at bounding box center [1163, 502] width 94 height 35
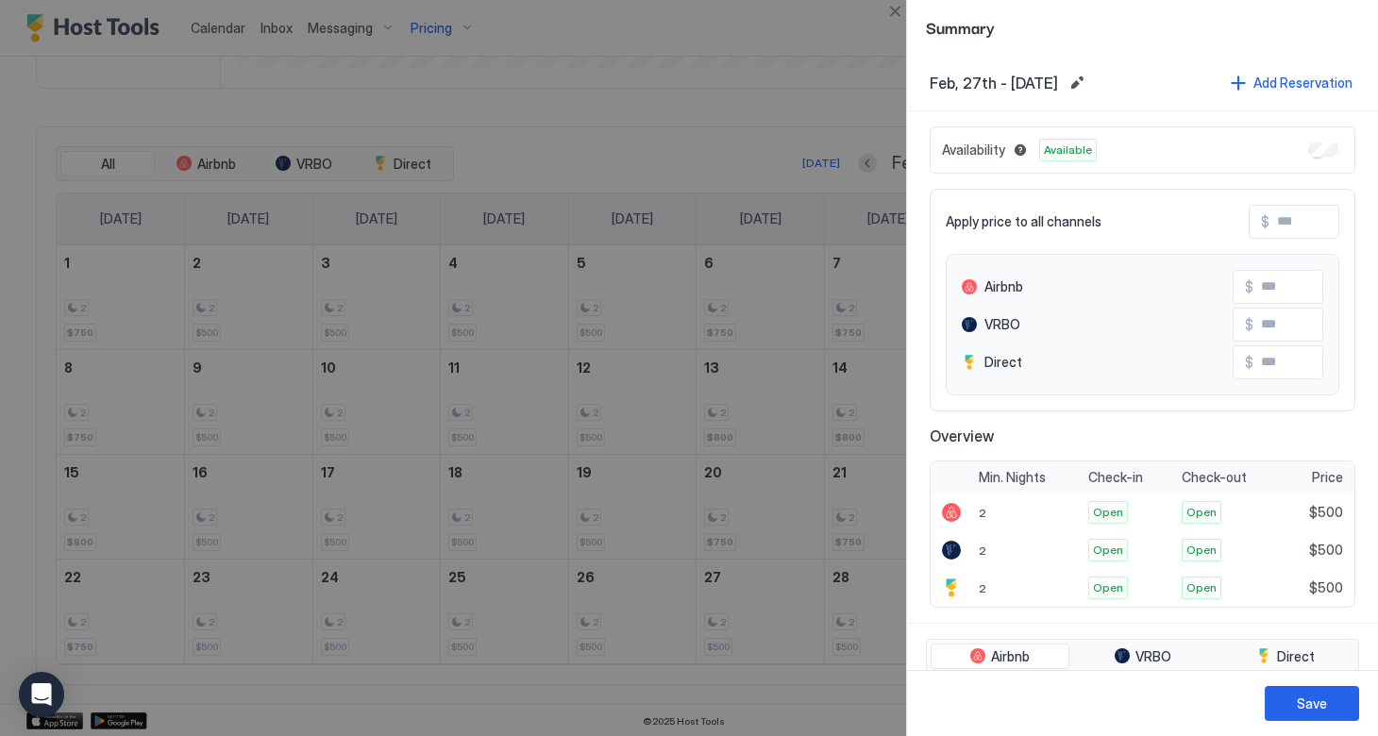
click at [1267, 224] on span "$" at bounding box center [1265, 221] width 8 height 17
click at [1254, 223] on div "$" at bounding box center [1293, 222] width 91 height 34
click at [1264, 214] on span "$" at bounding box center [1265, 221] width 8 height 17
click at [1280, 223] on input "Input Field" at bounding box center [1344, 222] width 151 height 32
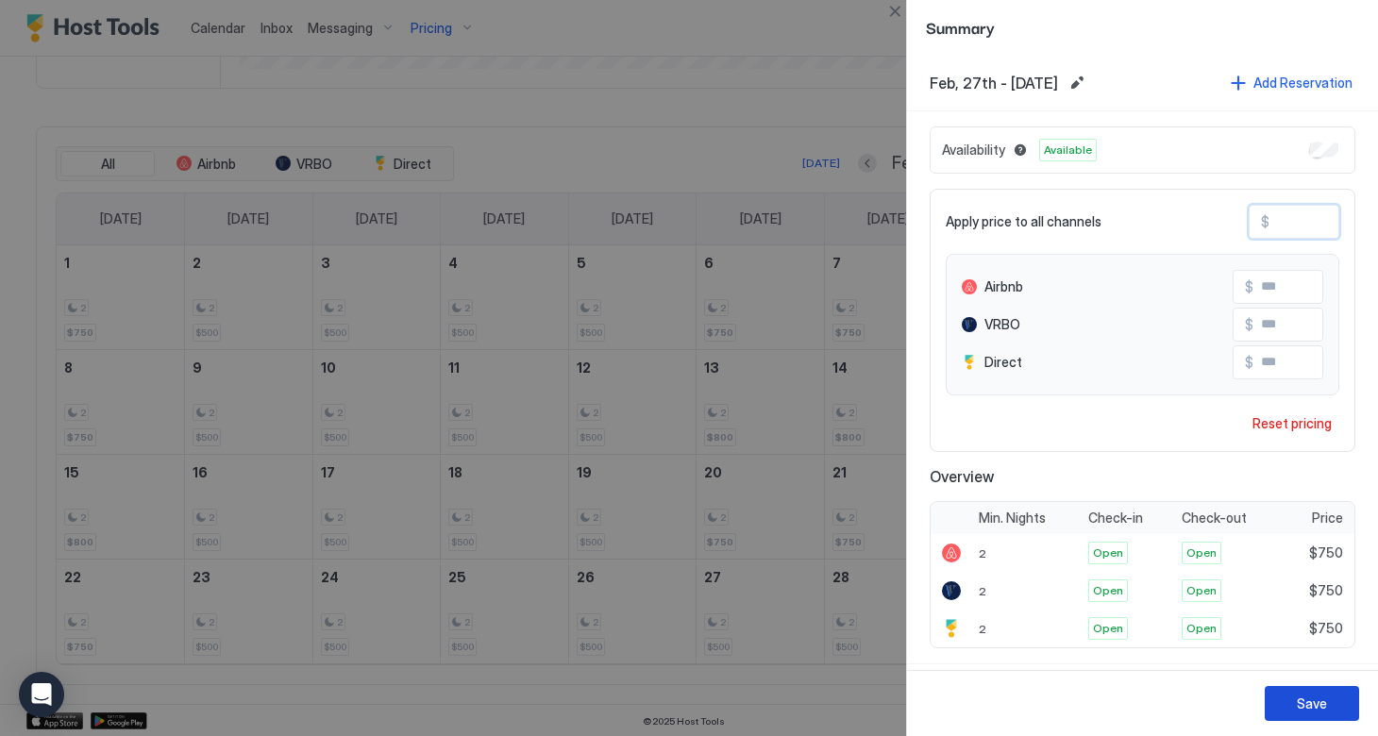
click at [1308, 700] on div "Save" at bounding box center [1312, 704] width 30 height 20
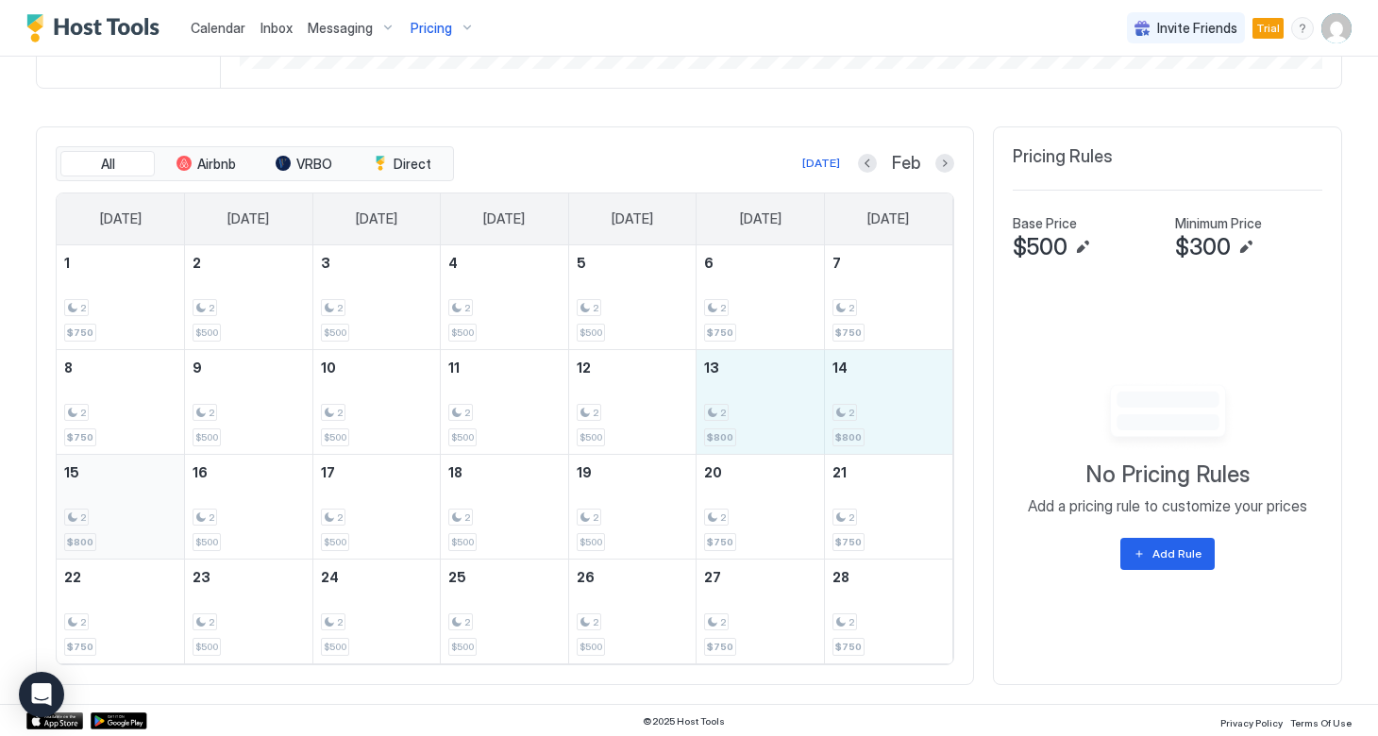
drag, startPoint x: 725, startPoint y: 405, endPoint x: 147, endPoint y: 515, distance: 588.0
click at [147, 515] on tbody "1 2 $750 2 2 $500 3 2 $500 4 2 $500 5 2 $500 6 2 $750 7 2 $750 8 2 $750 9 2 $50…" at bounding box center [505, 454] width 896 height 418
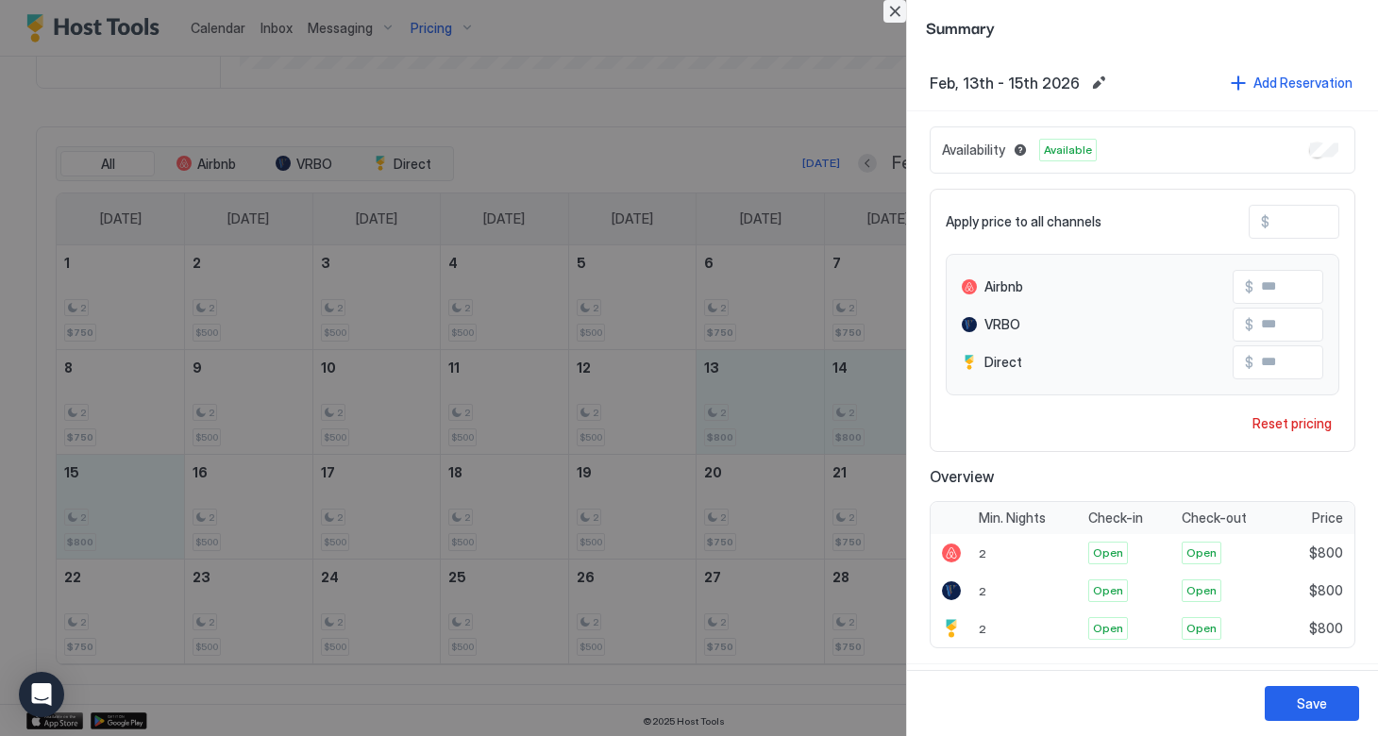
click at [897, 9] on button "Close" at bounding box center [894, 11] width 23 height 23
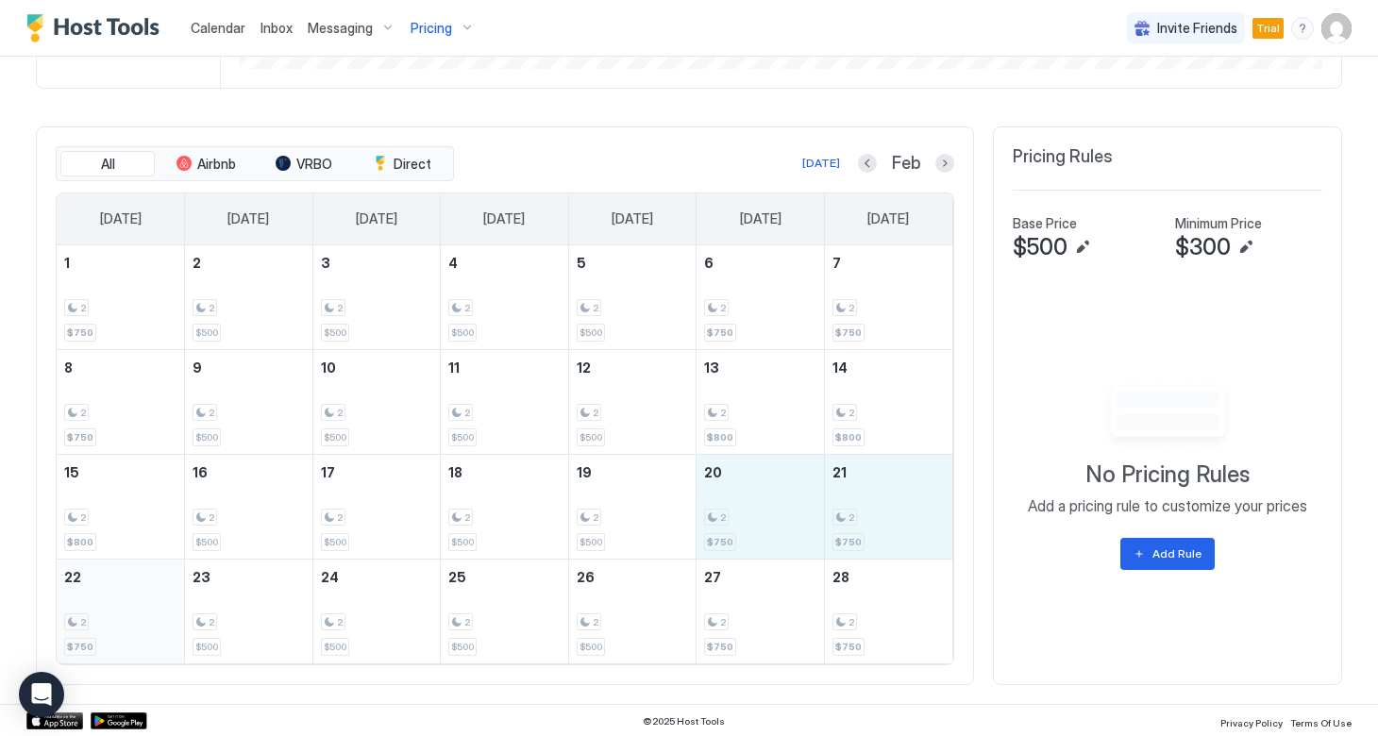
drag, startPoint x: 726, startPoint y: 518, endPoint x: 84, endPoint y: 614, distance: 648.8
click at [84, 614] on tbody "1 2 $750 2 2 $500 3 2 $500 4 2 $500 5 2 $500 6 2 $750 7 2 $750 8 2 $750 9 2 $50…" at bounding box center [505, 454] width 896 height 418
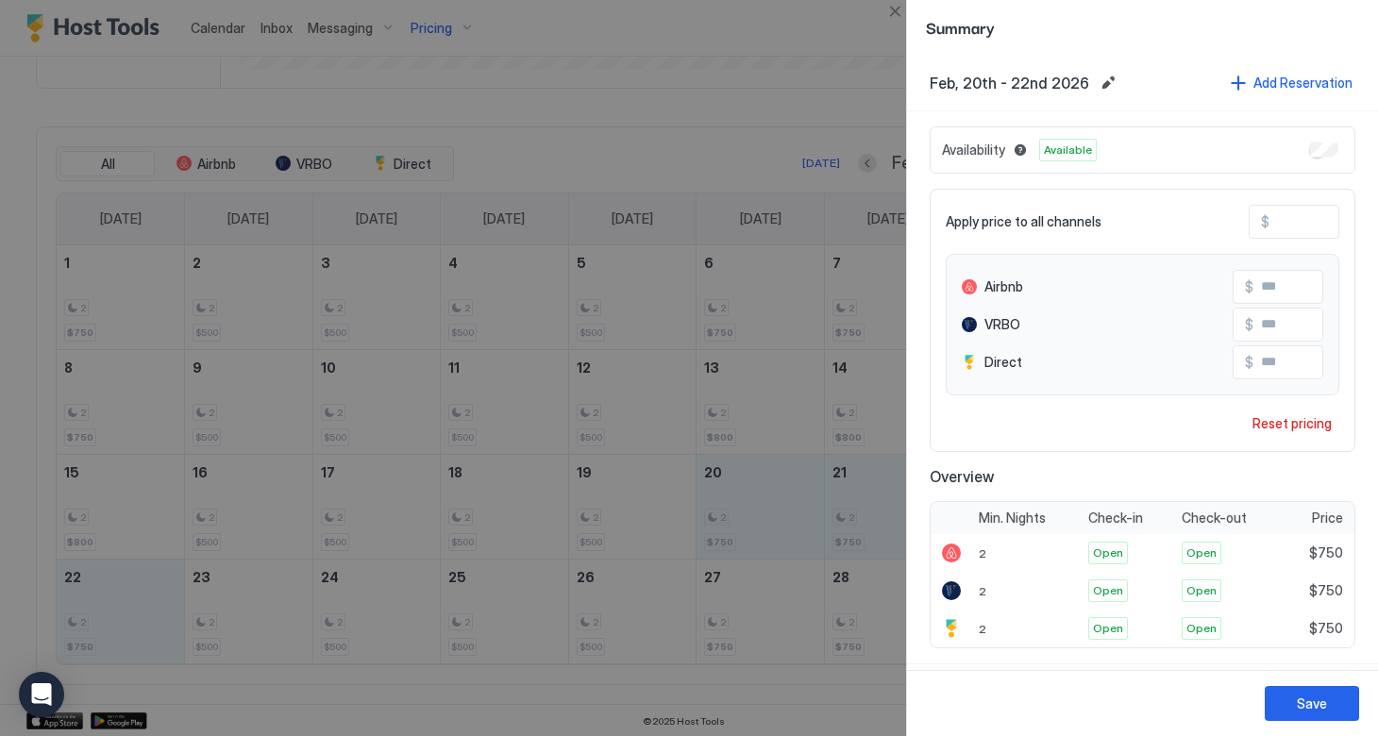
click at [1284, 224] on input "***" at bounding box center [1344, 222] width 151 height 32
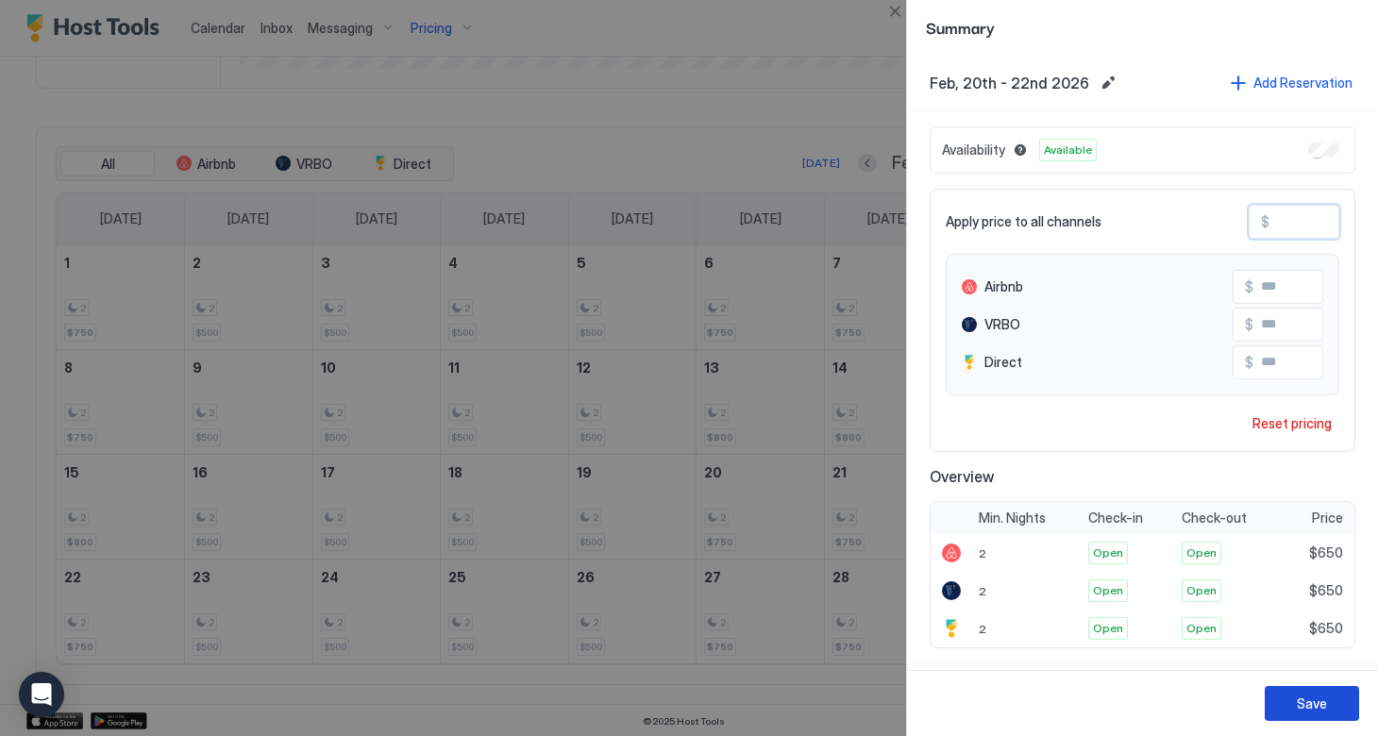
click at [1299, 709] on div "Save" at bounding box center [1312, 704] width 30 height 20
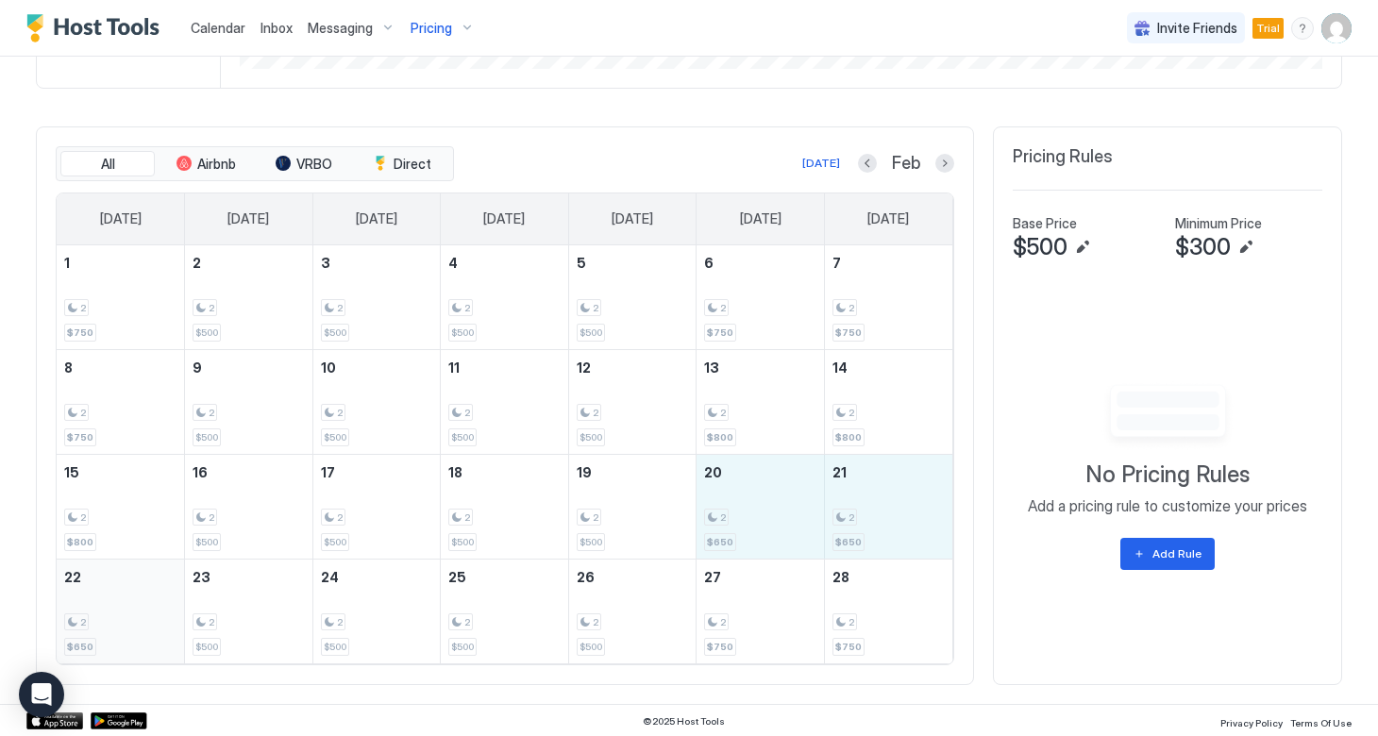
drag, startPoint x: 730, startPoint y: 524, endPoint x: 118, endPoint y: 612, distance: 618.8
click at [118, 612] on tbody "1 2 $750 2 2 $500 3 2 $500 4 2 $500 5 2 $500 6 2 $750 7 2 $750 8 2 $750 9 2 $50…" at bounding box center [505, 454] width 896 height 418
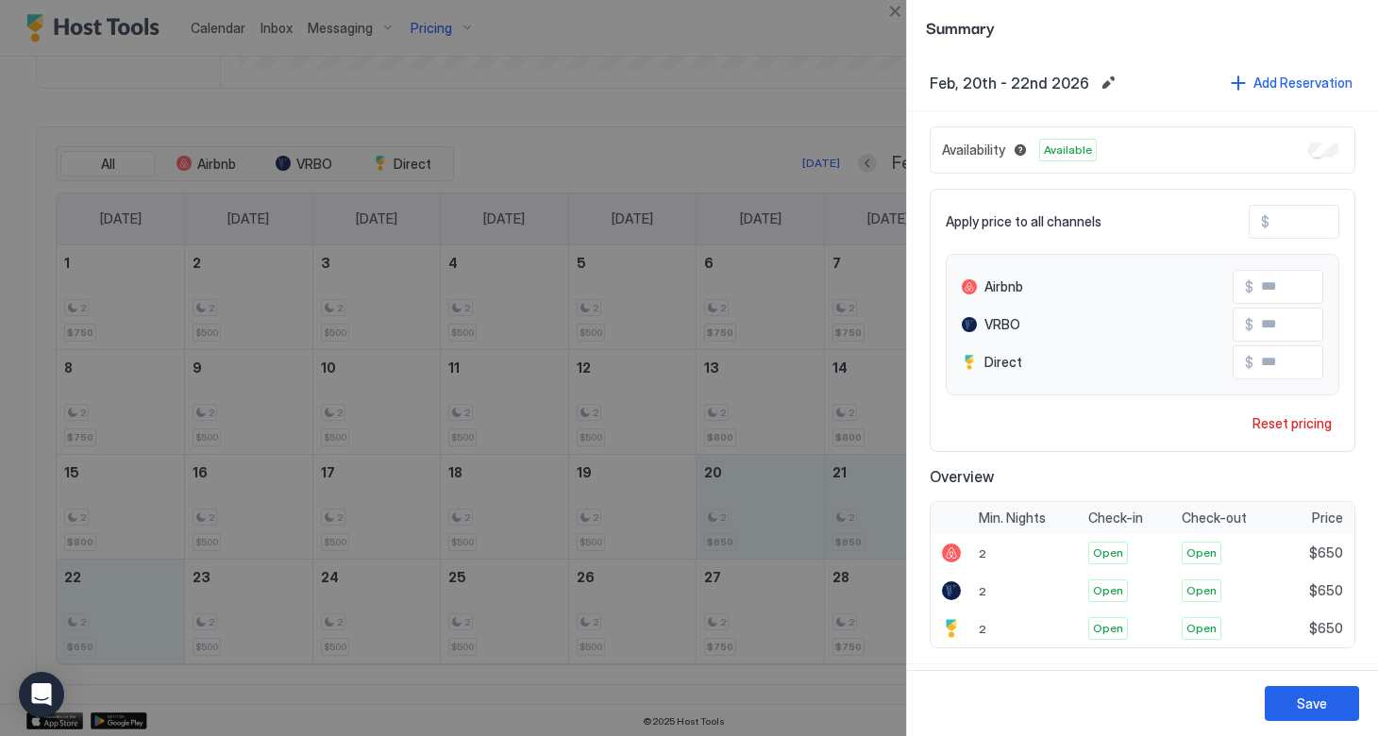
click at [1281, 219] on input "***" at bounding box center [1344, 222] width 151 height 32
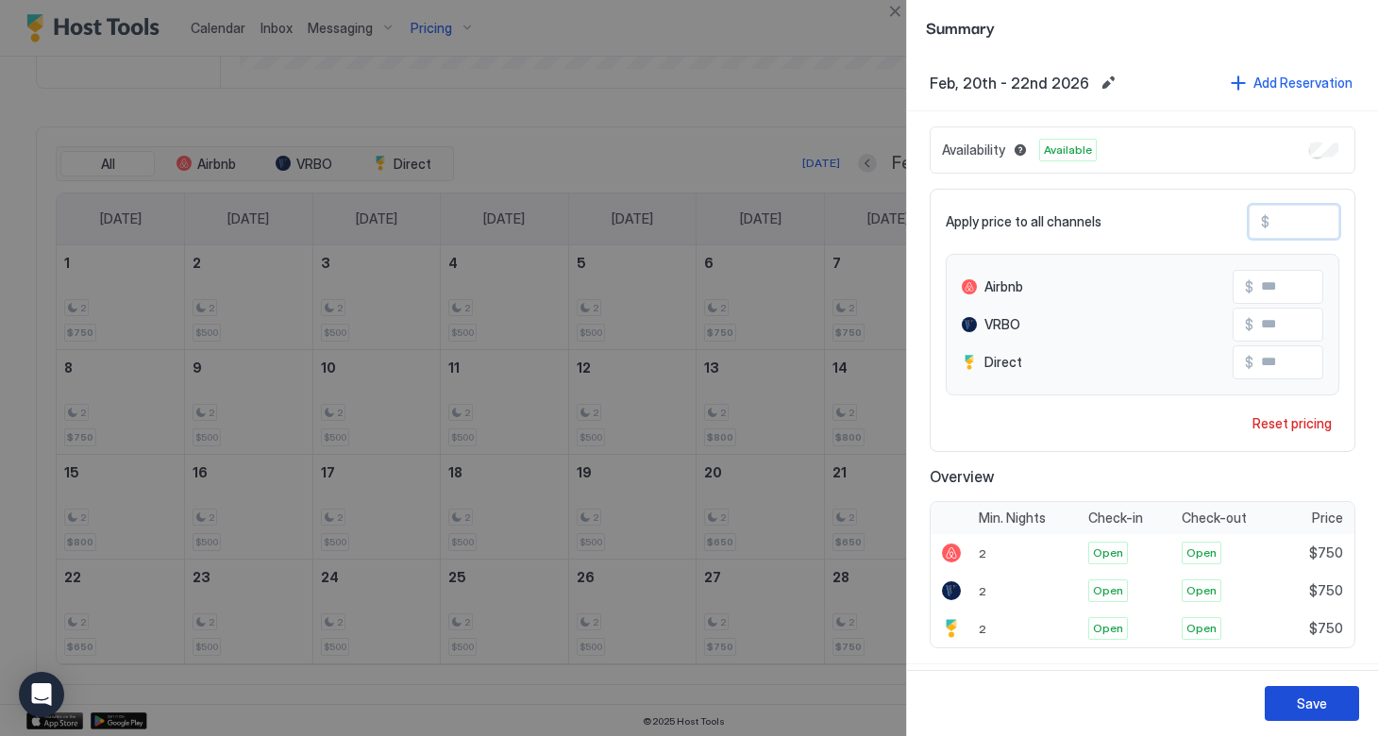
click at [1316, 697] on div "Save" at bounding box center [1312, 704] width 30 height 20
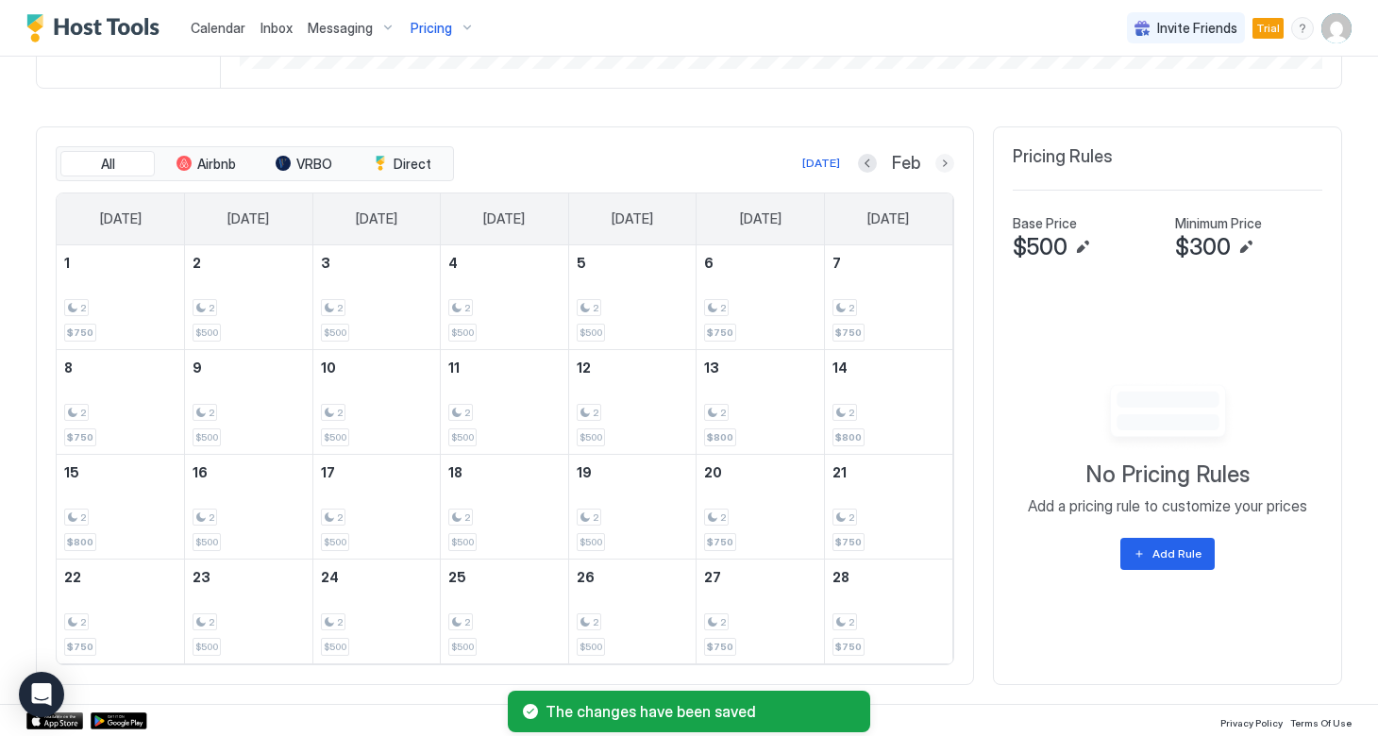
click at [944, 159] on button "Next month" at bounding box center [944, 163] width 19 height 19
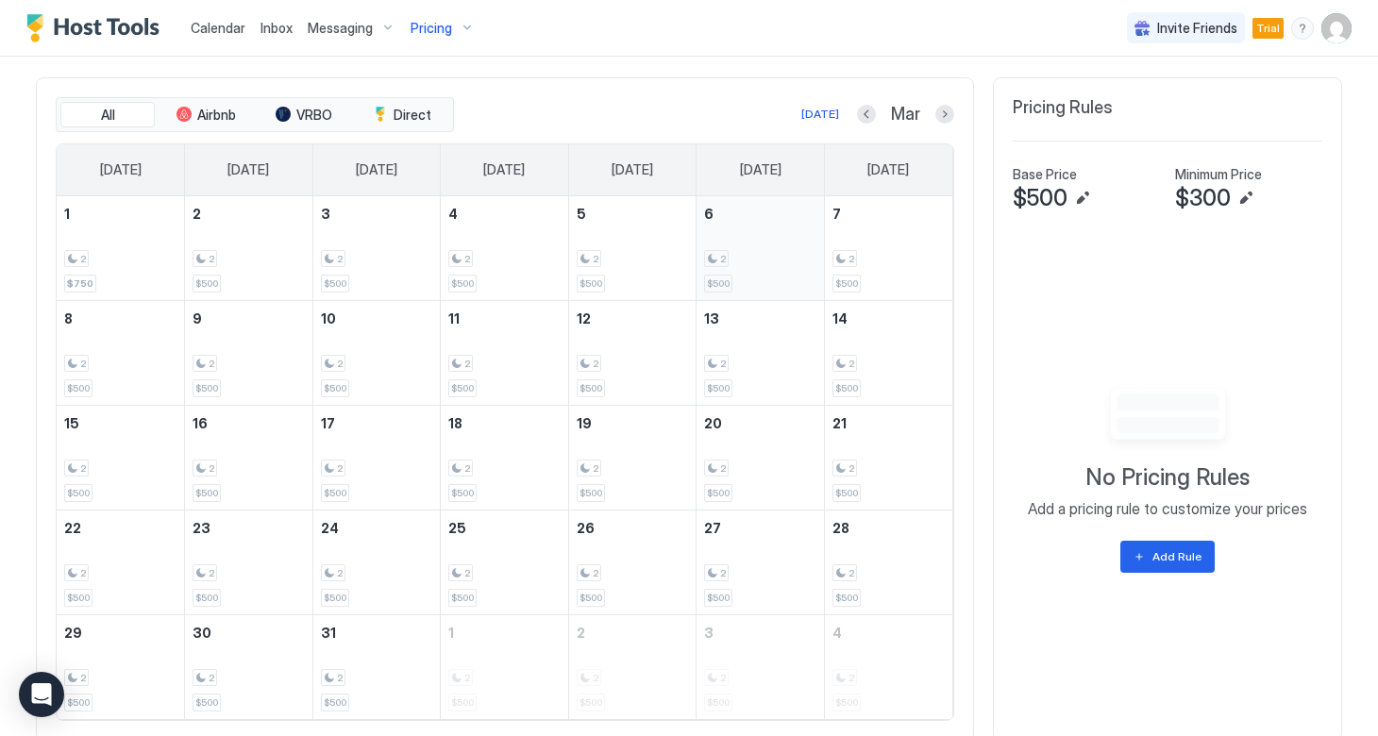
scroll to position [618, 0]
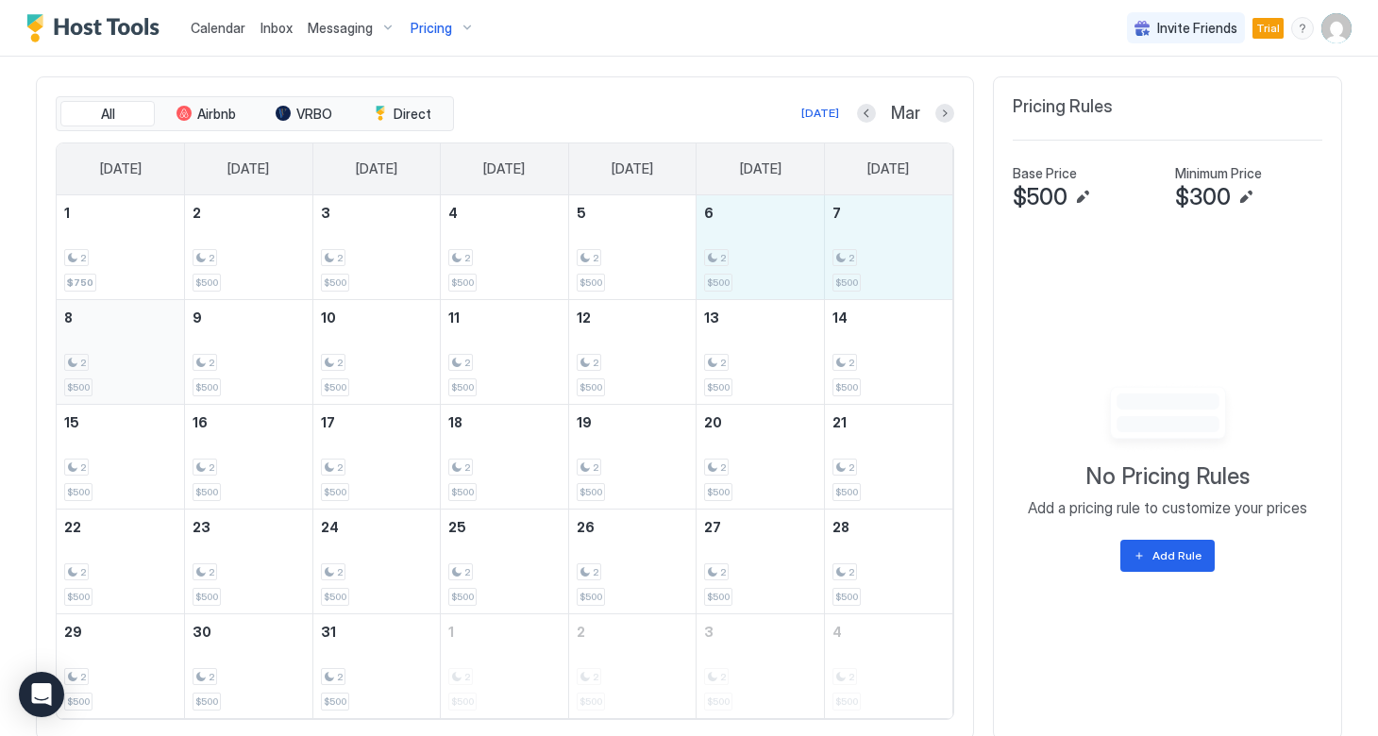
drag, startPoint x: 726, startPoint y: 255, endPoint x: 98, endPoint y: 361, distance: 636.5
click at [98, 361] on tbody "1 2 $750 2 2 $500 3 2 $500 4 2 $500 5 2 $500 6 2 $500 7 2 $500 8 2 $500 9 2 $50…" at bounding box center [505, 456] width 896 height 523
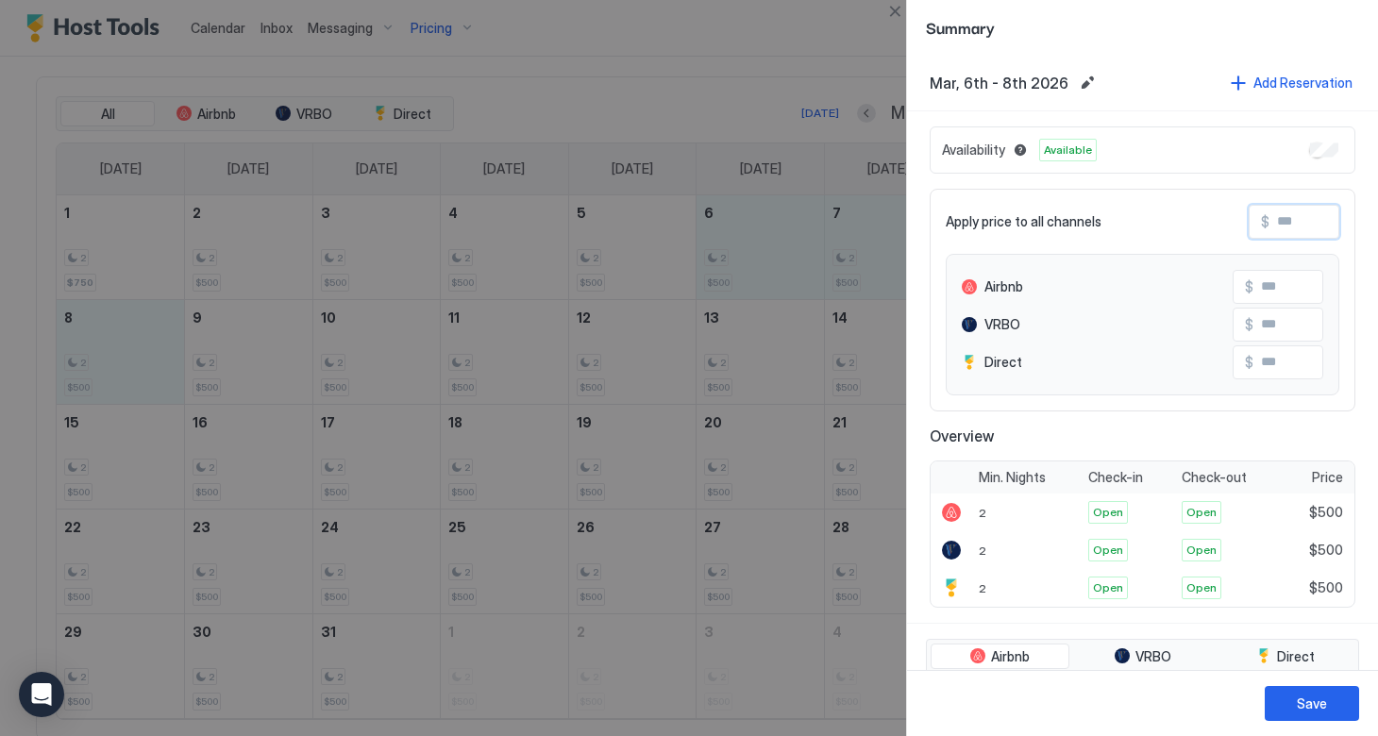
click at [1276, 213] on input "Input Field" at bounding box center [1344, 222] width 151 height 32
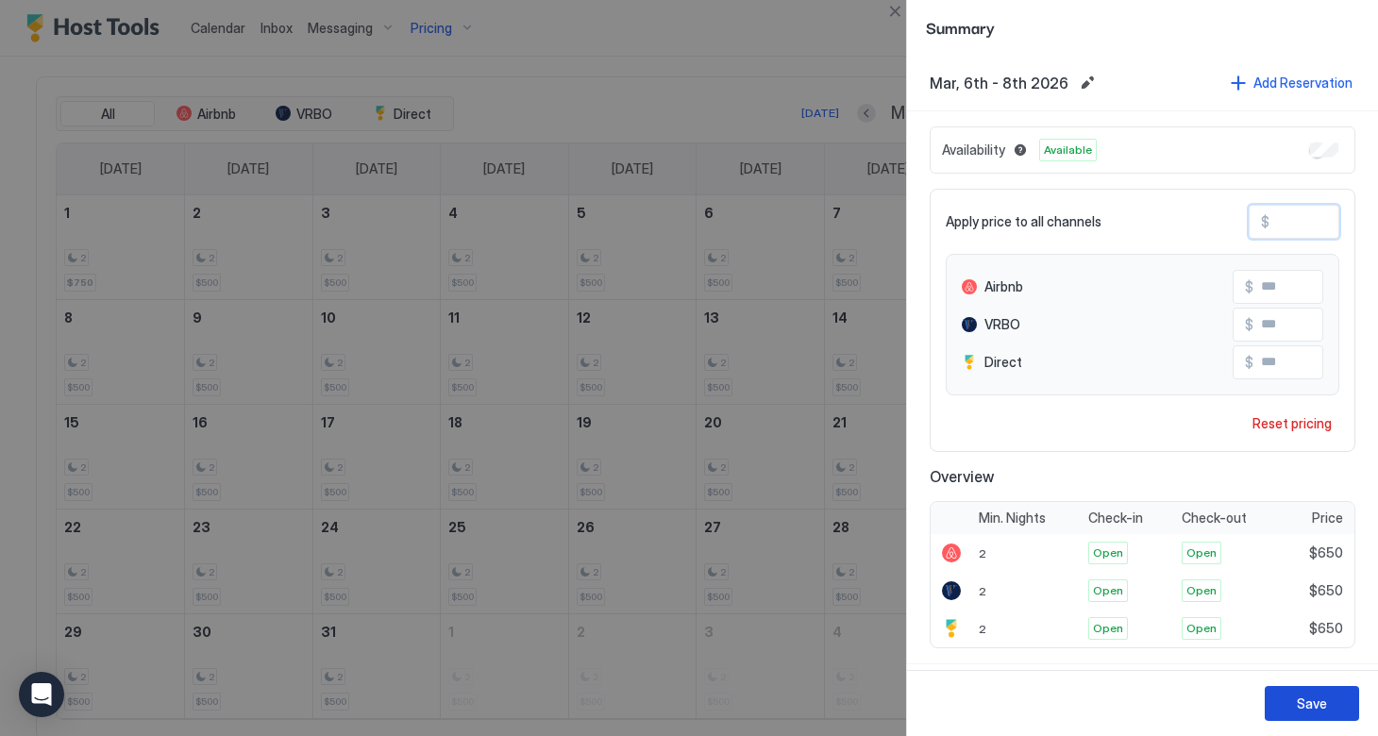
click at [1329, 702] on button "Save" at bounding box center [1311, 703] width 94 height 35
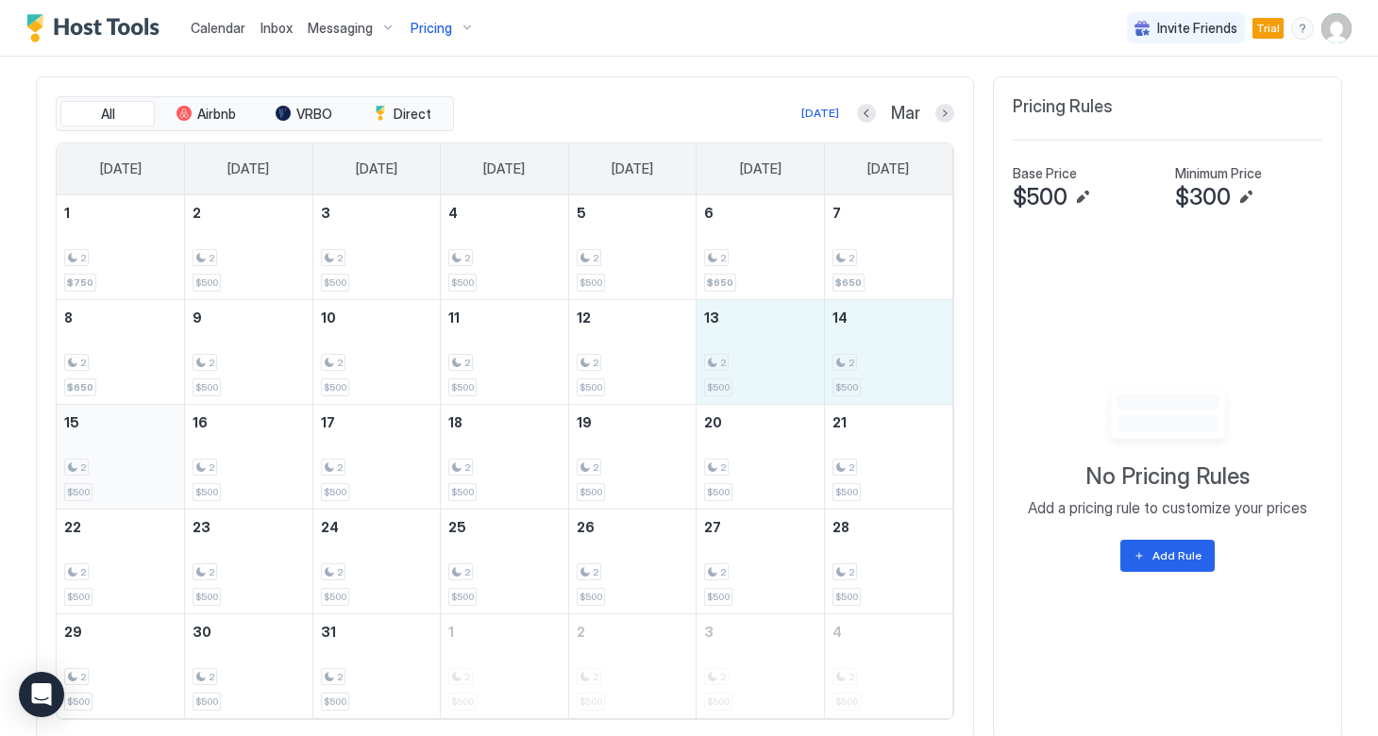
drag, startPoint x: 749, startPoint y: 354, endPoint x: 107, endPoint y: 457, distance: 650.8
click at [107, 457] on tbody "1 2 $750 2 2 $500 3 2 $500 4 2 $500 5 2 $500 6 2 $650 7 2 $650 8 2 $650 9 2 $50…" at bounding box center [505, 456] width 896 height 523
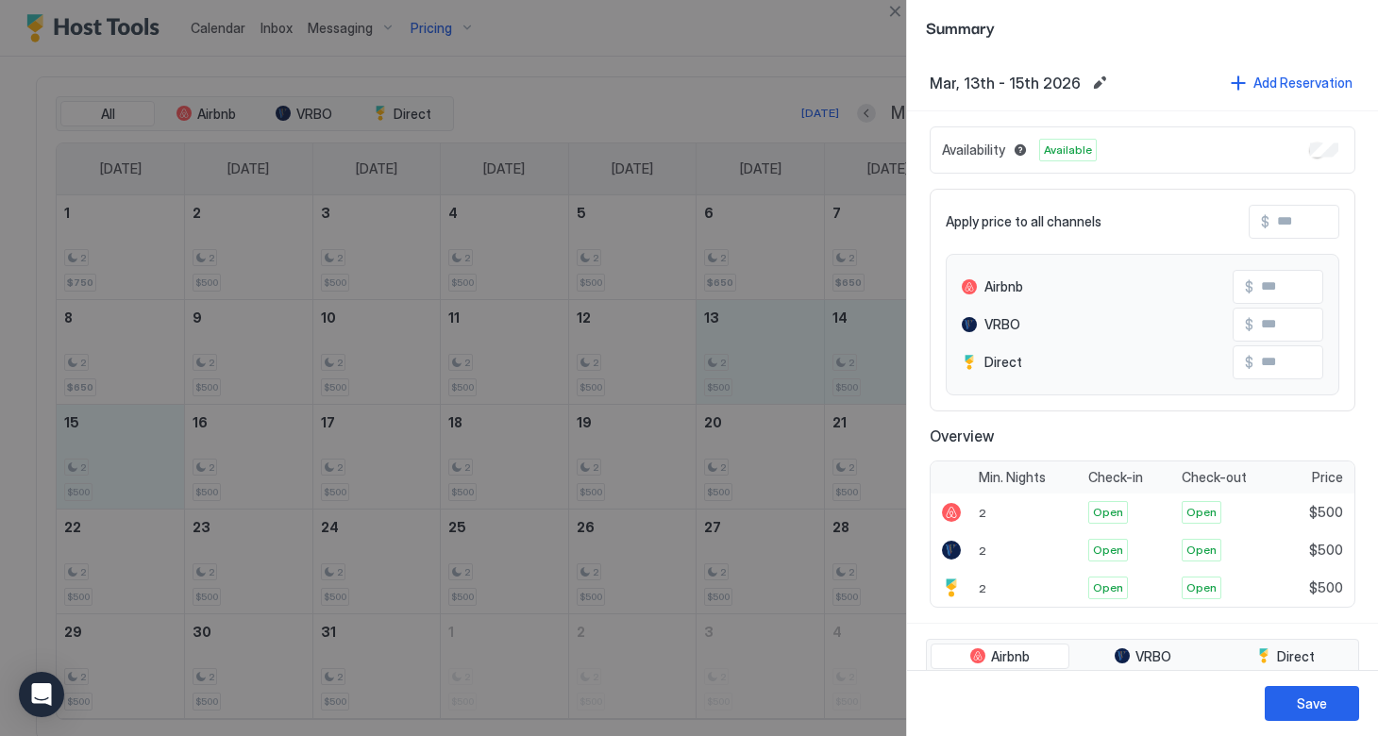
click at [1290, 222] on input "Input Field" at bounding box center [1344, 222] width 151 height 32
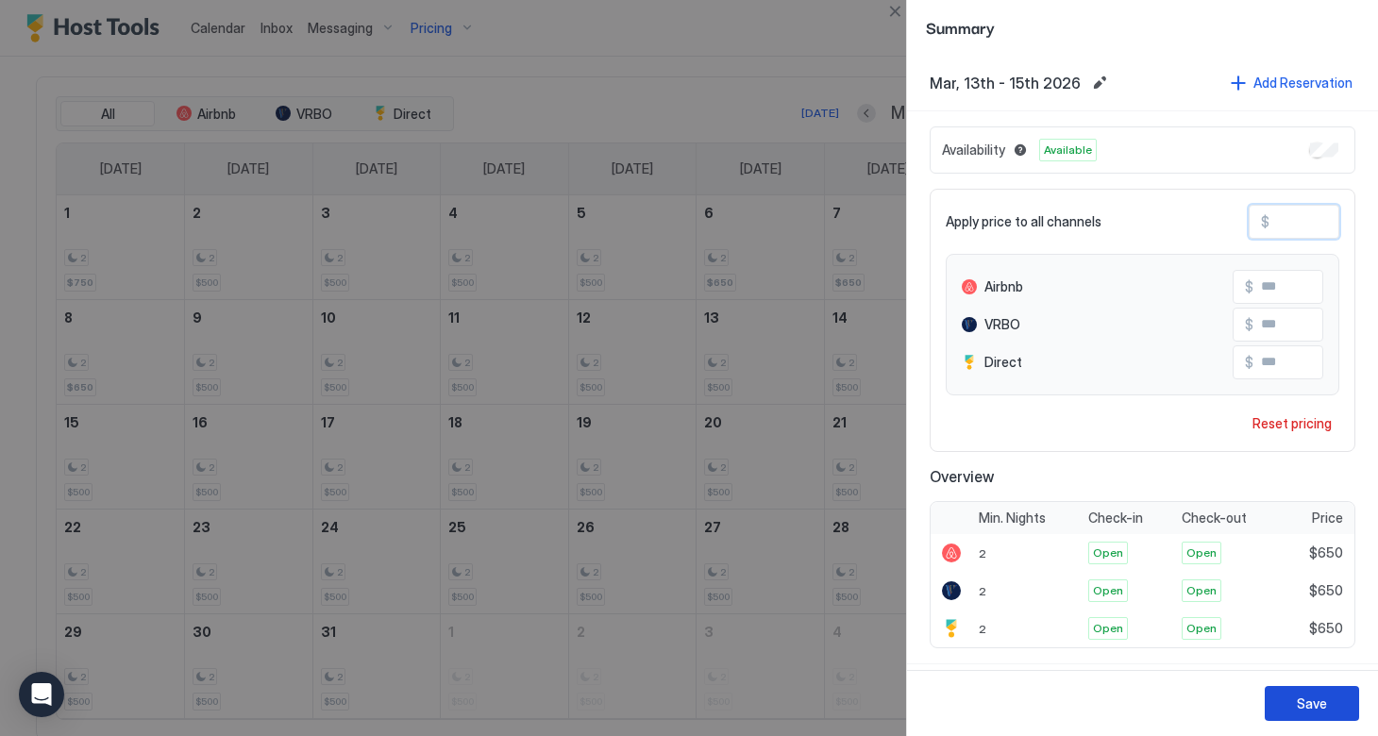
click at [1284, 697] on button "Save" at bounding box center [1311, 703] width 94 height 35
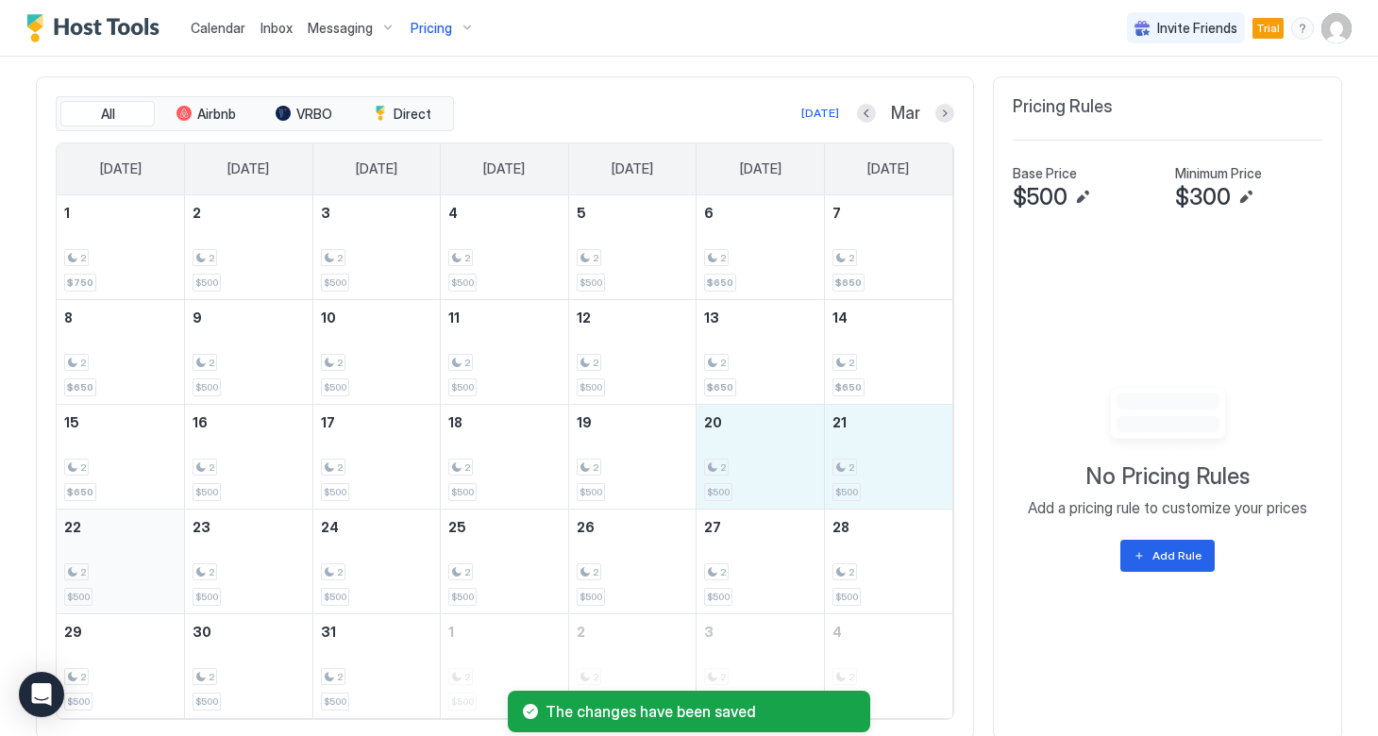
drag, startPoint x: 727, startPoint y: 436, endPoint x: 159, endPoint y: 562, distance: 581.0
click at [159, 562] on tbody "1 2 $750 2 2 $500 3 2 $500 4 2 $500 5 2 $500 6 2 $650 7 2 $650 8 2 $650 9 2 $50…" at bounding box center [505, 456] width 896 height 523
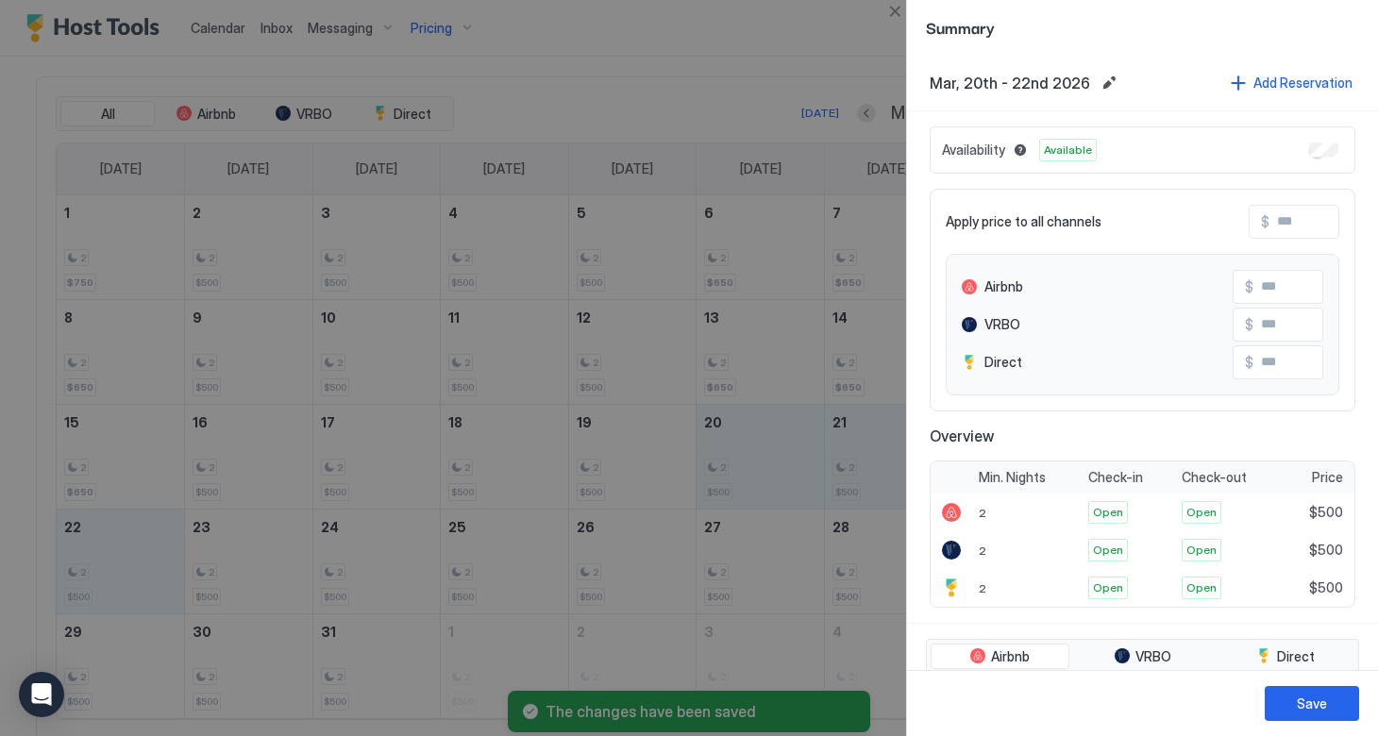
click at [1281, 225] on input "Input Field" at bounding box center [1344, 222] width 151 height 32
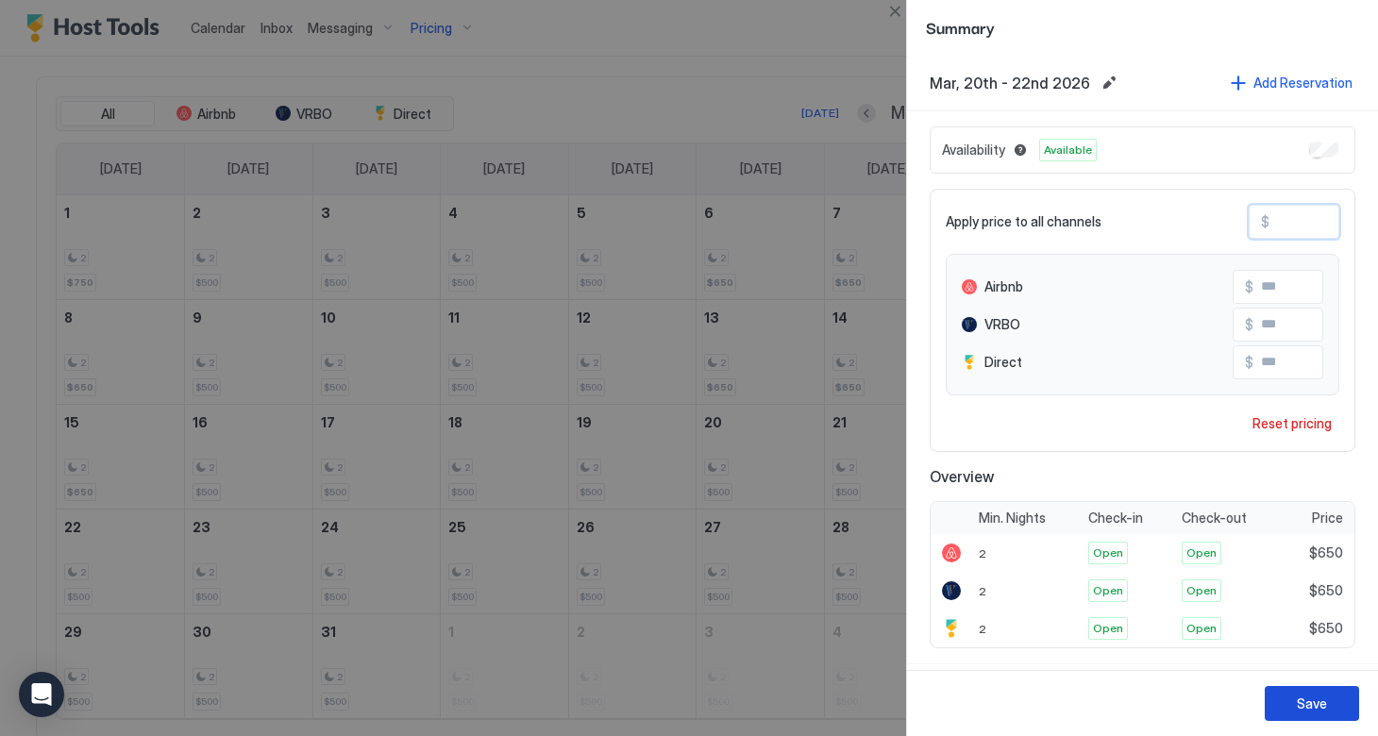
click at [1297, 708] on div "Save" at bounding box center [1312, 704] width 30 height 20
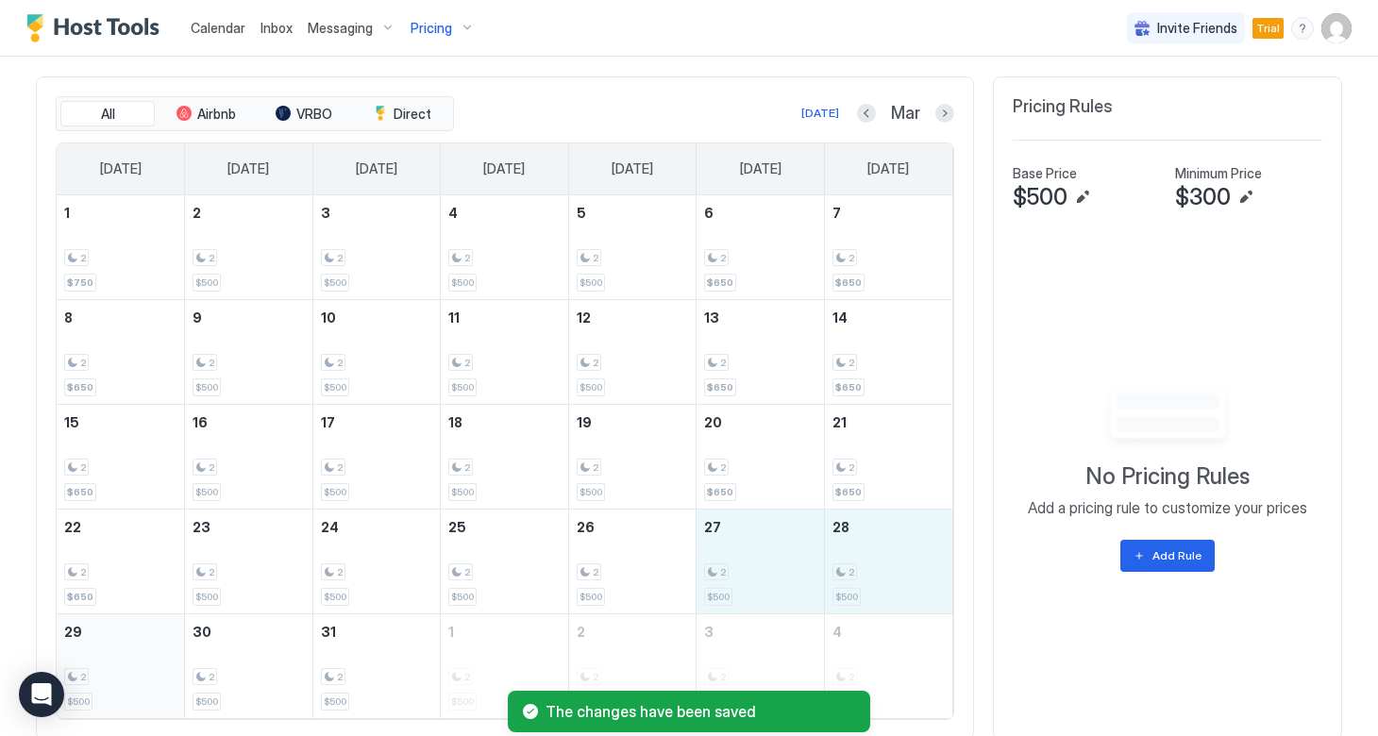
drag, startPoint x: 751, startPoint y: 564, endPoint x: 128, endPoint y: 637, distance: 627.0
click at [128, 637] on tbody "1 2 $750 2 2 $500 3 2 $500 4 2 $500 5 2 $500 6 2 $650 7 2 $650 8 2 $650 9 2 $50…" at bounding box center [505, 456] width 896 height 523
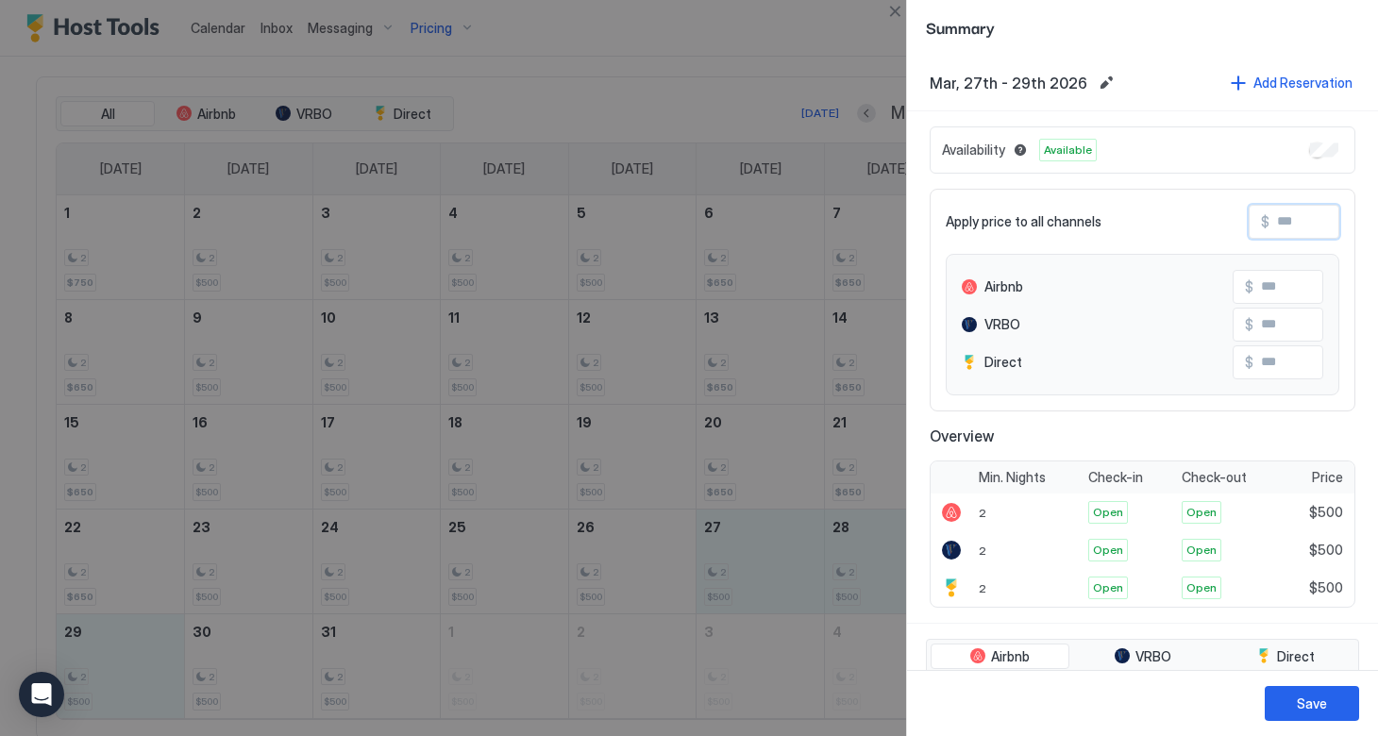
click at [1273, 223] on input "Input Field" at bounding box center [1344, 222] width 151 height 32
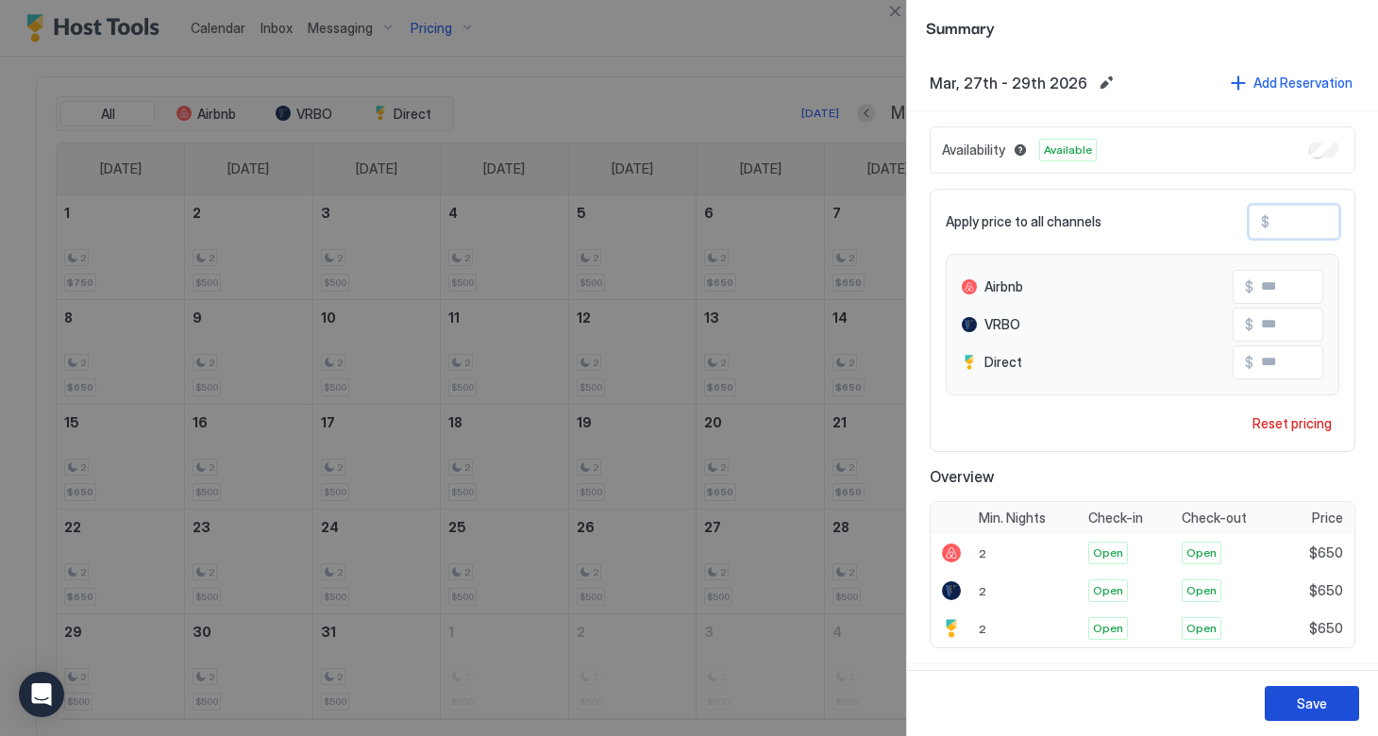
click at [1333, 700] on button "Save" at bounding box center [1311, 703] width 94 height 35
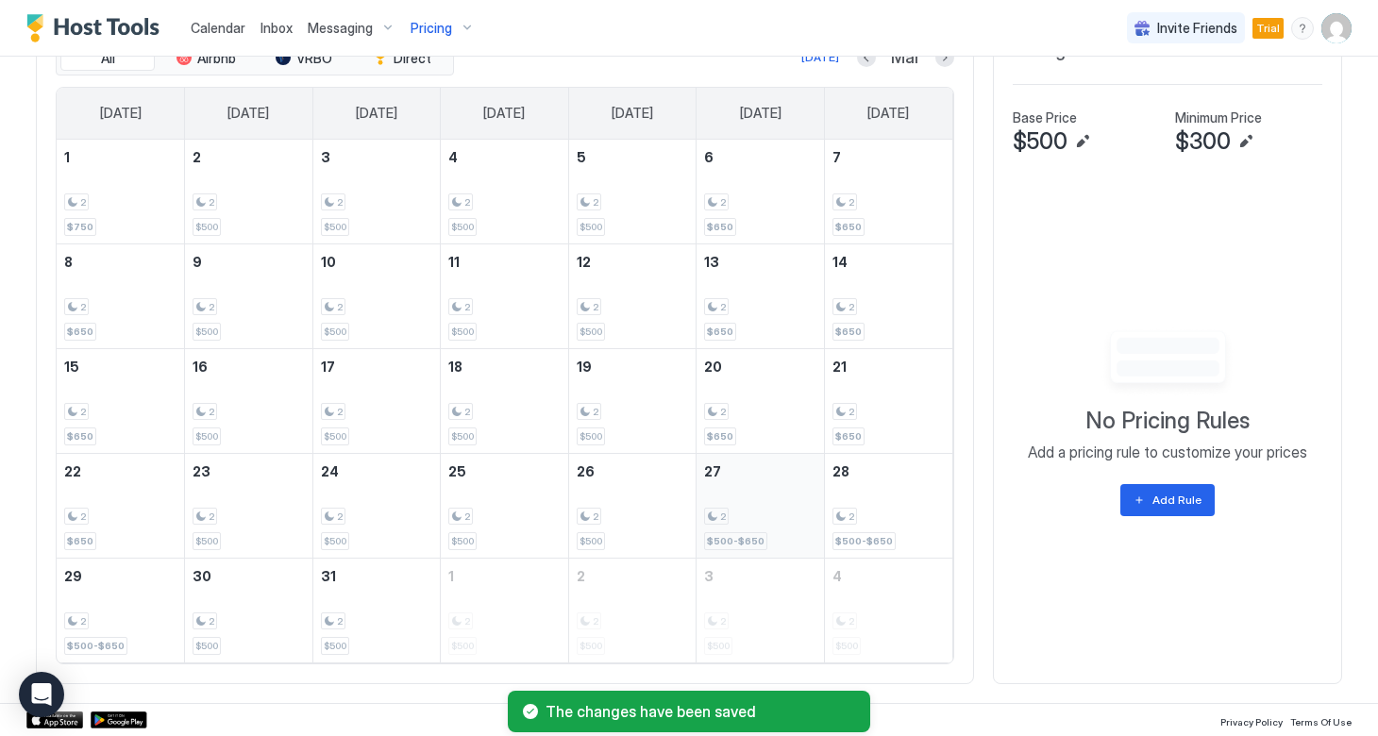
scroll to position [673, 0]
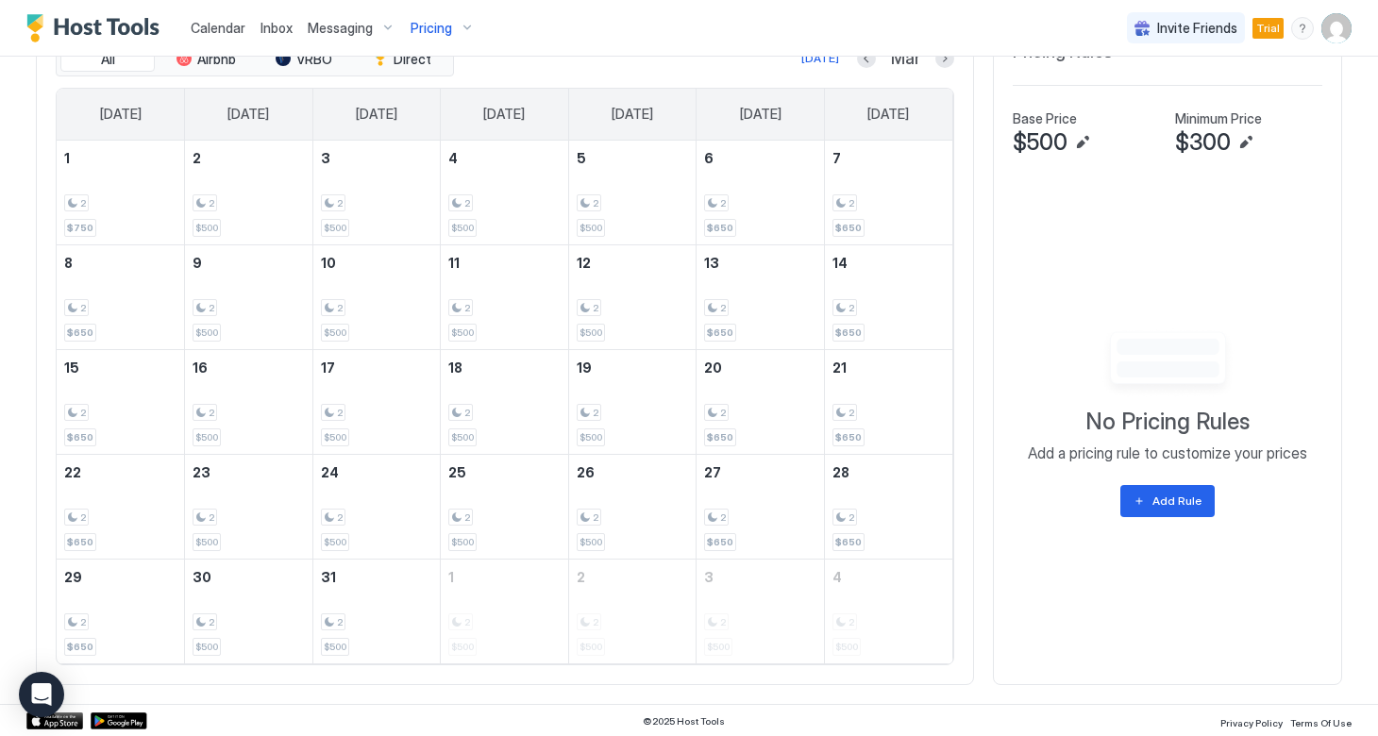
click at [945, 65] on button "Next month" at bounding box center [944, 58] width 19 height 19
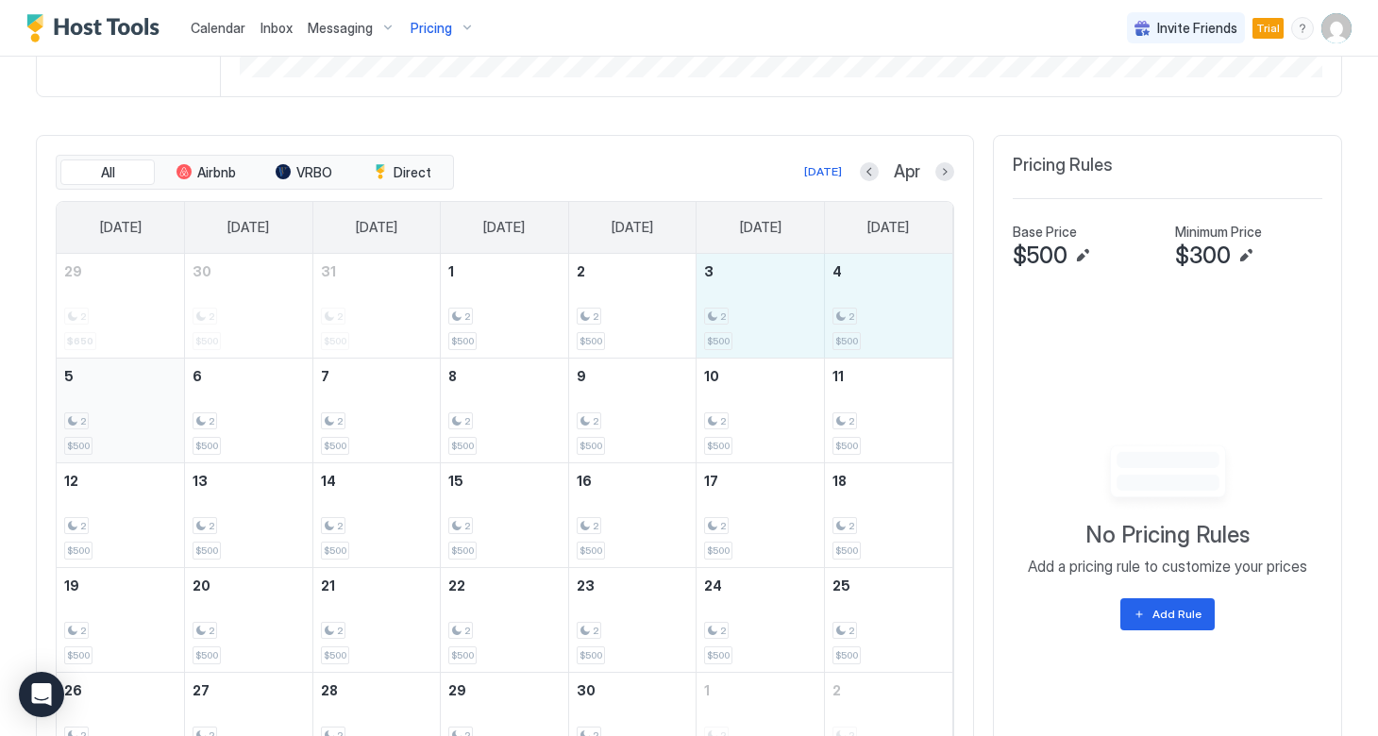
drag, startPoint x: 729, startPoint y: 304, endPoint x: 153, endPoint y: 405, distance: 585.3
click at [153, 405] on tbody "29 2 $650 30 2 $500 31 2 $500 1 2 $500 2 2 $500 3 2 $500 4 2 $500 5 2 $500 6 2 …" at bounding box center [505, 515] width 896 height 523
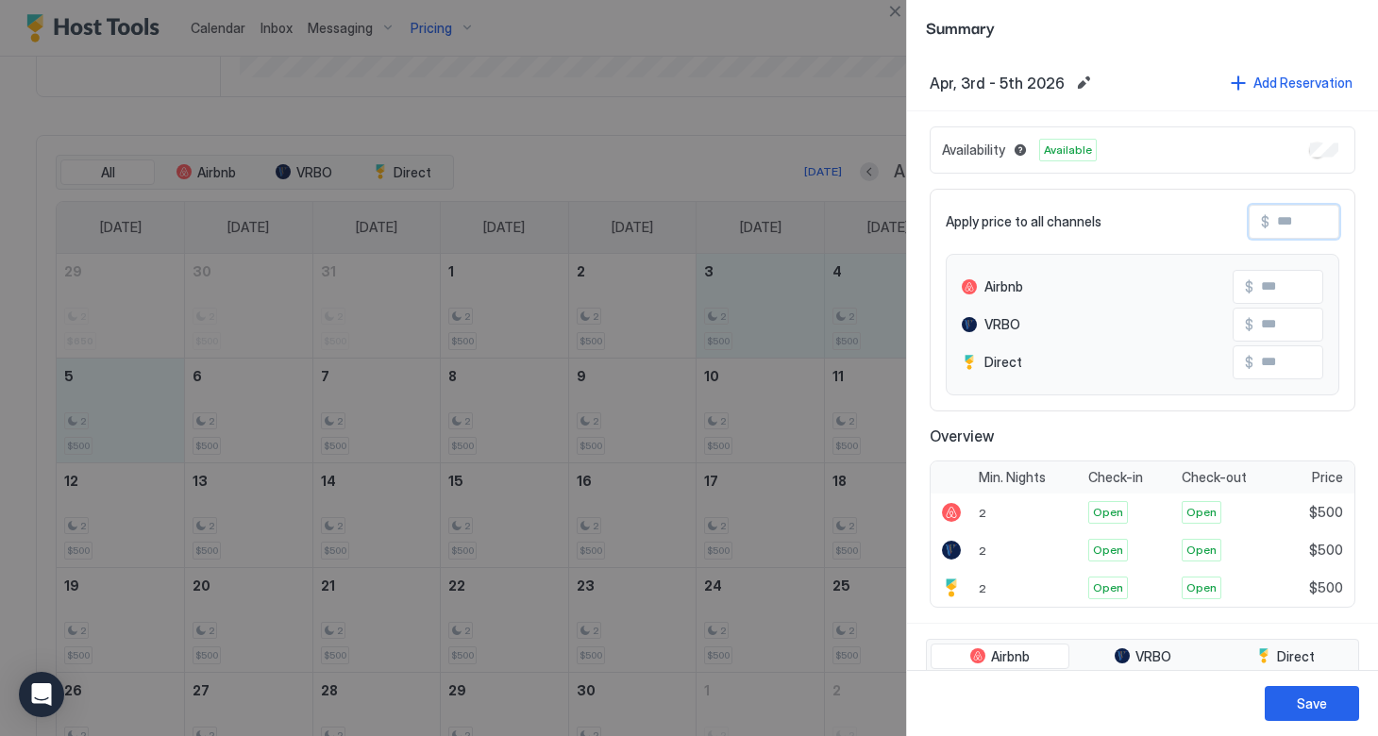
click at [1284, 226] on input "Input Field" at bounding box center [1344, 222] width 151 height 32
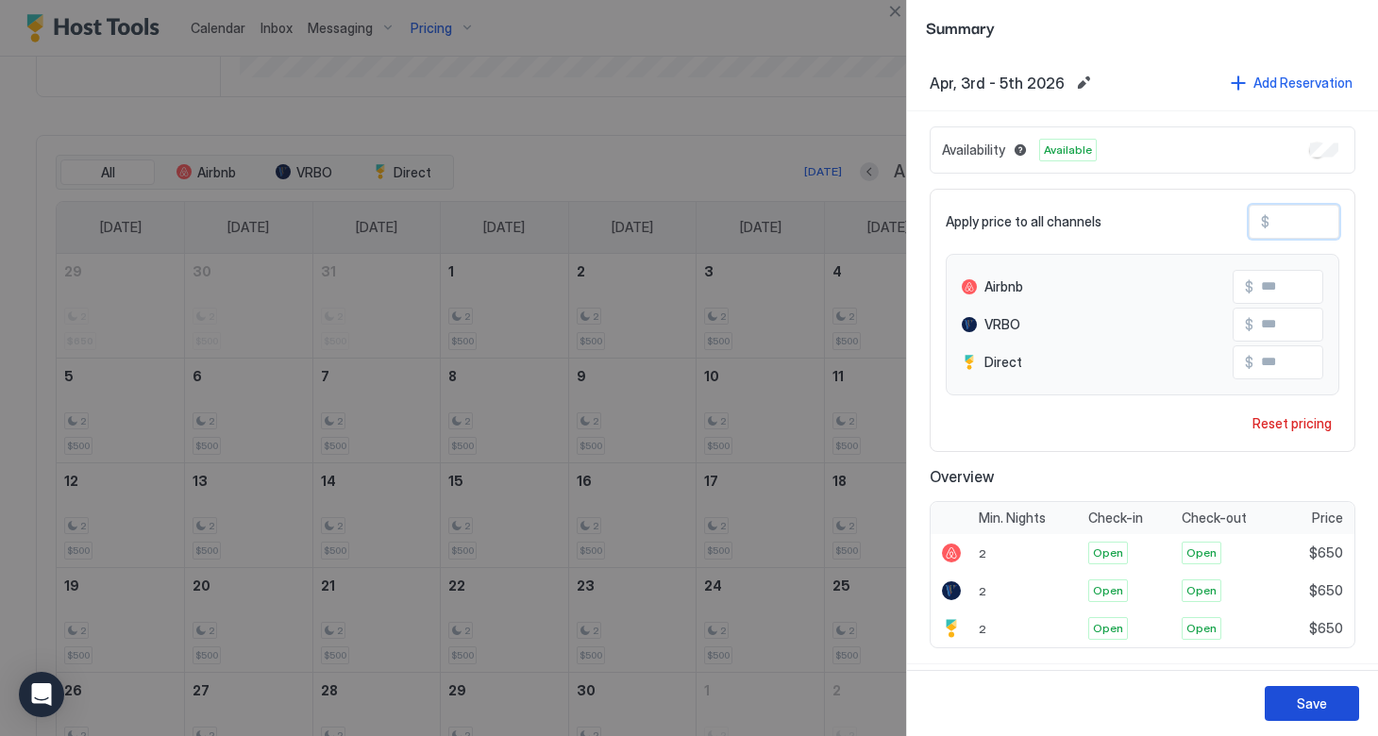
click at [1299, 703] on div "Save" at bounding box center [1312, 704] width 30 height 20
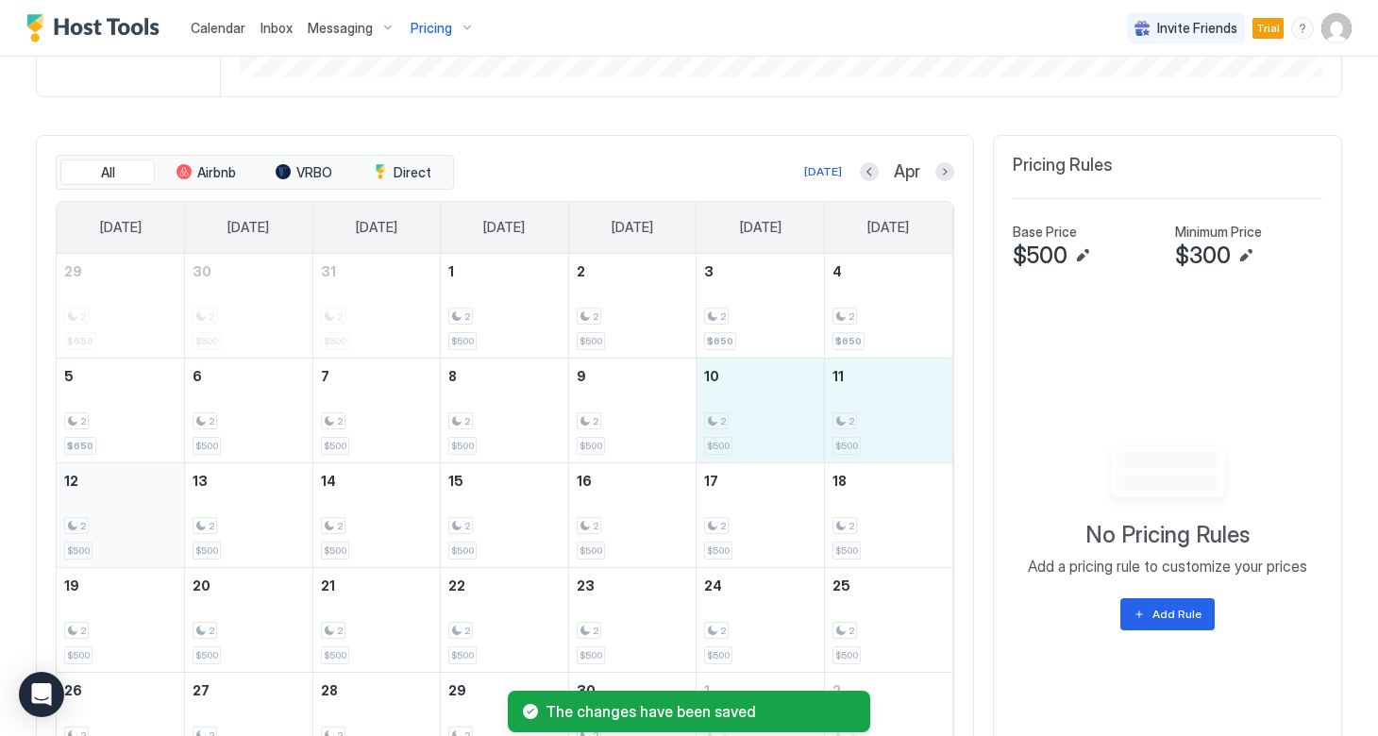
drag, startPoint x: 763, startPoint y: 408, endPoint x: 159, endPoint y: 527, distance: 615.5
click at [159, 527] on tbody "29 2 $650 30 2 $500 31 2 $500 1 2 $500 2 2 $500 3 2 $650 4 2 $650 5 2 $650 6 2 …" at bounding box center [505, 515] width 896 height 523
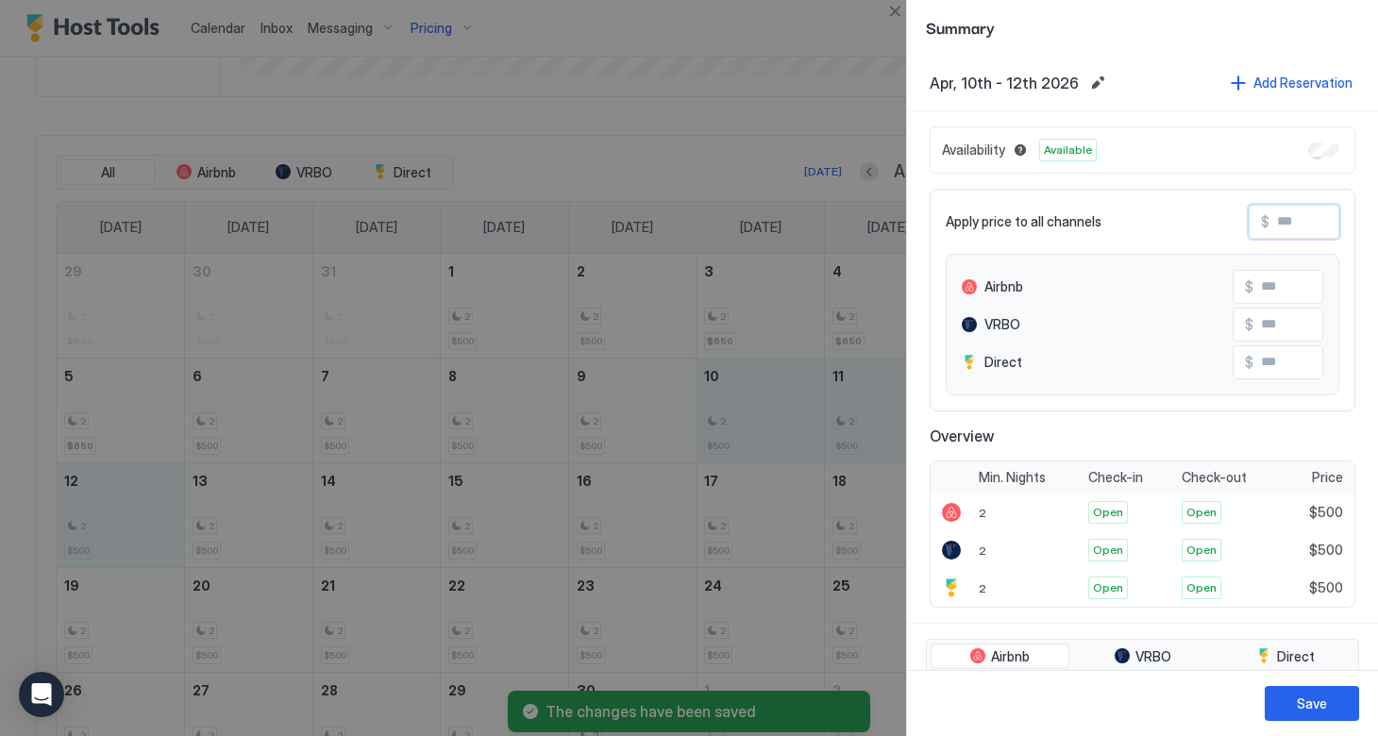
click at [1287, 216] on input "Input Field" at bounding box center [1344, 222] width 151 height 32
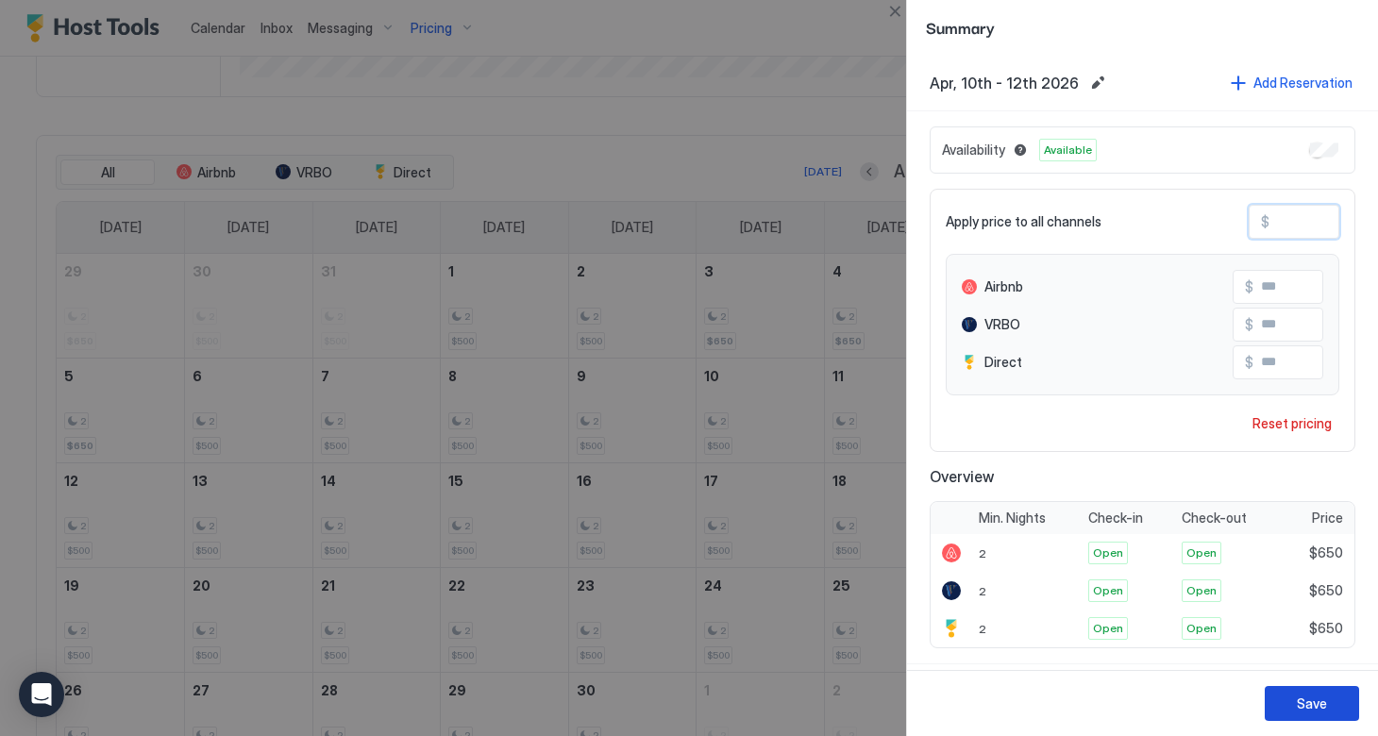
click at [1318, 703] on div "Save" at bounding box center [1312, 704] width 30 height 20
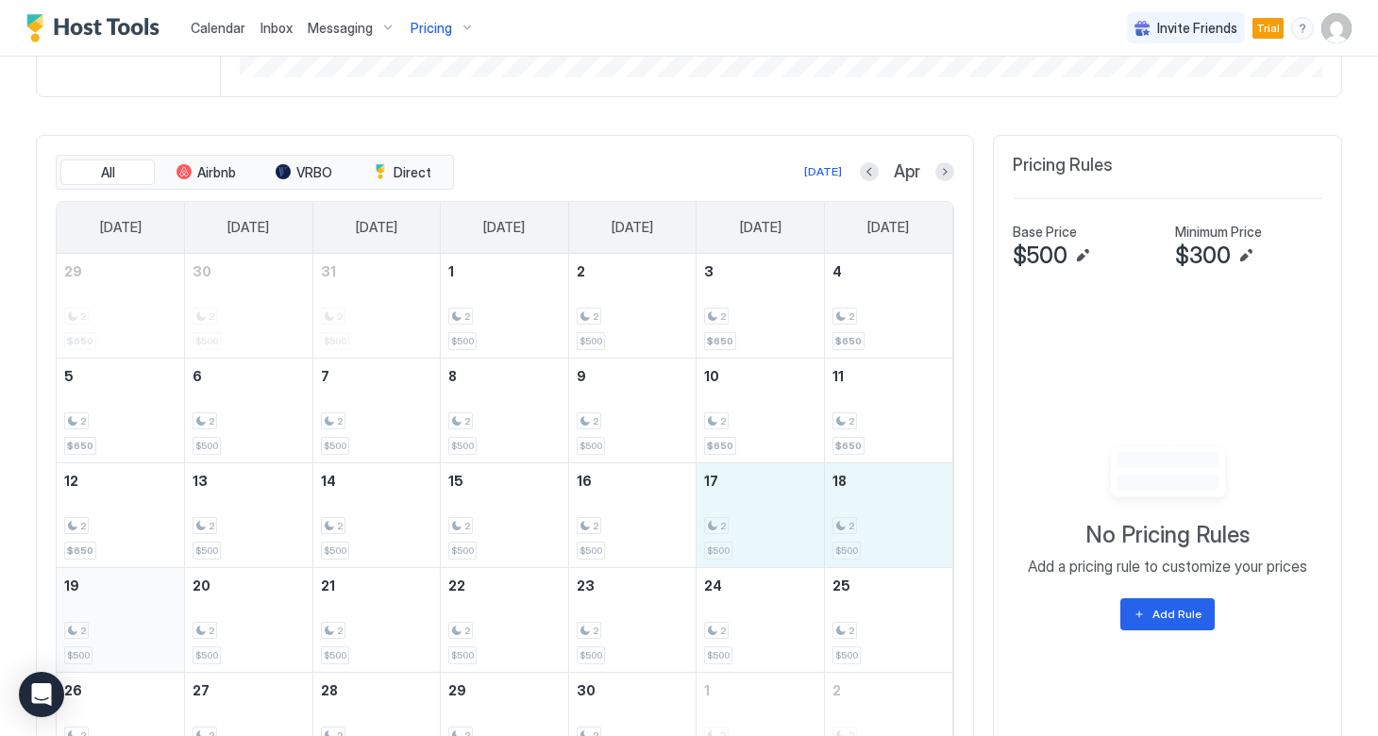
drag, startPoint x: 757, startPoint y: 521, endPoint x: 129, endPoint y: 630, distance: 637.0
click at [129, 630] on tbody "29 2 $650 30 2 $500 31 2 $500 1 2 $500 2 2 $500 3 2 $650 4 2 $650 5 2 $650 6 2 …" at bounding box center [505, 515] width 896 height 523
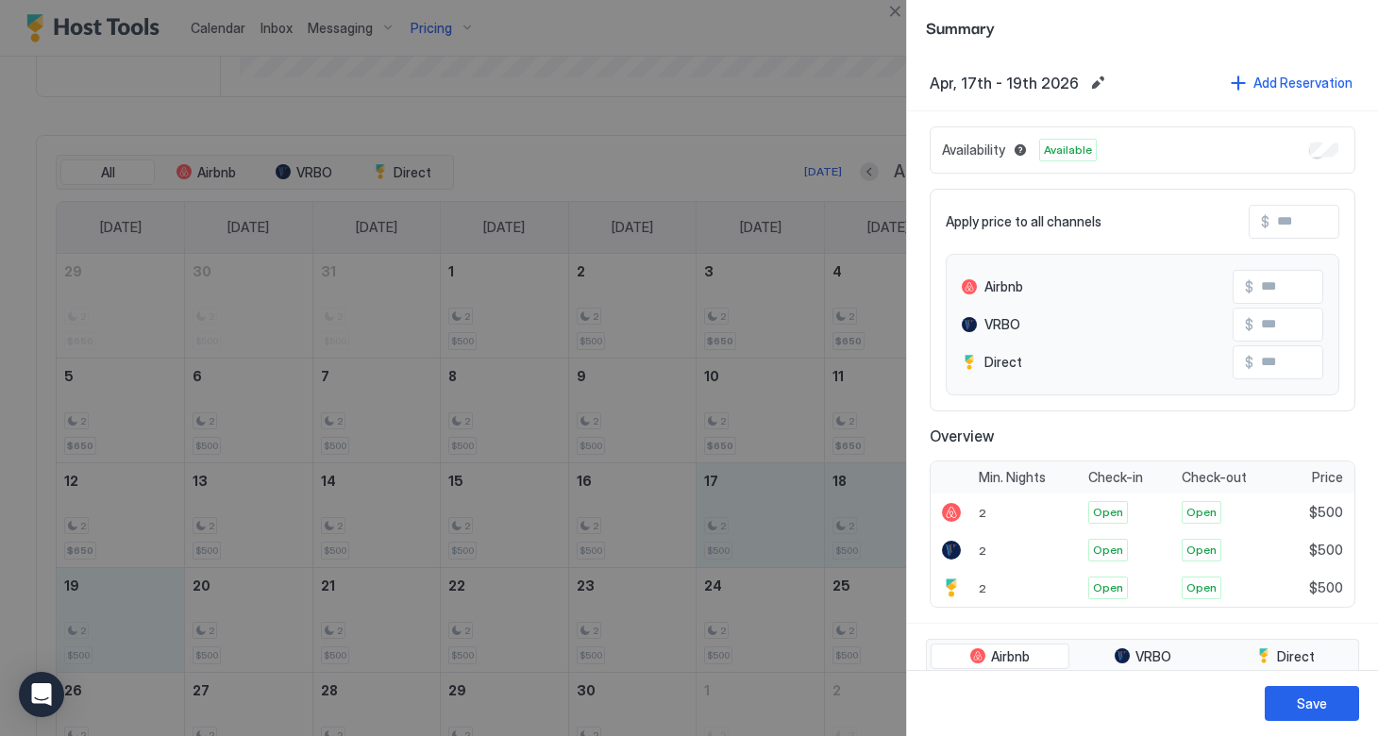
click at [1278, 229] on input "Input Field" at bounding box center [1344, 222] width 151 height 32
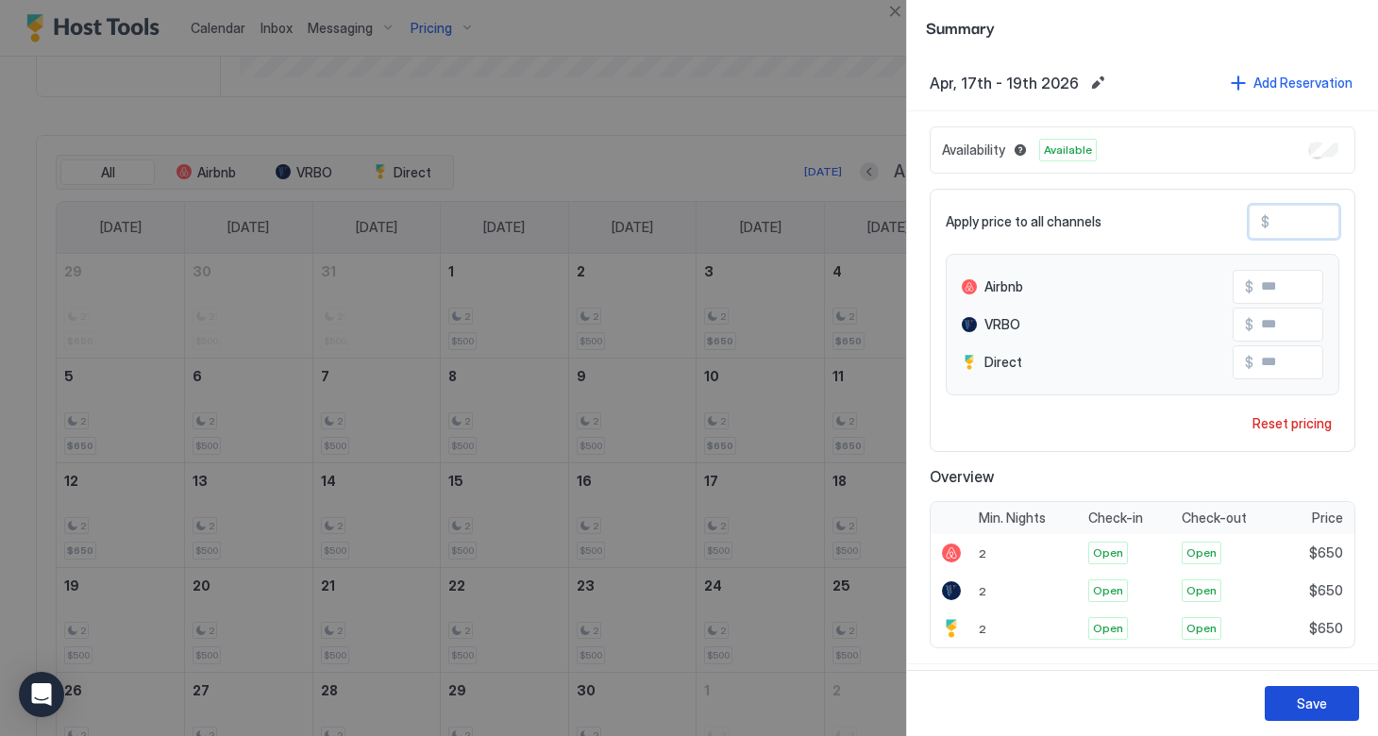
click at [1306, 711] on div "Save" at bounding box center [1312, 704] width 30 height 20
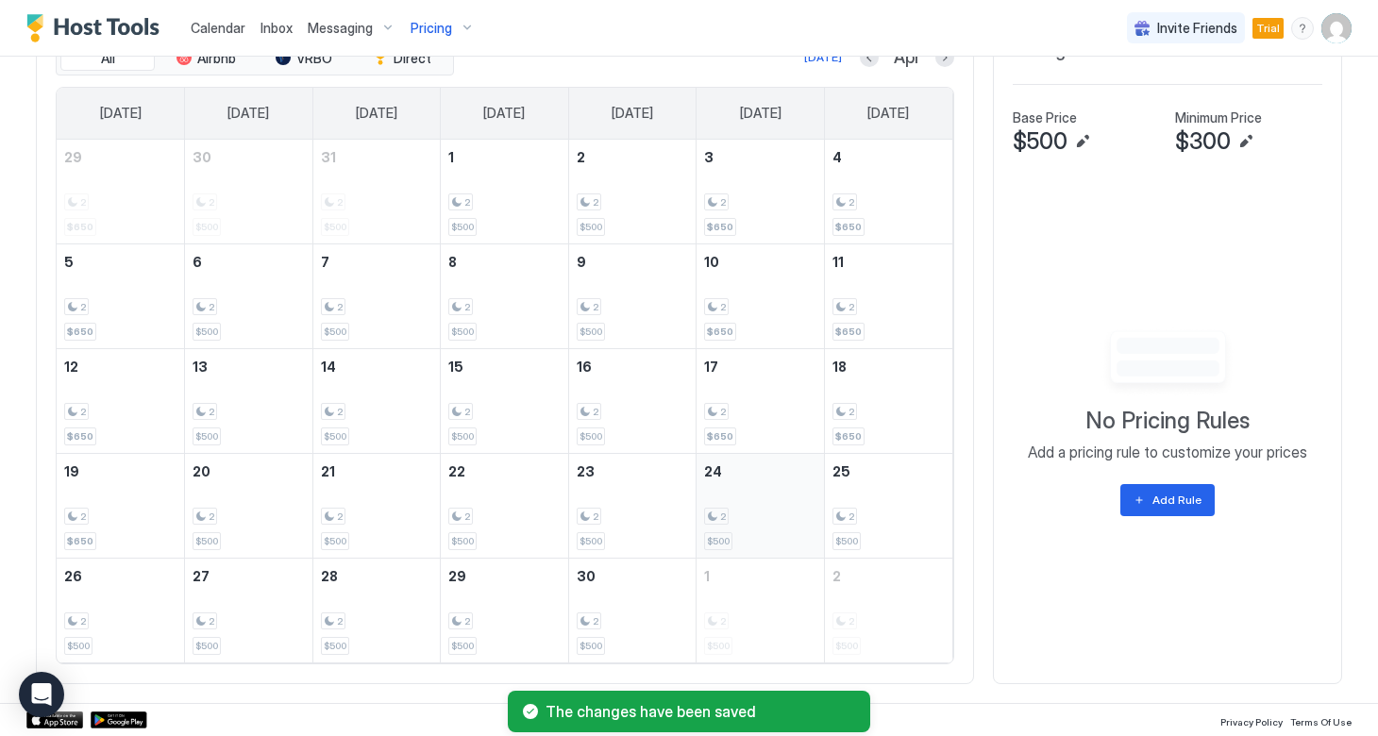
scroll to position [673, 0]
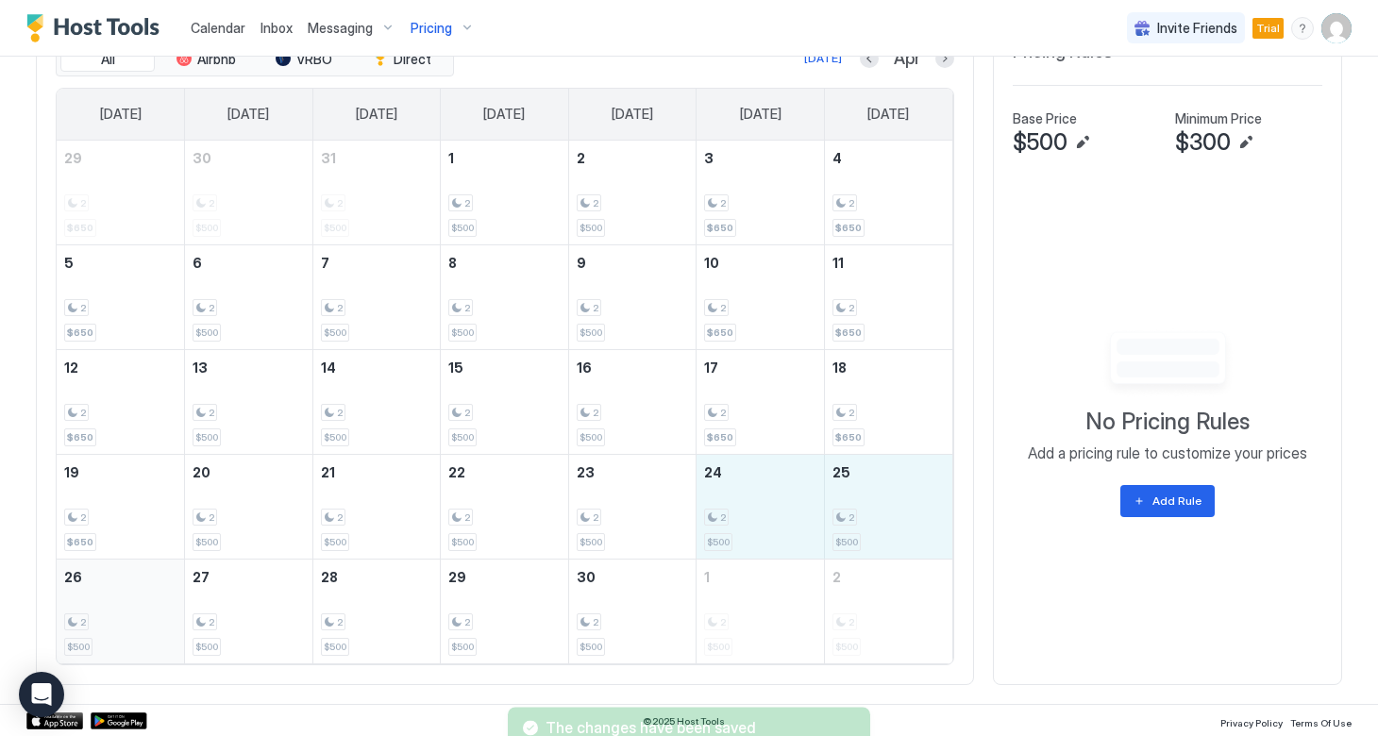
drag, startPoint x: 717, startPoint y: 494, endPoint x: 102, endPoint y: 612, distance: 626.5
click at [102, 612] on tbody "29 2 $650 30 2 $500 31 2 $500 1 2 $500 2 2 $500 3 2 $650 4 2 $650 5 2 $650 6 2 …" at bounding box center [505, 402] width 896 height 523
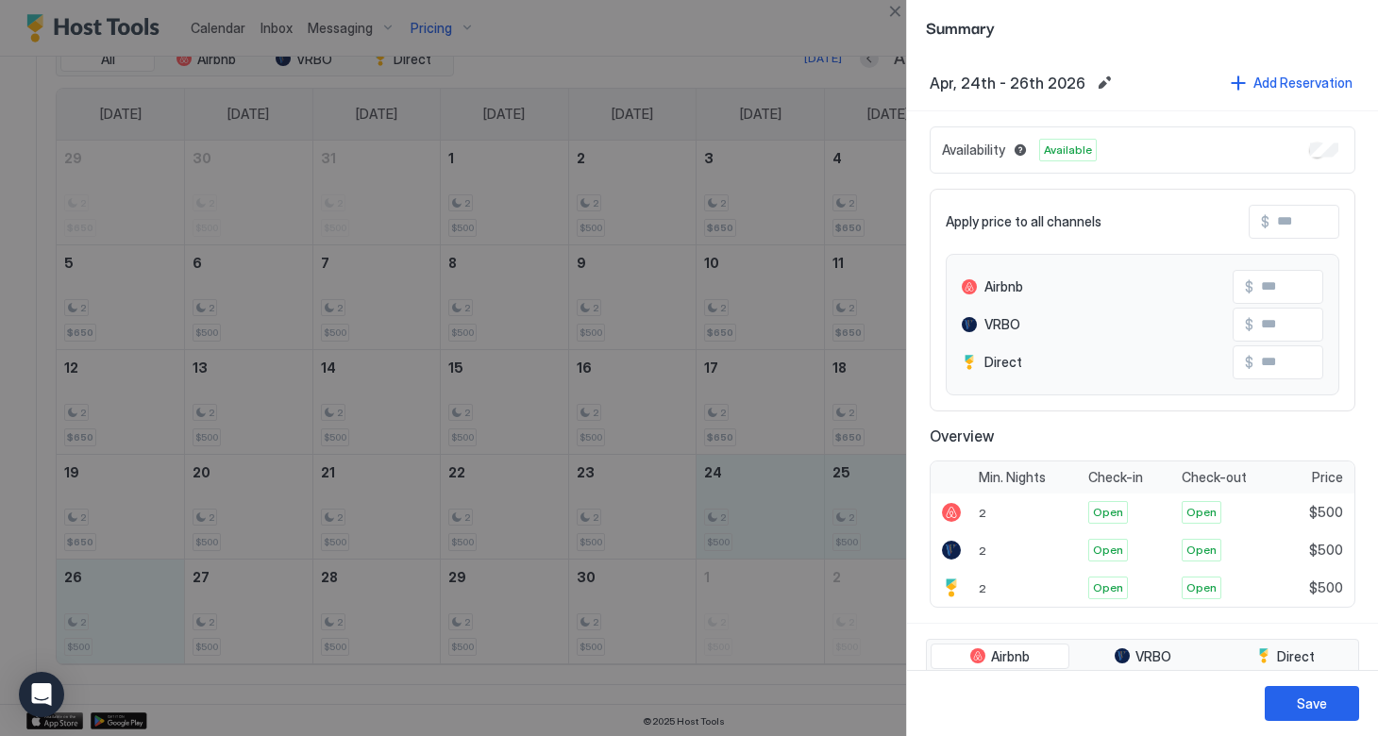
click at [1282, 220] on input "Input Field" at bounding box center [1344, 222] width 151 height 32
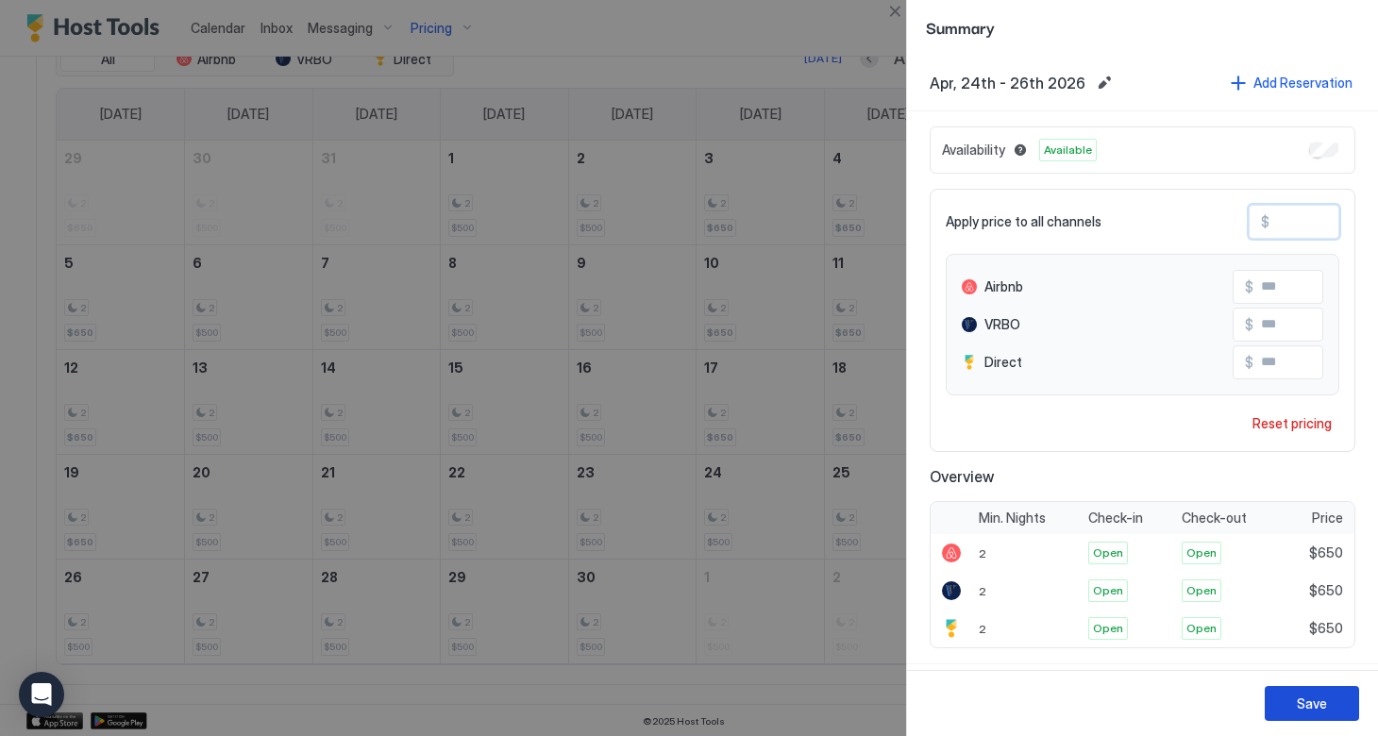
click at [1302, 709] on div "Save" at bounding box center [1312, 704] width 30 height 20
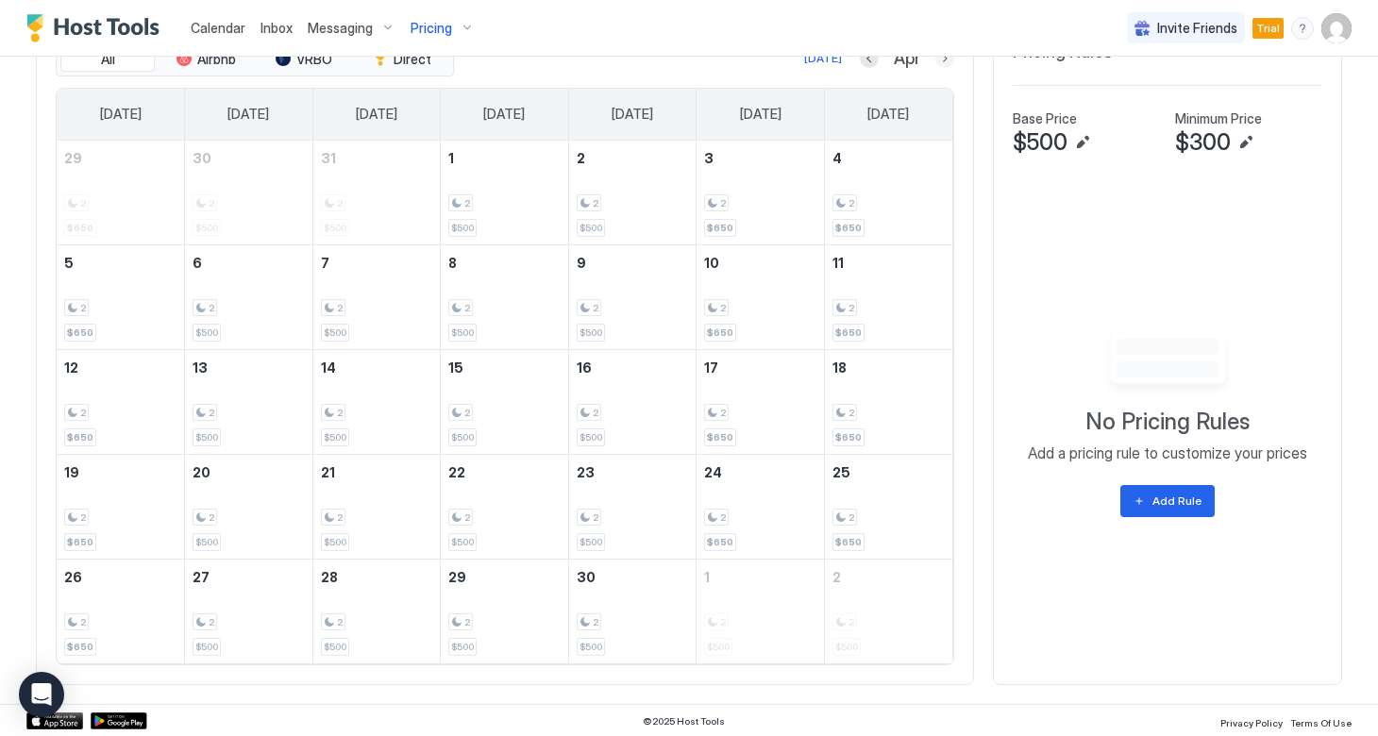
click at [938, 61] on button "Next month" at bounding box center [944, 58] width 19 height 19
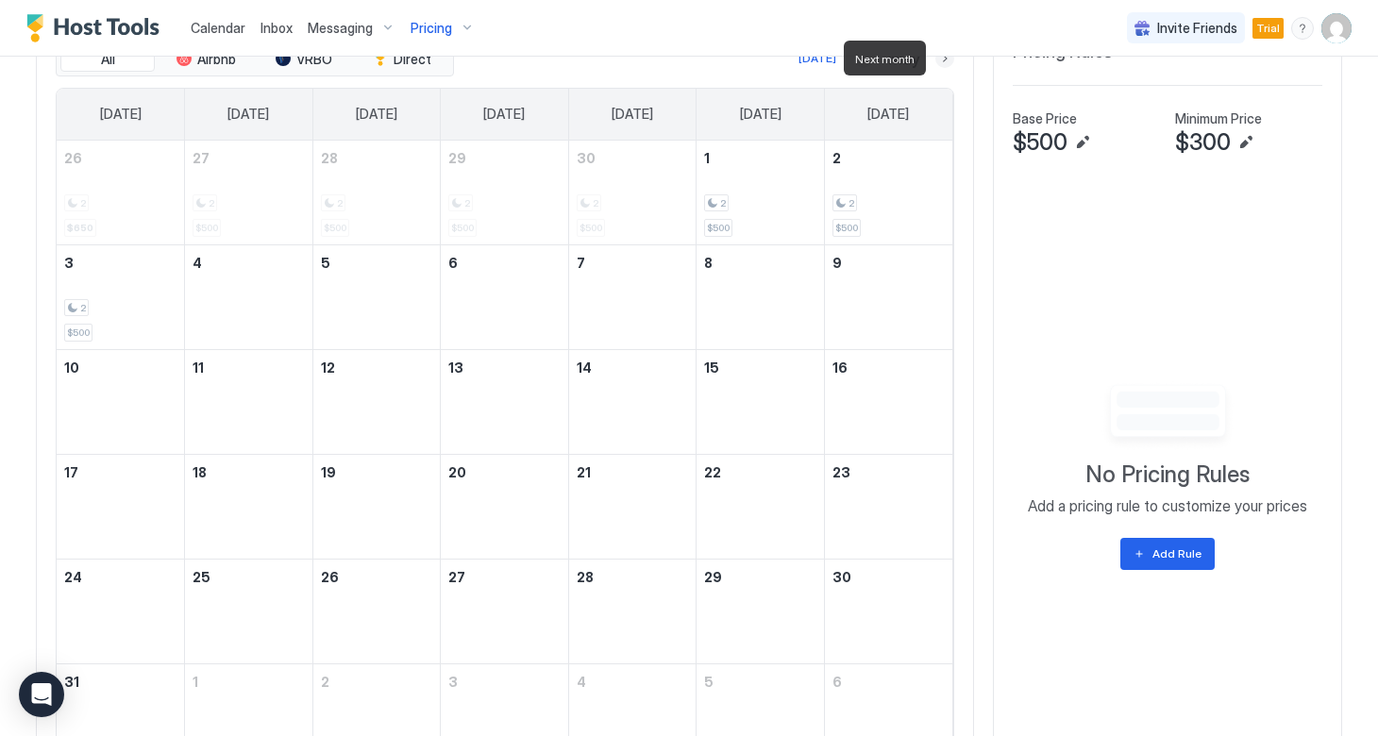
scroll to position [636, 0]
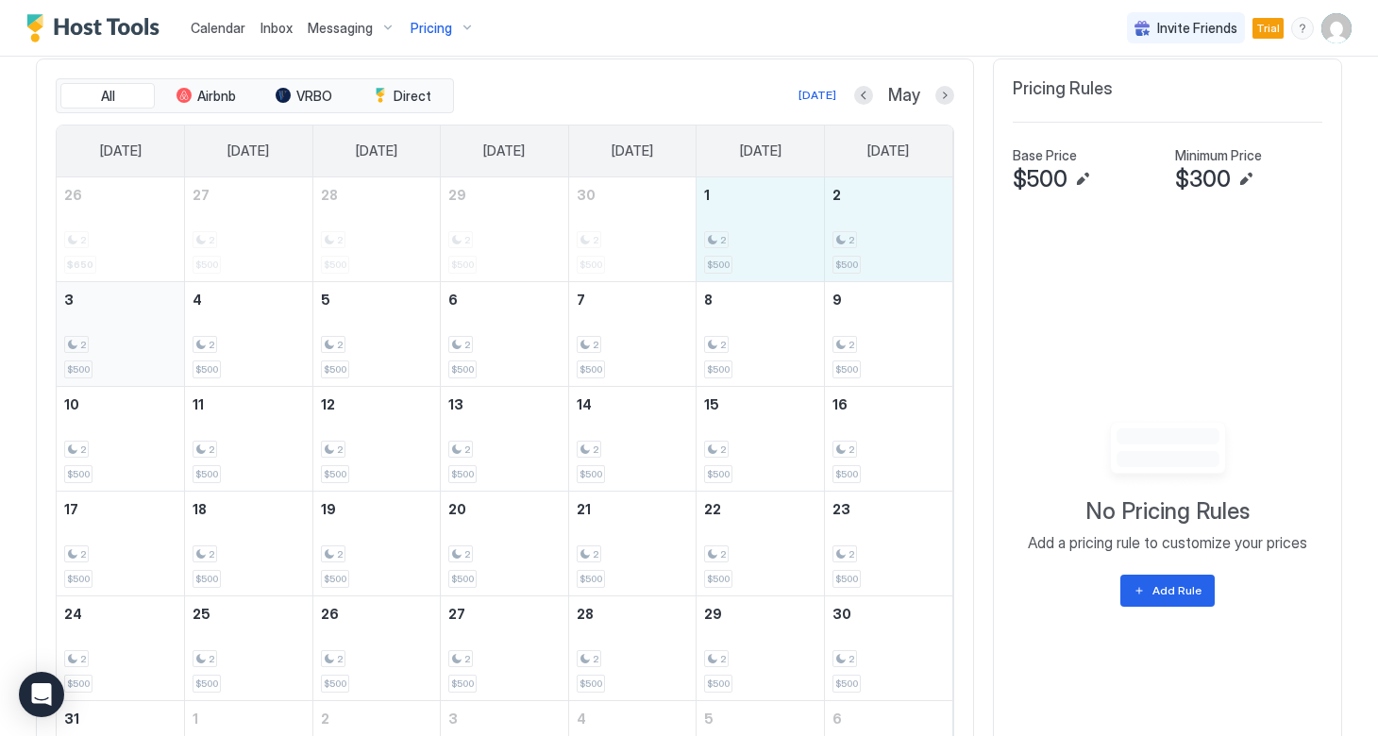
drag, startPoint x: 709, startPoint y: 211, endPoint x: 143, endPoint y: 333, distance: 578.2
click at [143, 333] on tbody "26 2 $650 27 2 $500 28 2 $500 29 2 $500 30 2 $500 1 2 $500 2 2 $500 3 2 $500 4 …" at bounding box center [505, 491] width 896 height 628
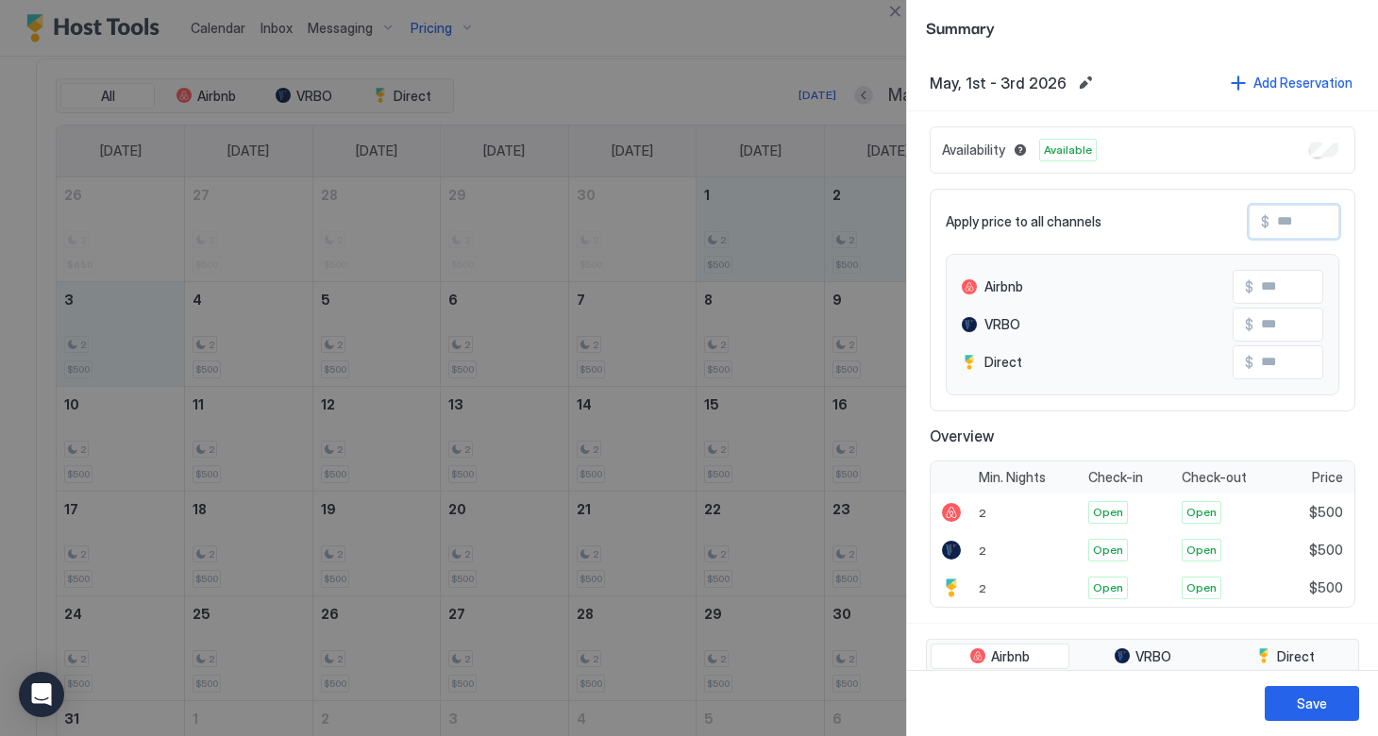
click at [1278, 220] on input "Input Field" at bounding box center [1344, 222] width 151 height 32
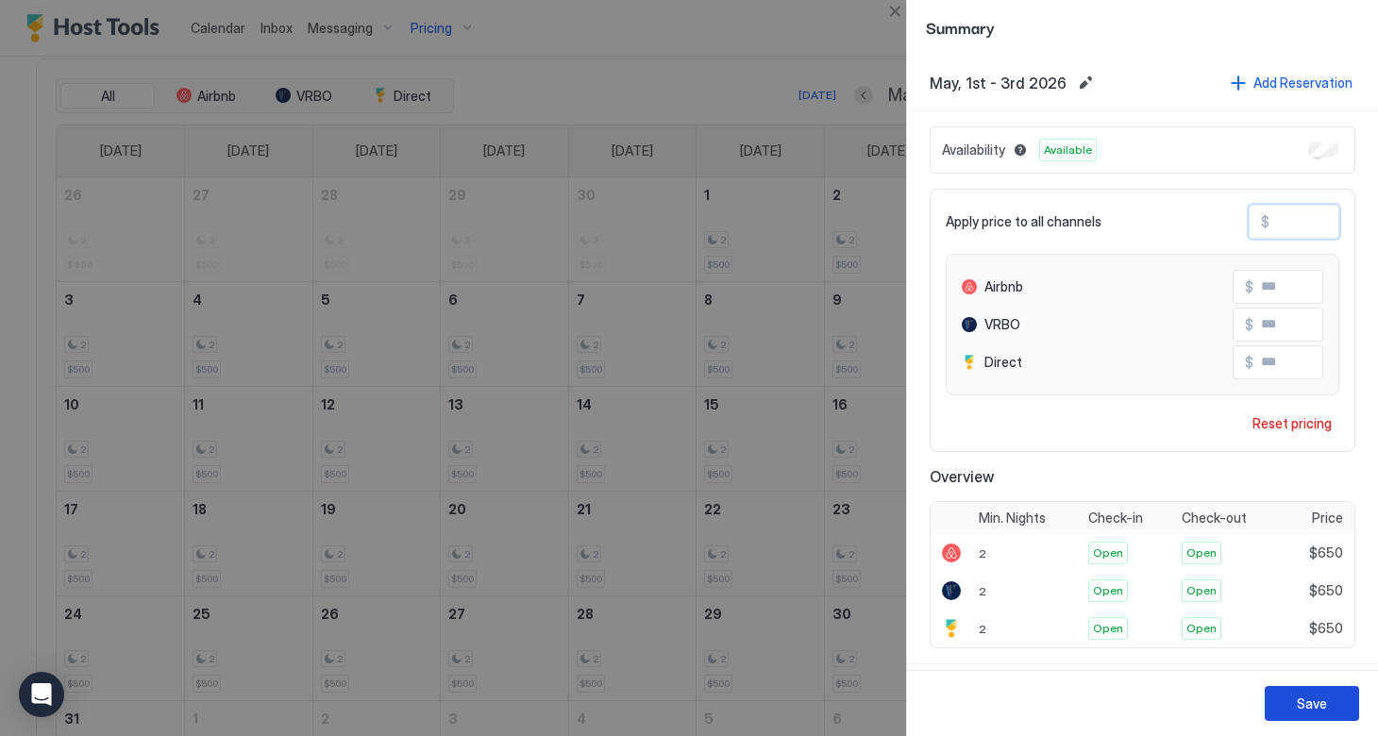
click at [1301, 705] on div "Save" at bounding box center [1312, 704] width 30 height 20
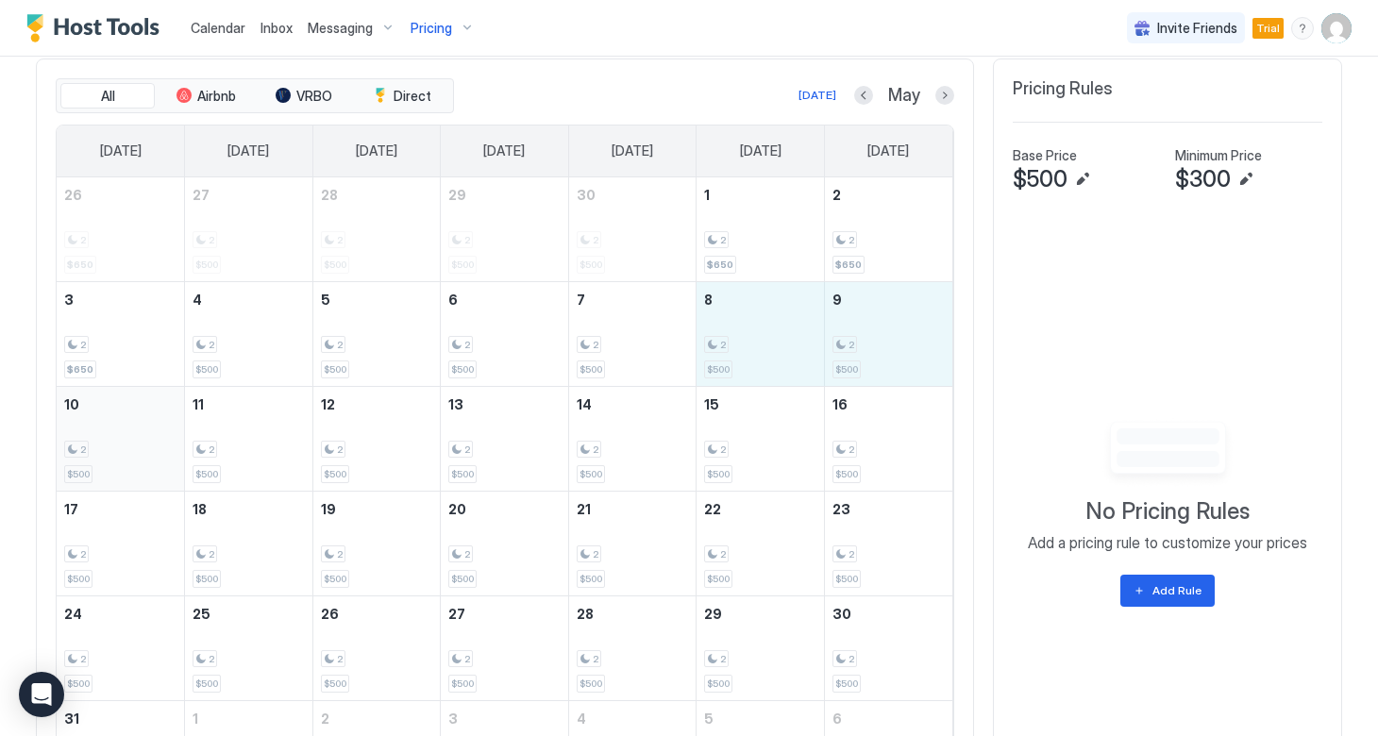
drag, startPoint x: 751, startPoint y: 343, endPoint x: 163, endPoint y: 457, distance: 598.9
click at [163, 457] on tbody "26 2 $650 27 2 $500 28 2 $500 29 2 $500 30 2 $500 1 2 $650 2 2 $650 3 2 $650 4 …" at bounding box center [505, 491] width 896 height 628
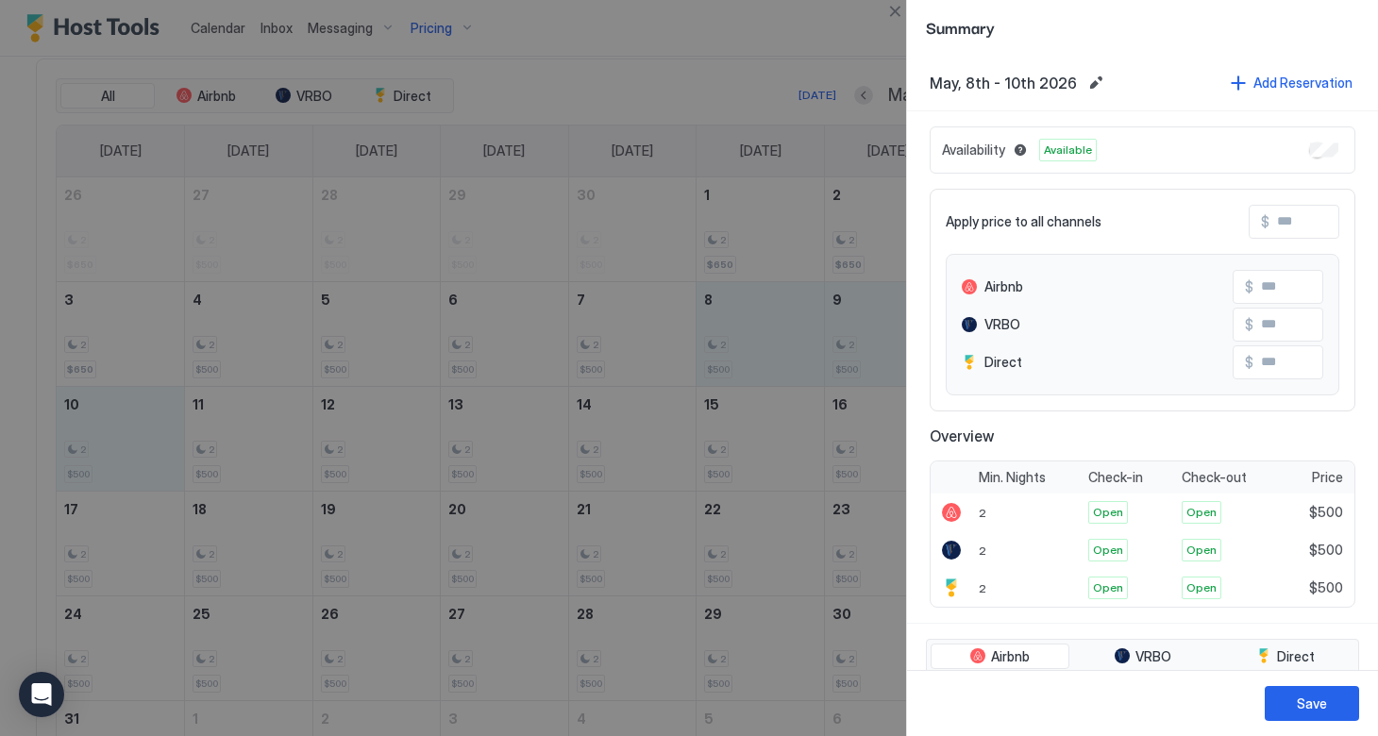
click at [1279, 224] on input "Input Field" at bounding box center [1344, 222] width 151 height 32
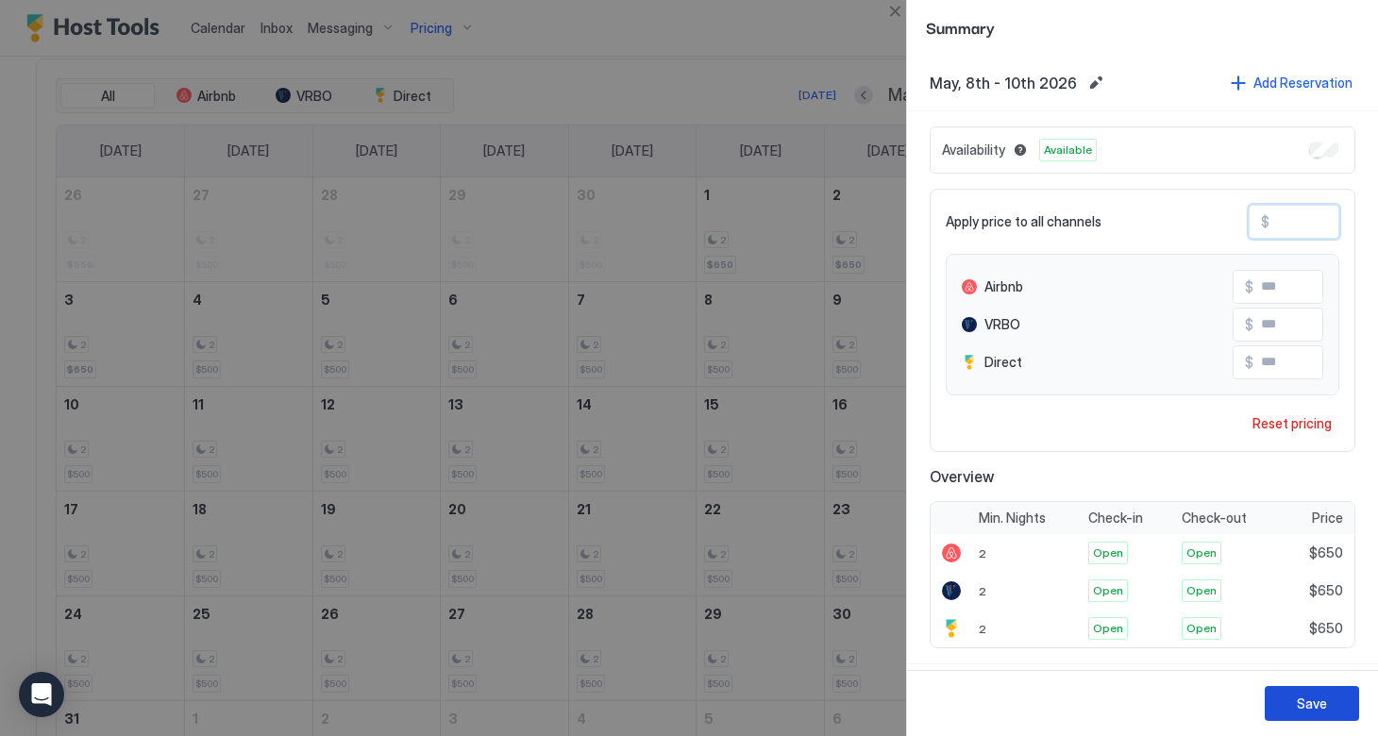
click at [1296, 704] on button "Save" at bounding box center [1311, 703] width 94 height 35
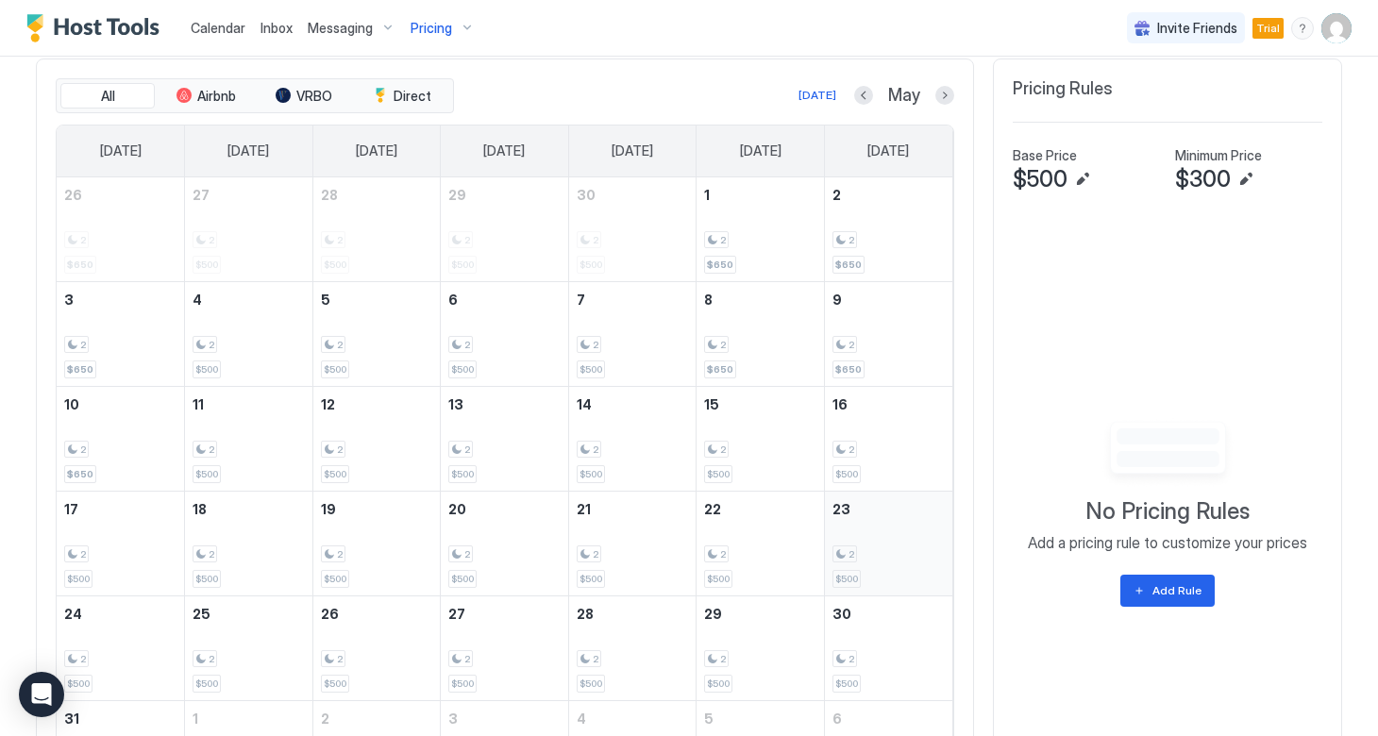
scroll to position [674, 0]
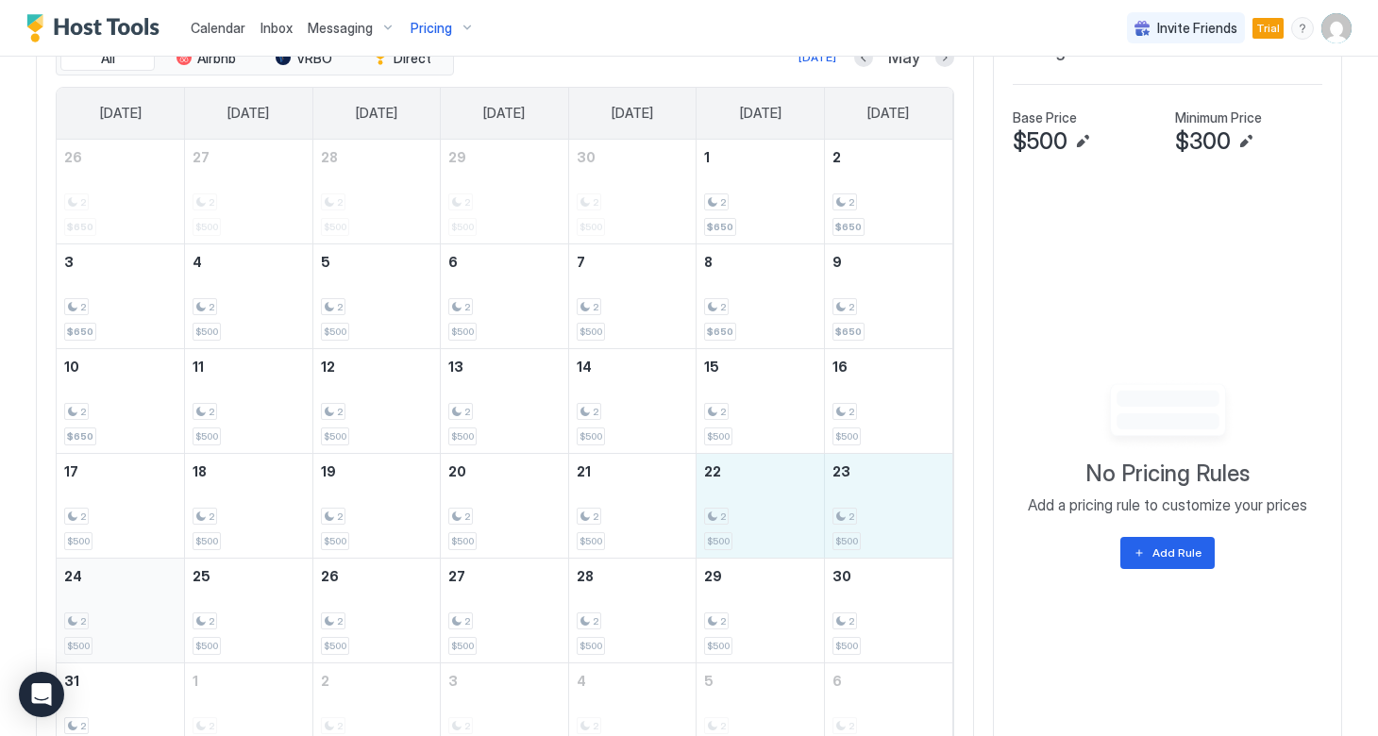
drag, startPoint x: 775, startPoint y: 488, endPoint x: 135, endPoint y: 594, distance: 648.6
click at [135, 594] on tbody "26 2 $650 27 2 $500 28 2 $500 29 2 $500 30 2 $500 1 2 $650 2 2 $650 3 2 $650 4 …" at bounding box center [505, 454] width 896 height 628
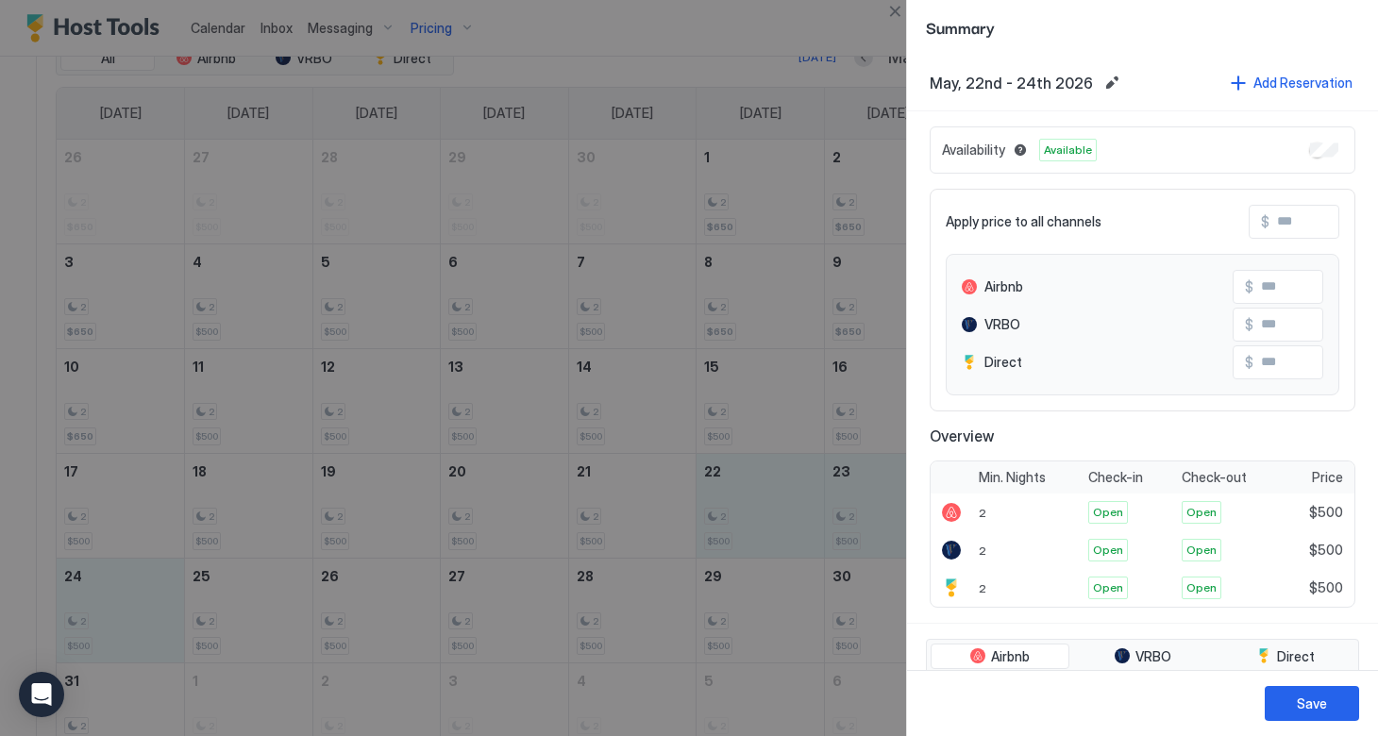
click at [1269, 221] on input "Input Field" at bounding box center [1344, 222] width 151 height 32
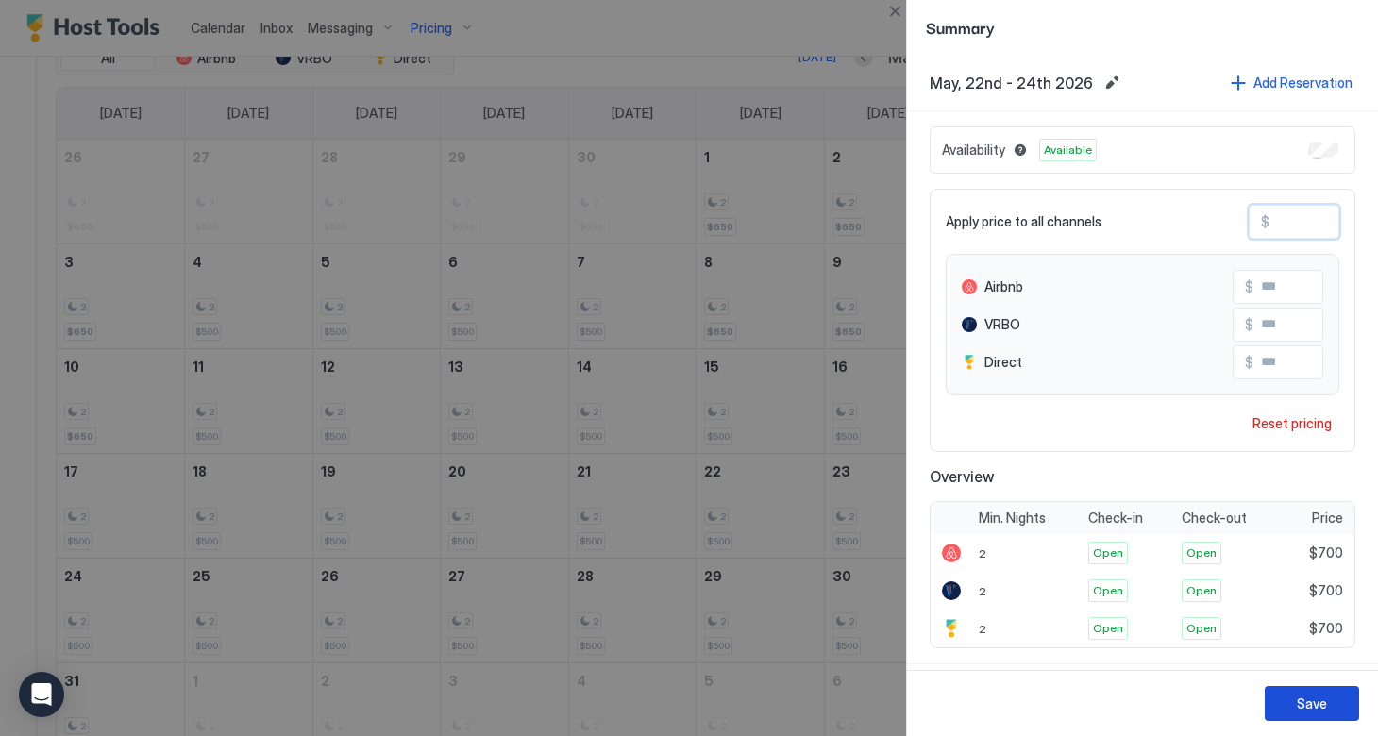
click at [1311, 691] on button "Save" at bounding box center [1311, 703] width 94 height 35
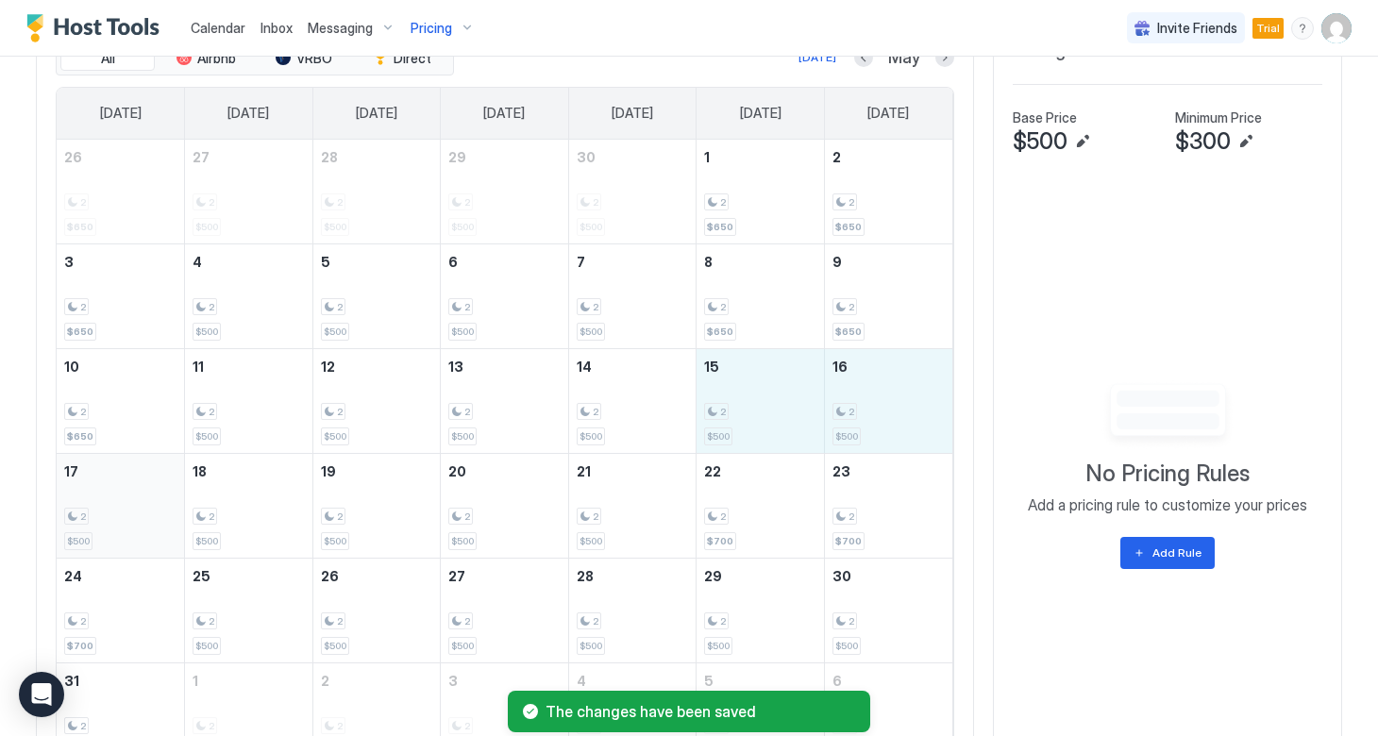
drag, startPoint x: 749, startPoint y: 403, endPoint x: 141, endPoint y: 512, distance: 618.4
click at [141, 512] on tbody "26 2 $650 27 2 $500 28 2 $500 29 2 $500 30 2 $500 1 2 $650 2 2 $650 3 2 $650 4 …" at bounding box center [505, 454] width 896 height 628
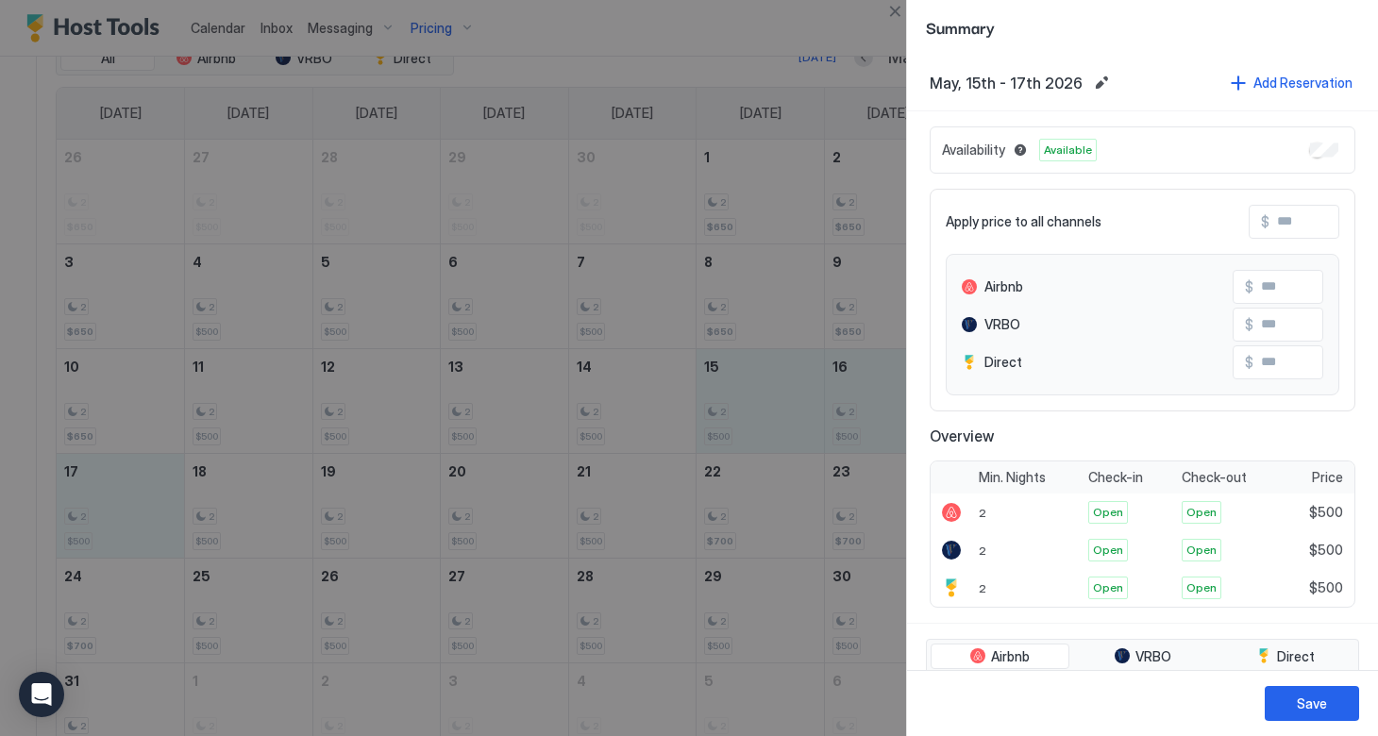
click at [1270, 223] on input "Input Field" at bounding box center [1344, 222] width 151 height 32
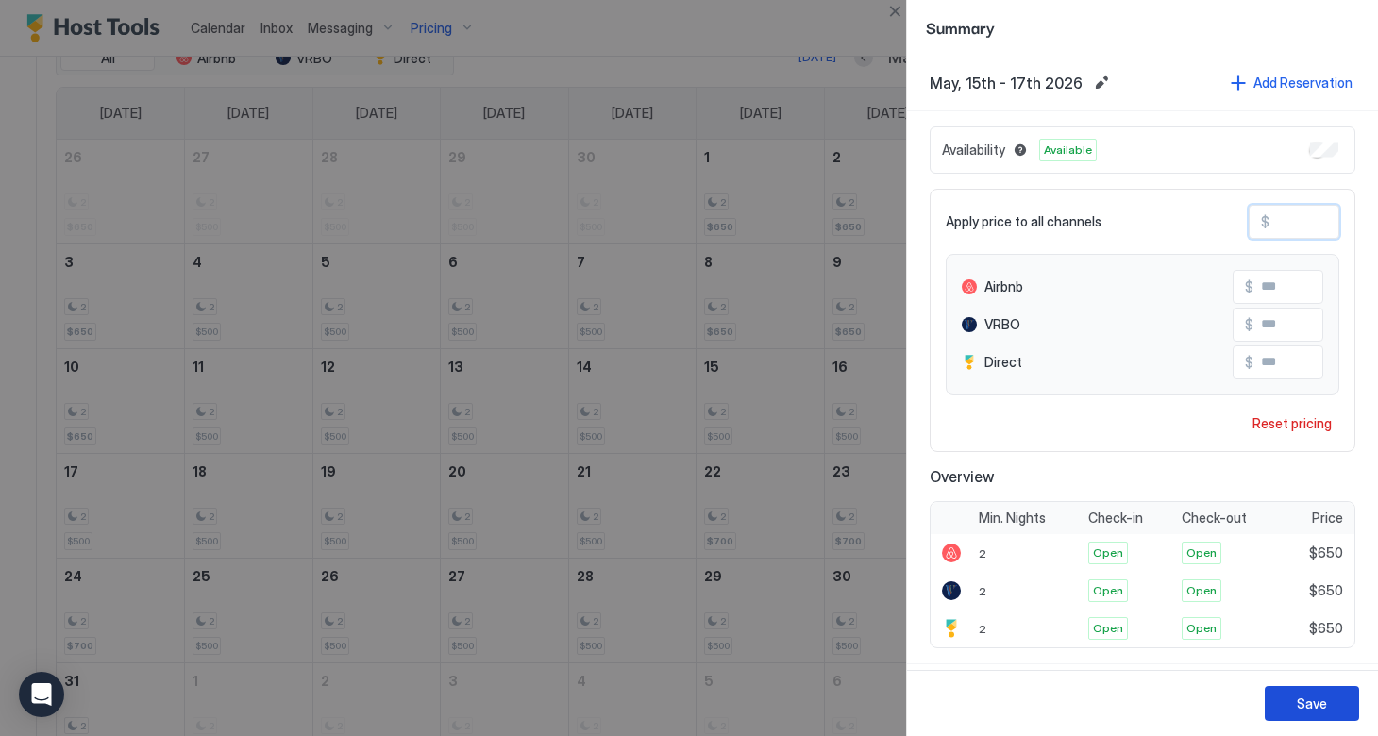
click at [1296, 710] on button "Save" at bounding box center [1311, 703] width 94 height 35
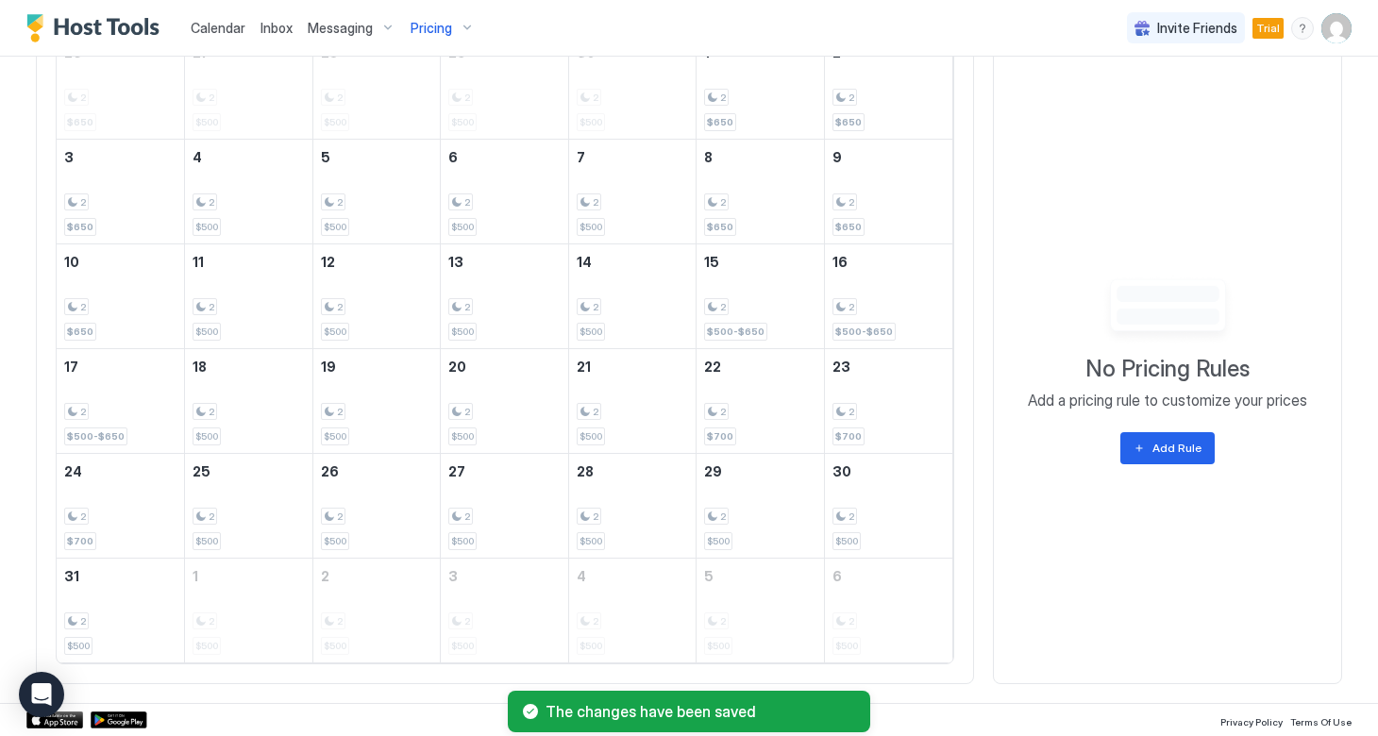
scroll to position [778, 0]
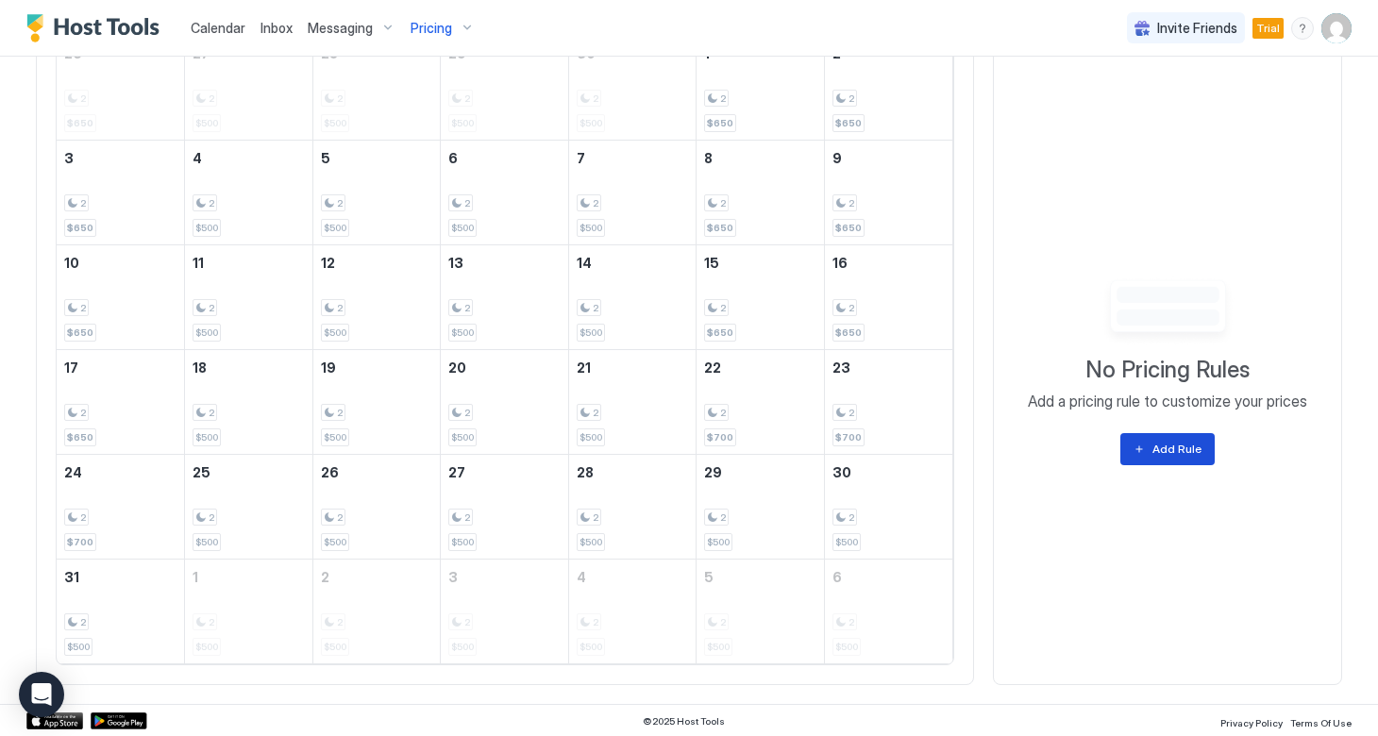
click at [1147, 439] on button "Add Rule" at bounding box center [1167, 449] width 94 height 32
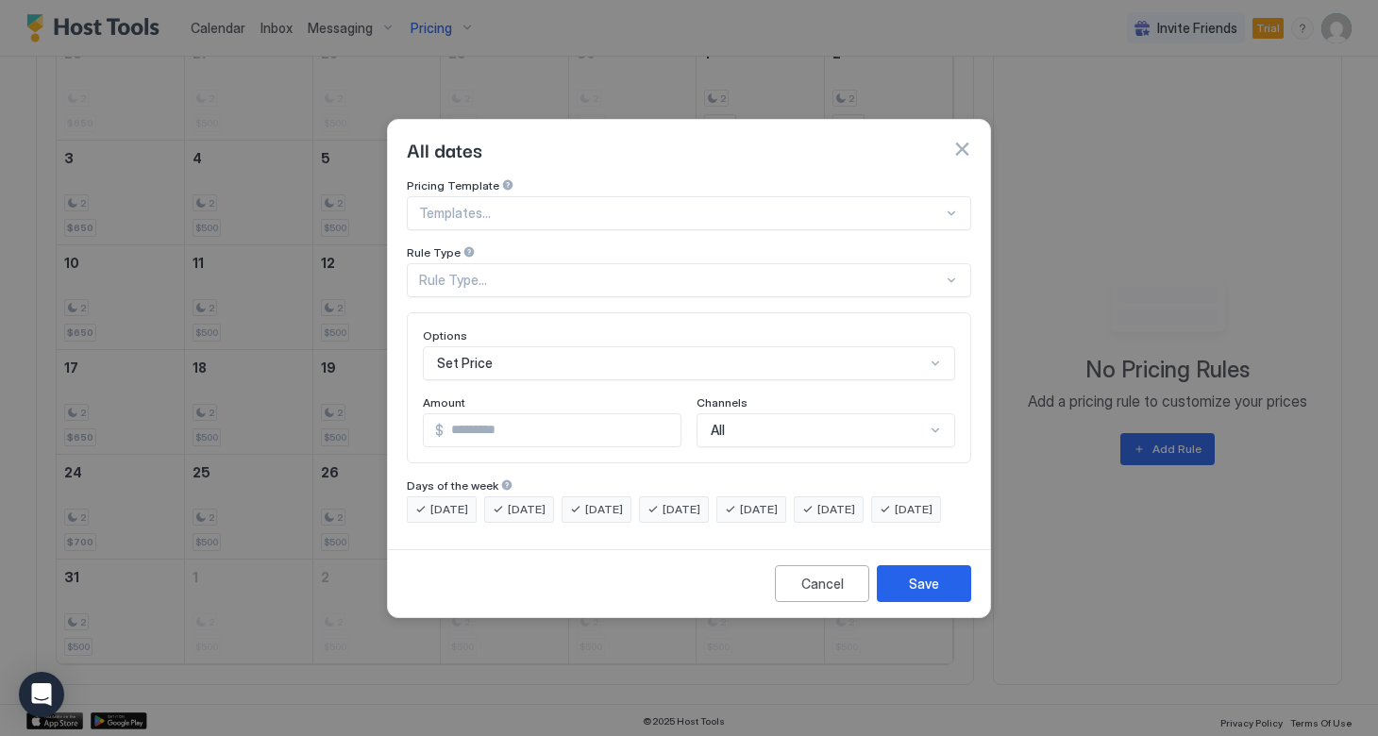
click at [527, 205] on div at bounding box center [681, 213] width 524 height 17
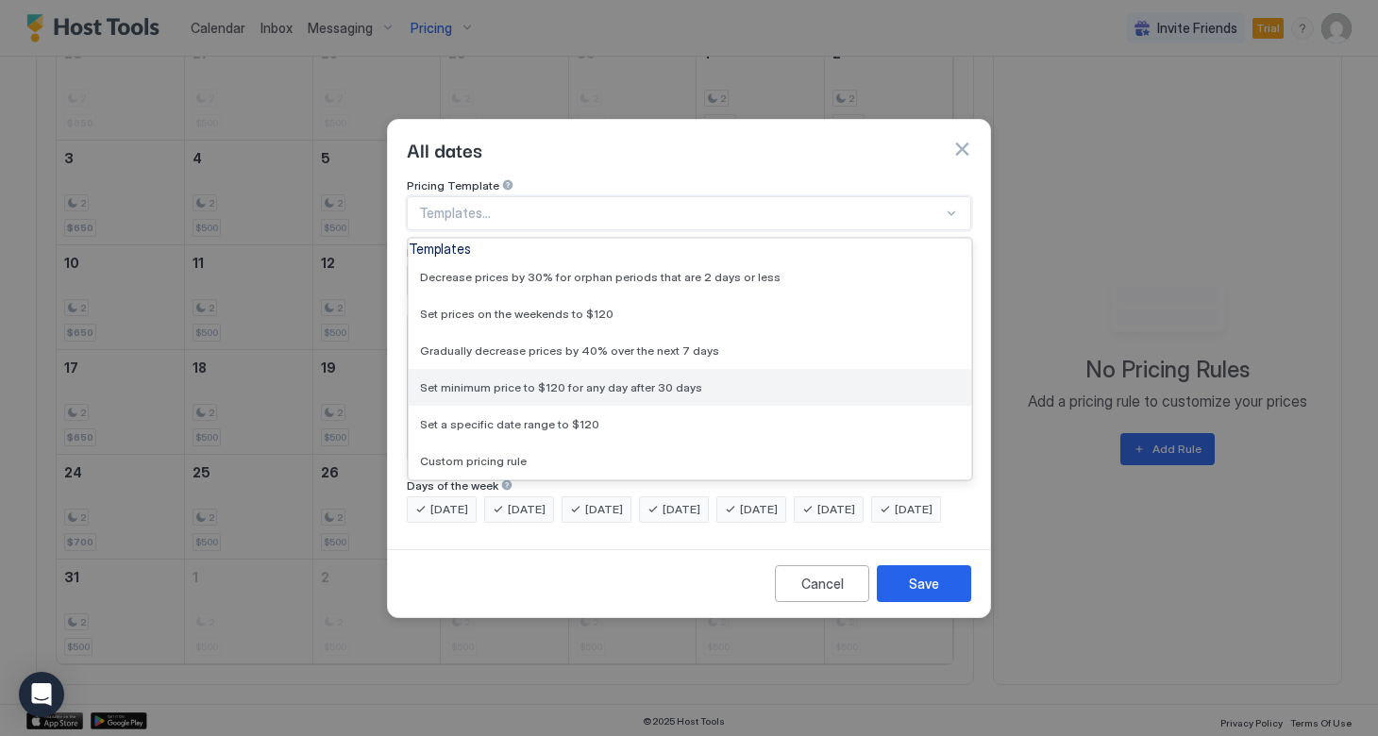
scroll to position [83, 0]
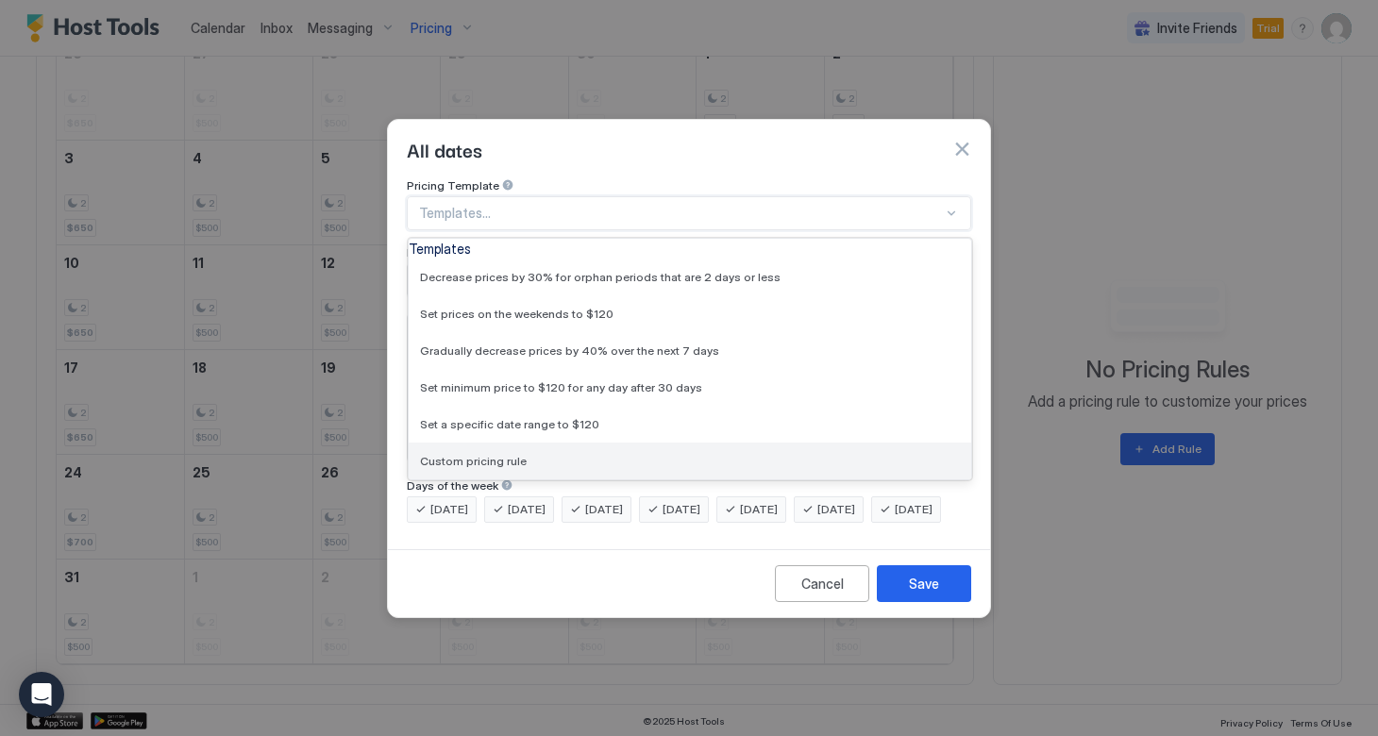
click at [521, 454] on div "Custom pricing rule" at bounding box center [690, 461] width 540 height 14
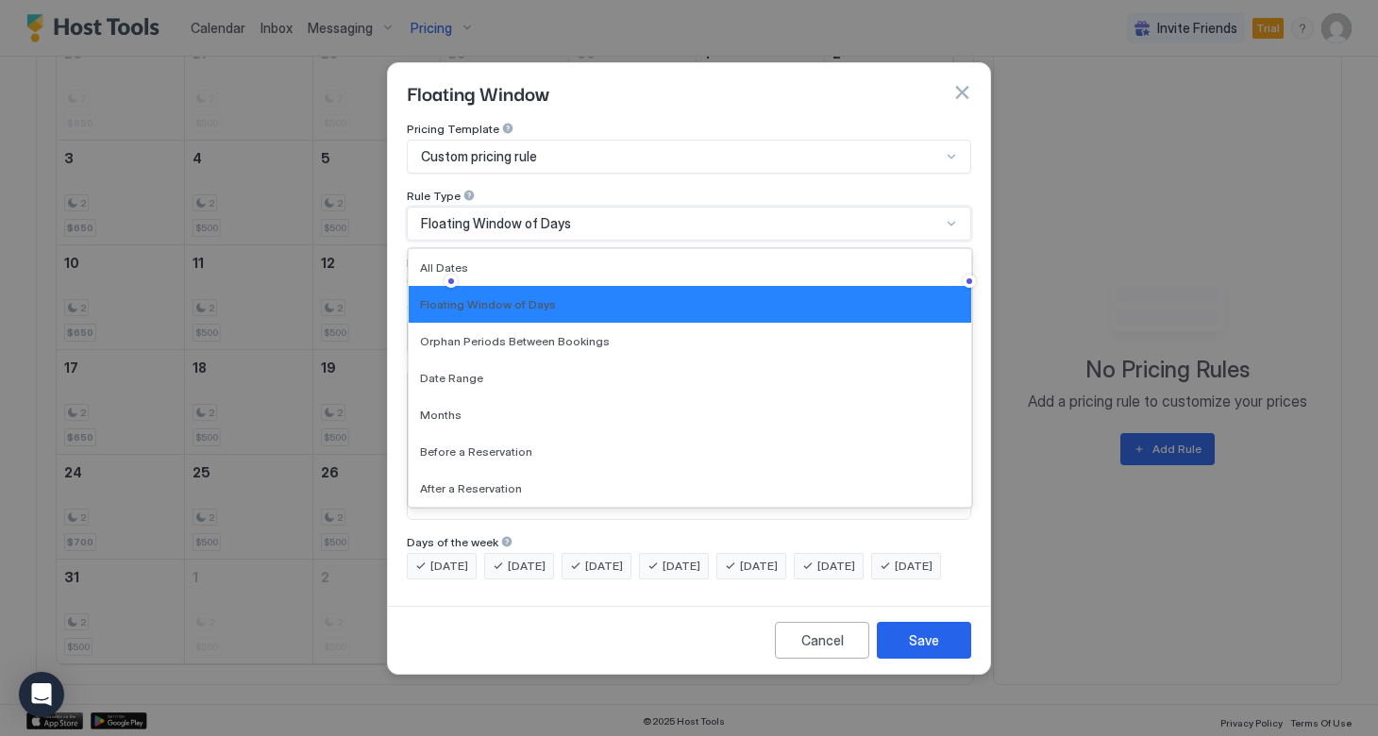
click at [628, 215] on div "Floating Window of Days" at bounding box center [681, 223] width 520 height 17
click at [964, 83] on button "button" at bounding box center [961, 92] width 19 height 19
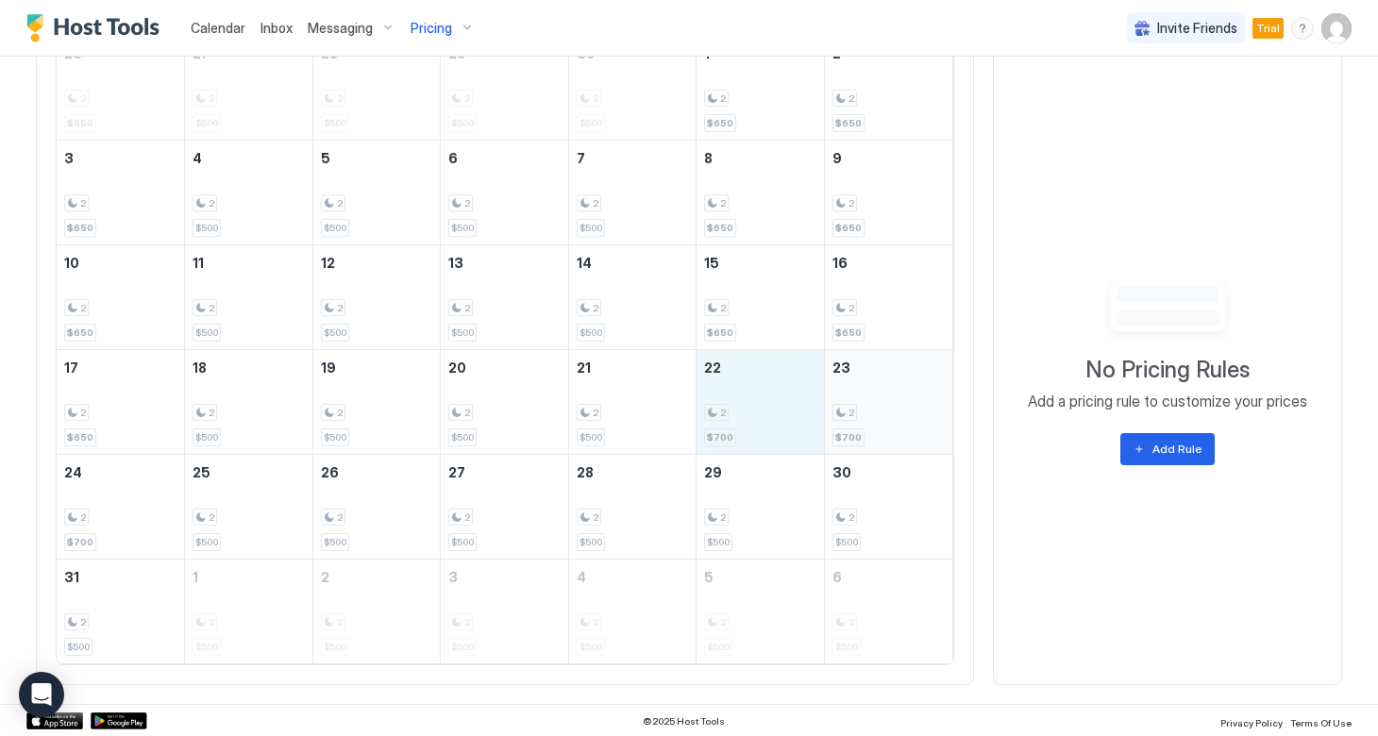
drag, startPoint x: 730, startPoint y: 415, endPoint x: 851, endPoint y: 427, distance: 121.4
click at [851, 427] on tr "17 2 $650 18 2 $500 19 2 $500 20 2 $500 21 2 $500 22 2 $700 23 2 $700" at bounding box center [505, 401] width 896 height 105
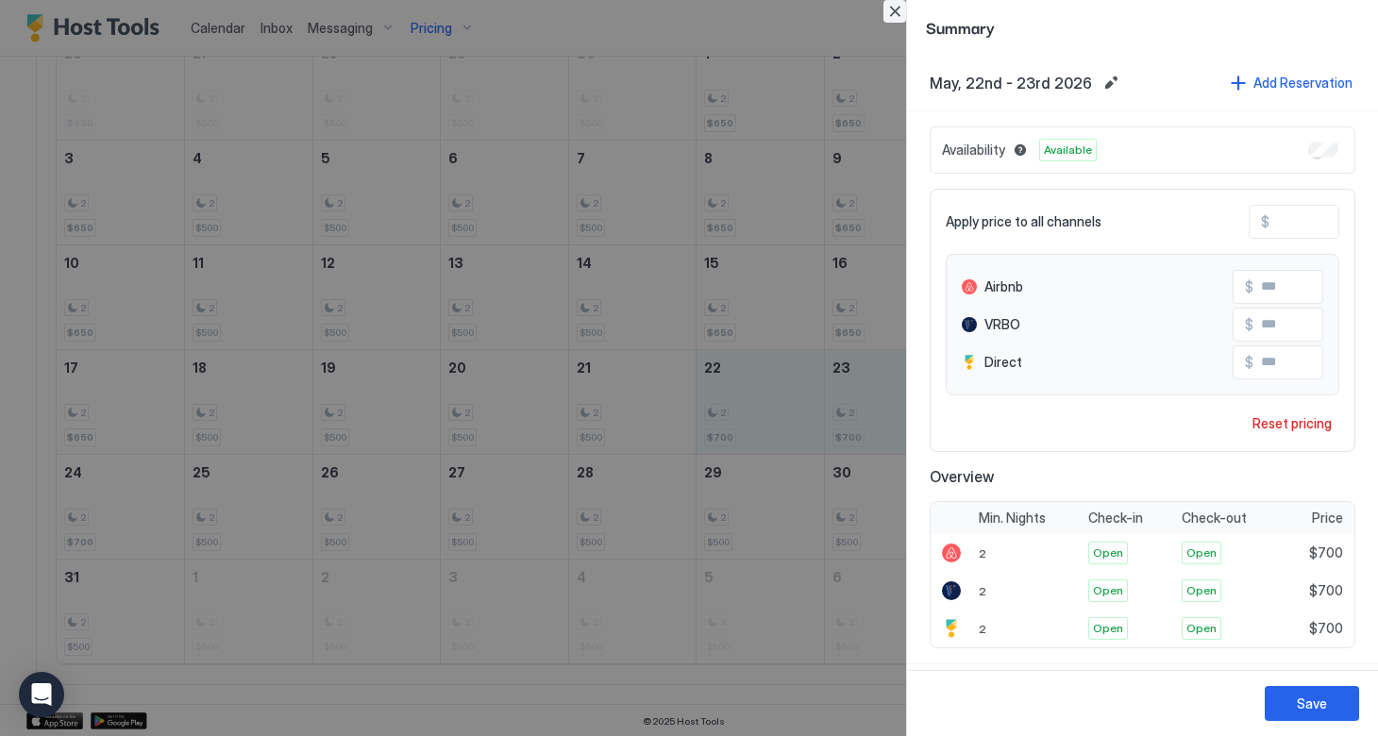
click at [900, 13] on button "Close" at bounding box center [894, 11] width 23 height 23
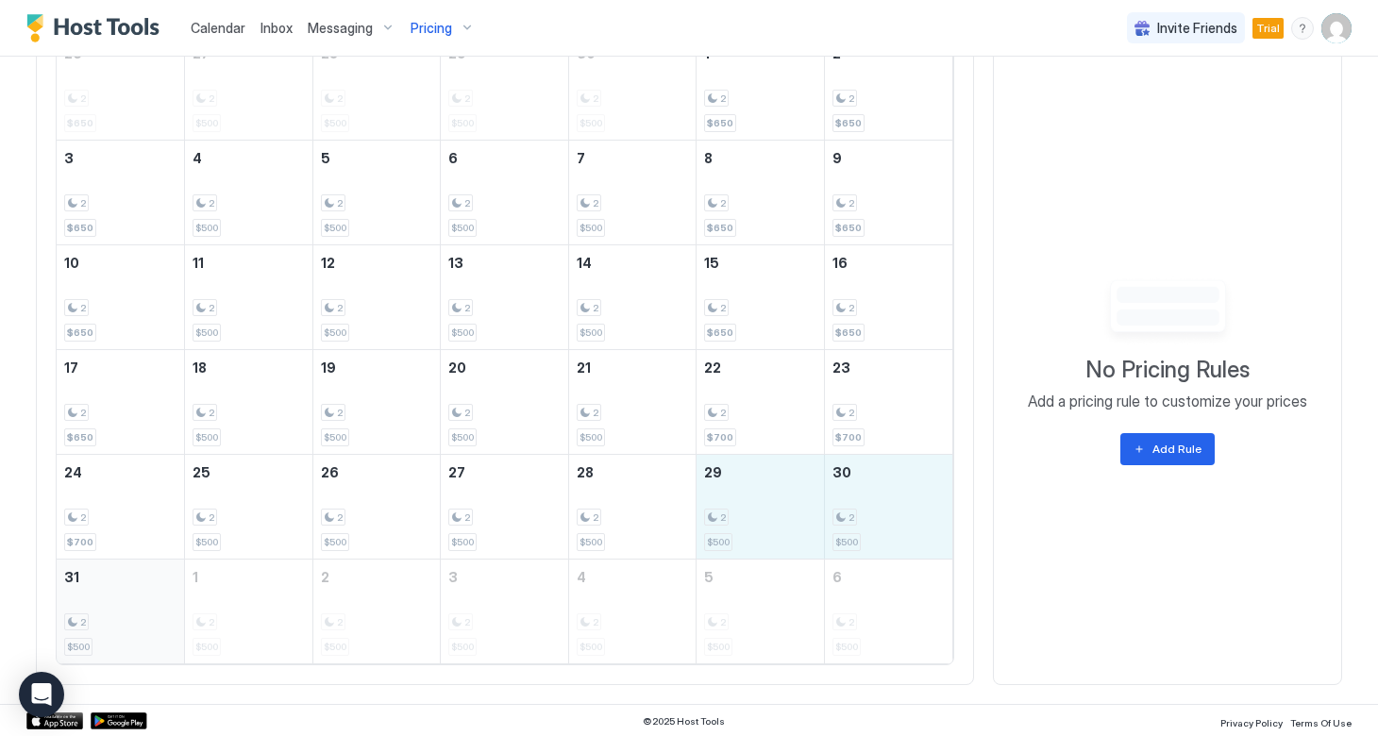
drag, startPoint x: 720, startPoint y: 493, endPoint x: 98, endPoint y: 614, distance: 633.7
click at [98, 614] on tbody "26 2 $650 27 2 $500 28 2 $500 29 2 $500 30 2 $500 1 2 $650 2 2 $650 3 2 $650 4 …" at bounding box center [505, 350] width 896 height 628
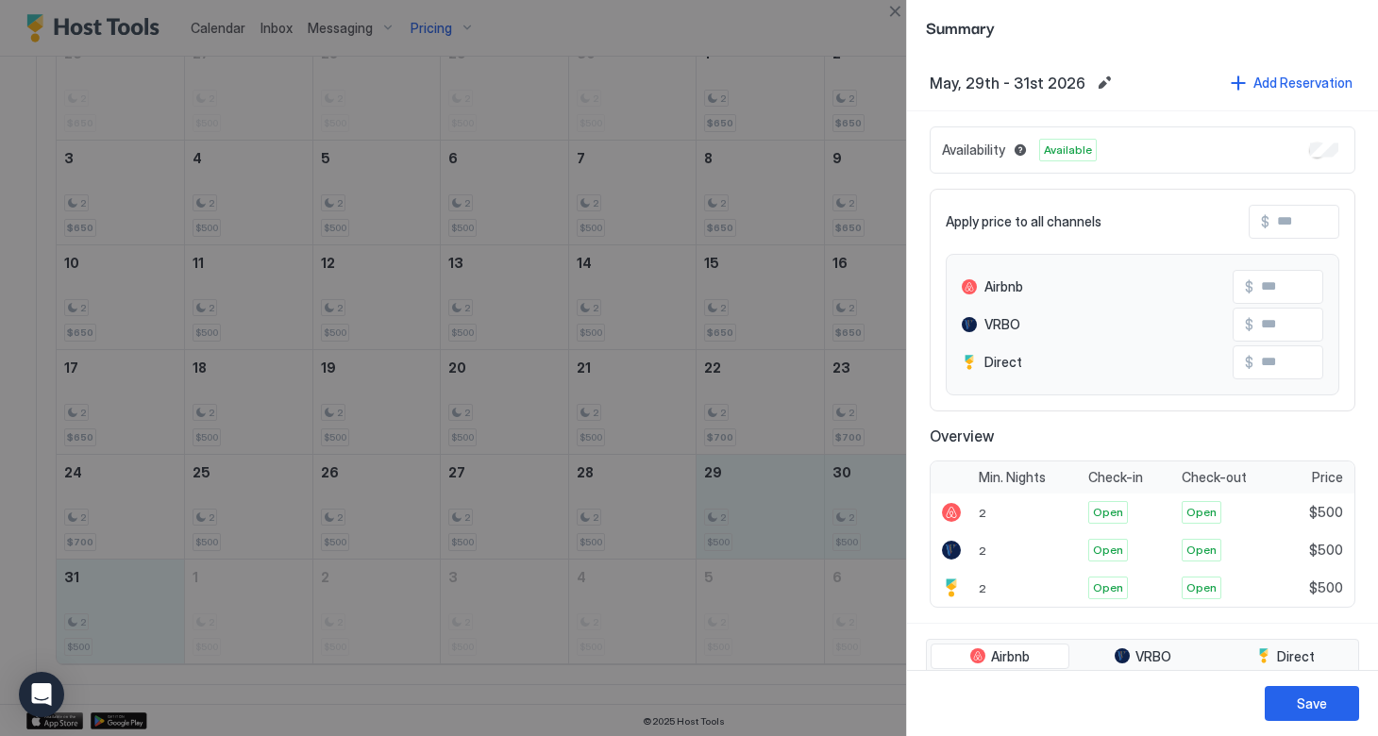
click at [1275, 214] on input "Input Field" at bounding box center [1344, 222] width 151 height 32
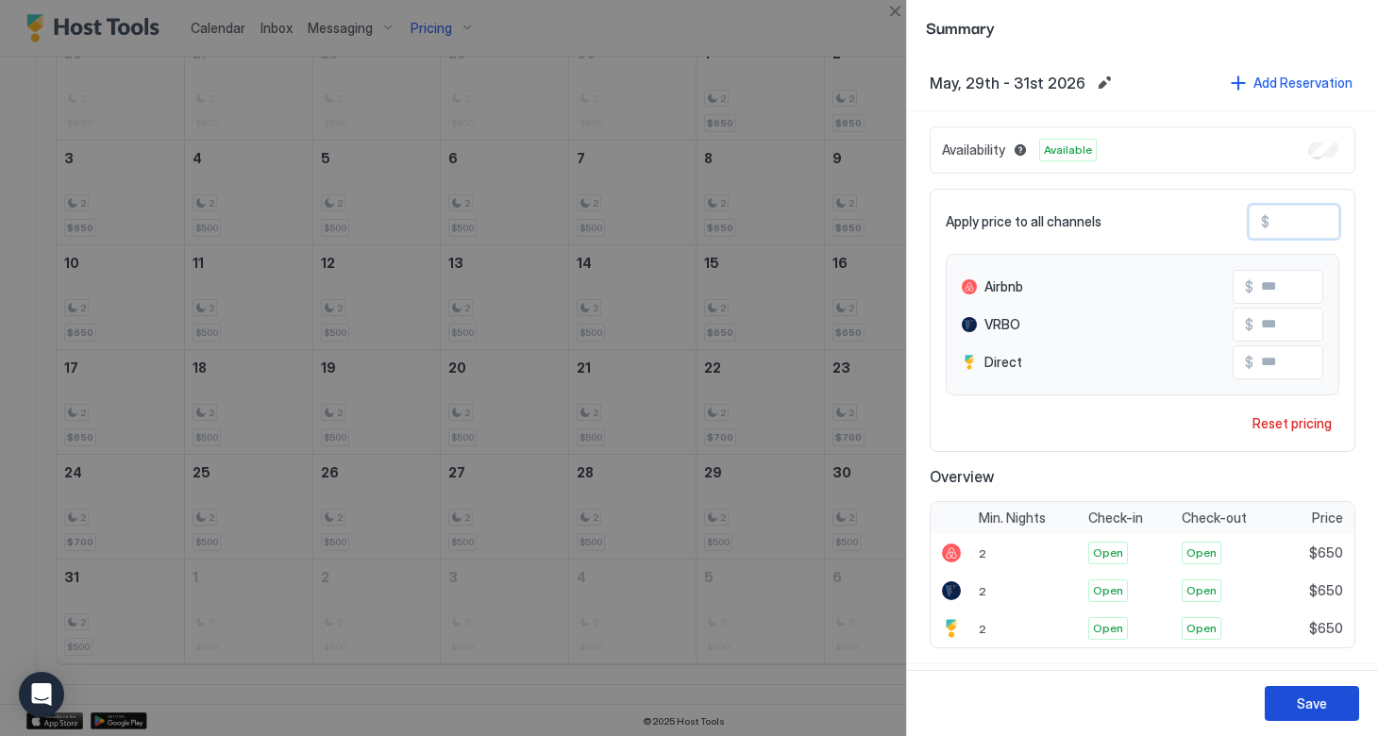
click at [1298, 704] on div "Save" at bounding box center [1312, 704] width 30 height 20
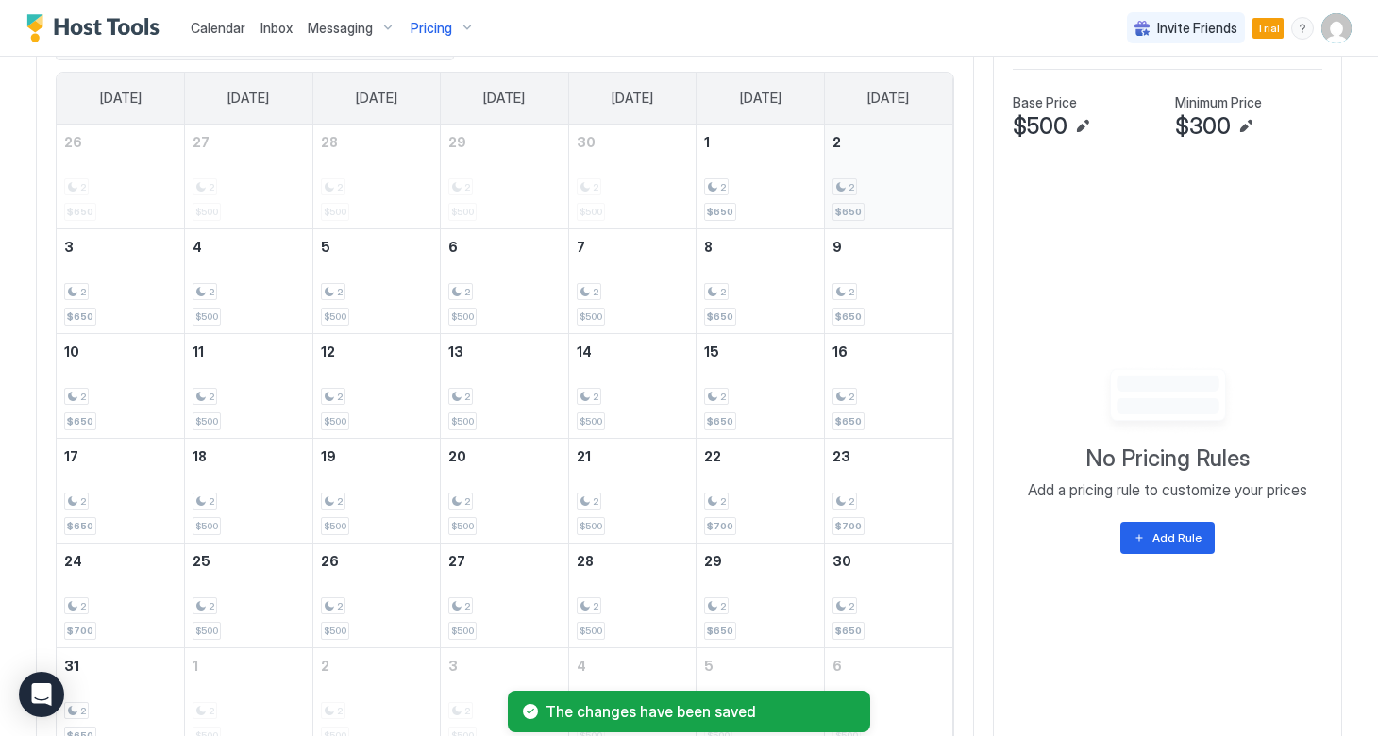
scroll to position [613, 0]
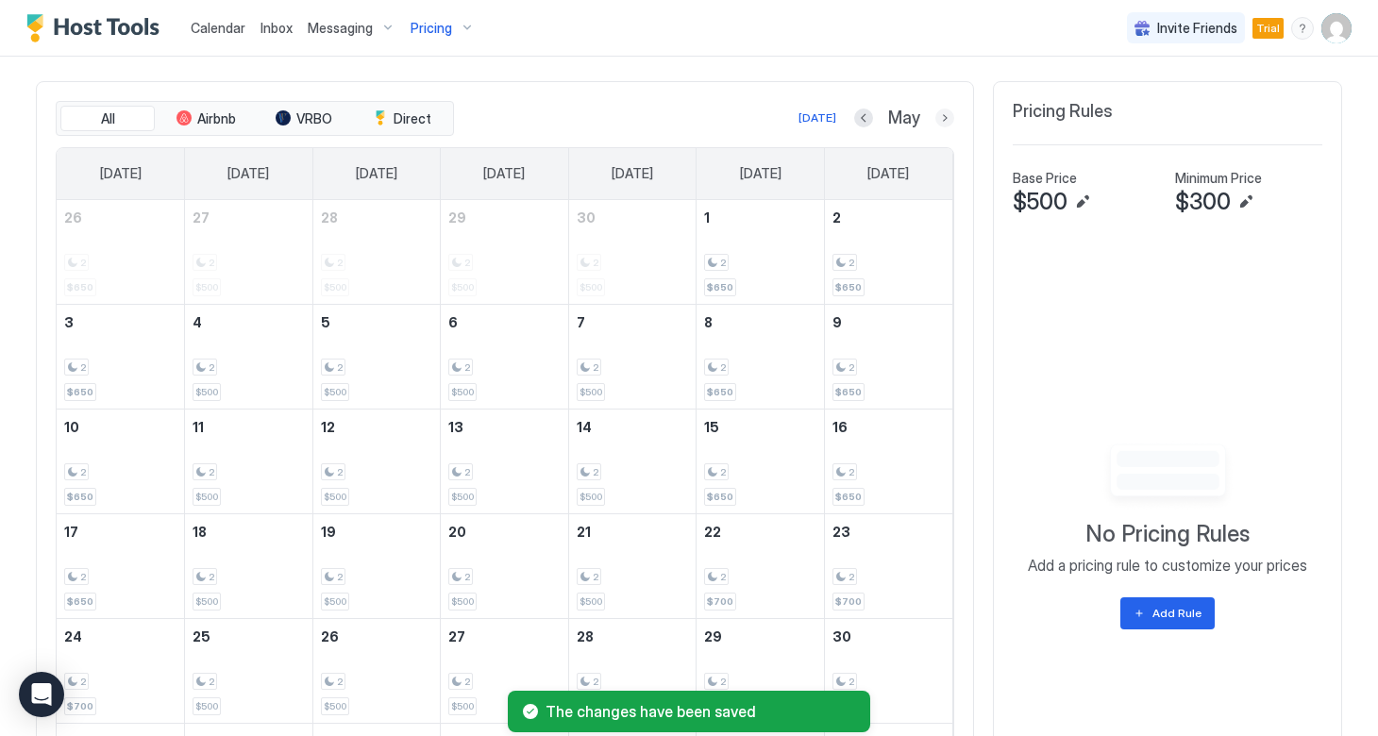
click at [941, 119] on button "Next month" at bounding box center [944, 118] width 19 height 19
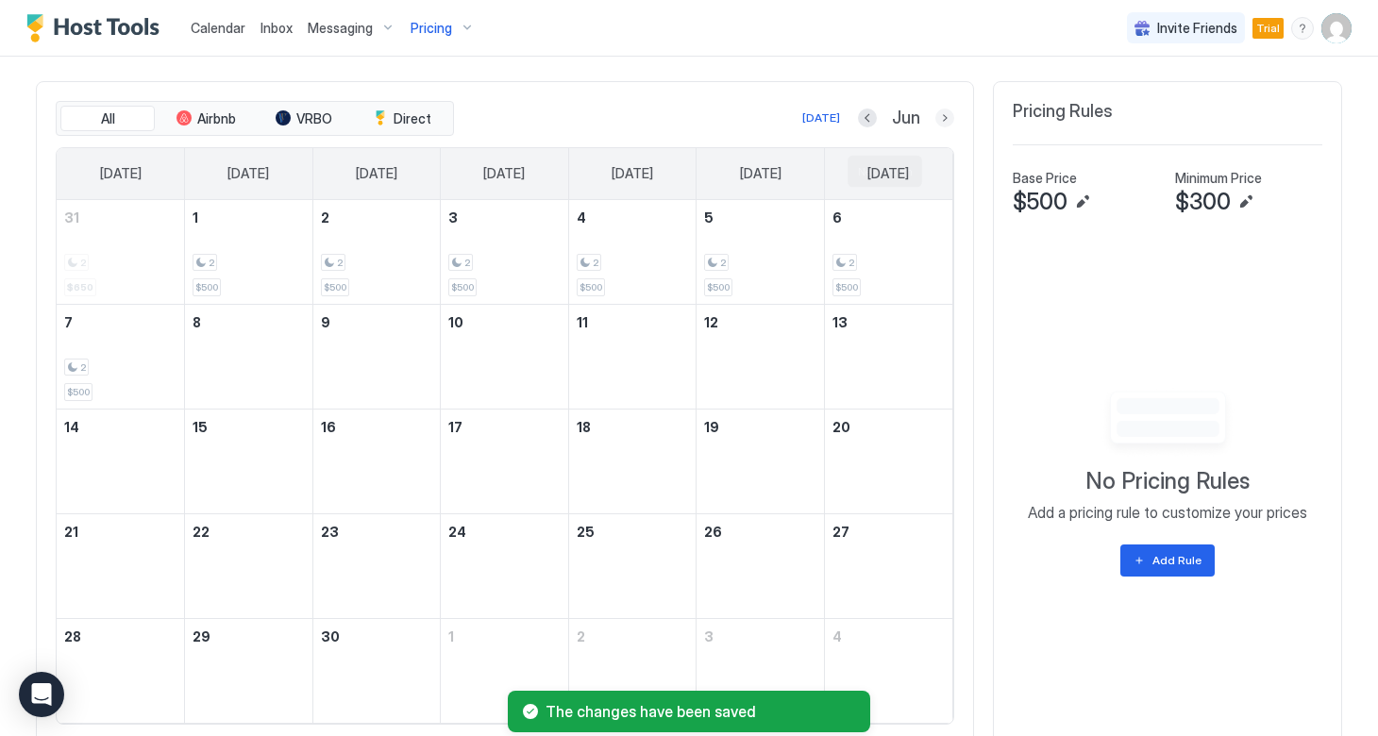
scroll to position [560, 0]
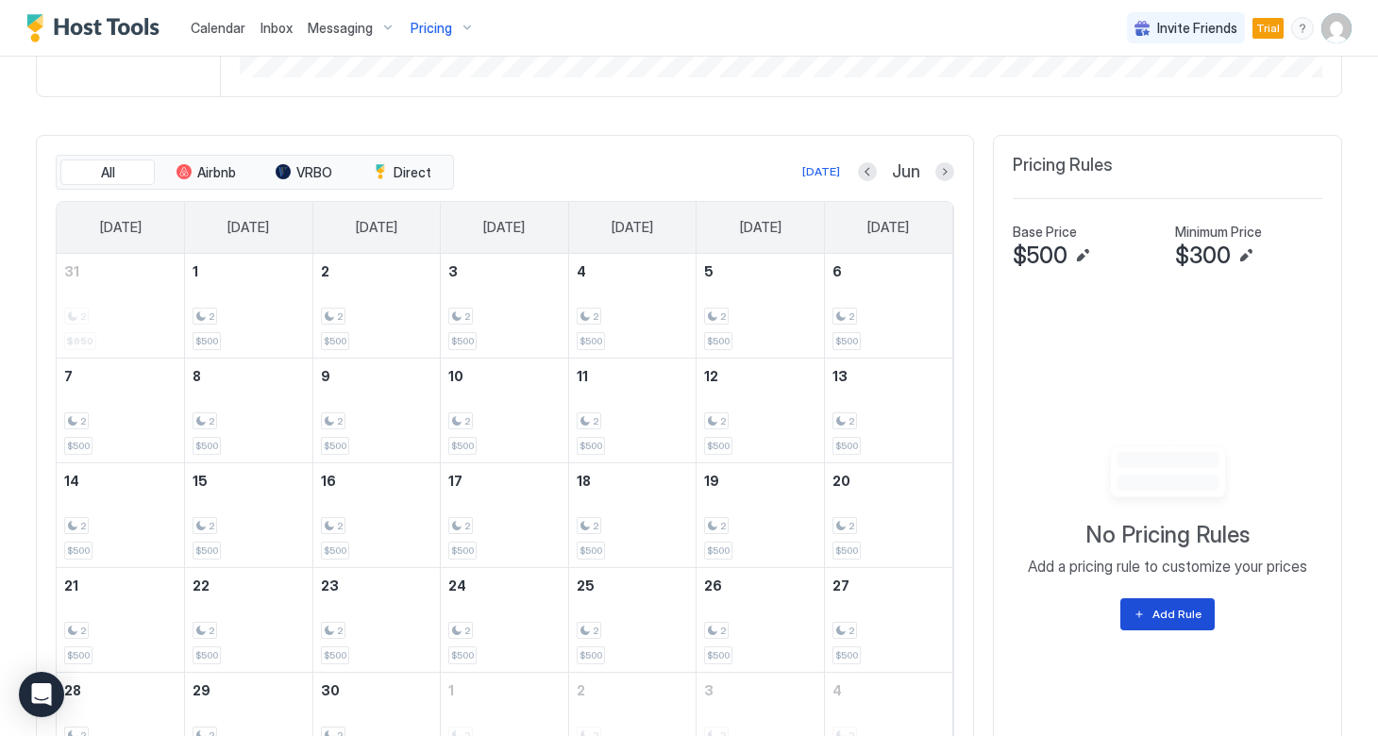
click at [1151, 616] on button "Add Rule" at bounding box center [1167, 614] width 94 height 32
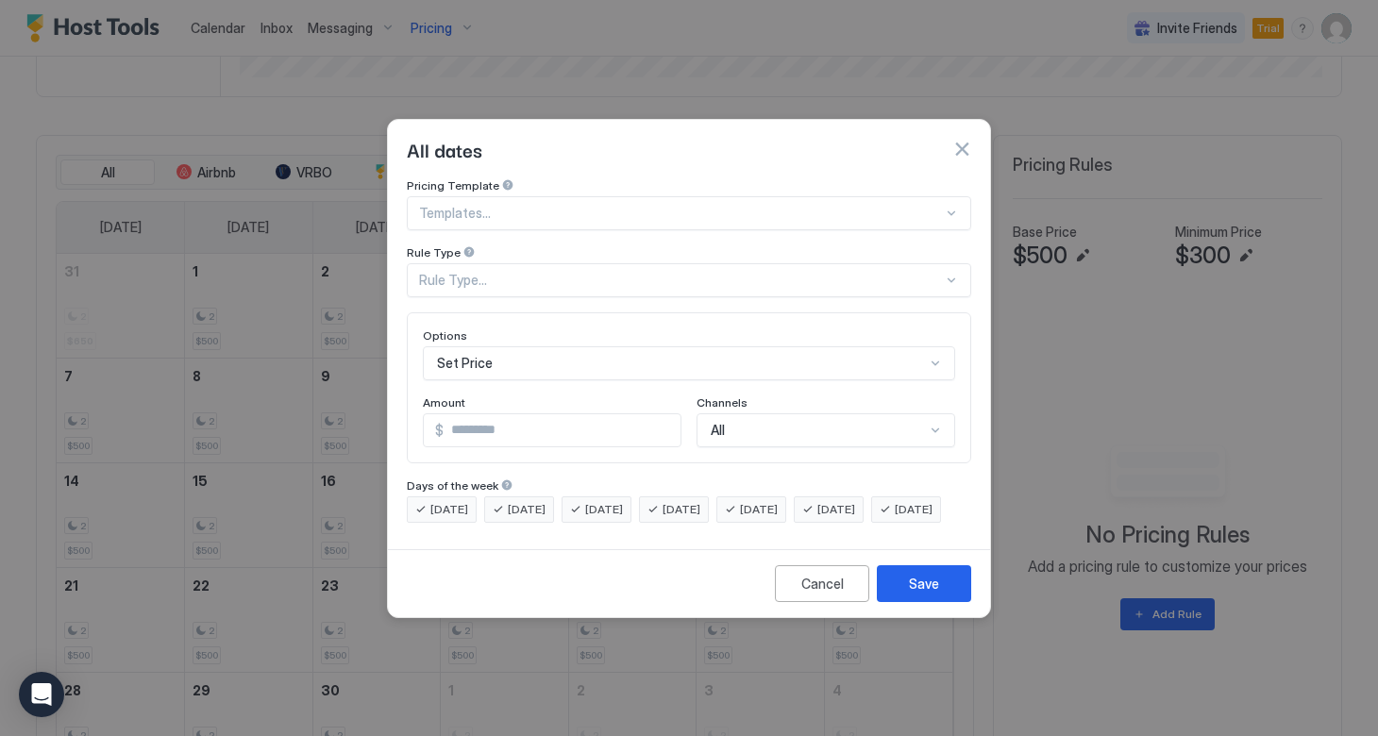
click at [494, 205] on div at bounding box center [681, 213] width 524 height 17
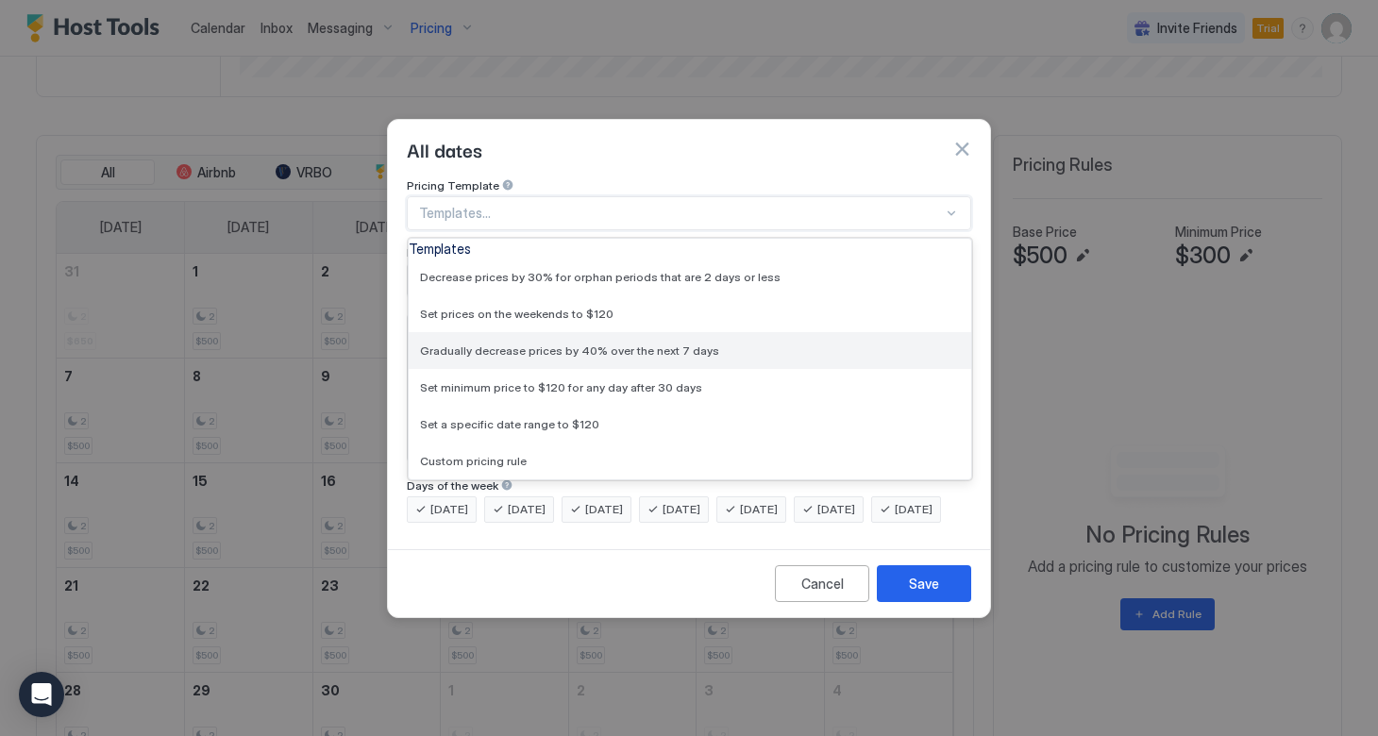
scroll to position [83, 0]
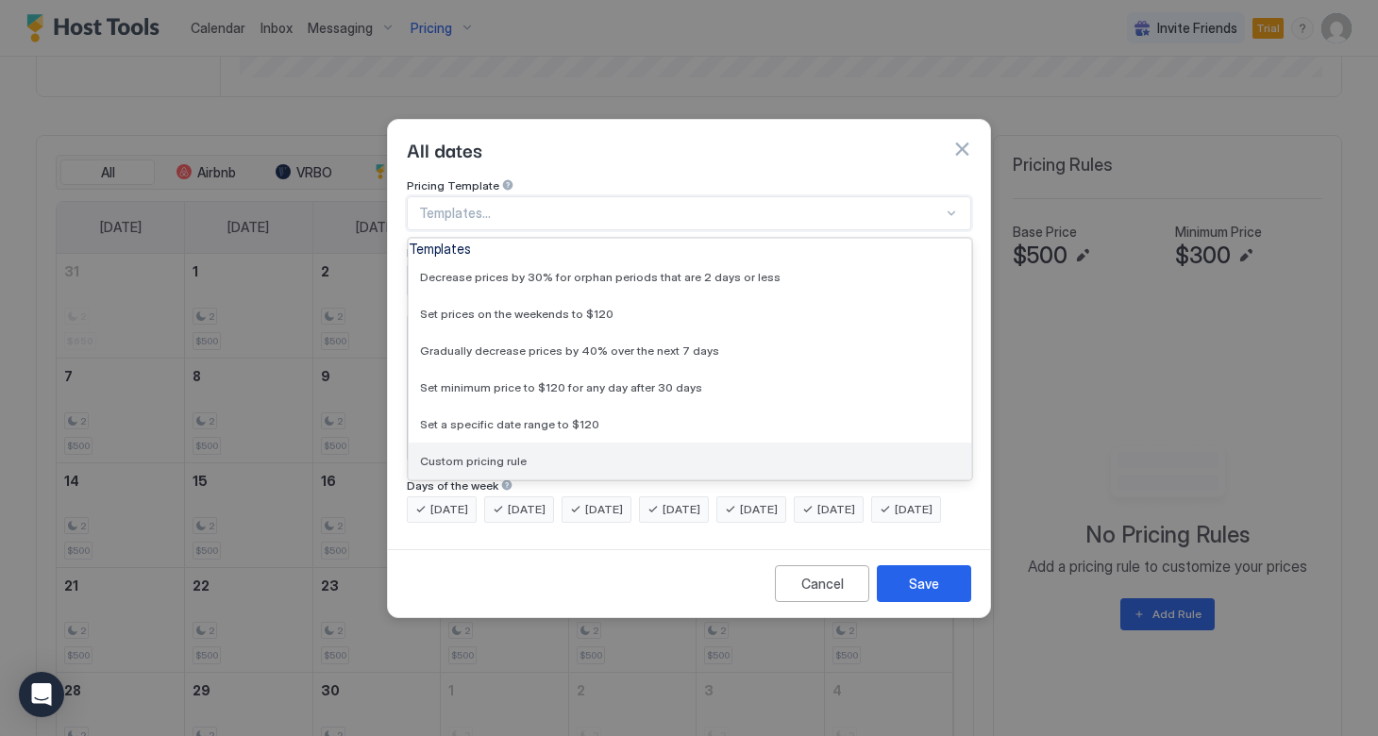
click at [487, 454] on span "Custom pricing rule" at bounding box center [473, 461] width 107 height 14
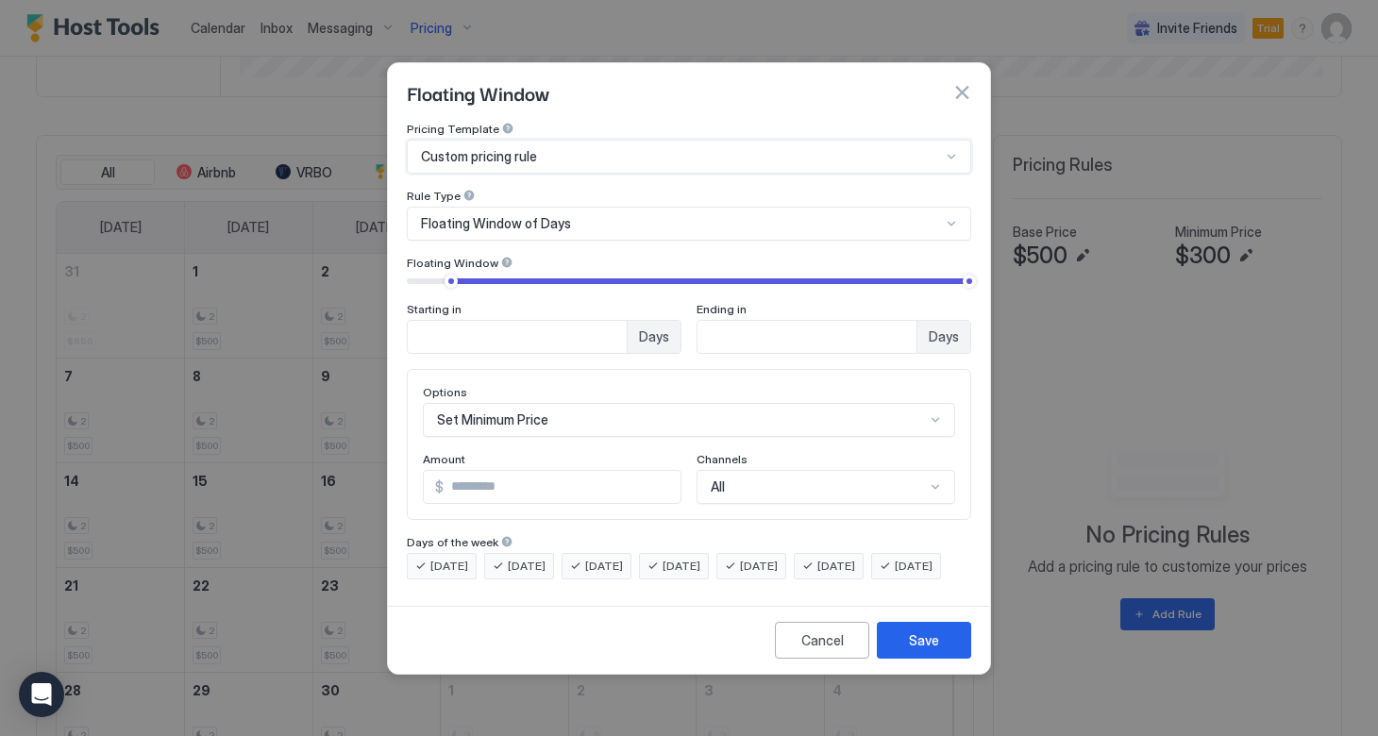
click at [556, 215] on span "Floating Window of Days" at bounding box center [496, 223] width 150 height 17
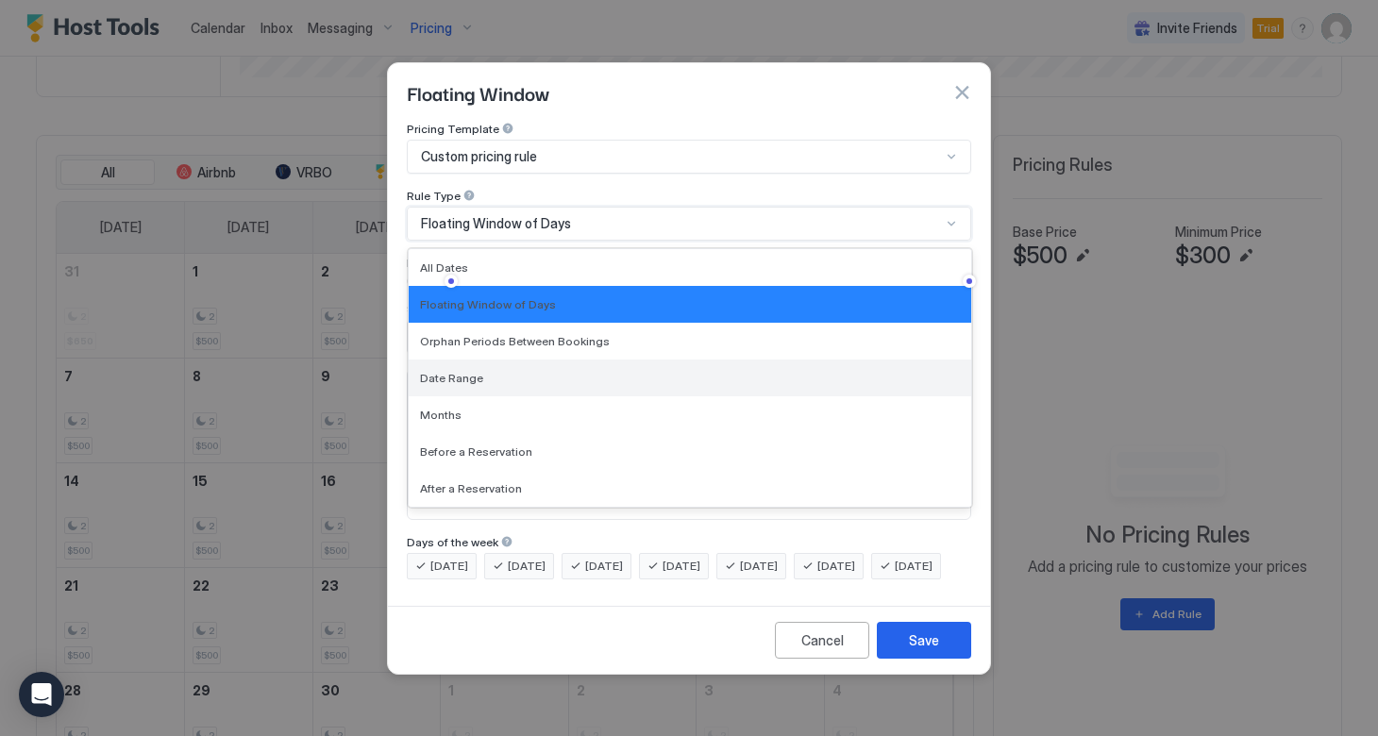
click at [511, 371] on div "Date Range" at bounding box center [690, 378] width 540 height 14
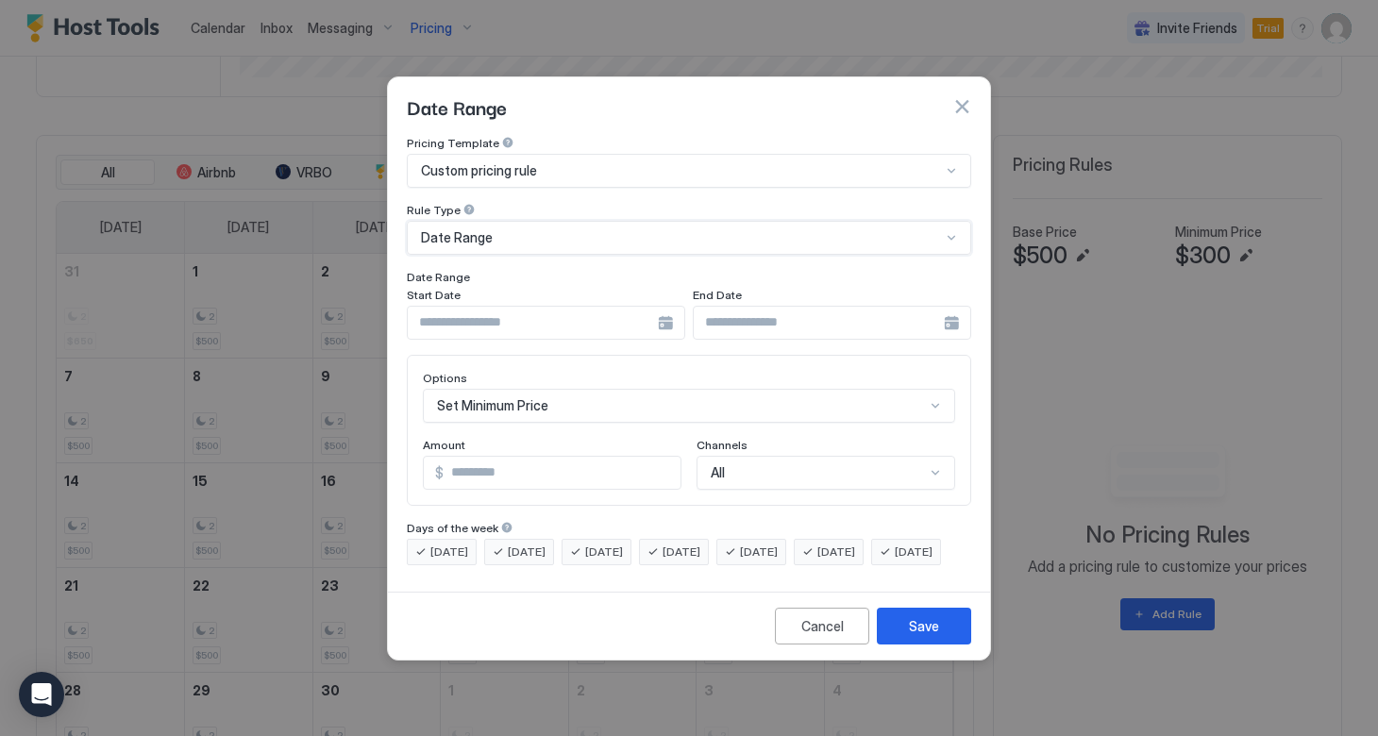
click at [662, 309] on div at bounding box center [546, 323] width 278 height 34
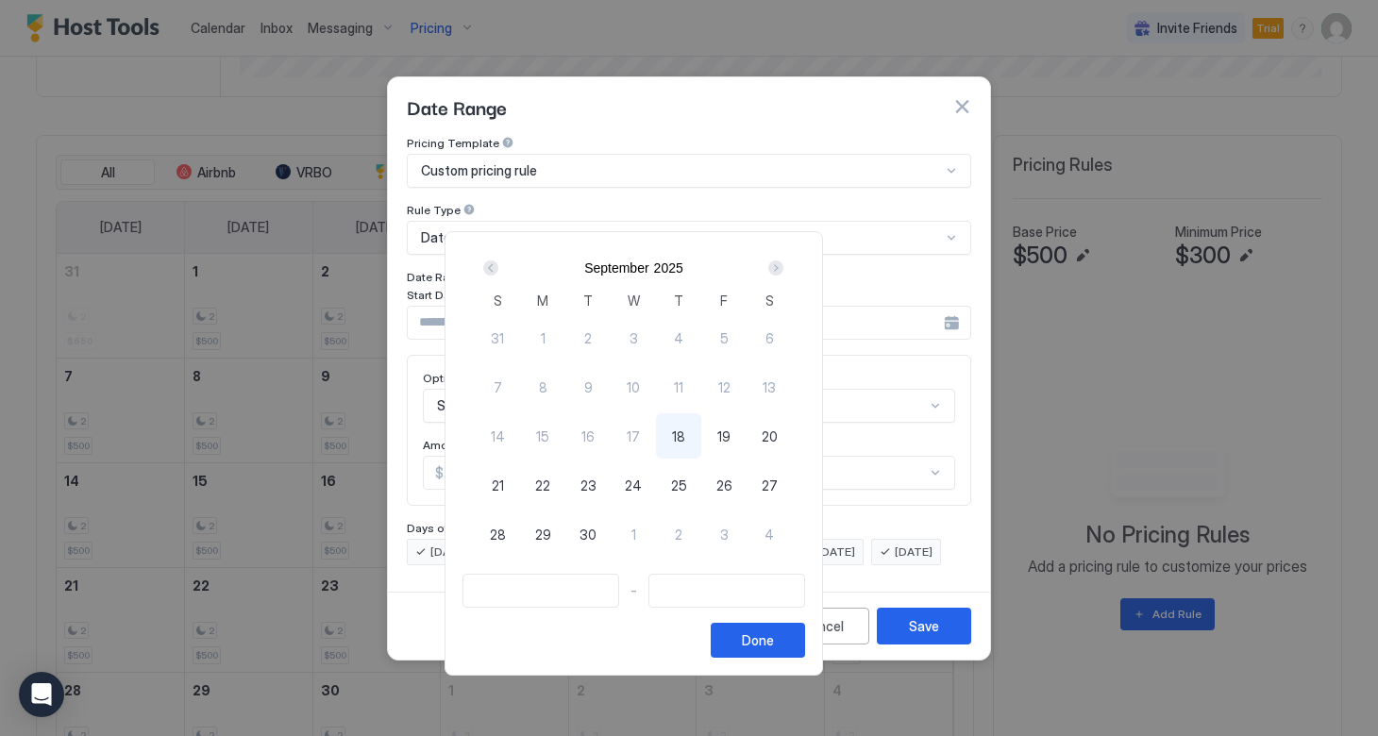
click at [498, 271] on div "Prev" at bounding box center [490, 267] width 15 height 15
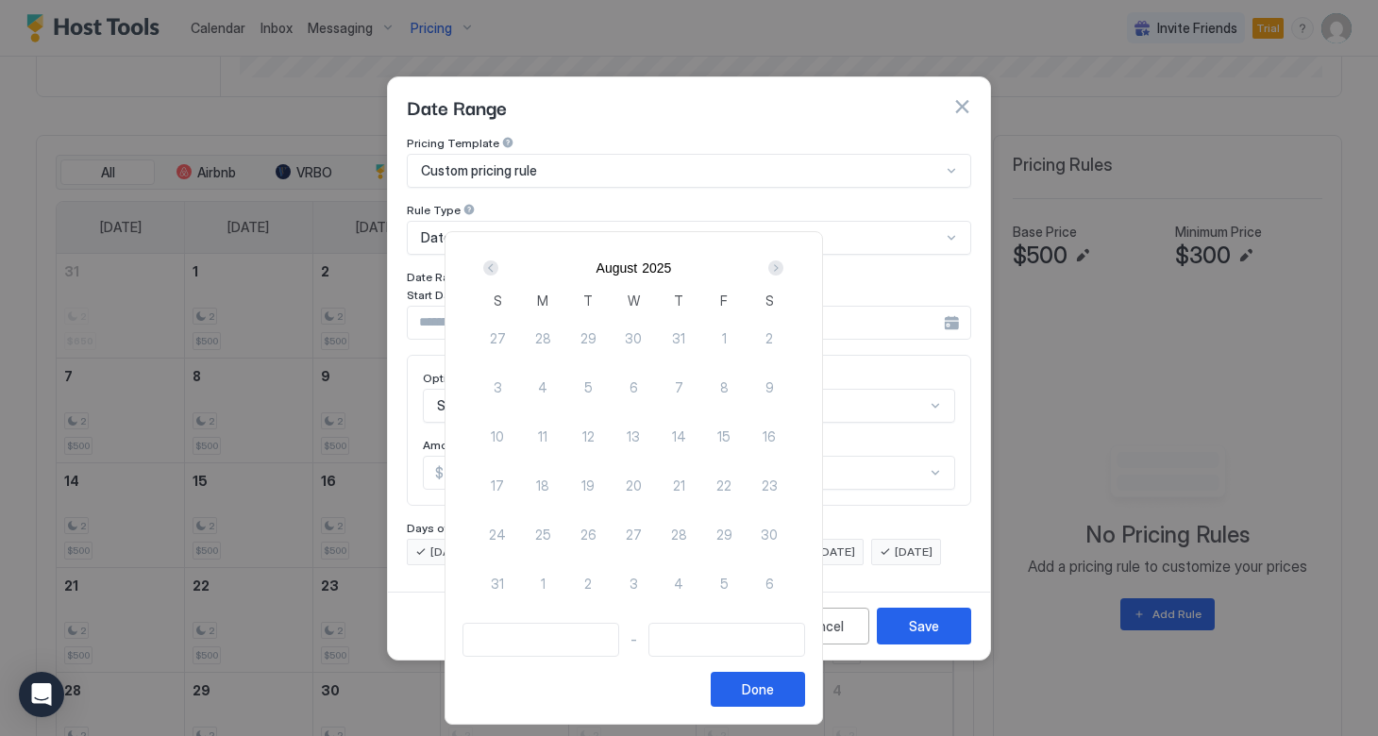
click at [498, 271] on div "Prev" at bounding box center [490, 267] width 15 height 15
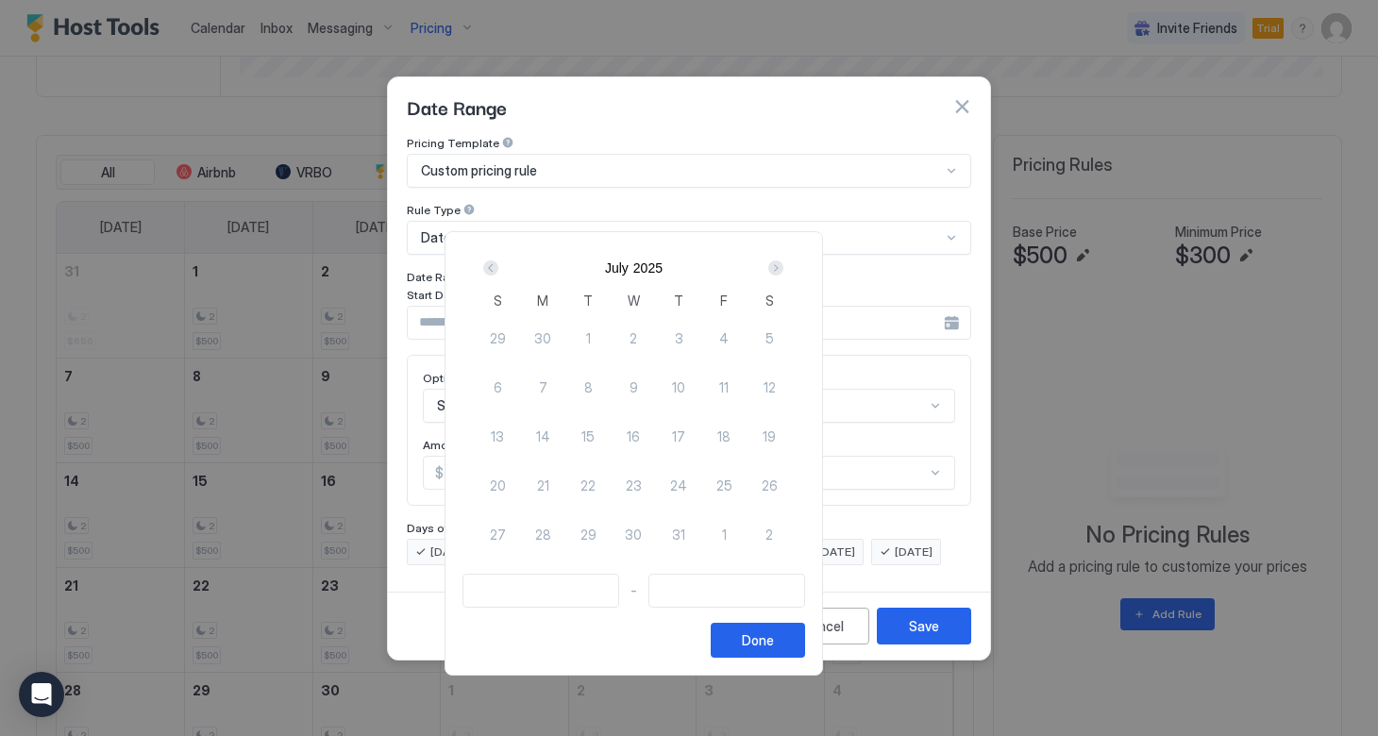
click at [498, 271] on div "Prev" at bounding box center [490, 267] width 15 height 15
click at [783, 272] on div "Next" at bounding box center [775, 267] width 15 height 15
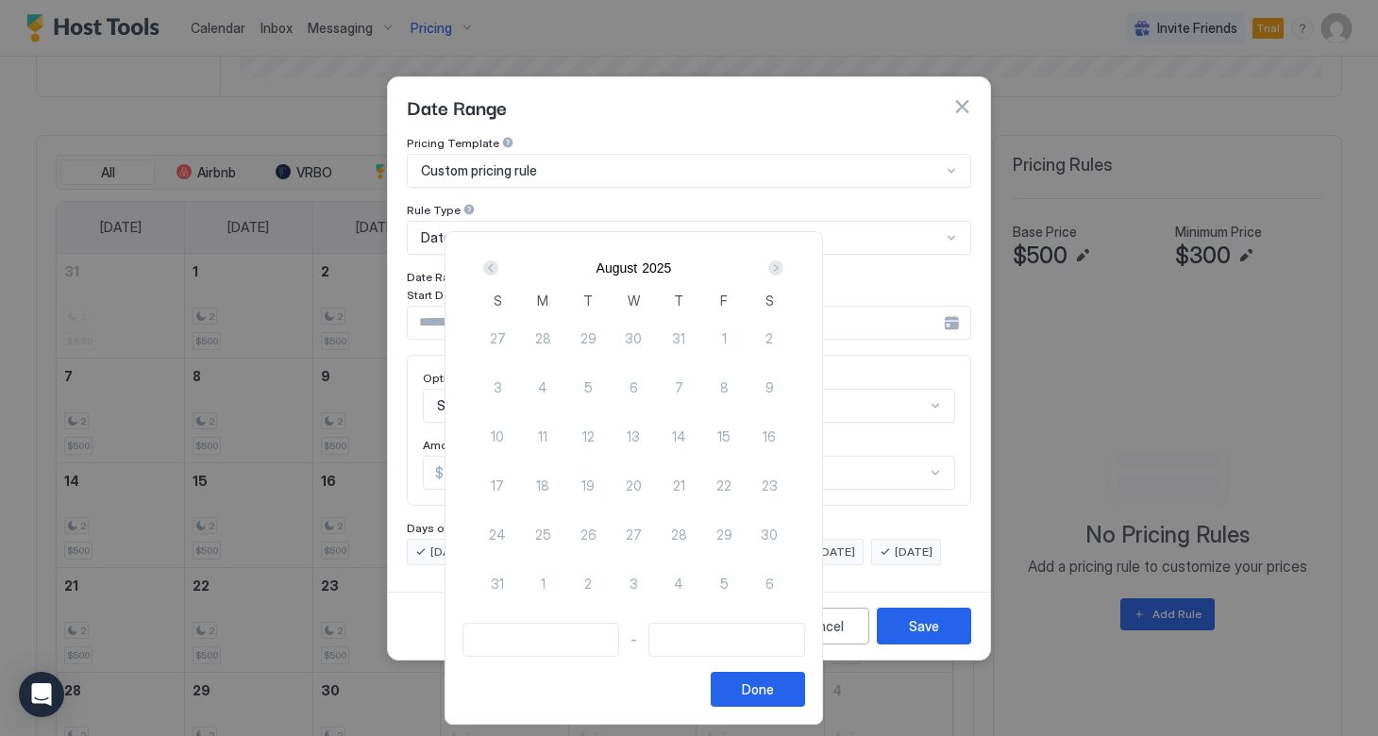
click at [498, 265] on div "Prev" at bounding box center [490, 267] width 15 height 15
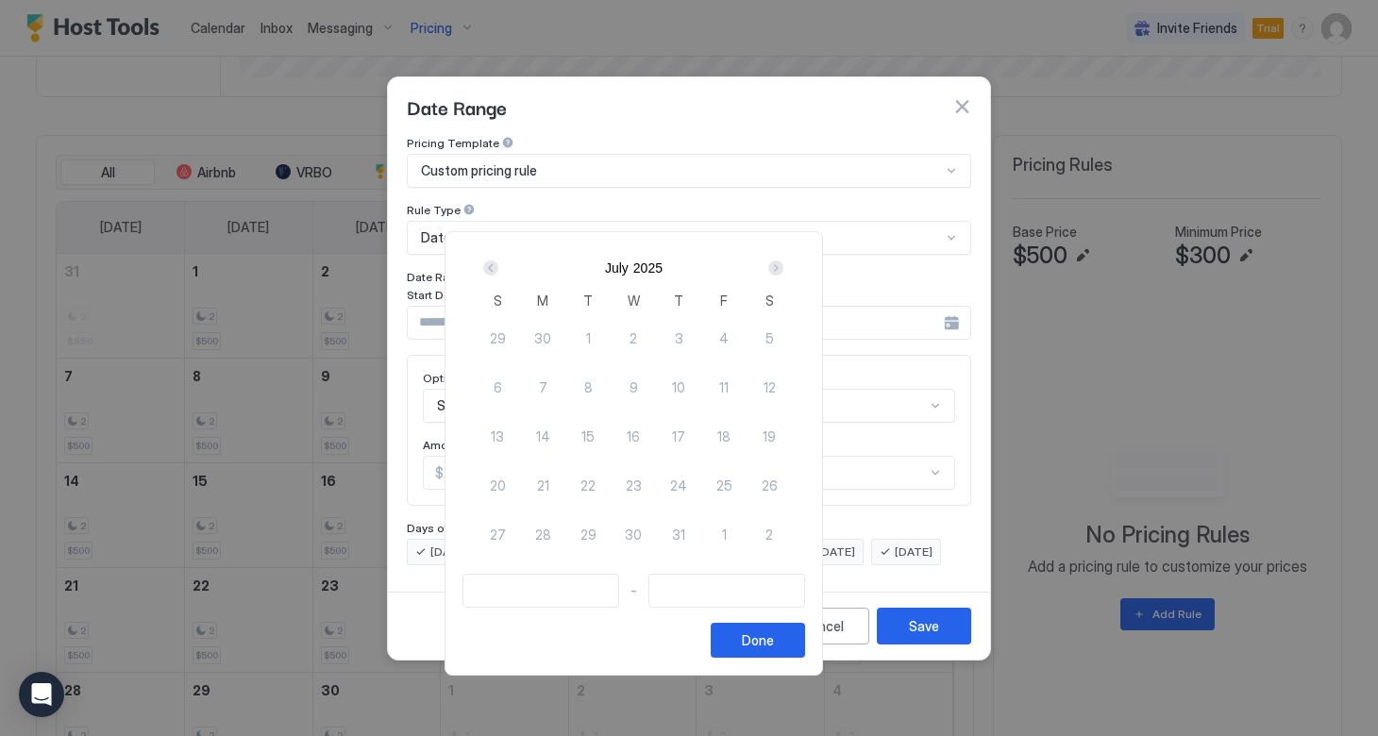
click at [498, 265] on div "Prev" at bounding box center [490, 267] width 15 height 15
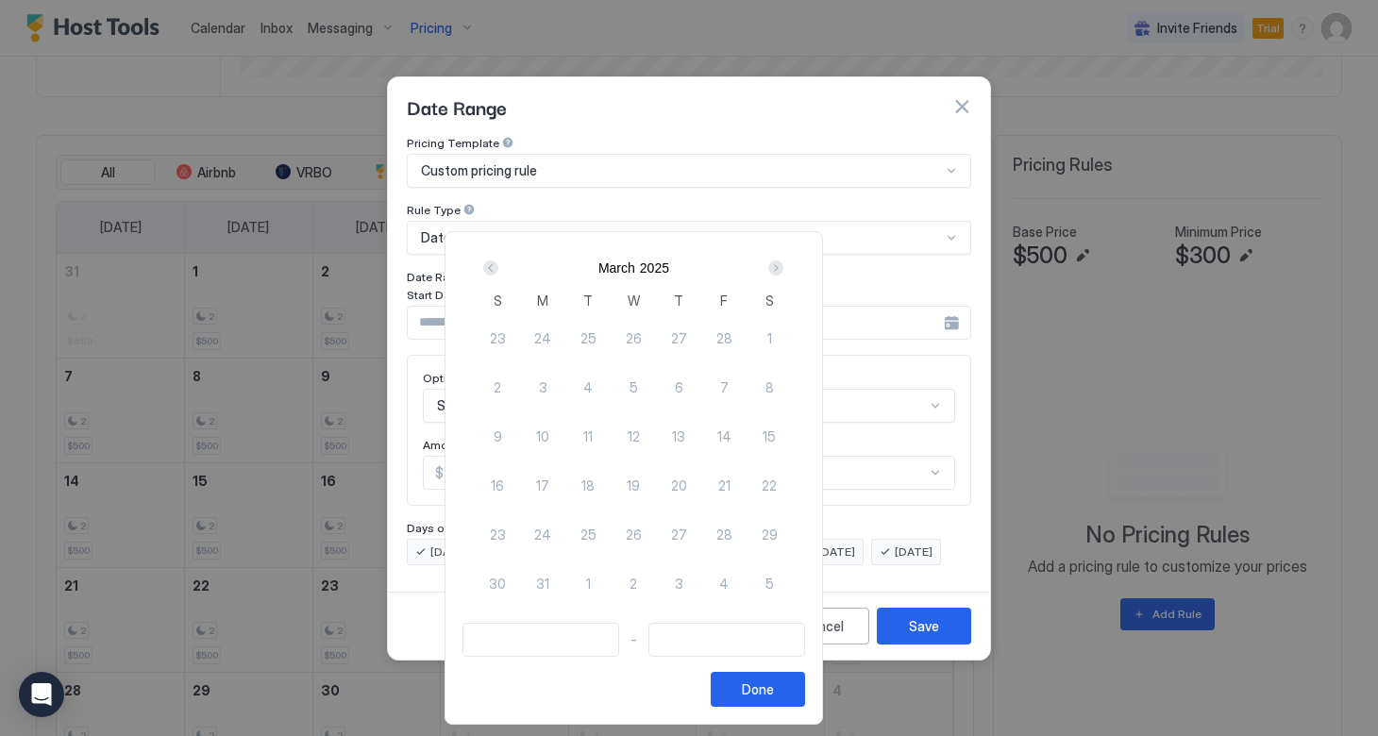
click at [498, 265] on div "Prev" at bounding box center [490, 267] width 15 height 15
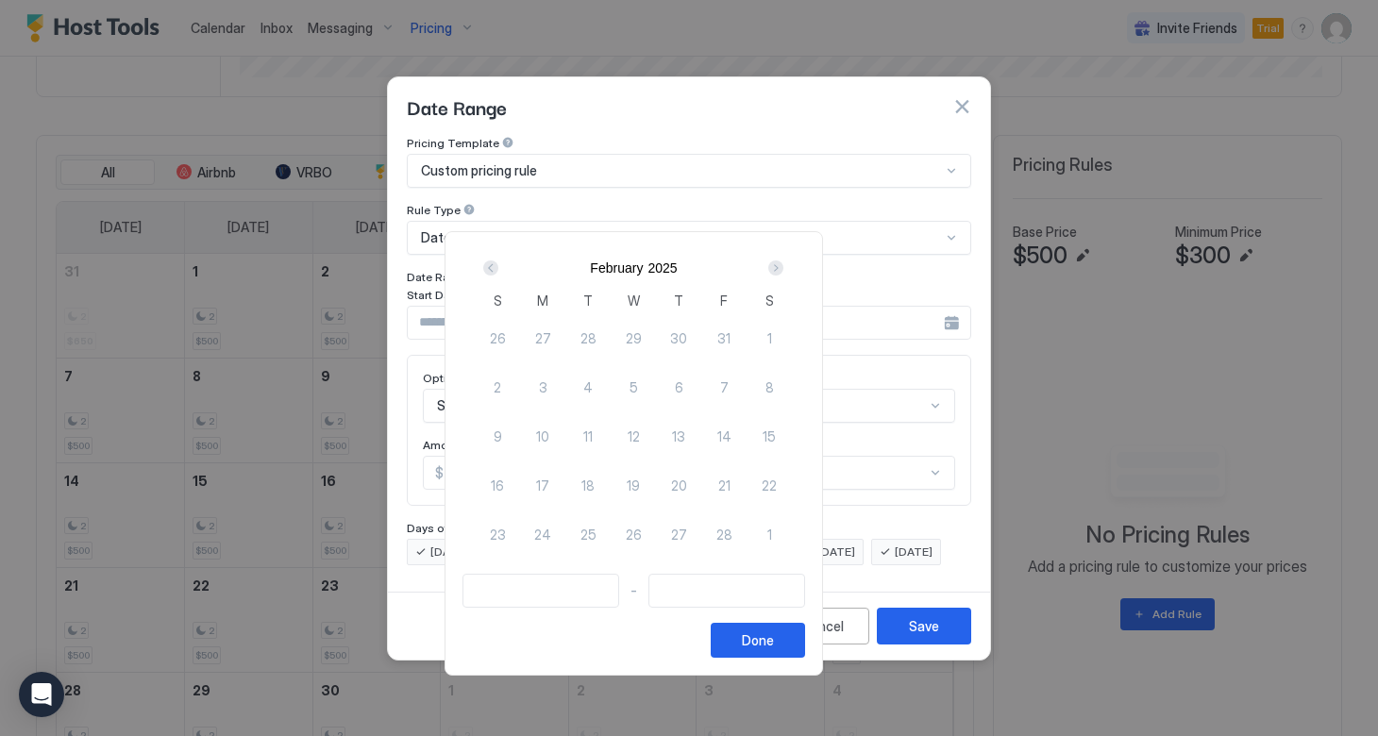
click at [498, 265] on div "Prev" at bounding box center [490, 267] width 15 height 15
click at [792, 362] on div "11" at bounding box center [768, 386] width 45 height 49
click at [805, 629] on button "Done" at bounding box center [758, 640] width 94 height 35
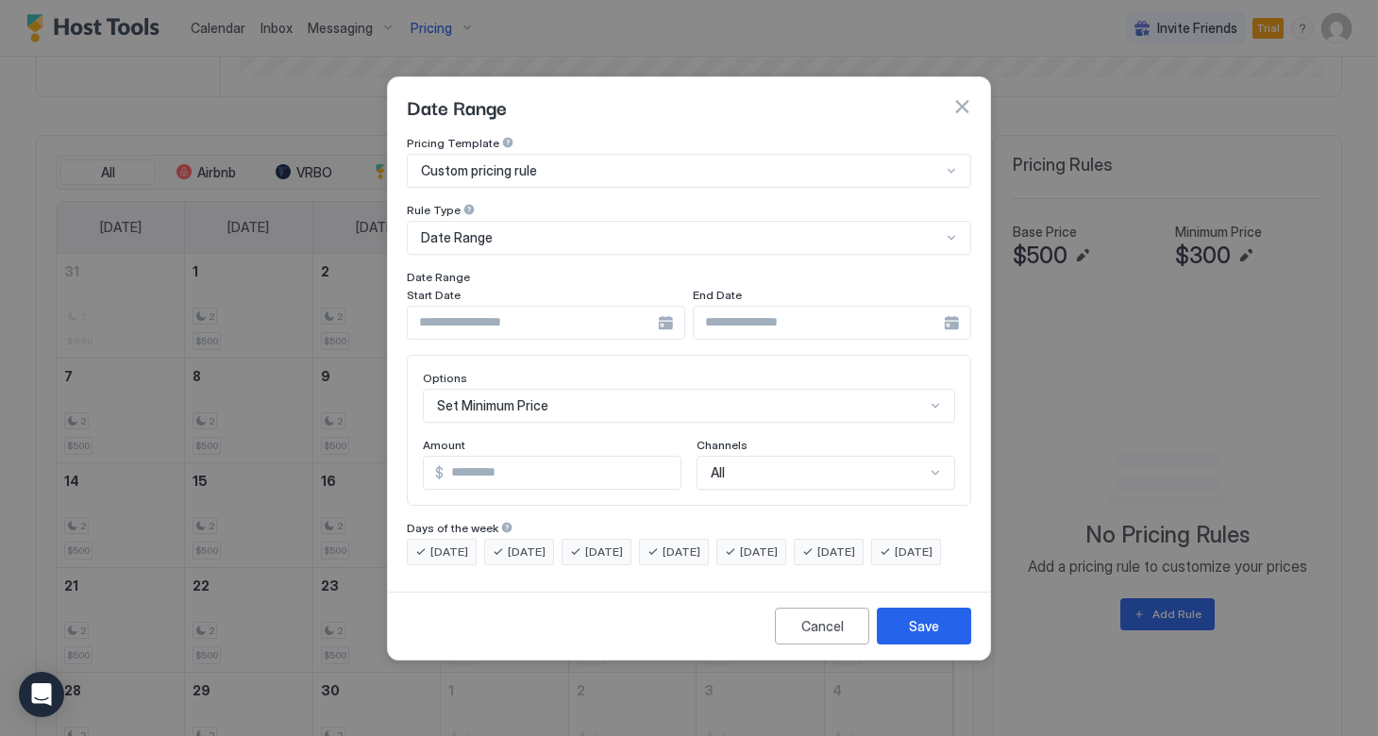
click at [591, 307] on input "Input Field" at bounding box center [533, 323] width 250 height 32
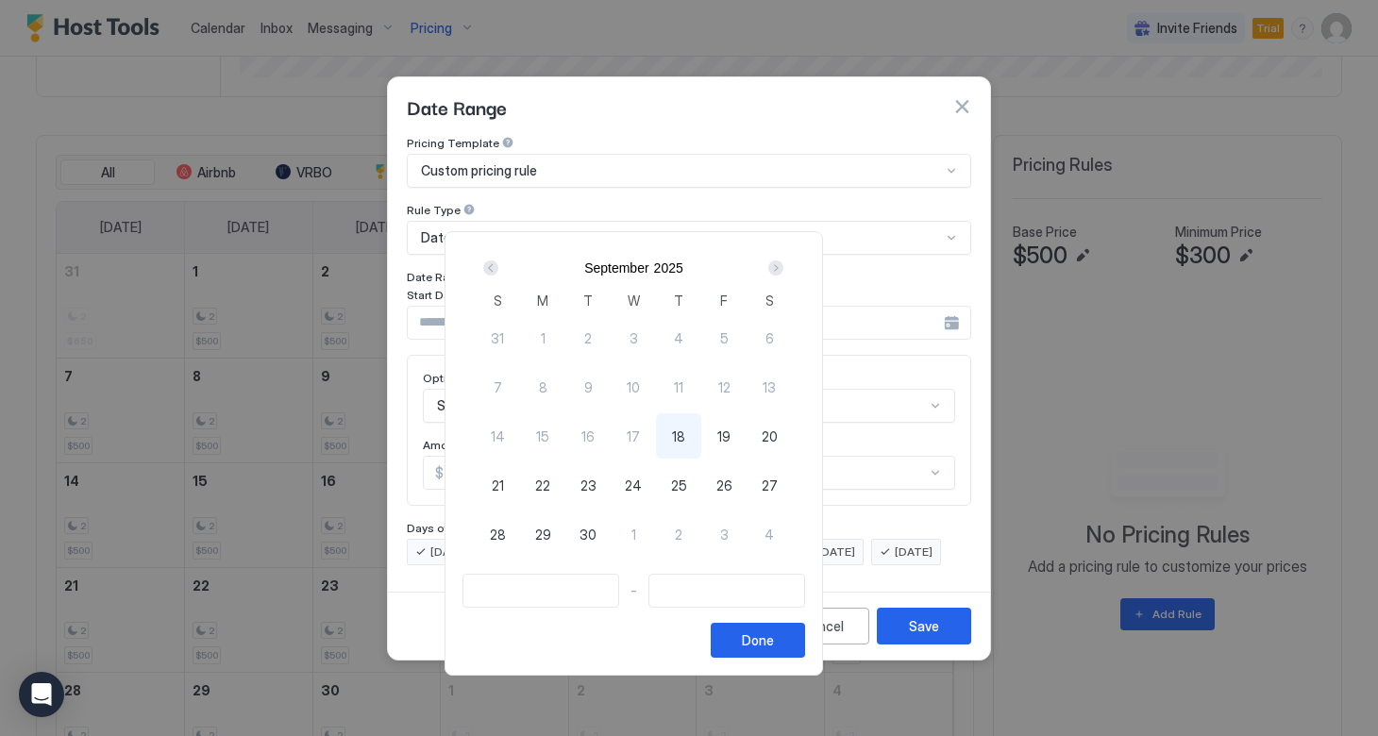
click at [783, 272] on div "Next" at bounding box center [775, 267] width 15 height 15
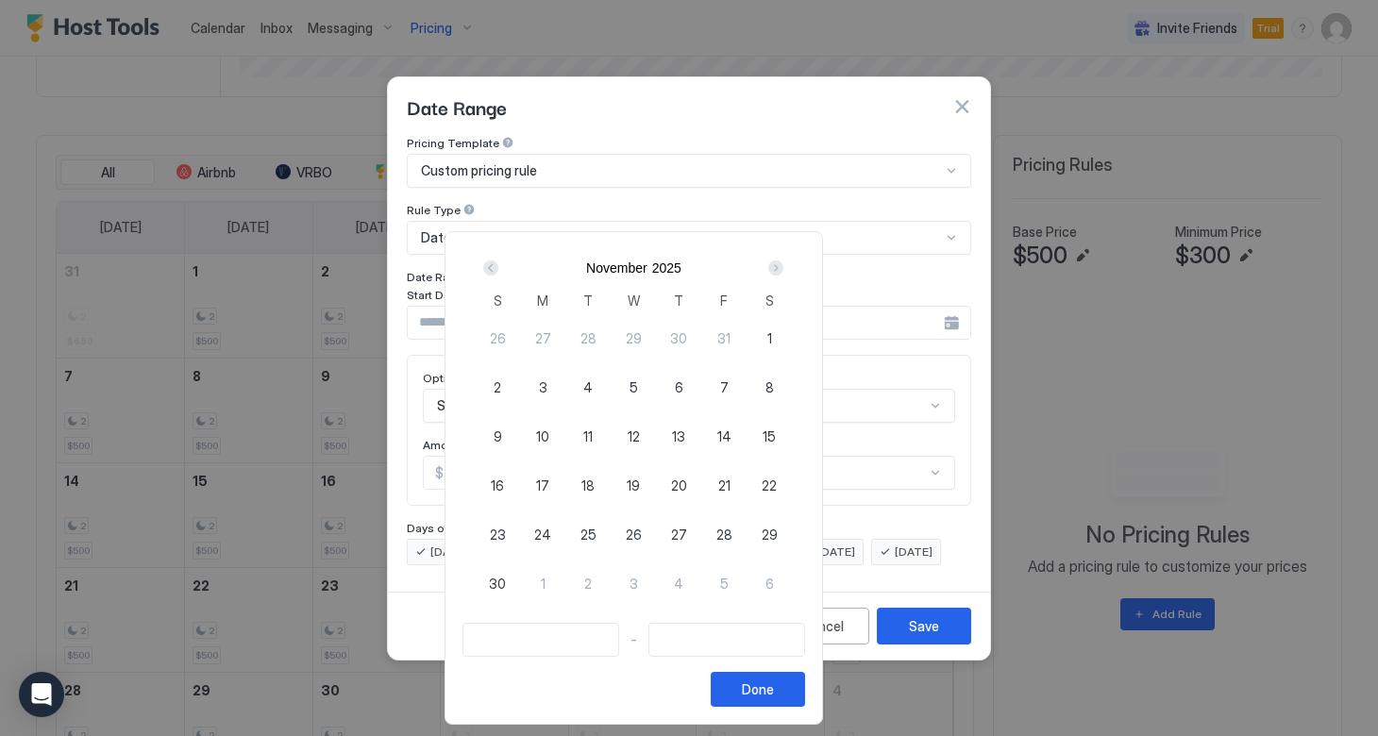
click at [783, 272] on div "Next" at bounding box center [775, 267] width 15 height 15
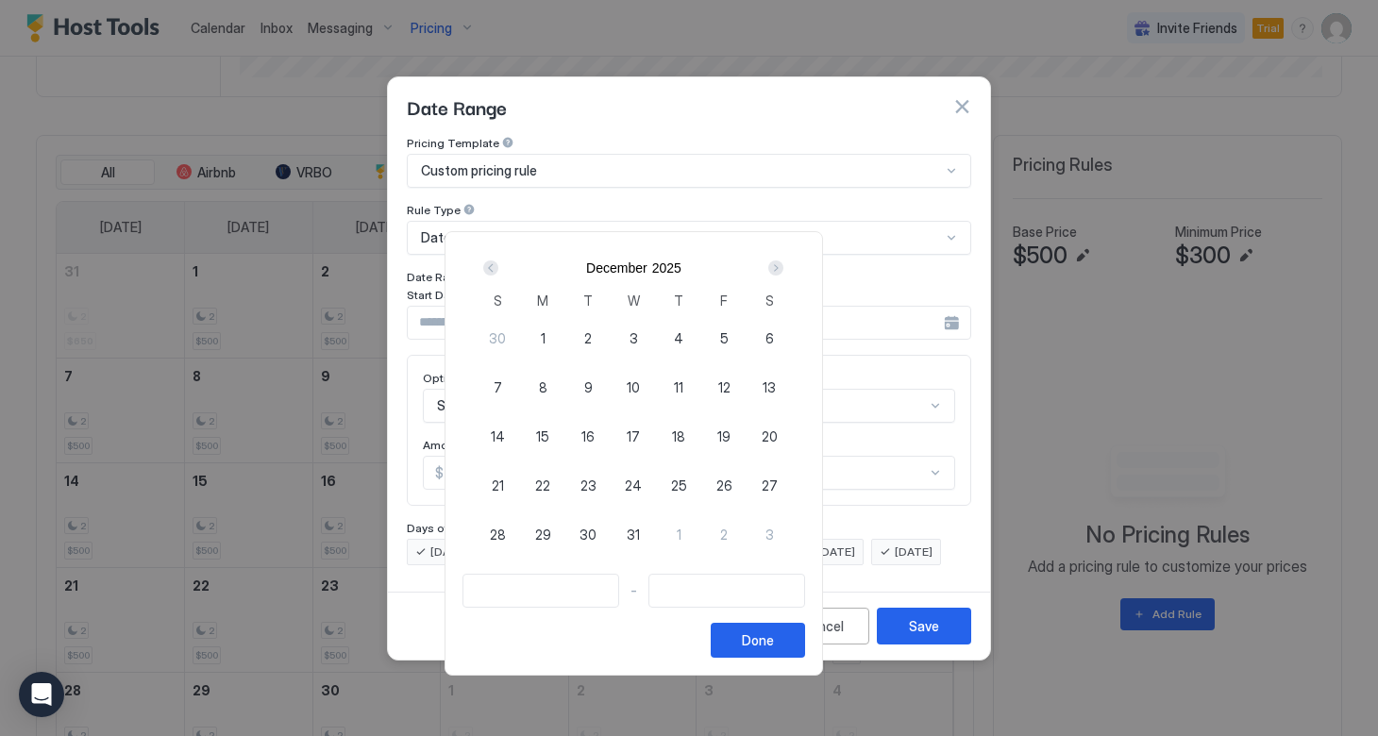
click at [783, 272] on div "Next" at bounding box center [775, 267] width 15 height 15
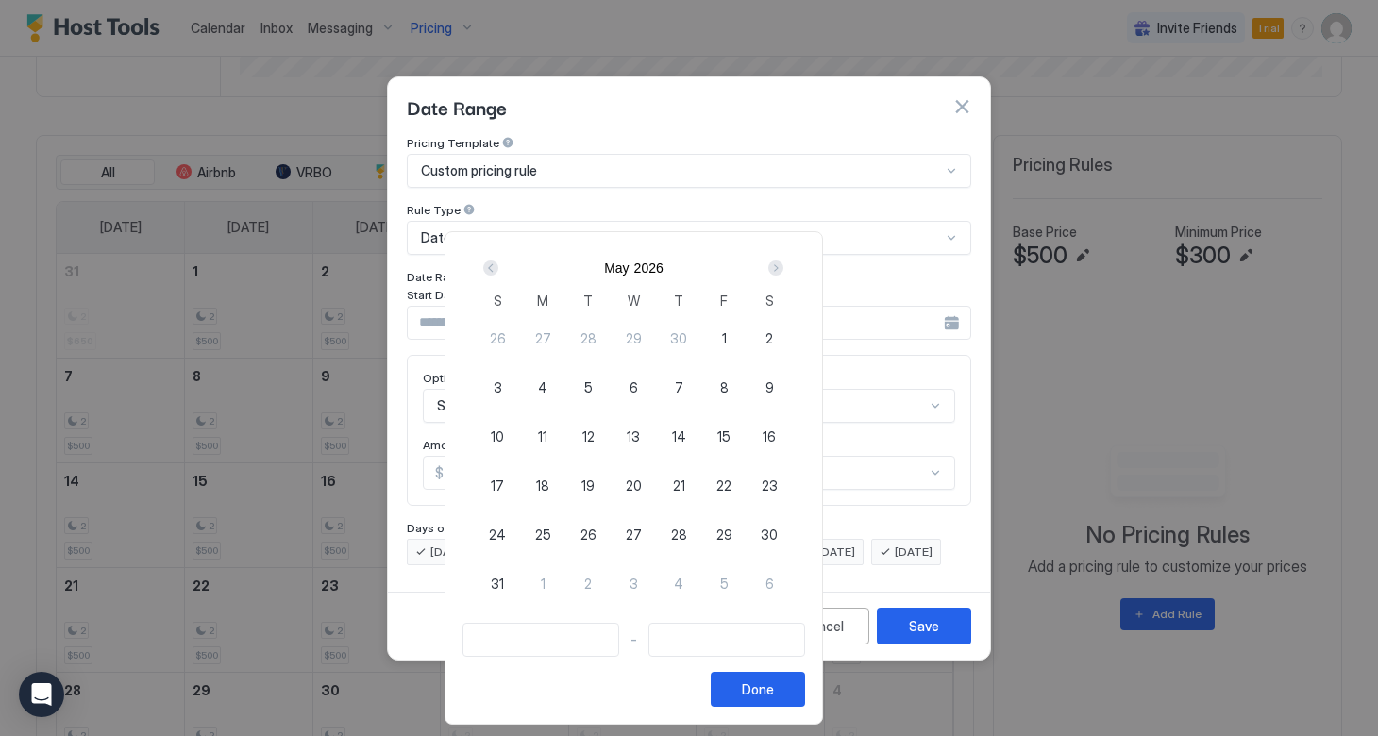
click at [783, 272] on div "Next" at bounding box center [775, 267] width 15 height 15
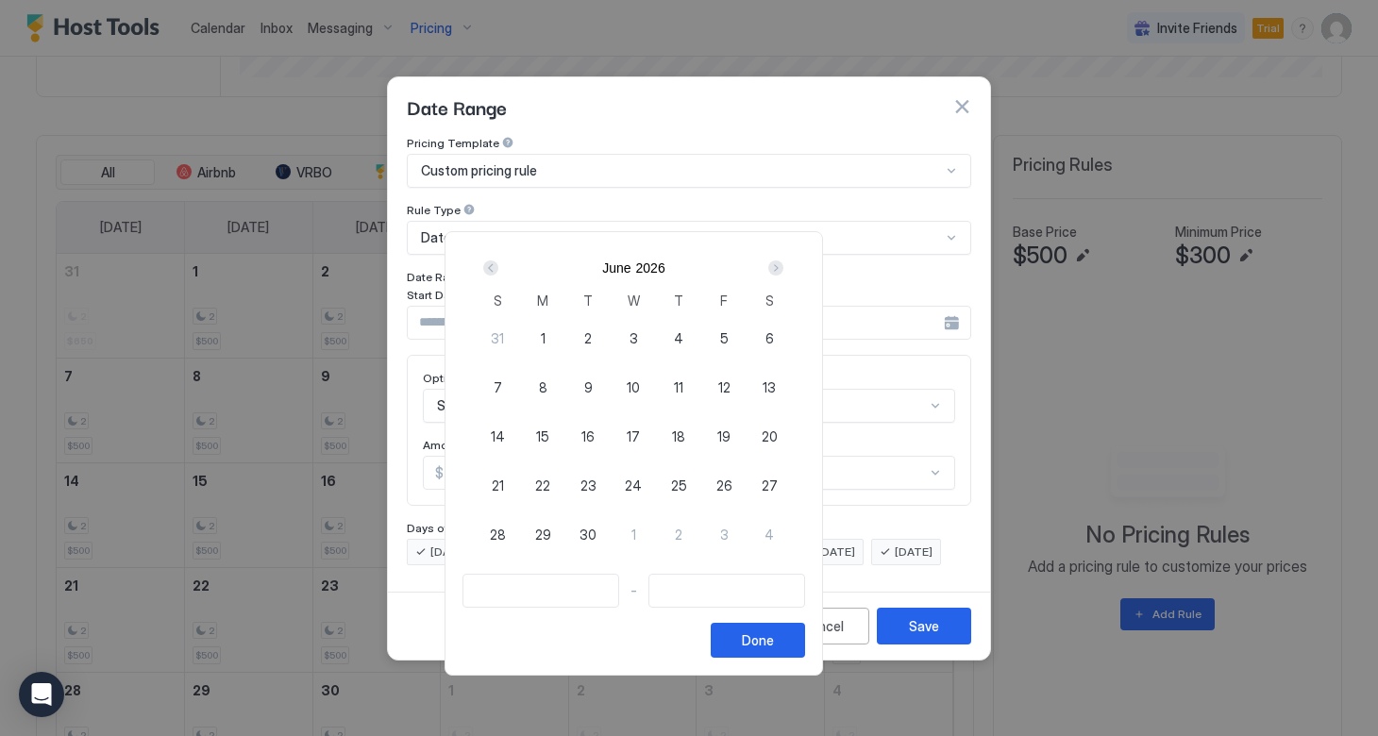
click at [545, 338] on span "1" at bounding box center [543, 338] width 5 height 20
click at [783, 265] on div "Next" at bounding box center [775, 267] width 15 height 15
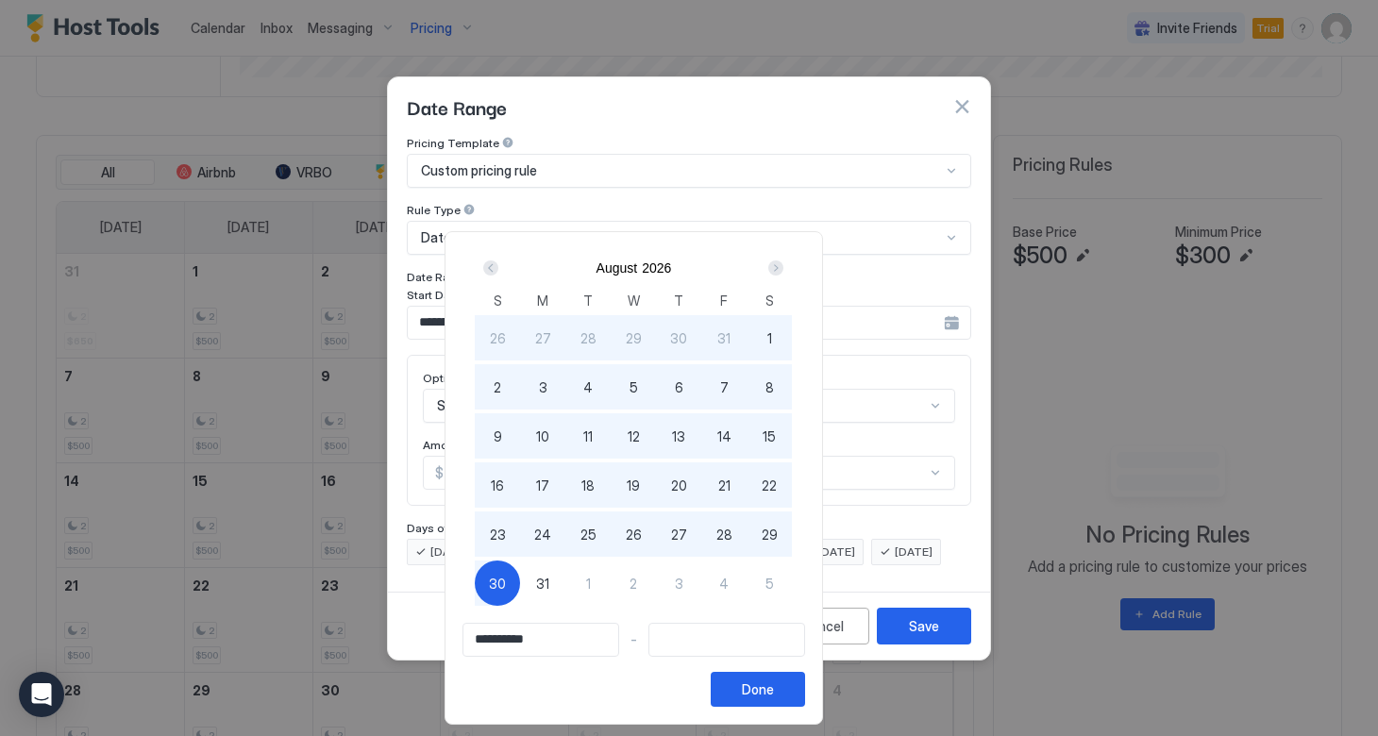
click at [520, 580] on div "30" at bounding box center [497, 583] width 45 height 45
click at [805, 686] on button "Done" at bounding box center [758, 689] width 94 height 35
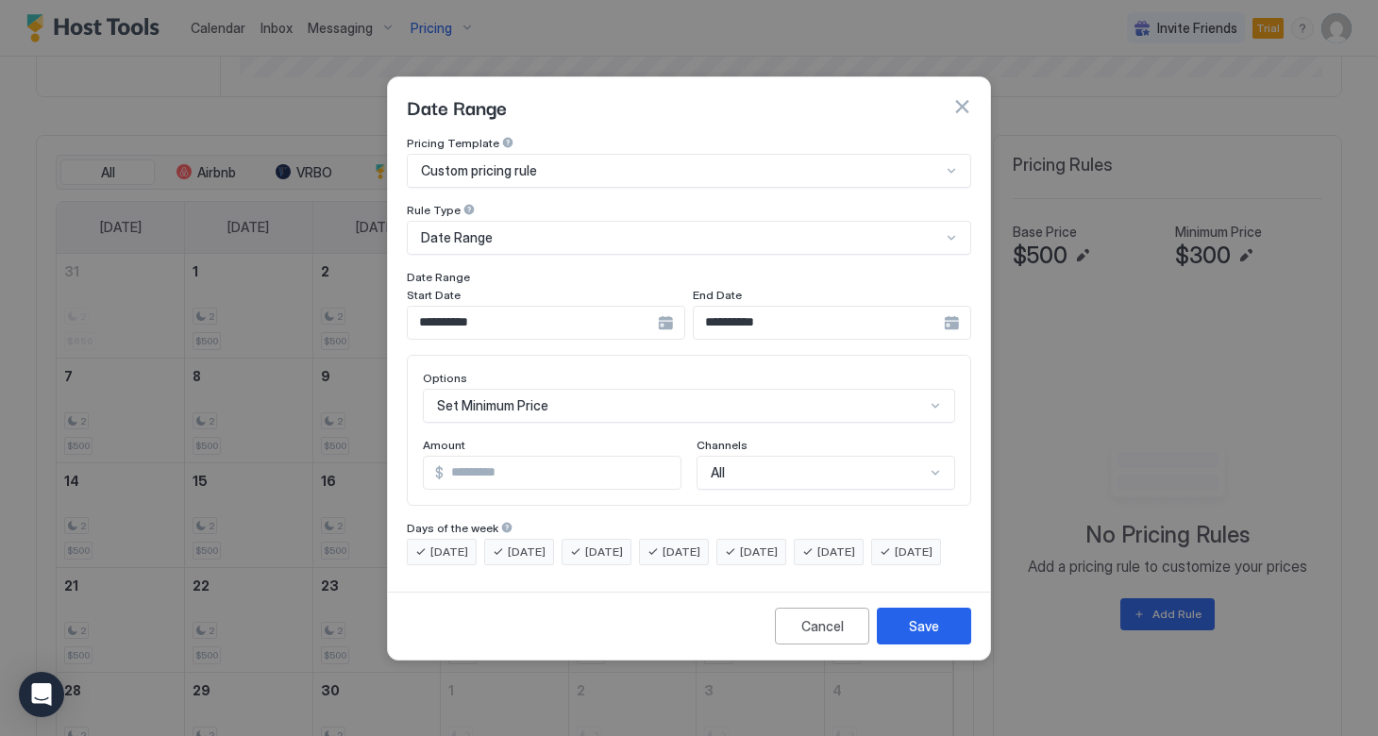
click at [578, 396] on div "Set Minimum Price" at bounding box center [689, 406] width 532 height 34
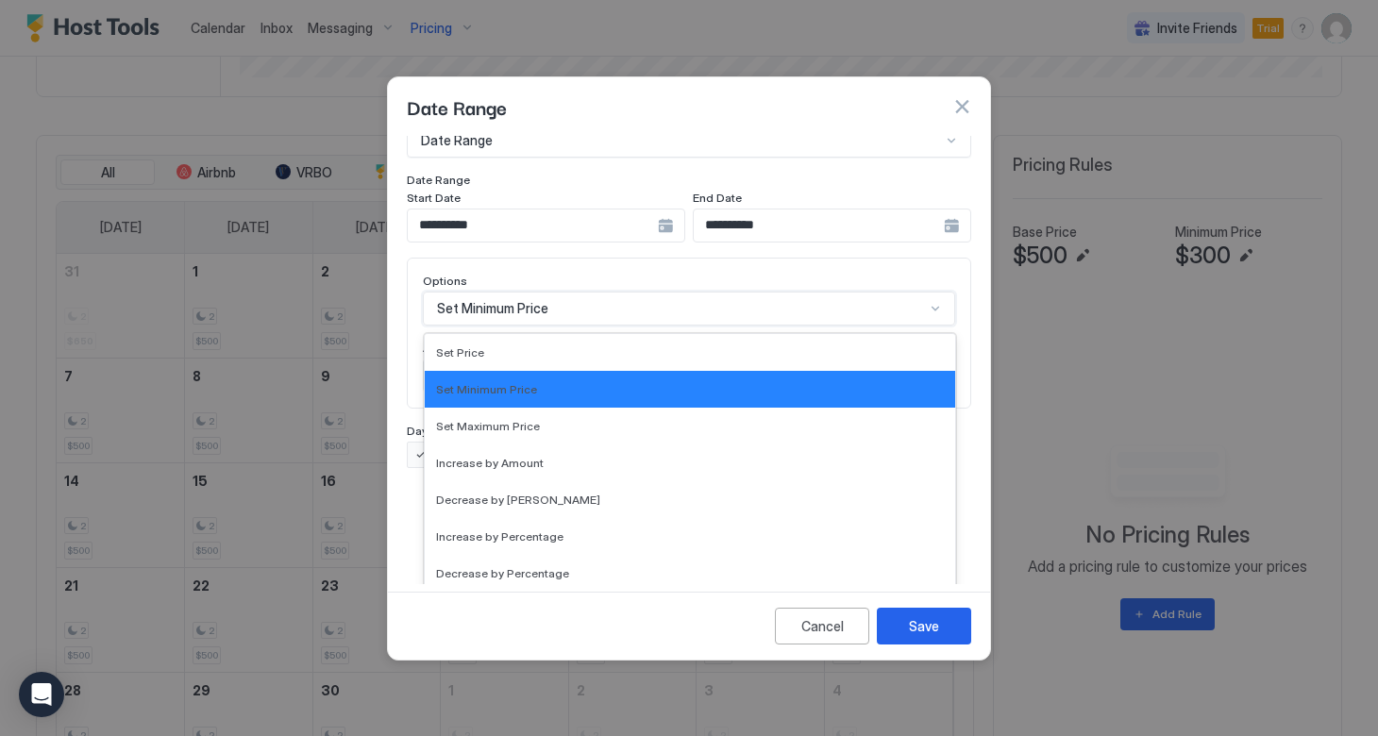
scroll to position [0, 0]
click at [482, 345] on div "Set Price" at bounding box center [690, 352] width 508 height 14
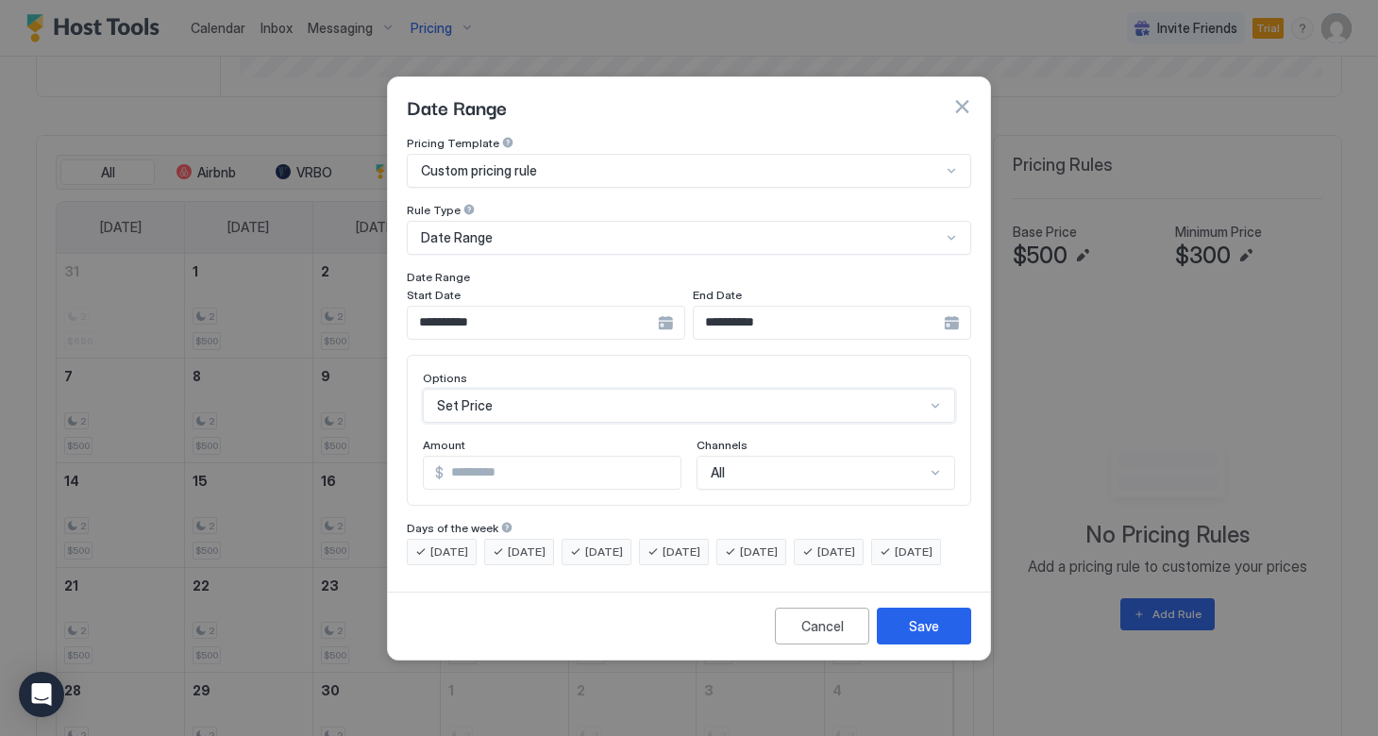
click at [695, 544] on span "[DATE]" at bounding box center [681, 552] width 38 height 17
click at [623, 544] on span "[DATE]" at bounding box center [604, 552] width 38 height 17
click at [527, 544] on span "[DATE]" at bounding box center [527, 552] width 38 height 17
click at [446, 544] on span "[DATE]" at bounding box center [449, 552] width 38 height 17
click at [700, 544] on span "[DATE]" at bounding box center [681, 552] width 38 height 17
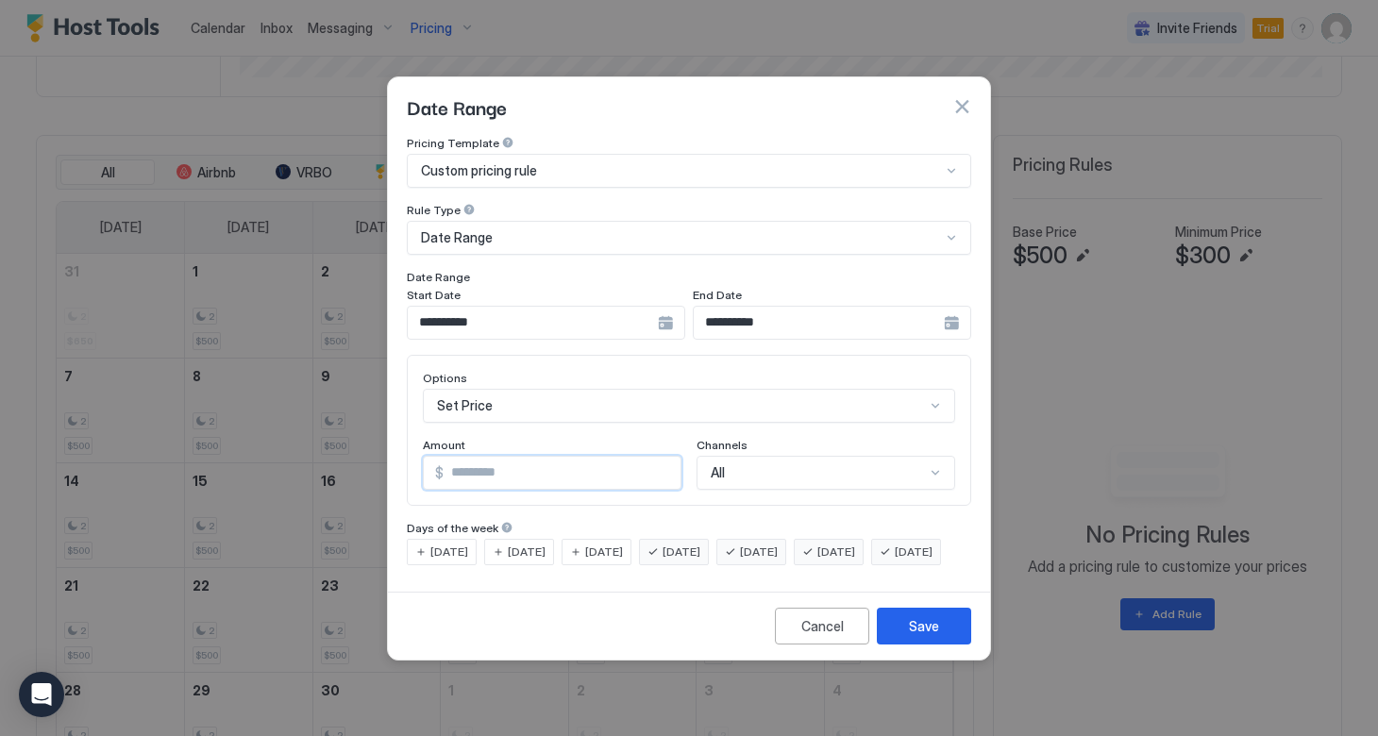
drag, startPoint x: 561, startPoint y: 459, endPoint x: 400, endPoint y: 457, distance: 161.4
click at [400, 457] on div "**********" at bounding box center [689, 360] width 602 height 448
click at [903, 640] on button "Save" at bounding box center [924, 626] width 94 height 37
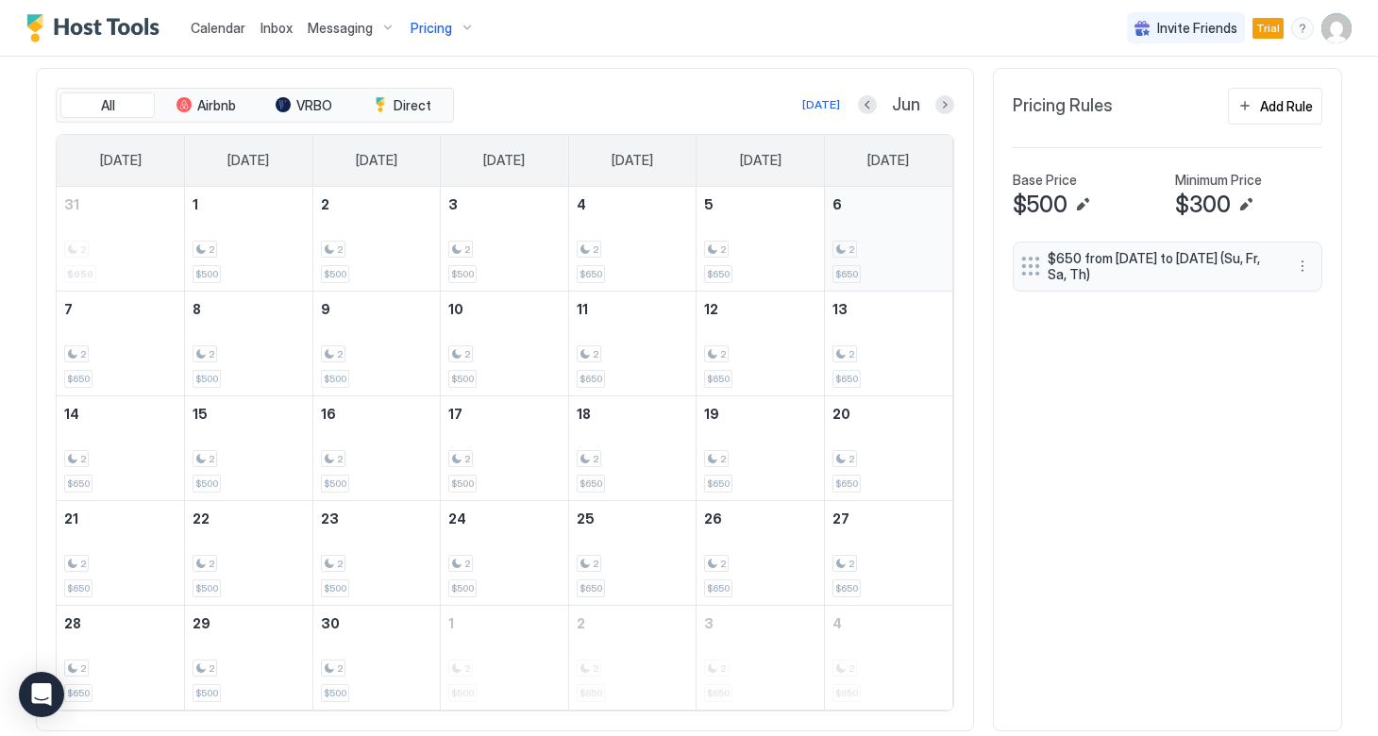
scroll to position [623, 0]
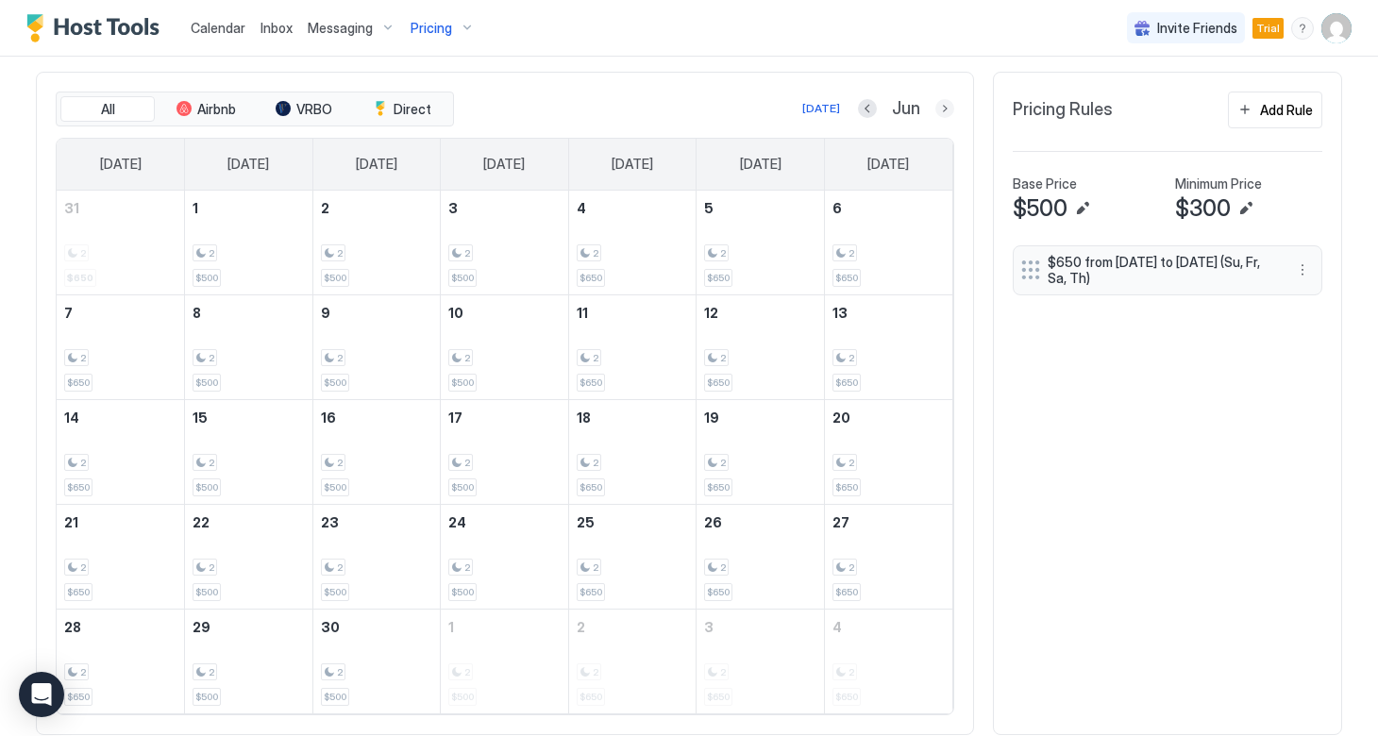
click at [938, 109] on button "Next month" at bounding box center [944, 108] width 19 height 19
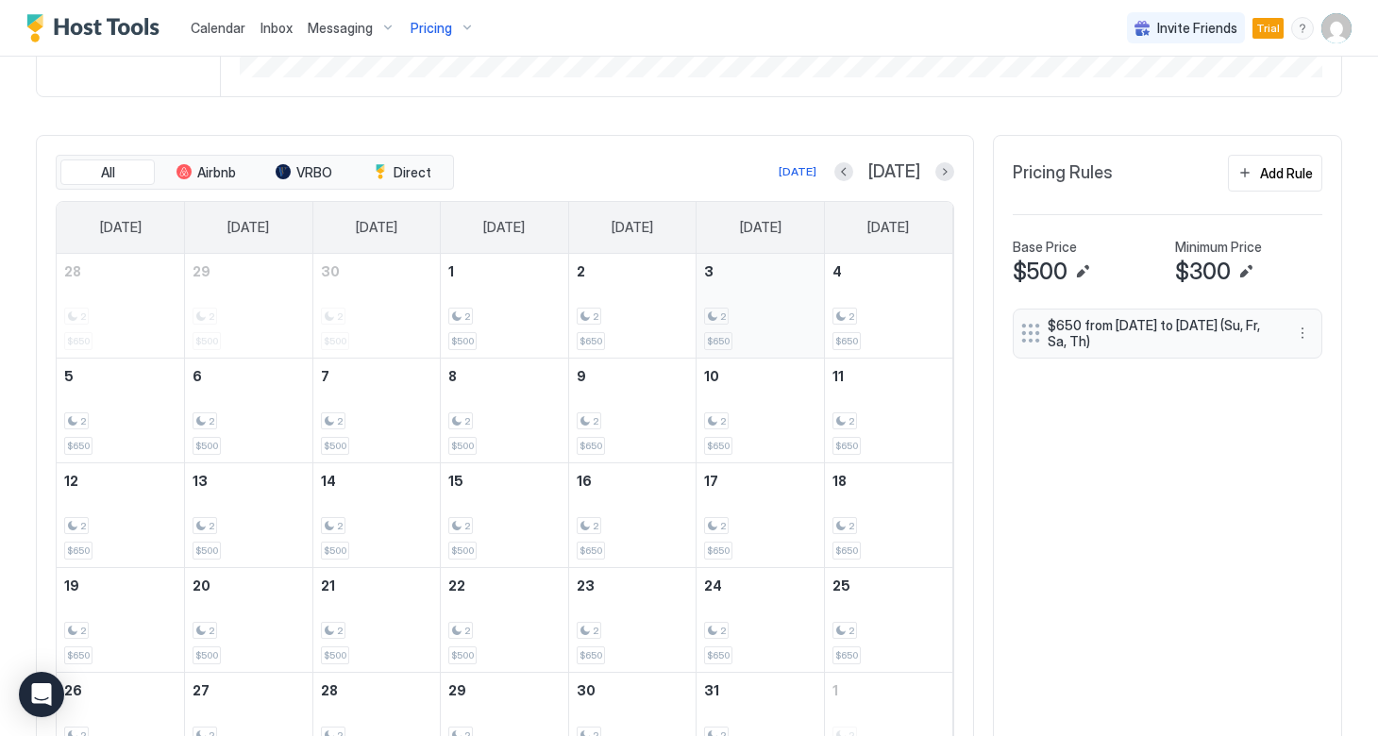
click at [728, 291] on div "2 $650" at bounding box center [760, 305] width 112 height 89
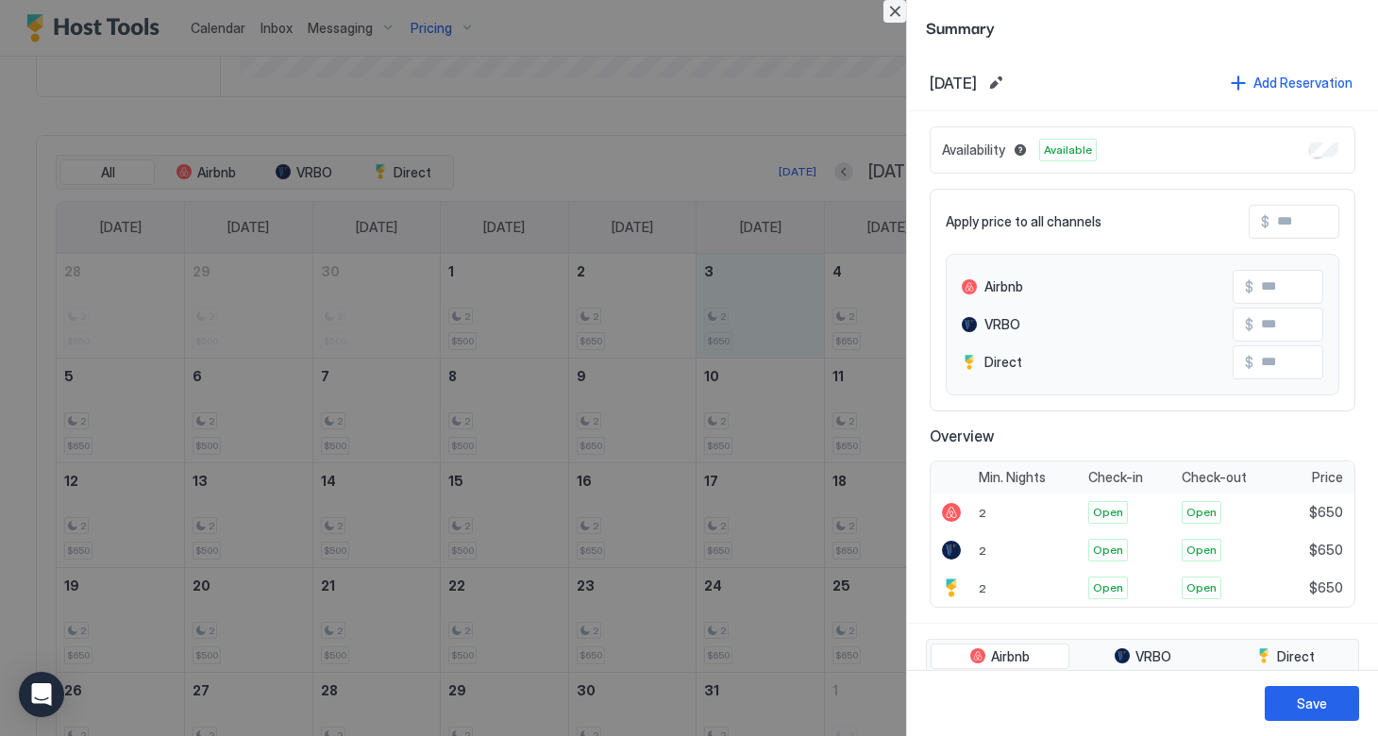
click at [892, 18] on button "Close" at bounding box center [894, 11] width 23 height 23
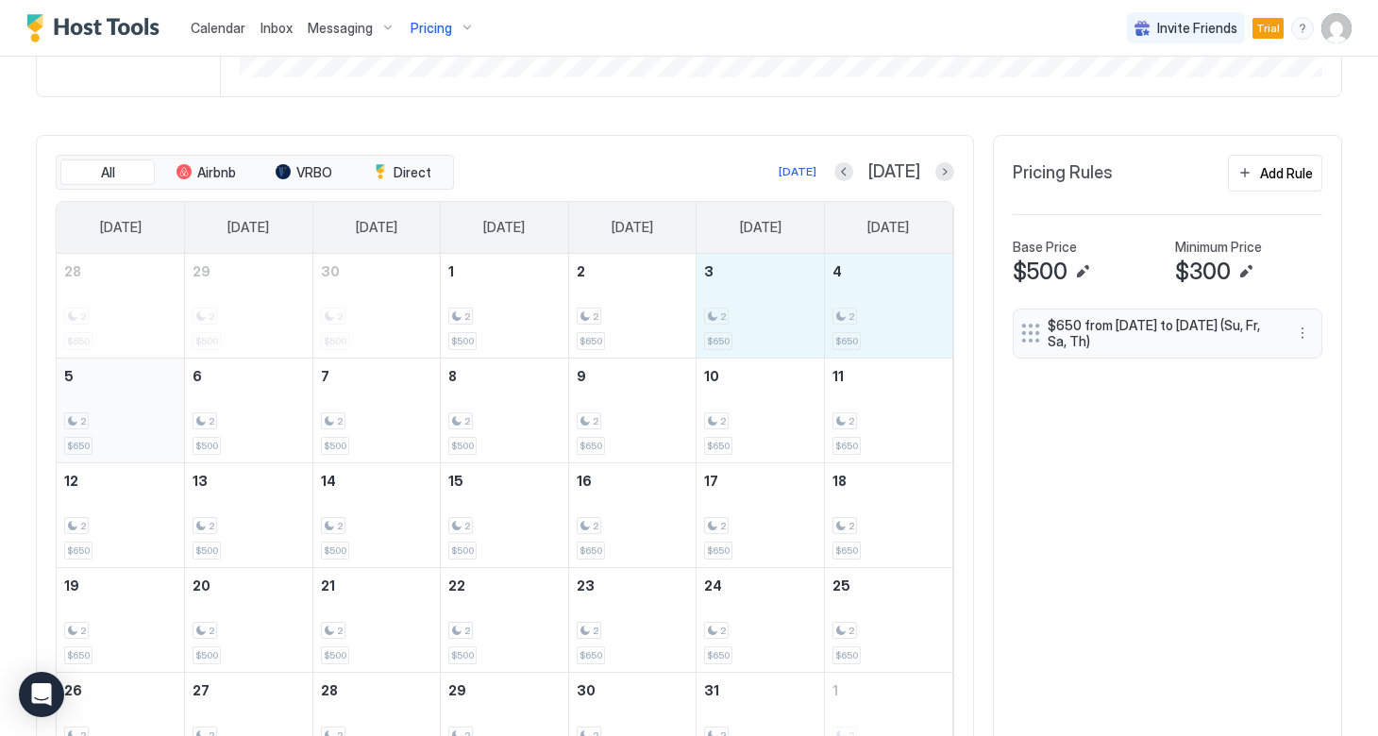
drag, startPoint x: 751, startPoint y: 289, endPoint x: 145, endPoint y: 403, distance: 616.5
click at [145, 403] on tbody "28 2 $650 29 2 $500 30 2 $500 1 2 $500 2 2 $650 3 2 $650 4 2 $650 5 2 $650 6 2 …" at bounding box center [505, 515] width 896 height 523
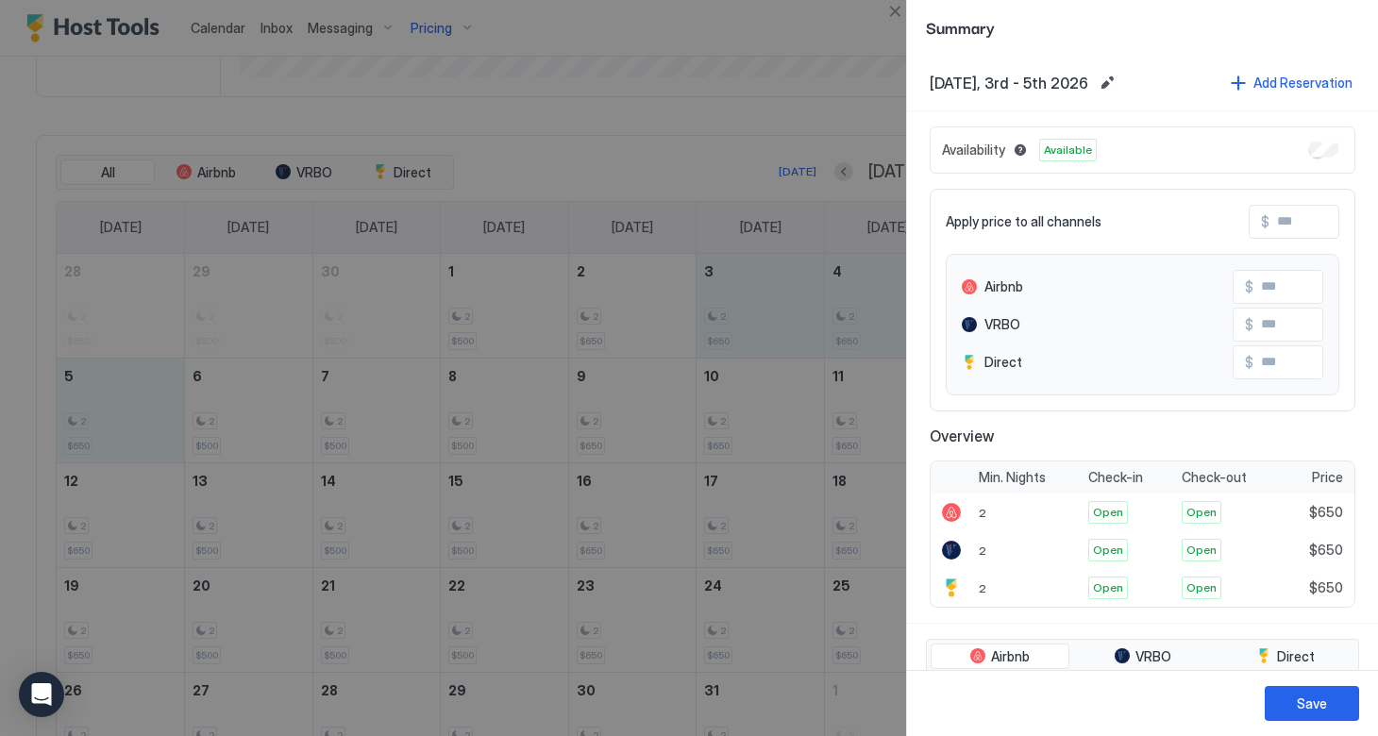
click at [1277, 226] on input "Input Field" at bounding box center [1344, 222] width 151 height 32
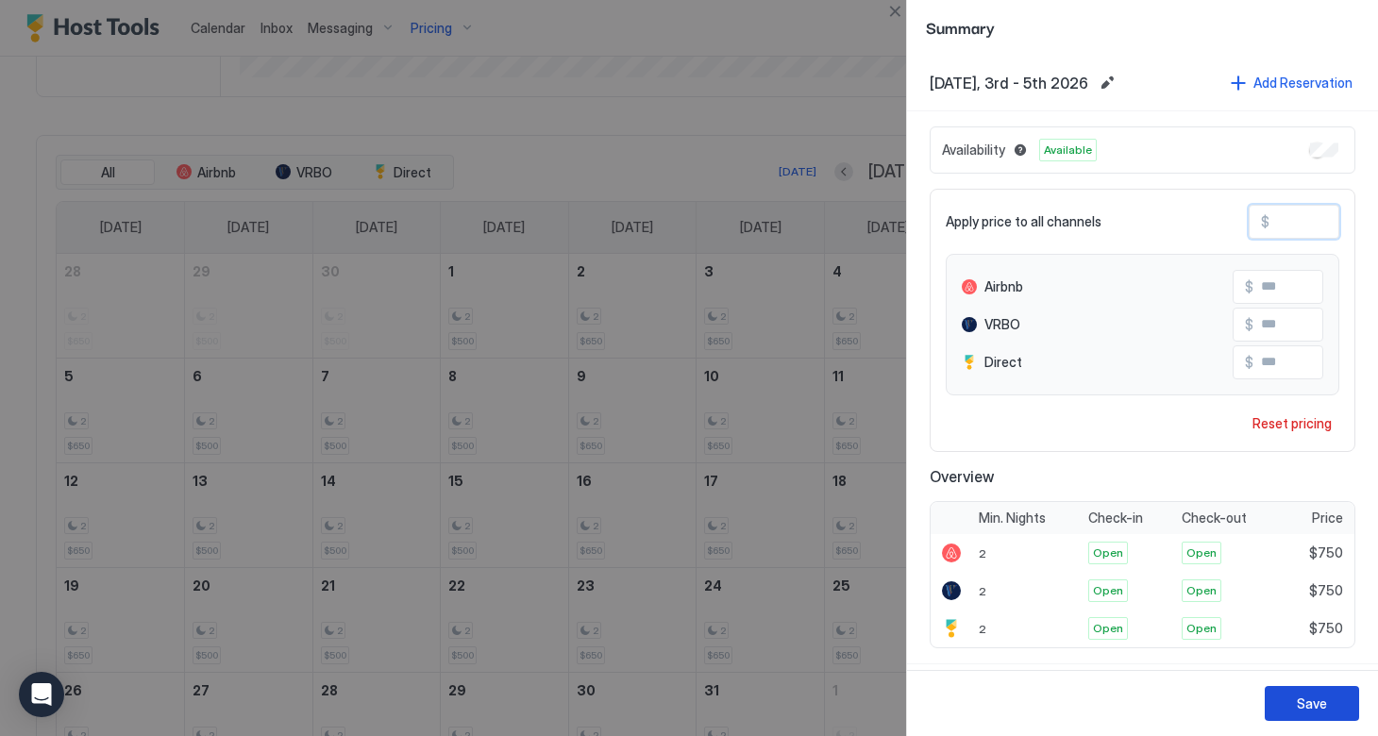
click at [1307, 707] on div "Save" at bounding box center [1312, 704] width 30 height 20
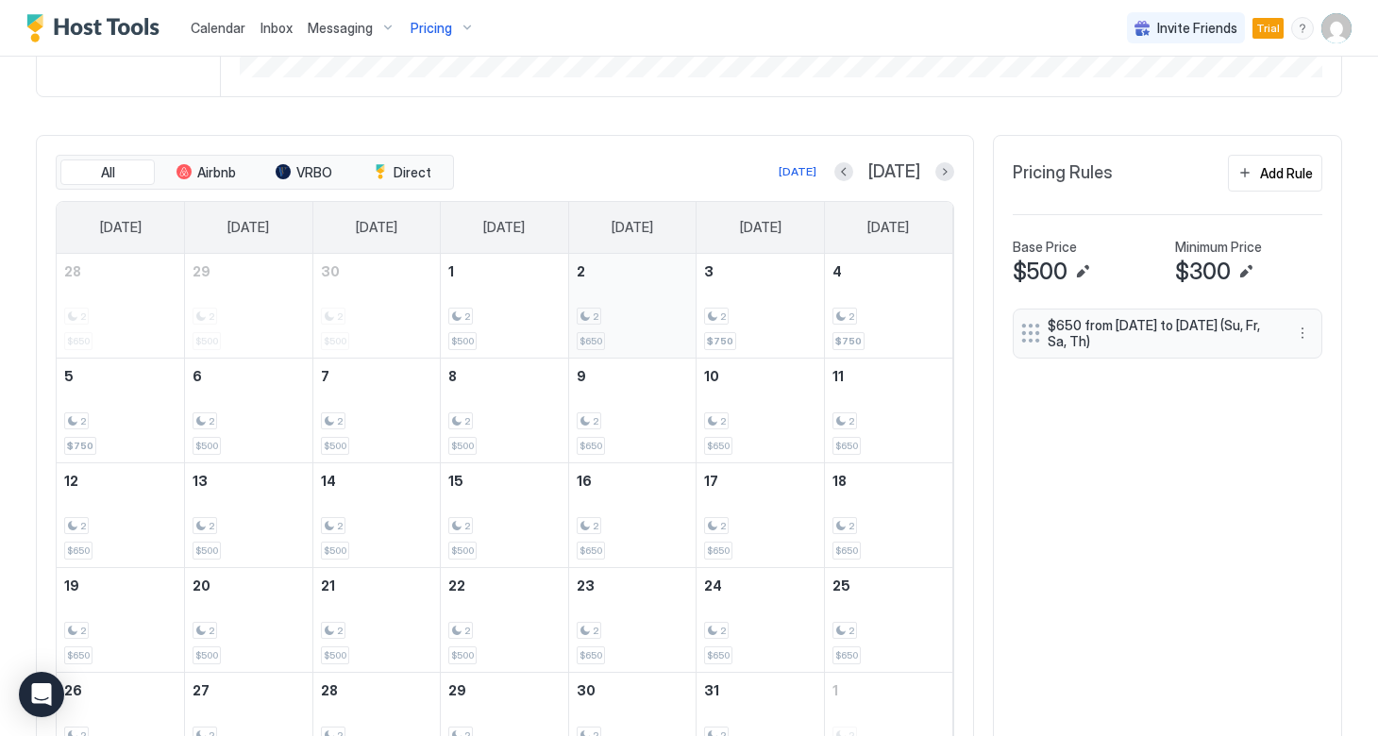
click at [622, 325] on div "2 $650" at bounding box center [633, 305] width 112 height 89
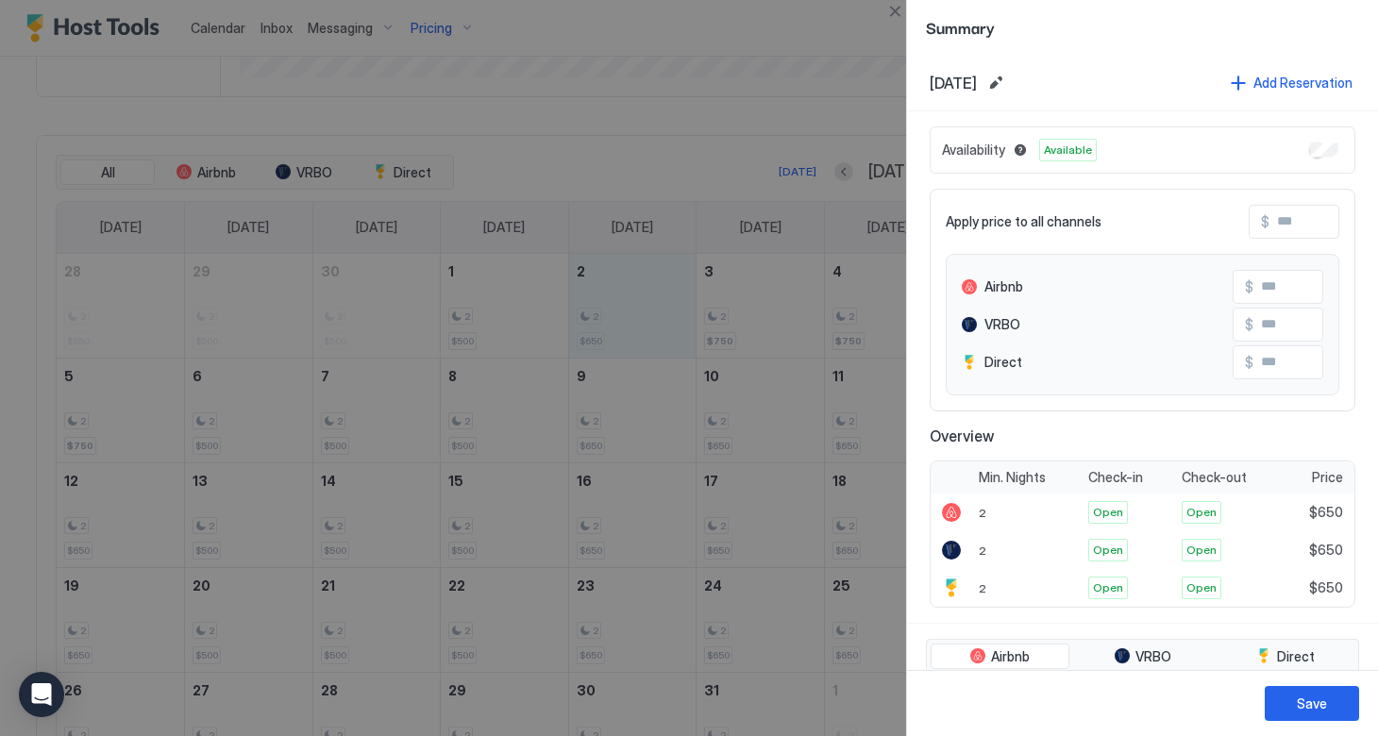
click at [1273, 224] on input "Input Field" at bounding box center [1344, 222] width 151 height 32
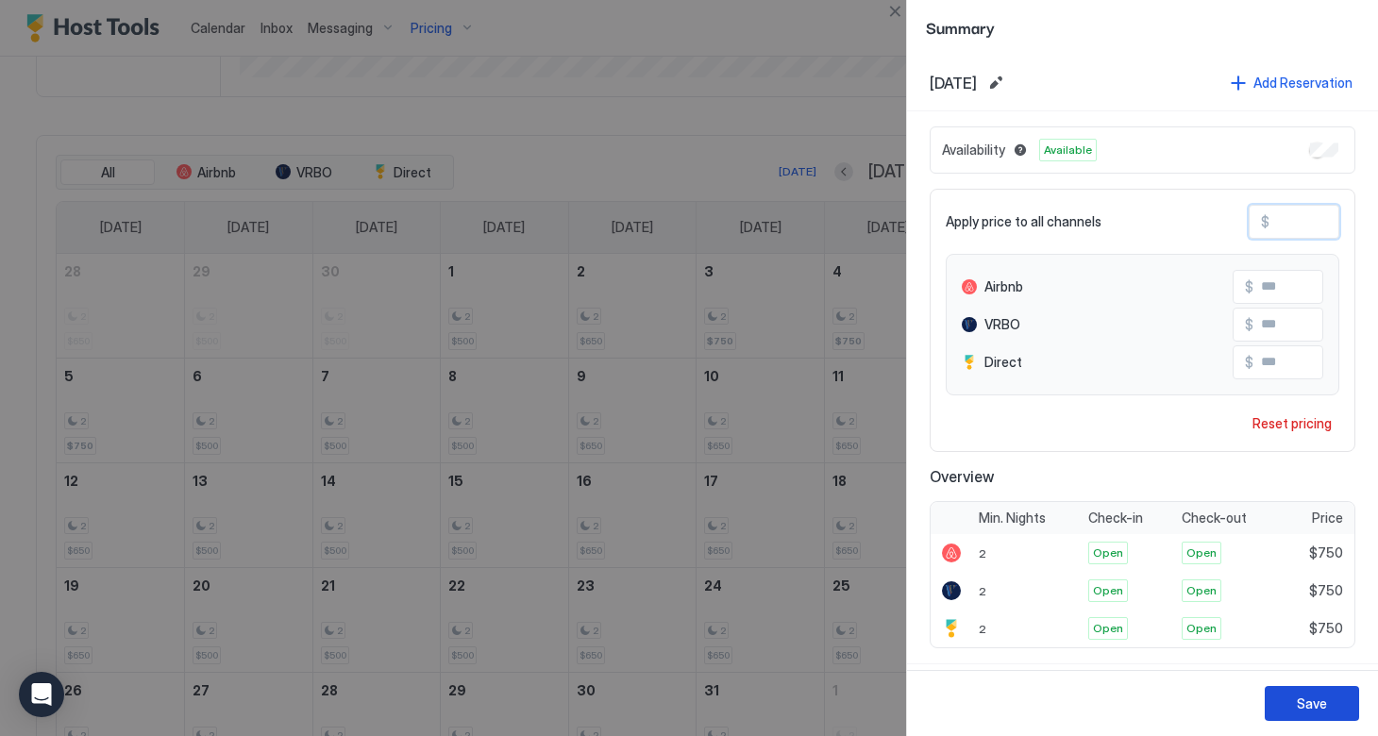
click at [1291, 711] on button "Save" at bounding box center [1311, 703] width 94 height 35
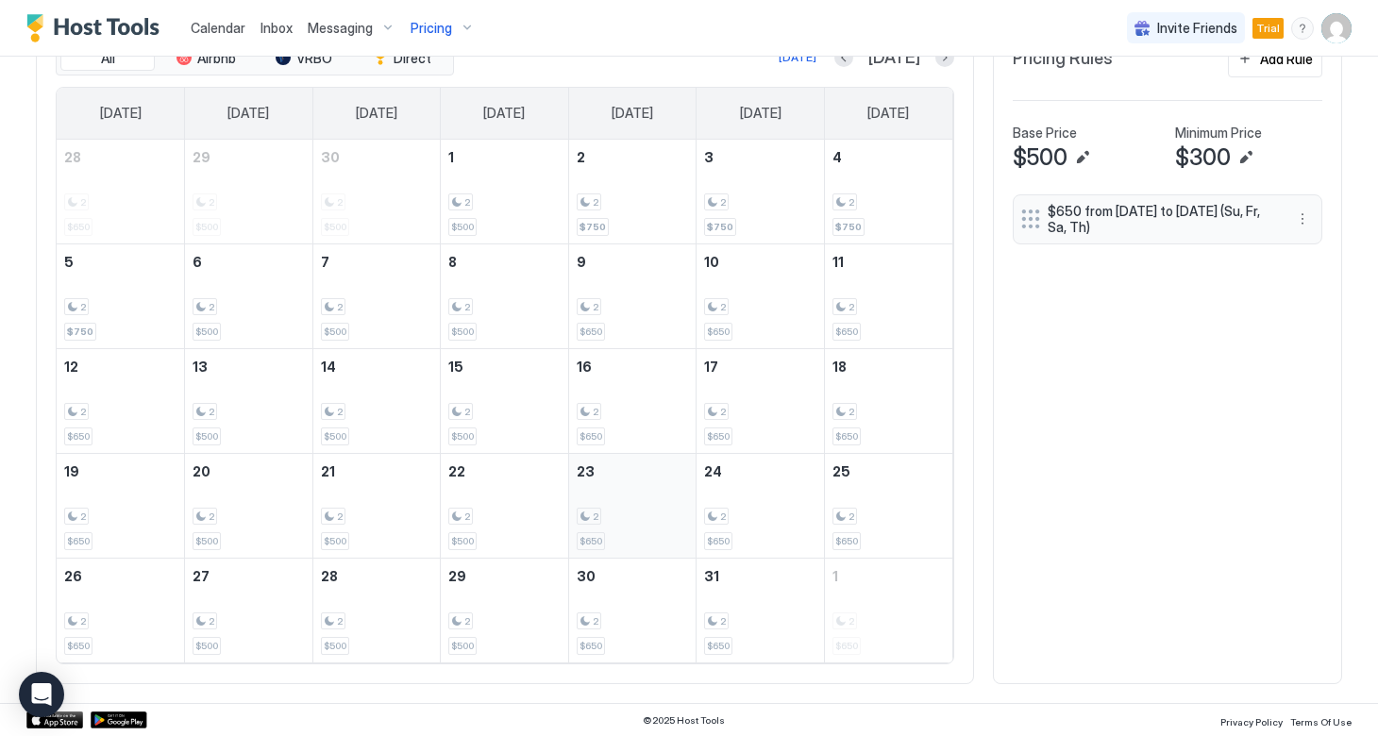
scroll to position [673, 0]
click at [945, 62] on button "Next month" at bounding box center [944, 58] width 19 height 19
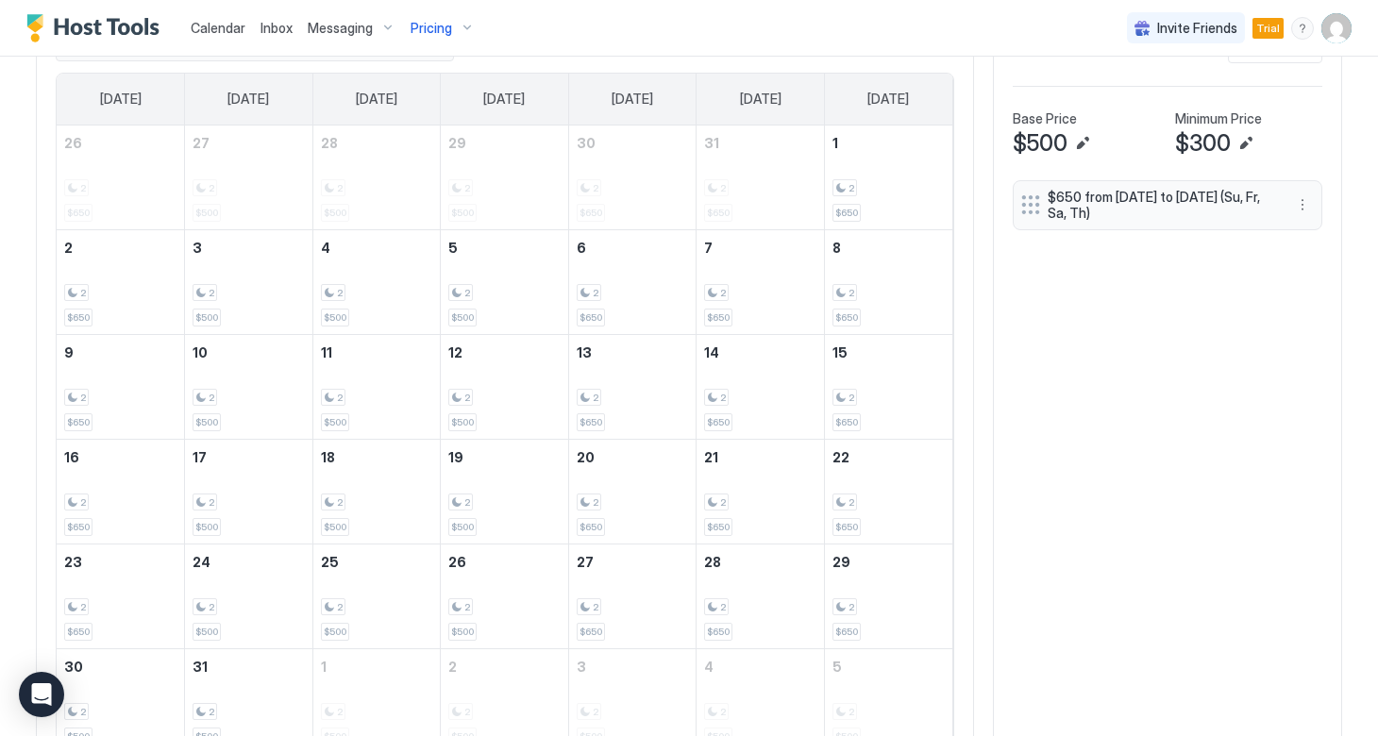
scroll to position [638, 0]
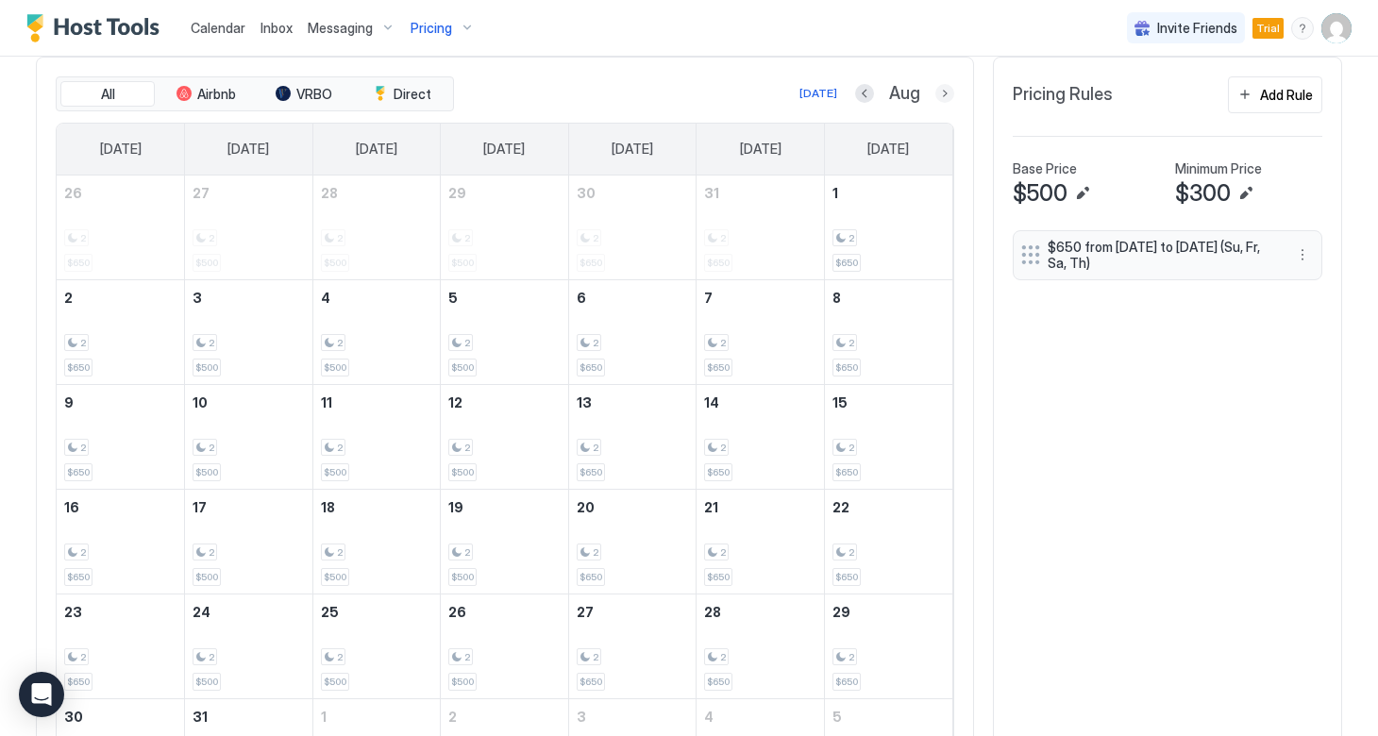
click at [936, 89] on button "Next month" at bounding box center [944, 93] width 19 height 19
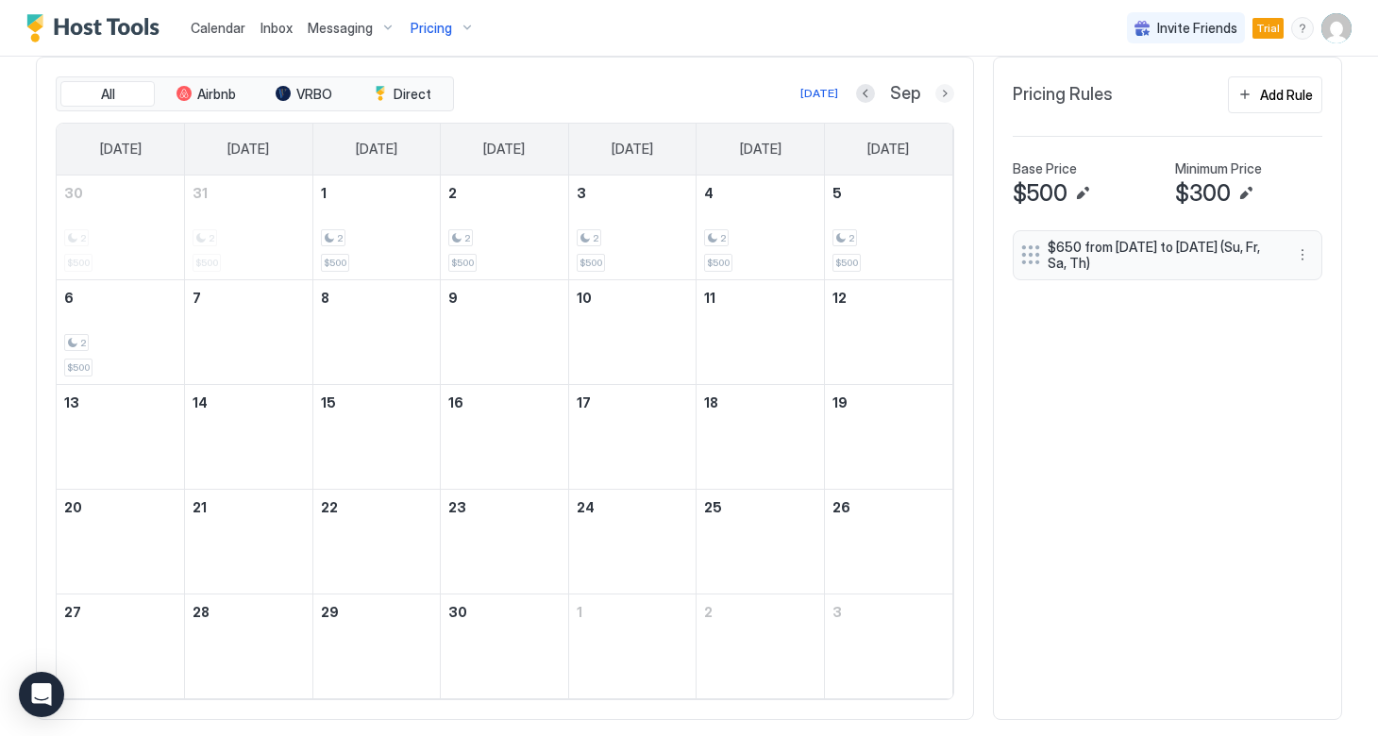
scroll to position [560, 0]
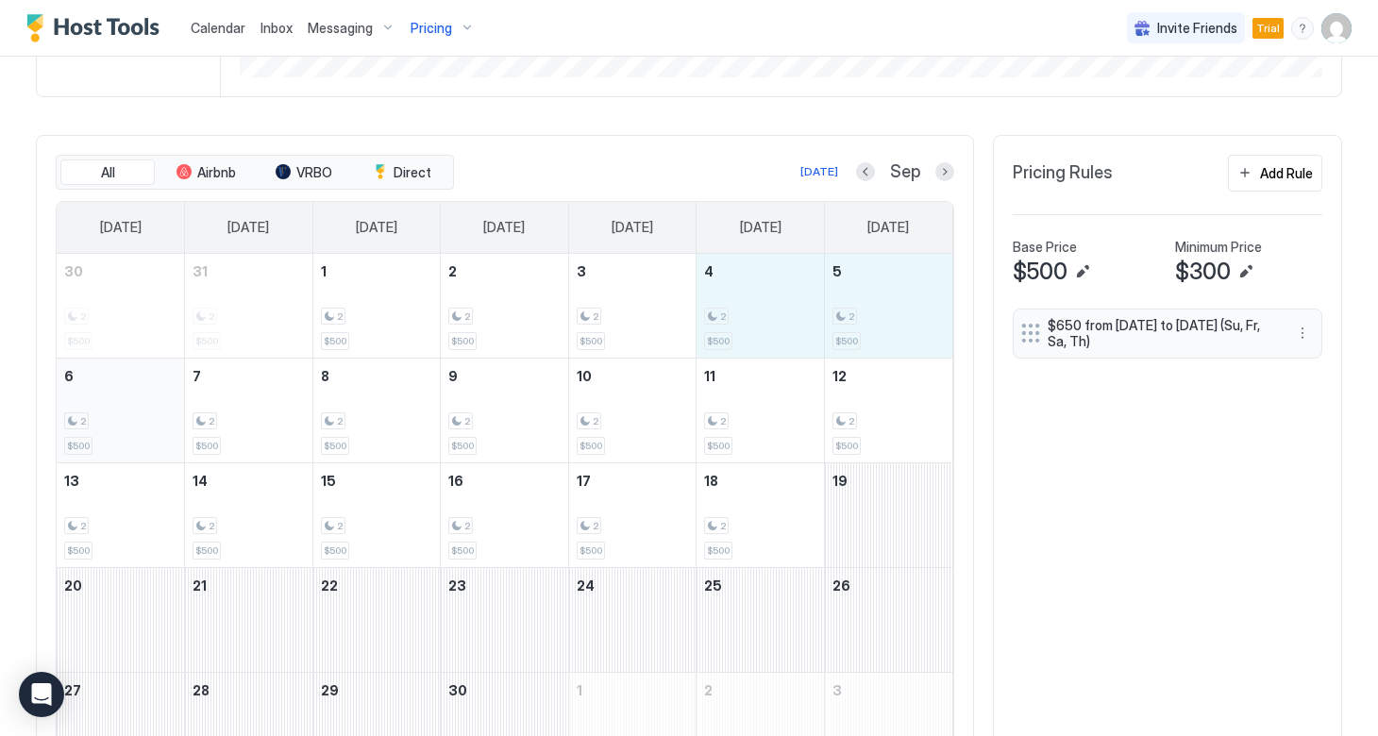
drag, startPoint x: 743, startPoint y: 296, endPoint x: 128, endPoint y: 432, distance: 629.2
click at [128, 432] on tbody "30 2 $500 31 2 $500 1 2 $500 2 2 $500 3 2 $500 4 2 $500 5 2 $500 6 2 $500 7 2 $…" at bounding box center [505, 515] width 896 height 523
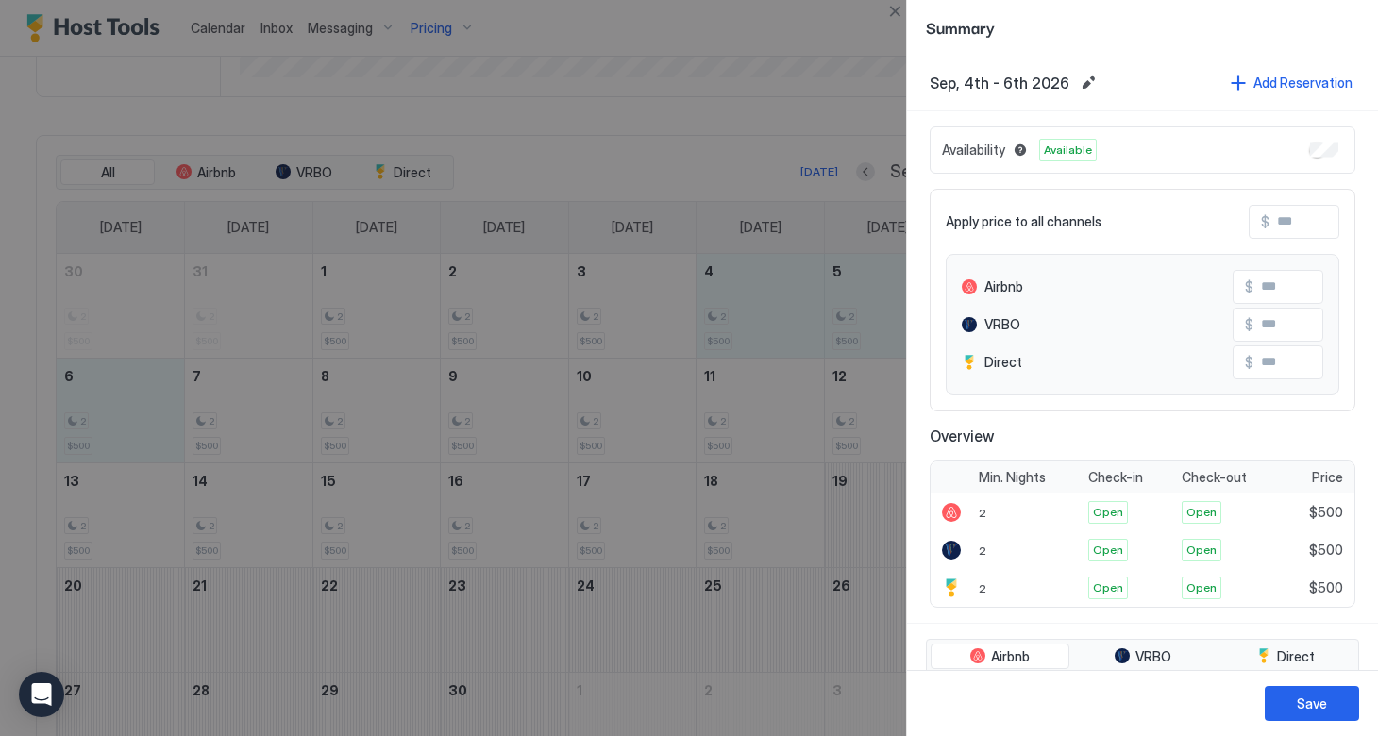
click at [1279, 223] on input "Input Field" at bounding box center [1344, 222] width 151 height 32
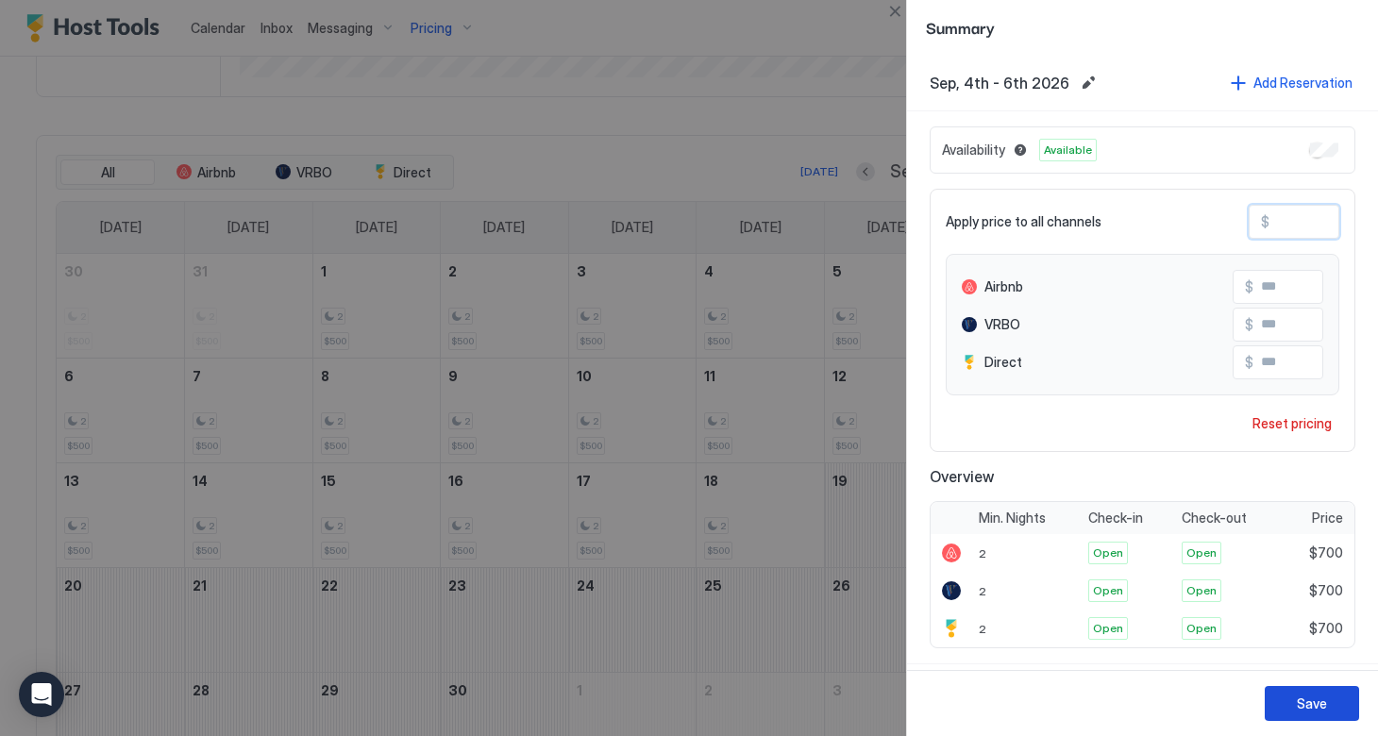
click at [1315, 701] on div "Save" at bounding box center [1312, 704] width 30 height 20
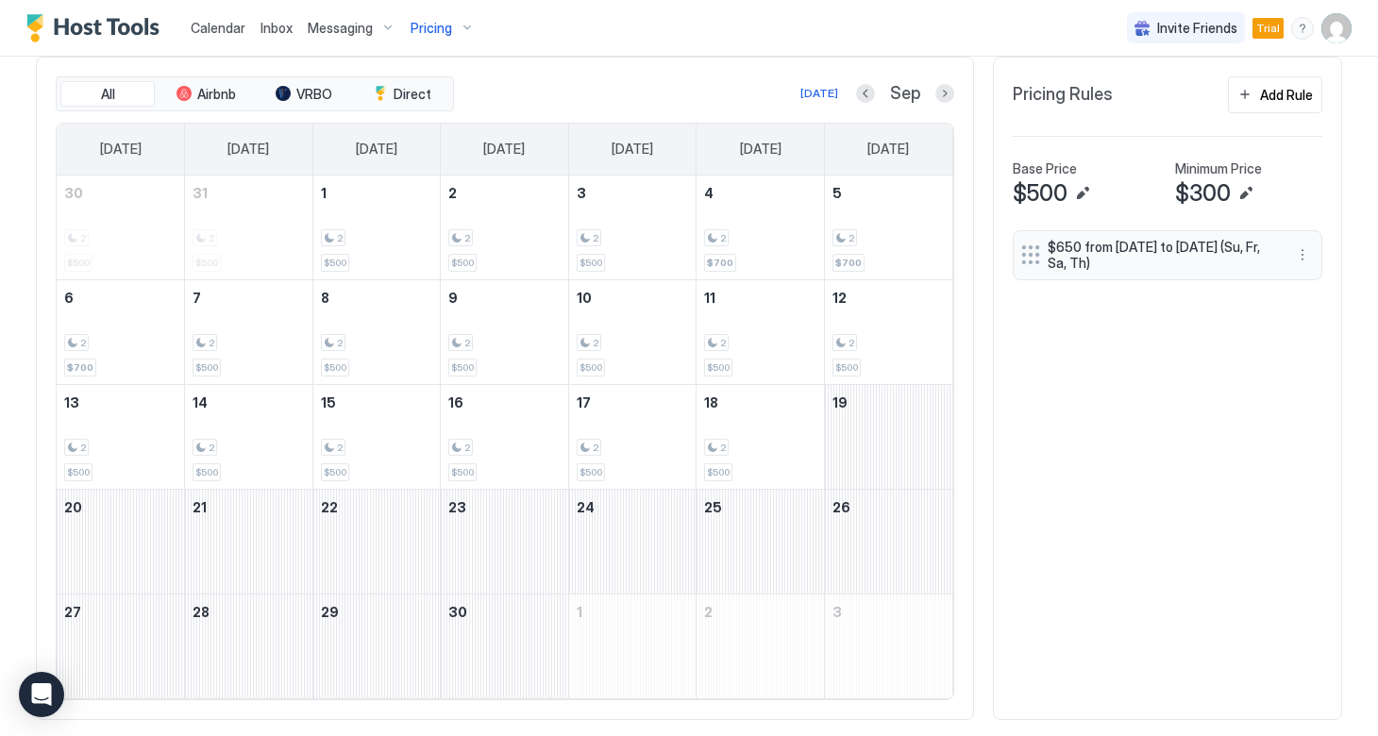
scroll to position [644, 0]
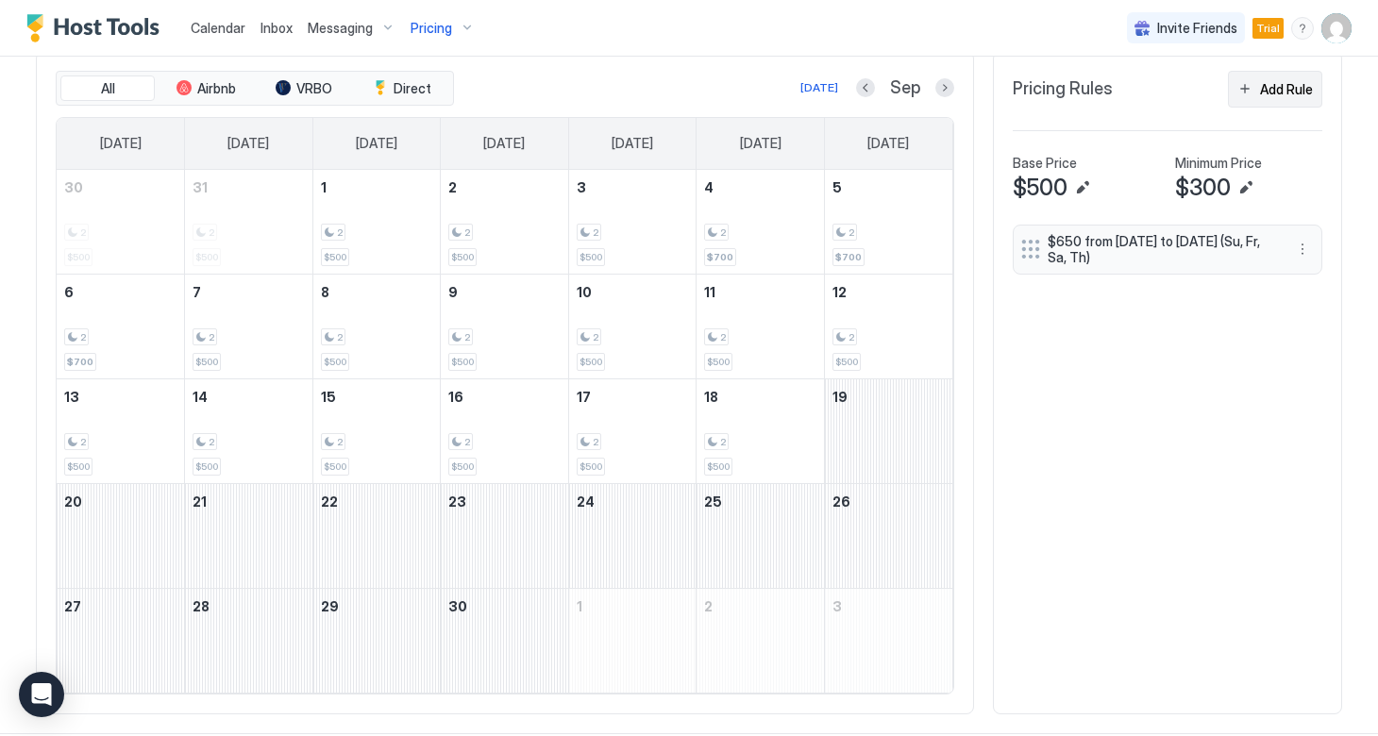
click at [1274, 89] on div "Add Rule" at bounding box center [1286, 89] width 53 height 20
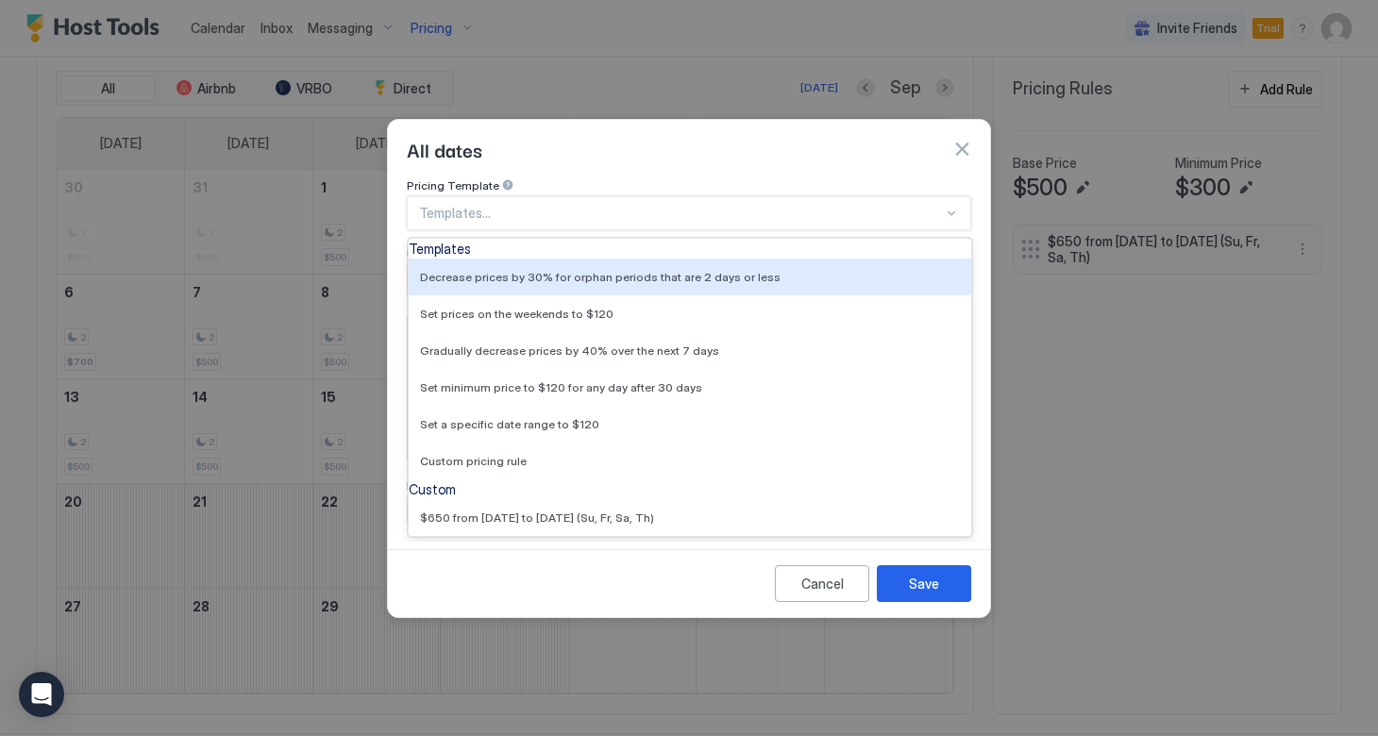
click at [807, 196] on div "Templates..." at bounding box center [689, 213] width 564 height 34
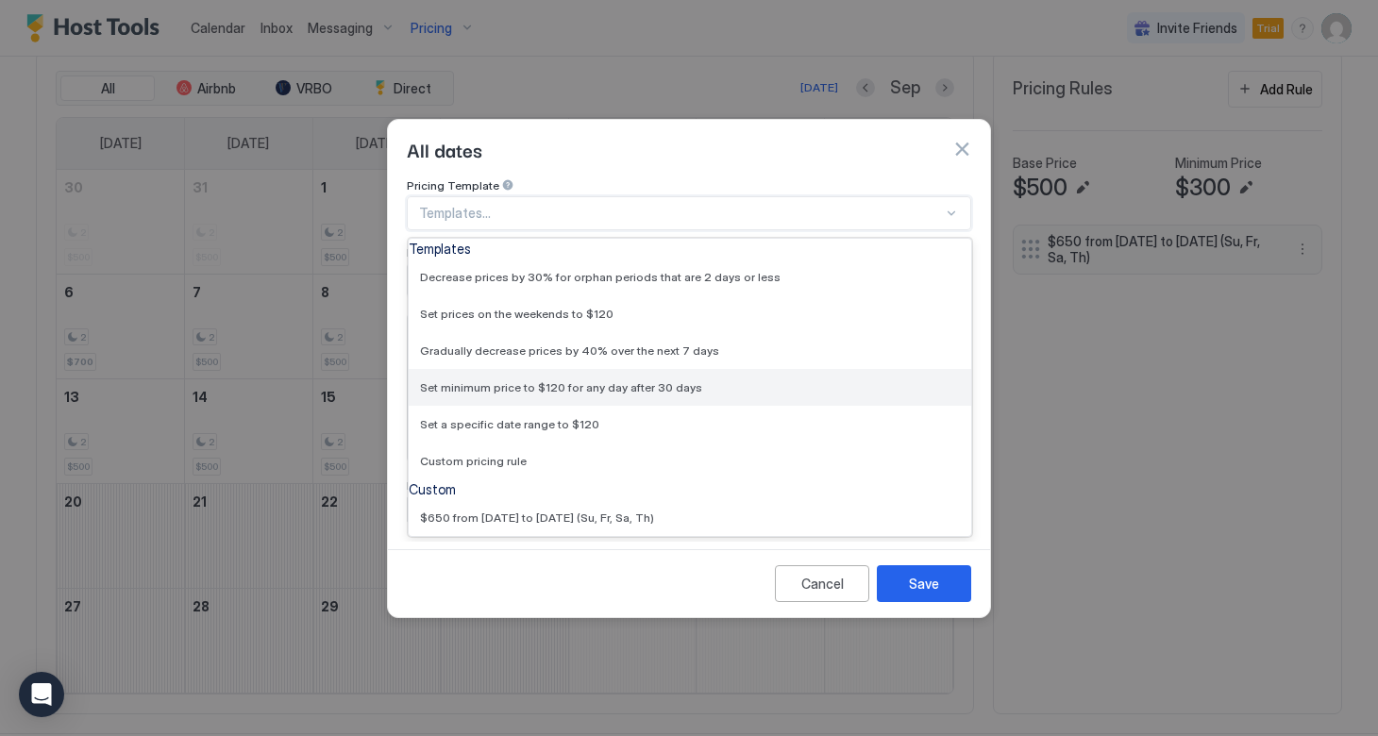
scroll to position [0, 0]
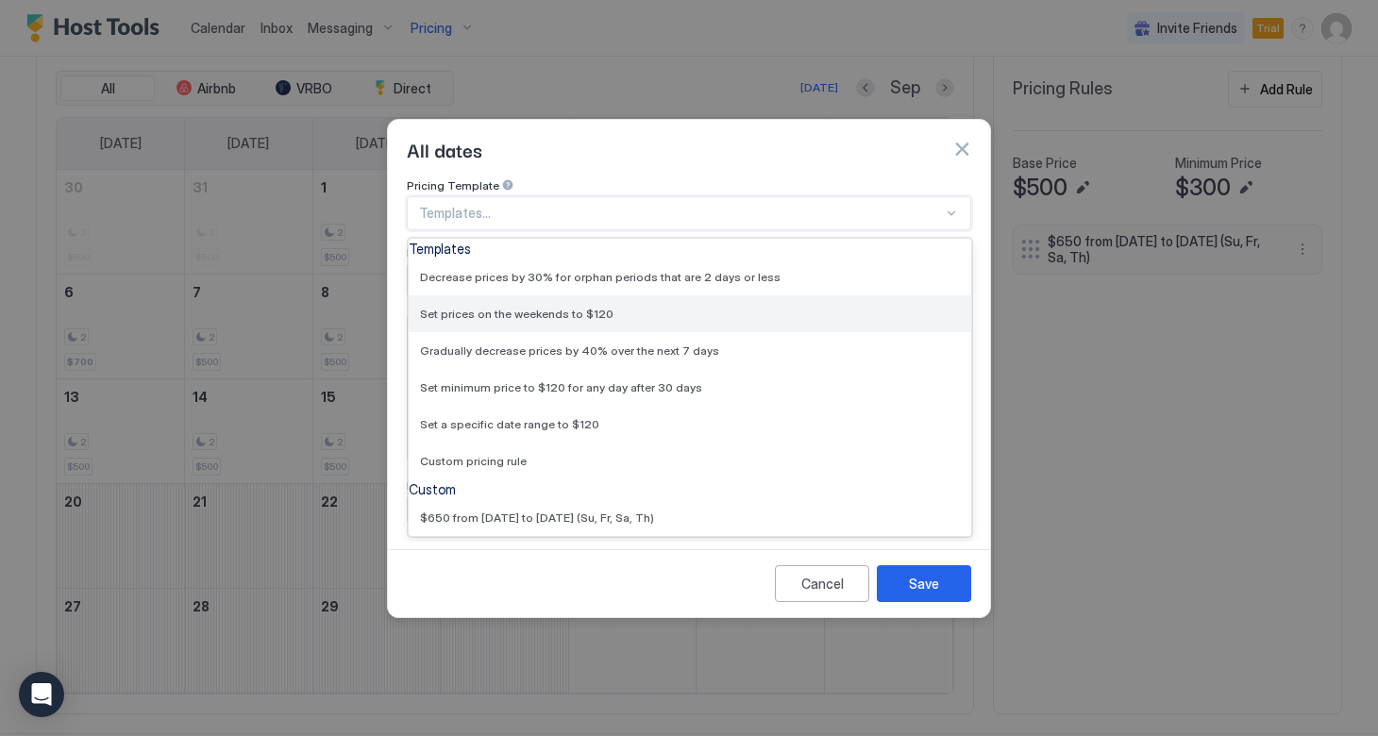
click at [610, 307] on div "Set prices on the weekends to $120" at bounding box center [690, 314] width 540 height 14
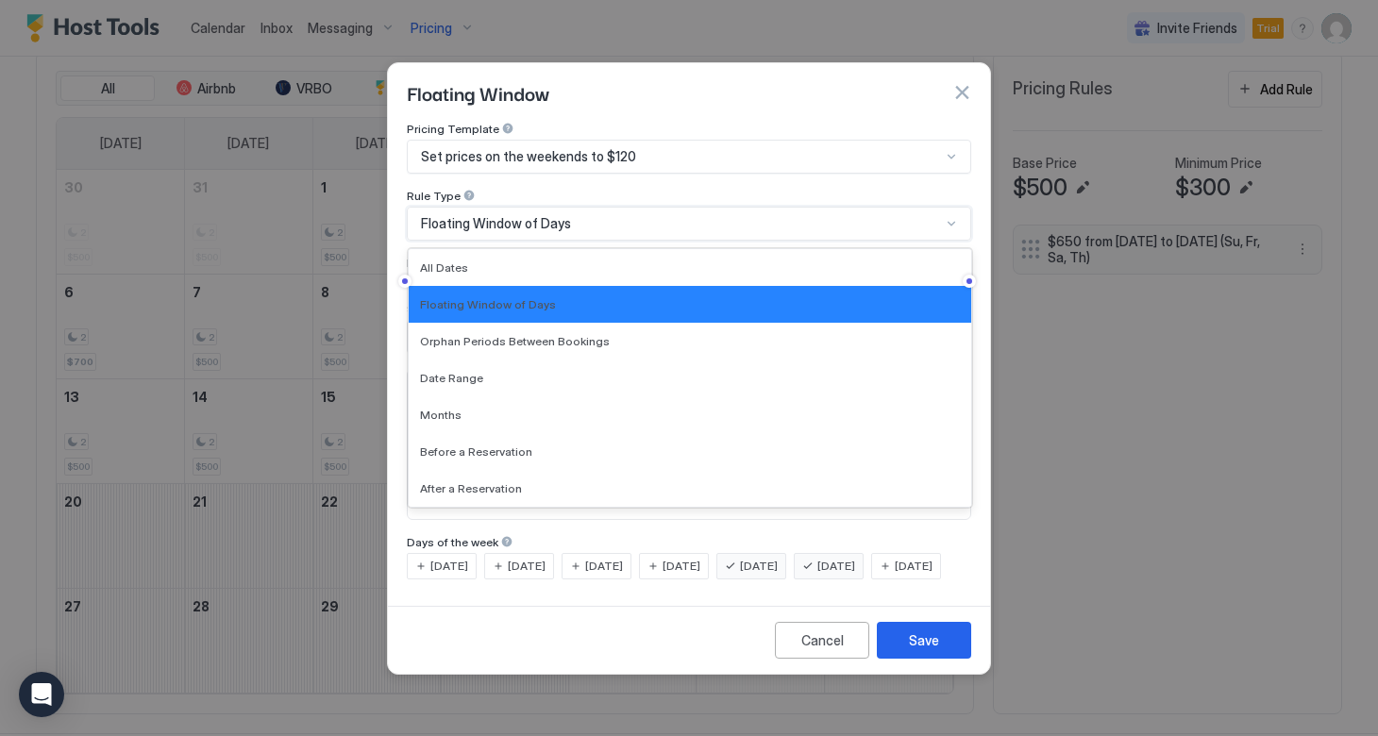
click at [675, 215] on div "Floating Window of Days" at bounding box center [681, 223] width 520 height 17
click at [956, 83] on button "button" at bounding box center [961, 92] width 19 height 19
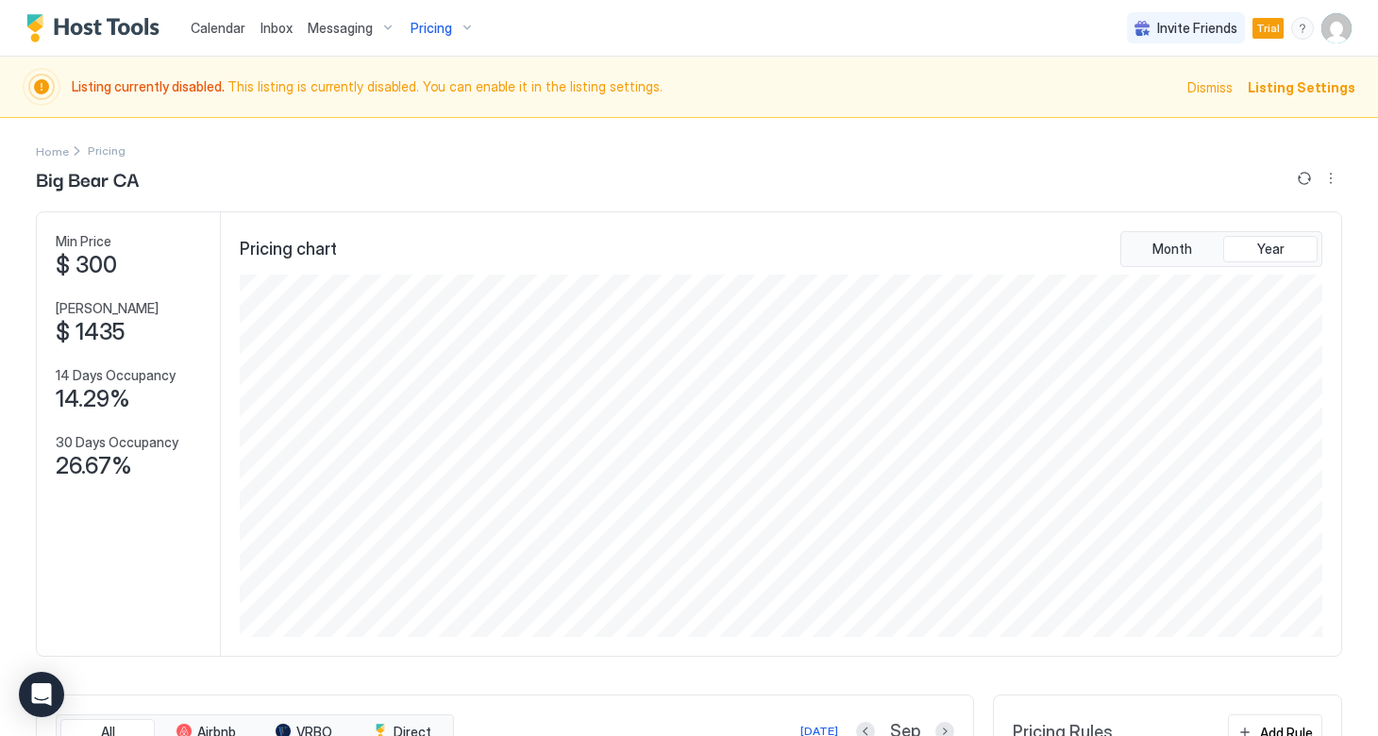
click at [39, 26] on img "Host Tools Logo" at bounding box center [97, 28] width 142 height 28
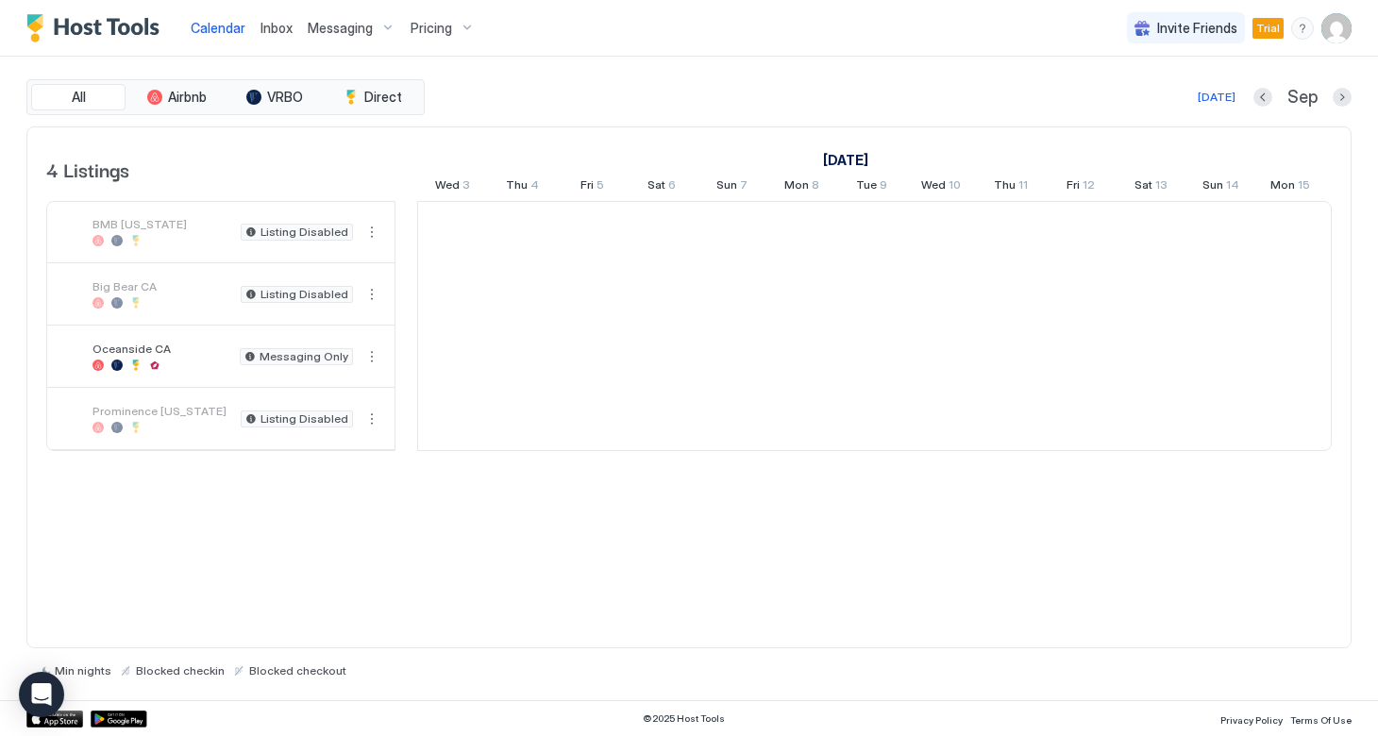
scroll to position [0, 1048]
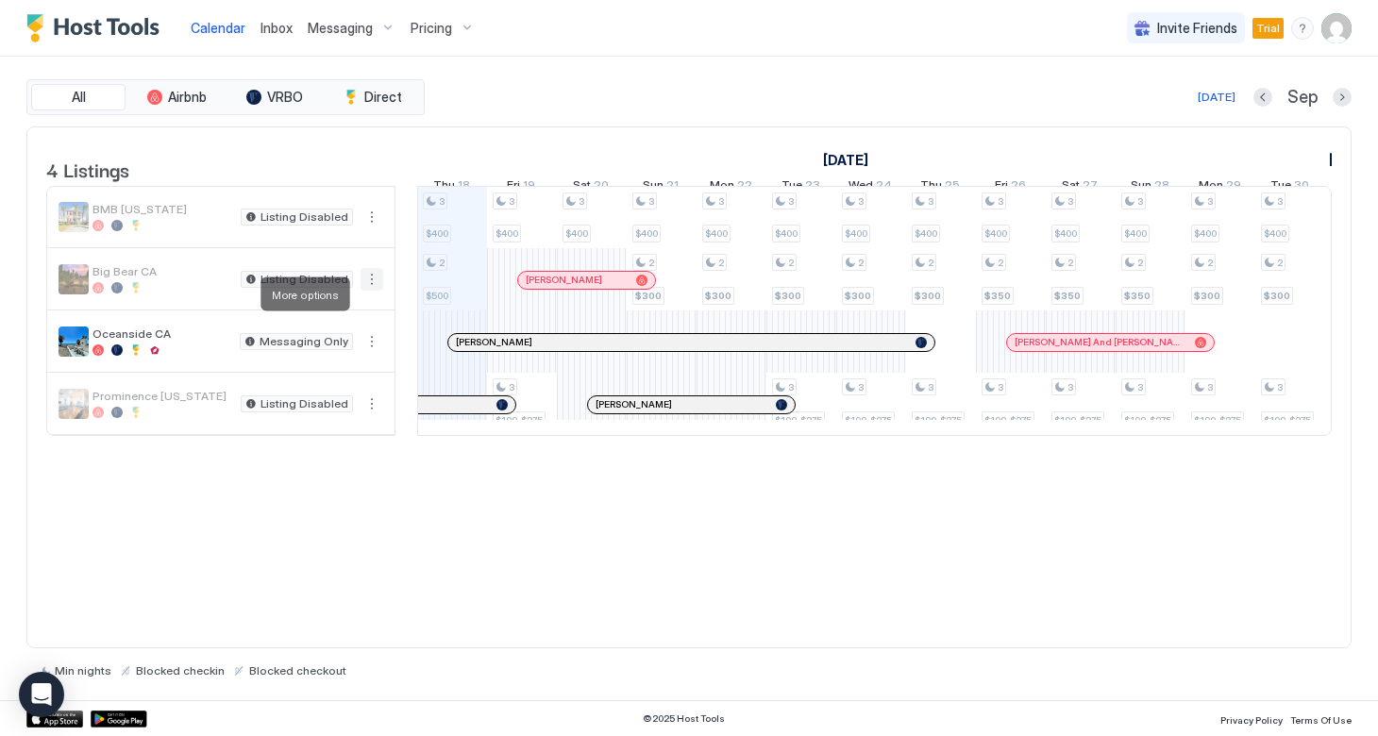
click at [369, 291] on button "More options" at bounding box center [371, 279] width 23 height 23
click at [330, 380] on span "Listing Settings" at bounding box center [339, 381] width 84 height 14
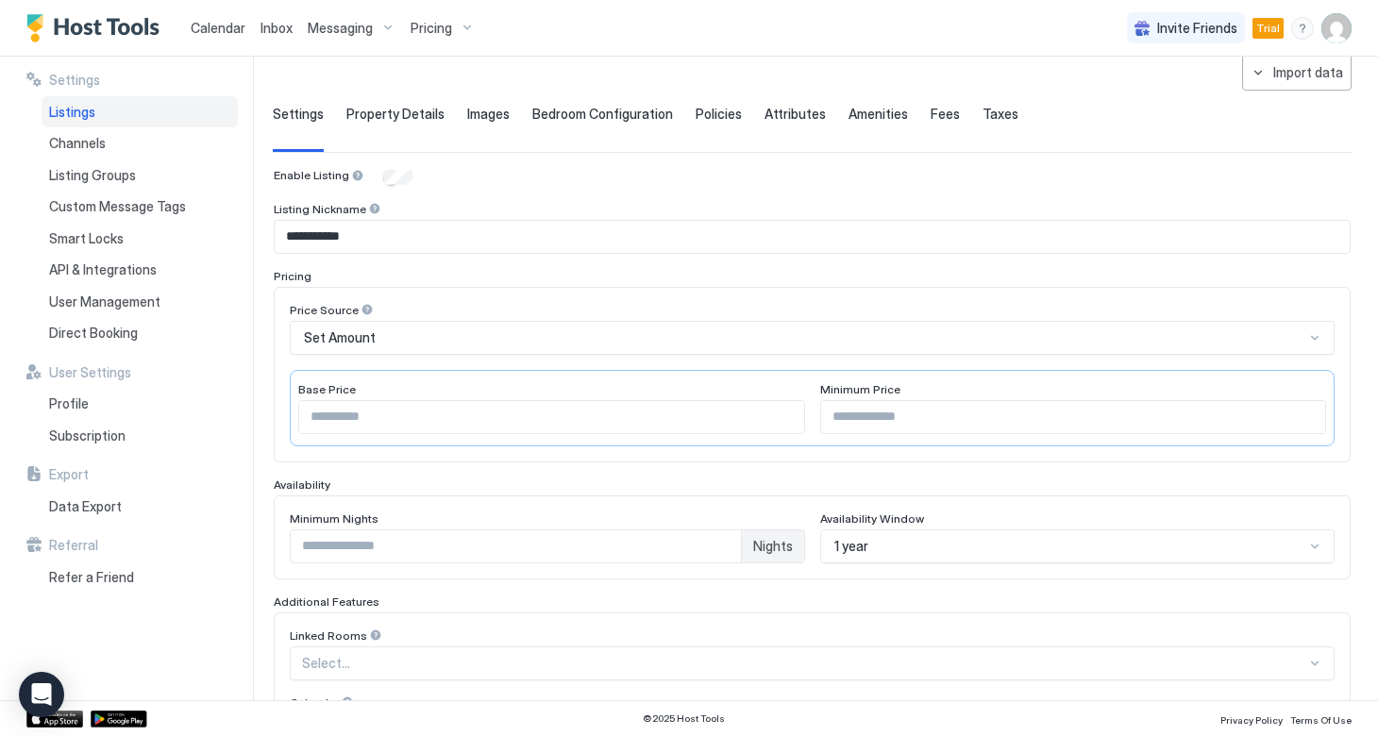
scroll to position [253, 0]
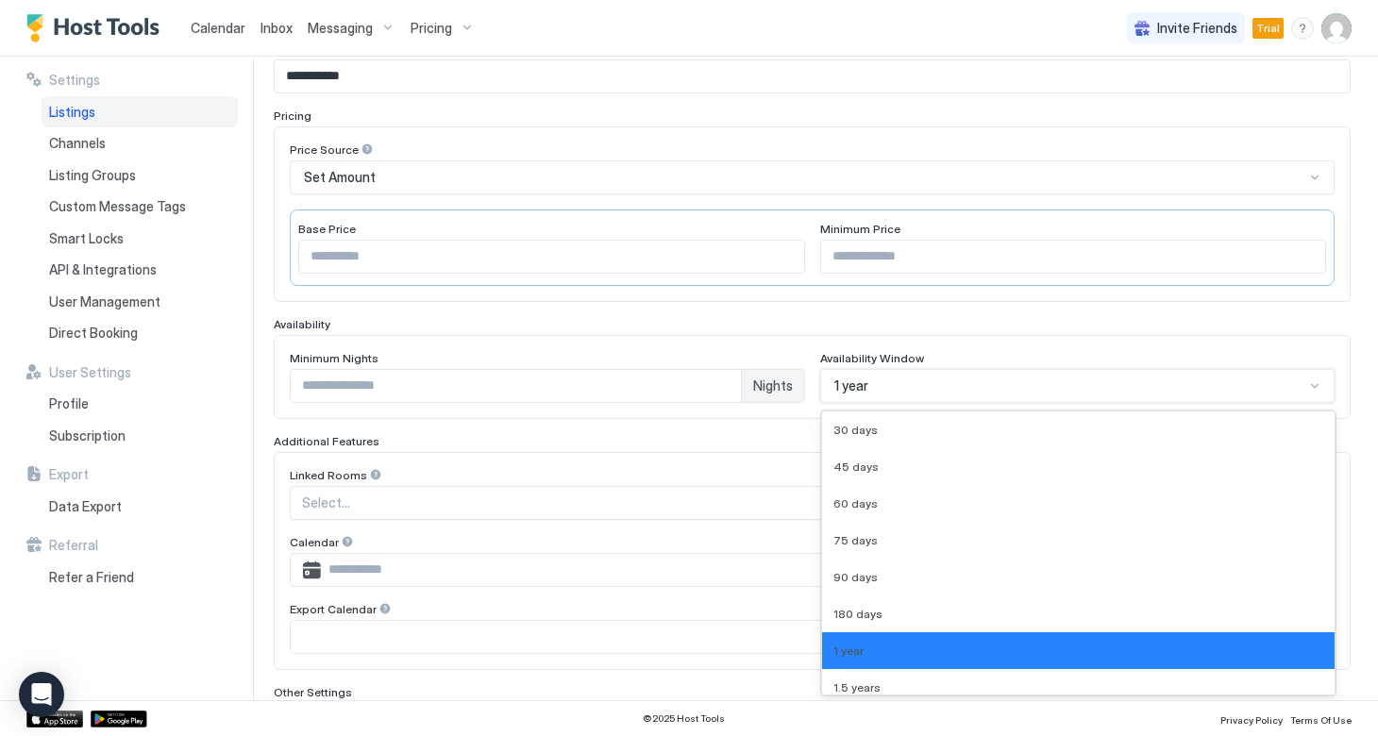
click at [1166, 377] on div "1 year selected, 7 of 9. 9 results available. Use Up and Down to choose options…" at bounding box center [1077, 386] width 515 height 34
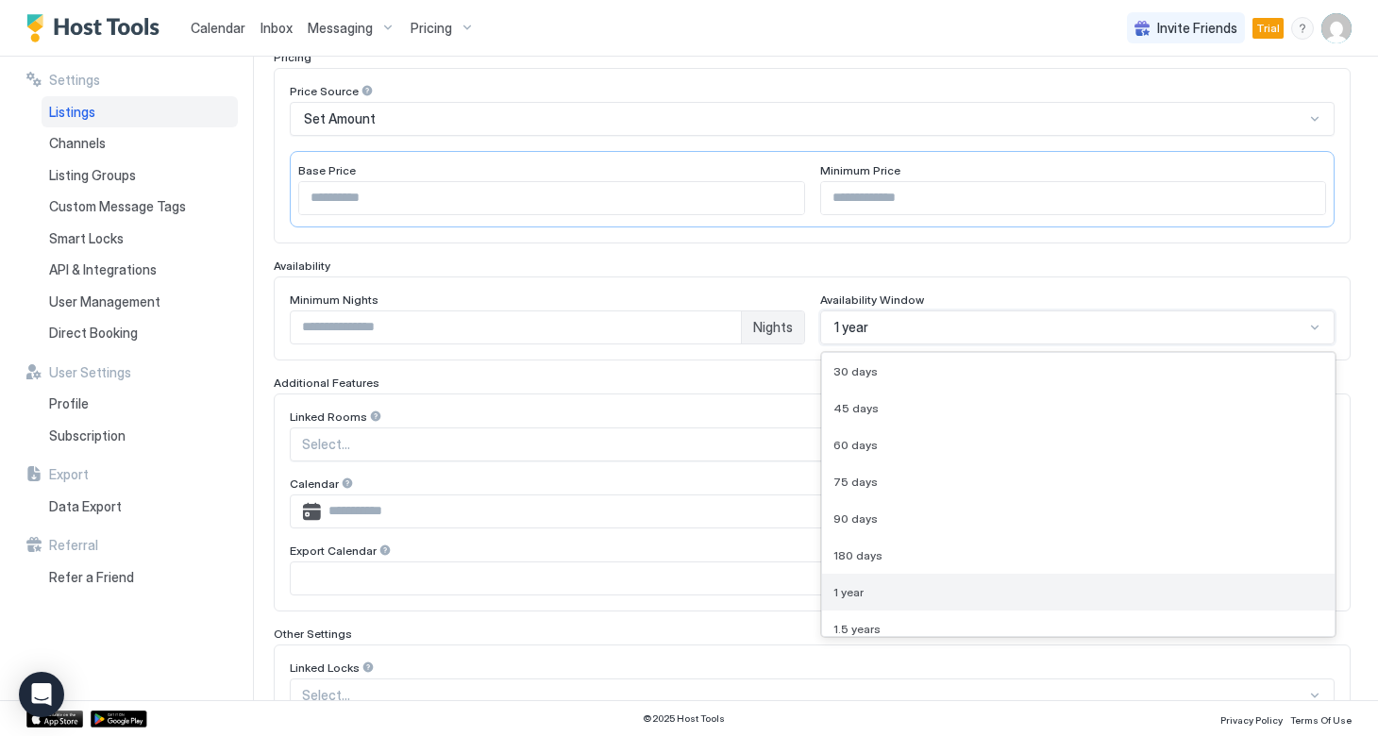
scroll to position [0, 0]
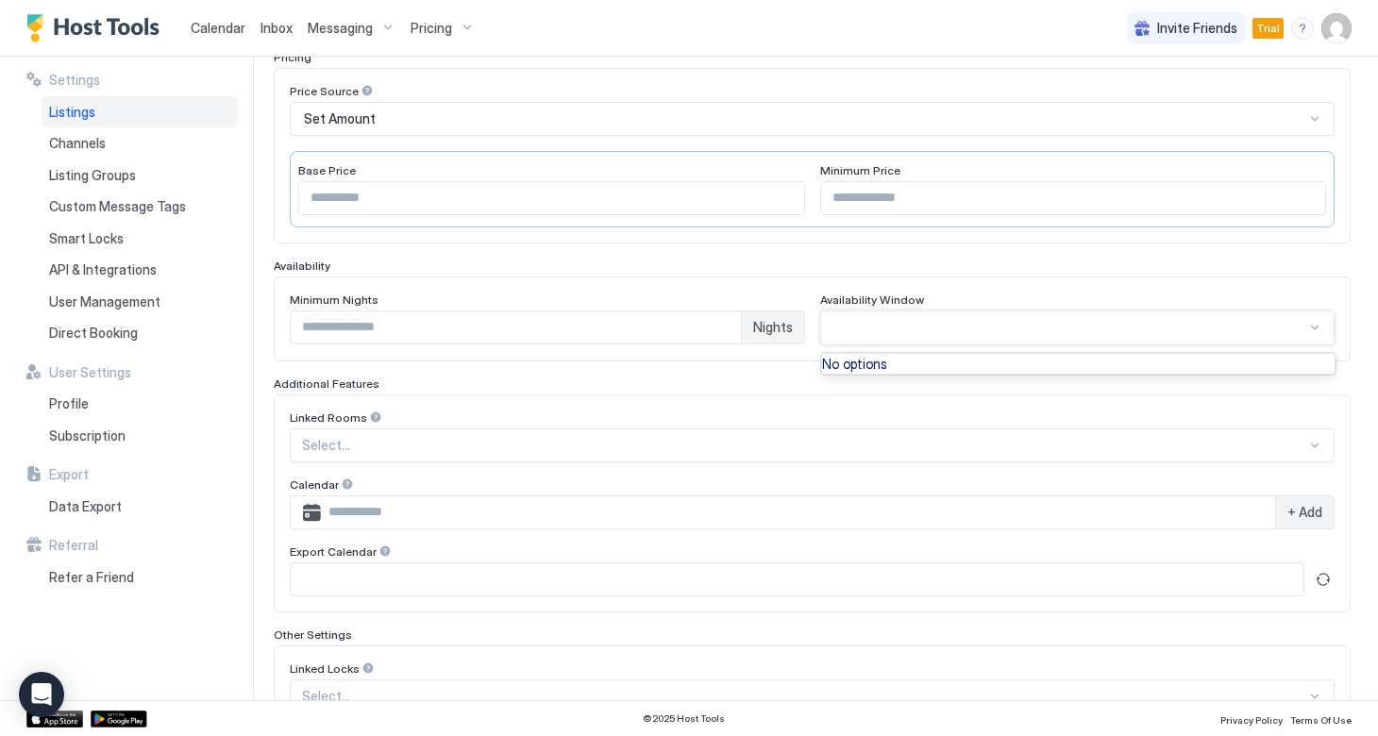
click at [1270, 339] on div at bounding box center [1077, 327] width 515 height 35
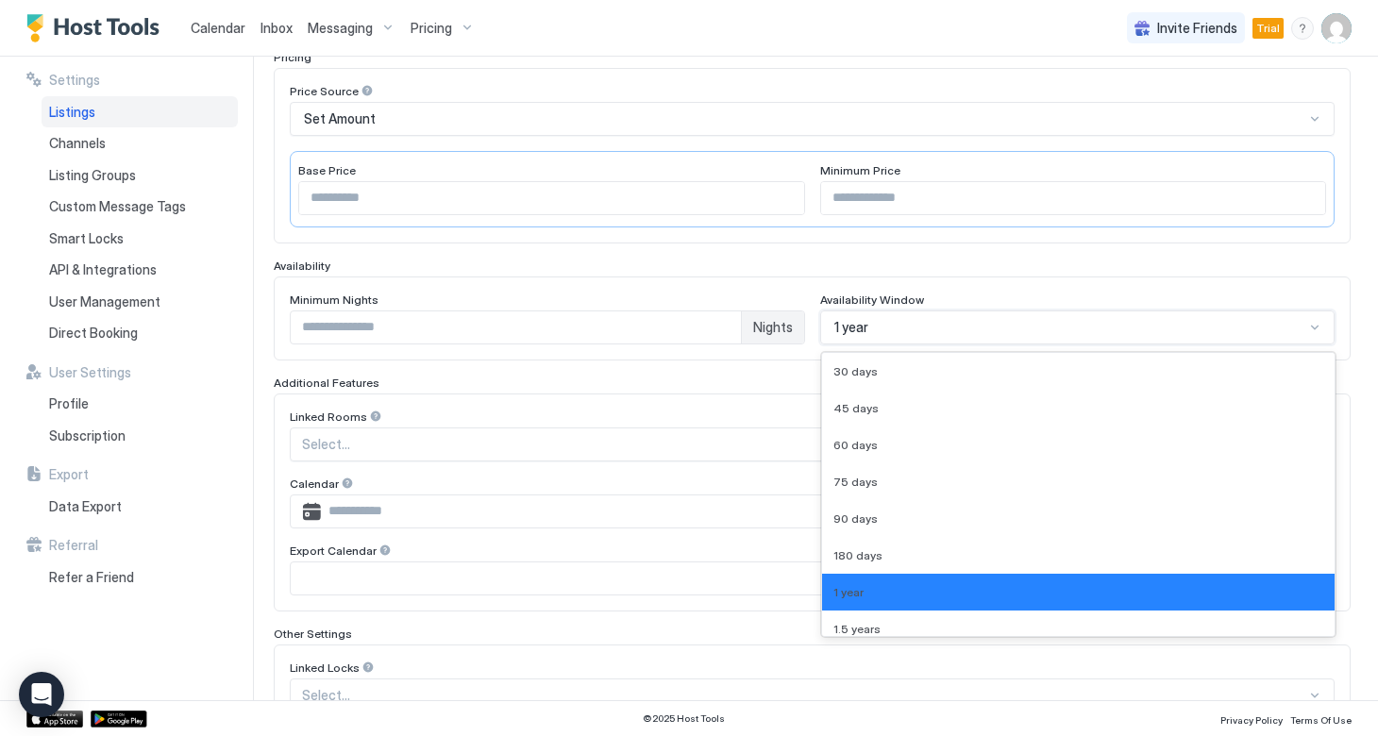
click at [1316, 333] on div at bounding box center [1314, 327] width 15 height 15
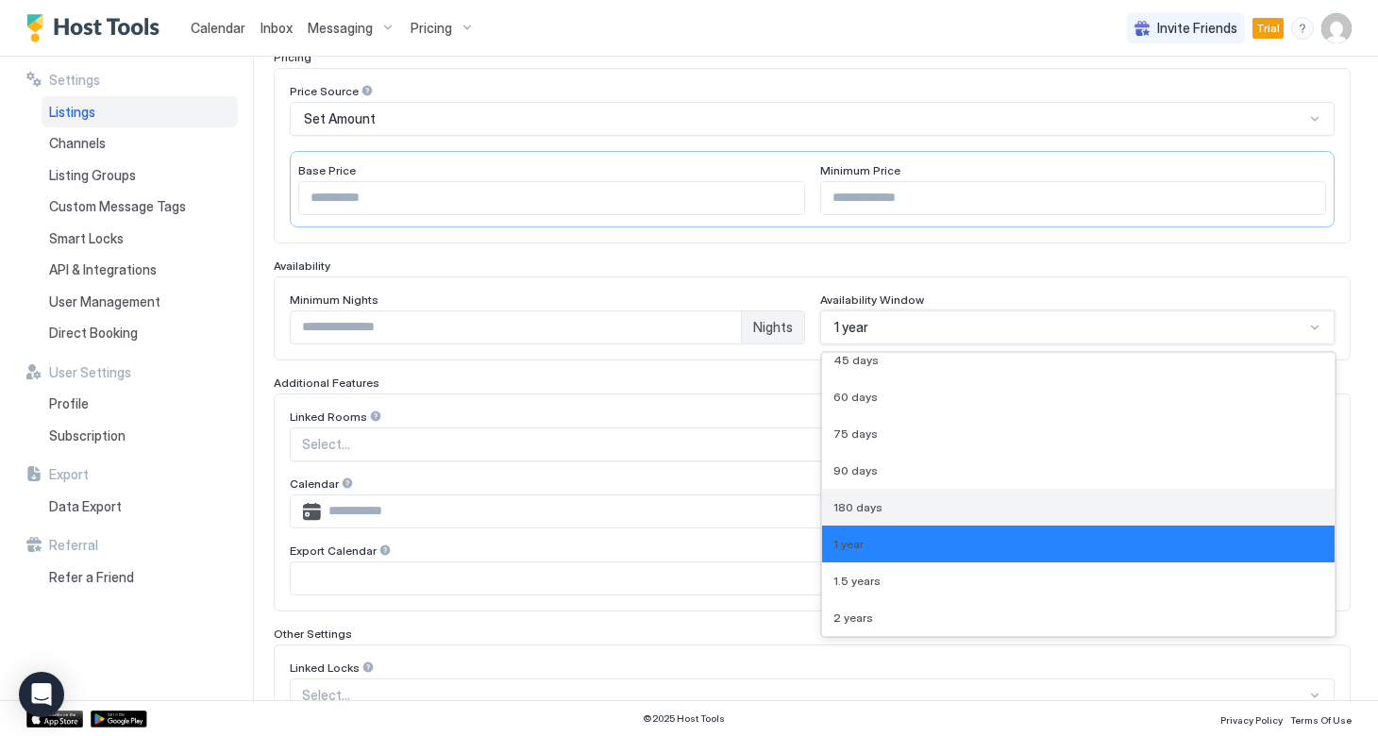
scroll to position [48, 0]
click at [877, 504] on span "180 days" at bounding box center [857, 507] width 49 height 14
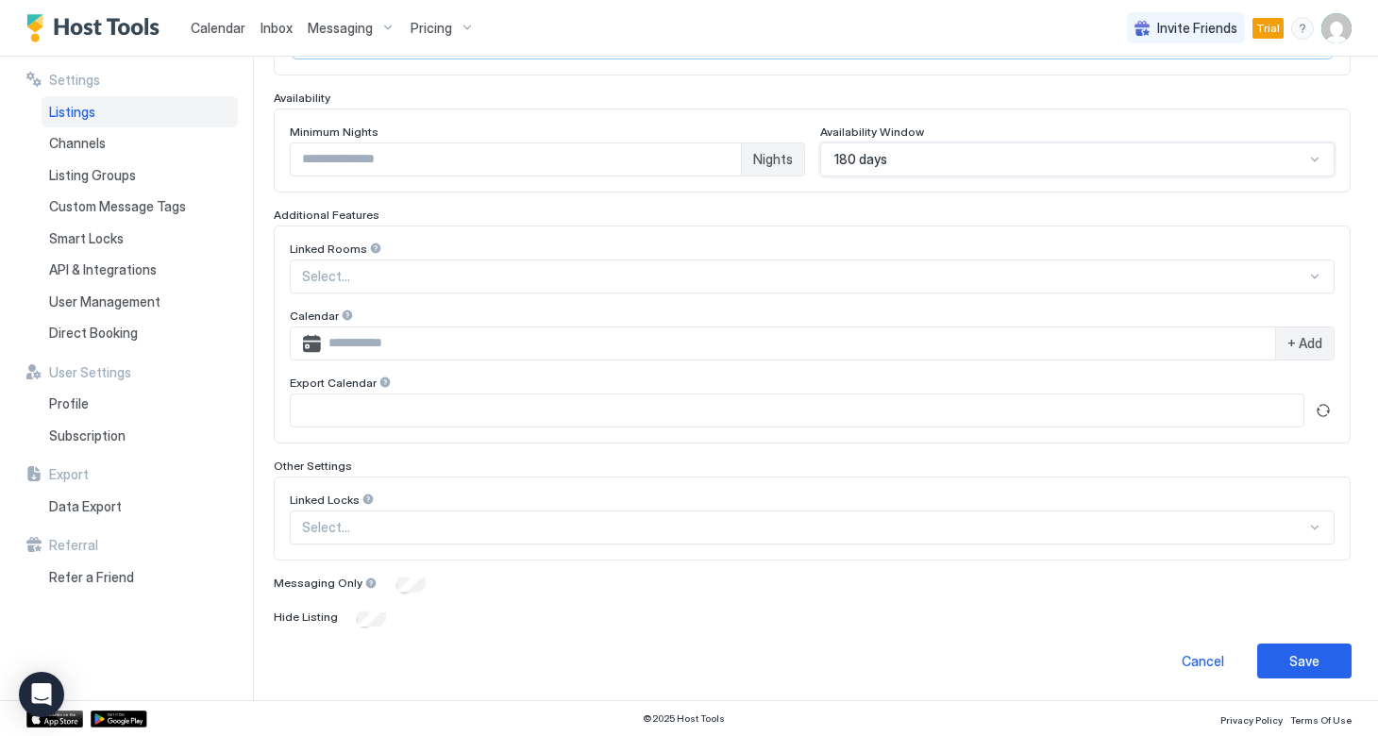
scroll to position [452, 0]
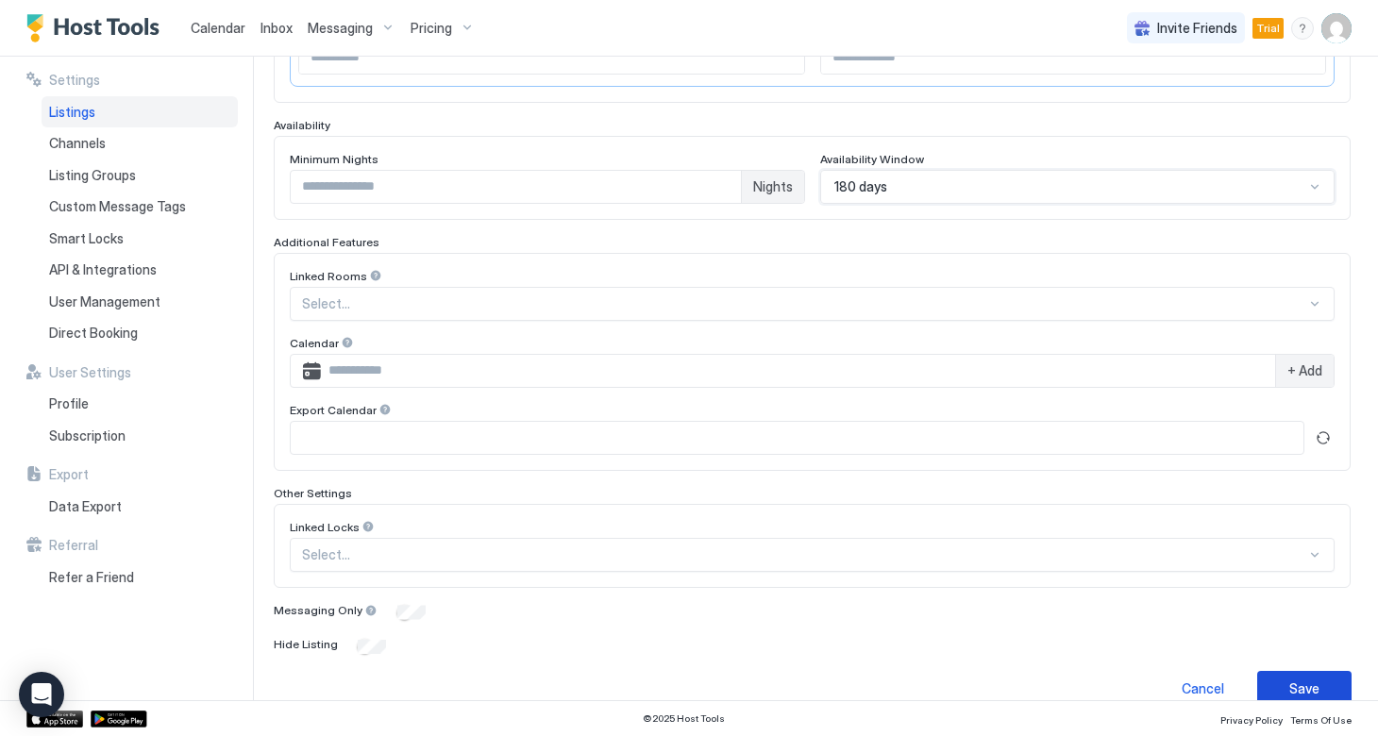
click at [1278, 676] on button "Save" at bounding box center [1304, 688] width 94 height 35
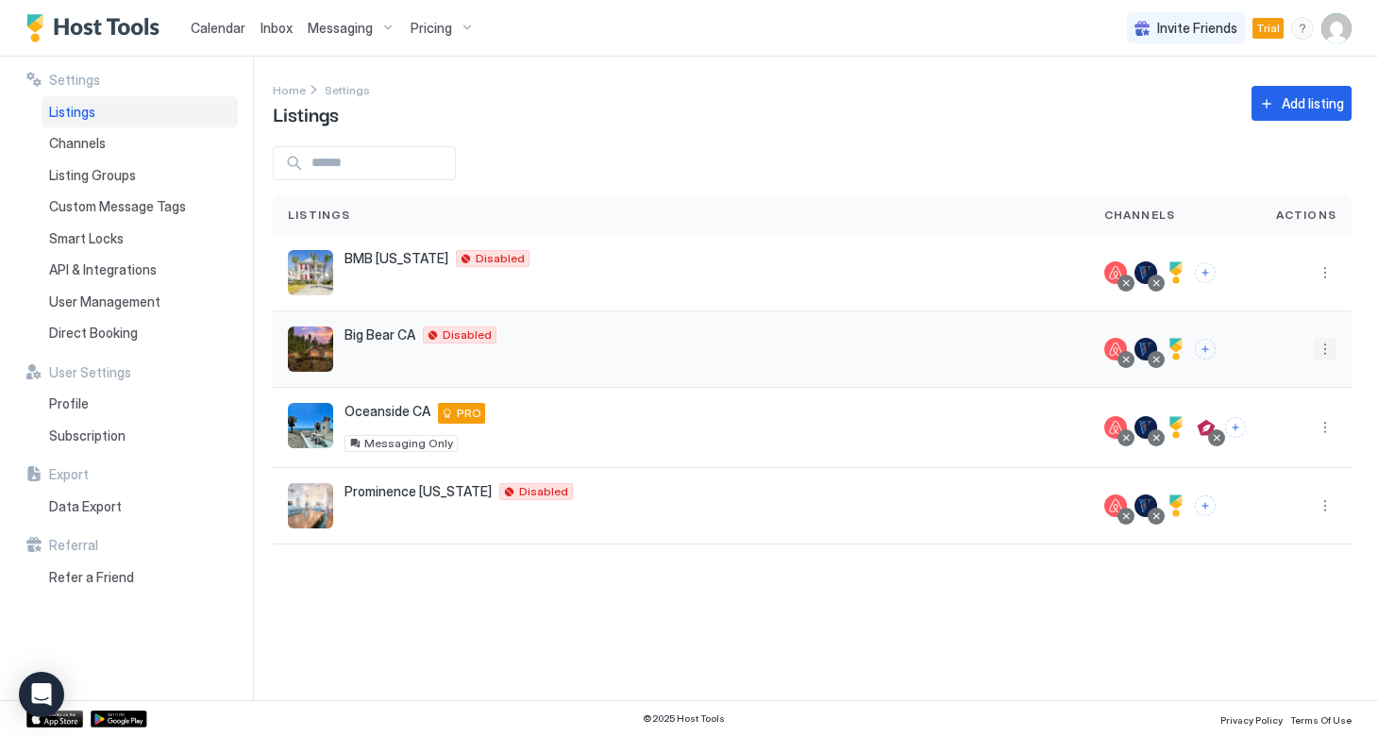
click at [1320, 346] on button "More options" at bounding box center [1325, 349] width 23 height 23
click at [1256, 433] on span "Listing Settings" at bounding box center [1282, 436] width 84 height 14
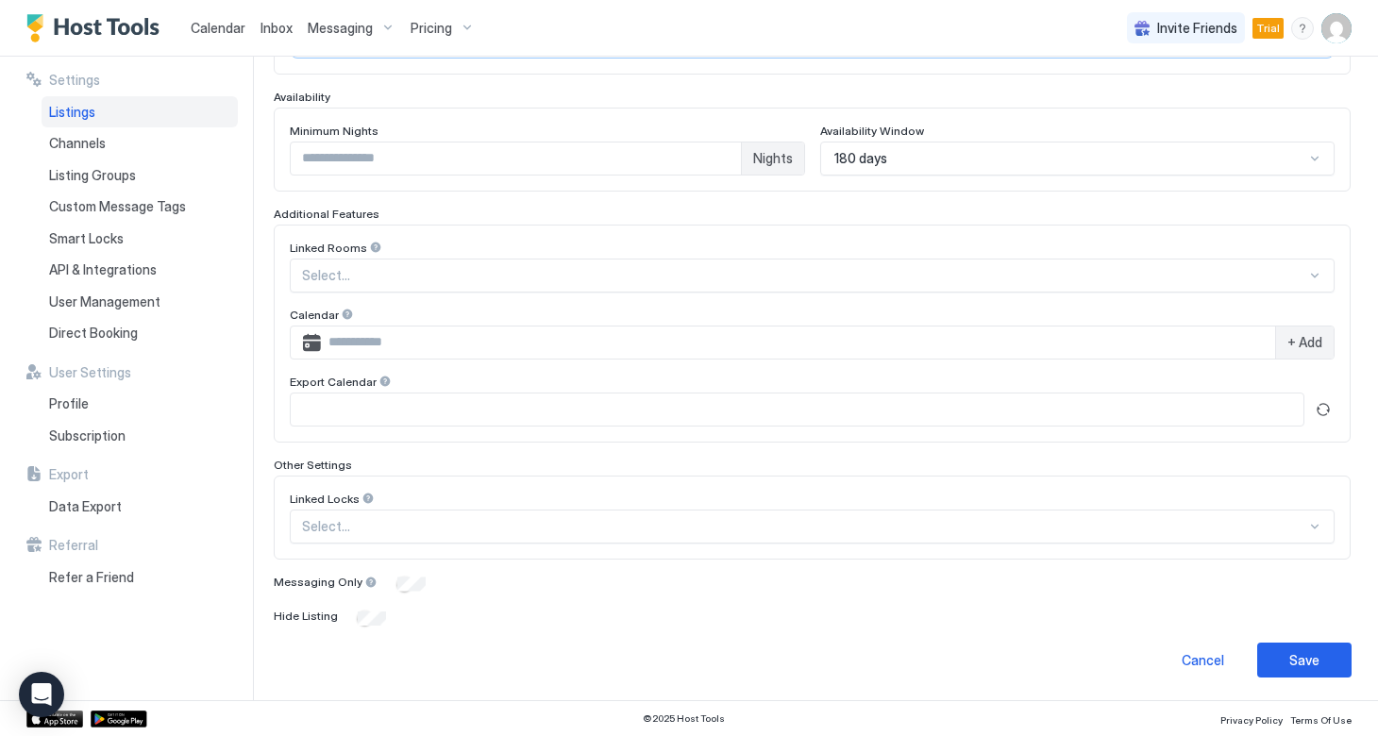
scroll to position [479, 0]
click at [1324, 406] on button "Refresh" at bounding box center [1323, 410] width 23 height 23
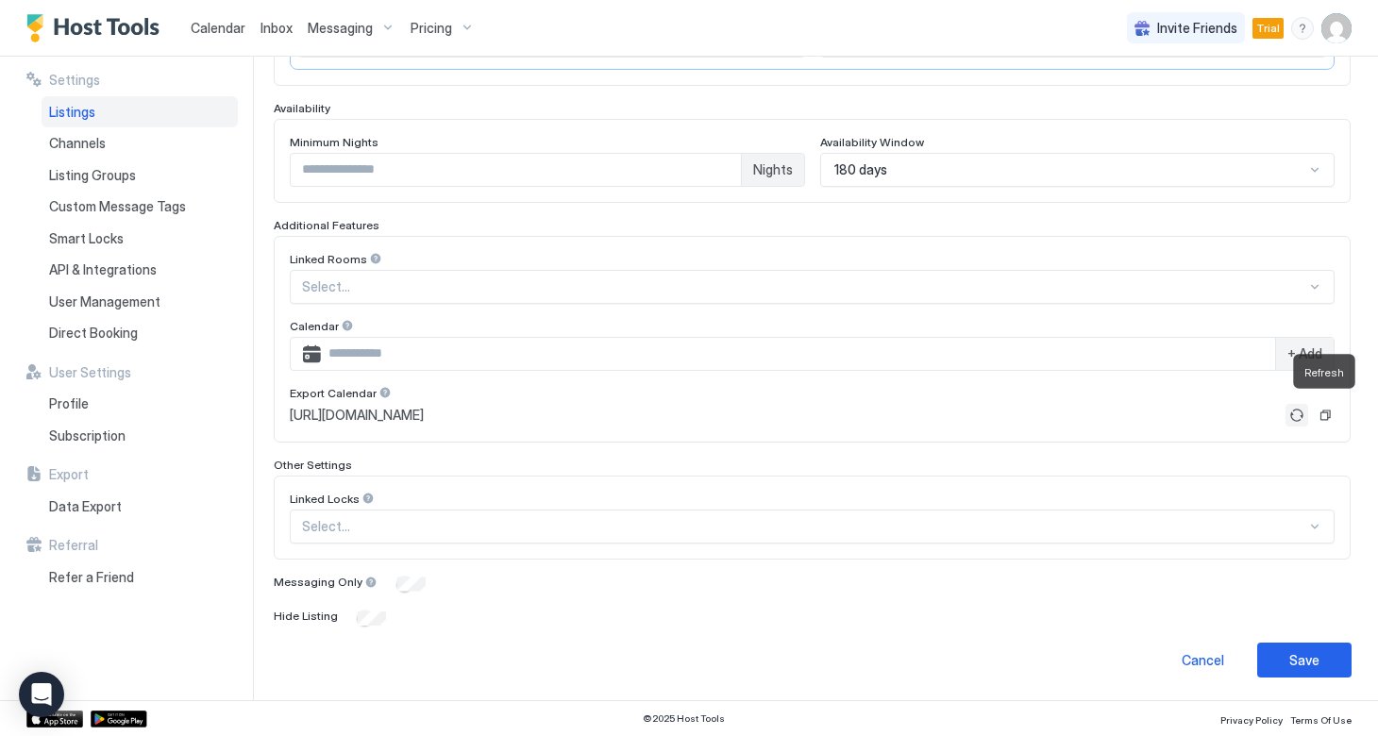
scroll to position [468, 0]
click at [1323, 414] on button "Copy" at bounding box center [1324, 416] width 19 height 19
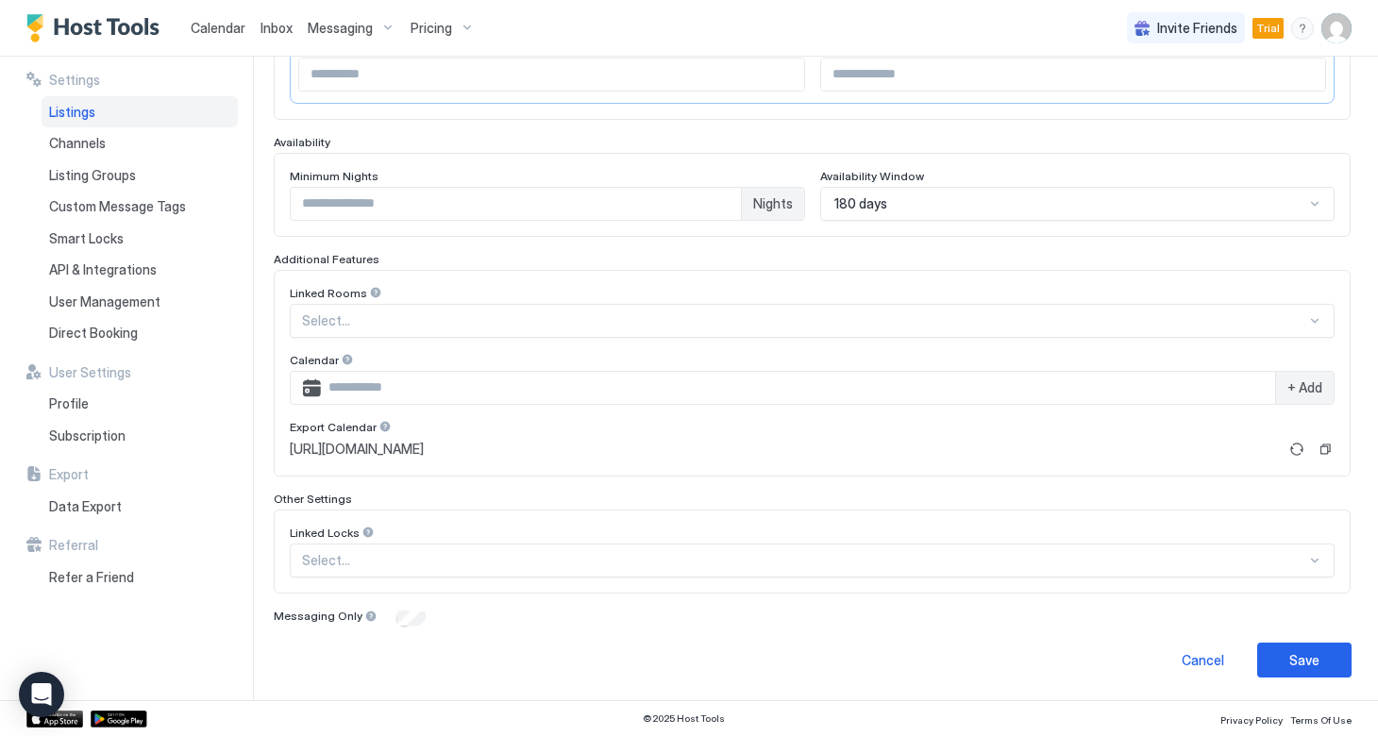
scroll to position [434, 0]
click at [1297, 651] on div "Save" at bounding box center [1304, 661] width 30 height 20
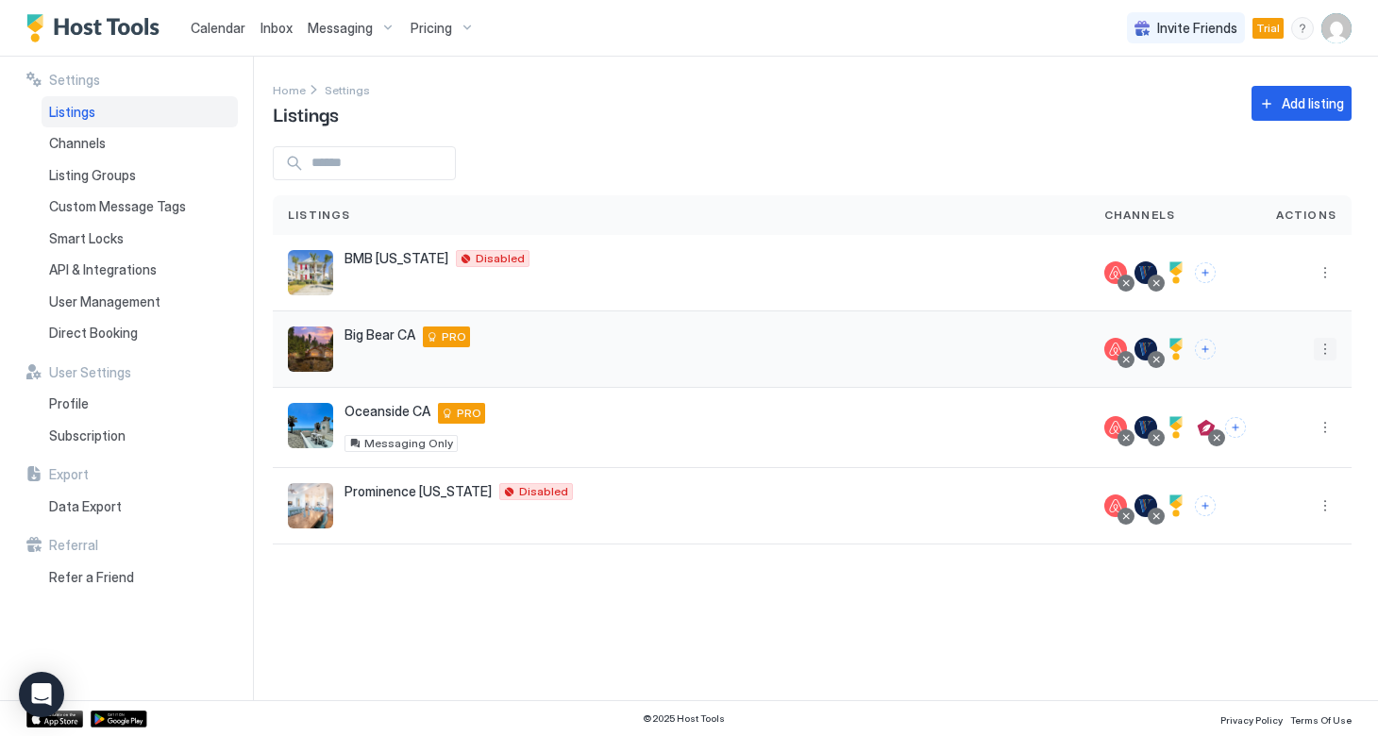
click at [1325, 352] on button "More options" at bounding box center [1325, 349] width 23 height 23
click at [1267, 411] on span "Pricing" at bounding box center [1259, 406] width 38 height 14
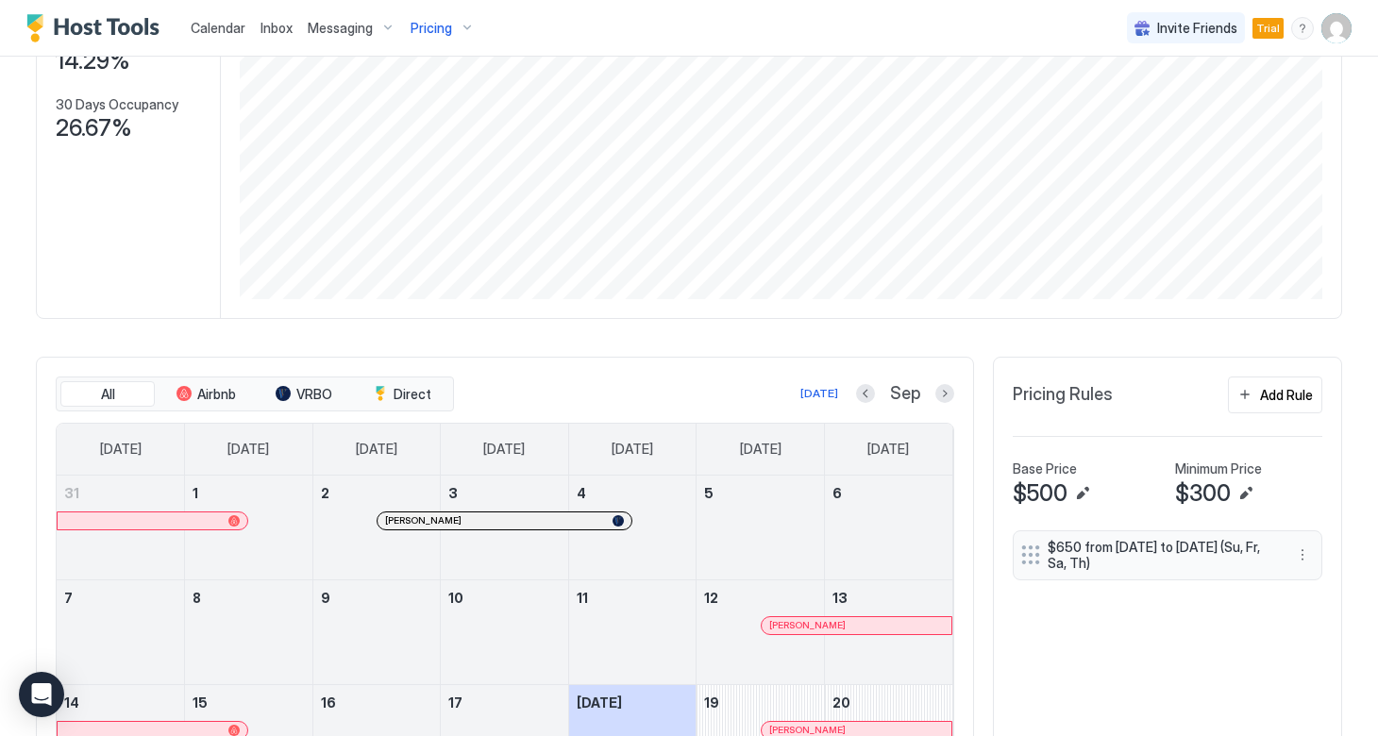
scroll to position [306, 0]
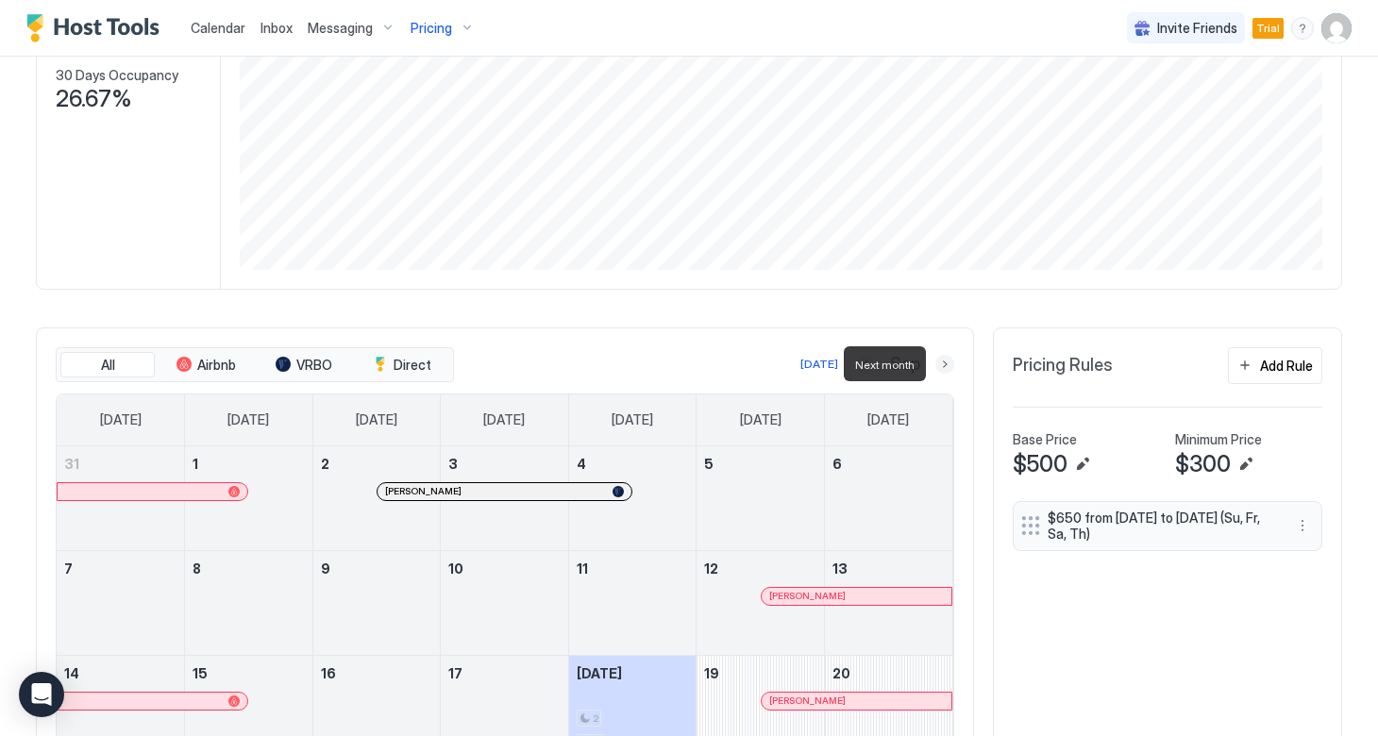
click at [951, 368] on button "Next month" at bounding box center [944, 364] width 19 height 19
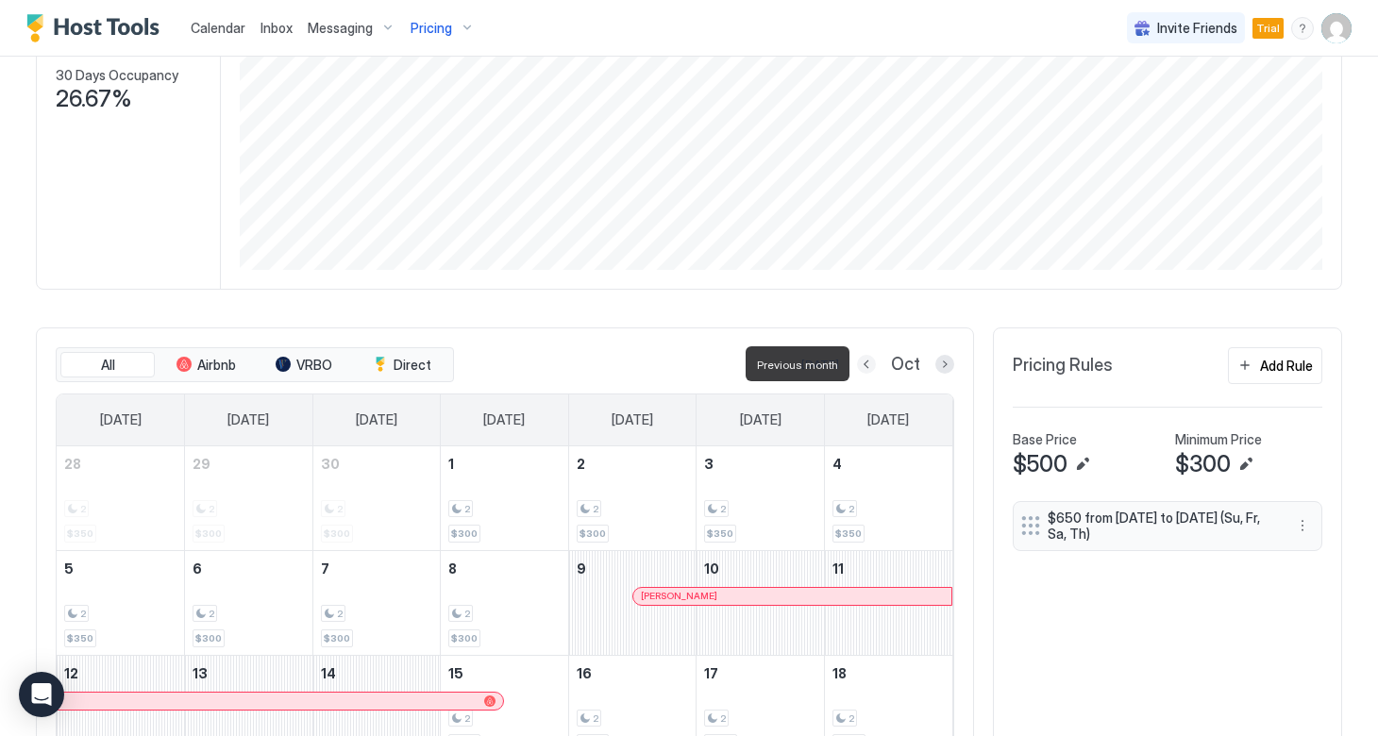
click at [868, 363] on button "Previous month" at bounding box center [866, 364] width 19 height 19
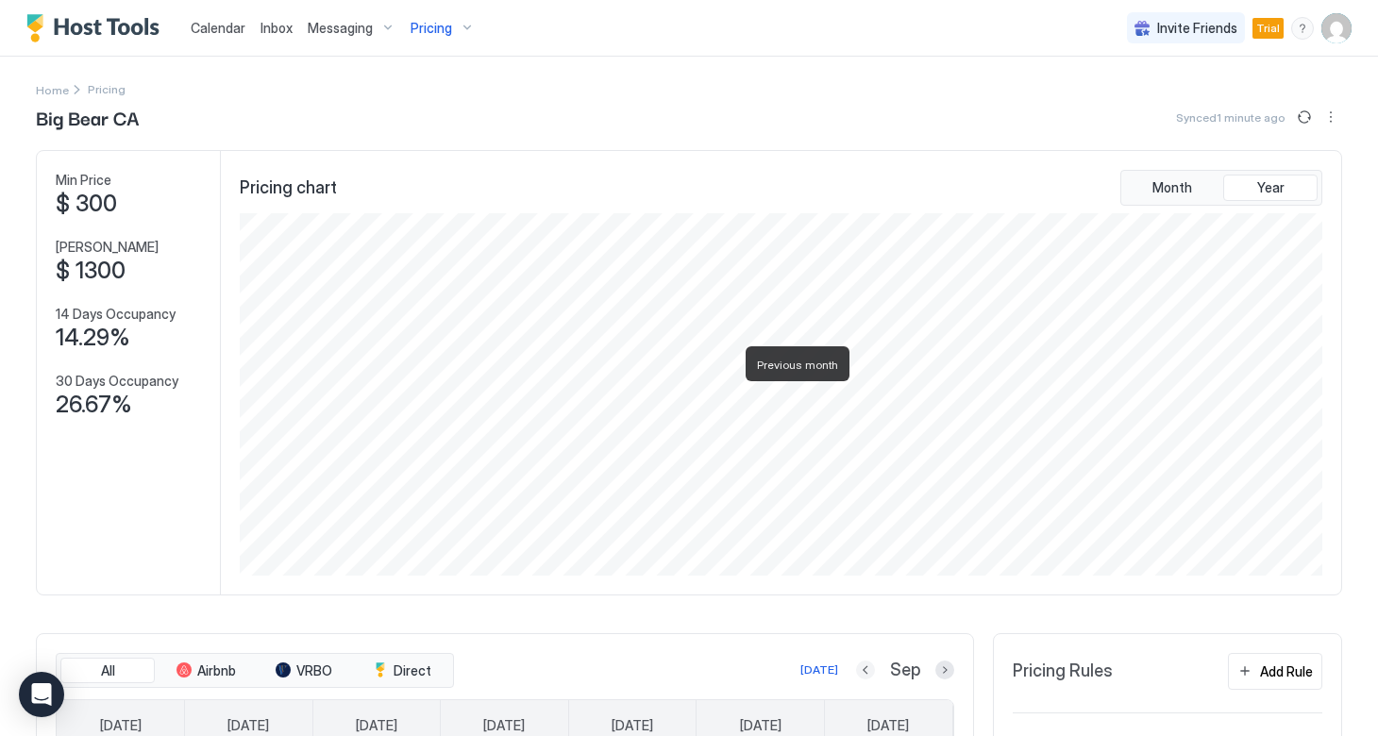
scroll to position [0, 0]
click at [462, 25] on div "Pricing" at bounding box center [442, 28] width 79 height 32
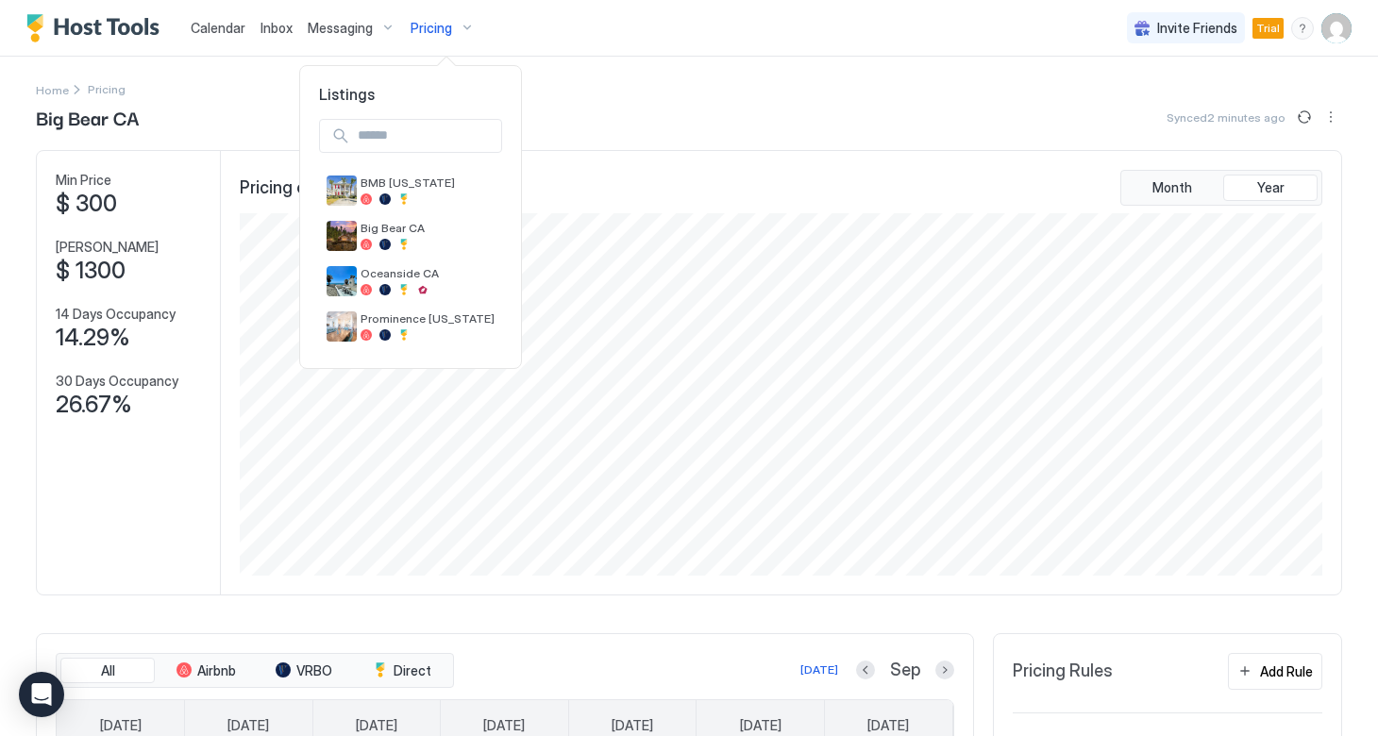
click at [92, 33] on div at bounding box center [689, 368] width 1378 height 736
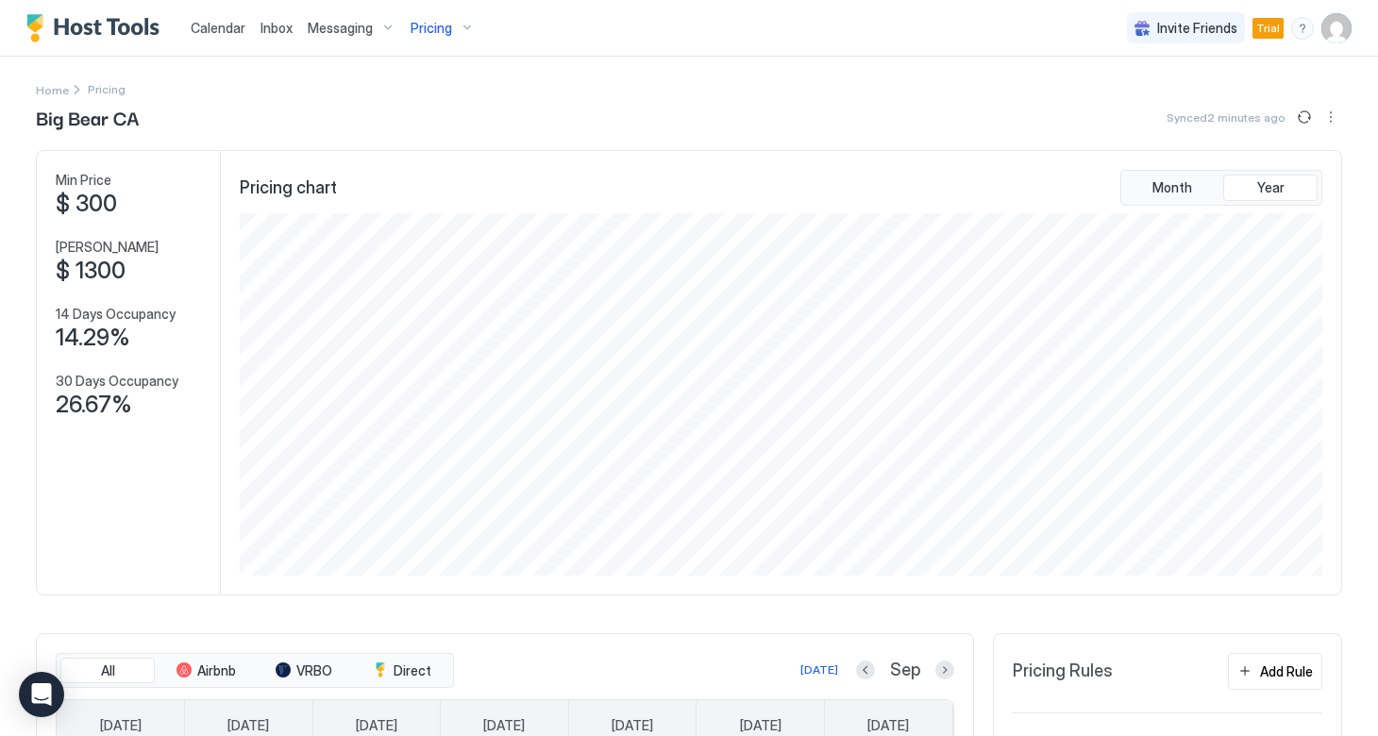
click at [42, 25] on img "Host Tools Logo" at bounding box center [97, 28] width 142 height 28
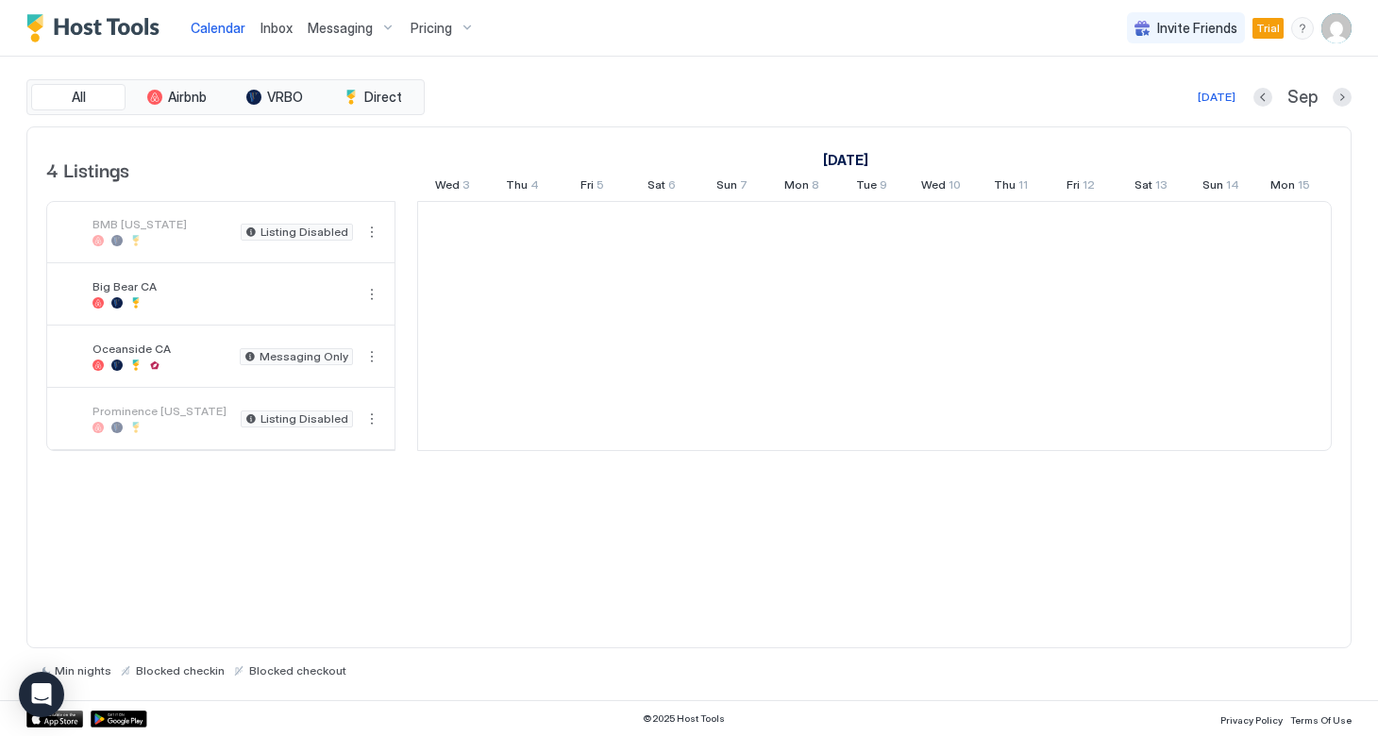
scroll to position [0, 1048]
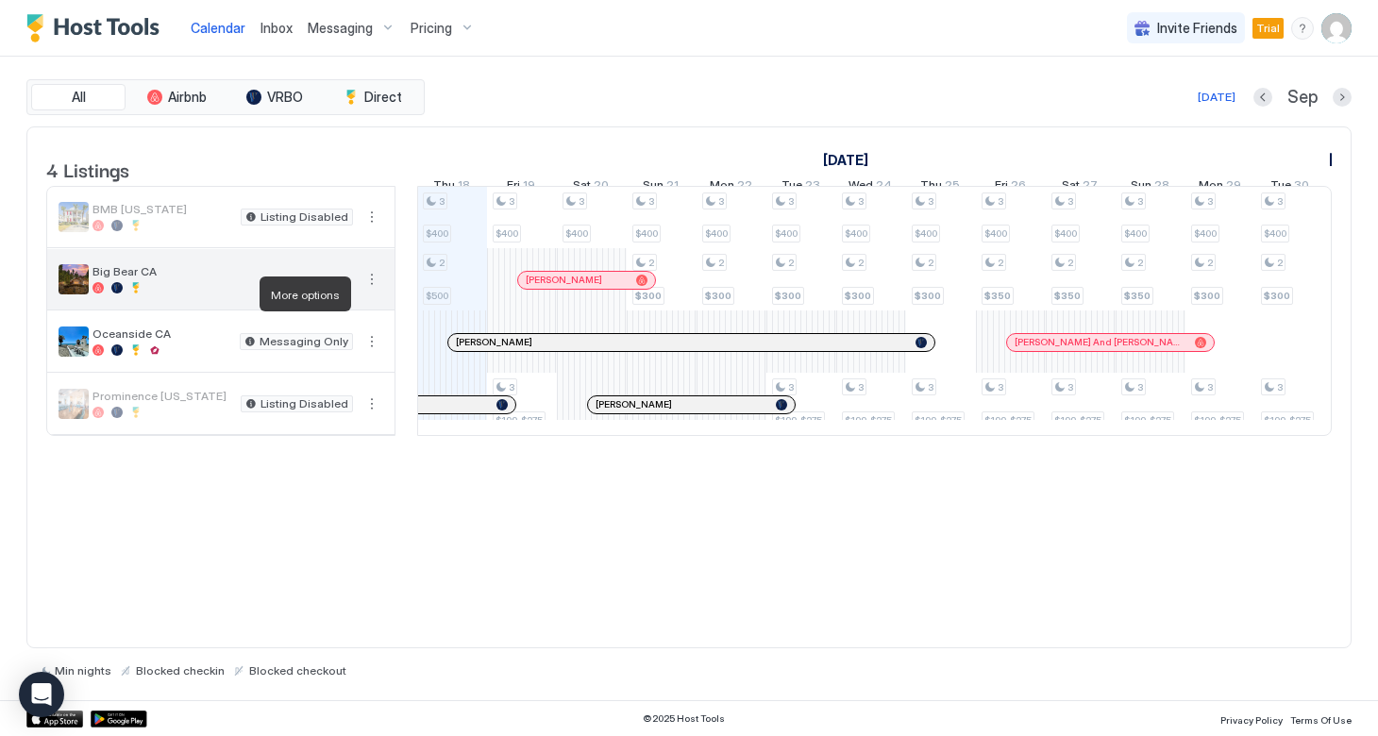
click at [370, 291] on button "More options" at bounding box center [371, 279] width 23 height 23
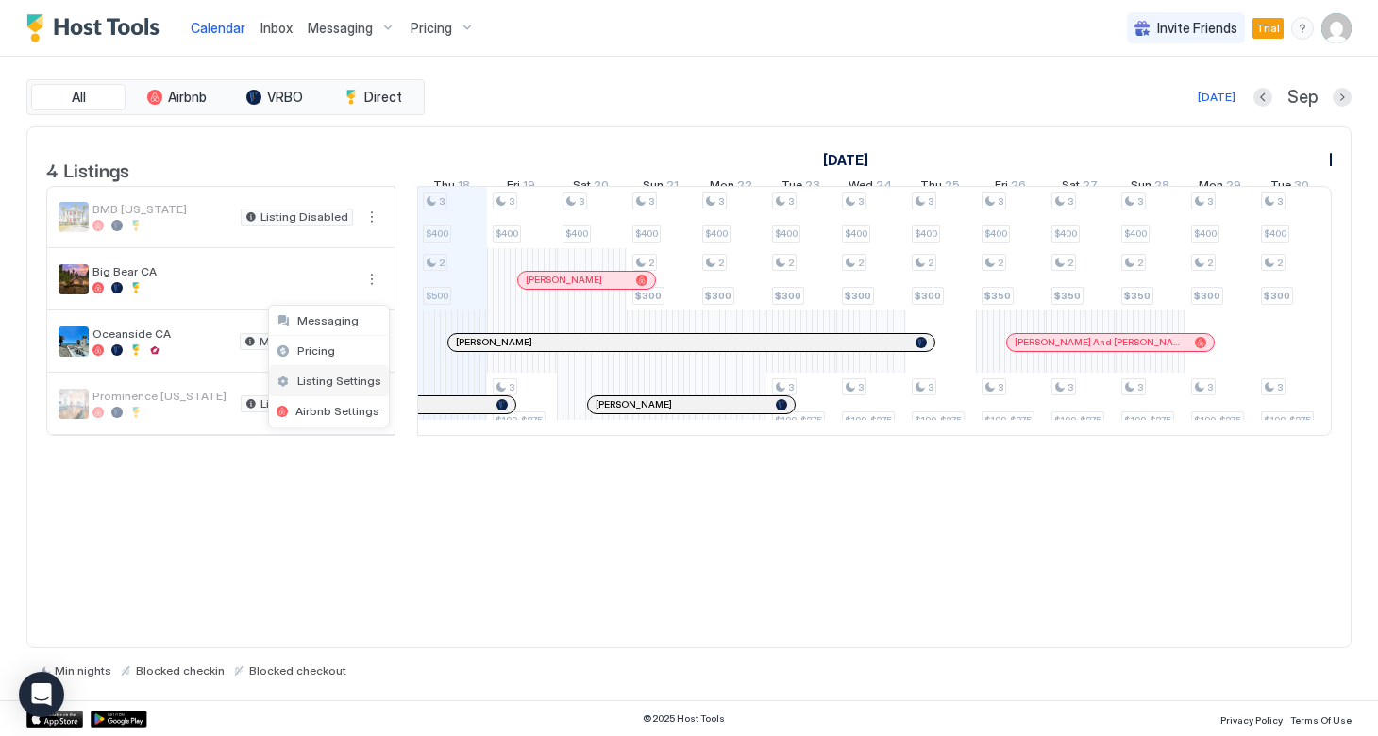
click at [335, 375] on span "Listing Settings" at bounding box center [339, 381] width 84 height 14
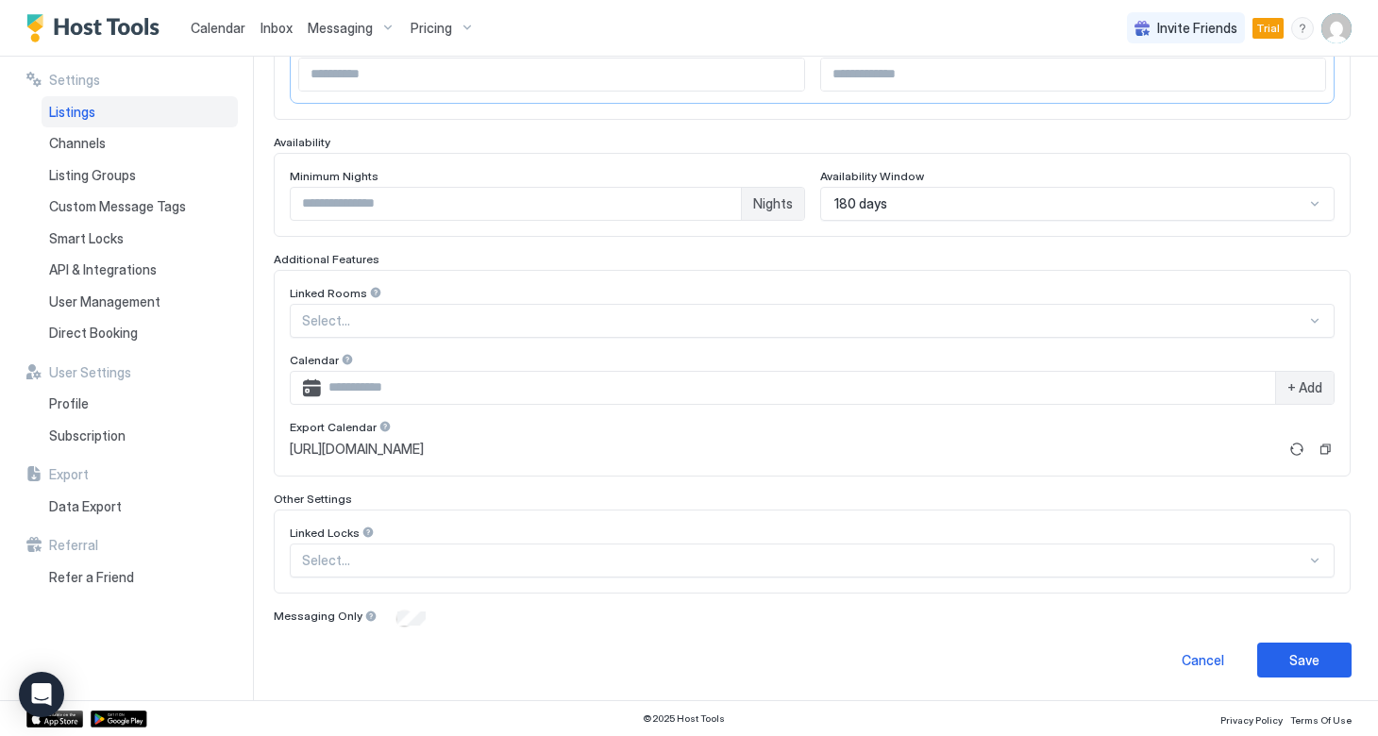
scroll to position [434, 0]
click at [1298, 449] on button "Refresh" at bounding box center [1296, 450] width 23 height 23
click at [1327, 446] on button "Copy" at bounding box center [1324, 450] width 19 height 19
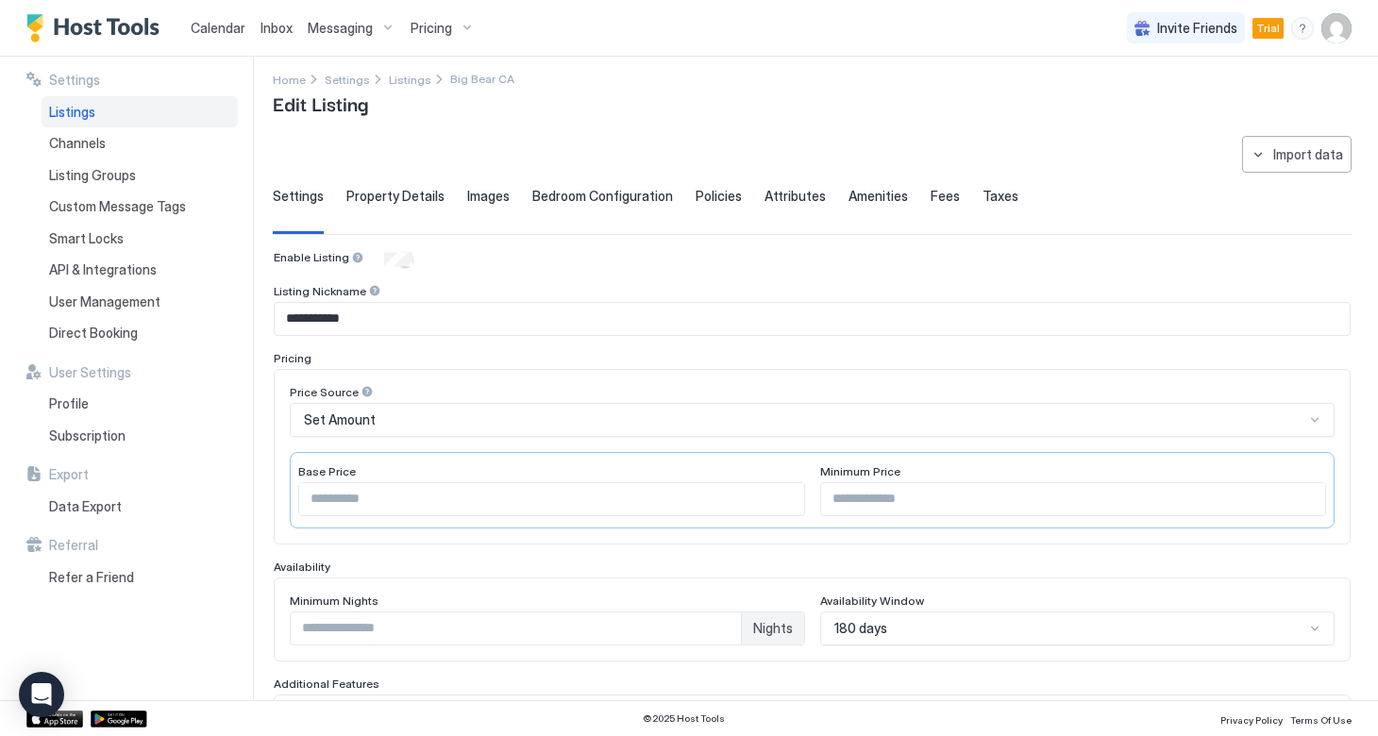
scroll to position [9, 0]
click at [93, 111] on span "Listings" at bounding box center [72, 112] width 46 height 17
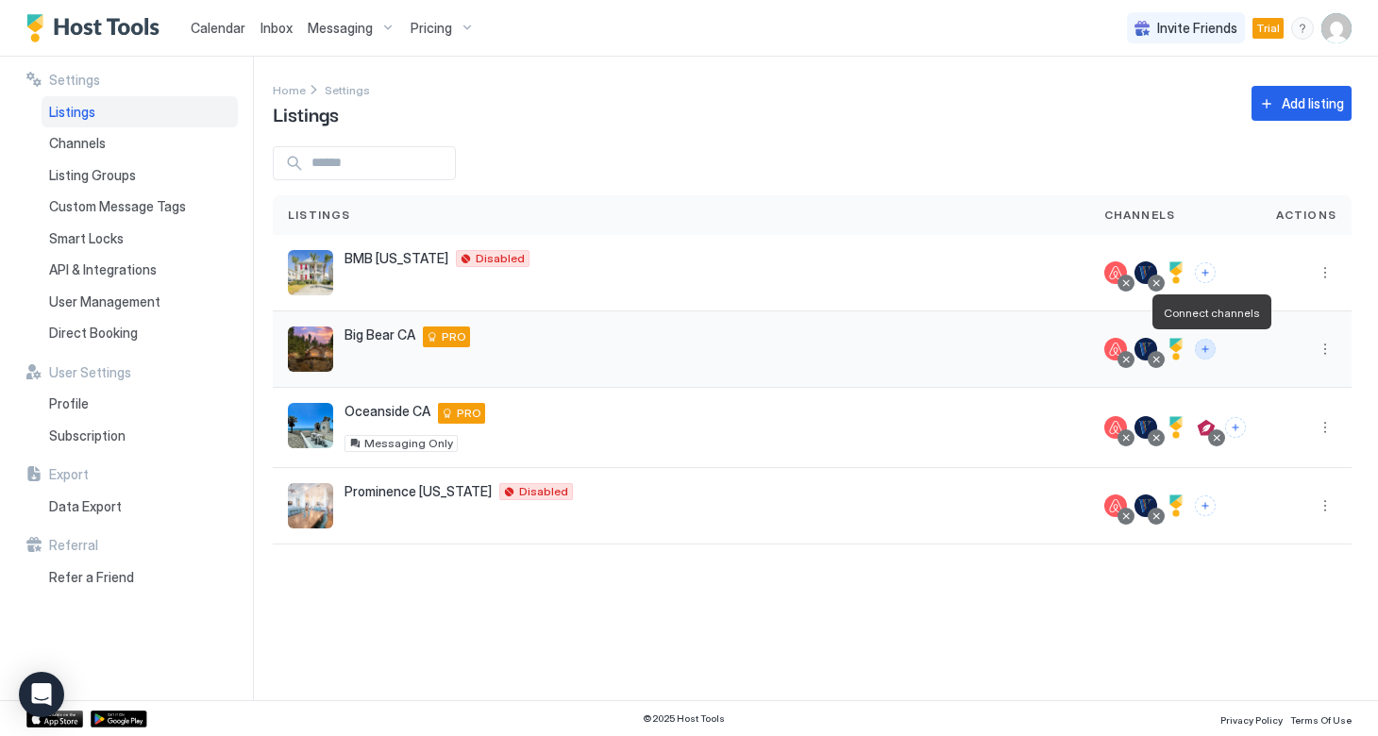
click at [1212, 355] on button "Connect channels" at bounding box center [1205, 349] width 21 height 21
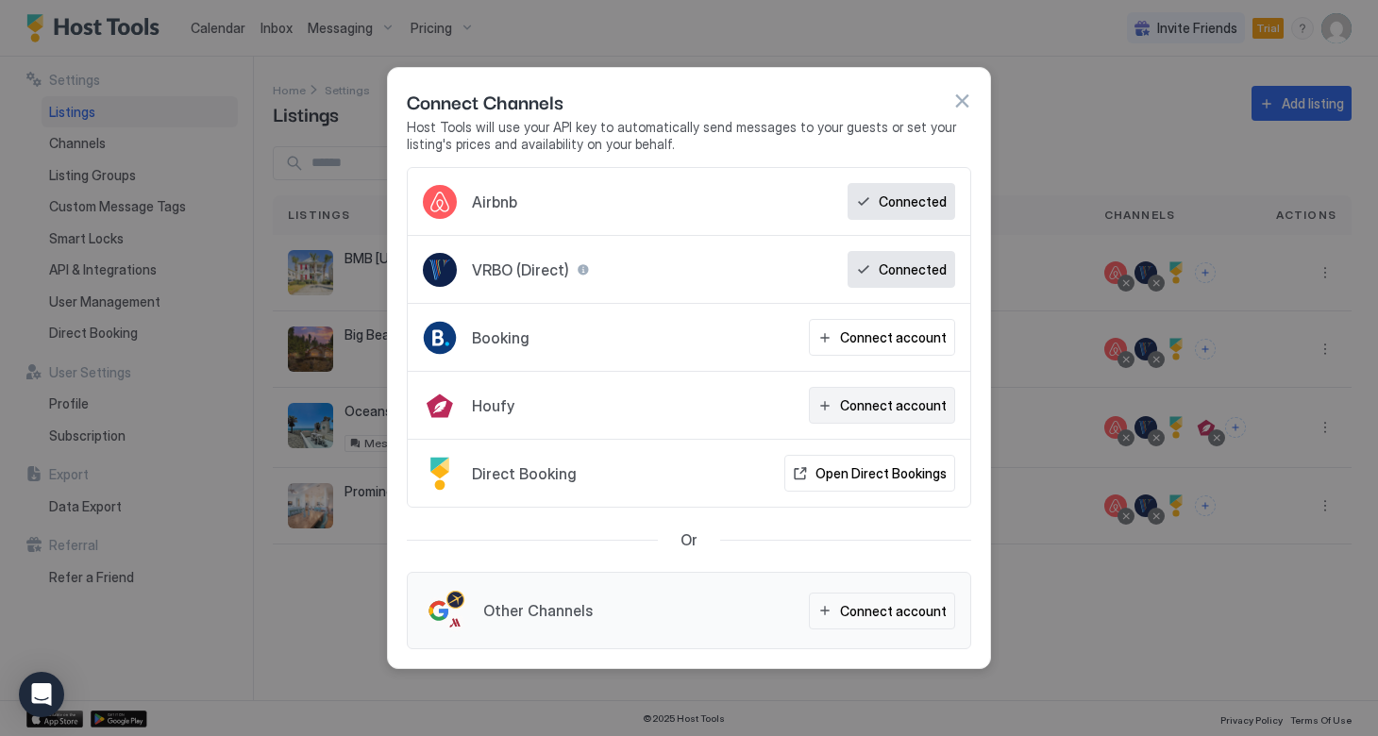
click at [871, 407] on div "Connect account" at bounding box center [893, 405] width 107 height 20
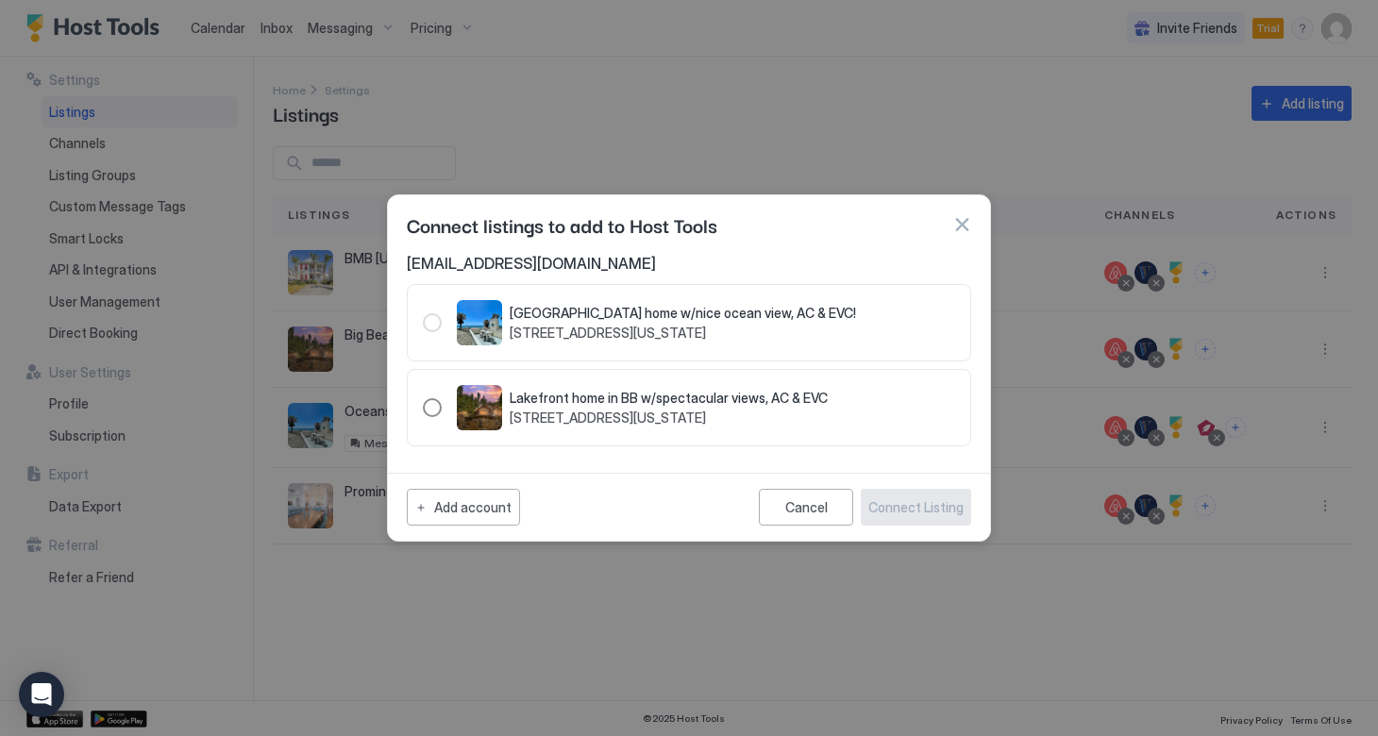
click at [434, 404] on div "238755" at bounding box center [432, 407] width 19 height 19
click at [888, 508] on div "Connect Listing" at bounding box center [915, 507] width 95 height 20
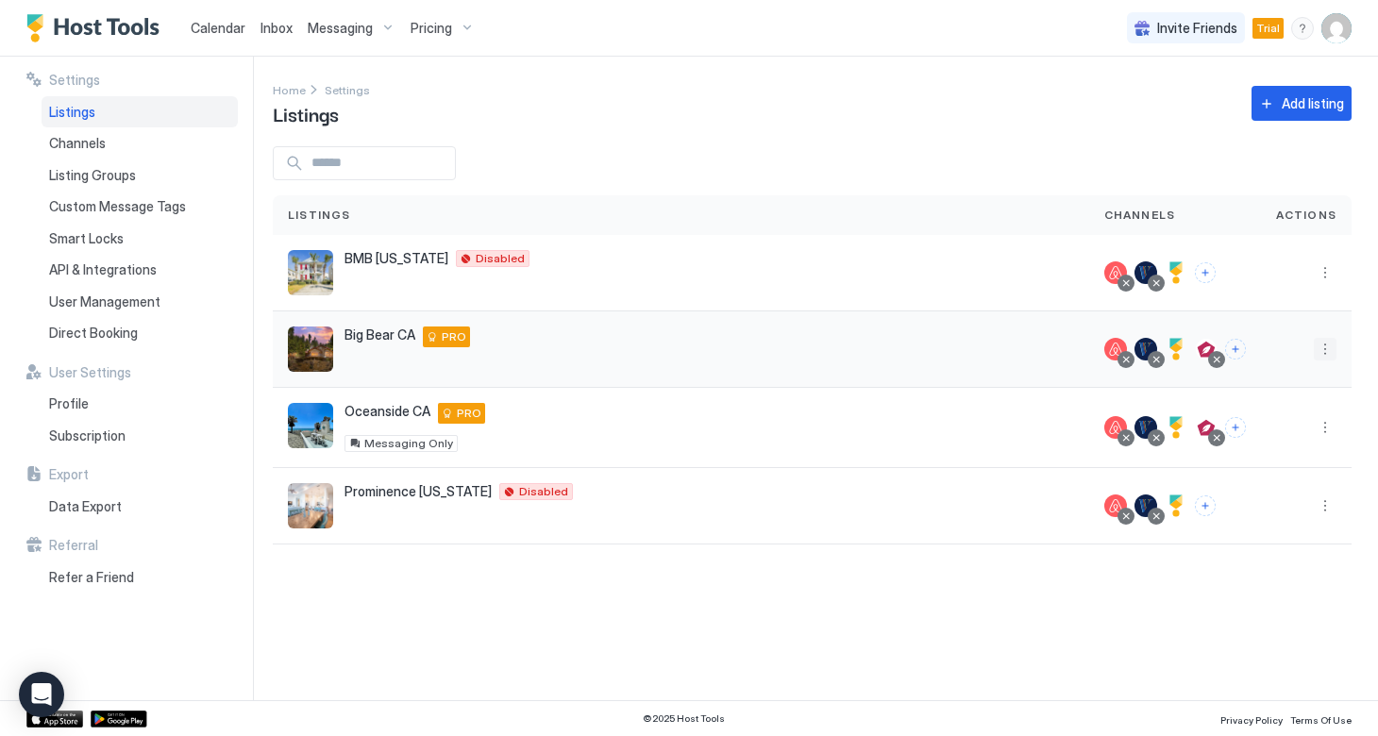
click at [1326, 351] on button "More options" at bounding box center [1325, 349] width 23 height 23
click at [1283, 372] on span "Messaging" at bounding box center [1270, 376] width 61 height 14
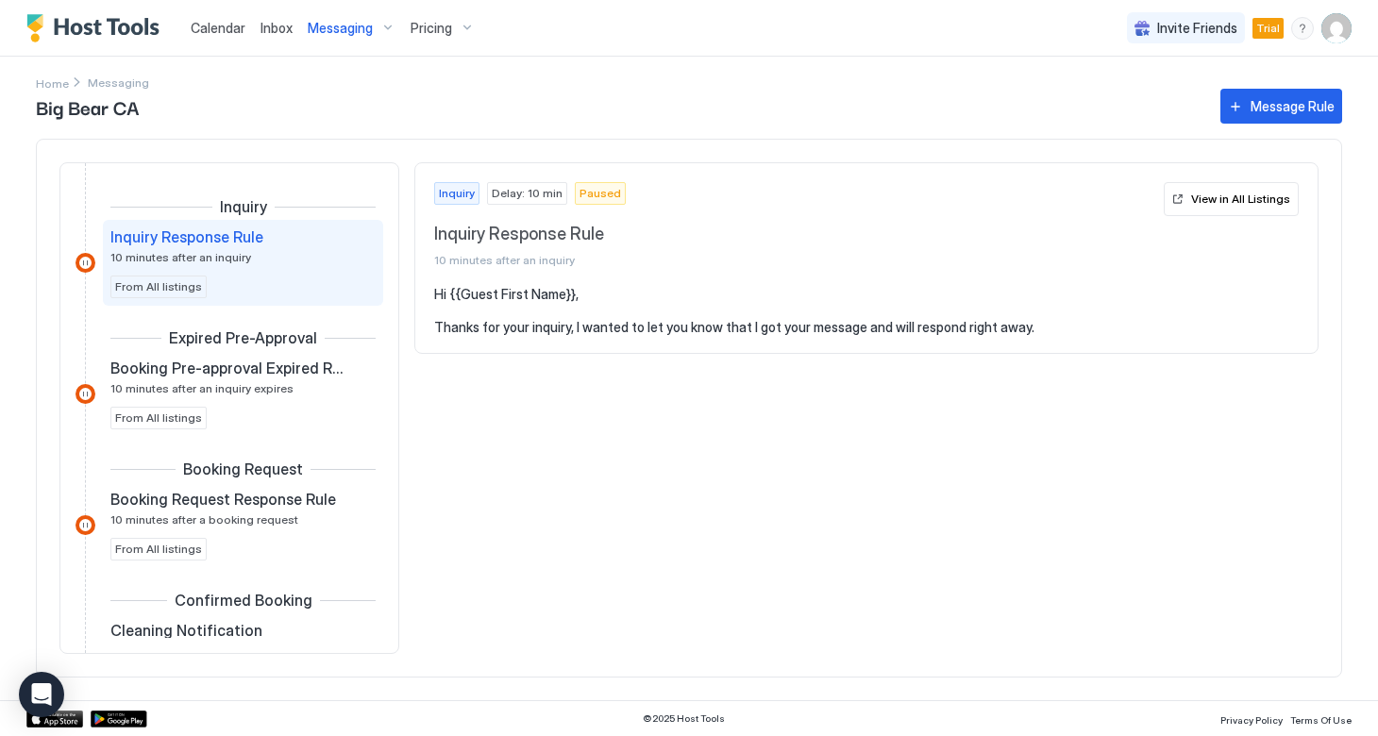
click at [274, 28] on span "Inbox" at bounding box center [276, 28] width 32 height 16
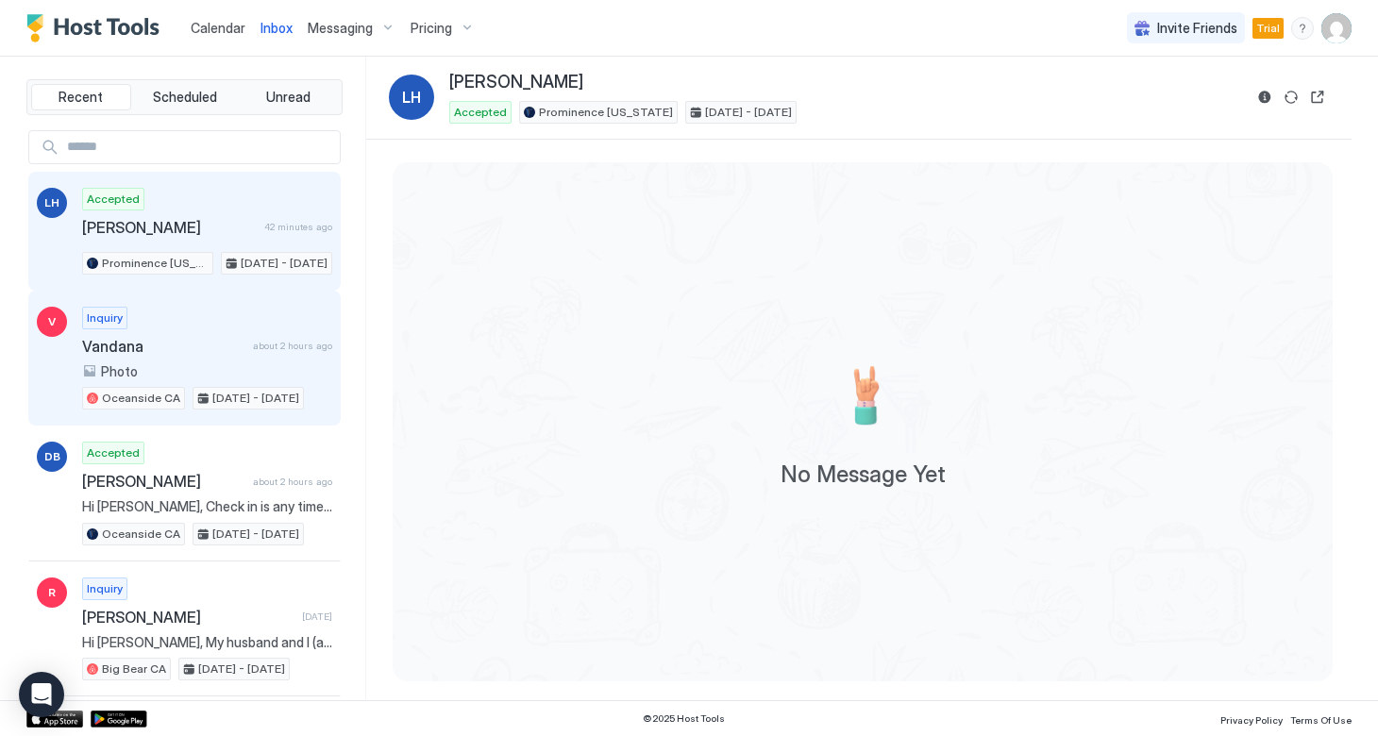
click at [148, 351] on span "Vandana" at bounding box center [163, 346] width 163 height 19
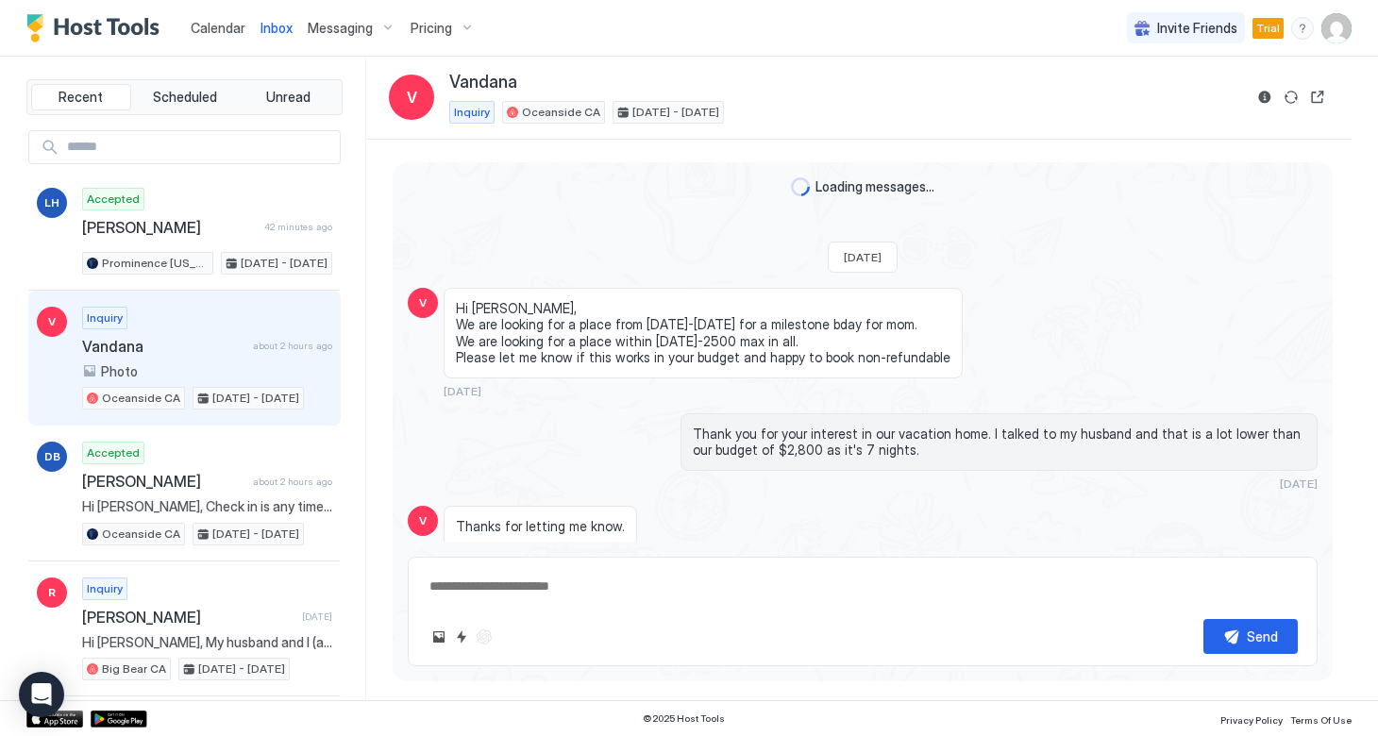
scroll to position [791, 0]
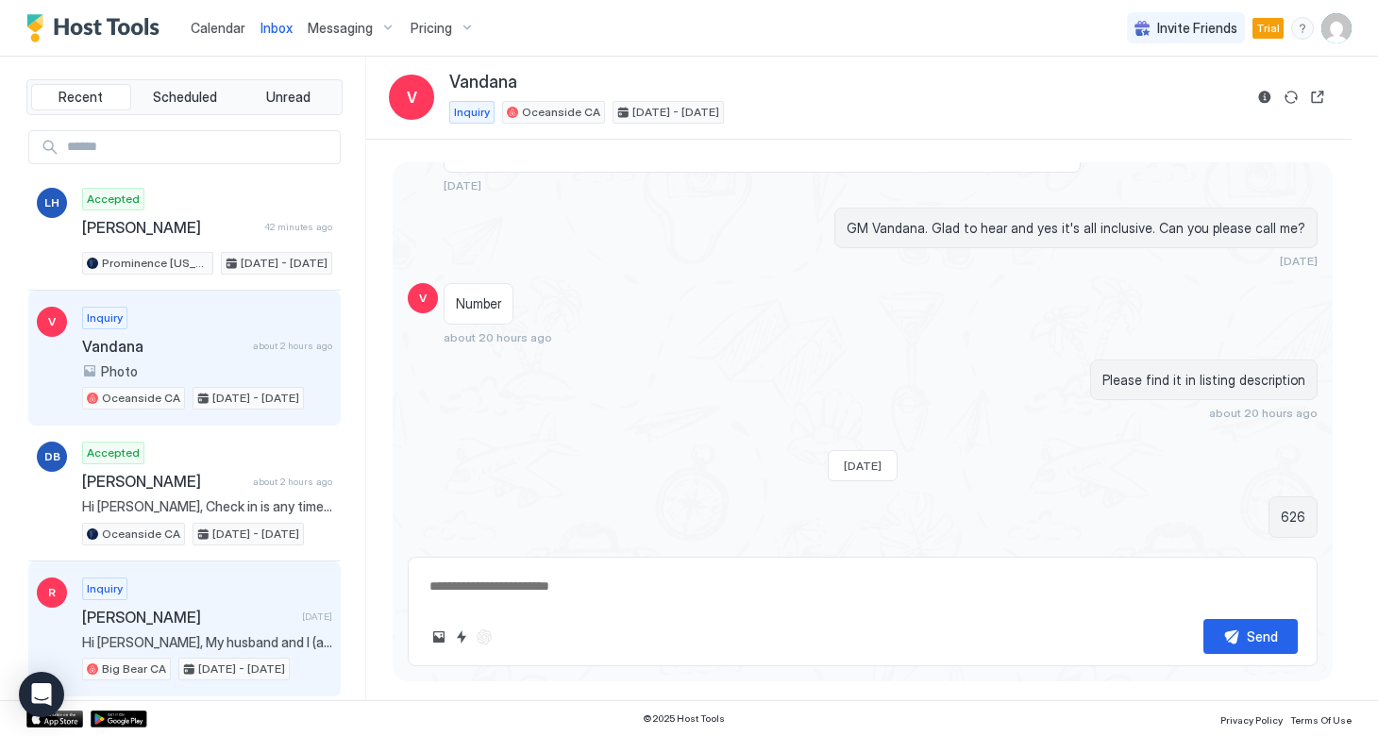
click at [173, 608] on span "[PERSON_NAME]" at bounding box center [188, 617] width 212 height 19
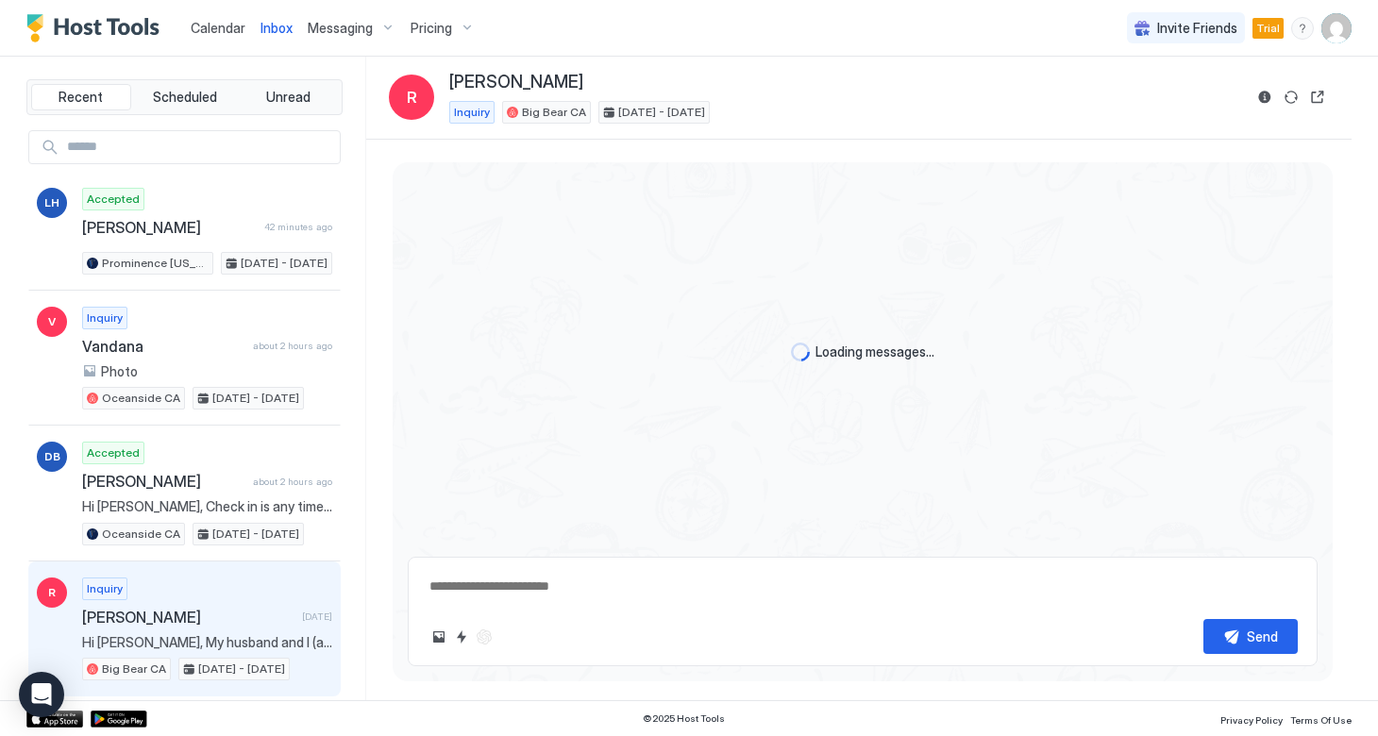
scroll to position [342, 0]
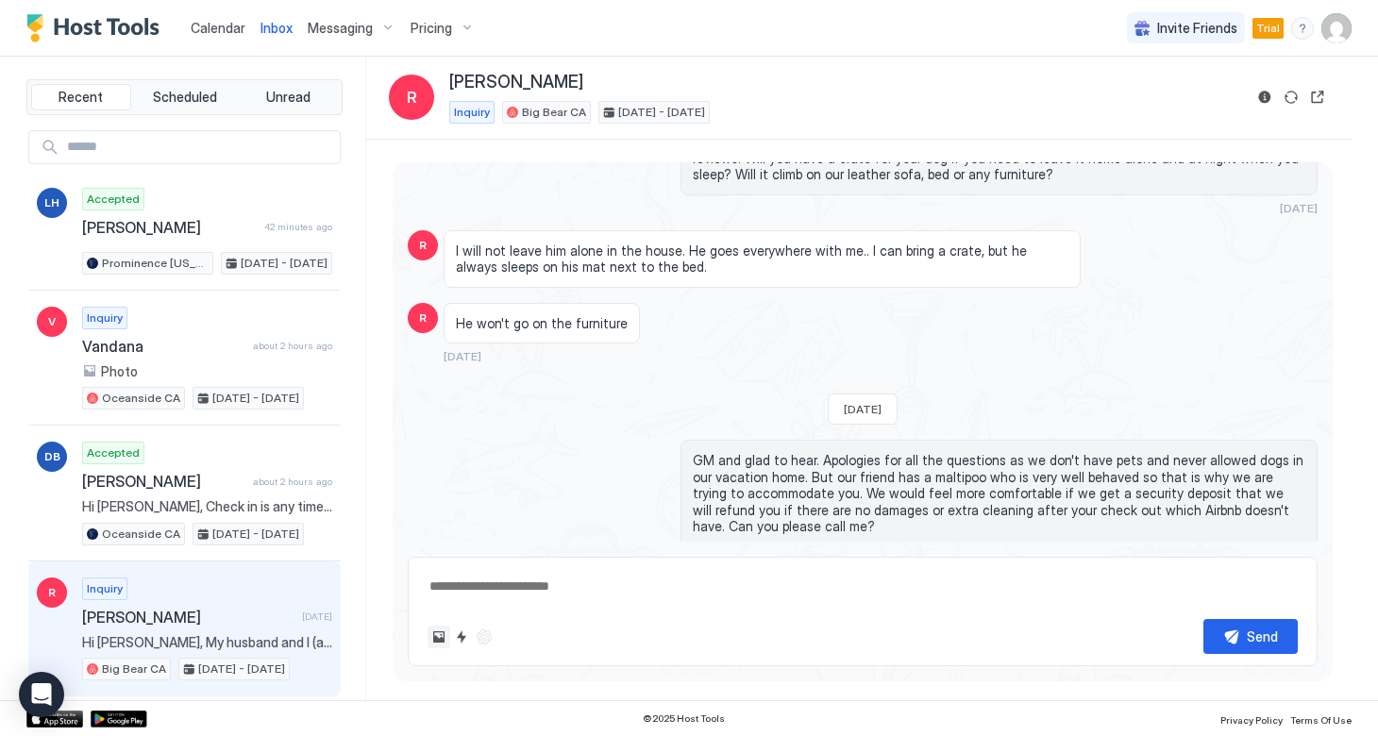
click at [441, 641] on button "Upload image" at bounding box center [438, 637] width 23 height 23
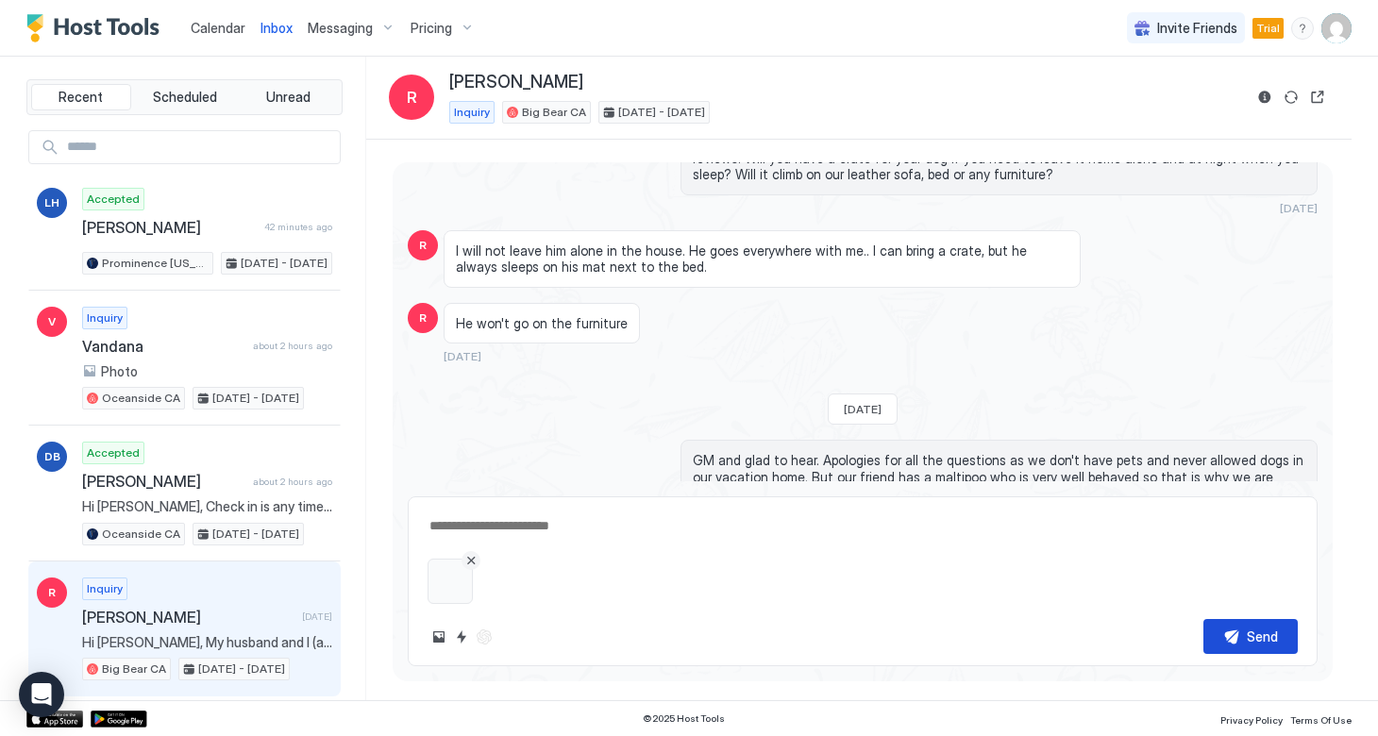
click at [1242, 641] on button "Send" at bounding box center [1250, 636] width 94 height 35
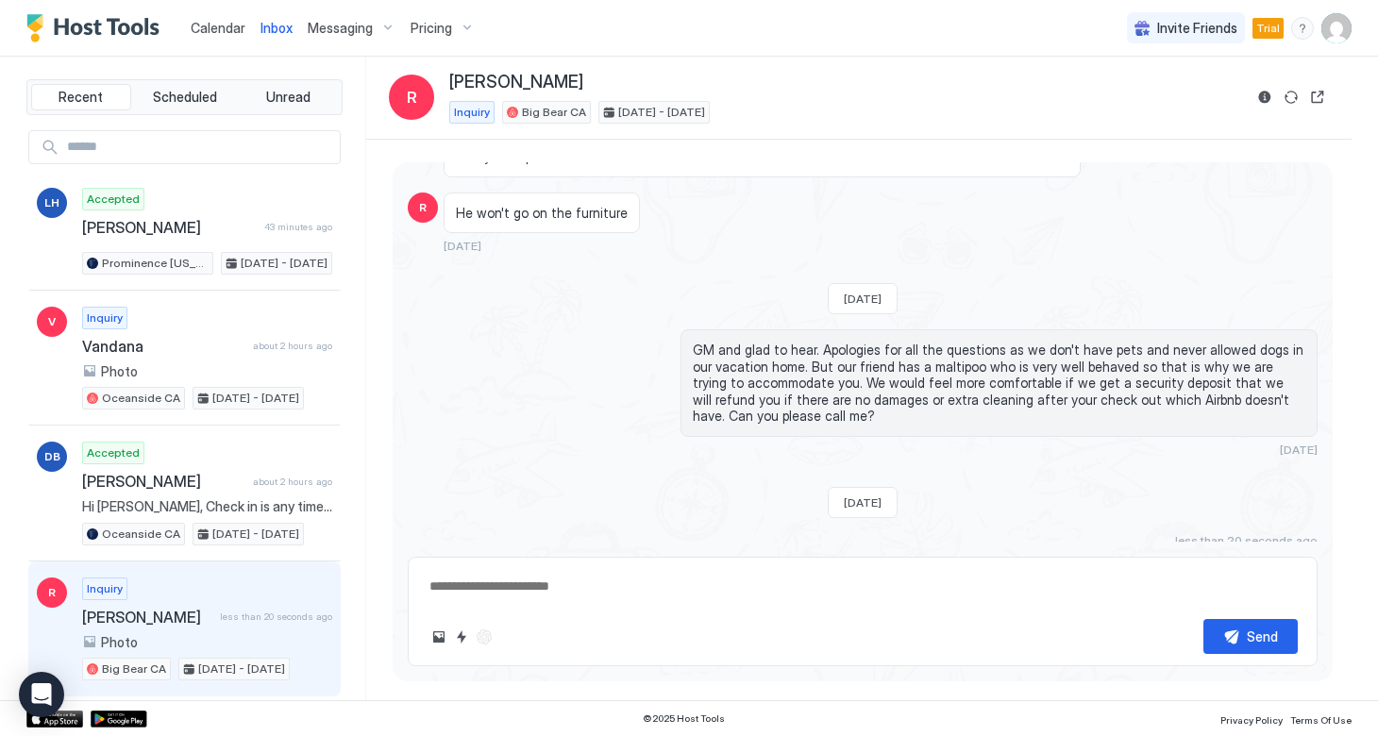
scroll to position [432, 0]
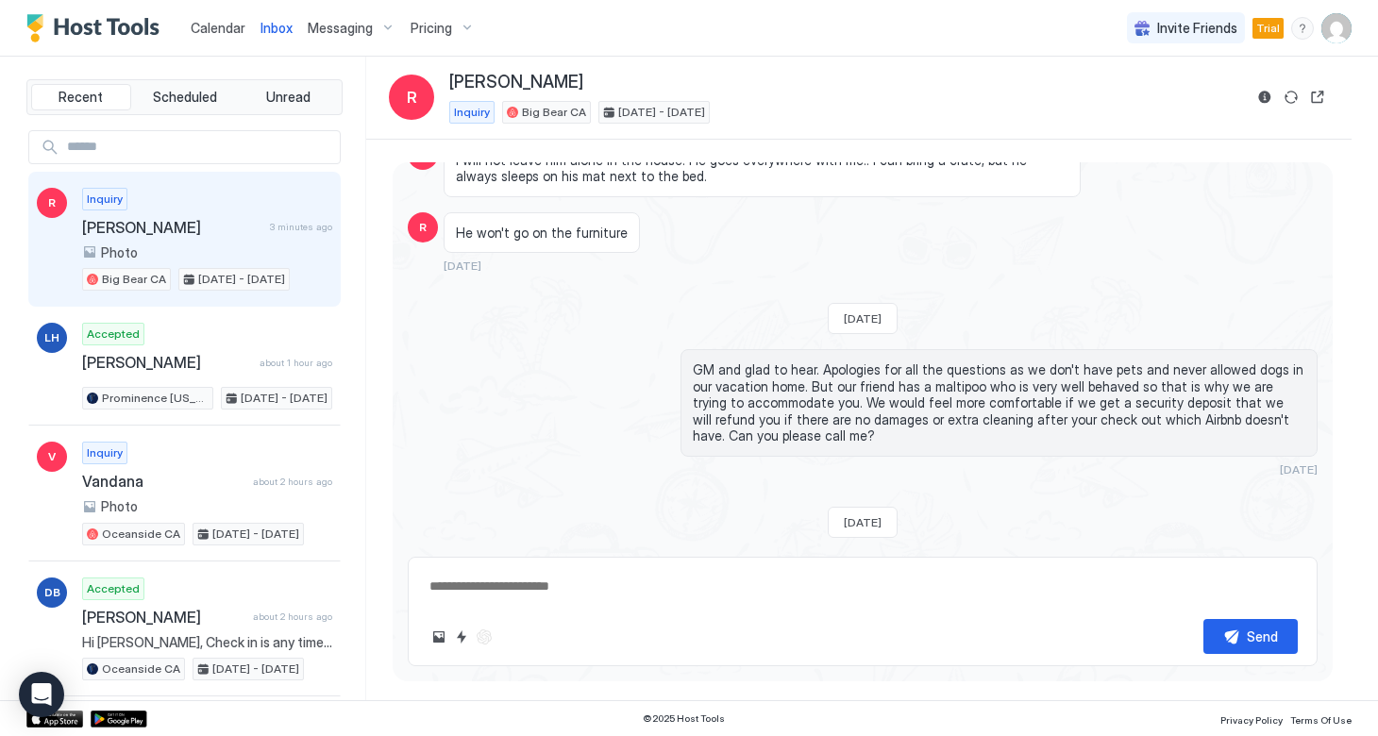
click at [40, 28] on img "Host Tools Logo" at bounding box center [97, 28] width 142 height 28
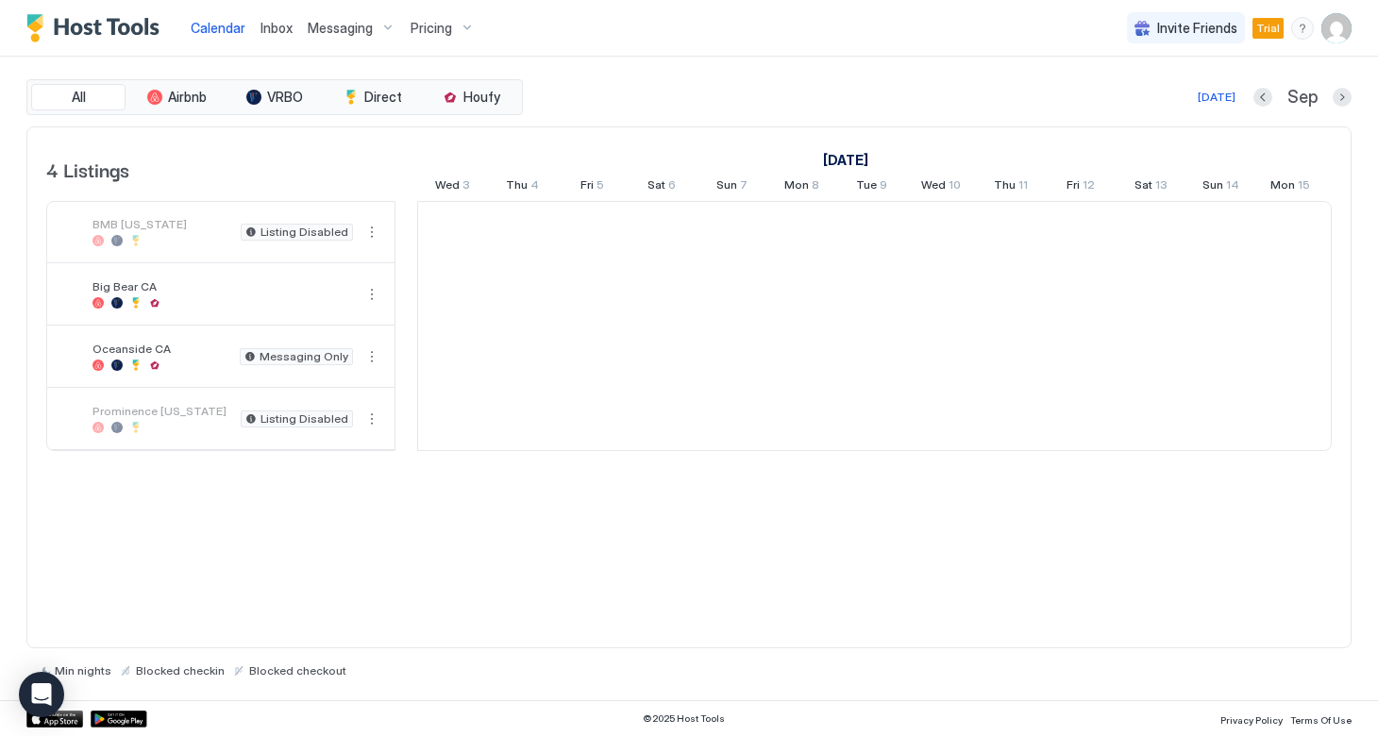
scroll to position [0, 1048]
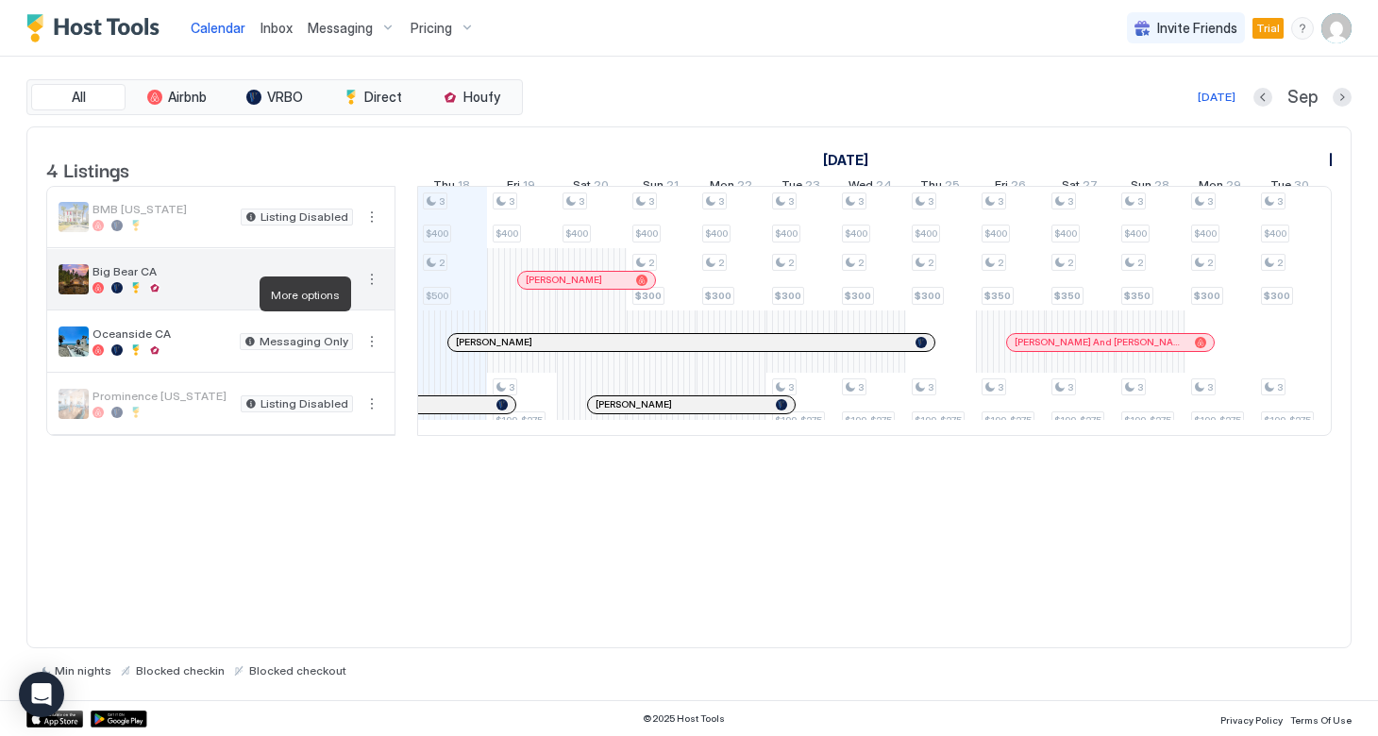
click at [367, 291] on button "More options" at bounding box center [371, 279] width 23 height 23
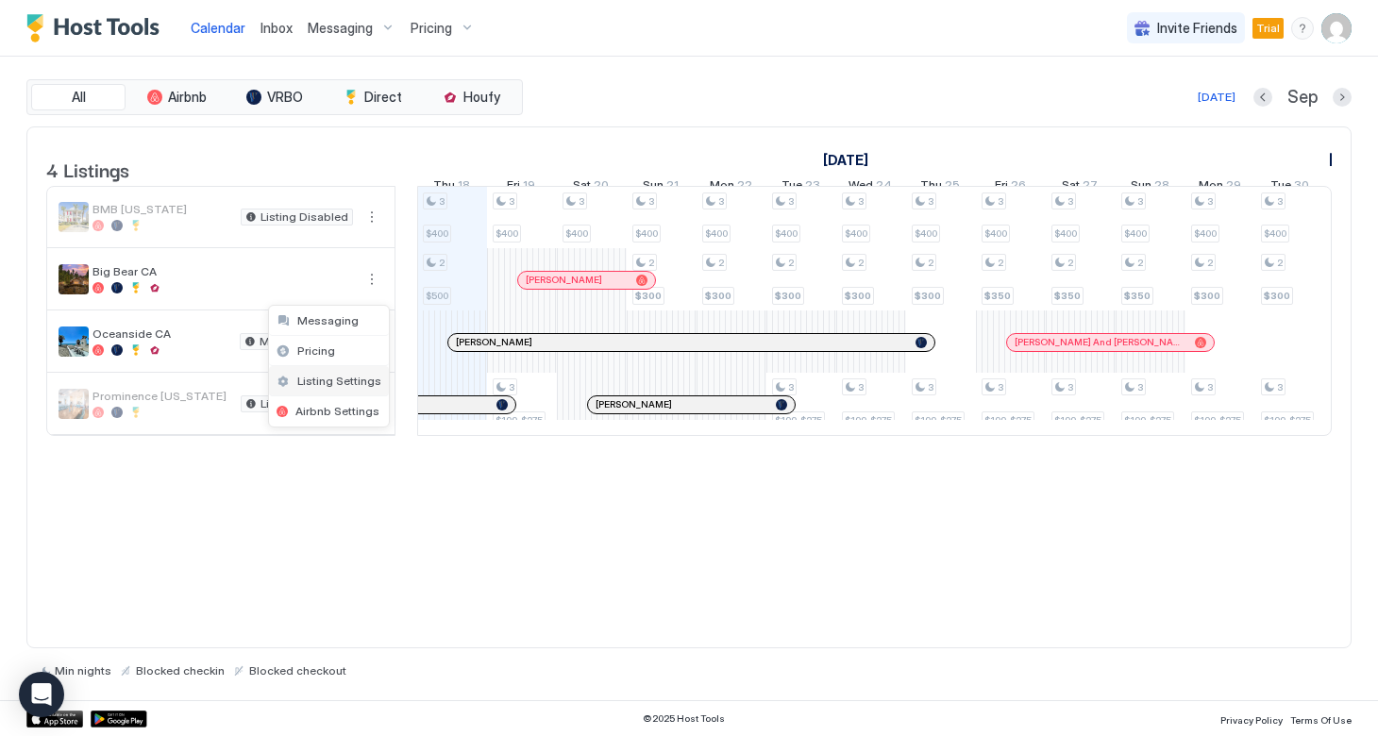
click at [330, 376] on span "Listing Settings" at bounding box center [339, 381] width 84 height 14
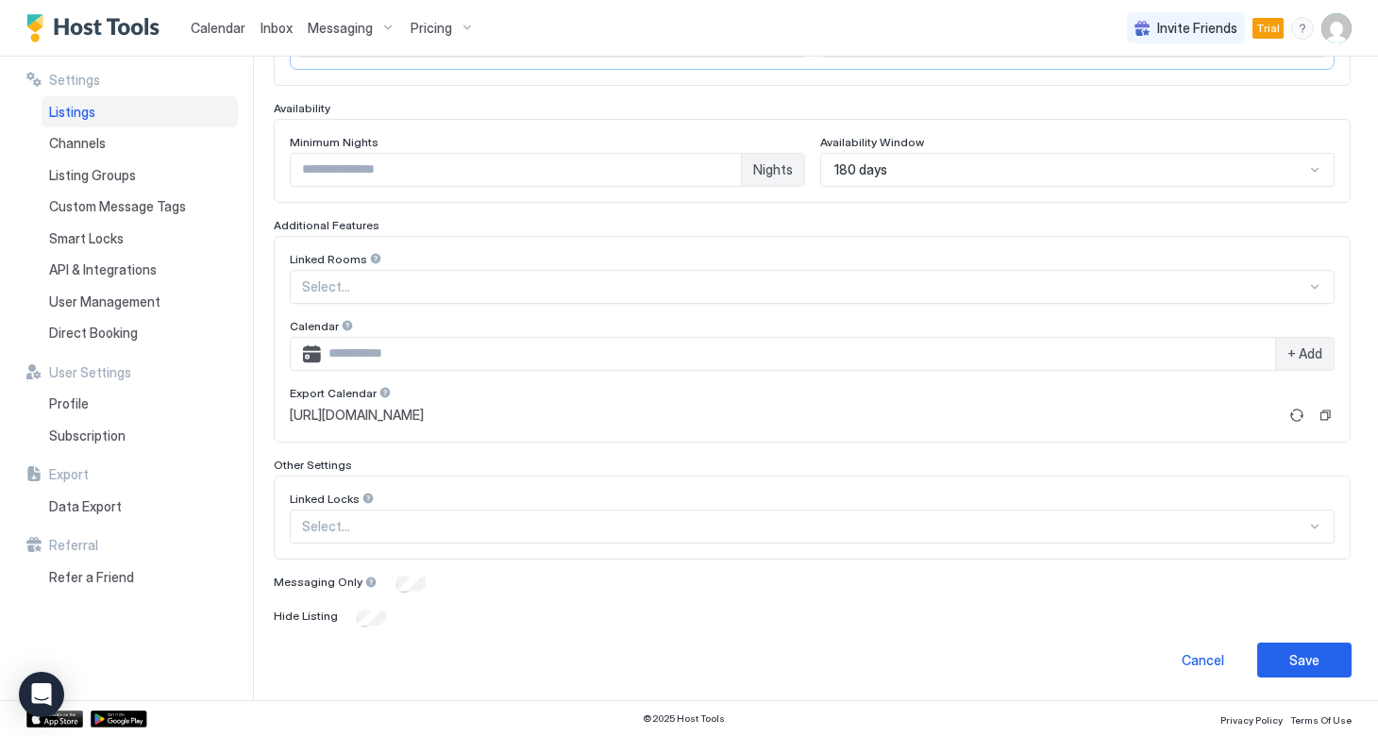
scroll to position [468, 0]
click at [1283, 662] on button "Save" at bounding box center [1304, 661] width 94 height 35
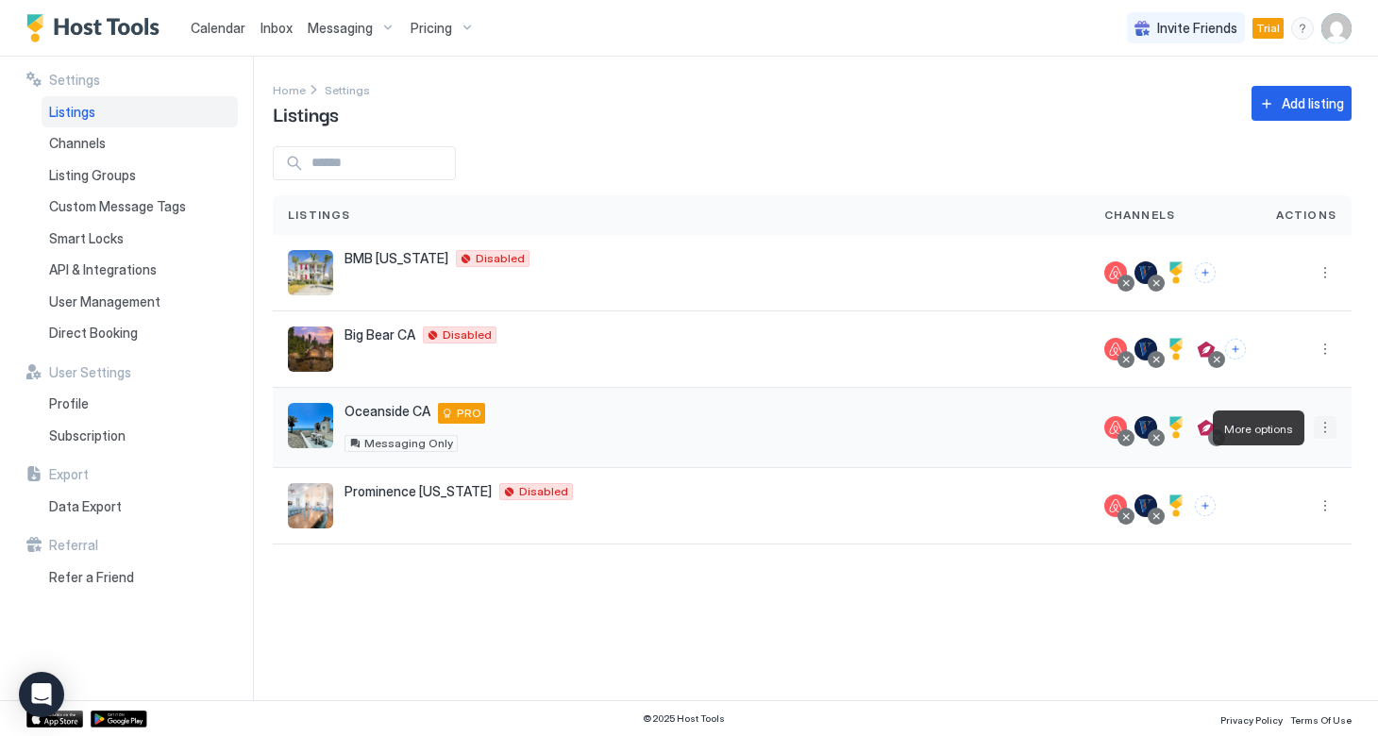
click at [1328, 427] on button "More options" at bounding box center [1325, 427] width 23 height 23
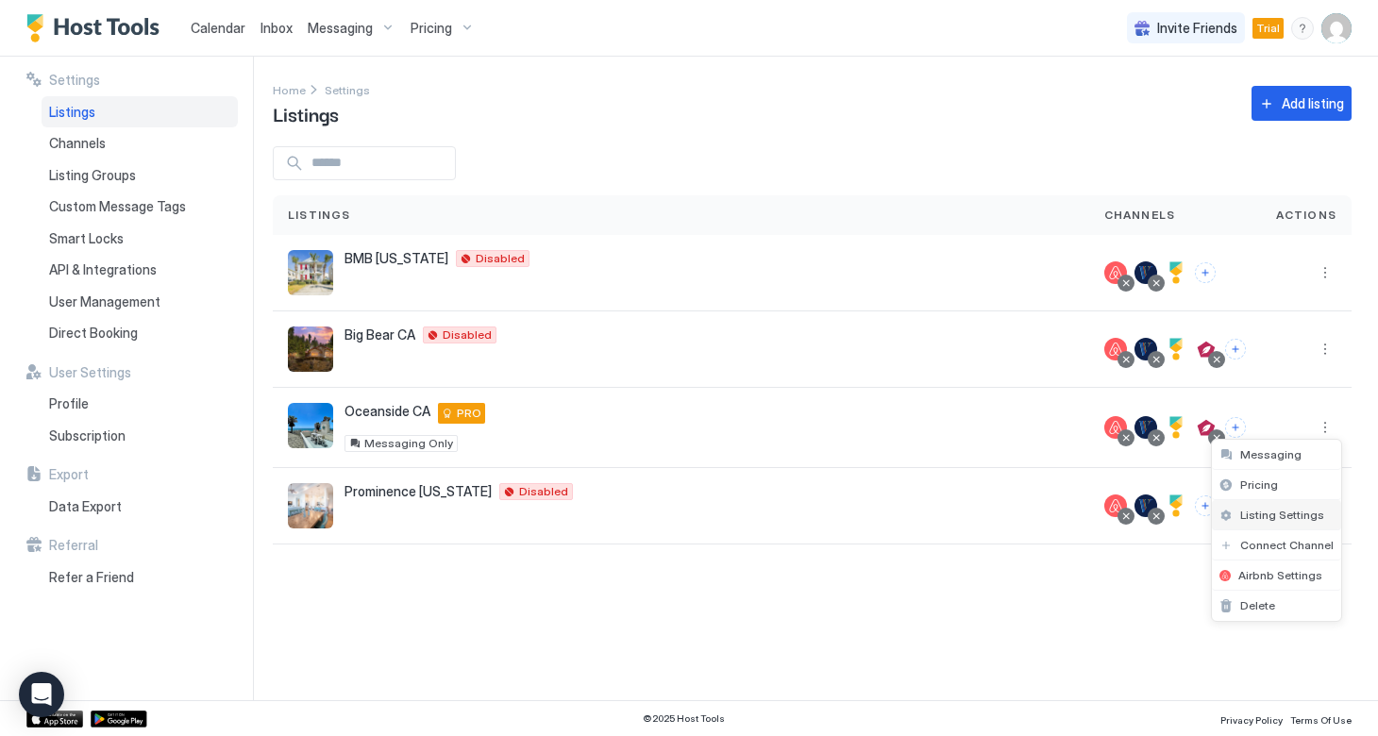
click at [1273, 523] on div "Listing Settings" at bounding box center [1276, 515] width 129 height 30
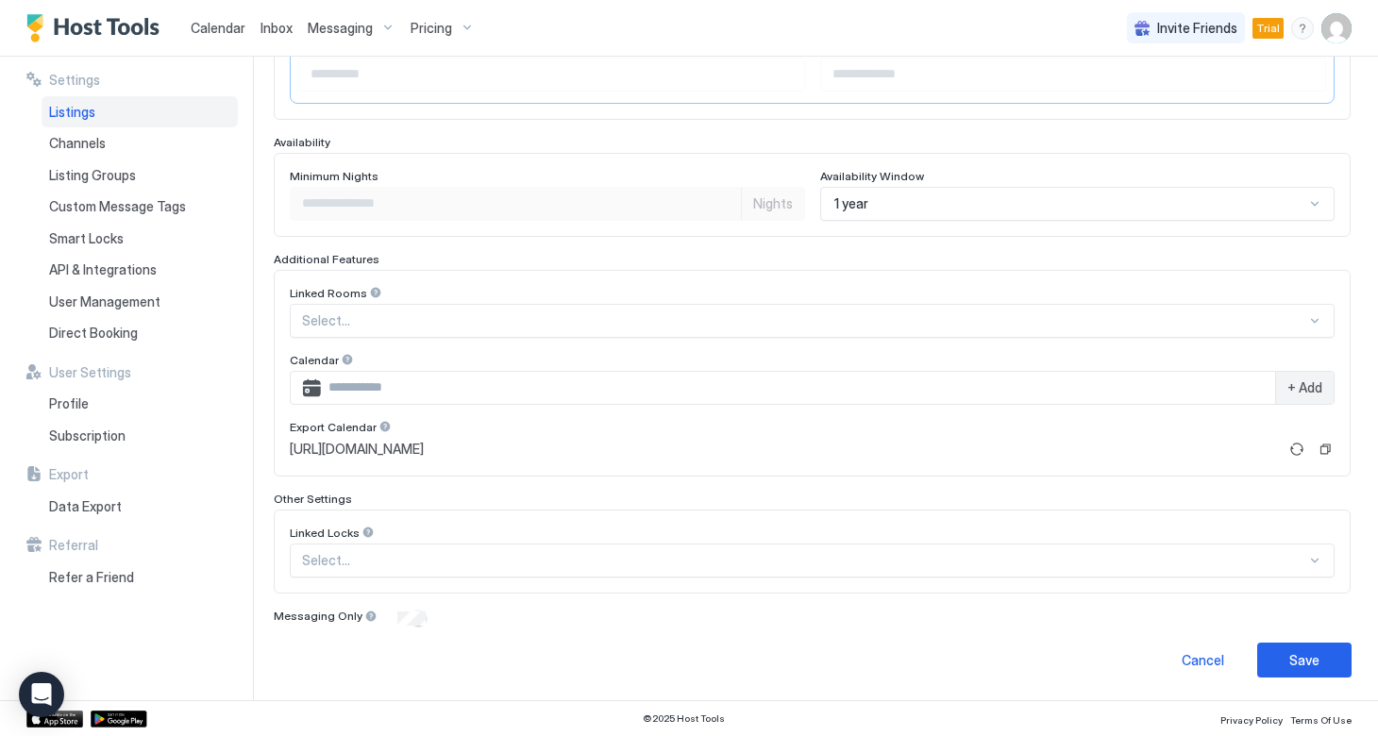
scroll to position [434, 0]
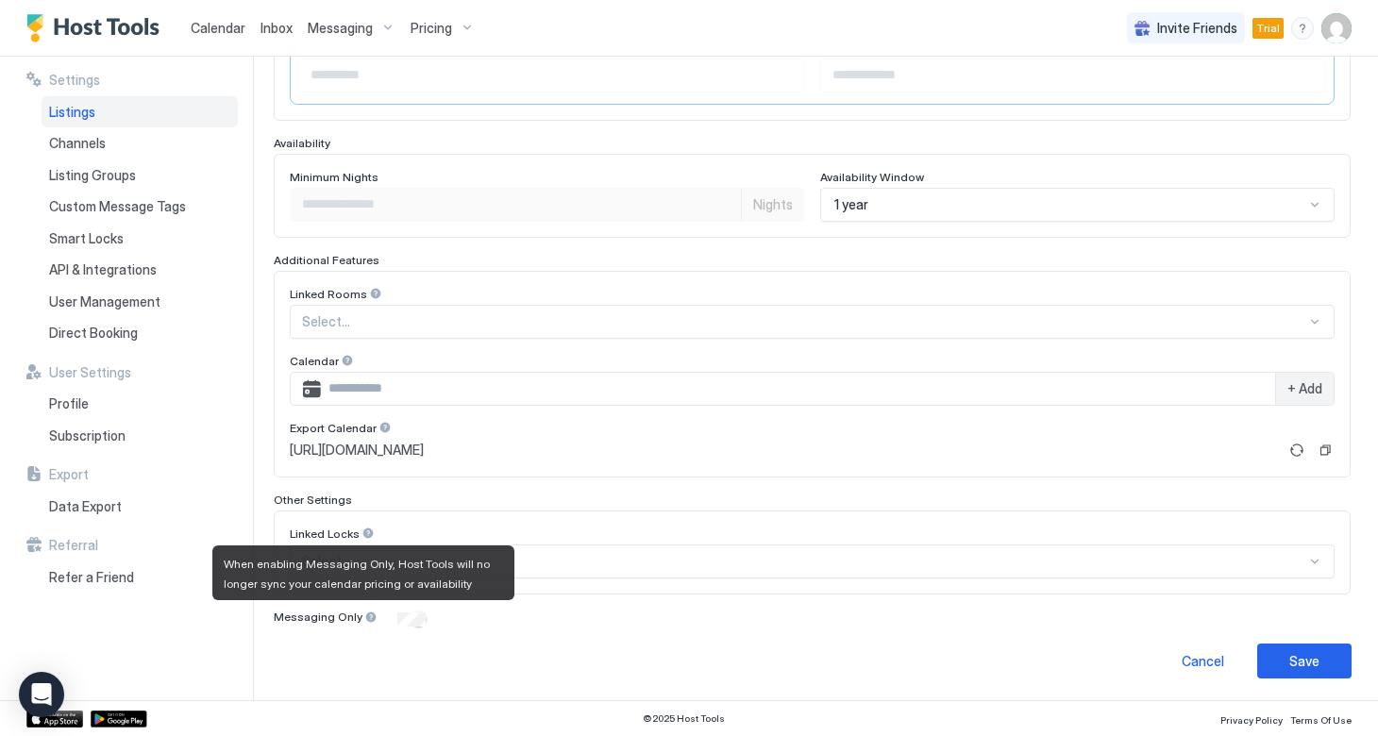
click at [364, 616] on div at bounding box center [370, 617] width 13 height 13
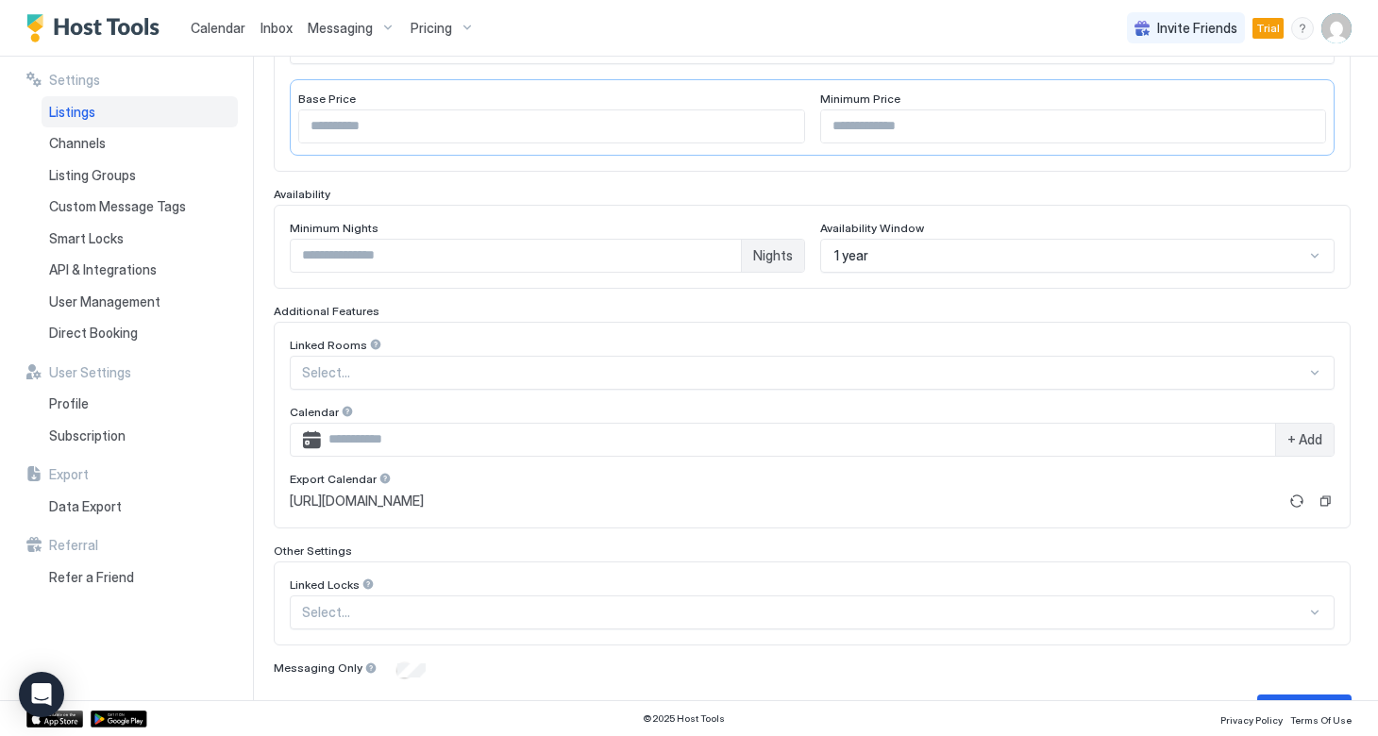
scroll to position [401, 0]
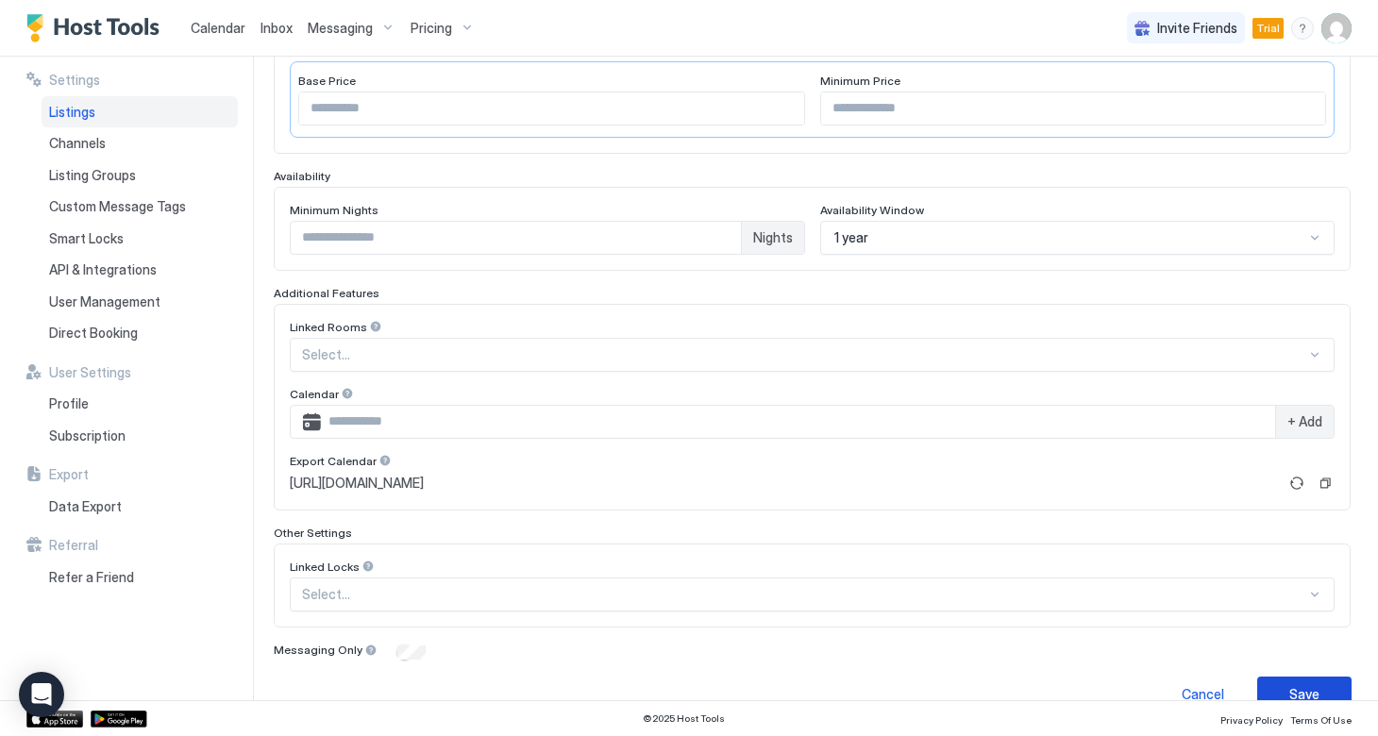
click at [1299, 686] on div "Save" at bounding box center [1304, 694] width 30 height 20
